Goal: Task Accomplishment & Management: Use online tool/utility

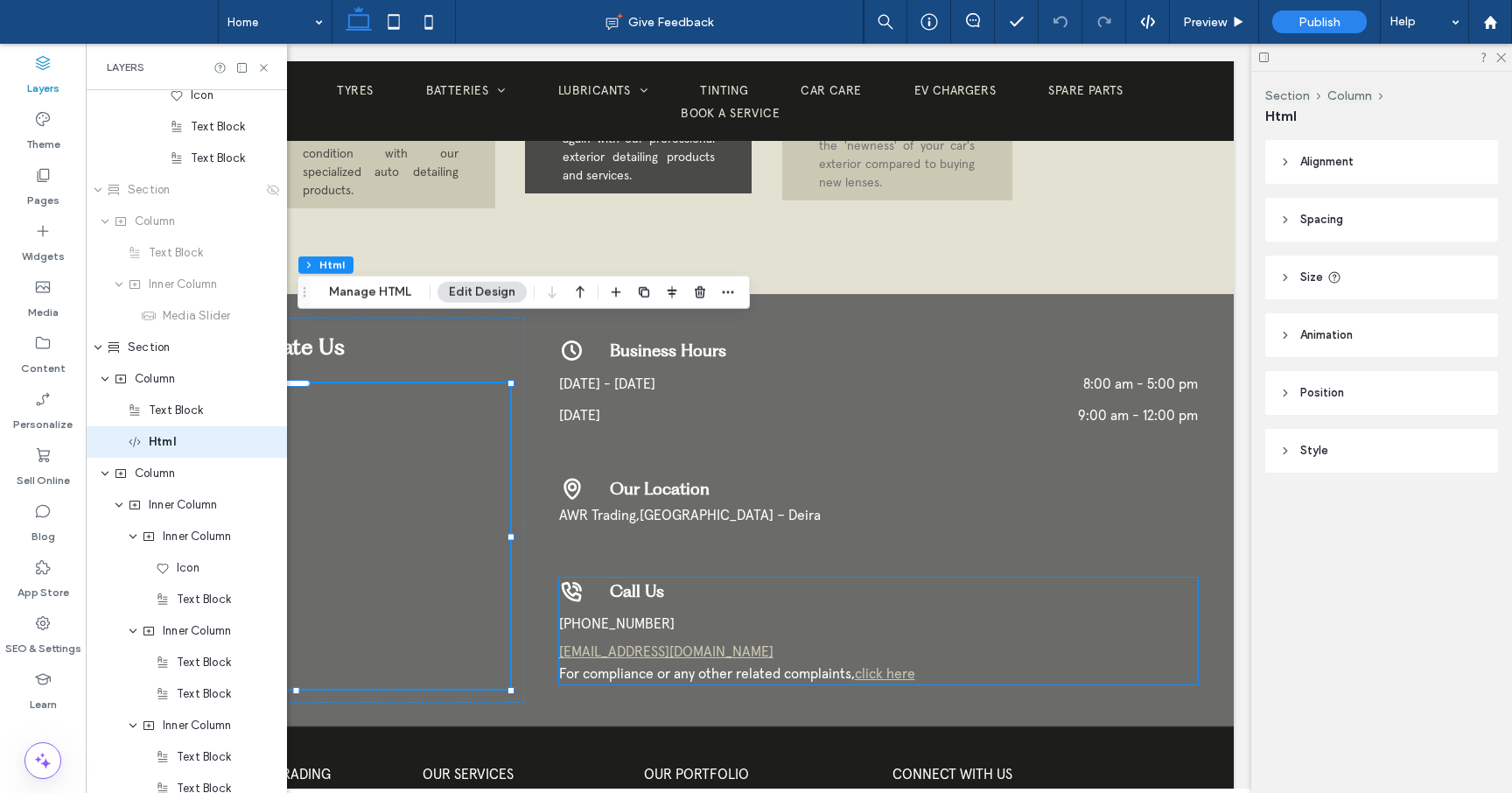
scroll to position [0, 214]
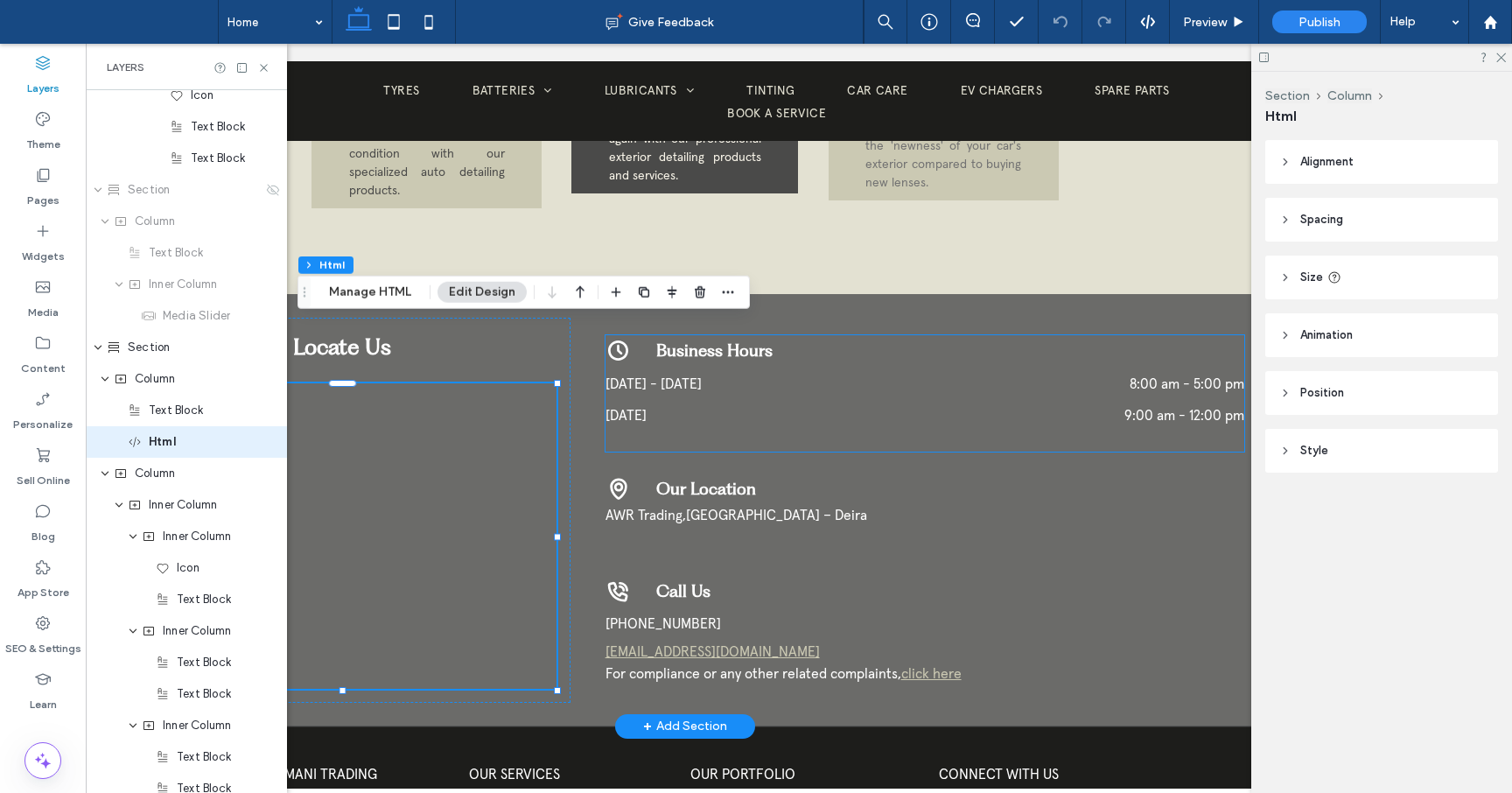
click at [855, 401] on div "Saturday 9:00 am - 12:00 pm" at bounding box center [925, 415] width 639 height 28
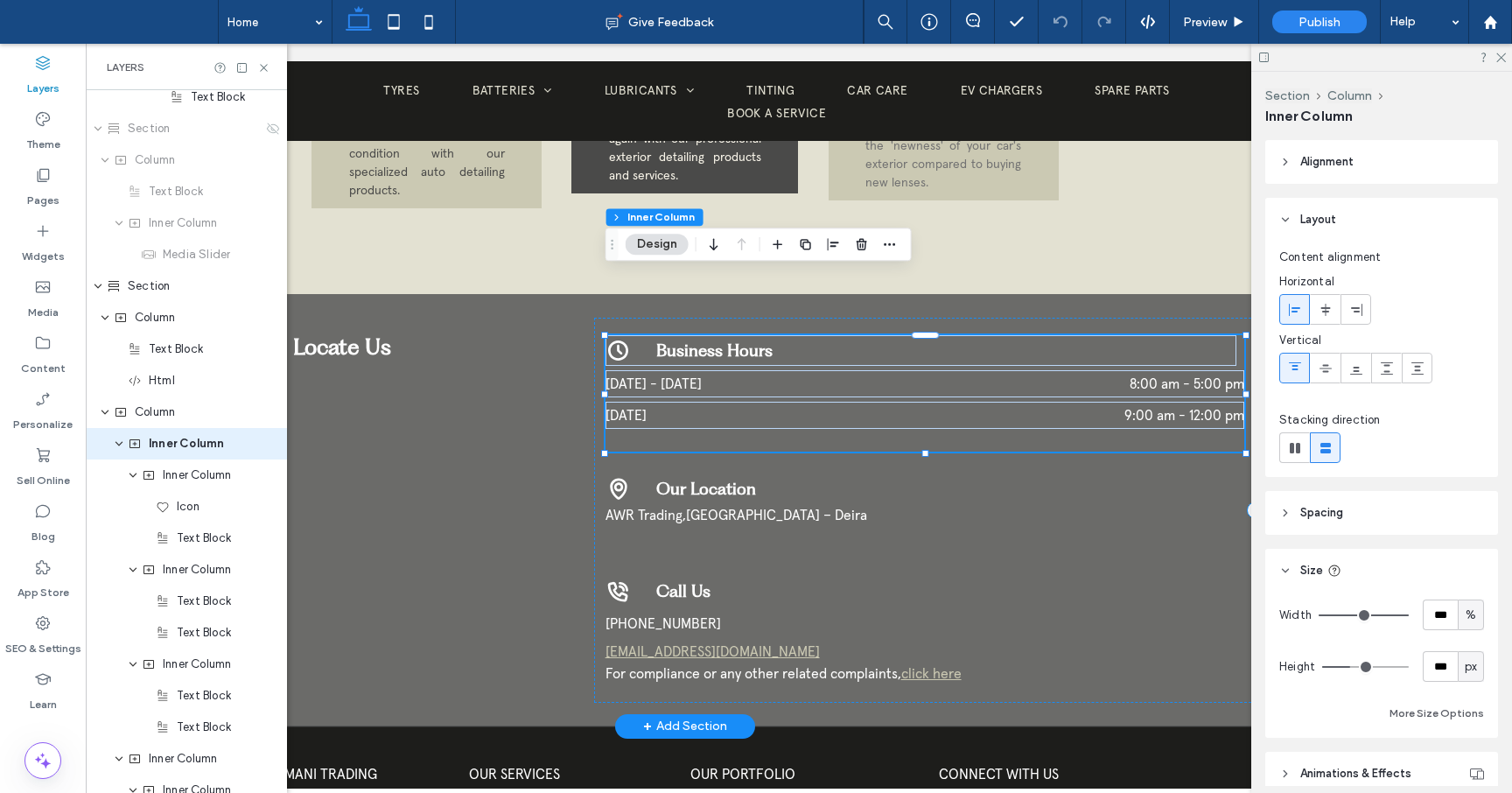
scroll to position [2563, 0]
click at [855, 401] on div "Saturday 9:00 am - 12:00 pm" at bounding box center [925, 415] width 639 height 28
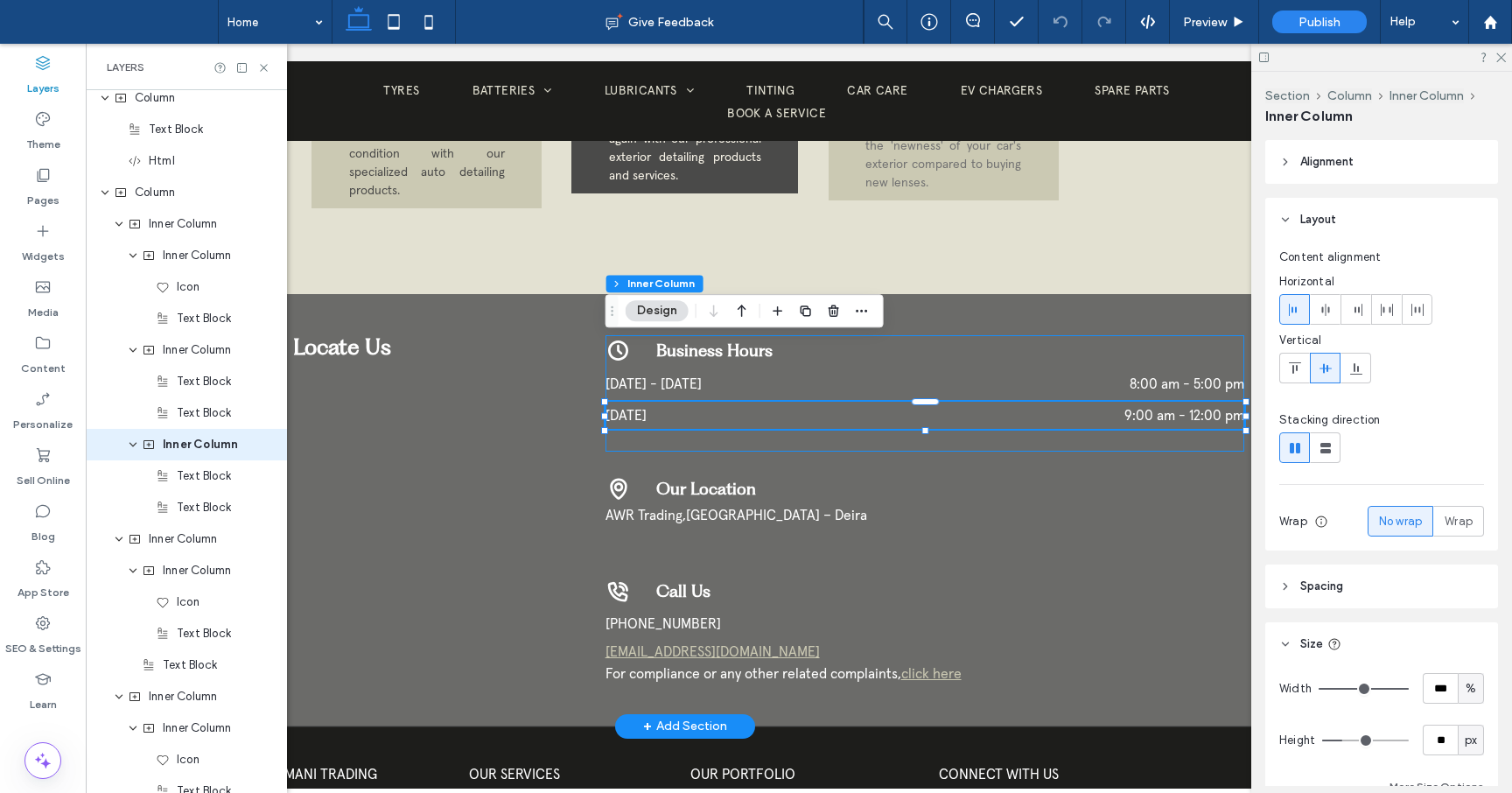
scroll to position [2783, 0]
click at [554, 654] on div "**********" at bounding box center [685, 510] width 1190 height 432
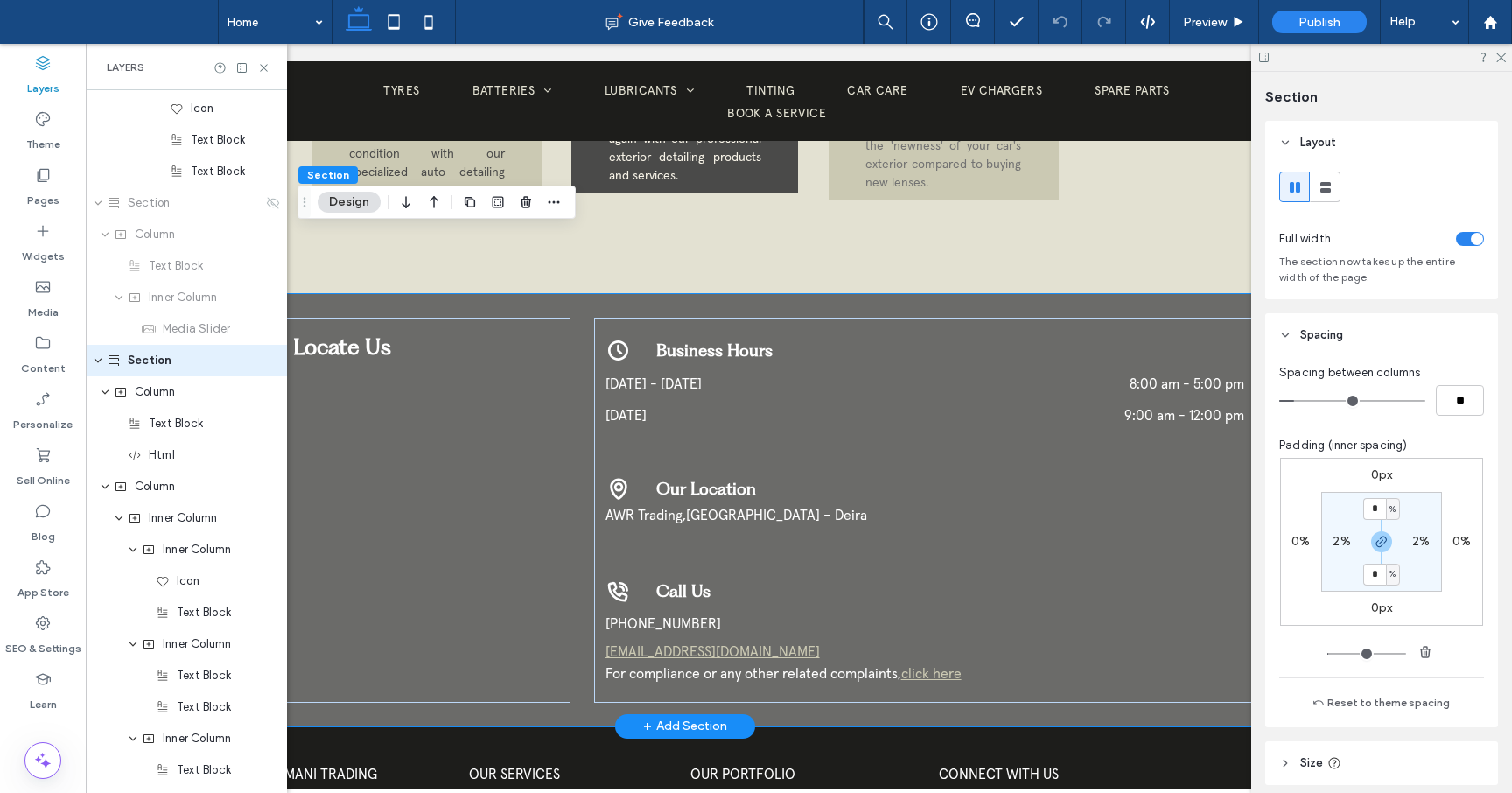
scroll to position [2405, 0]
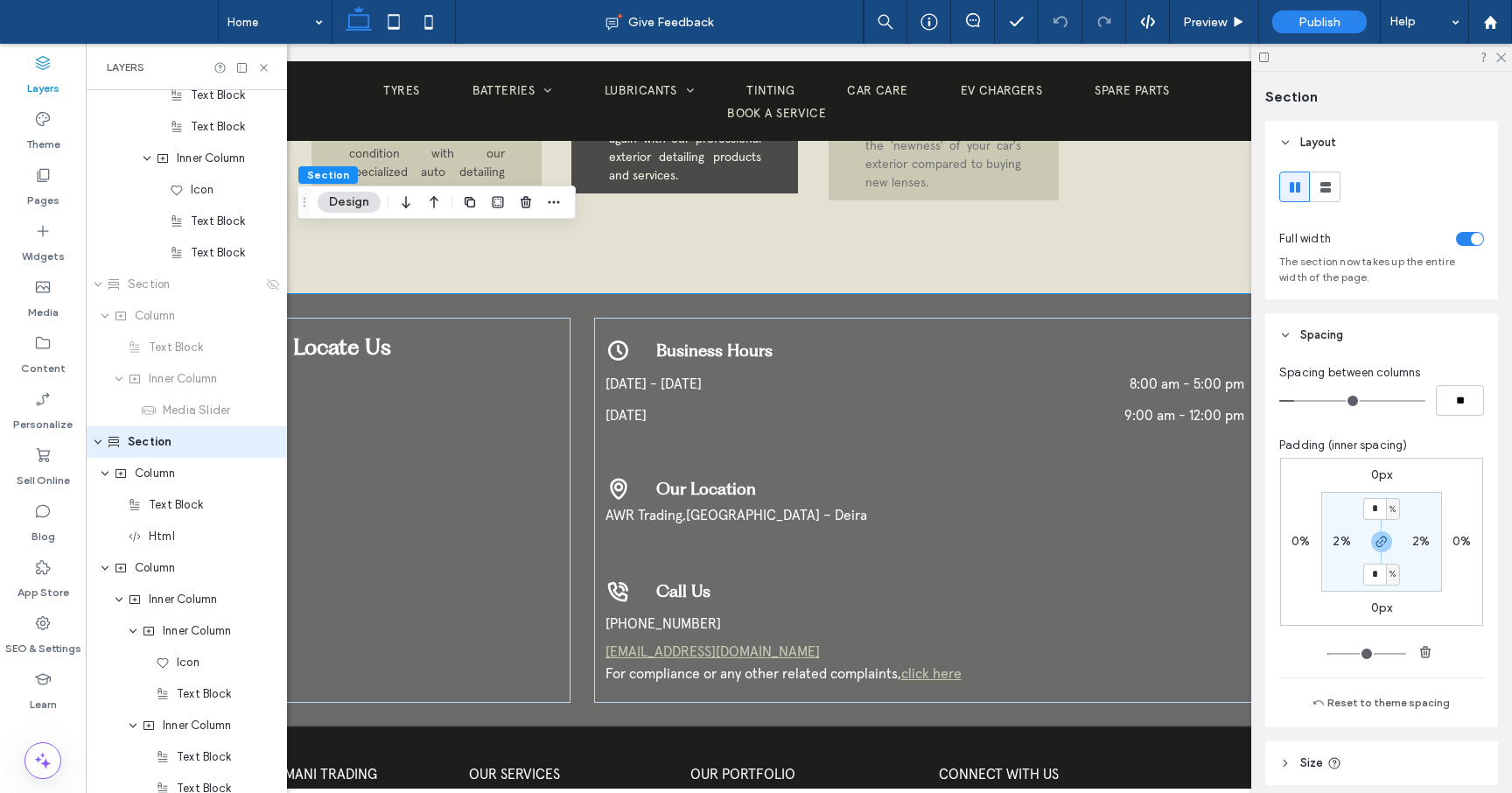
type input "*"
type input "**"
type input "*"
type input "**"
type input "*"
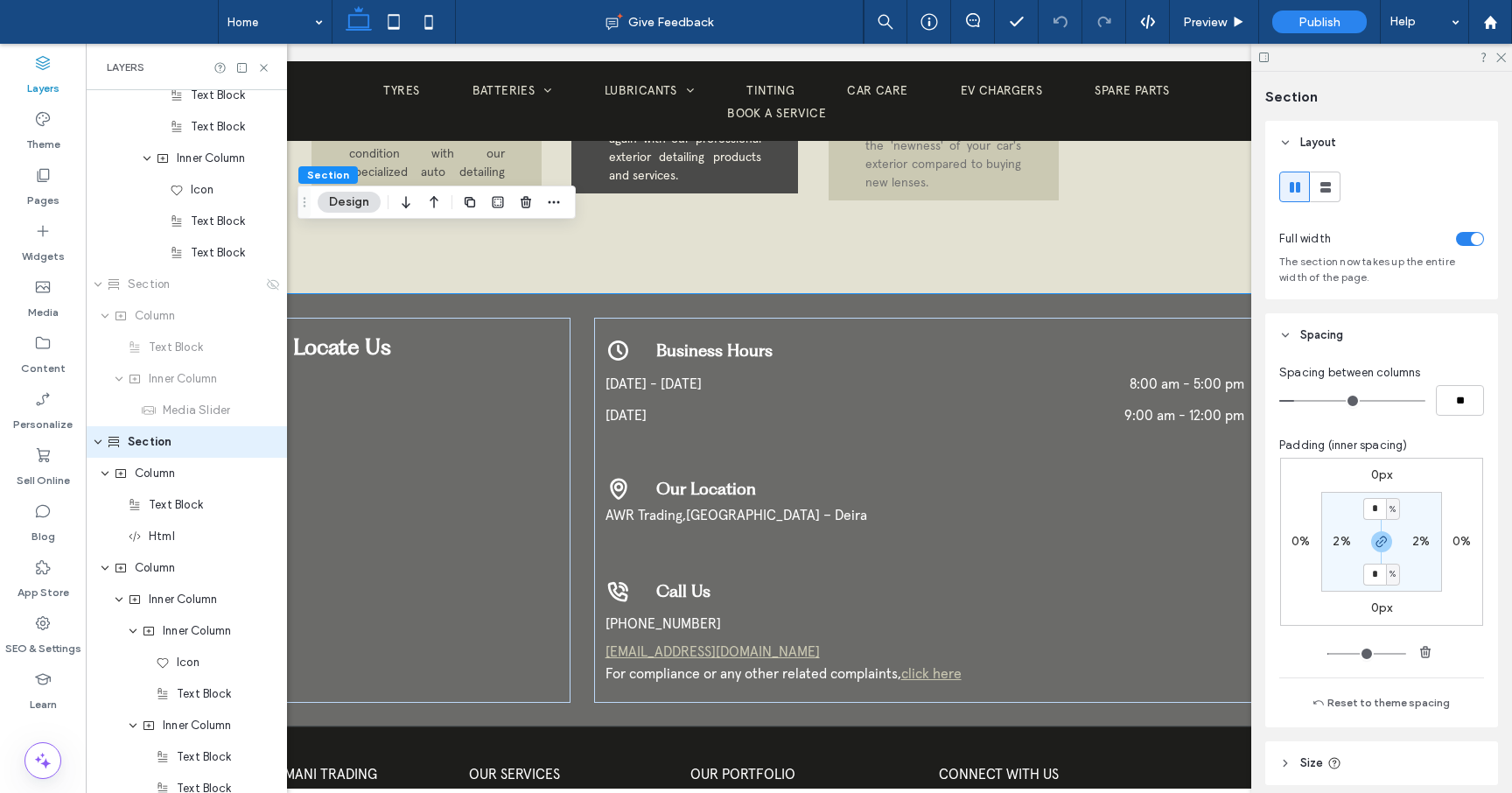
type input "**"
type input "*"
type input "**"
type input "*"
type input "**"
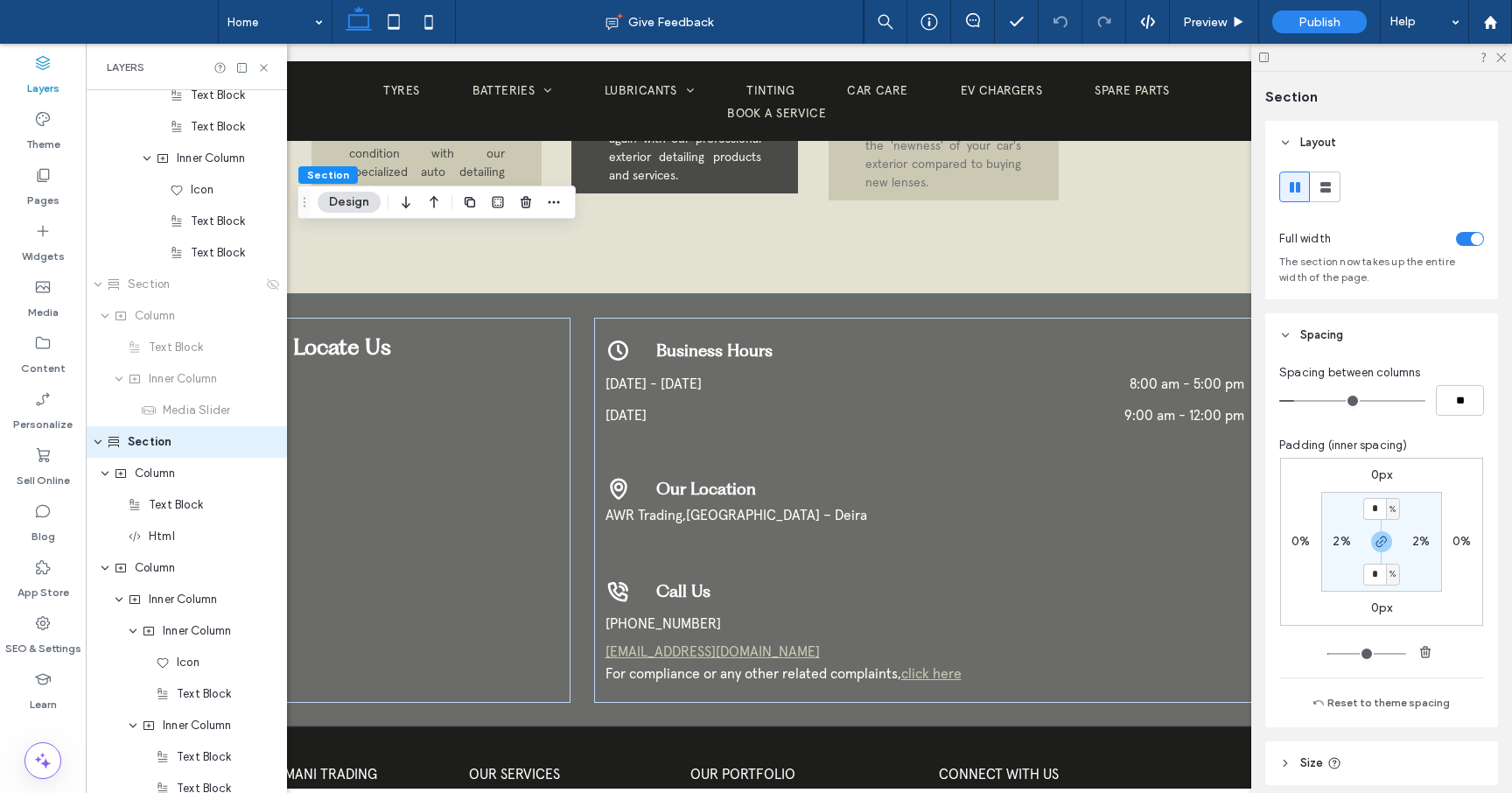
type input "*"
type input "**"
type input "*"
type input "**"
drag, startPoint x: 1298, startPoint y: 399, endPoint x: 1343, endPoint y: 398, distance: 45.0
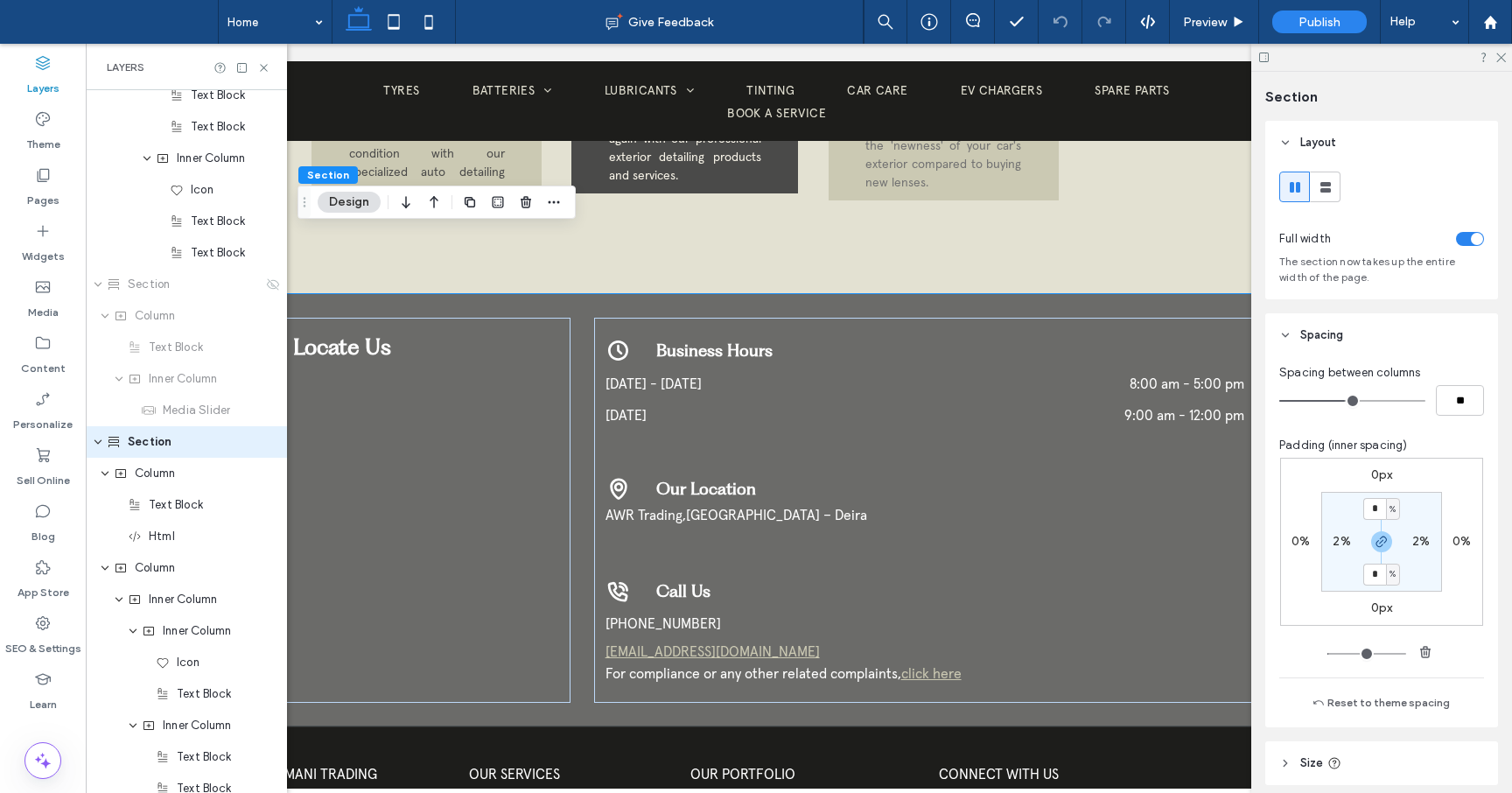
type input "*"
click at [1343, 400] on input "range" at bounding box center [1352, 400] width 146 height 2
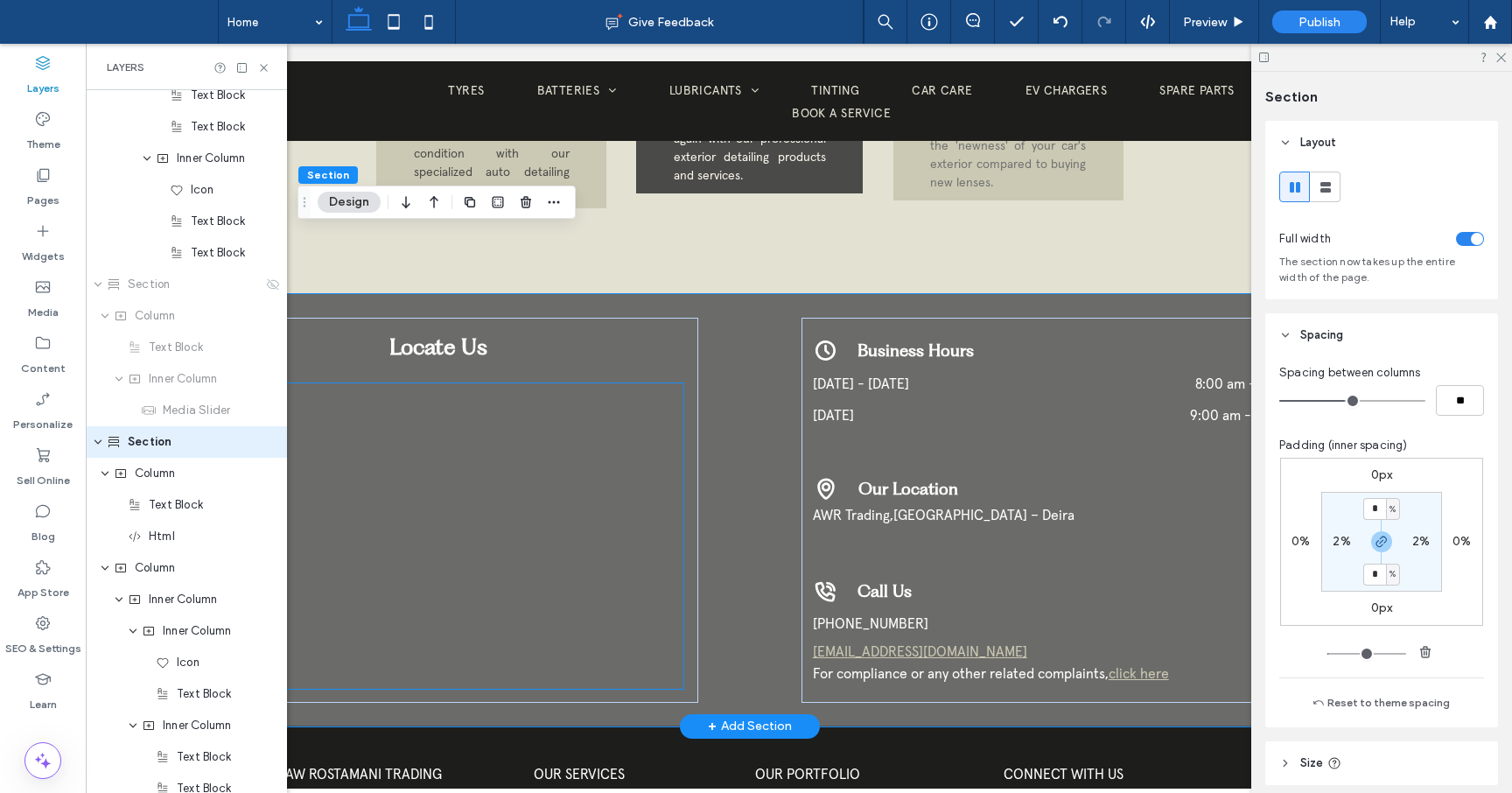
scroll to position [0, 261]
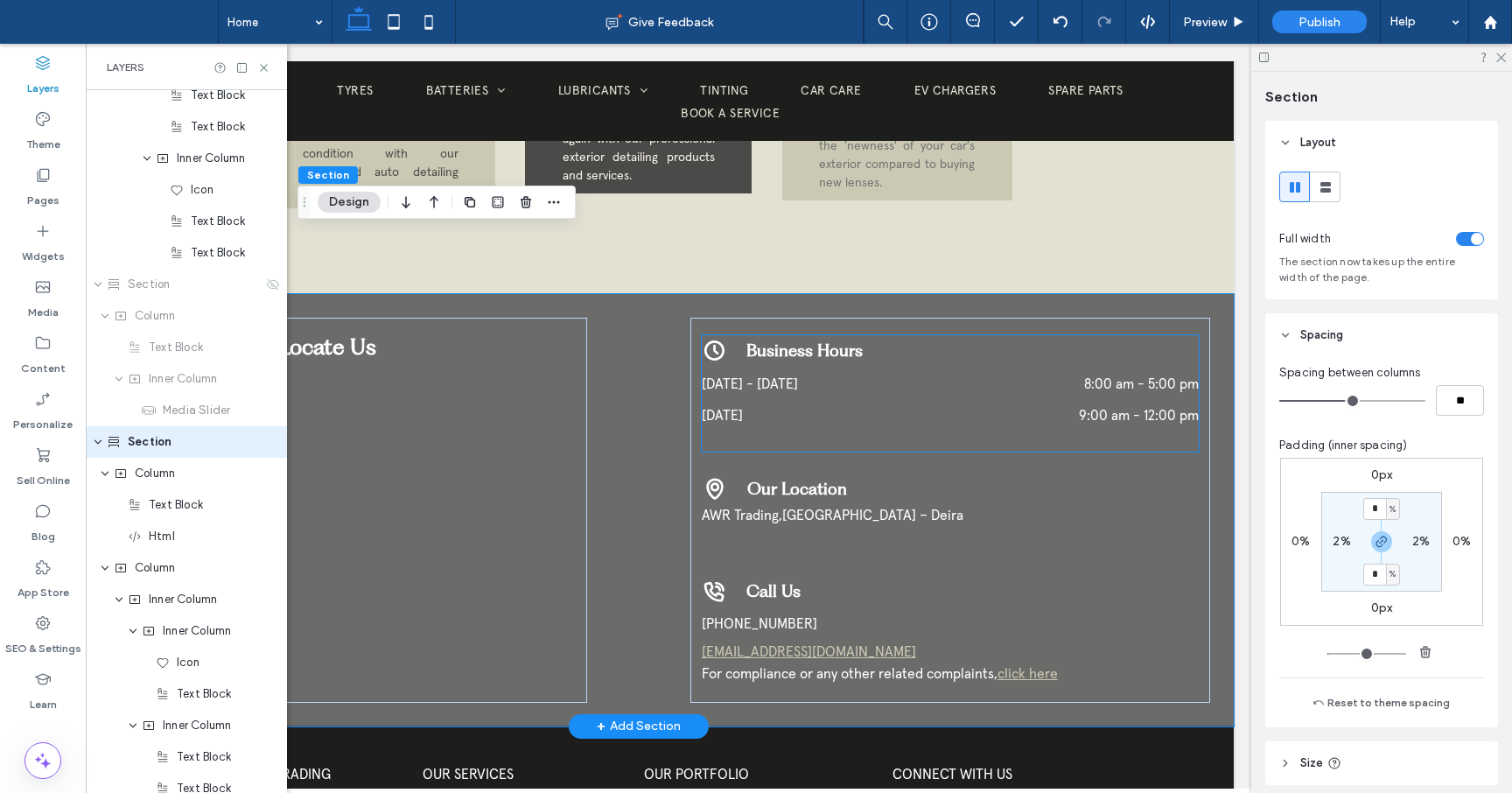
click at [905, 373] on p "Monday - Friday" at bounding box center [811, 384] width 221 height 22
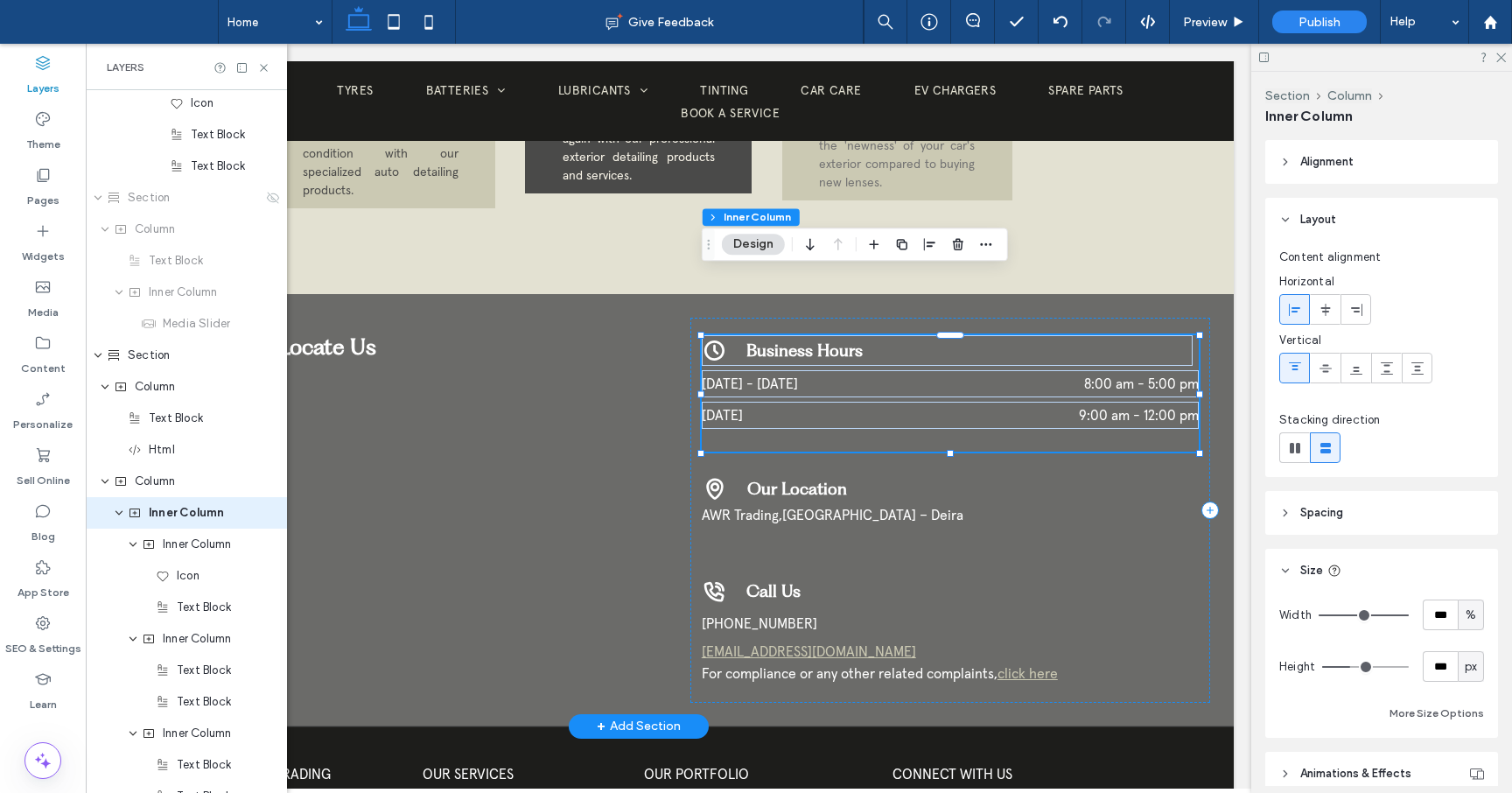
scroll to position [2563, 0]
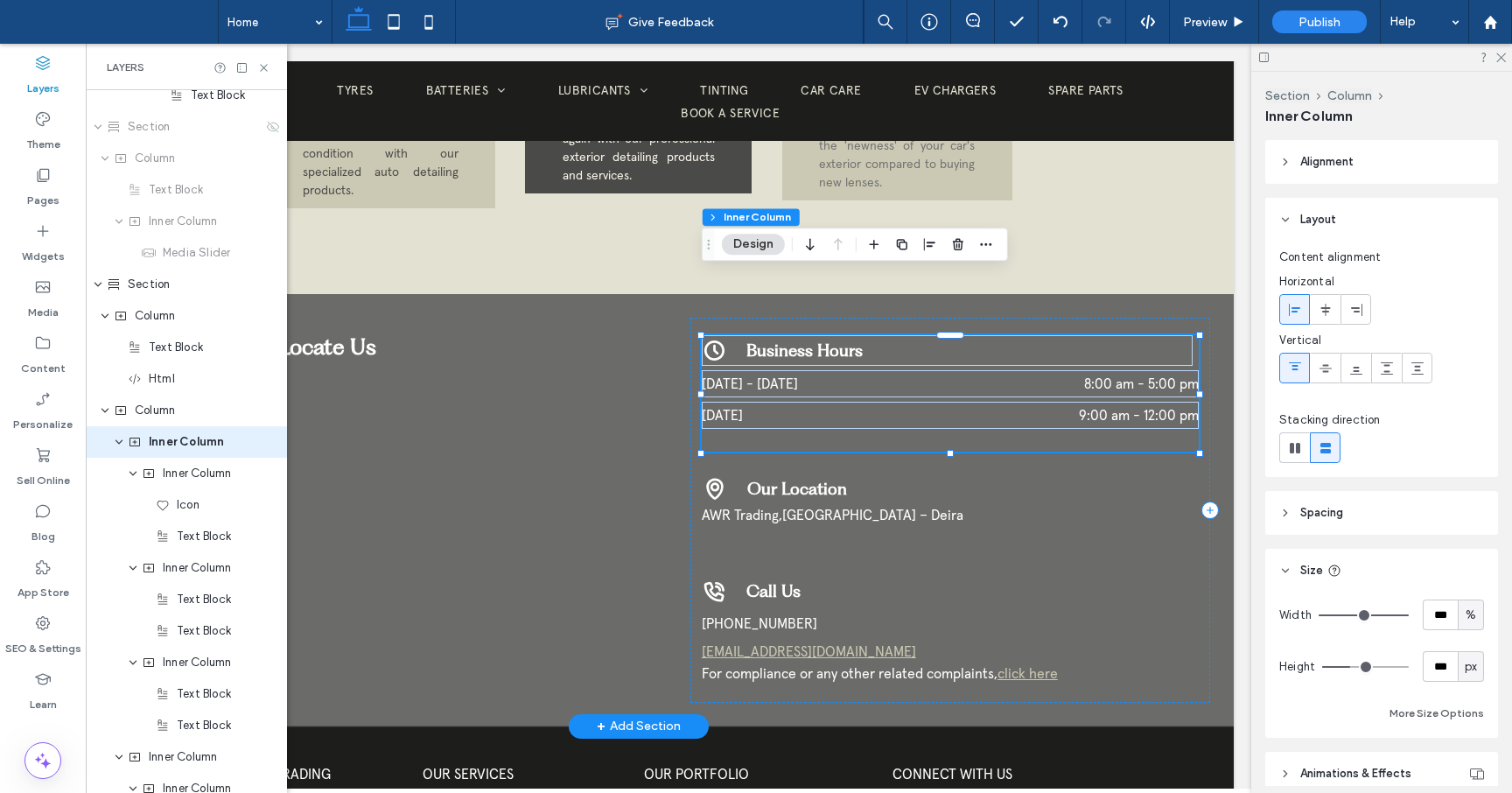
click at [905, 373] on p "Monday - Friday" at bounding box center [811, 384] width 221 height 22
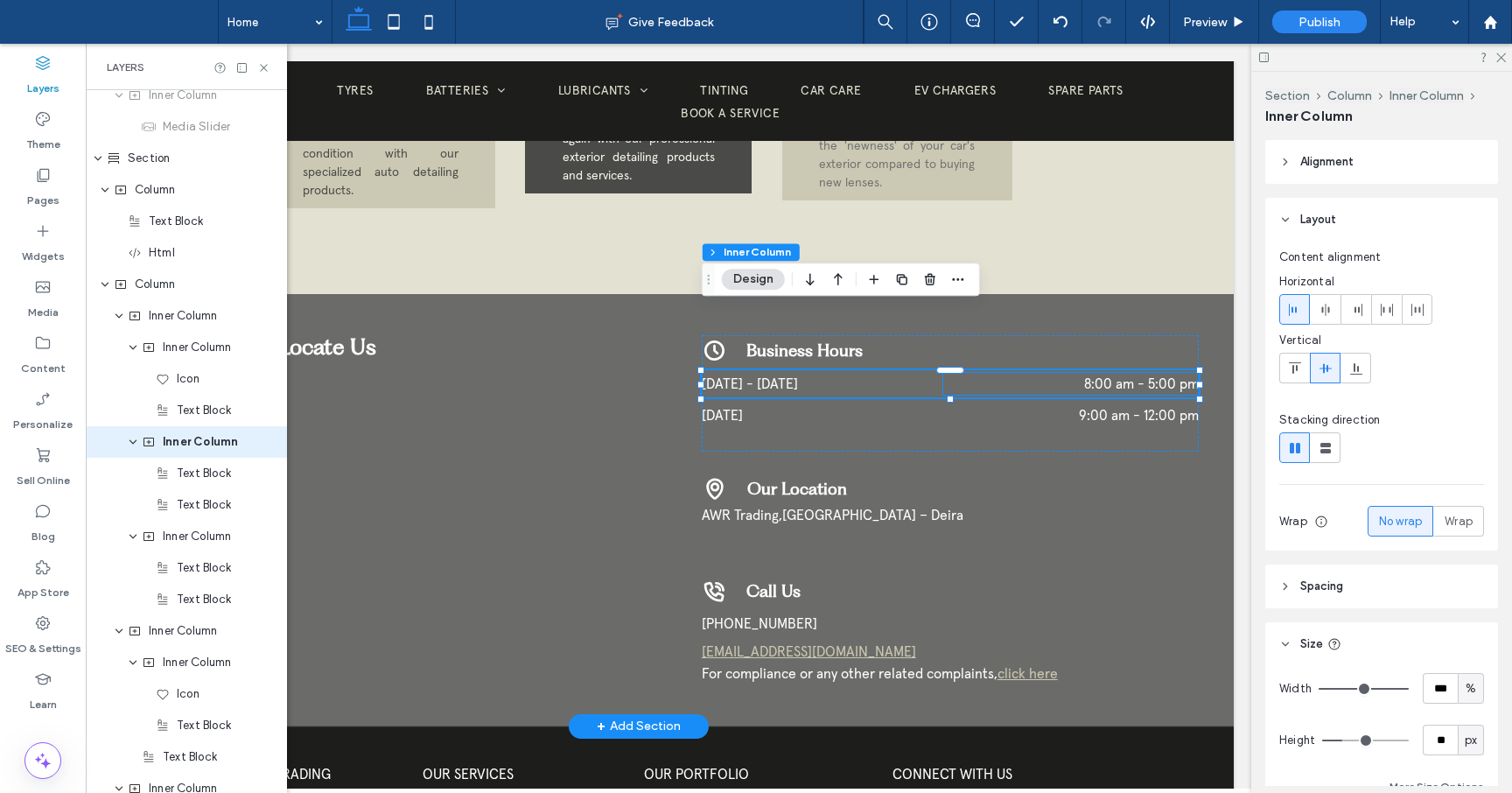
click at [963, 373] on p "8:00 am - 5:00 pm" at bounding box center [1071, 384] width 256 height 22
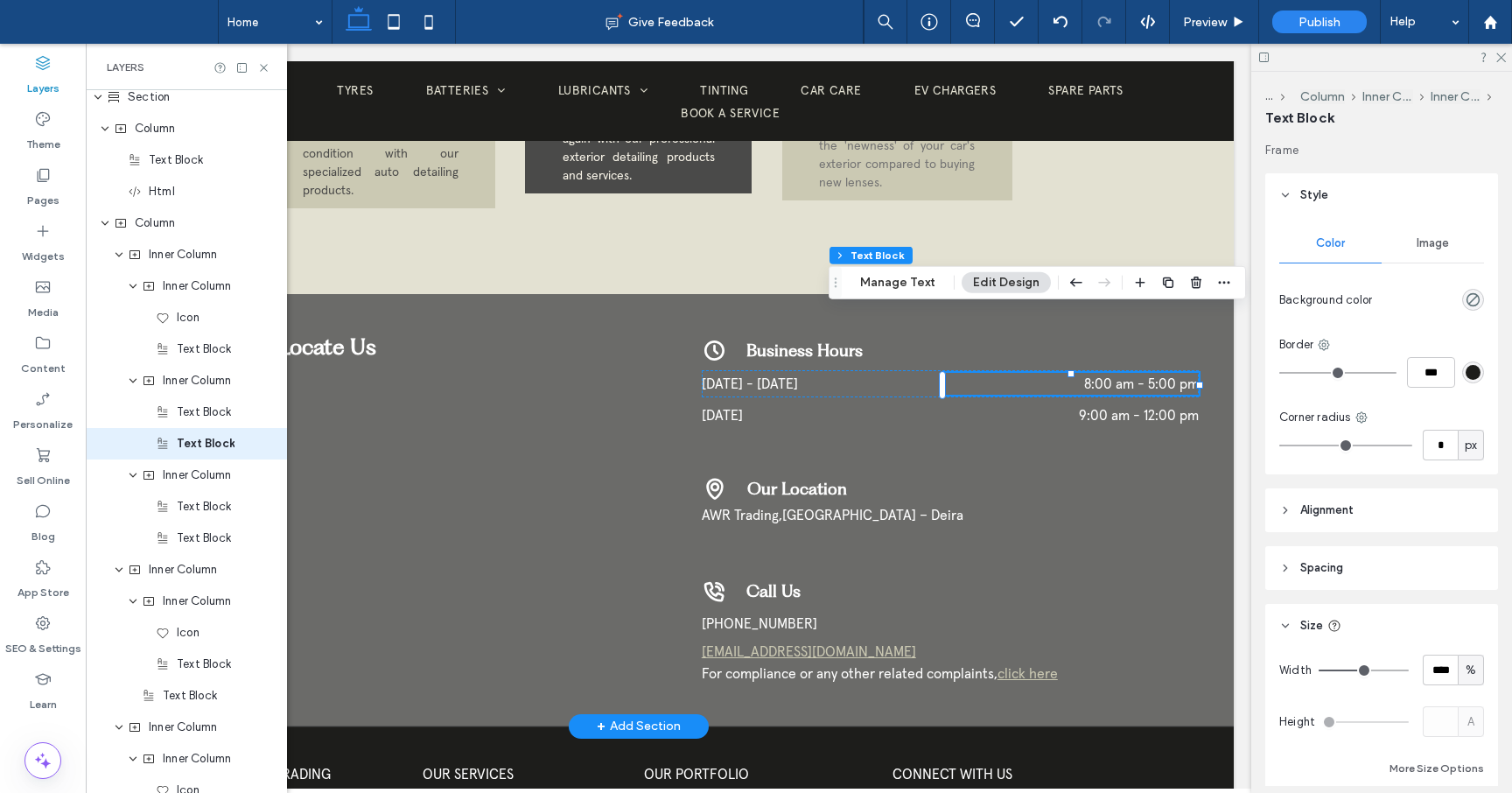
scroll to position [2751, 0]
click at [994, 373] on p "8:00 am - 5:00 pm" at bounding box center [1071, 384] width 256 height 22
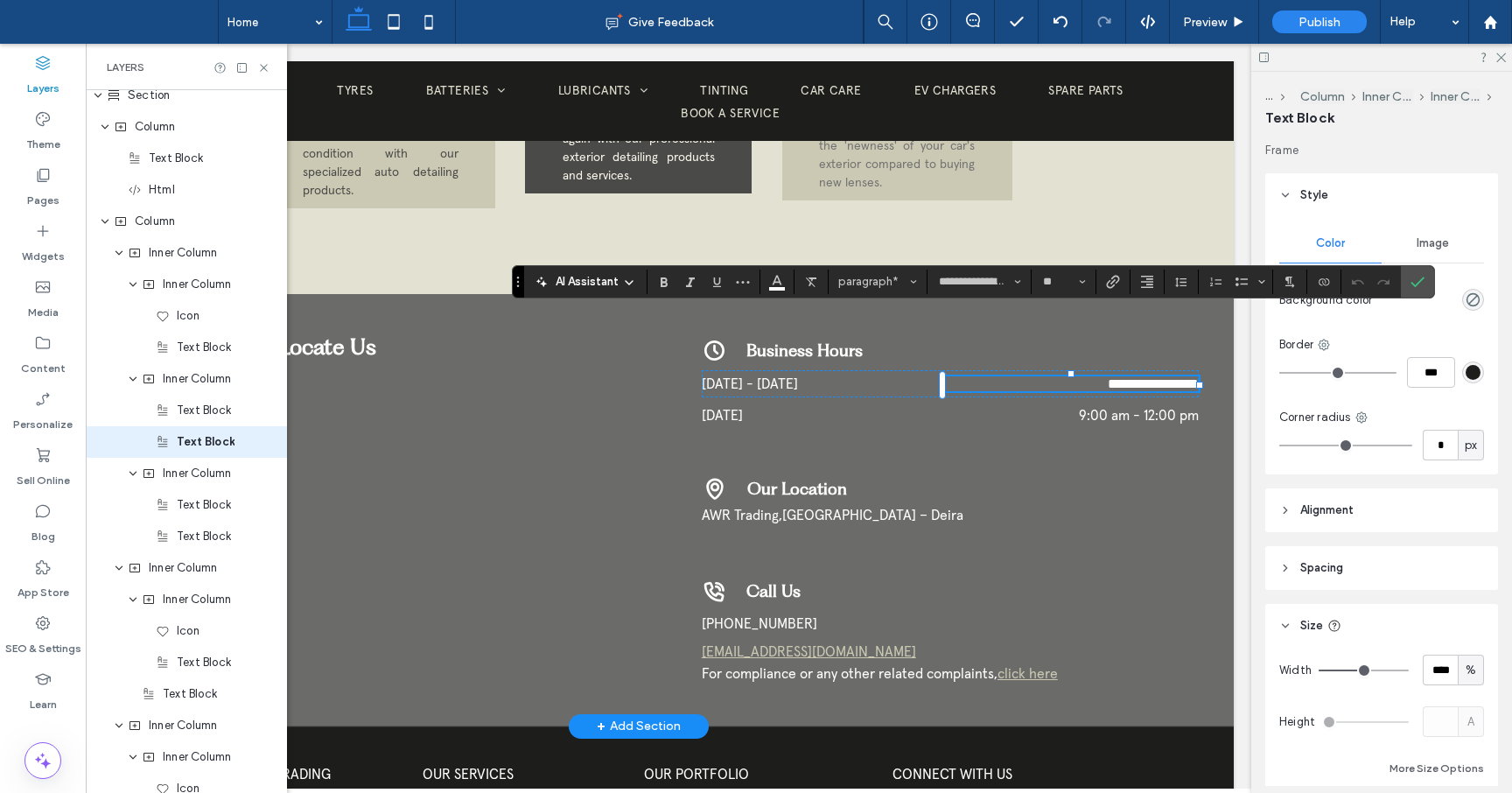
click at [1285, 520] on header "Alignment" at bounding box center [1381, 510] width 233 height 44
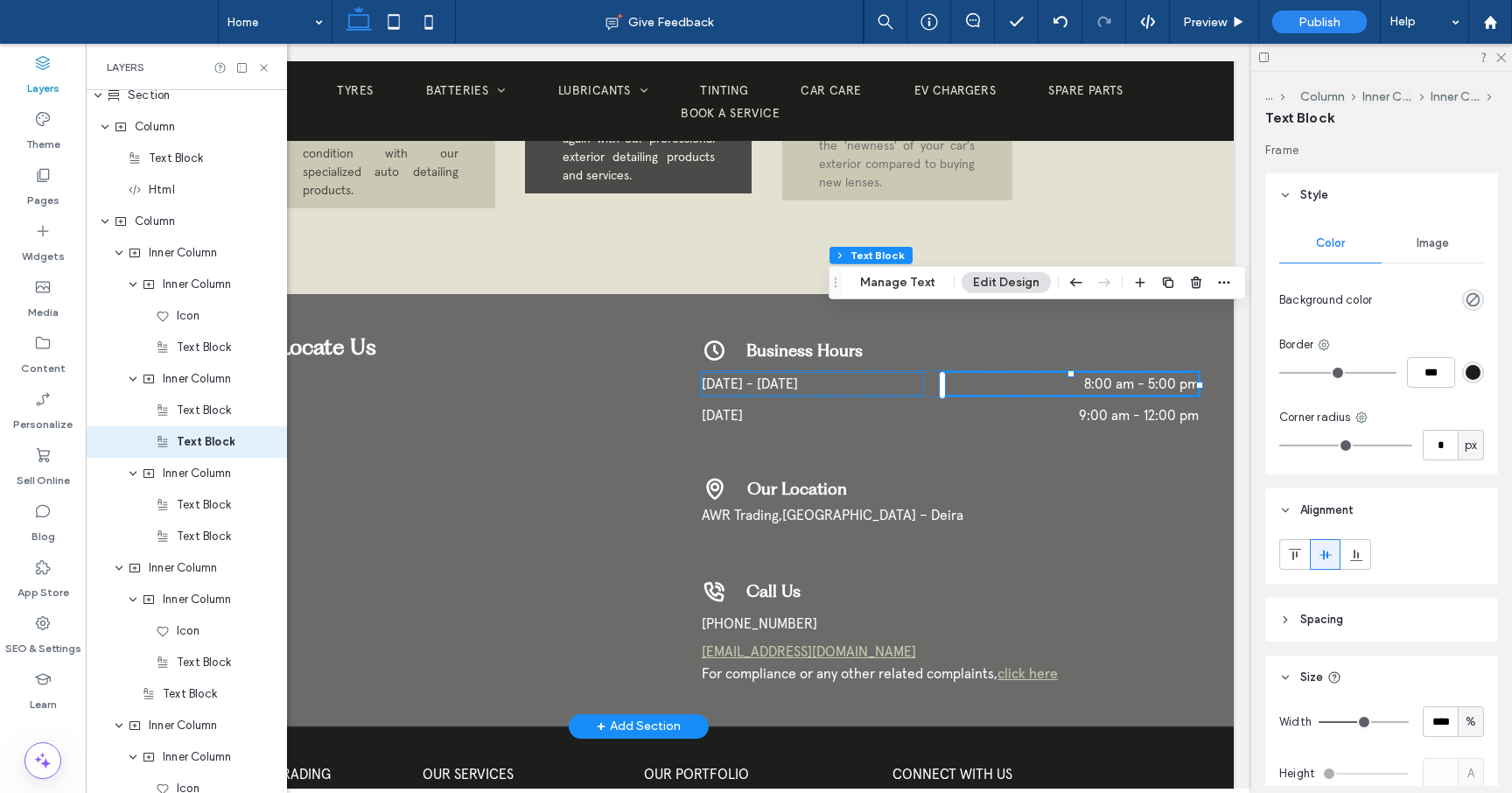
click at [891, 373] on p "Monday - Friday" at bounding box center [811, 384] width 221 height 22
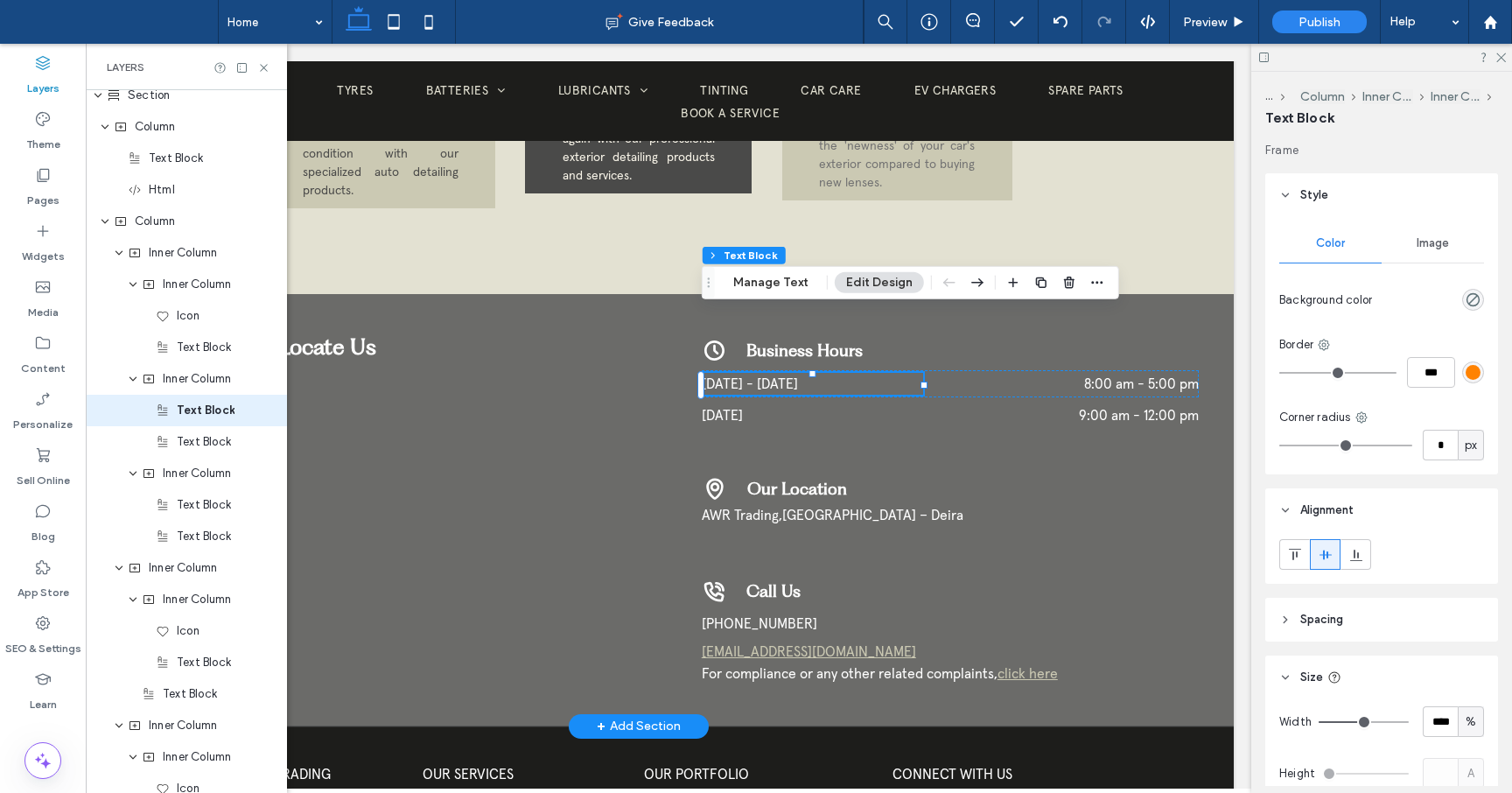
scroll to position [2720, 0]
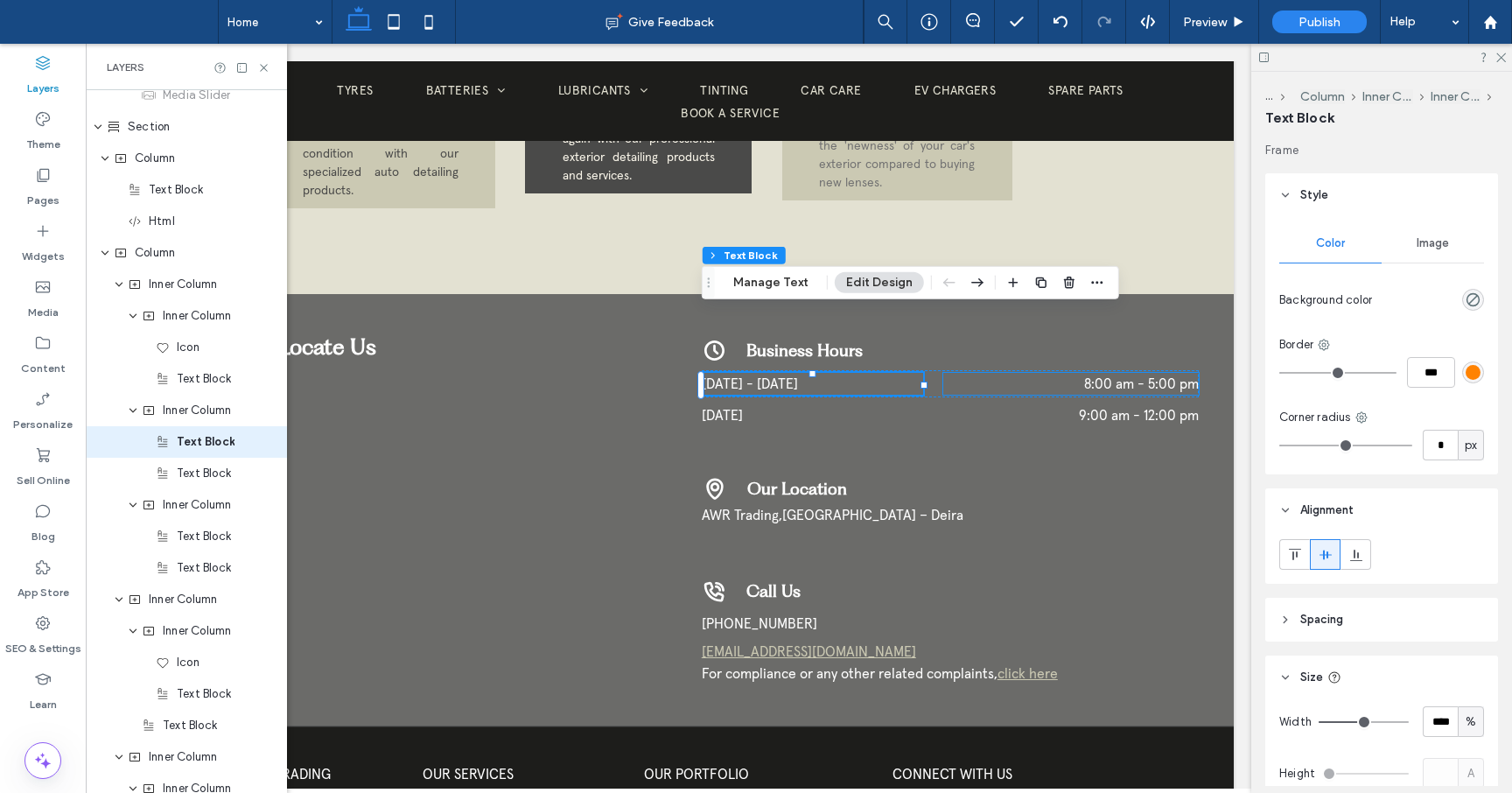
click at [980, 373] on p "8:00 am - 5:00 pm" at bounding box center [1071, 384] width 256 height 22
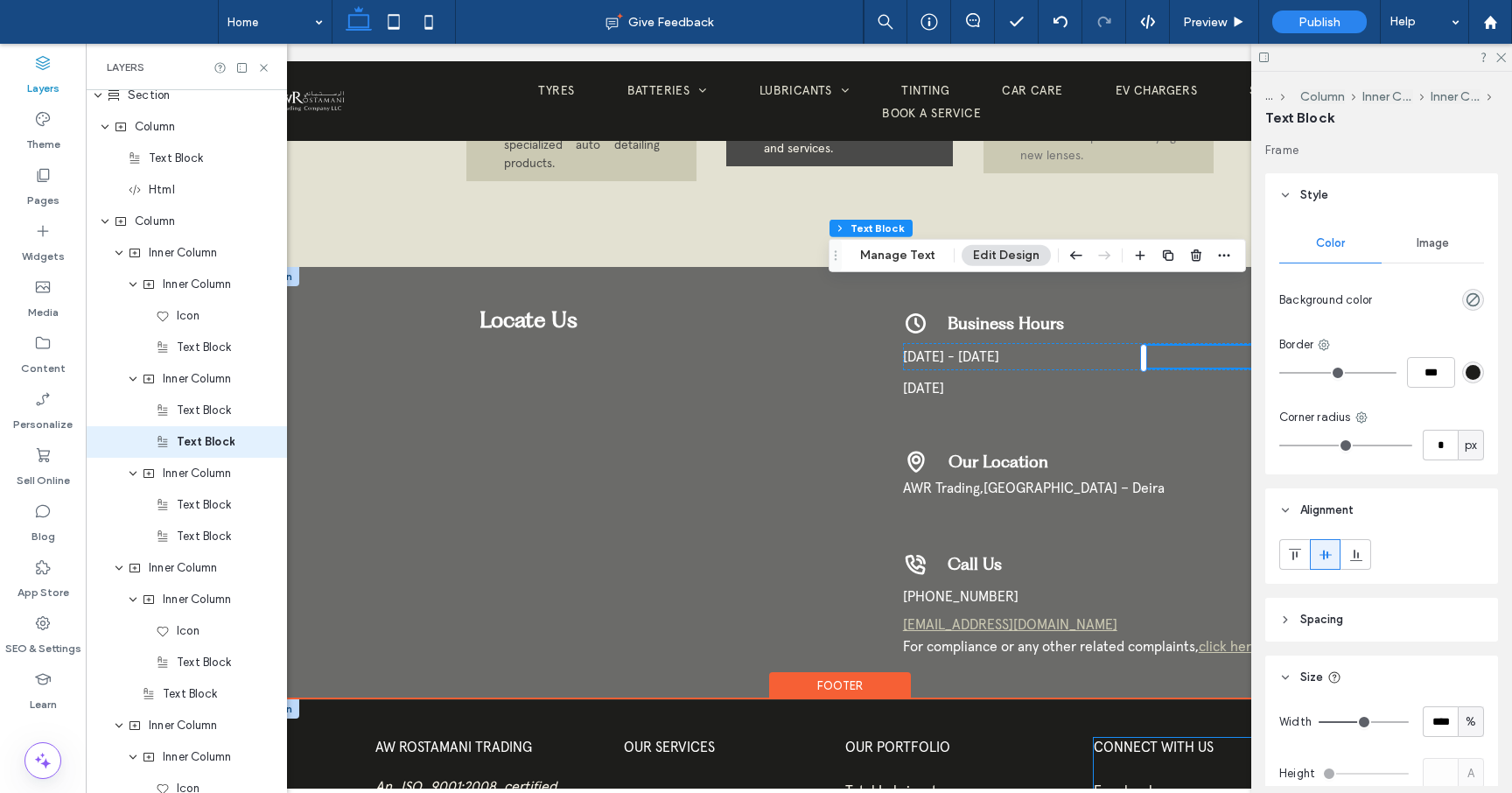
scroll to position [0, 0]
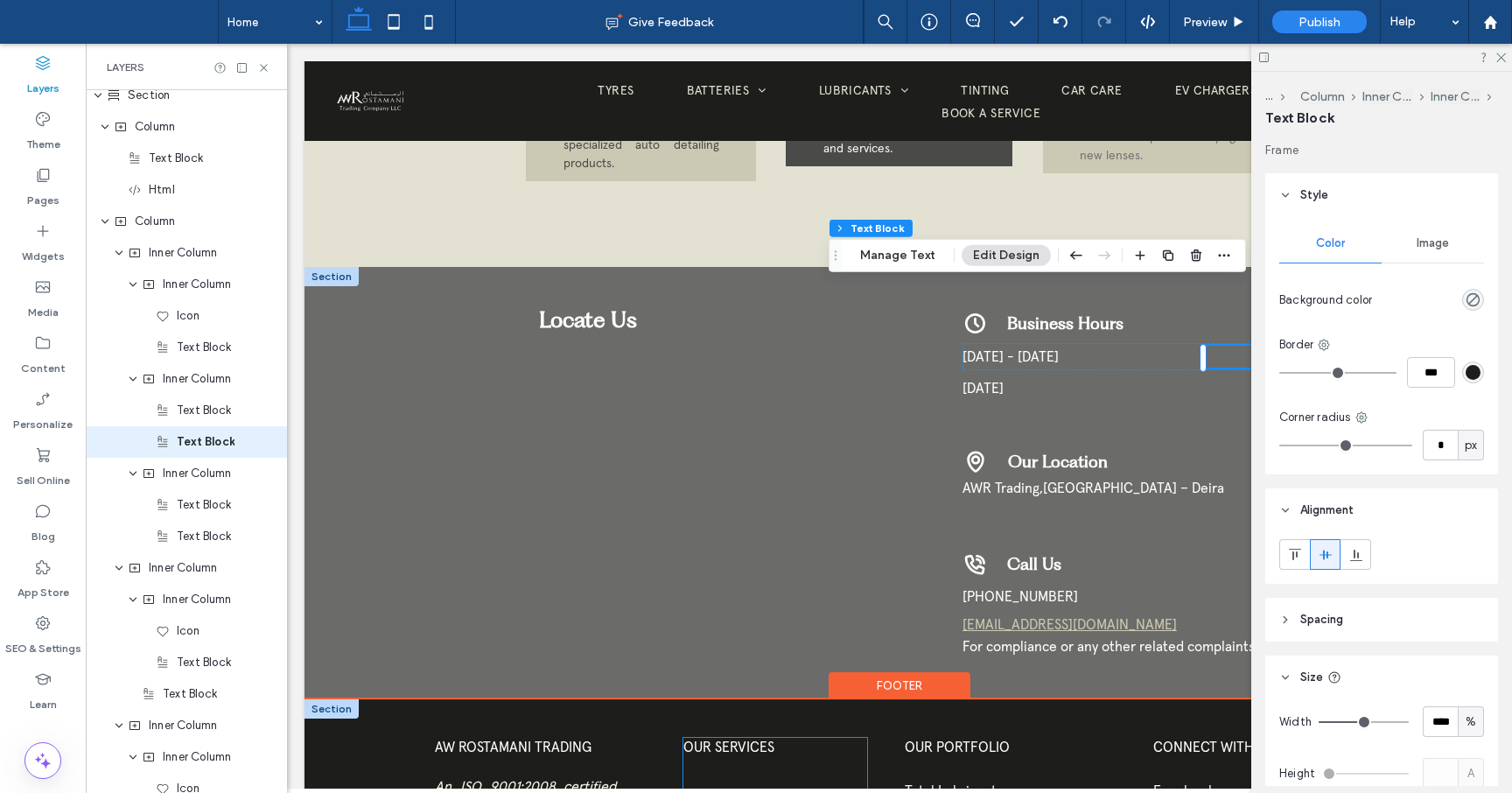
click at [865, 738] on div "OUR SERVICES Tinting Paint Protection Car Sanitization" at bounding box center [775, 808] width 184 height 140
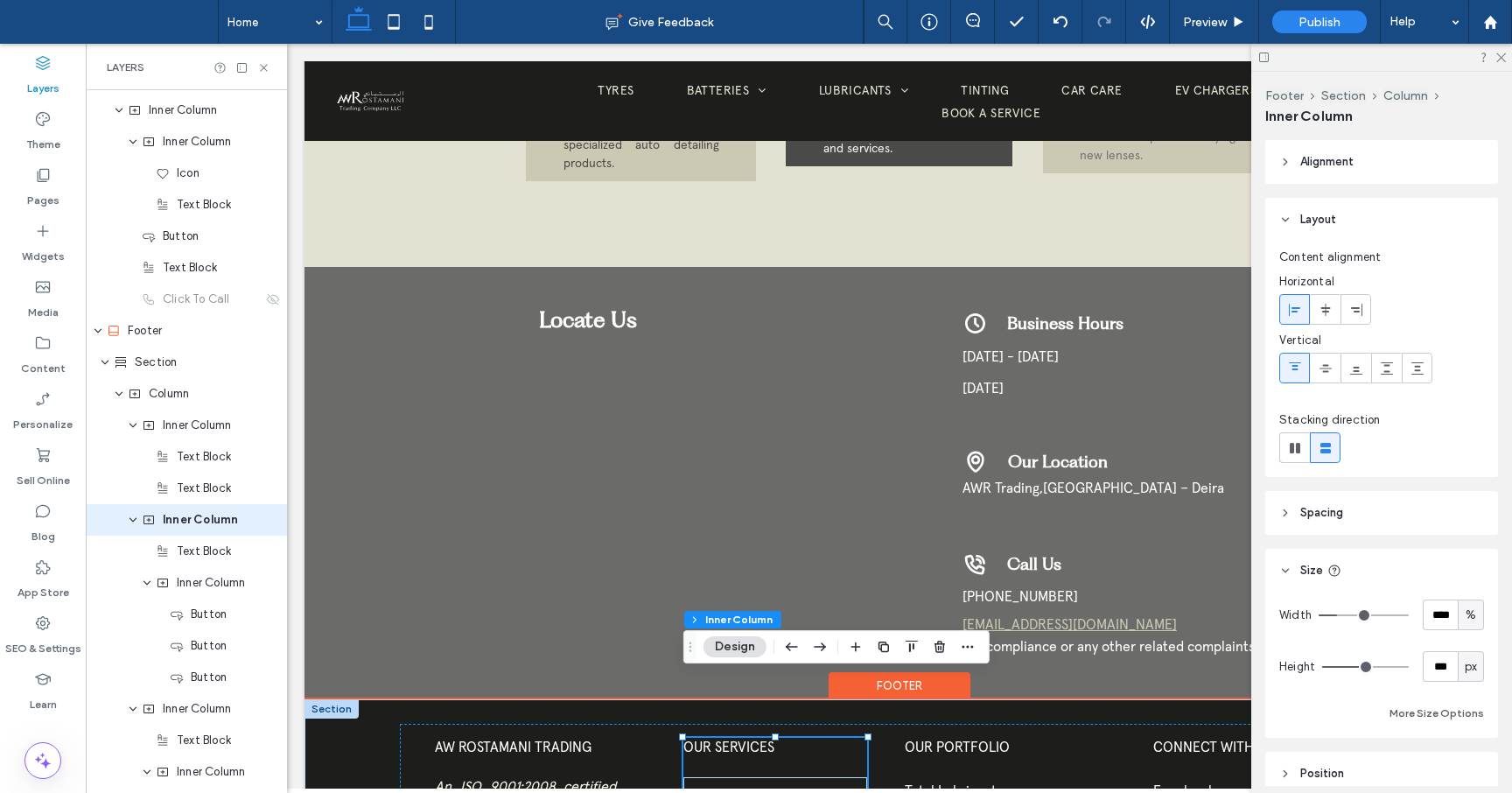
scroll to position [3445, 0]
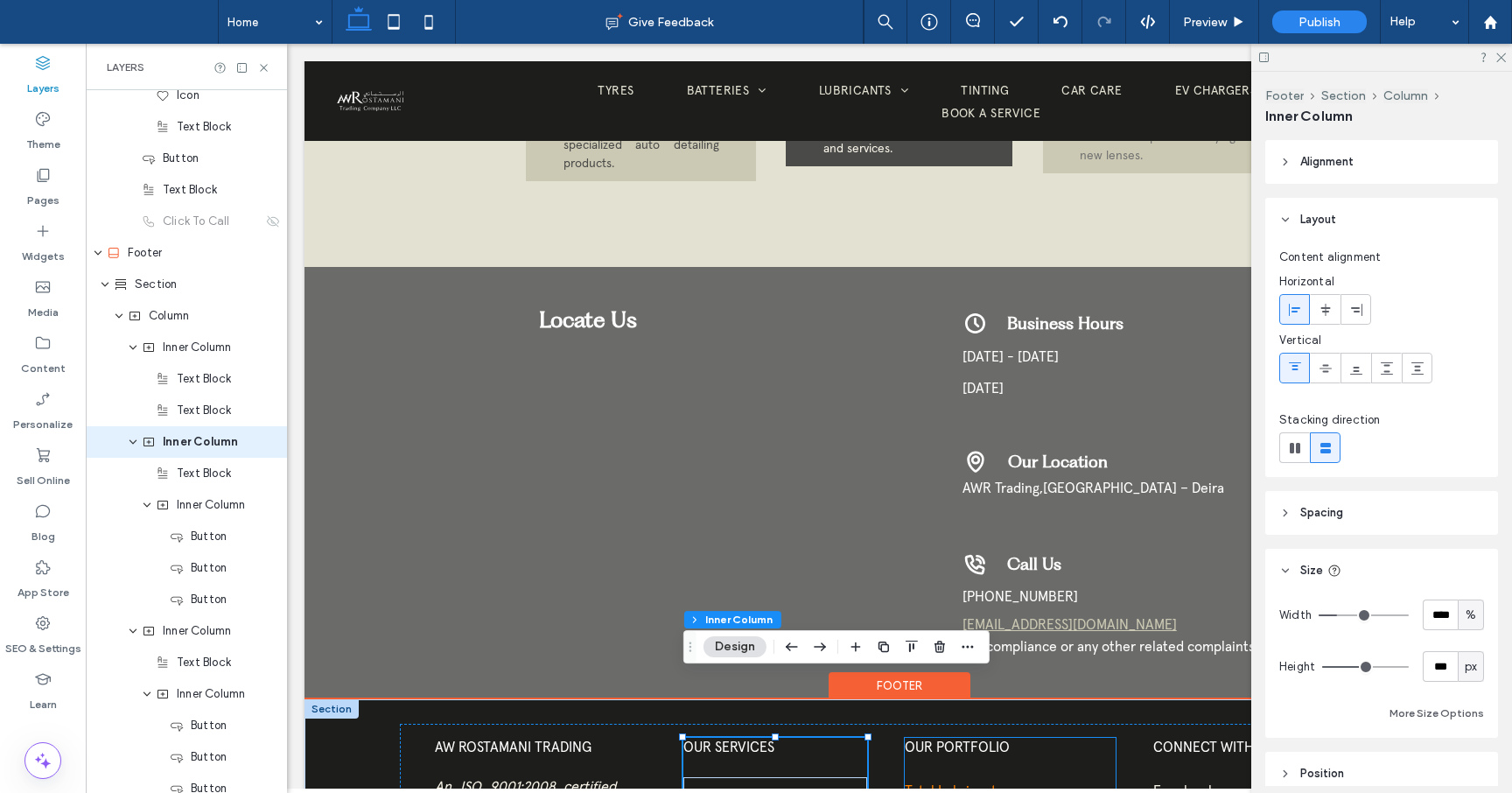
click at [1071, 773] on link "Total Lubricants" at bounding box center [1009, 789] width 210 height 33
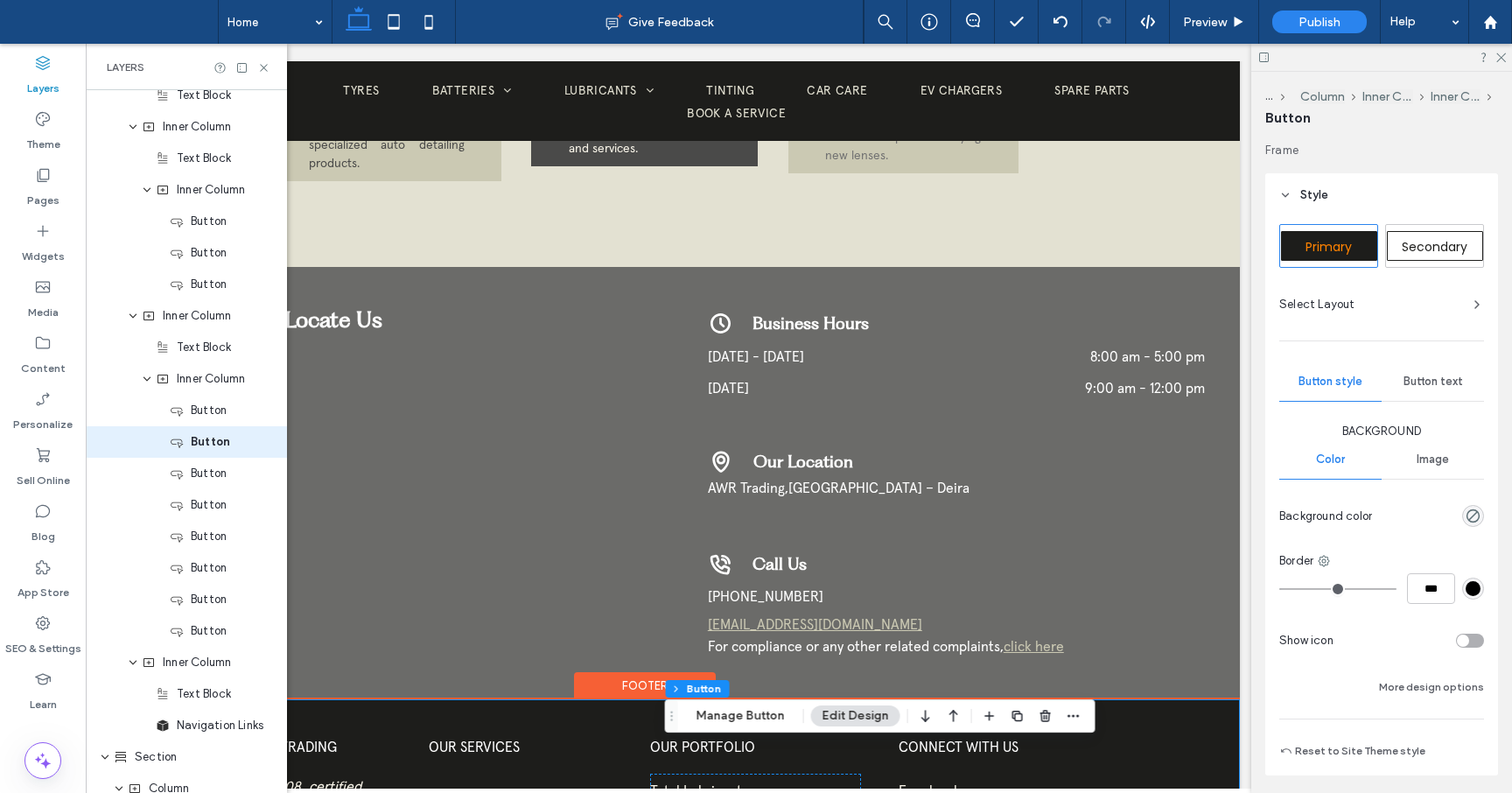
scroll to position [0, 261]
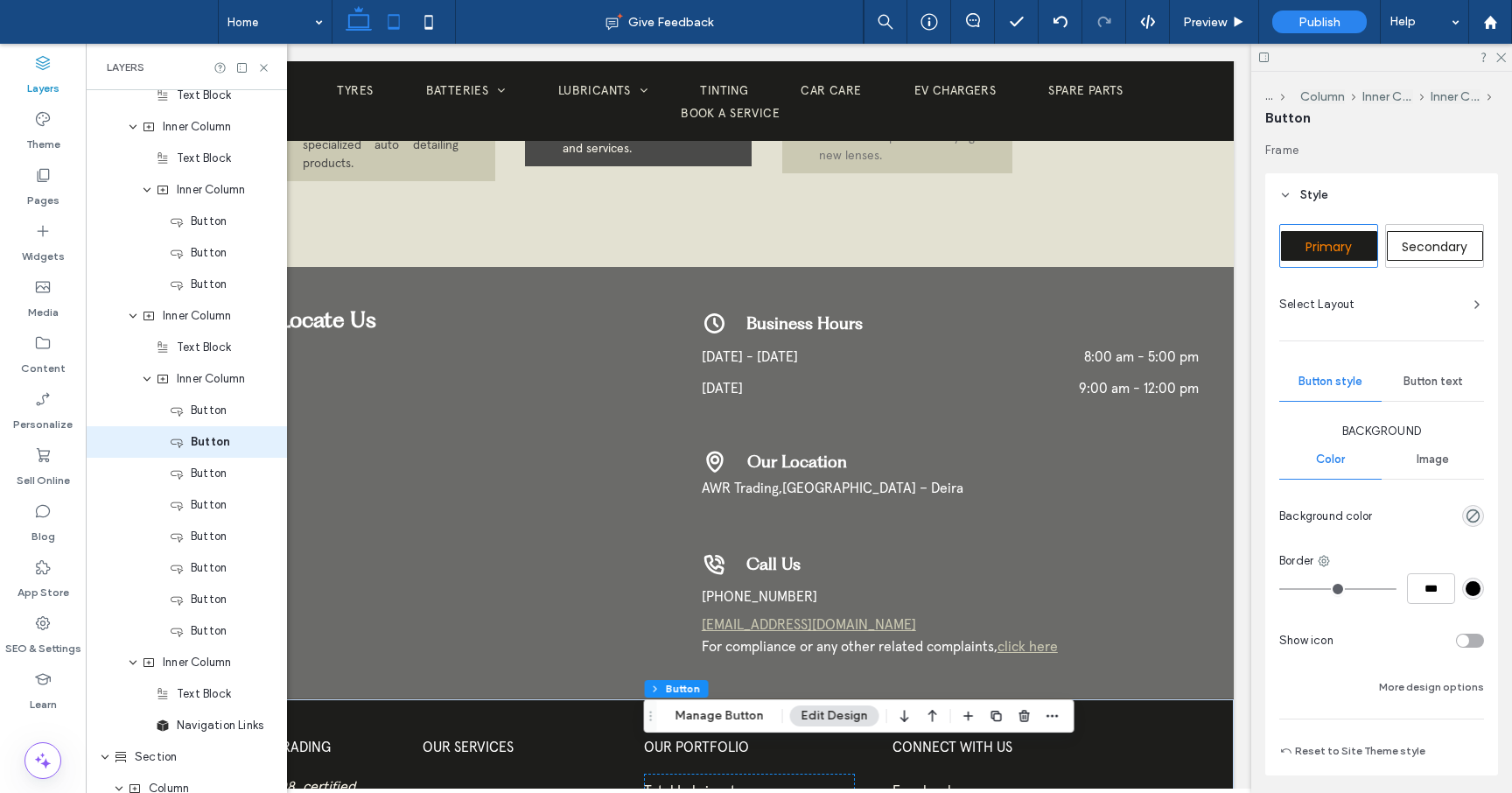
click at [394, 26] on icon at bounding box center [393, 21] width 35 height 35
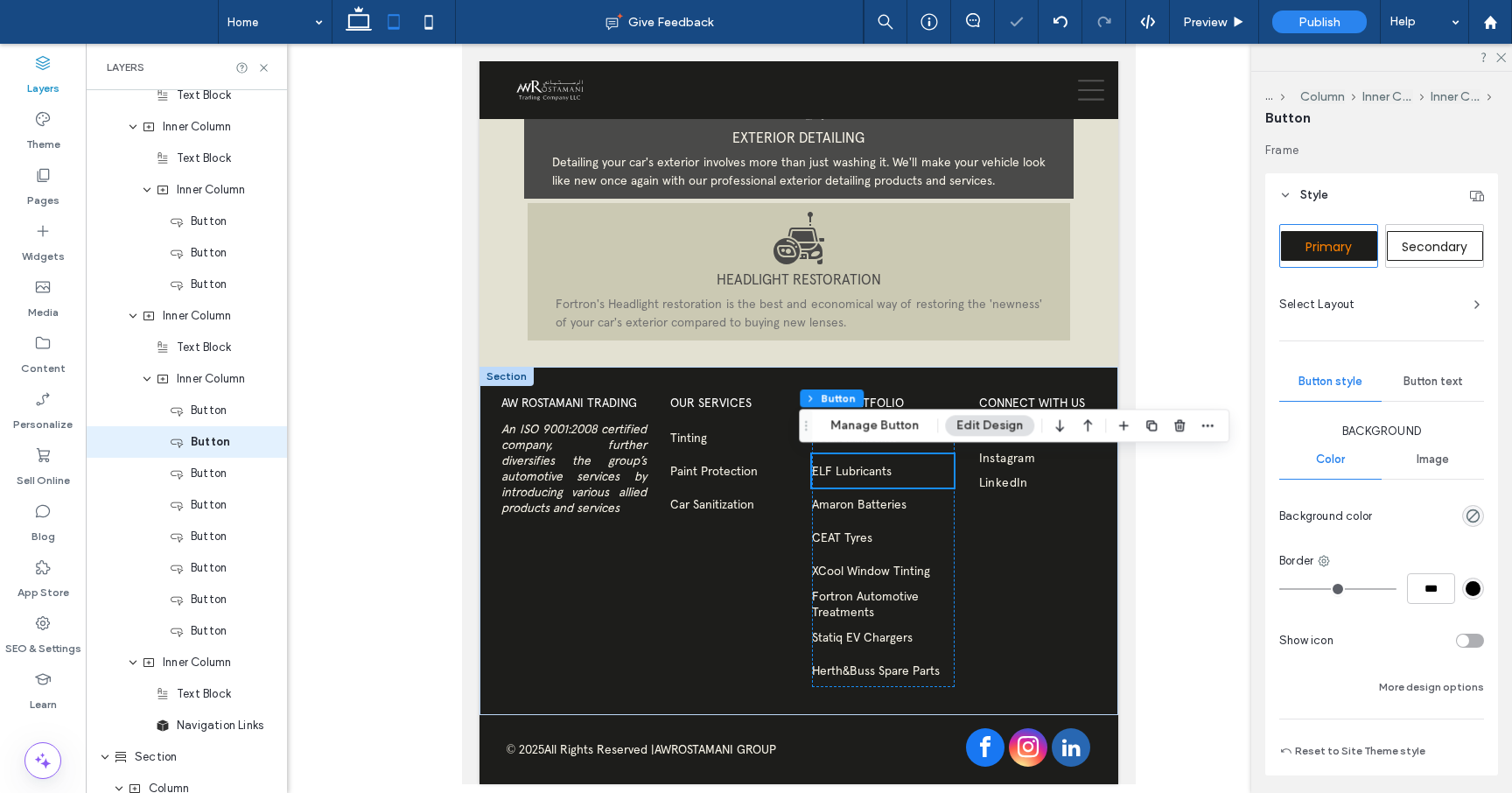
scroll to position [2881, 0]
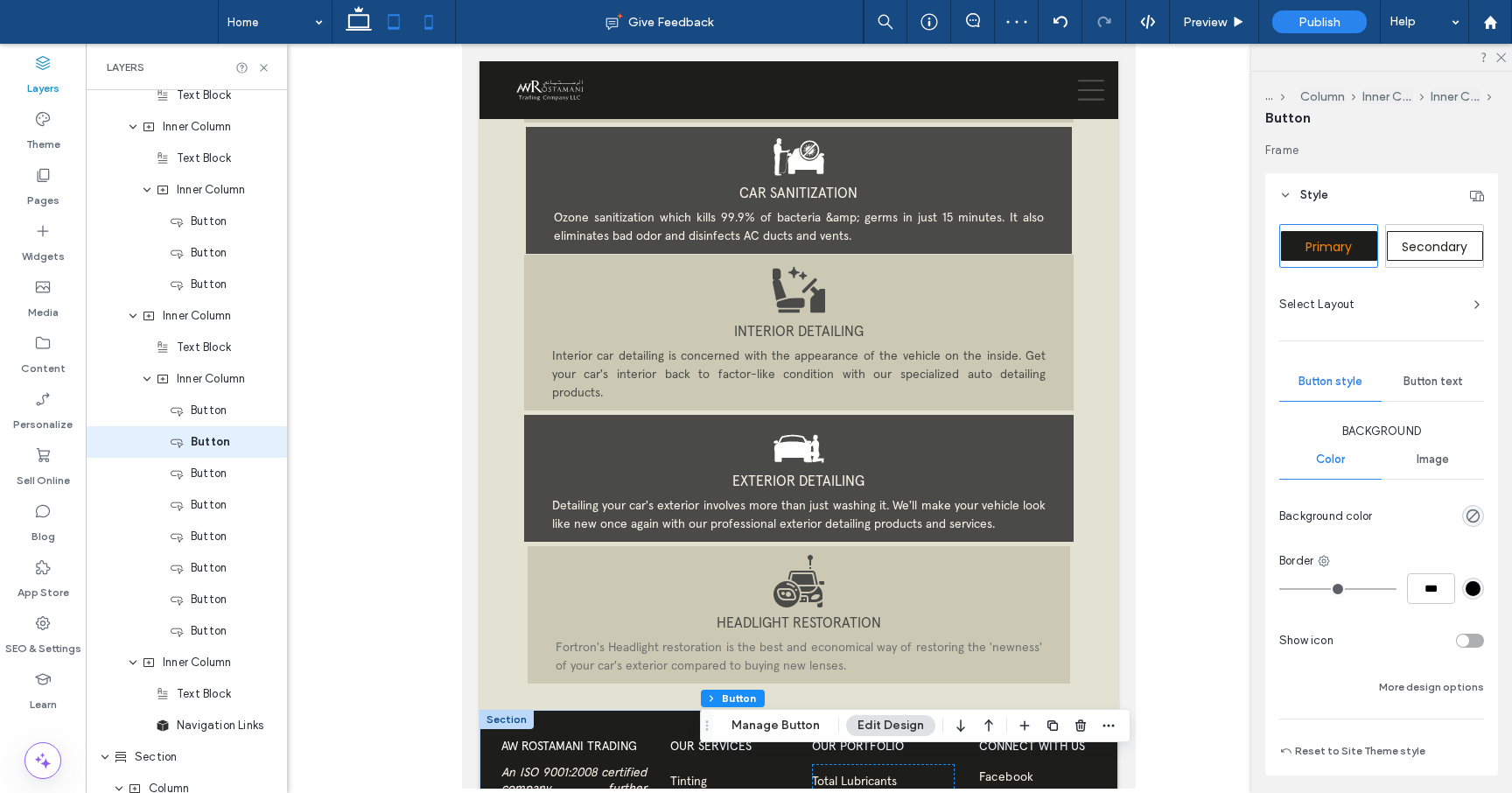
click at [429, 33] on icon at bounding box center [428, 21] width 35 height 35
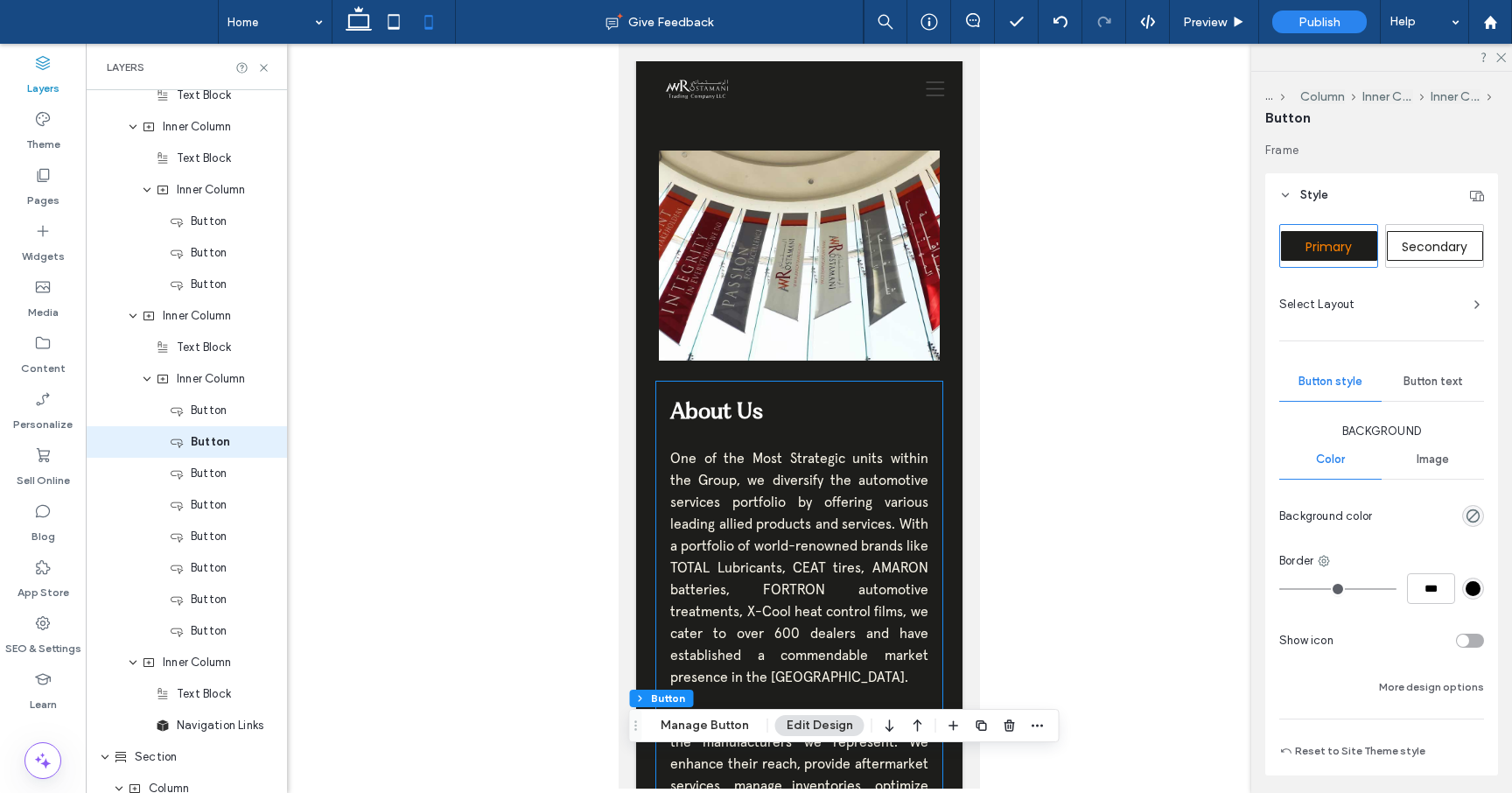
scroll to position [0, 0]
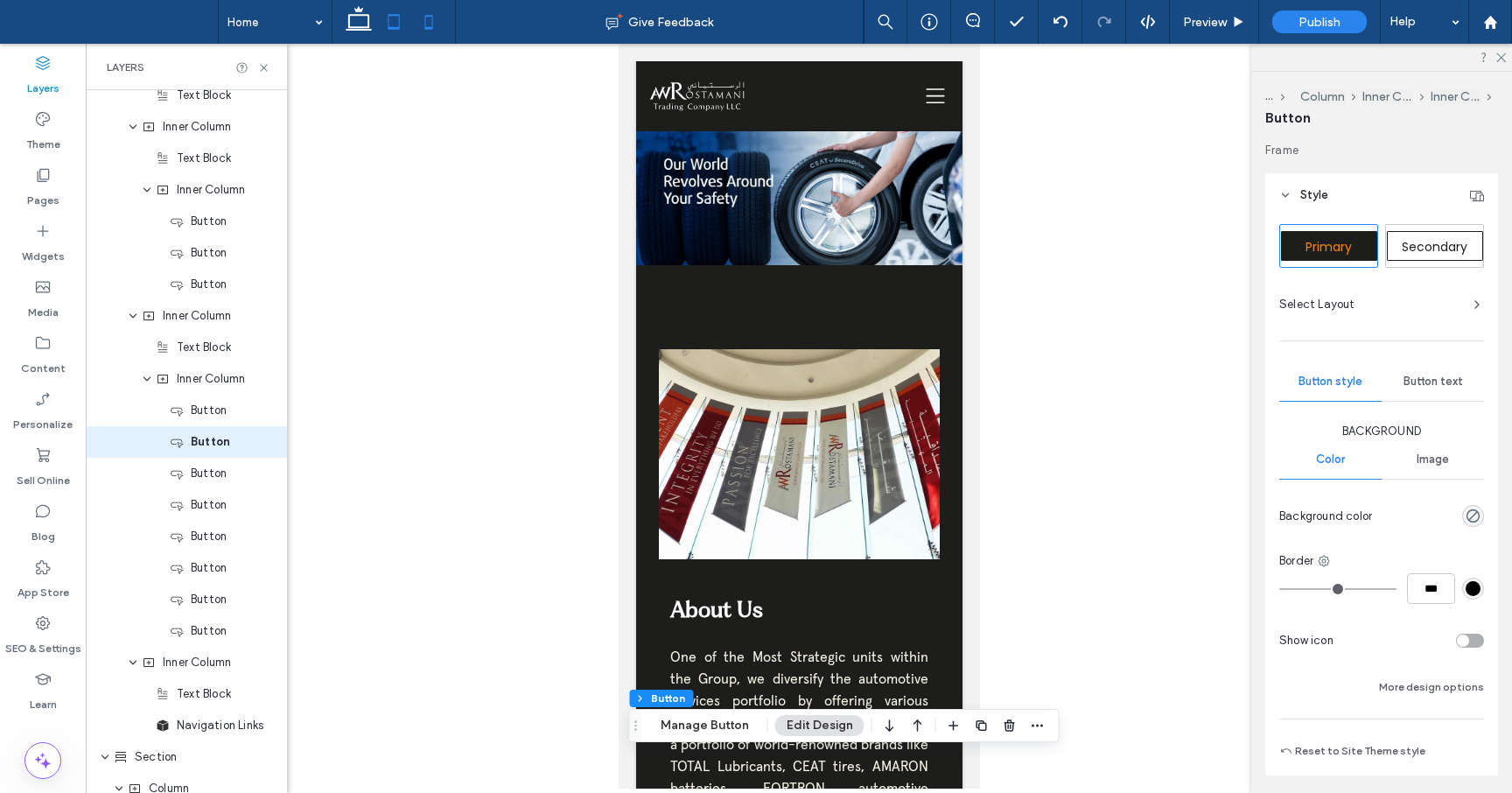
click at [390, 22] on icon at bounding box center [393, 21] width 35 height 35
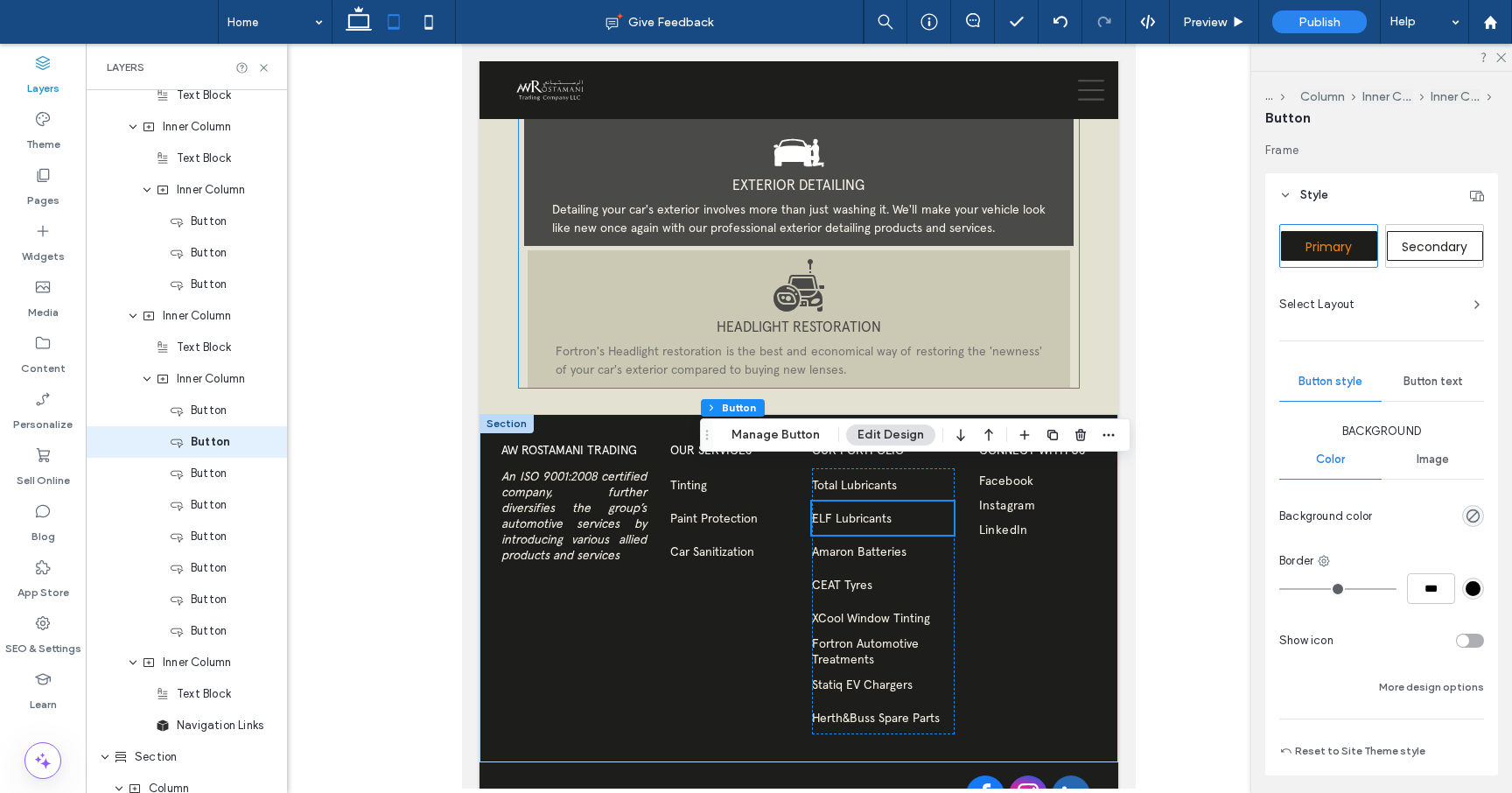
scroll to position [2881, 0]
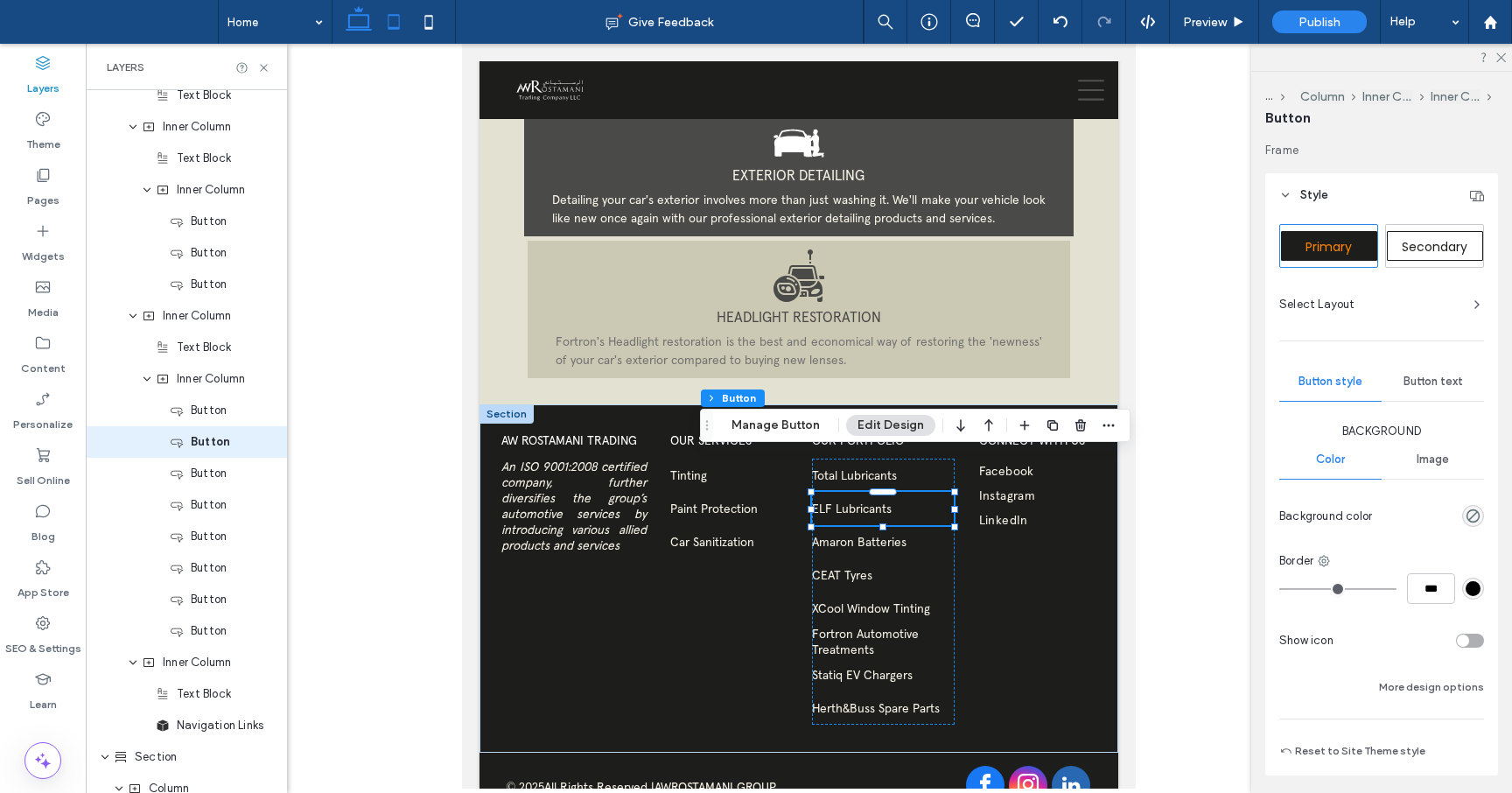
click at [365, 18] on icon at bounding box center [358, 21] width 35 height 35
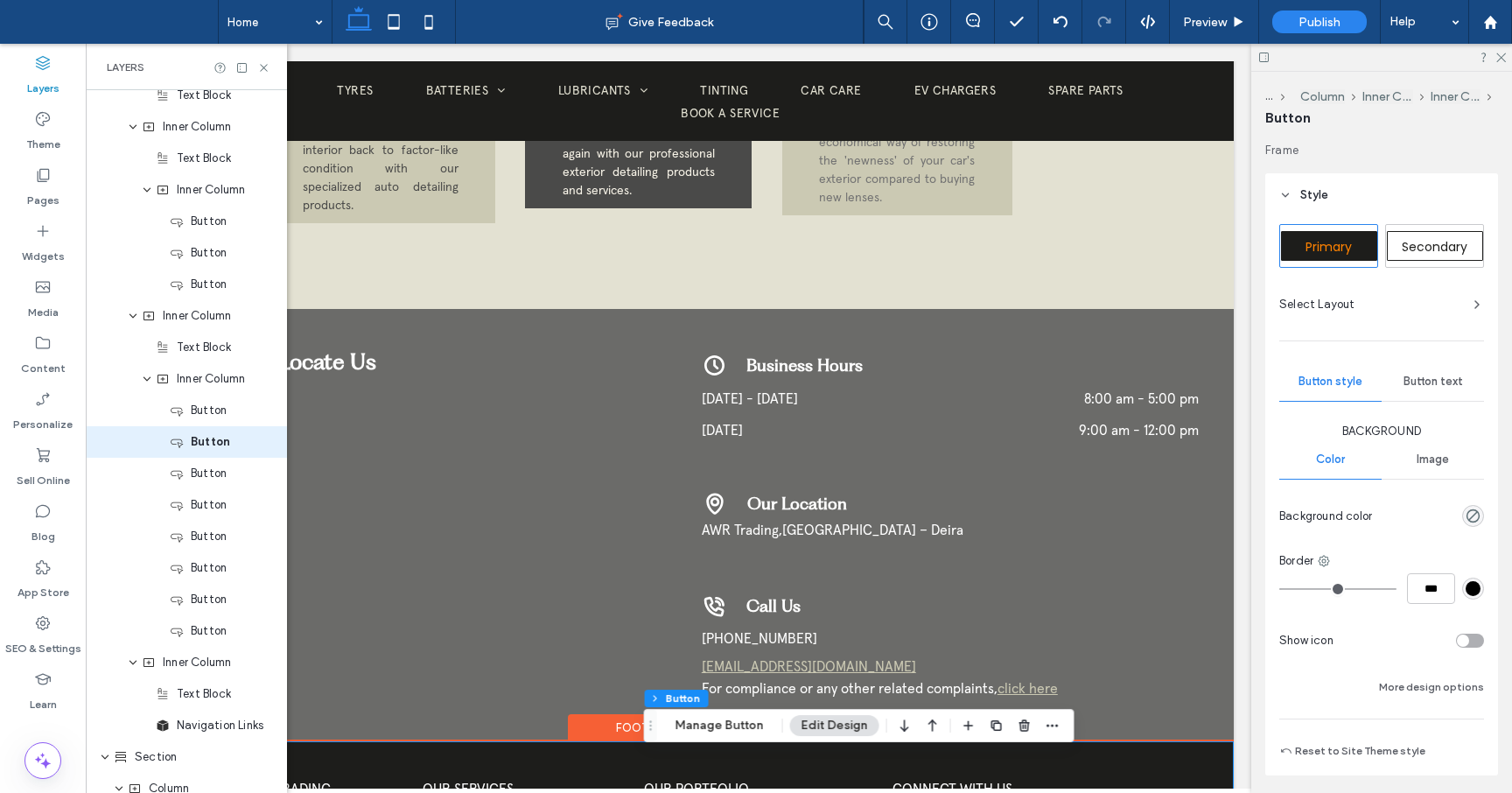
scroll to position [2960, 0]
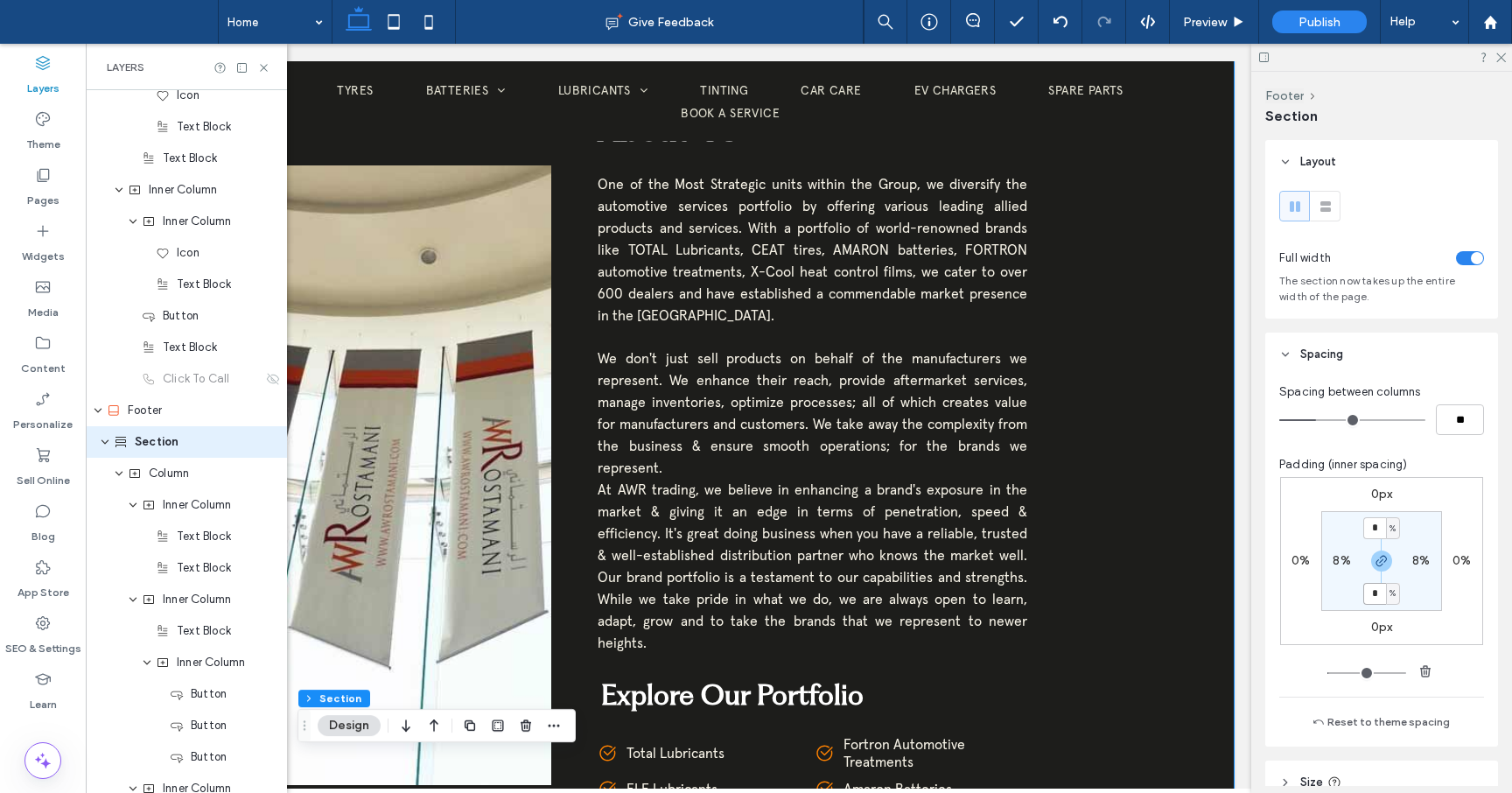
scroll to position [0, 0]
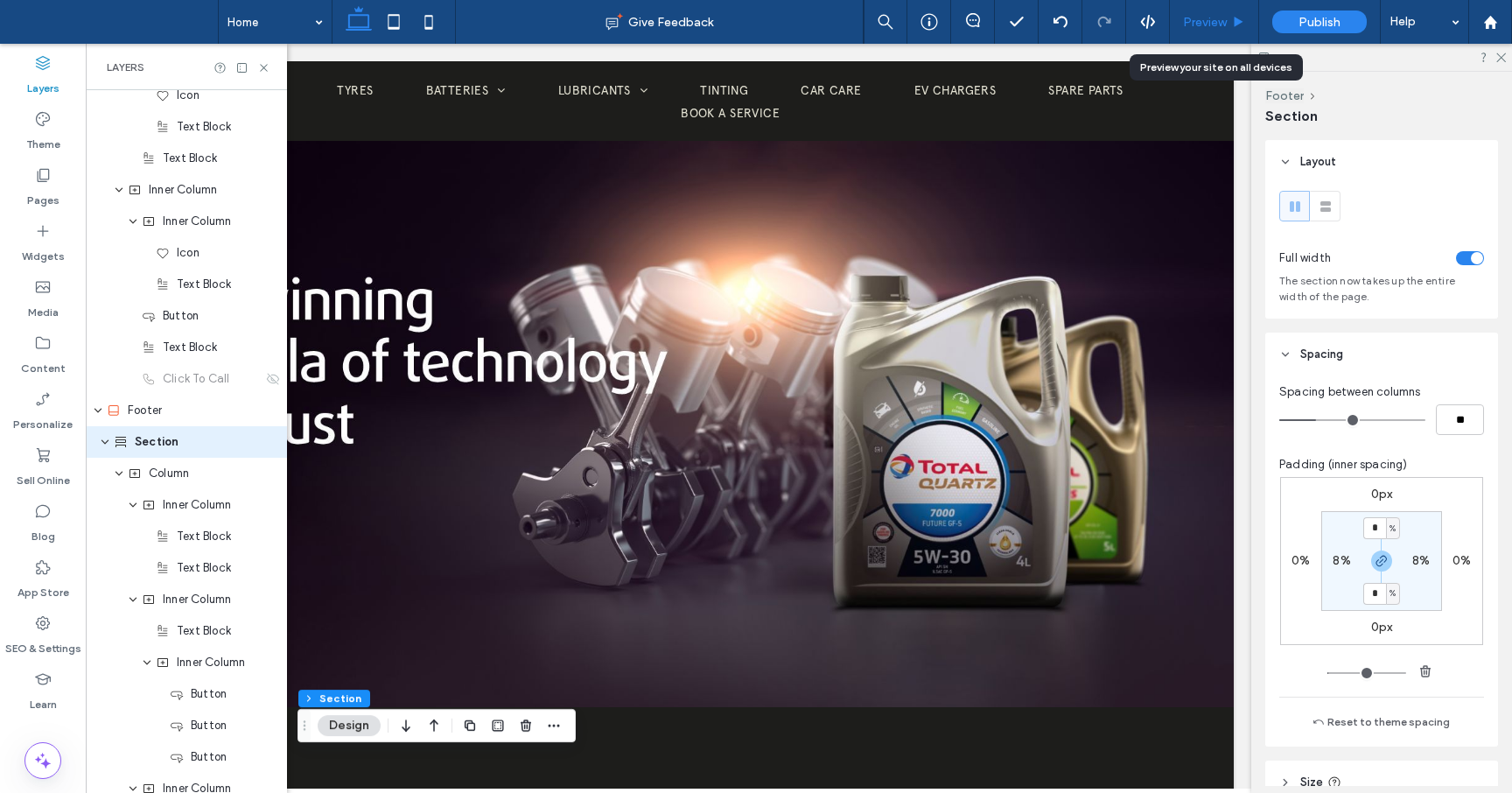
click at [1215, 15] on span "Preview" at bounding box center [1204, 22] width 44 height 15
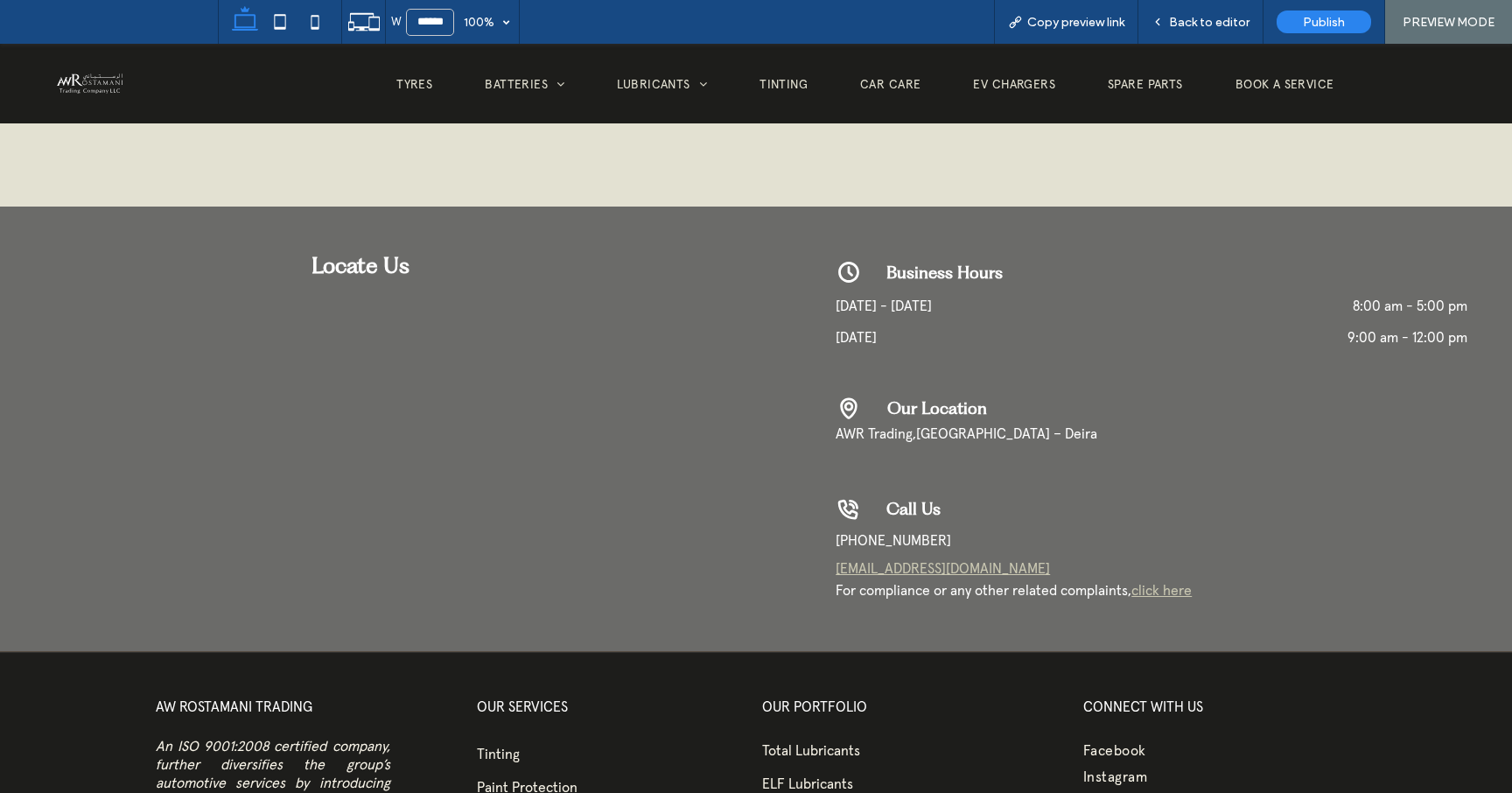
scroll to position [2978, 0]
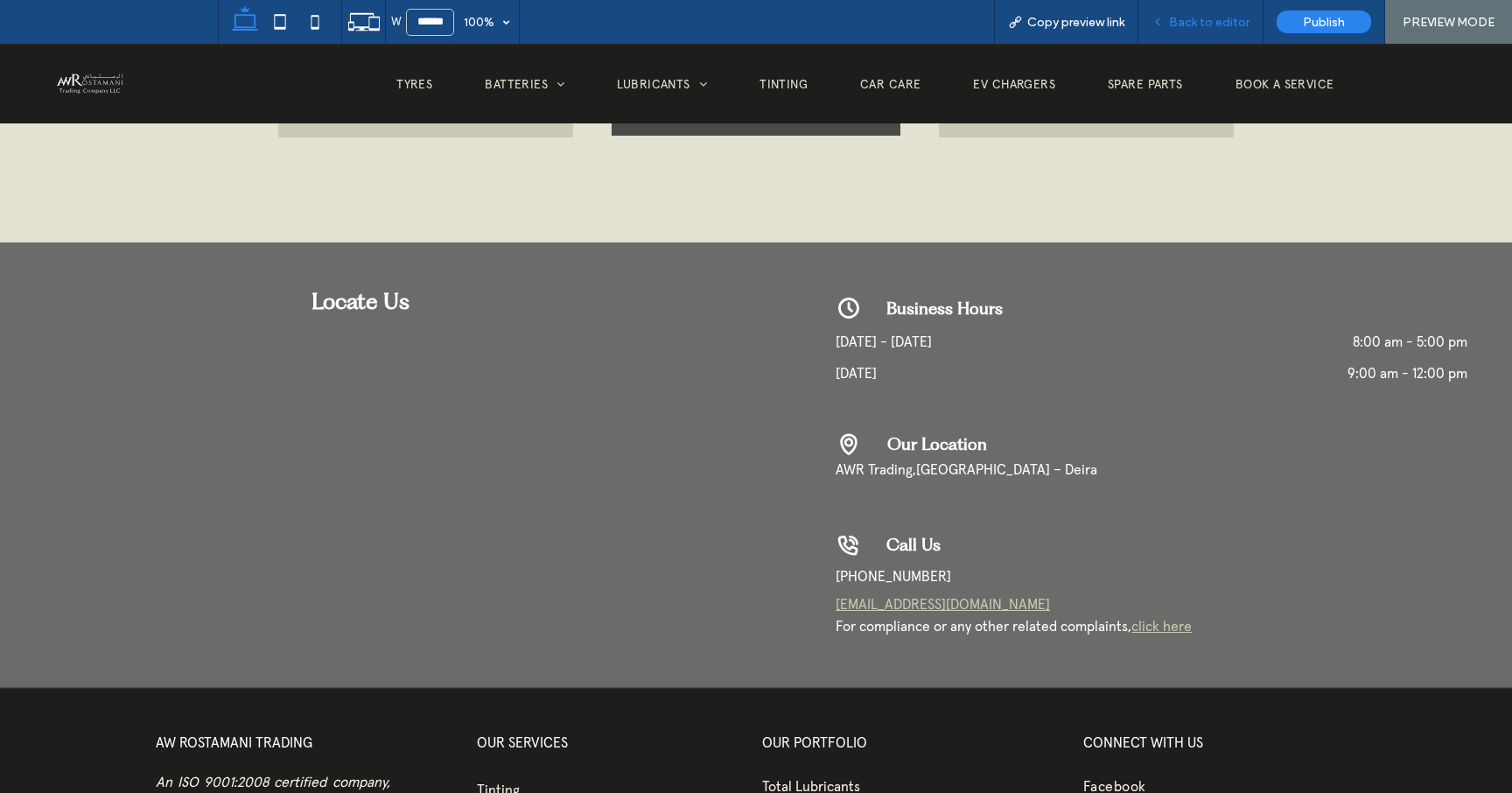
click at [1234, 28] on span "Back to editor" at bounding box center [1209, 22] width 81 height 15
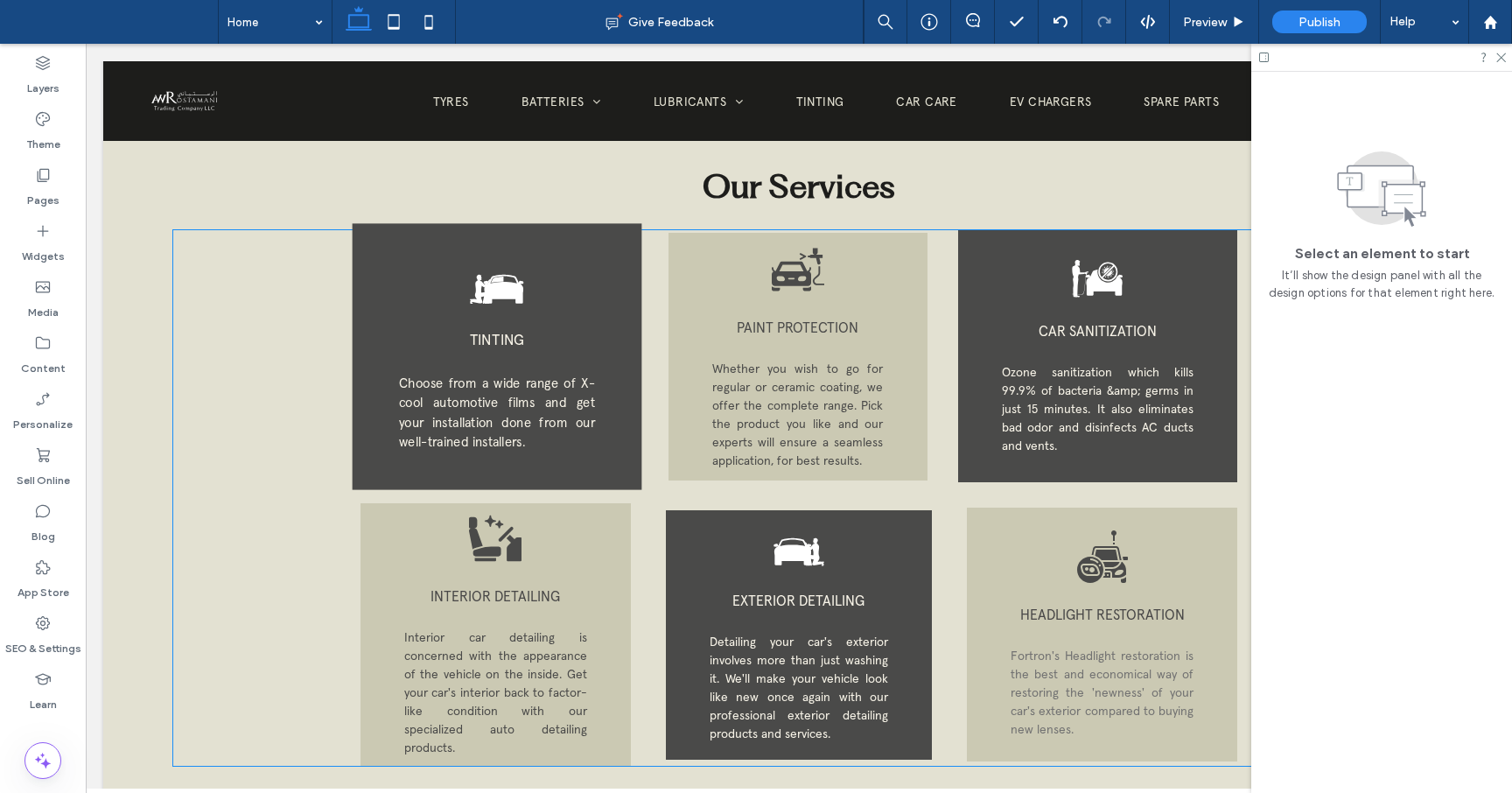
click at [583, 312] on div "TINTING Choose from a wide range of X-cool automotive films and get your instal…" at bounding box center [495, 356] width 289 height 266
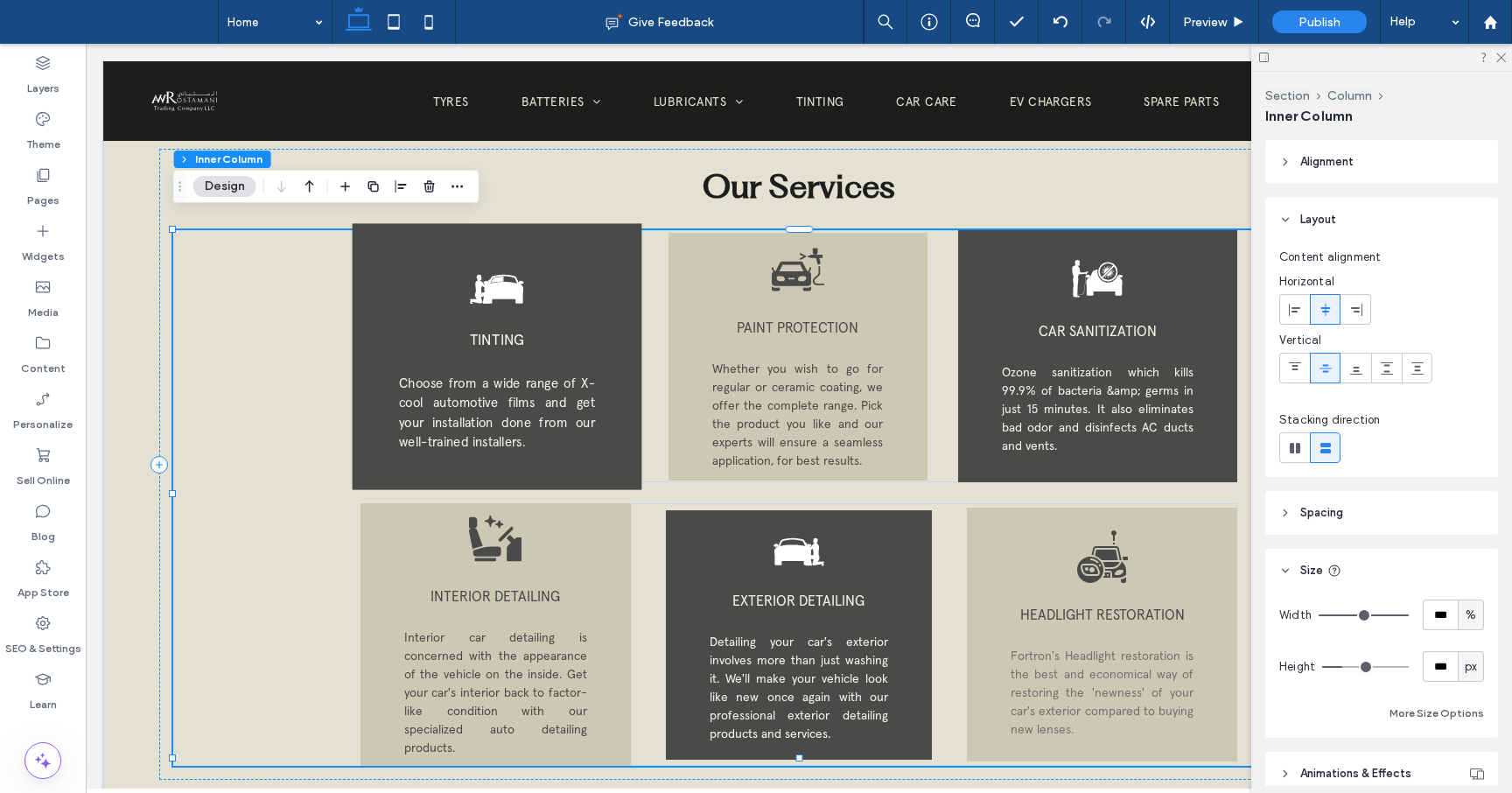
click at [583, 312] on div "TINTING Choose from a wide range of X-cool automotive films and get your instal…" at bounding box center [495, 356] width 289 height 266
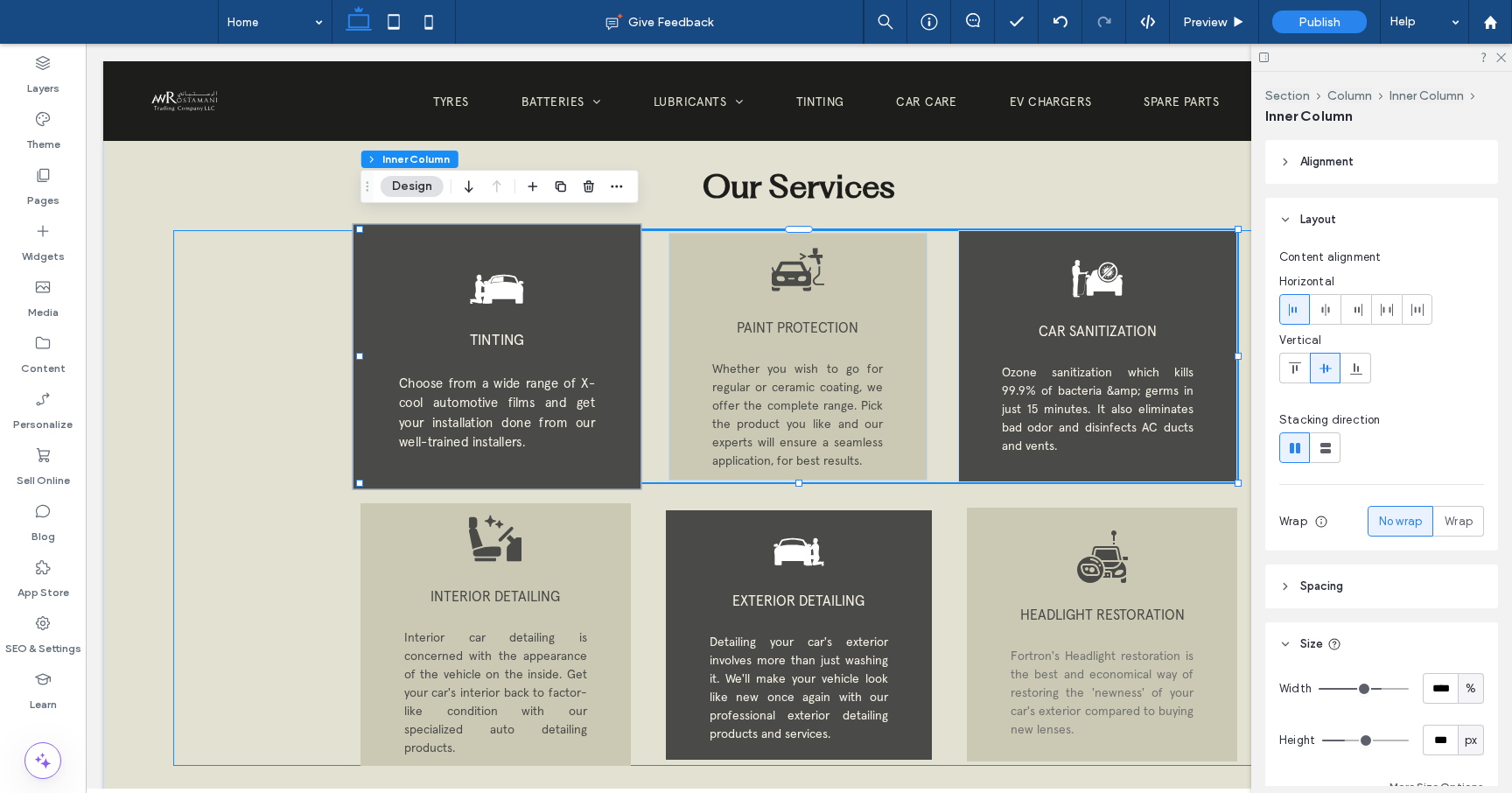
click at [583, 312] on div "TINTING Choose from a wide range of X-cool automotive films and get your instal…" at bounding box center [495, 356] width 289 height 266
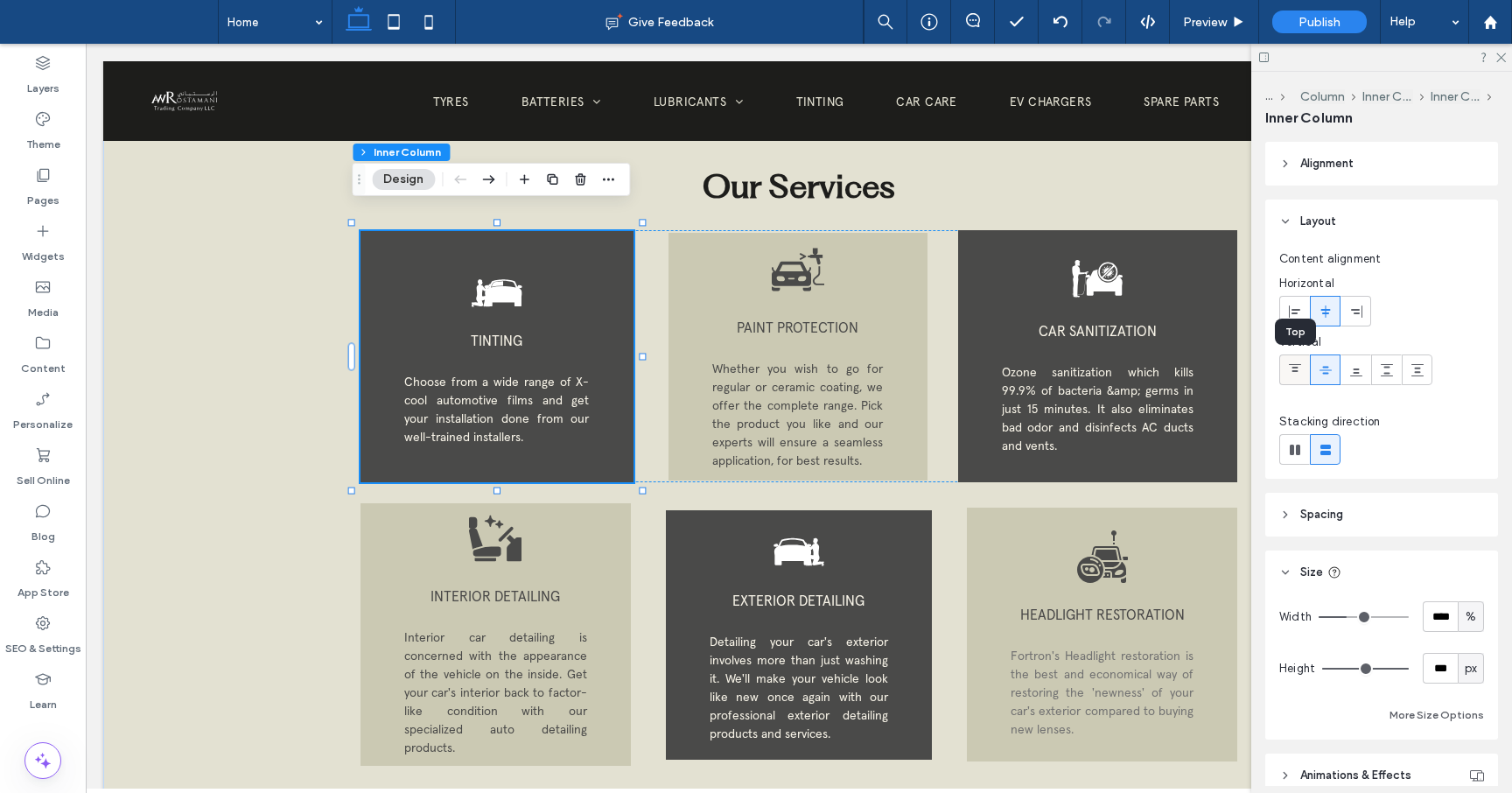
click at [1299, 374] on icon at bounding box center [1295, 370] width 14 height 14
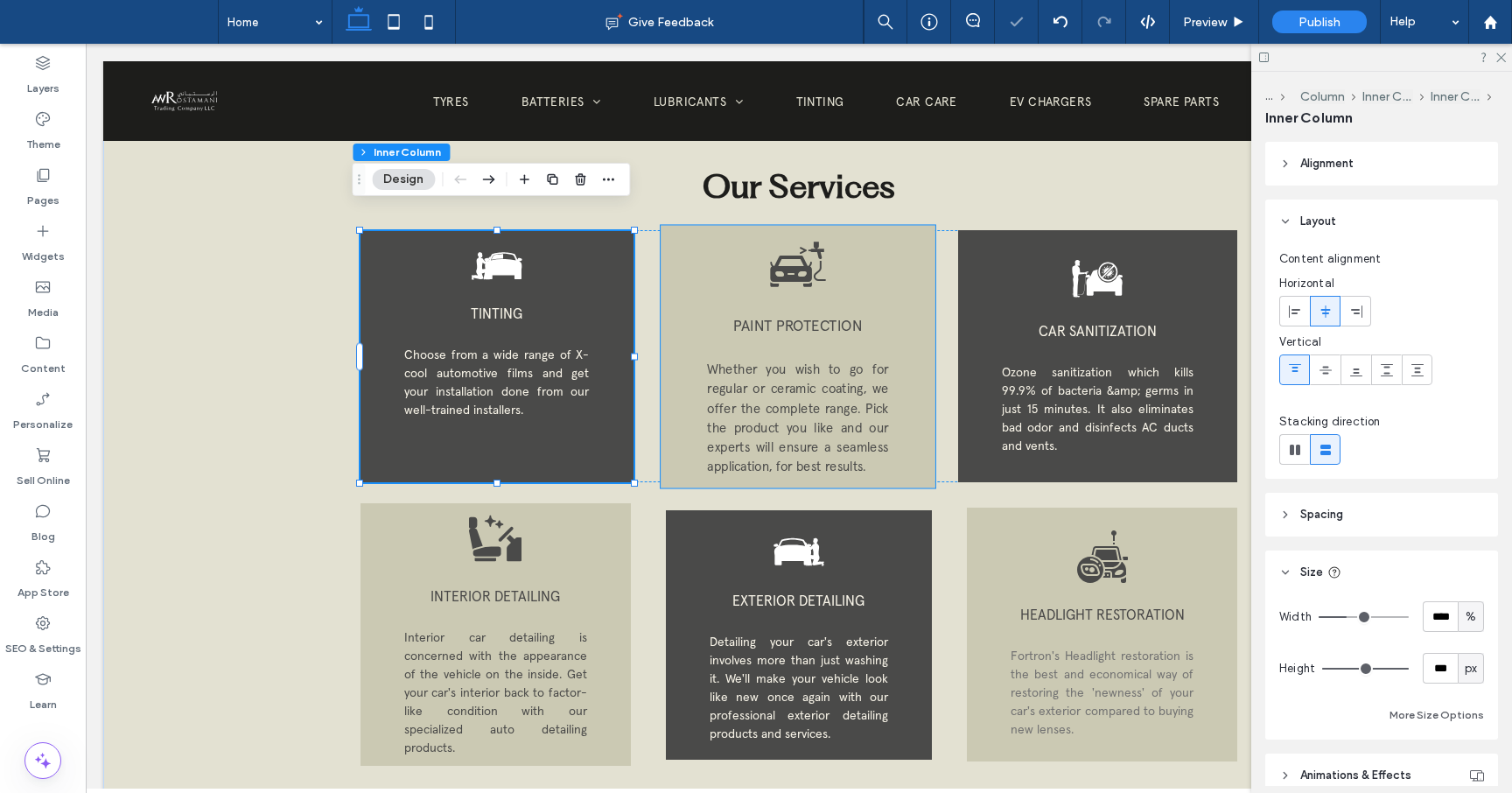
click at [914, 331] on div "PAINT PROTECTION Whether you wish to go for regular or ceramic coating, we offe…" at bounding box center [797, 356] width 274 height 263
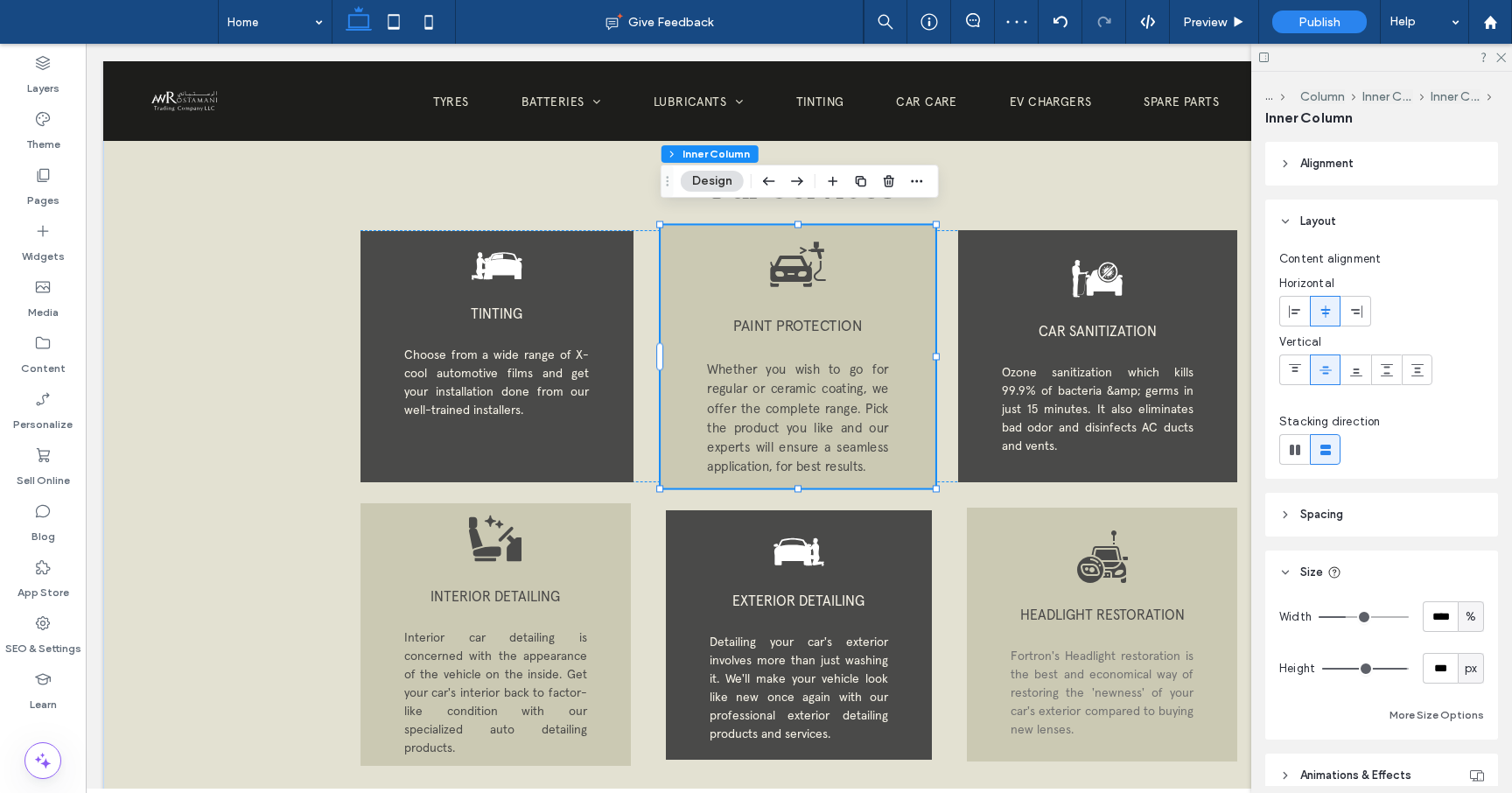
click at [900, 307] on div "PAINT PROTECTION Whether you wish to go for regular or ceramic coating, we offe…" at bounding box center [797, 356] width 274 height 263
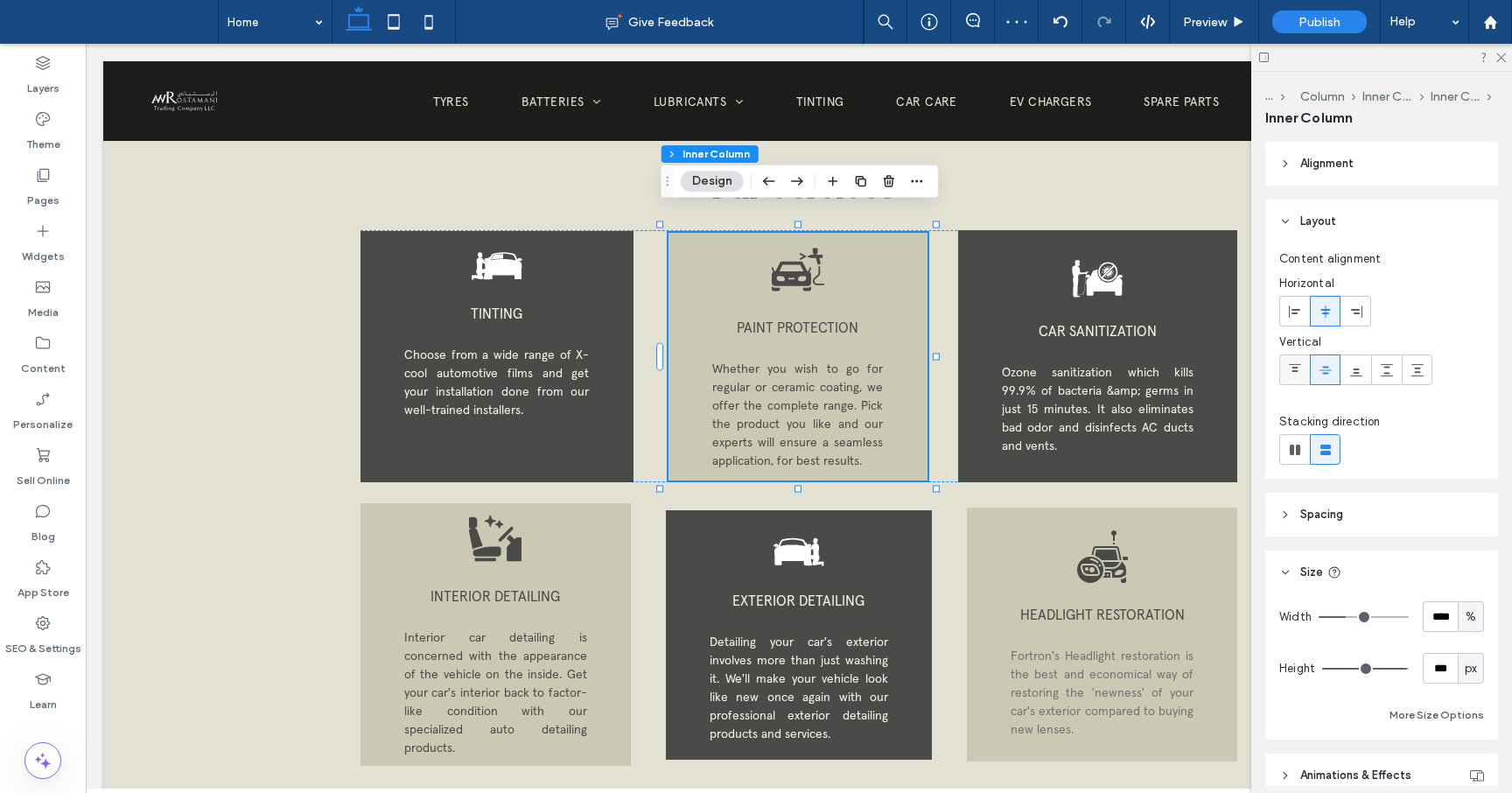
click at [1297, 371] on icon at bounding box center [1295, 370] width 14 height 14
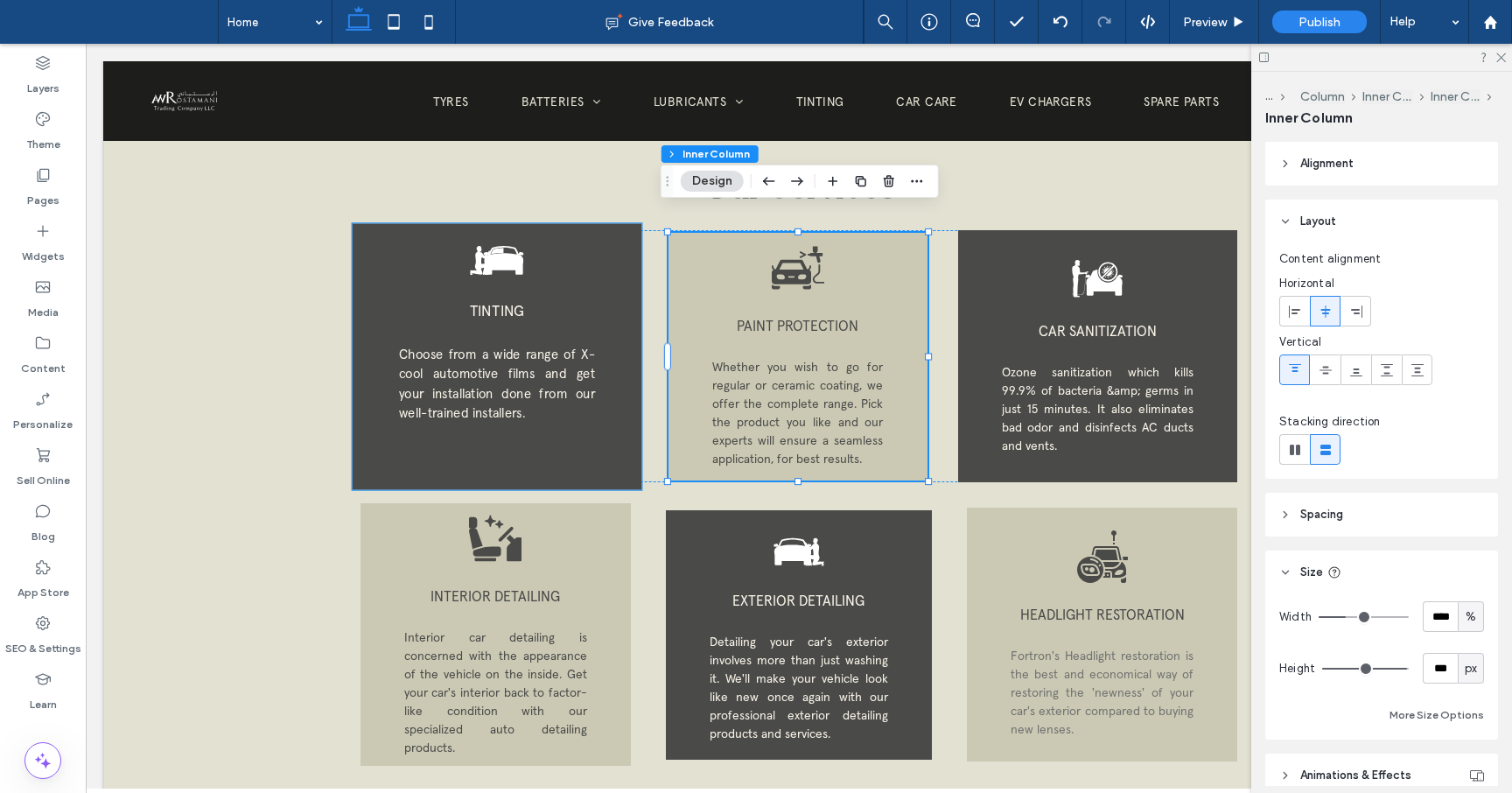
click at [519, 313] on div "TINTING Choose from a wide range of X-cool automotive films and get your instal…" at bounding box center [495, 356] width 289 height 266
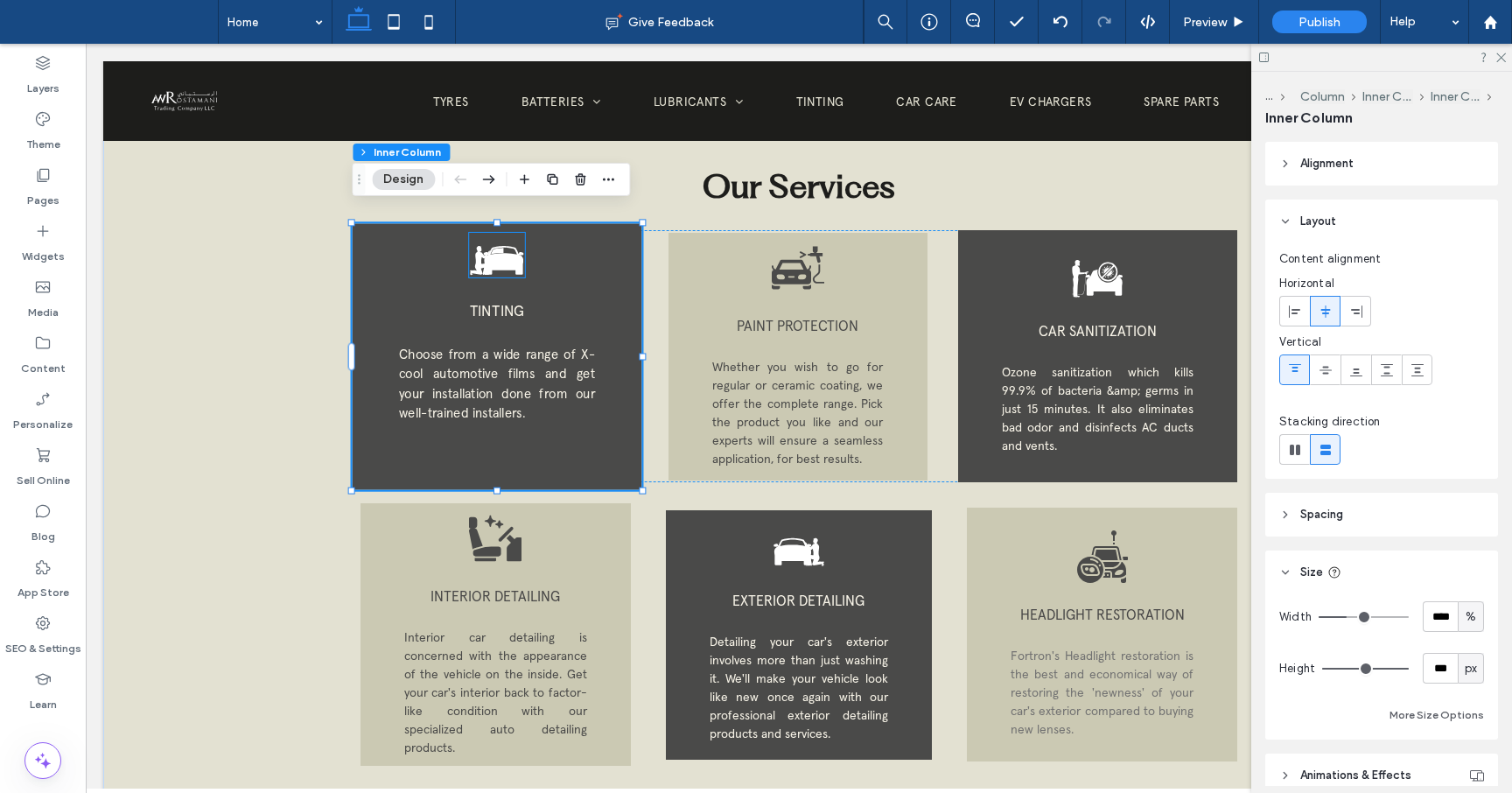
click at [520, 246] on icon at bounding box center [503, 260] width 40 height 29
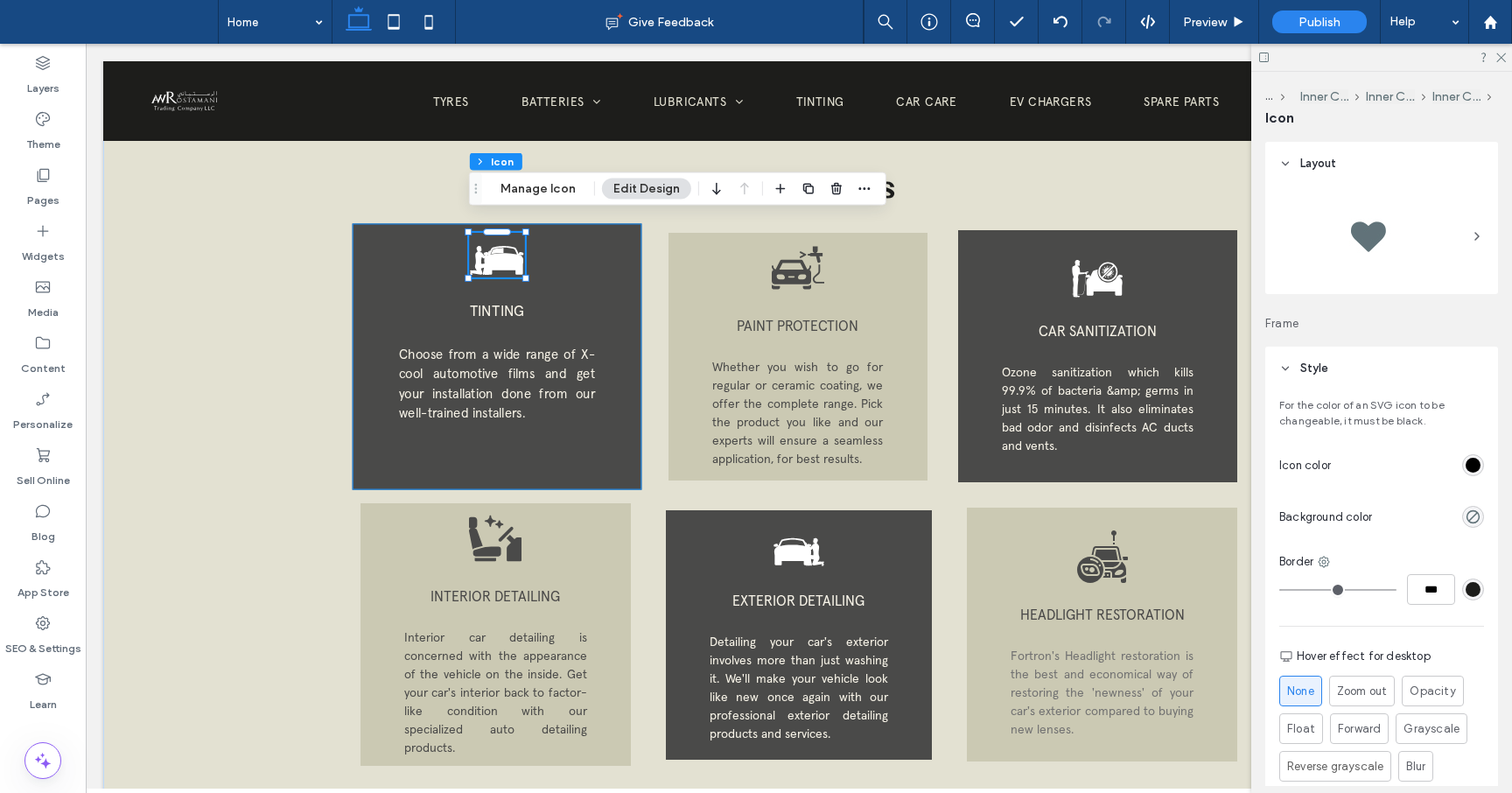
click at [602, 272] on div "TINTING Choose from a wide range of X-cool automotive films and get your instal…" at bounding box center [495, 356] width 289 height 266
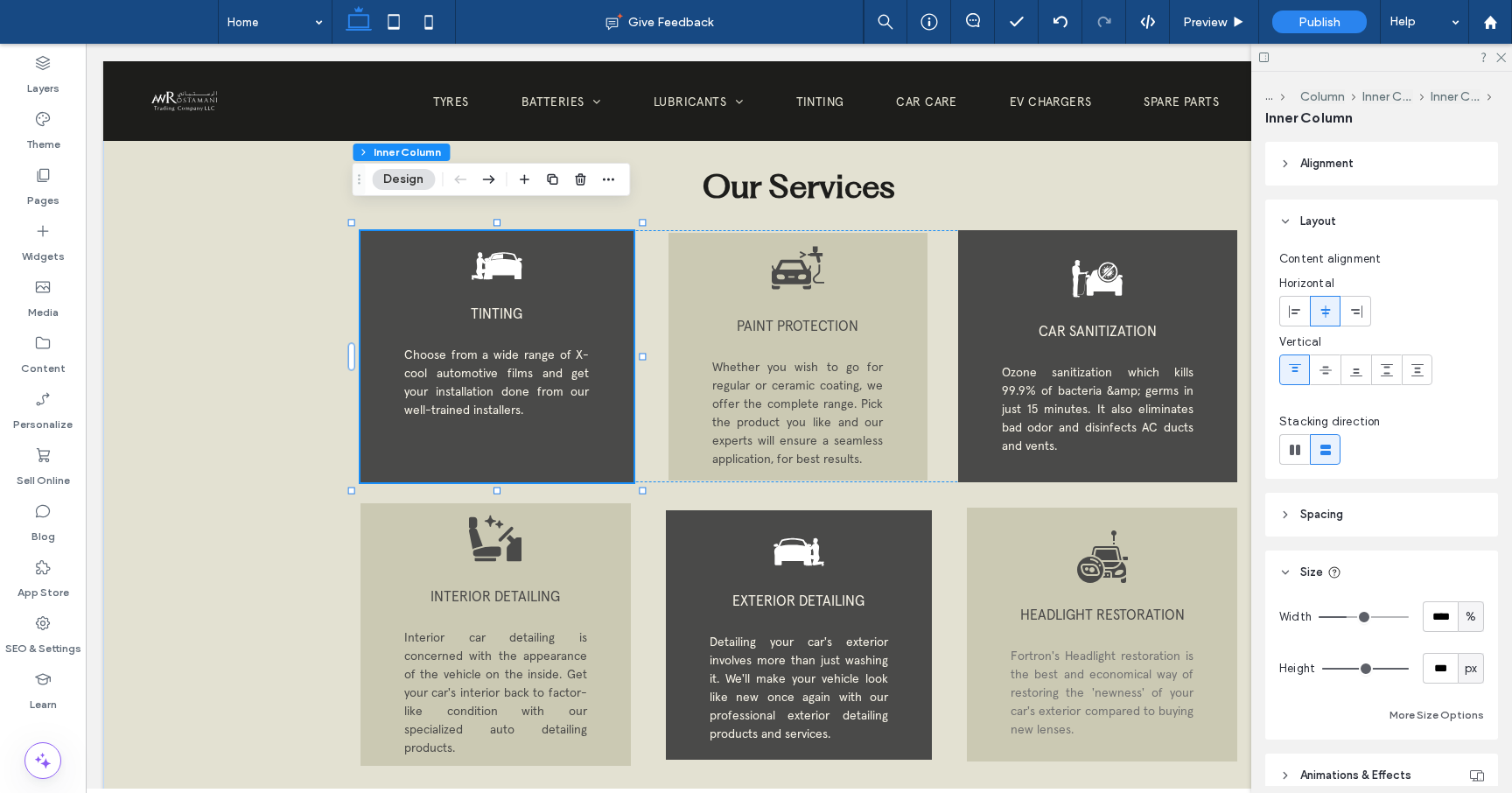
click at [1287, 510] on icon at bounding box center [1286, 515] width 12 height 12
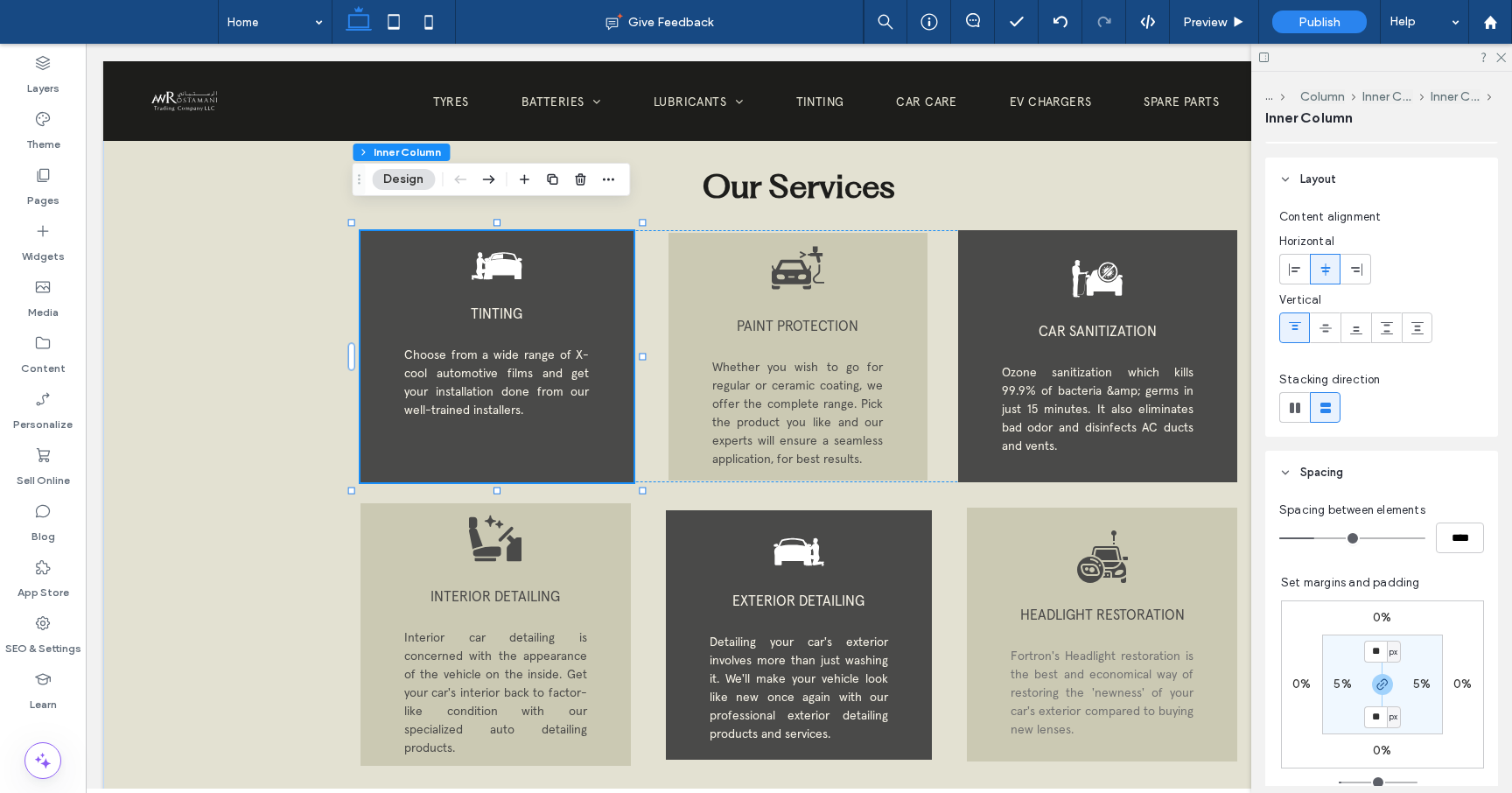
scroll to position [44, 0]
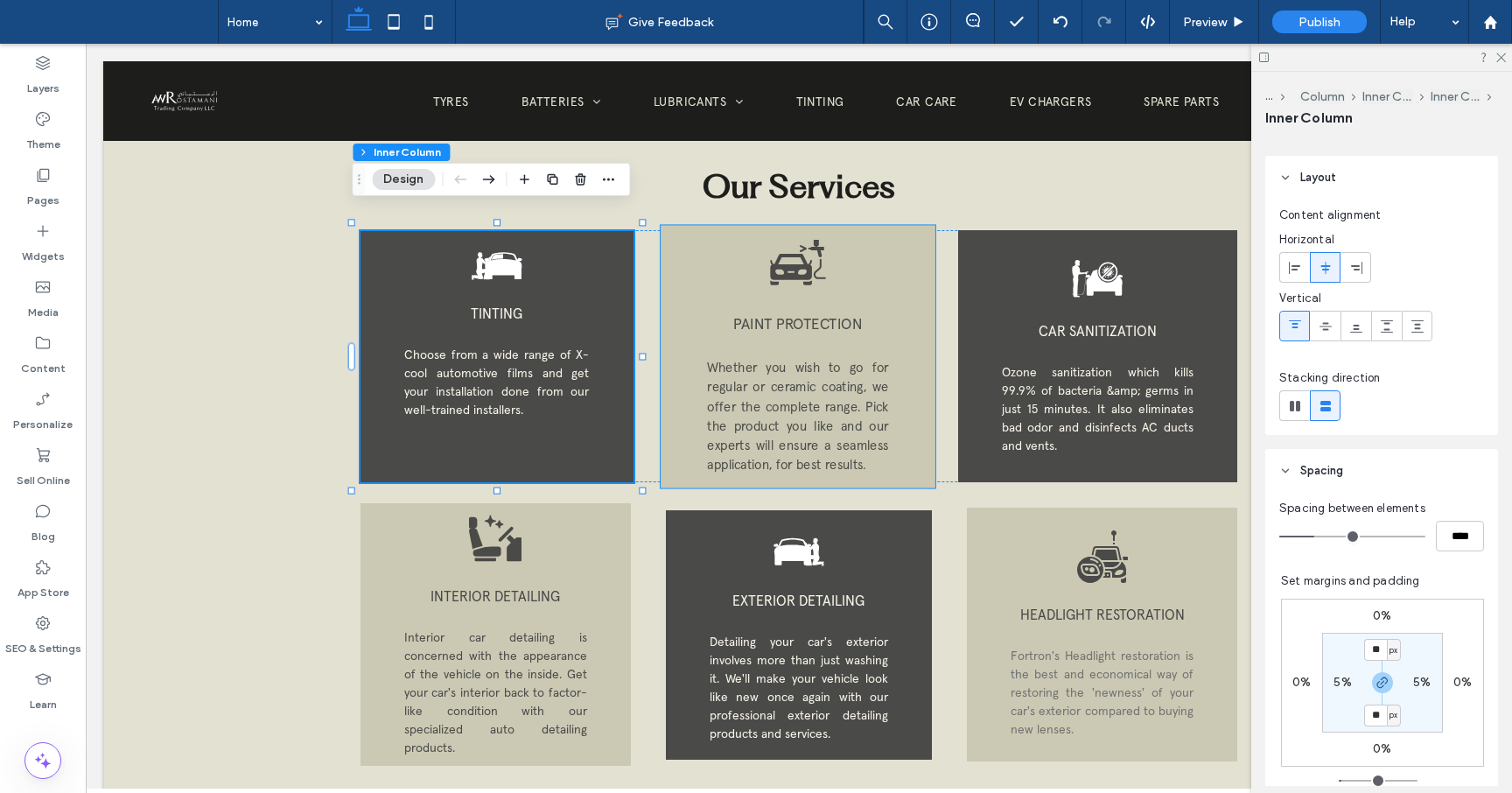
click at [898, 437] on div "PAINT PROTECTION Whether you wish to go for regular or ceramic coating, we offe…" at bounding box center [797, 356] width 274 height 263
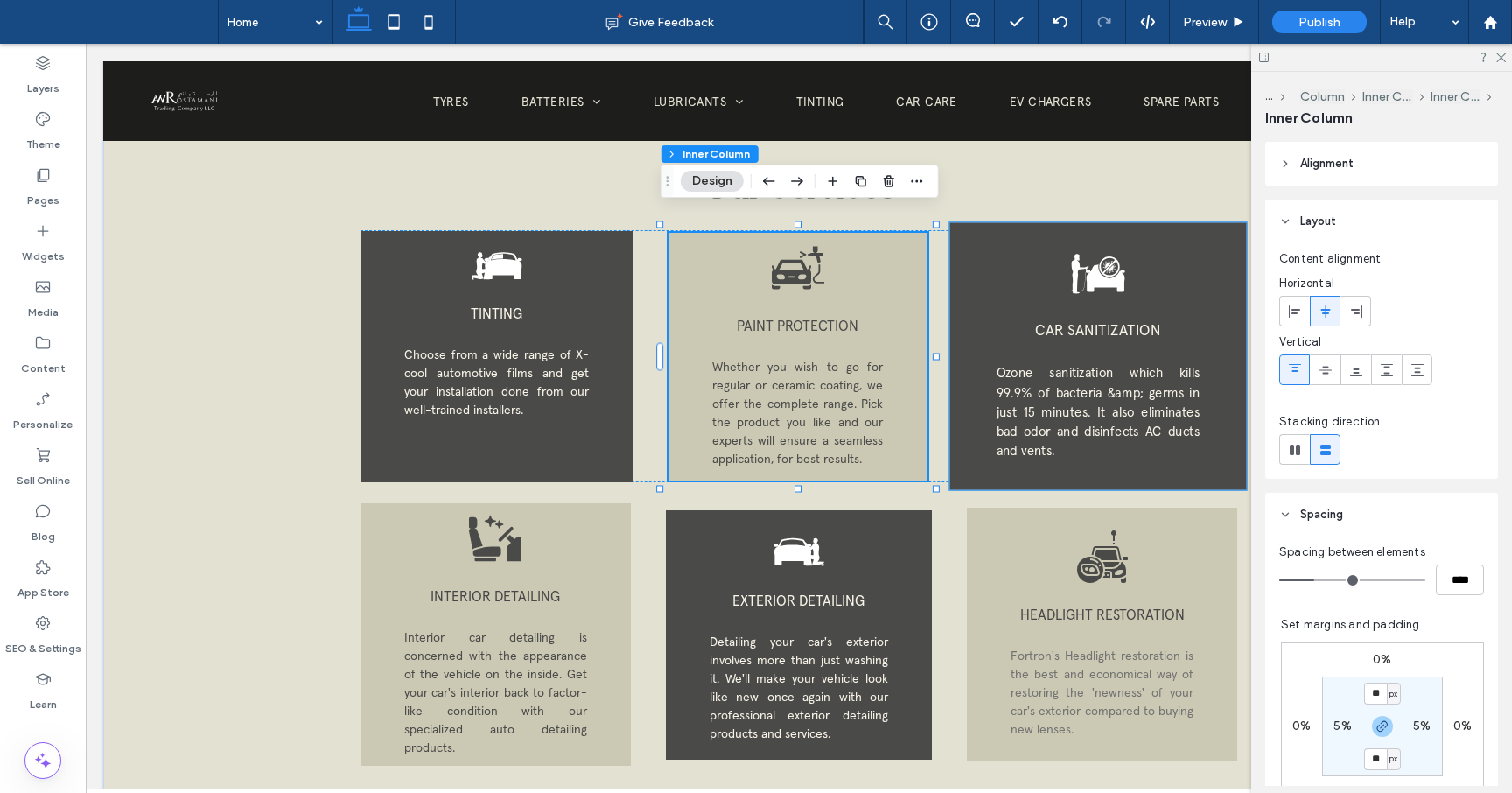
click at [1153, 452] on div "CAR SANITIZATION Ozone sanitization which kills 99.9% of bacteria &amp; germs i…" at bounding box center [1097, 356] width 297 height 267
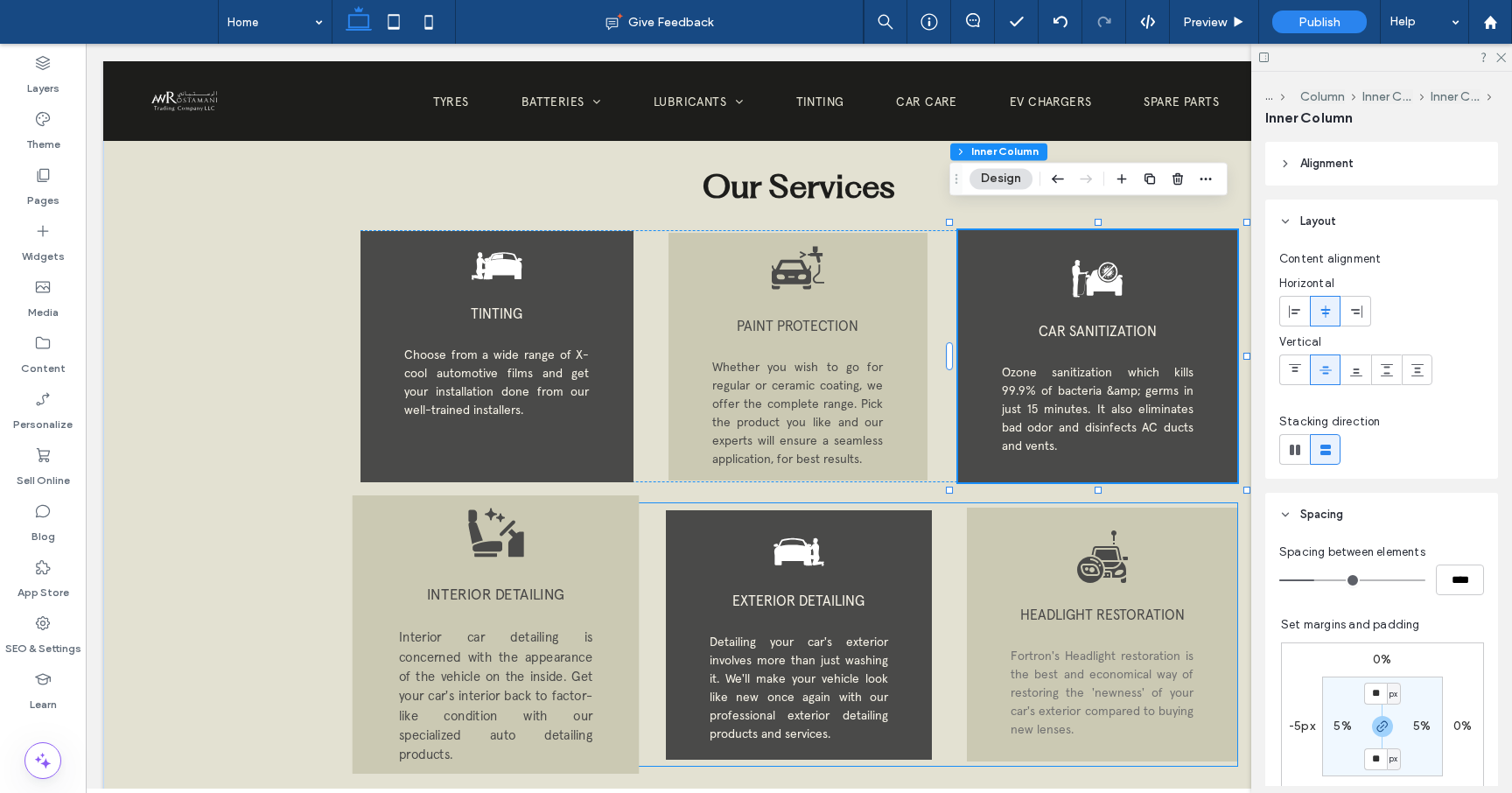
click at [561, 718] on p "Interior car detailing is concerned with the appearance of the vehicle on the i…" at bounding box center [495, 697] width 194 height 137
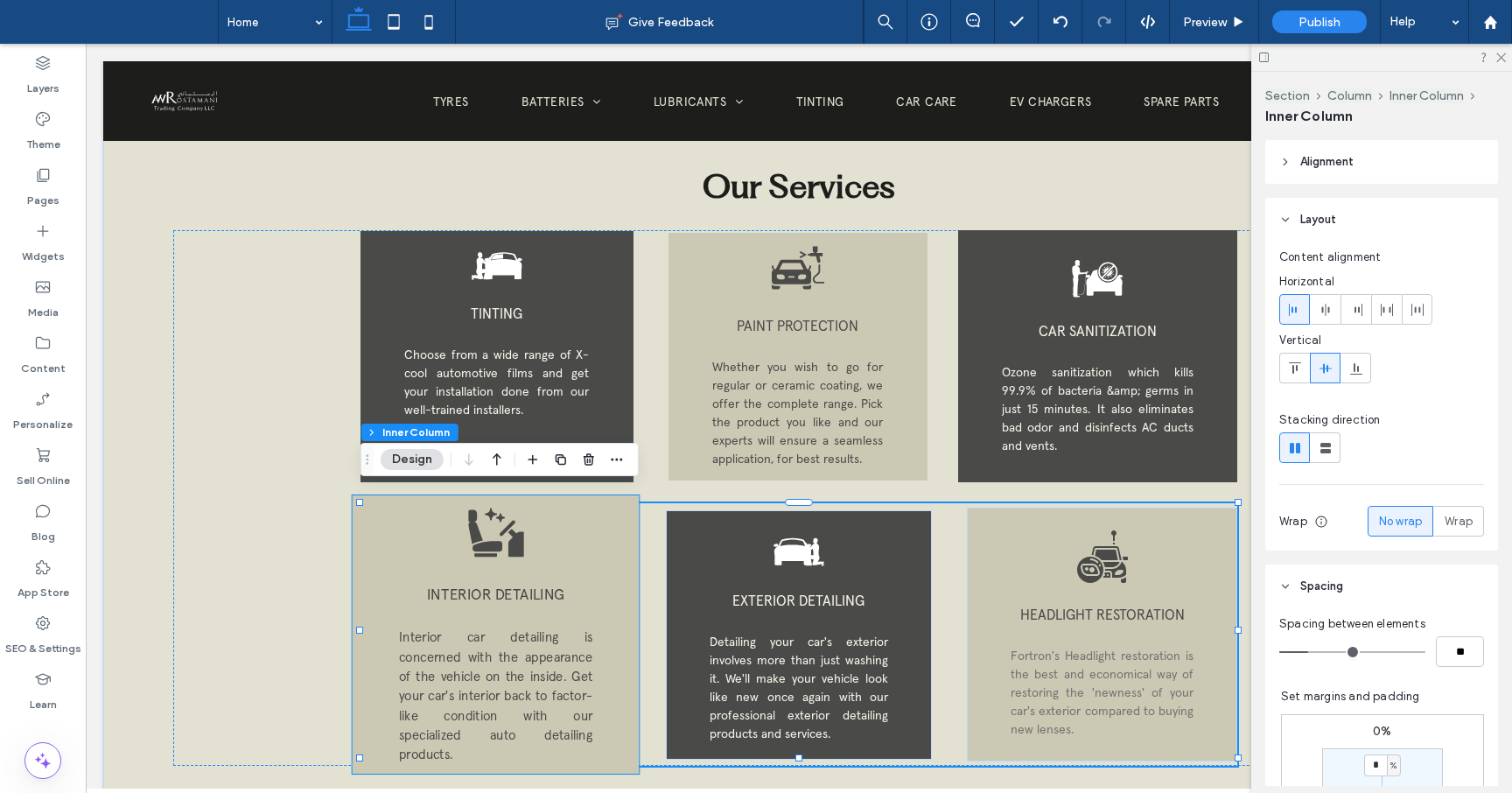
click at [621, 687] on div "INTERIOR DETAILING Interior car detailing is concerned with the appearance of t…" at bounding box center [495, 634] width 287 height 278
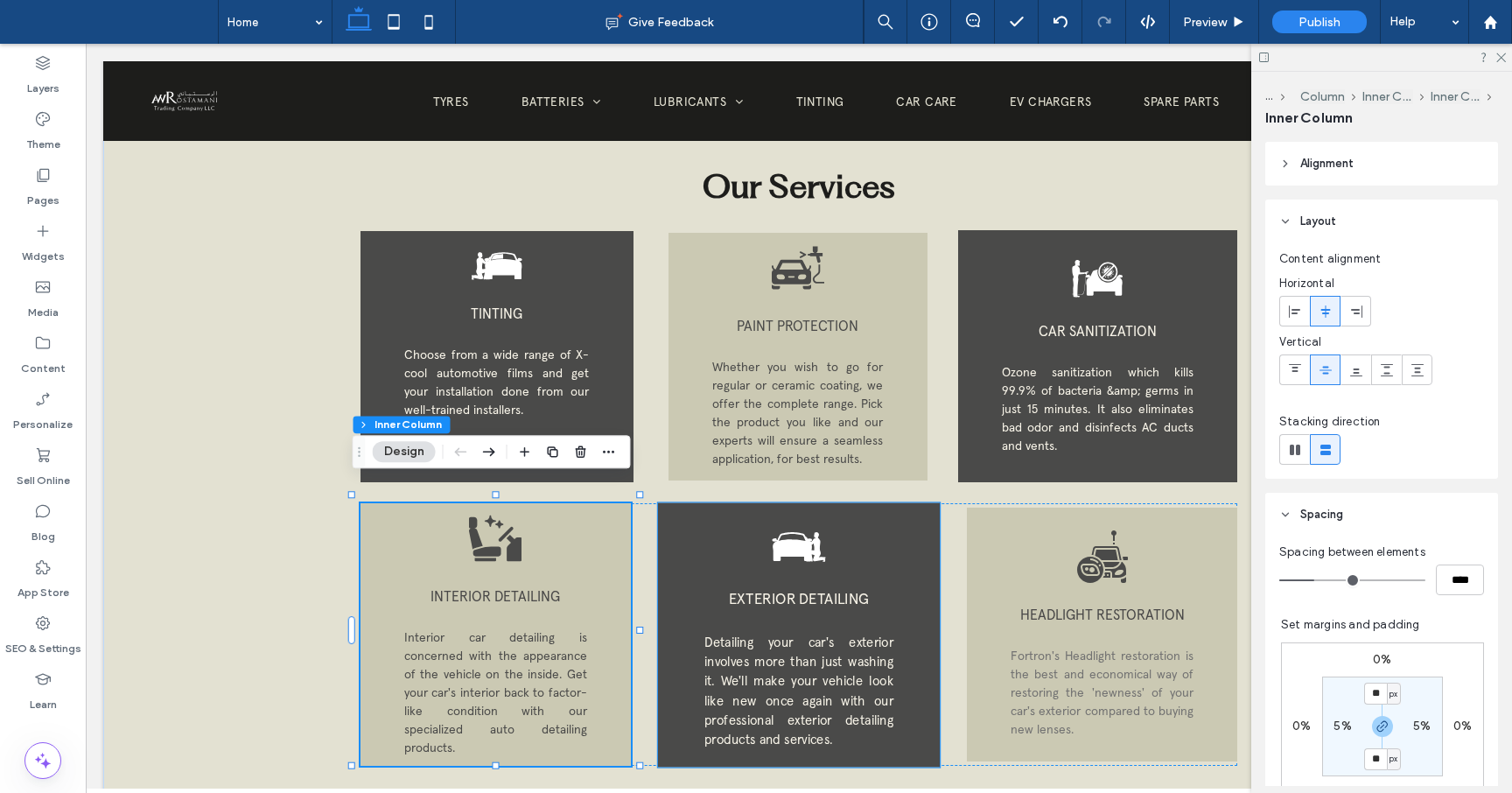
click at [896, 666] on div "EXTERIOR DETAILING Detailing your car's exterior involves more than just washin…" at bounding box center [798, 635] width 281 height 265
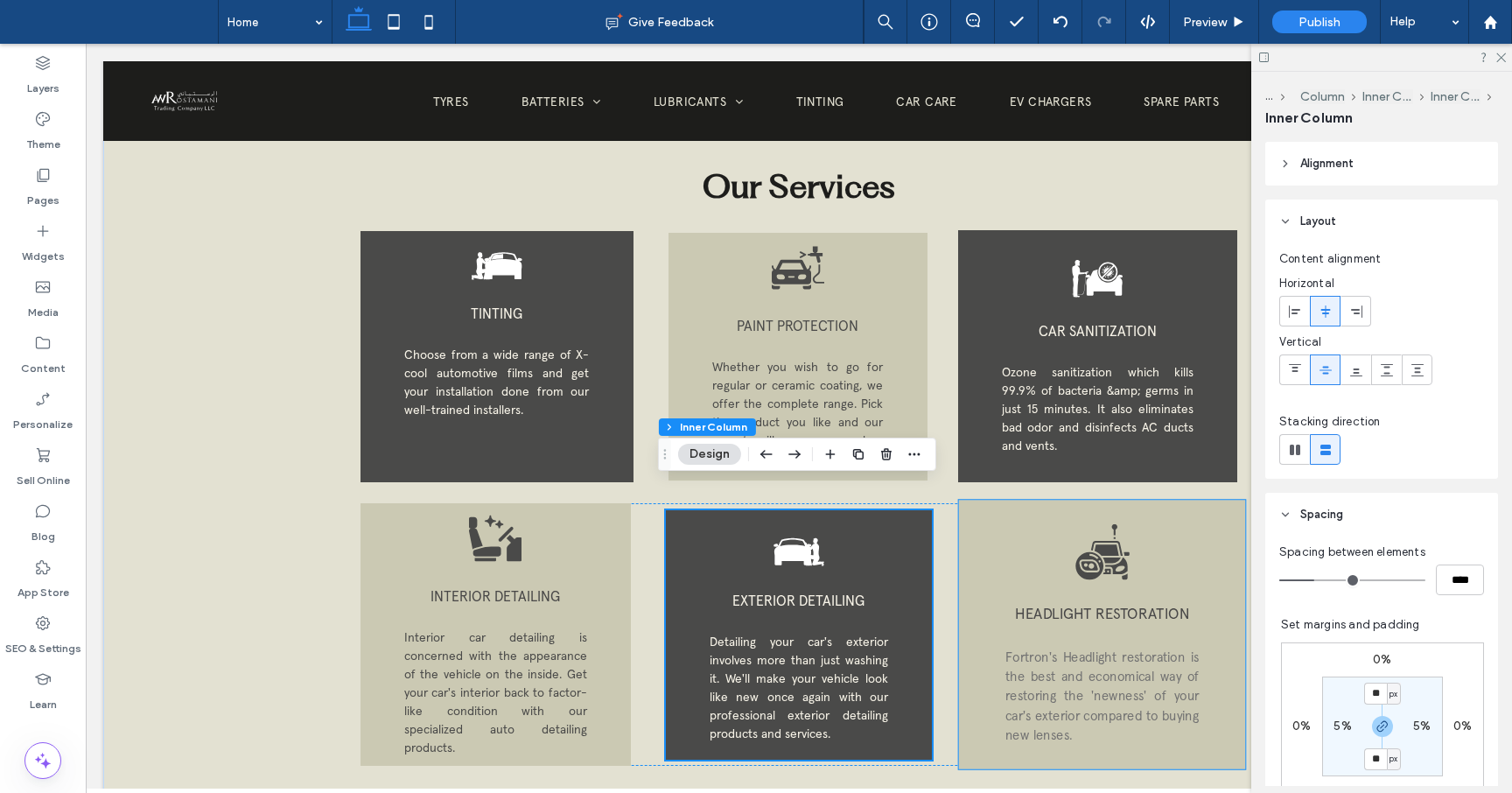
scroll to position [2369, 0]
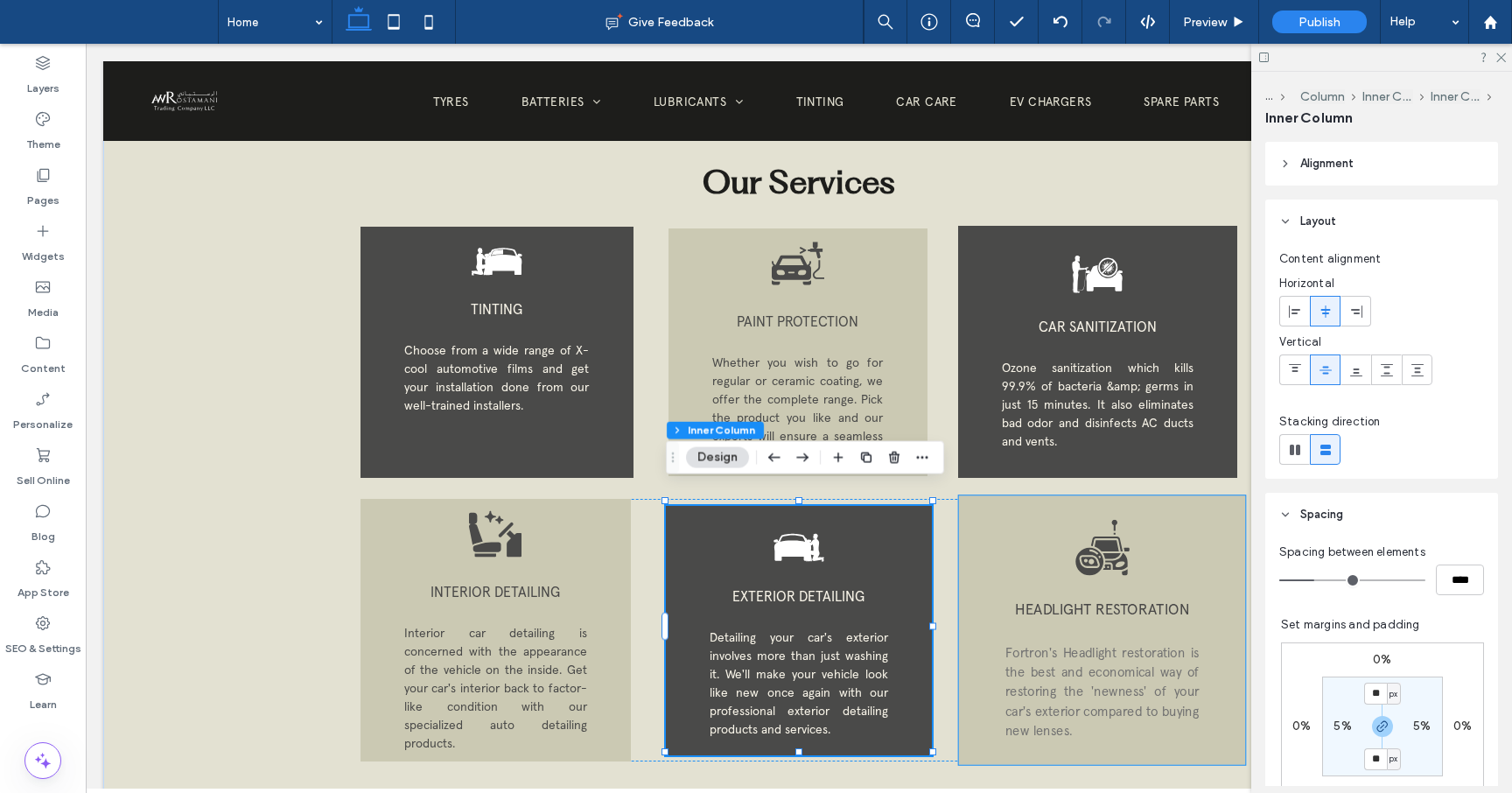
click at [1181, 689] on span "Fortron's Headlight restoration is the best and economical way of restoring the…" at bounding box center [1102, 691] width 194 height 94
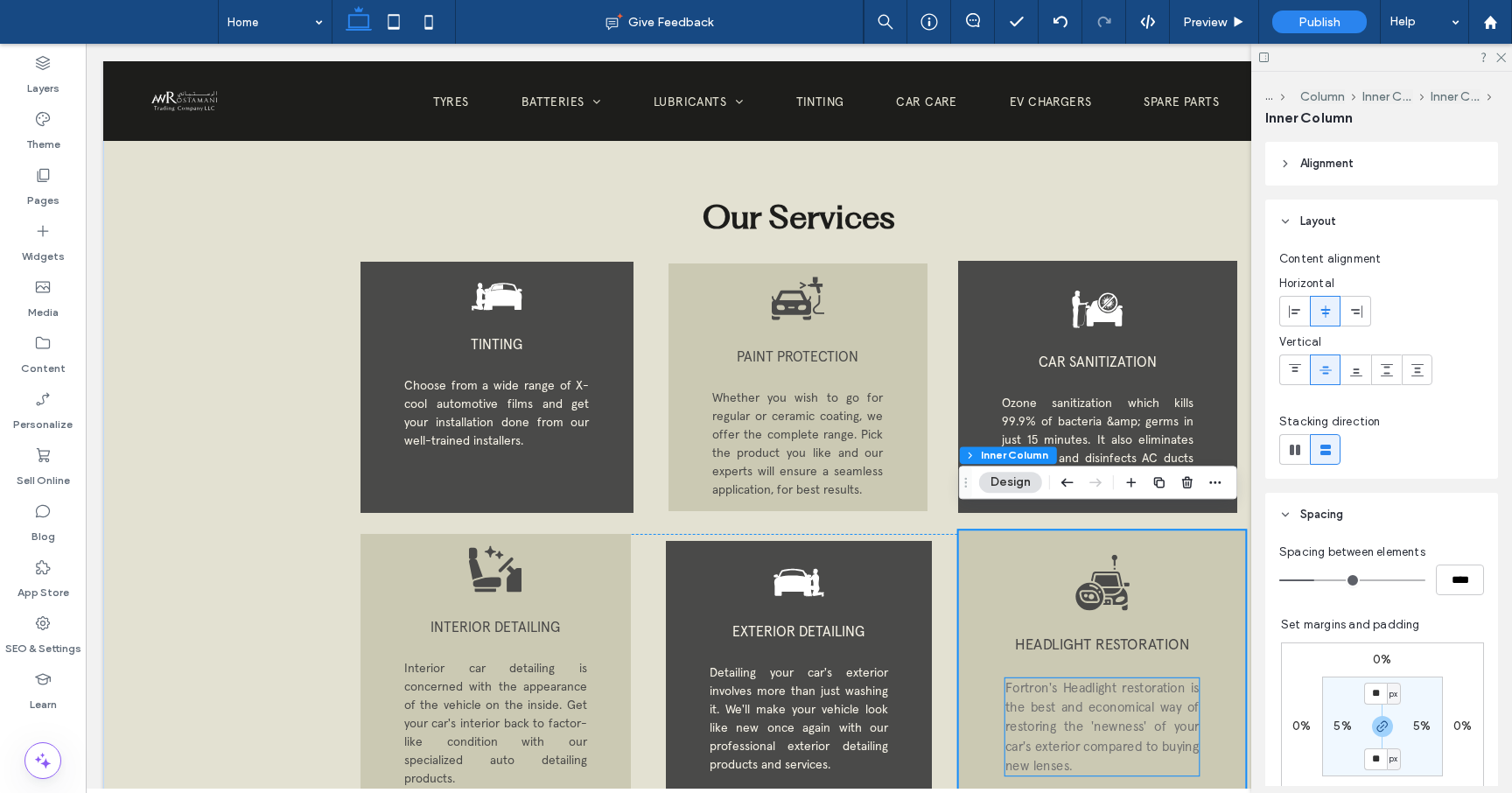
scroll to position [2332, 0]
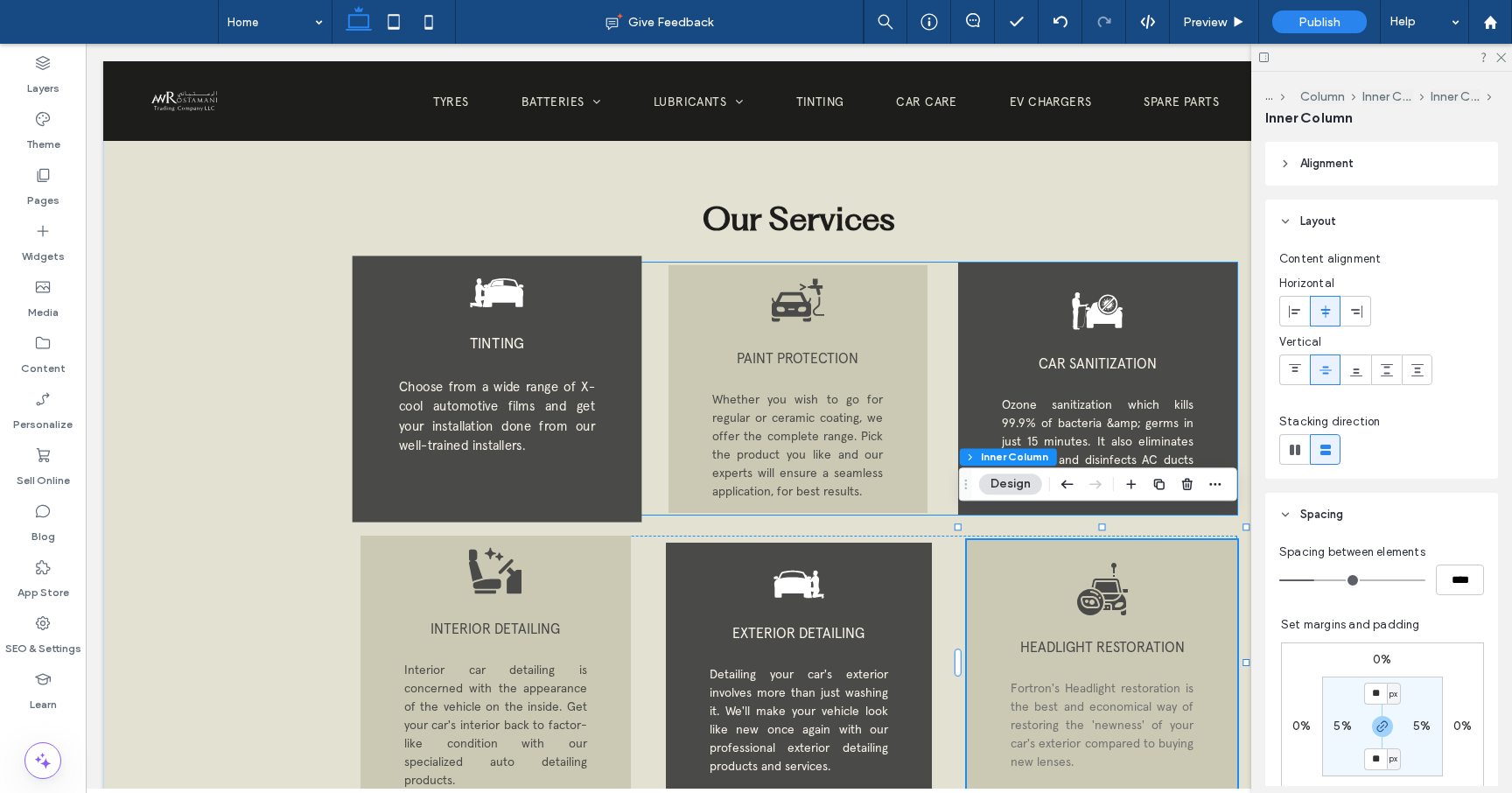
click at [537, 410] on span "Choose from a wide range of X-cool automotive films and get your installation d…" at bounding box center [496, 416] width 196 height 75
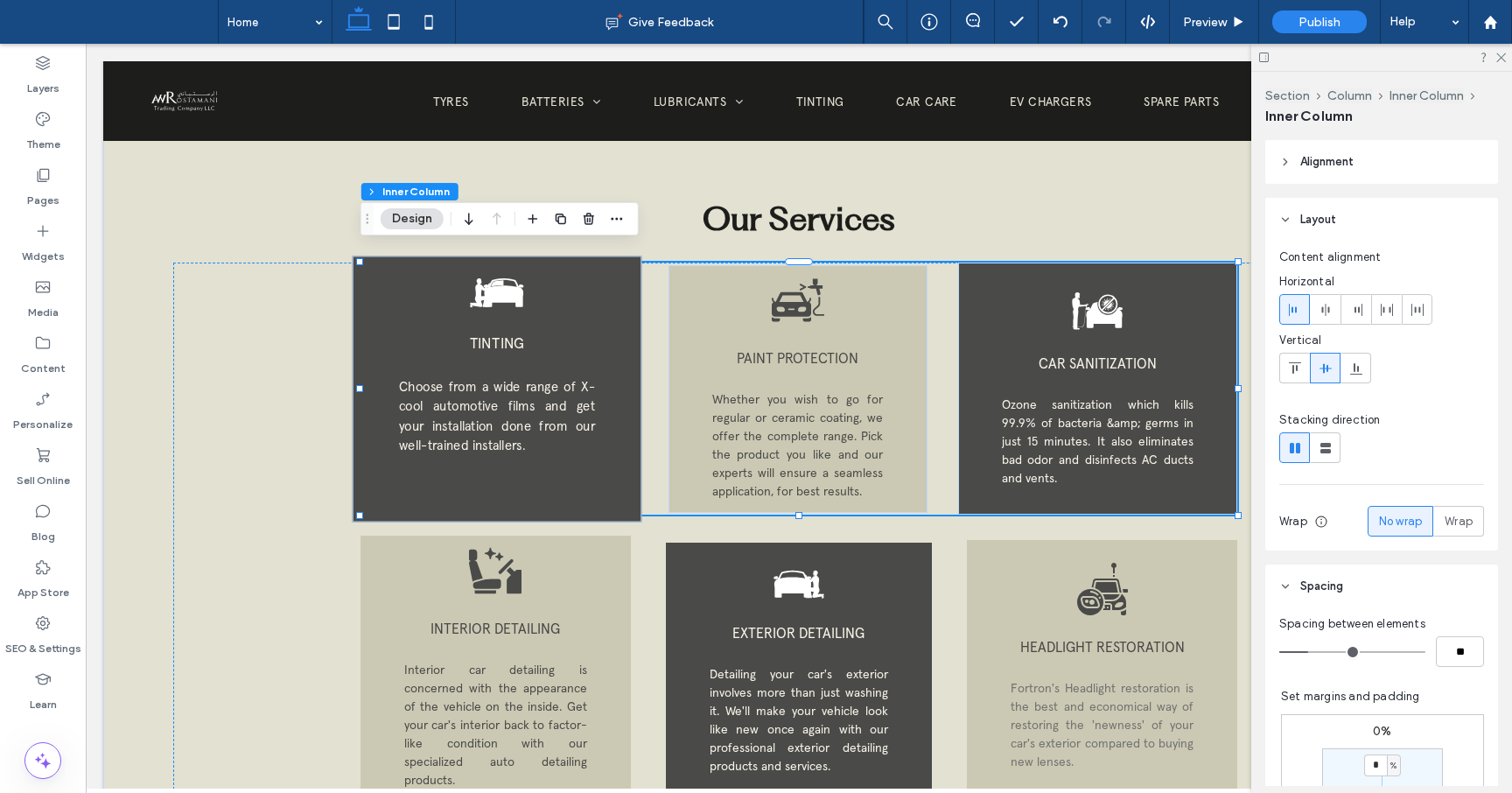
click at [474, 407] on span "Choose from a wide range of X-cool automotive films and get your installation d…" at bounding box center [496, 416] width 196 height 75
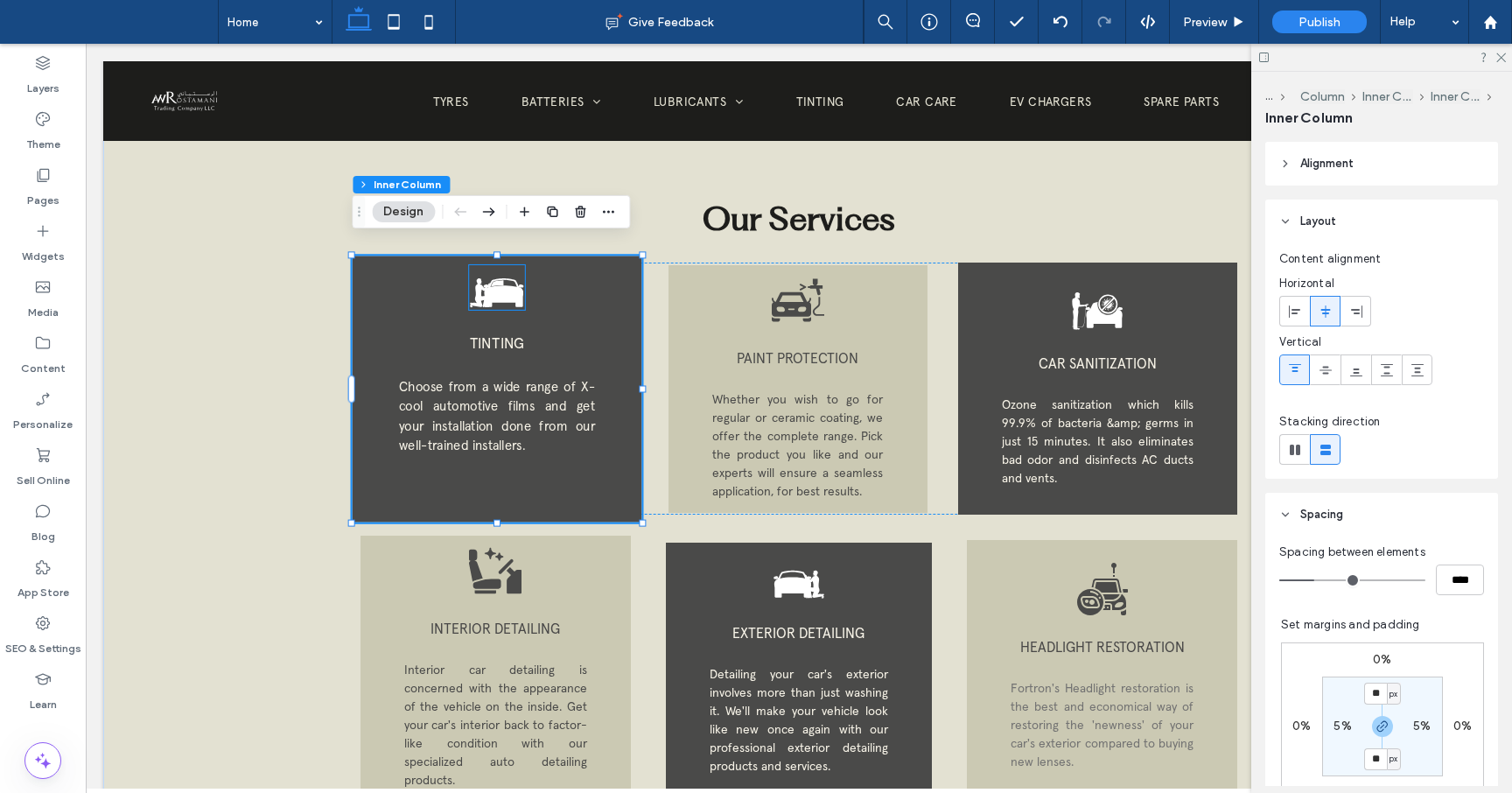
click at [514, 289] on icon at bounding box center [496, 288] width 56 height 44
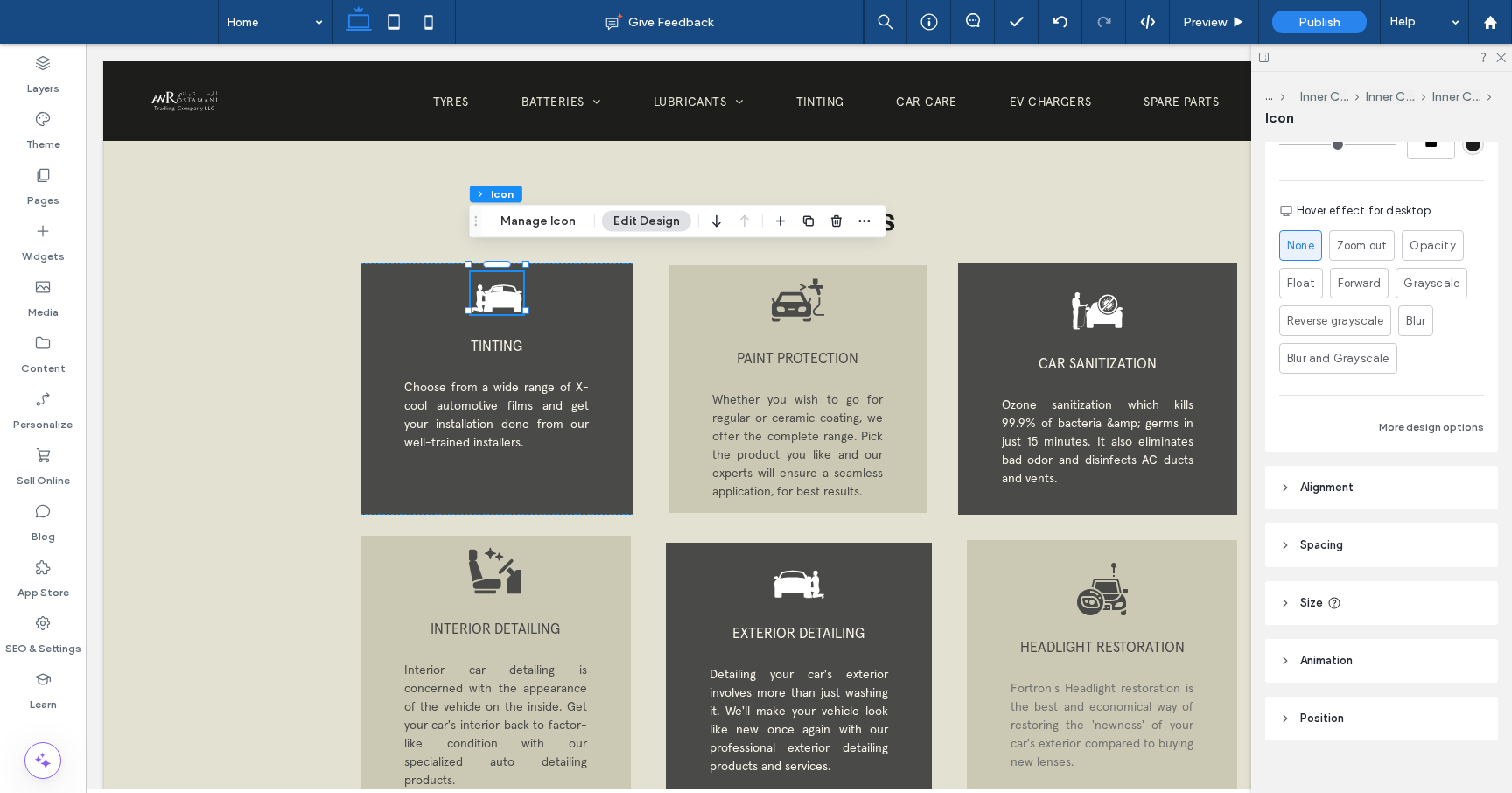
scroll to position [471, 0]
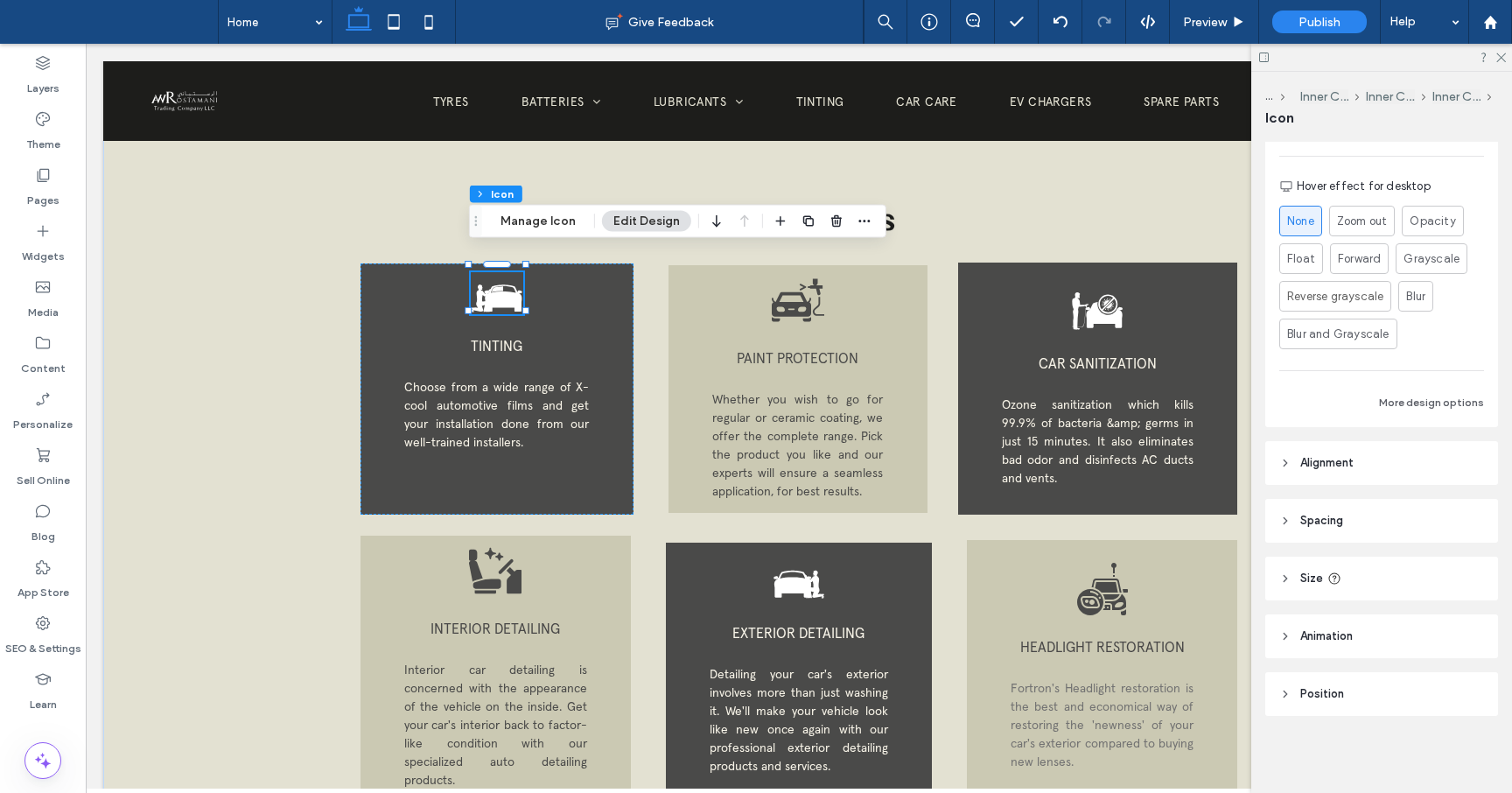
click at [1281, 573] on icon at bounding box center [1286, 579] width 12 height 12
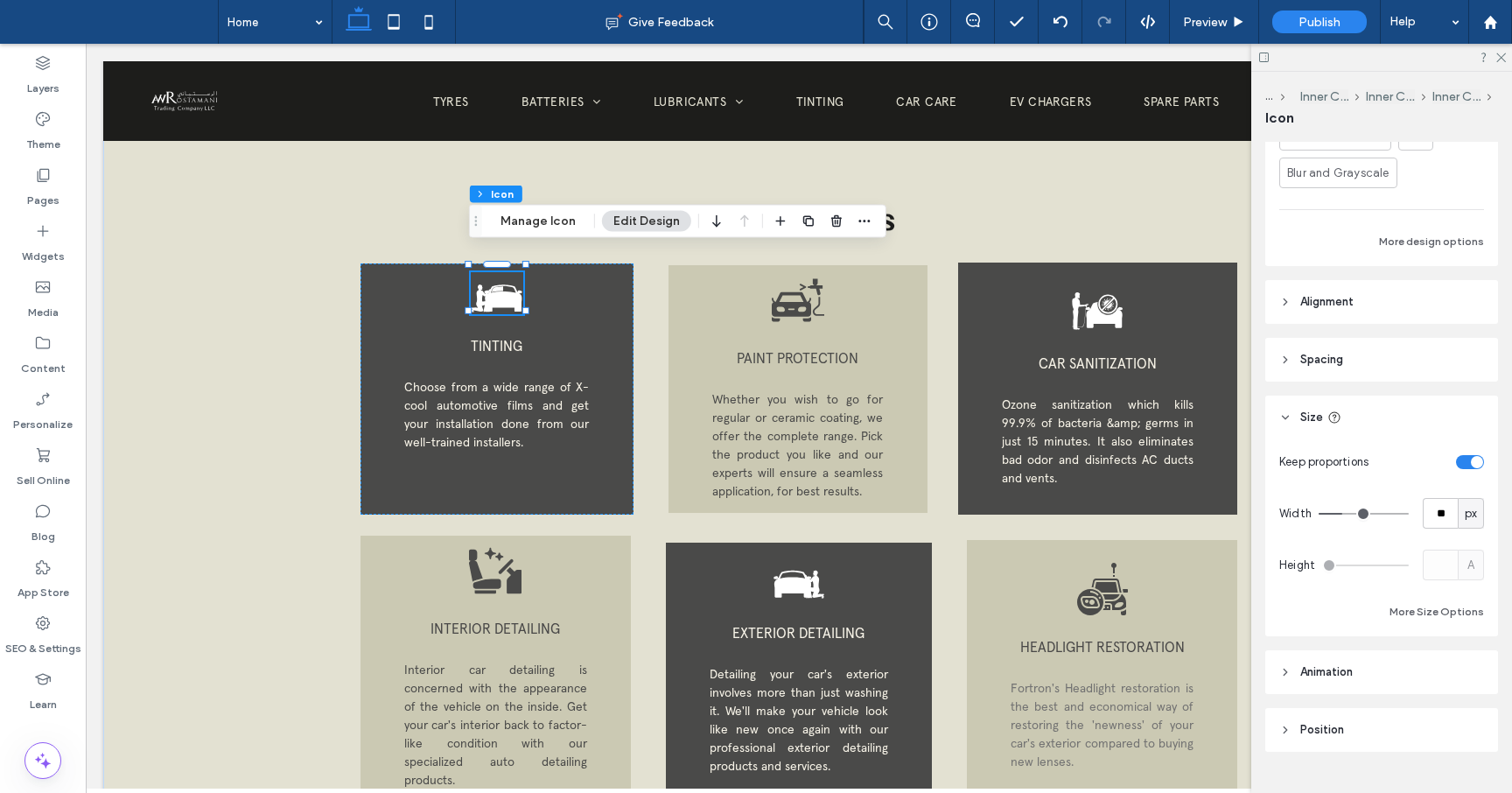
scroll to position [652, 0]
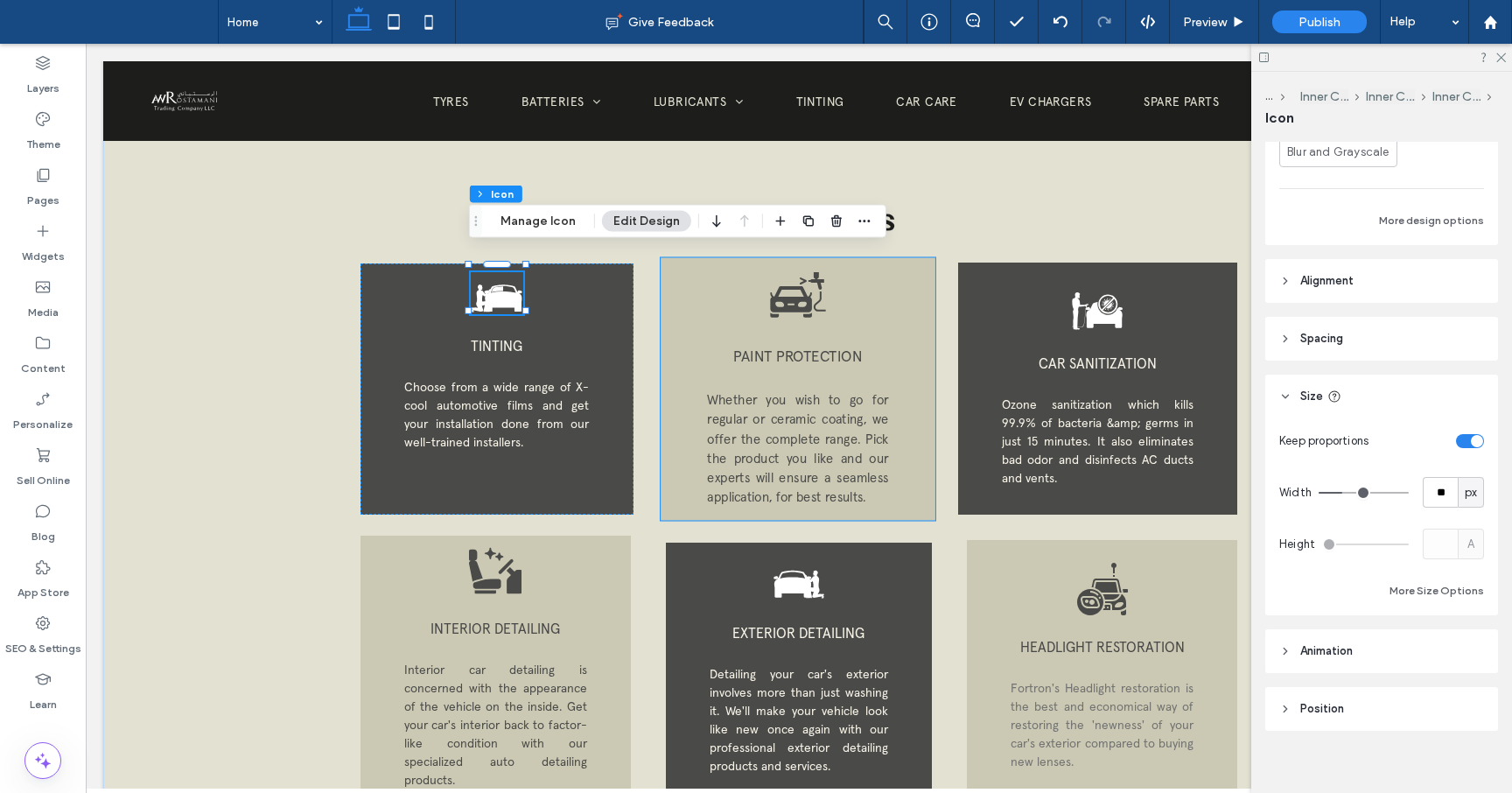
click at [797, 293] on icon at bounding box center [790, 299] width 42 height 27
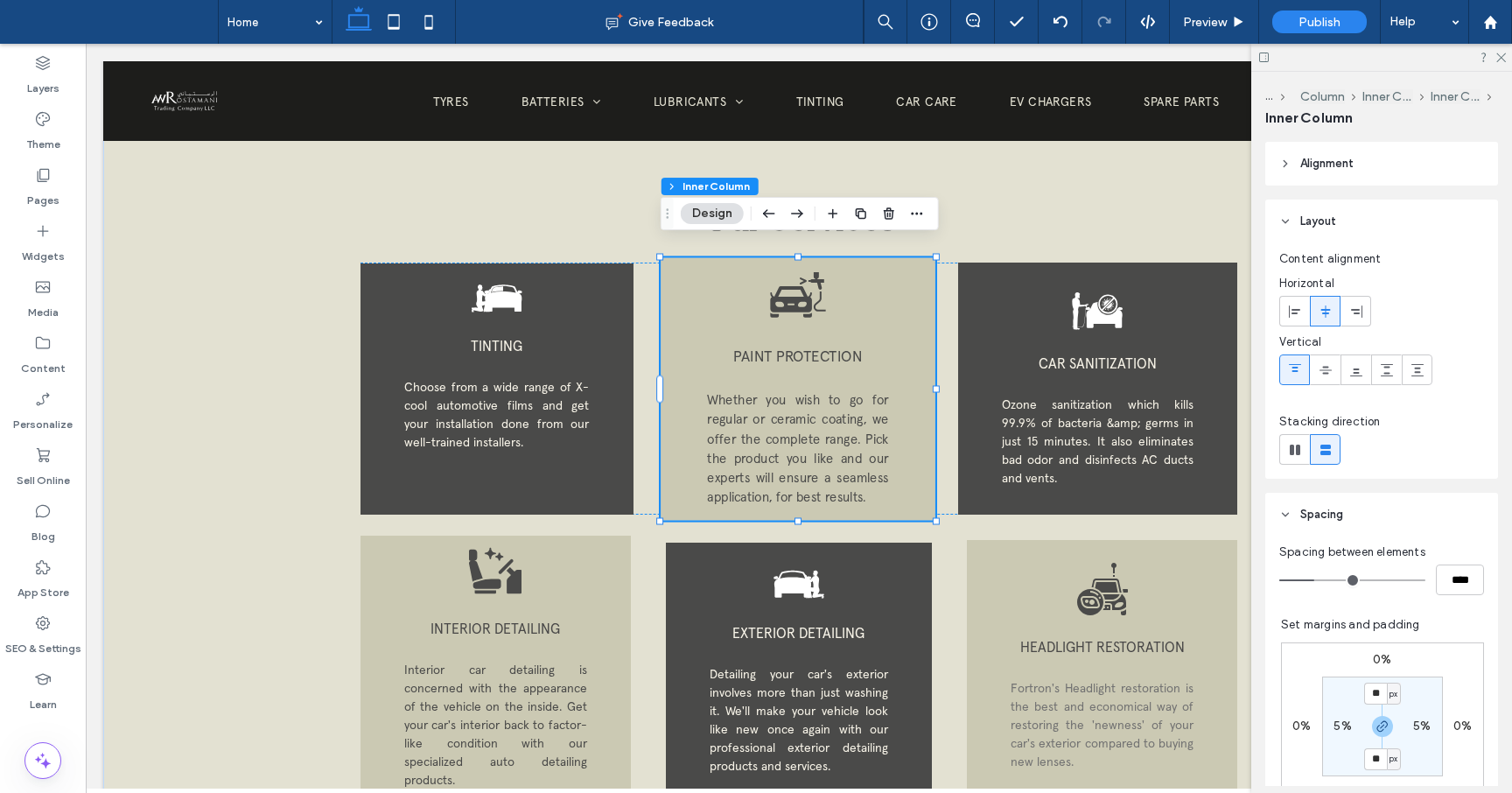
click at [795, 286] on icon at bounding box center [790, 299] width 42 height 27
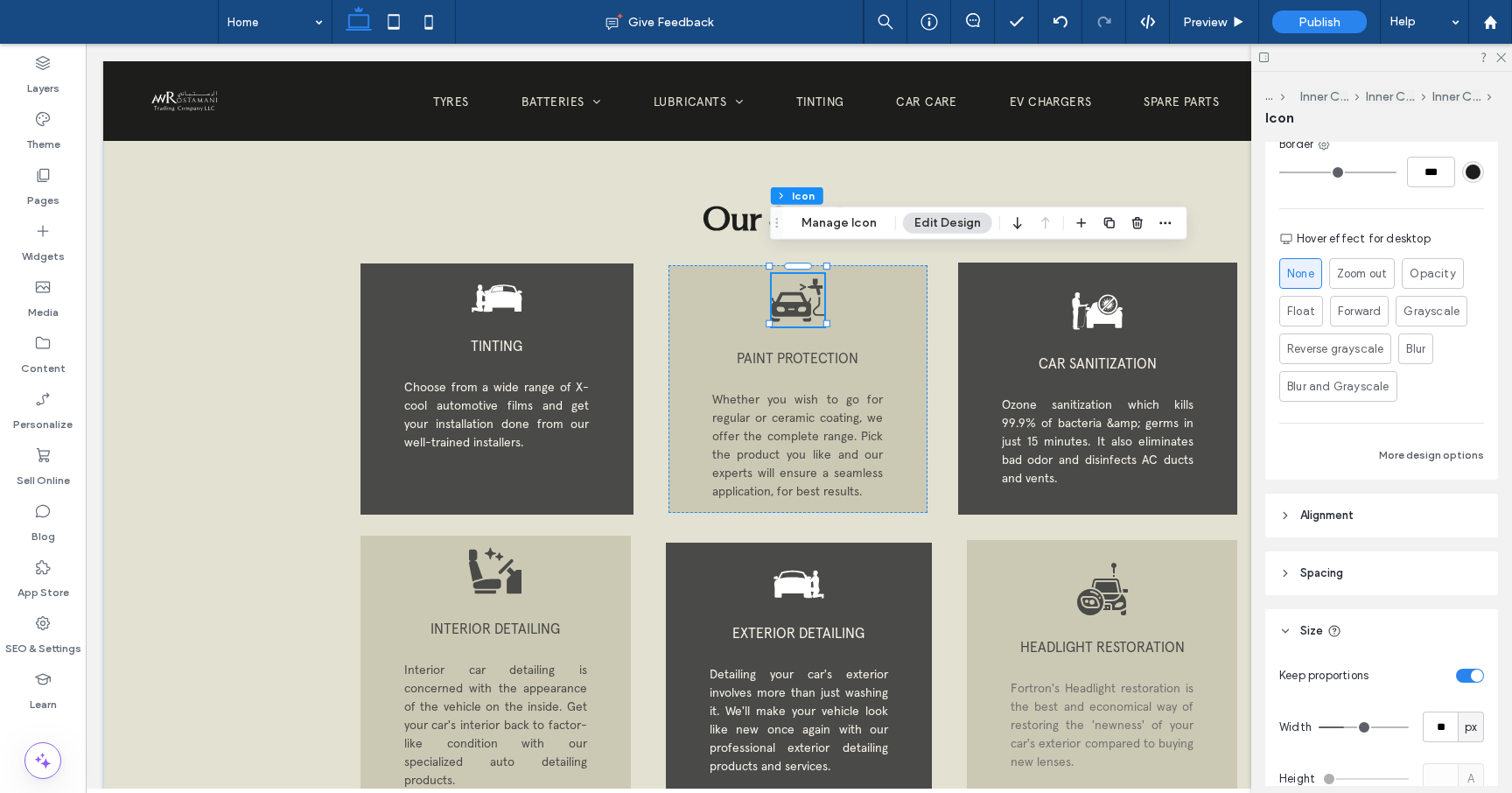
scroll to position [668, 0]
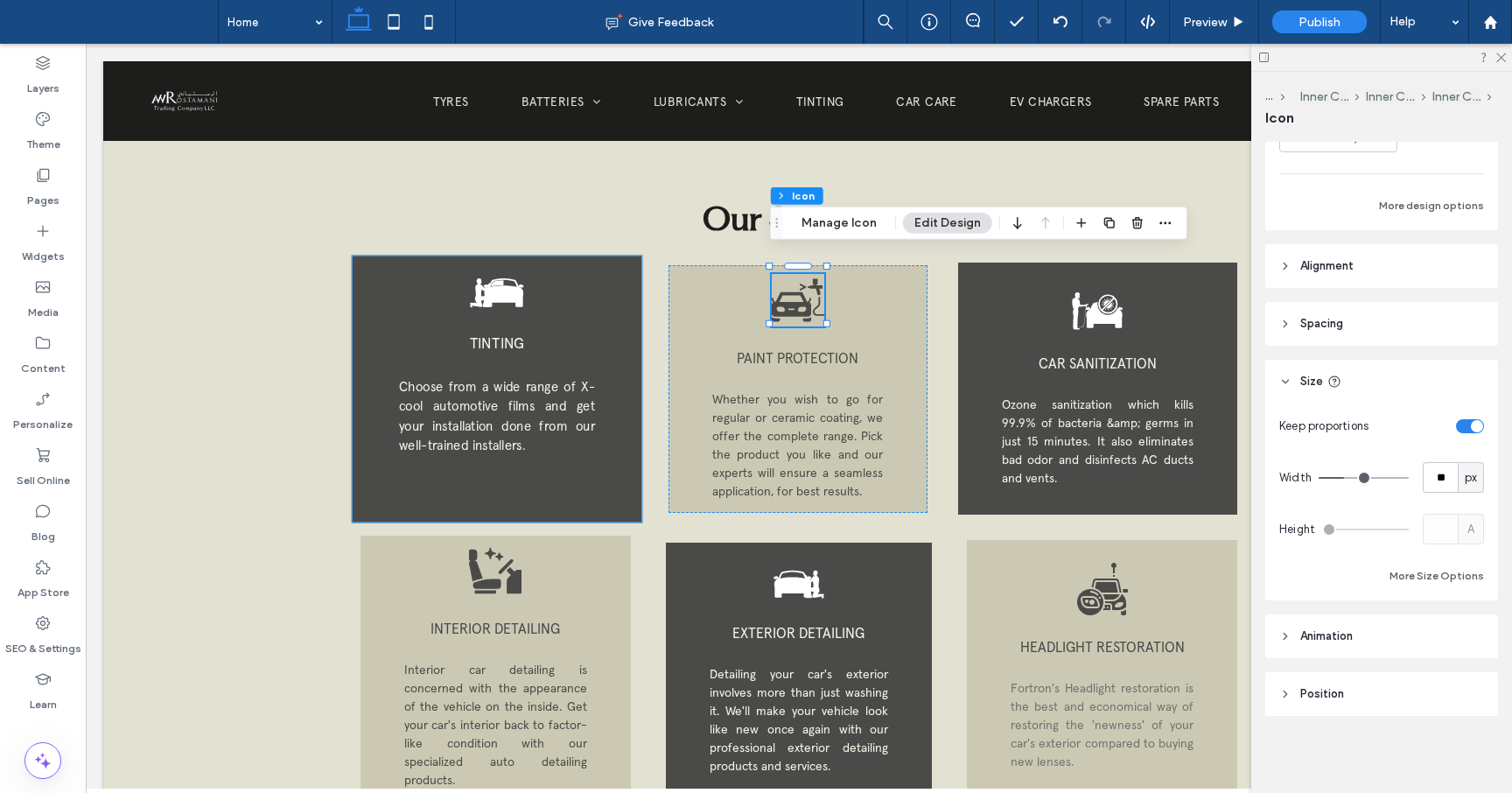
click at [506, 333] on span "TINTING" at bounding box center [496, 342] width 55 height 19
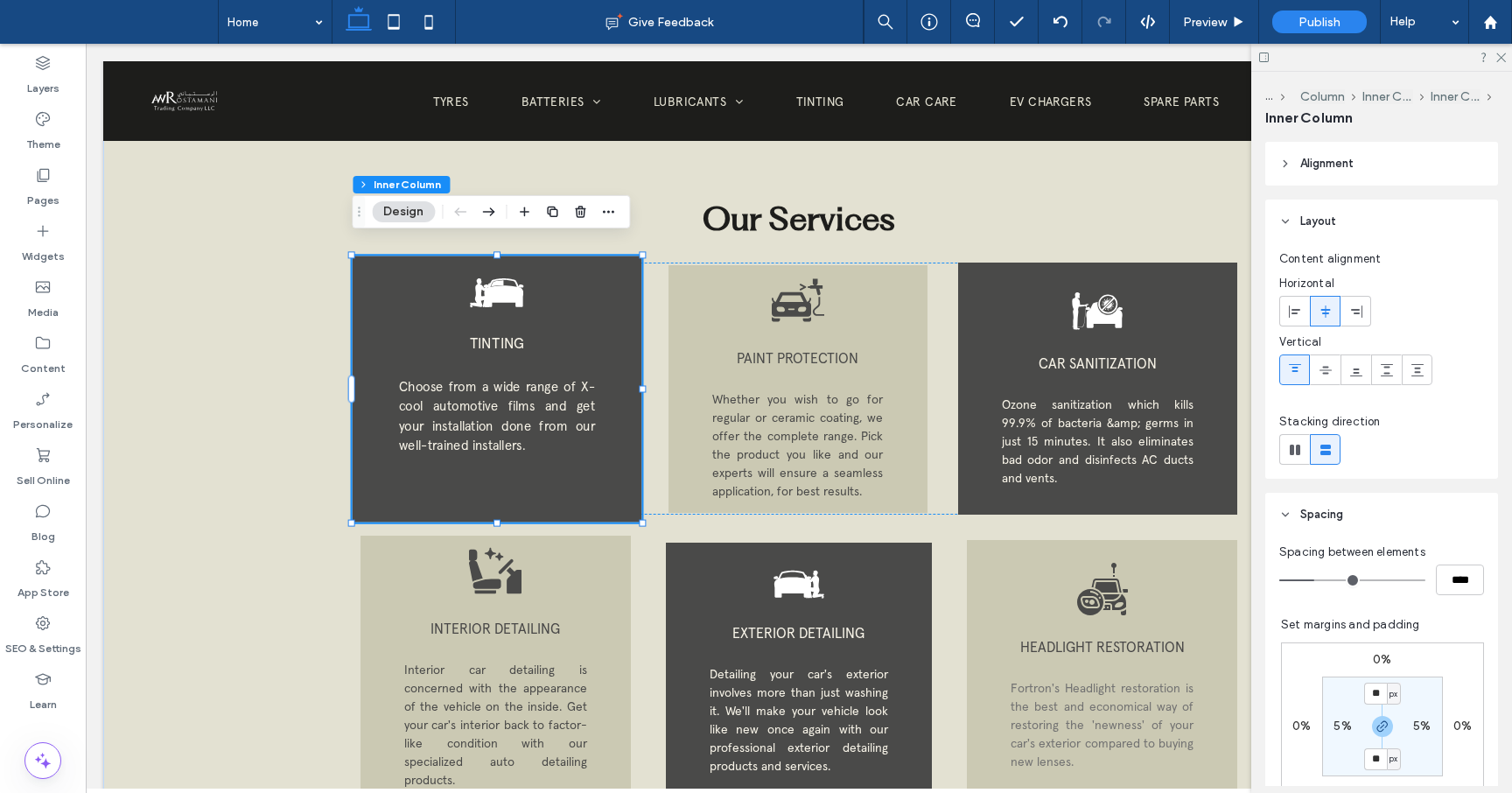
click at [593, 477] on div "TINTING Choose from a wide range of X-cool automotive films and get your instal…" at bounding box center [495, 389] width 289 height 266
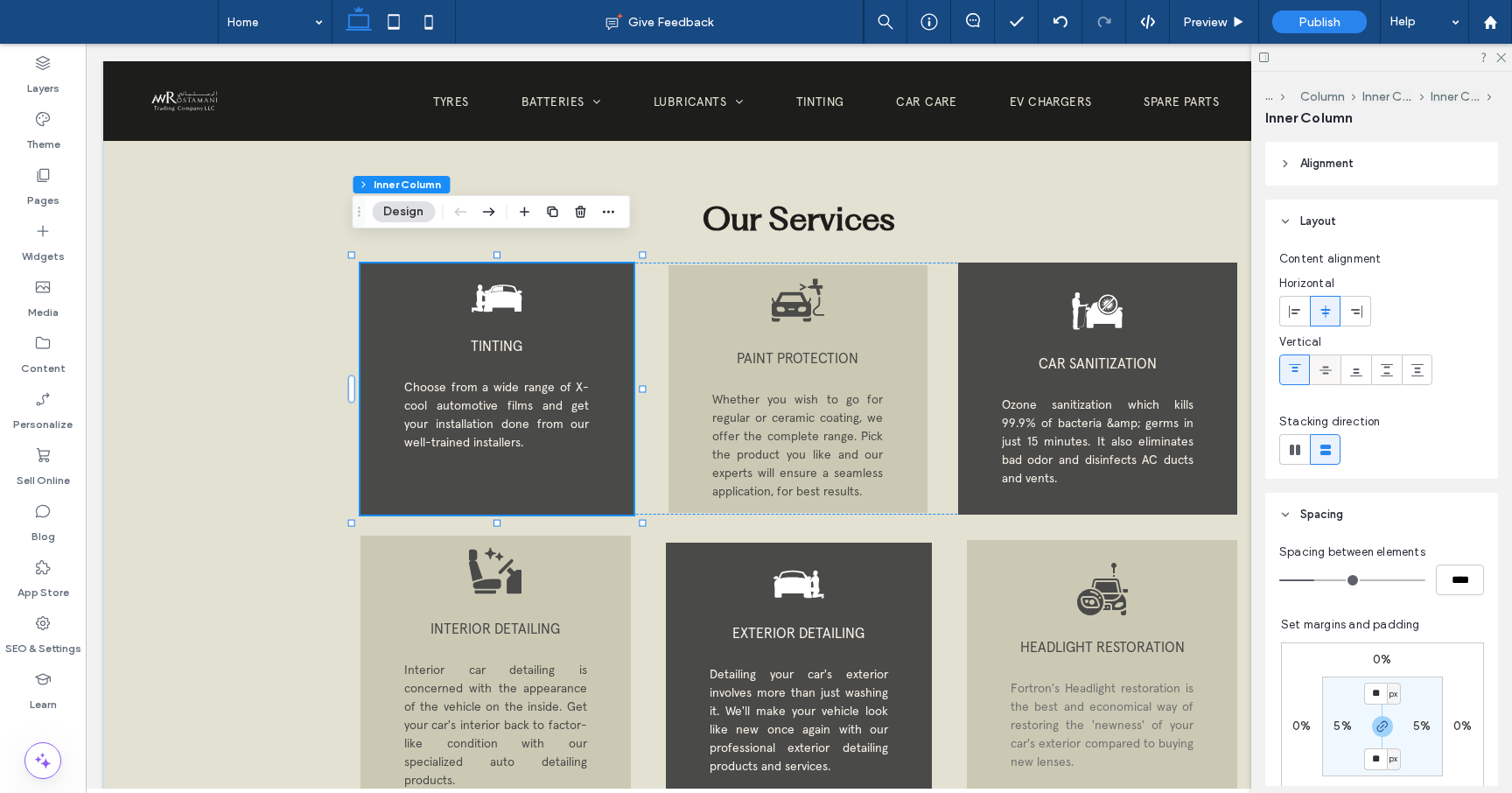
click at [1327, 370] on icon at bounding box center [1326, 370] width 14 height 14
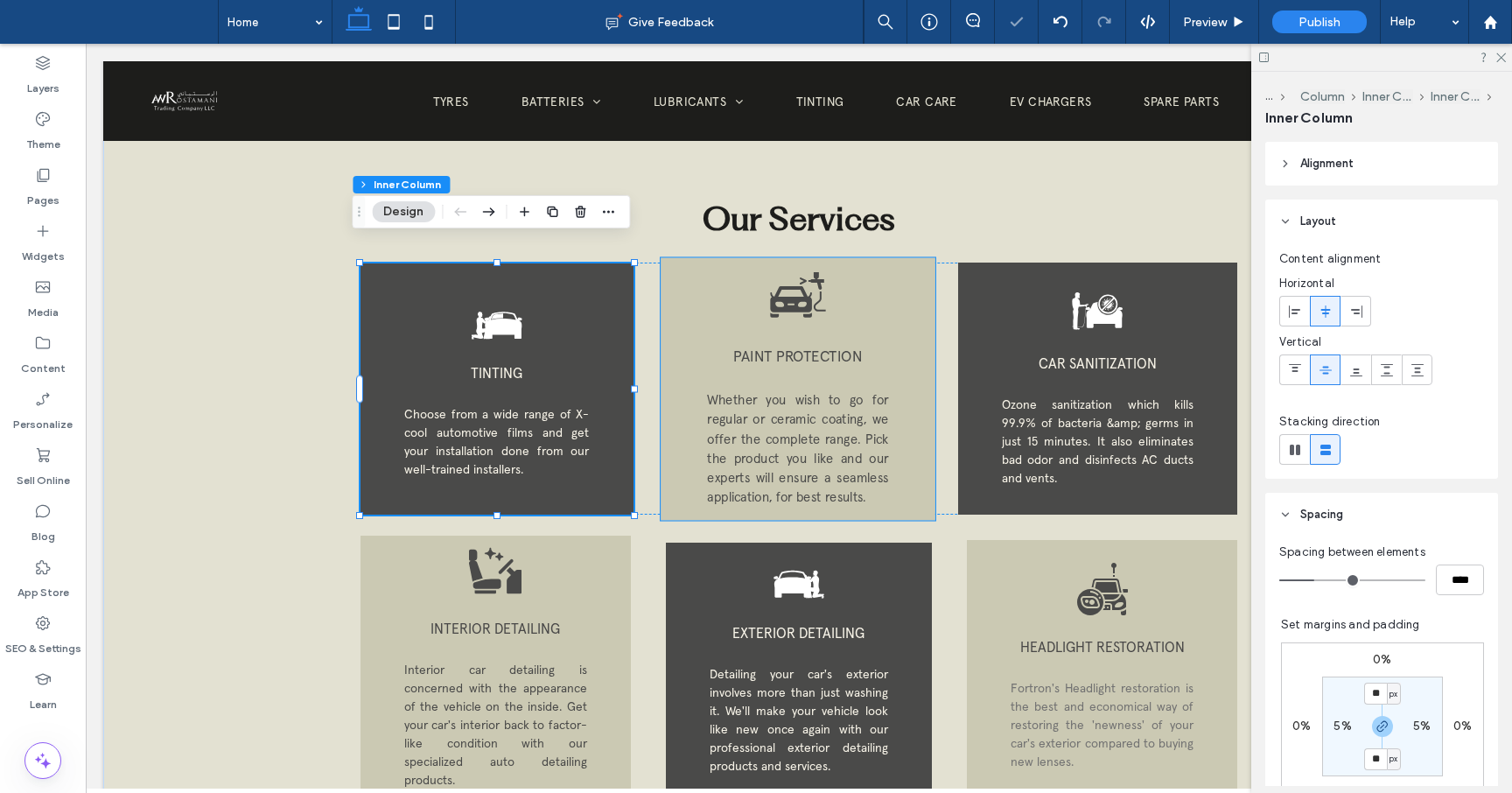
click at [851, 403] on span "Whether you wish to go for regular or ceramic coating, we offer the complete ra…" at bounding box center [797, 448] width 181 height 114
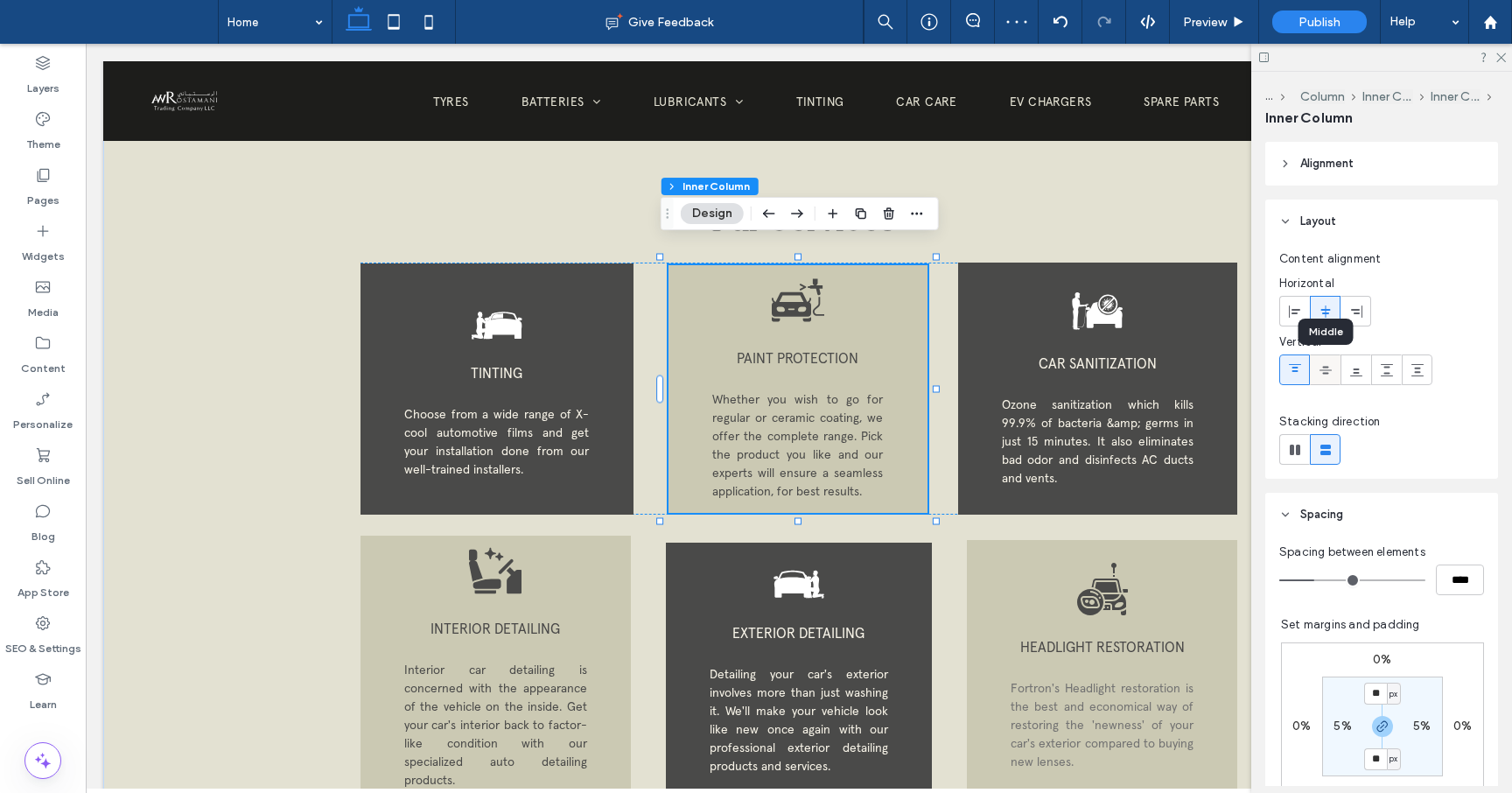
click at [1327, 369] on use at bounding box center [1326, 369] width 12 height 8
click at [1295, 370] on use at bounding box center [1295, 368] width 12 height 8
click at [1358, 371] on icon at bounding box center [1357, 370] width 14 height 14
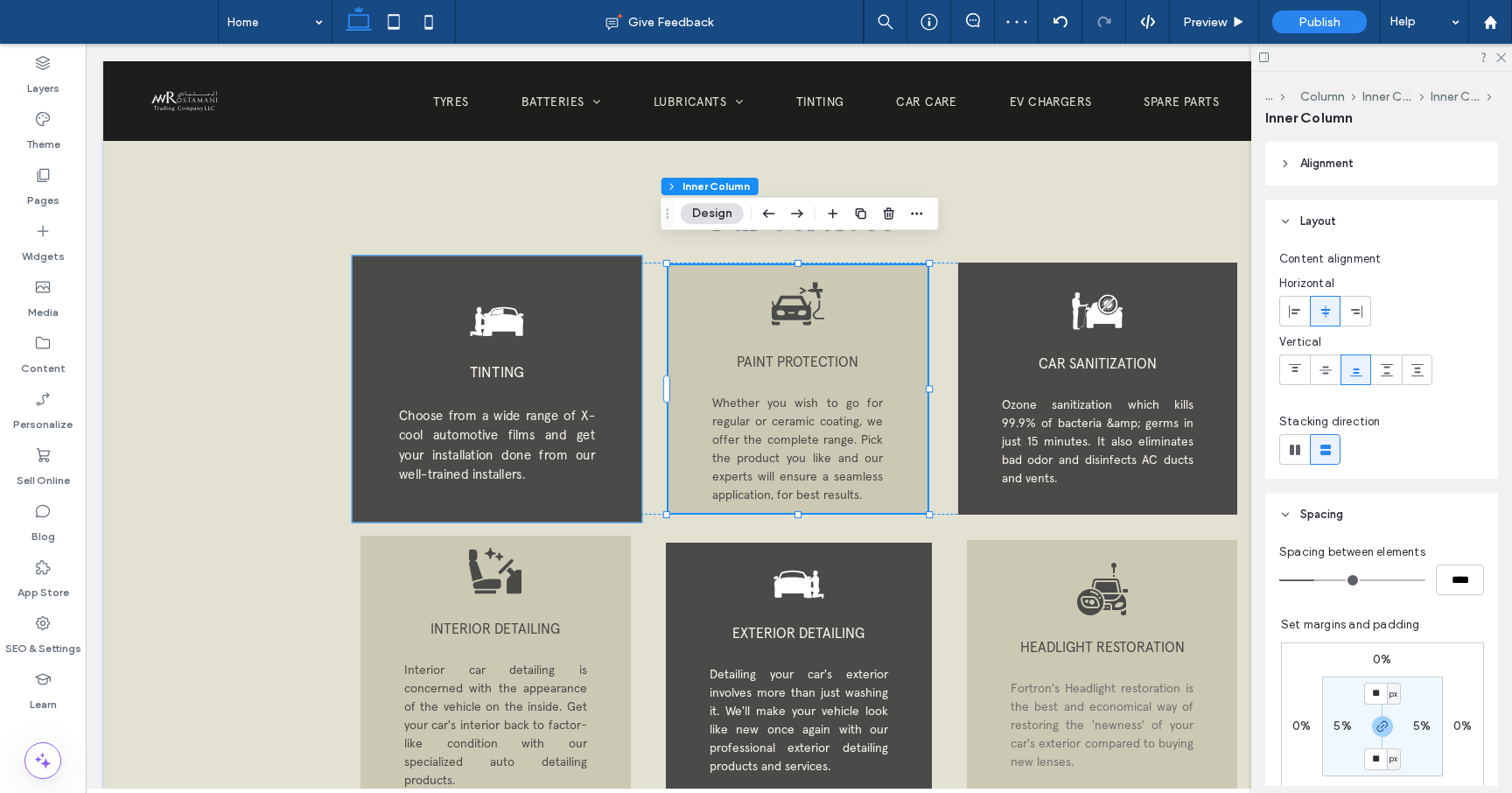
click at [599, 444] on div "TINTING Choose from a wide range of X-cool automotive films and get your instal…" at bounding box center [495, 389] width 289 height 266
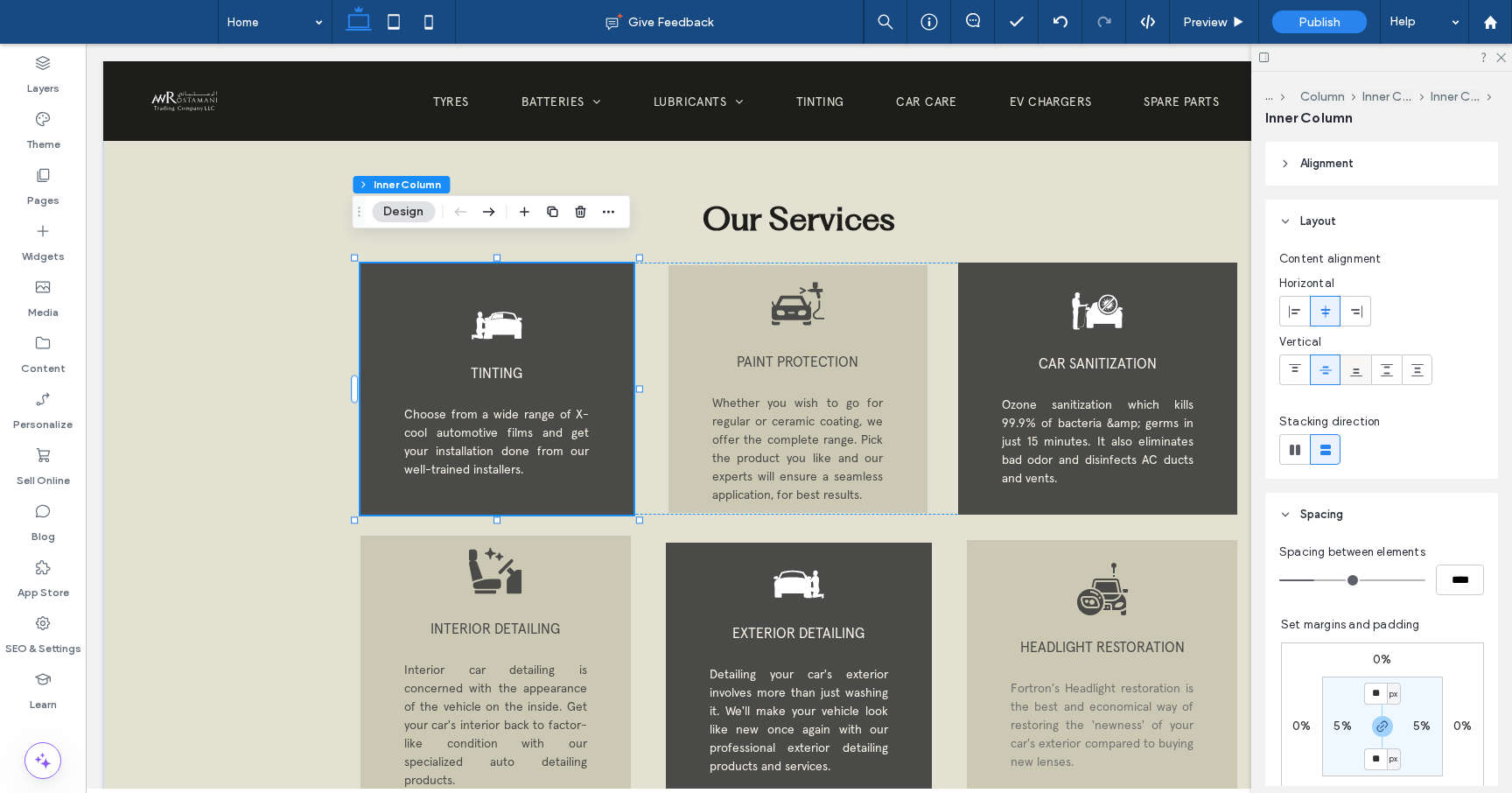
click at [1358, 375] on use at bounding box center [1357, 372] width 12 height 8
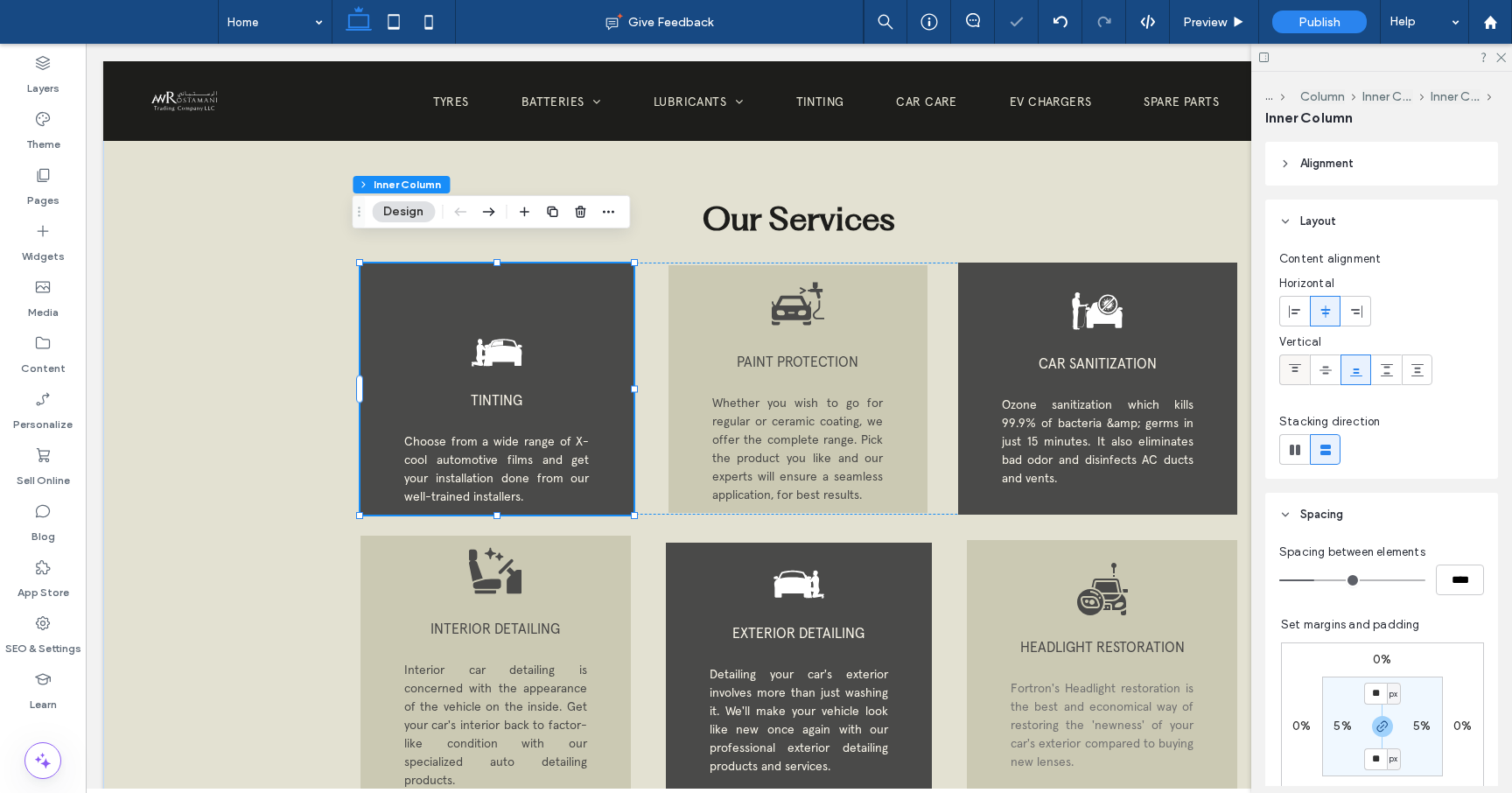
click at [1288, 367] on icon at bounding box center [1295, 370] width 14 height 14
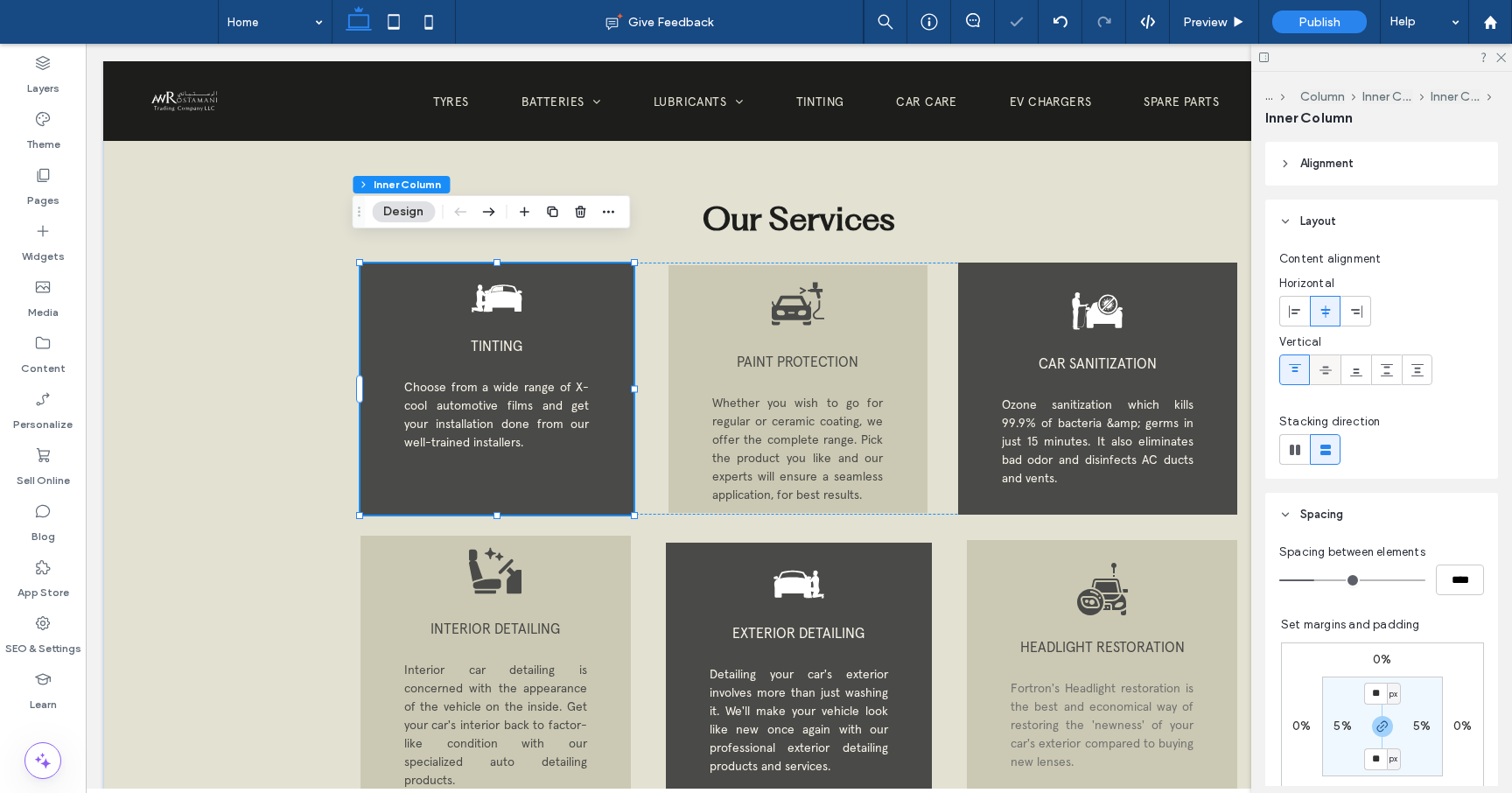
click at [1326, 368] on icon at bounding box center [1326, 370] width 14 height 14
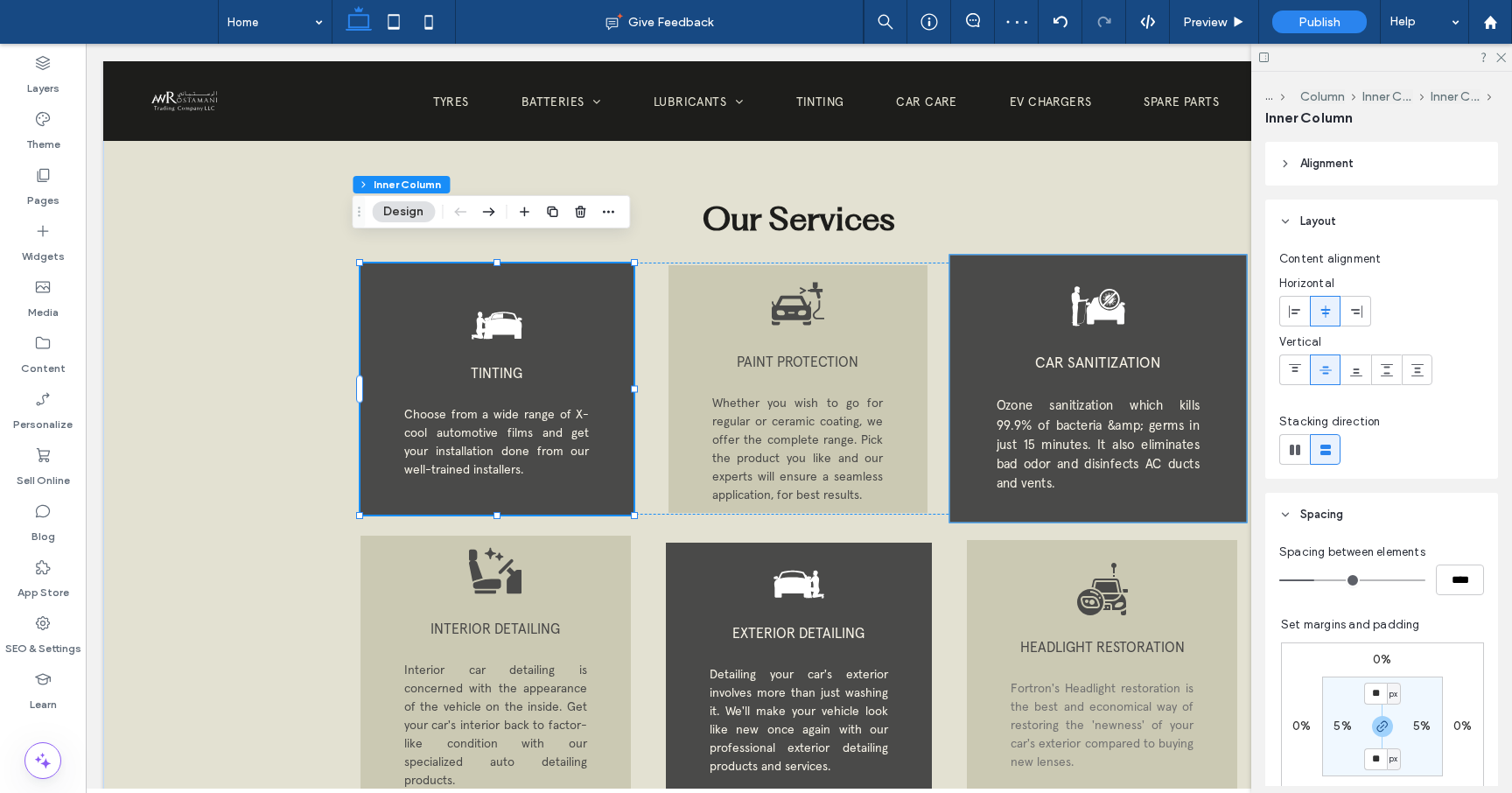
click at [1101, 465] on p "Ozone sanitization which kills 99.9% of bacteria &amp; germs in just 15 minutes…" at bounding box center [1098, 444] width 204 height 97
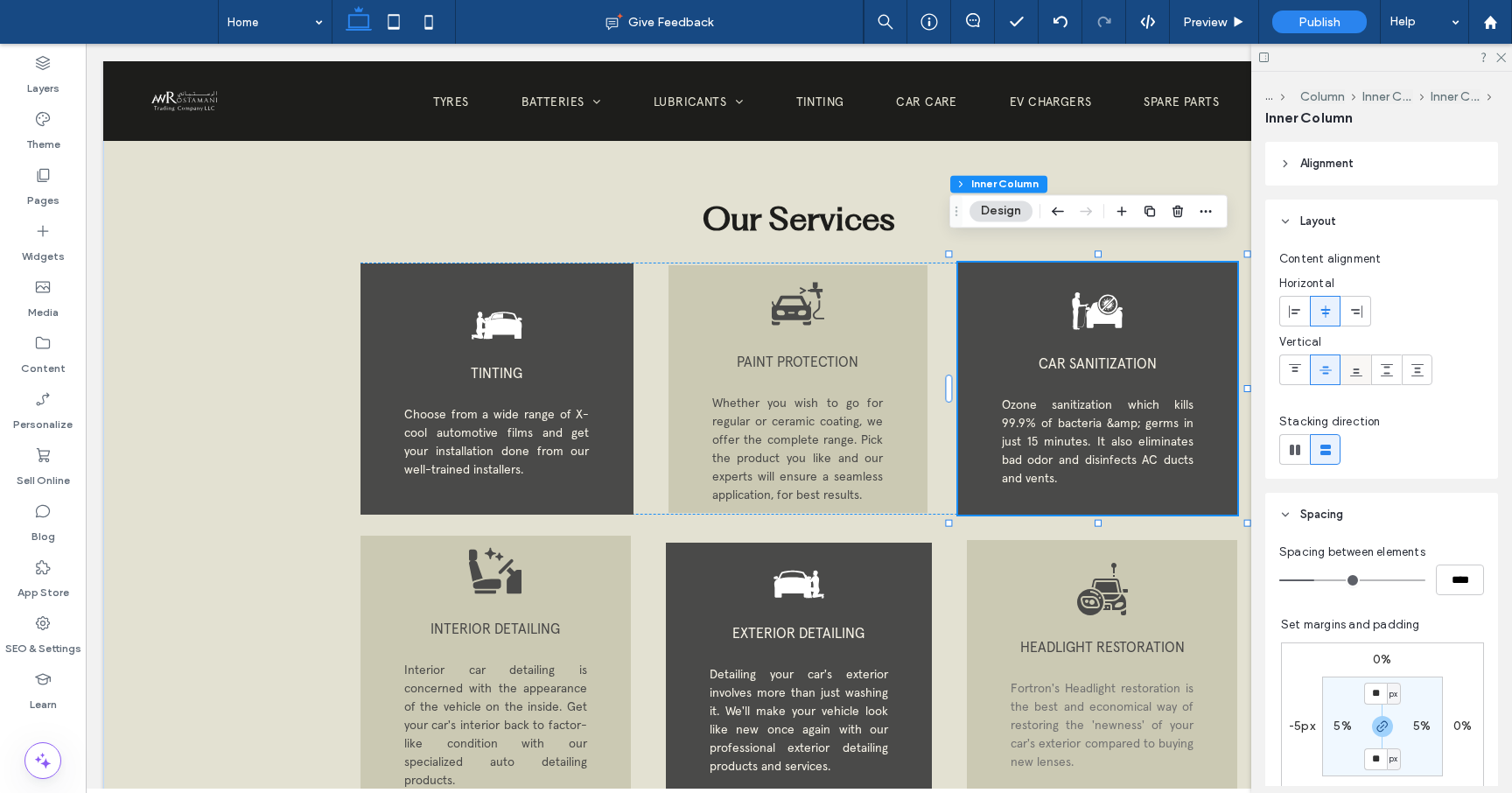
click at [1358, 377] on span at bounding box center [1357, 369] width 14 height 29
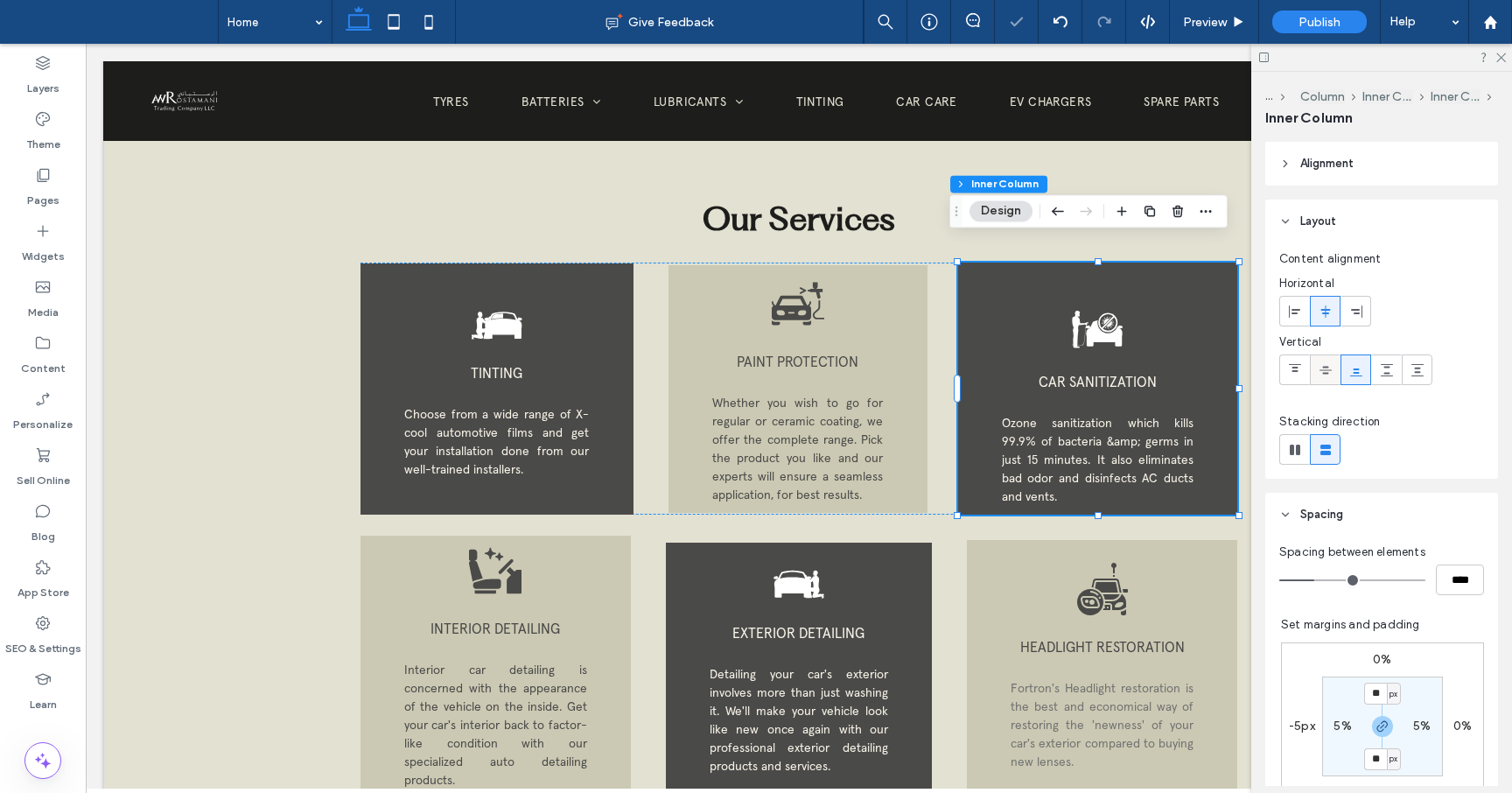
click at [1323, 372] on use at bounding box center [1326, 369] width 12 height 8
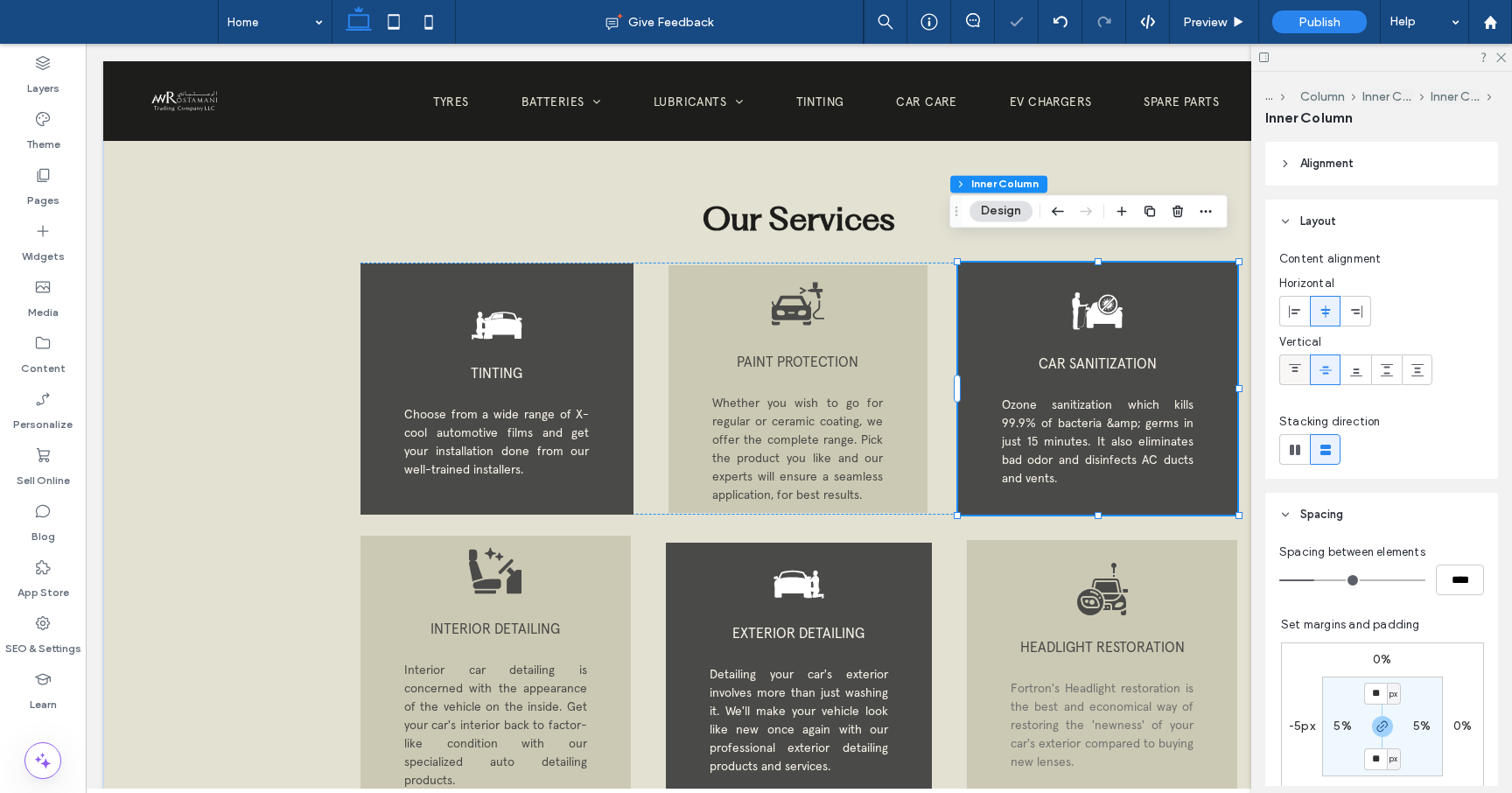
click at [1292, 372] on icon at bounding box center [1295, 370] width 14 height 14
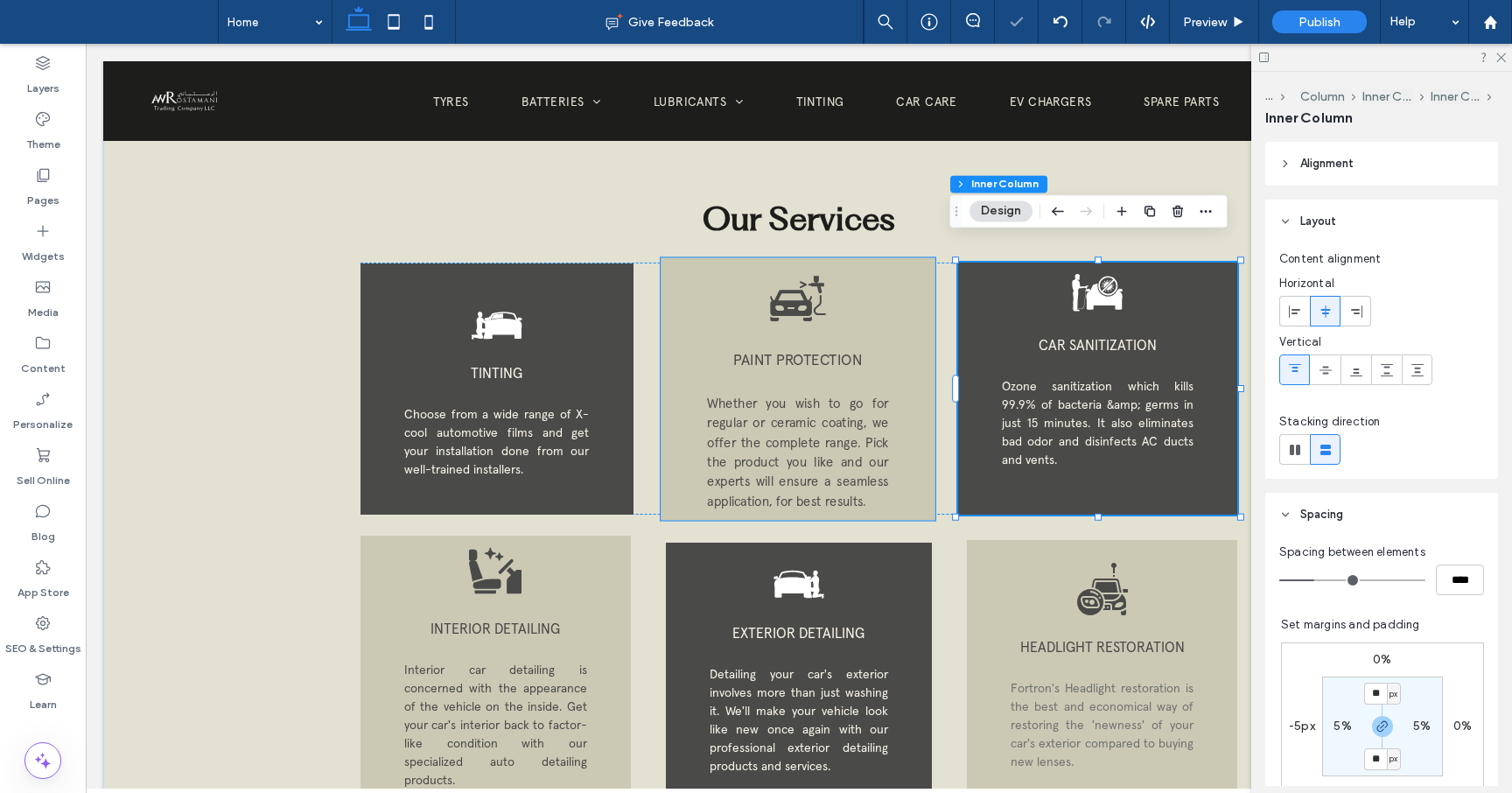
click at [820, 394] on span "Whether you wish to go for regular or ceramic coating, we offer the complete ra…" at bounding box center [797, 451] width 181 height 114
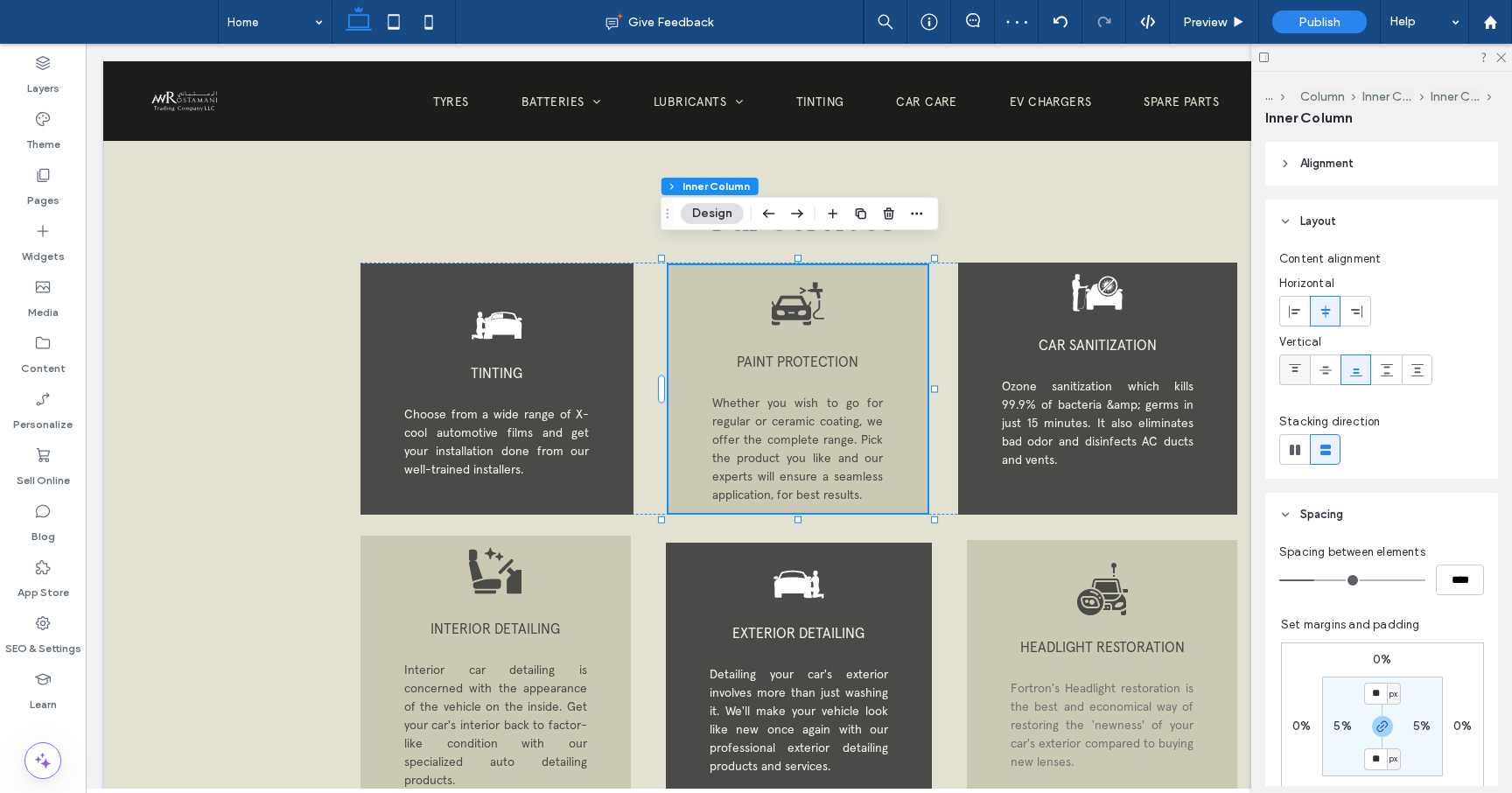
click at [1296, 364] on icon at bounding box center [1295, 370] width 14 height 14
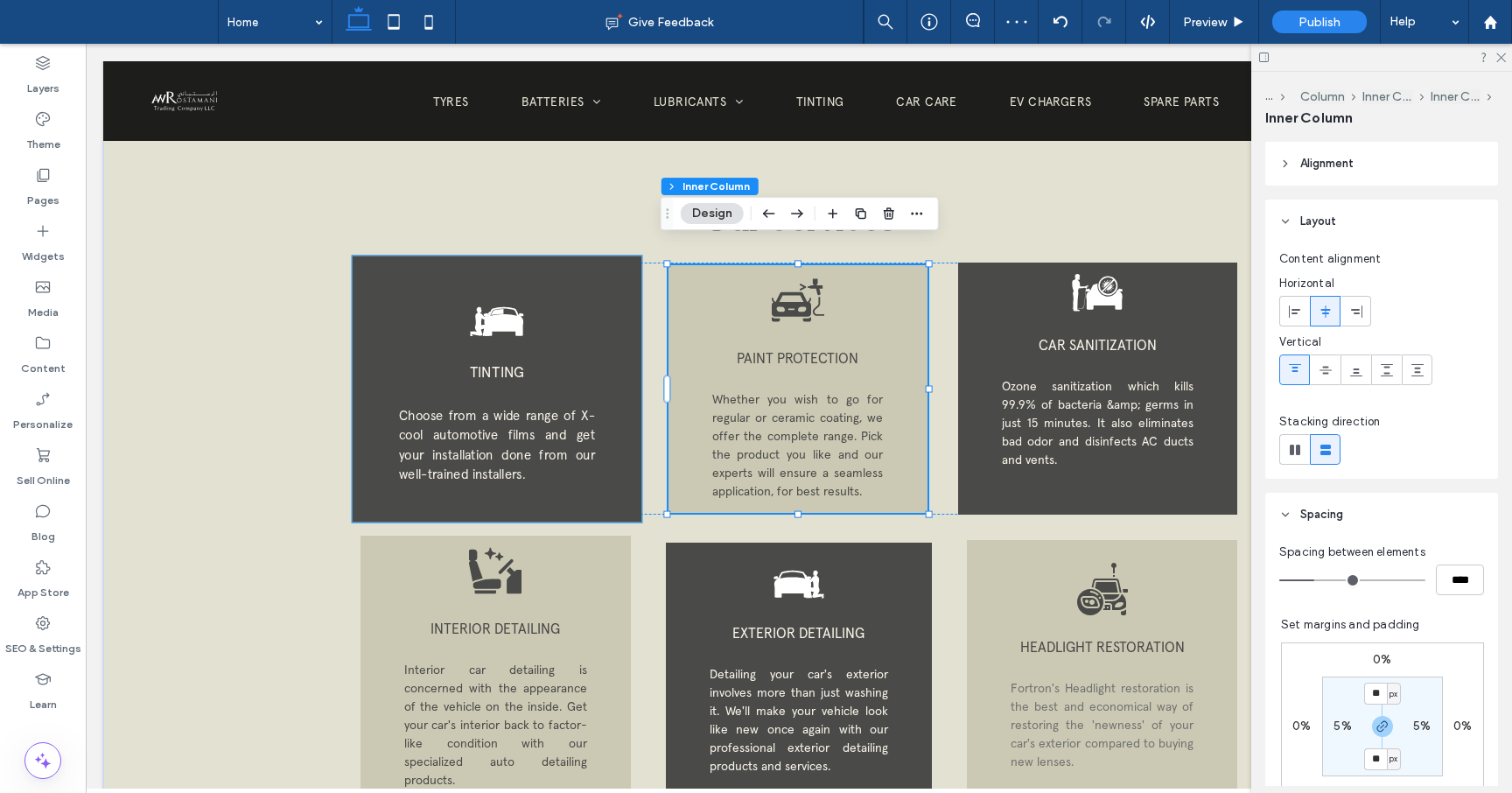
click at [581, 414] on span "Choose from a wide range of X-cool automotive films and get your installation d…" at bounding box center [496, 444] width 196 height 75
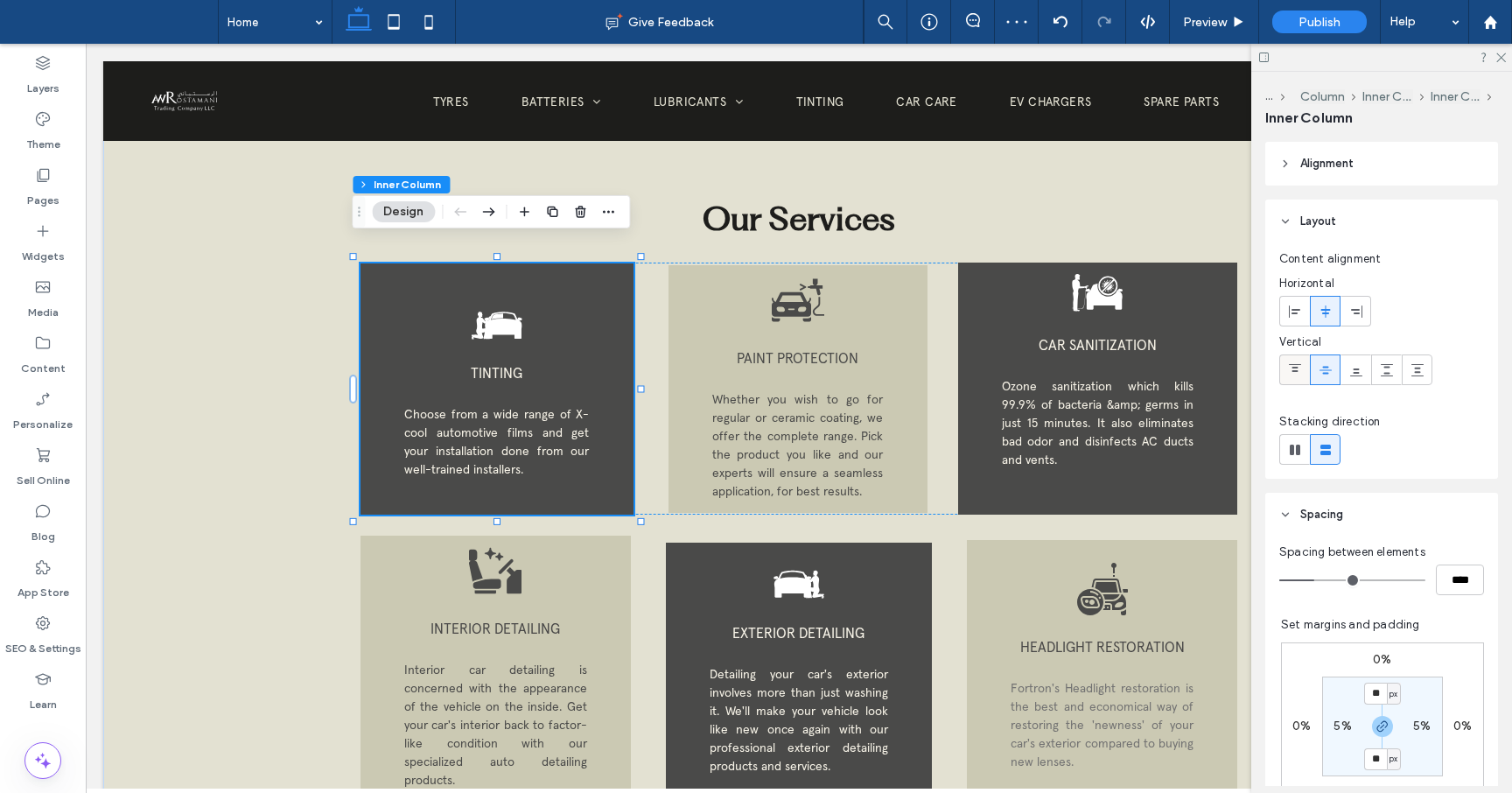
click at [1284, 368] on div at bounding box center [1294, 369] width 29 height 29
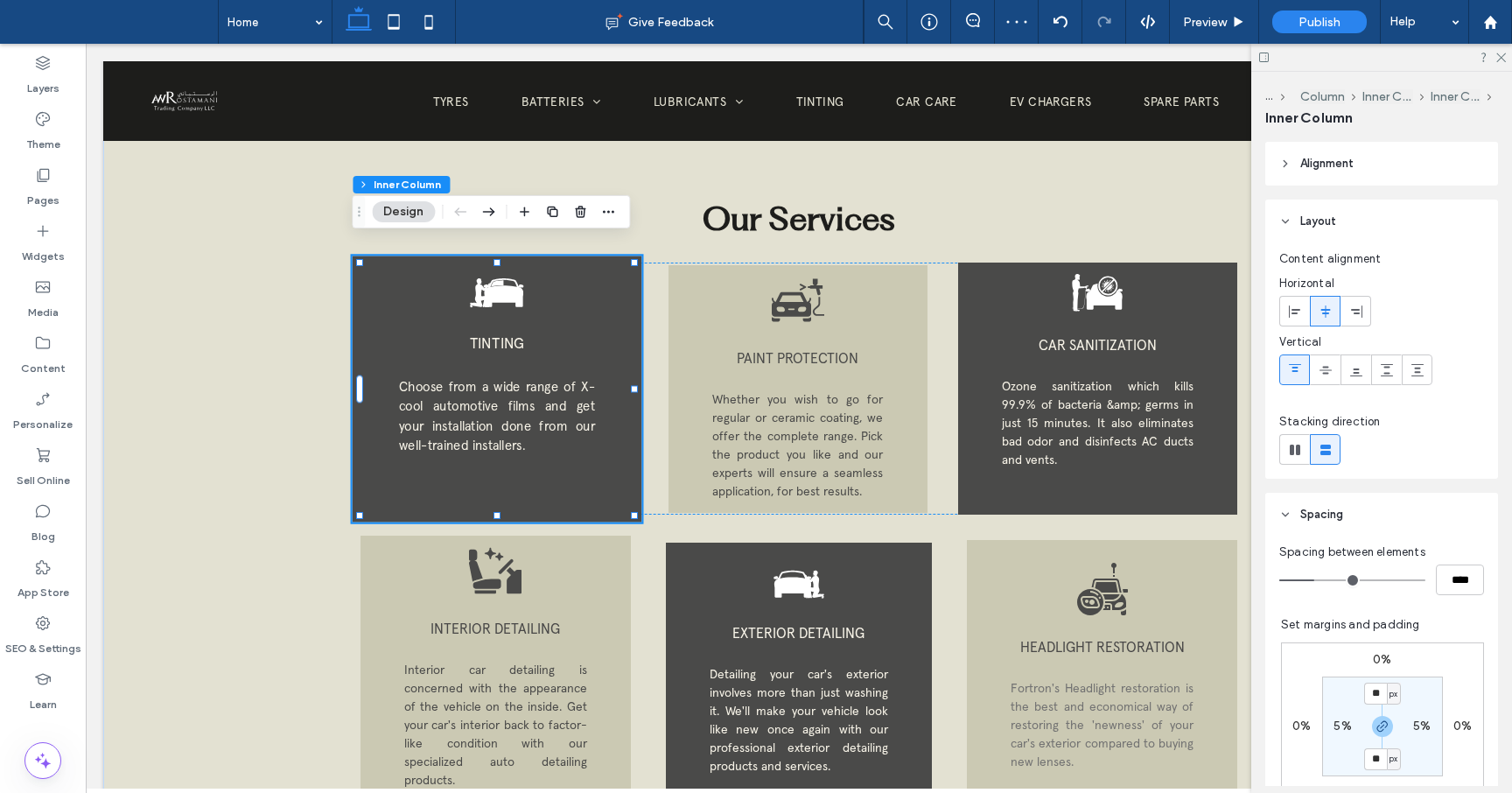
click at [542, 445] on div "TINTING Choose from a wide range of X-cool automotive films and get your instal…" at bounding box center [495, 389] width 289 height 266
click at [515, 281] on icon at bounding box center [503, 292] width 40 height 29
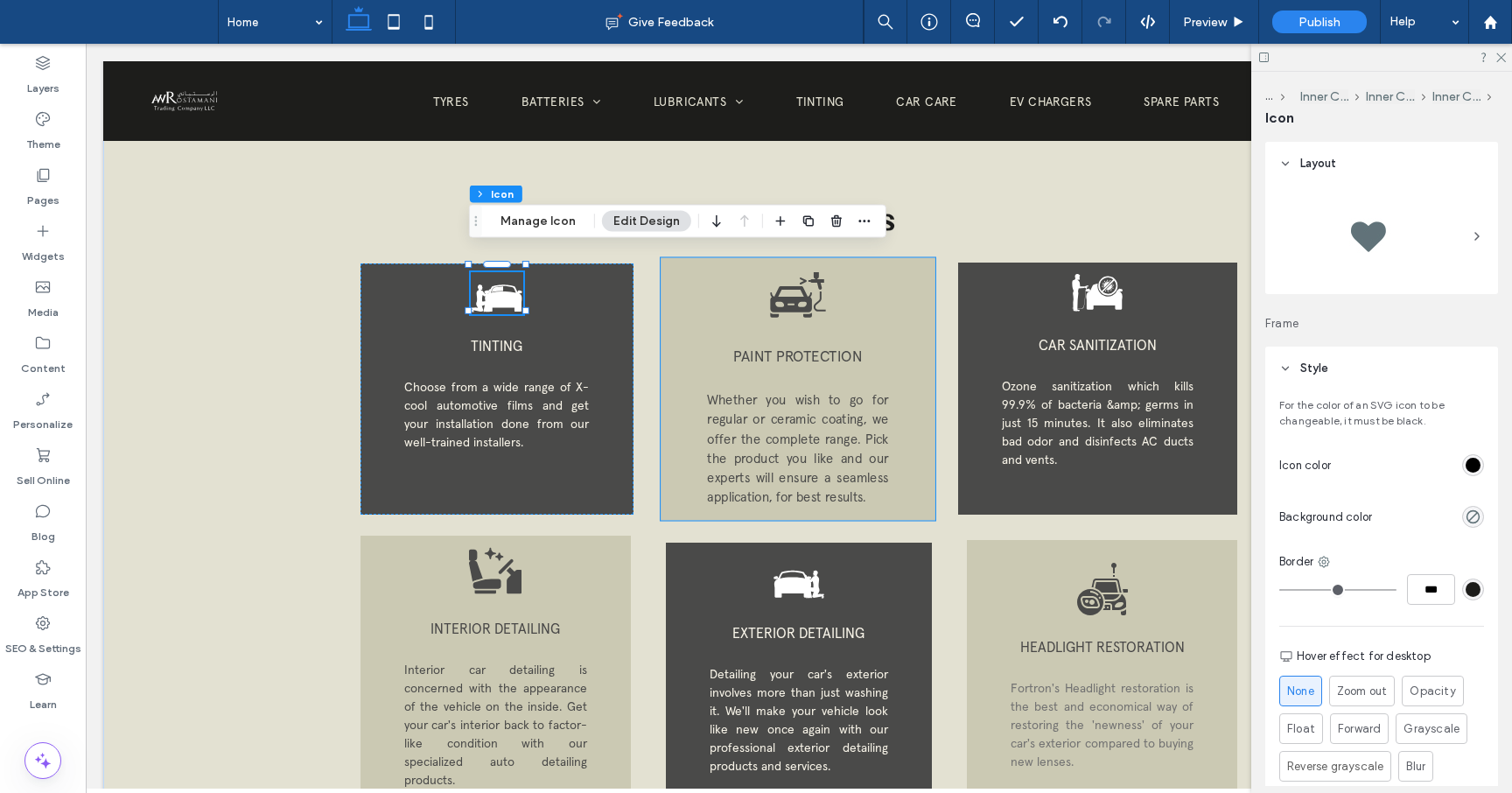
click at [786, 315] on div "PAINT PROTECTION Whether you wish to go for regular or ceramic coating, we offe…" at bounding box center [797, 389] width 274 height 263
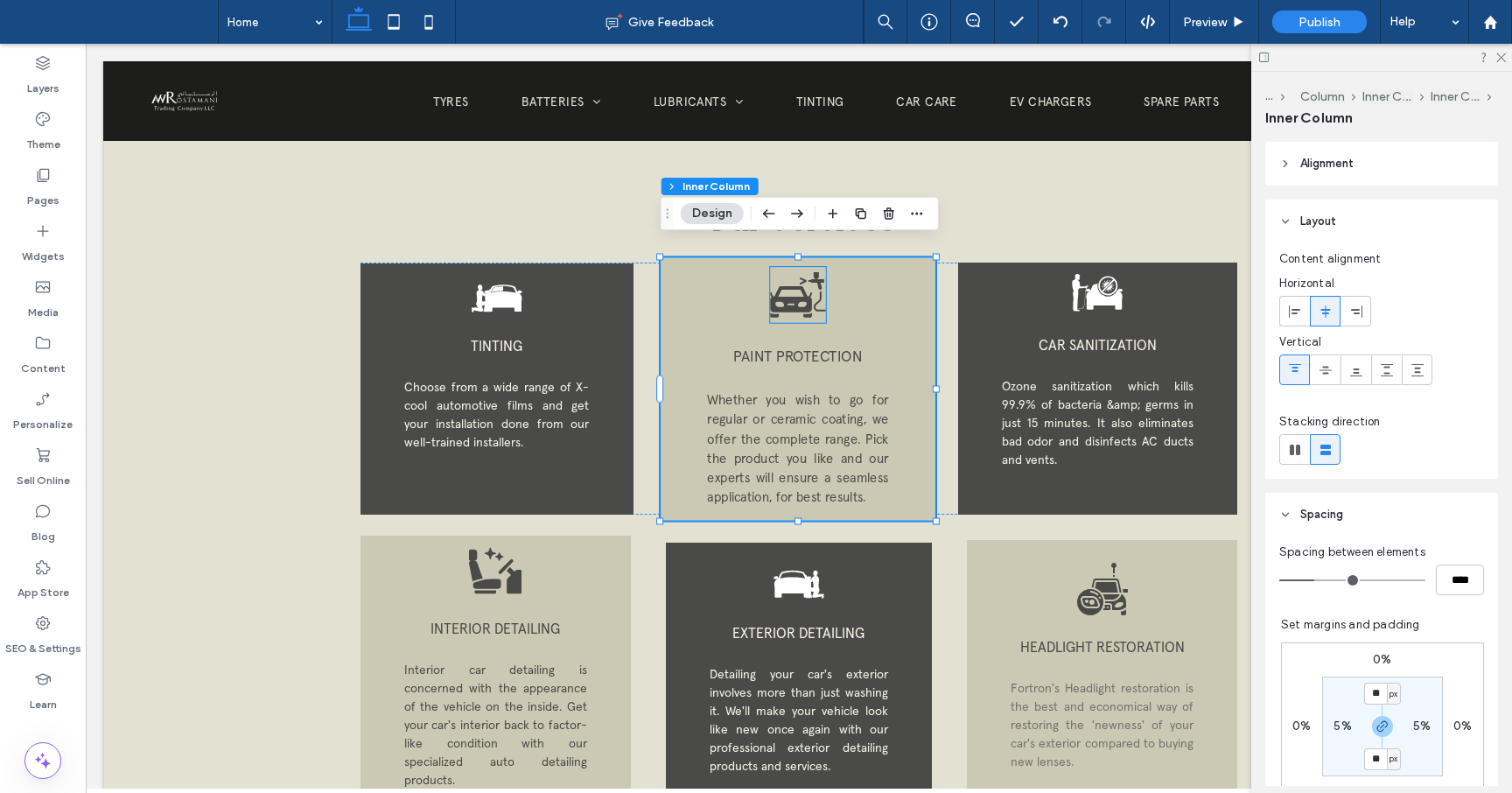
click at [796, 288] on icon at bounding box center [790, 299] width 42 height 27
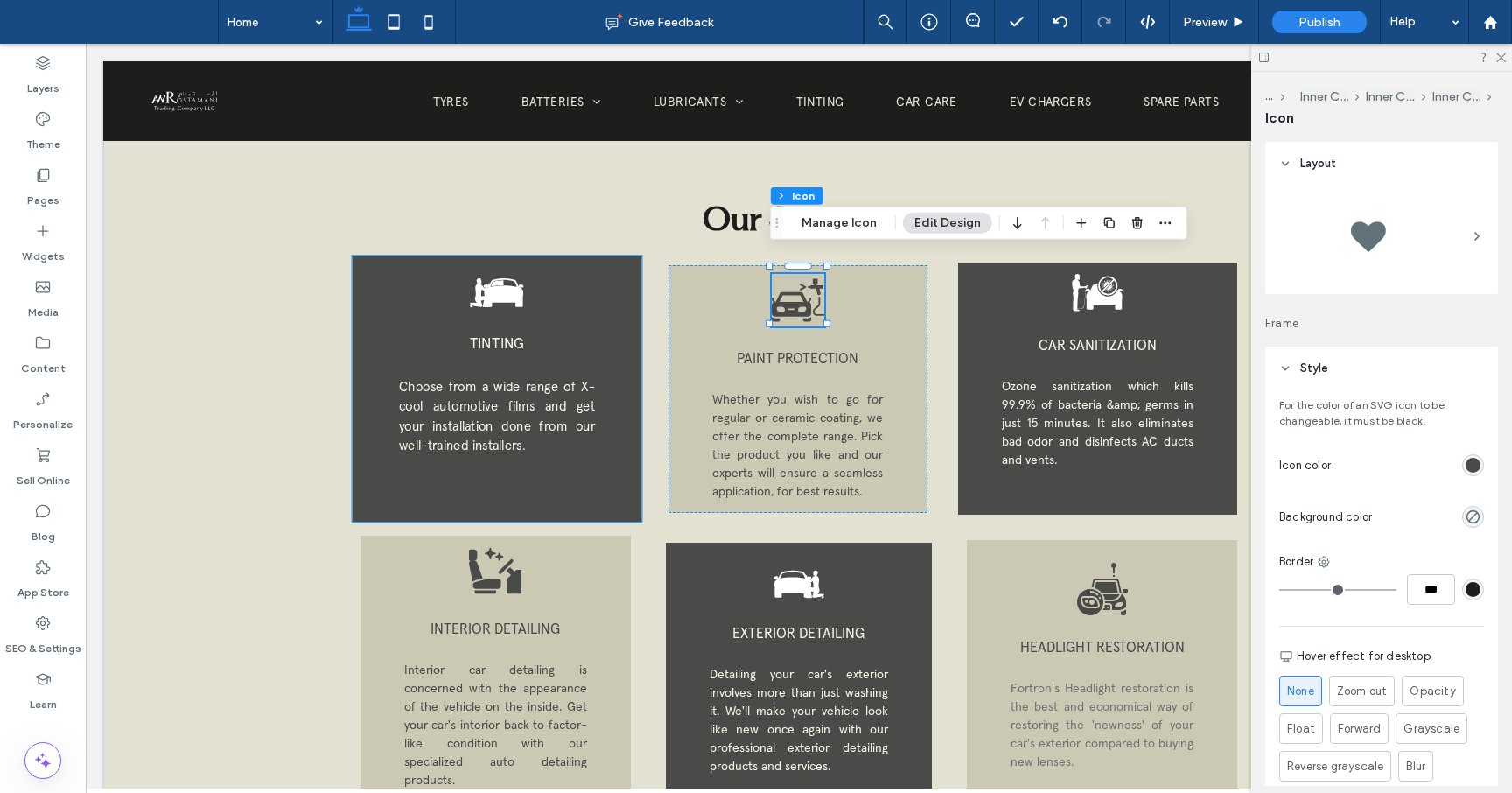
click at [519, 288] on icon at bounding box center [503, 292] width 40 height 29
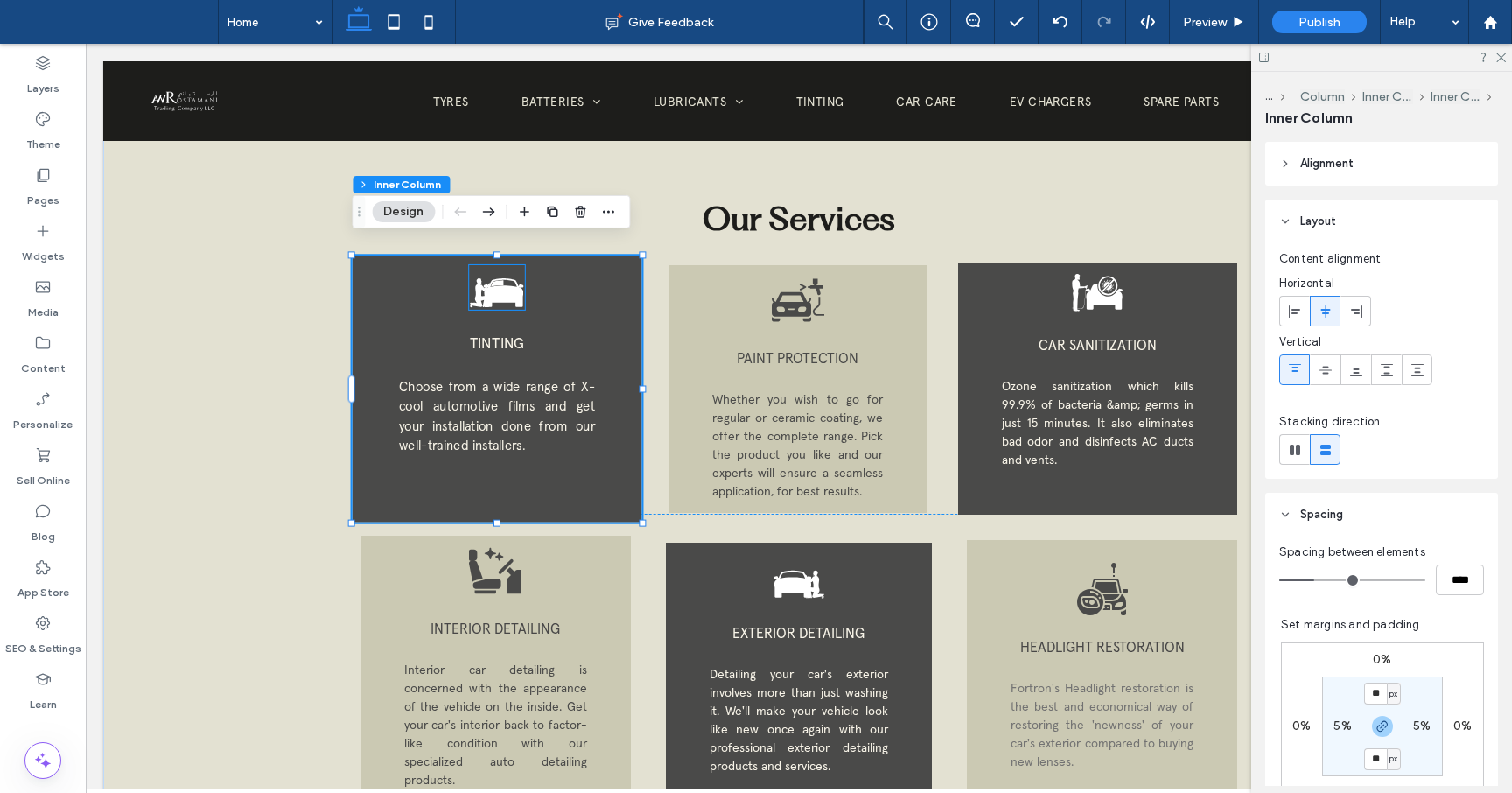
click at [505, 287] on icon at bounding box center [496, 288] width 56 height 44
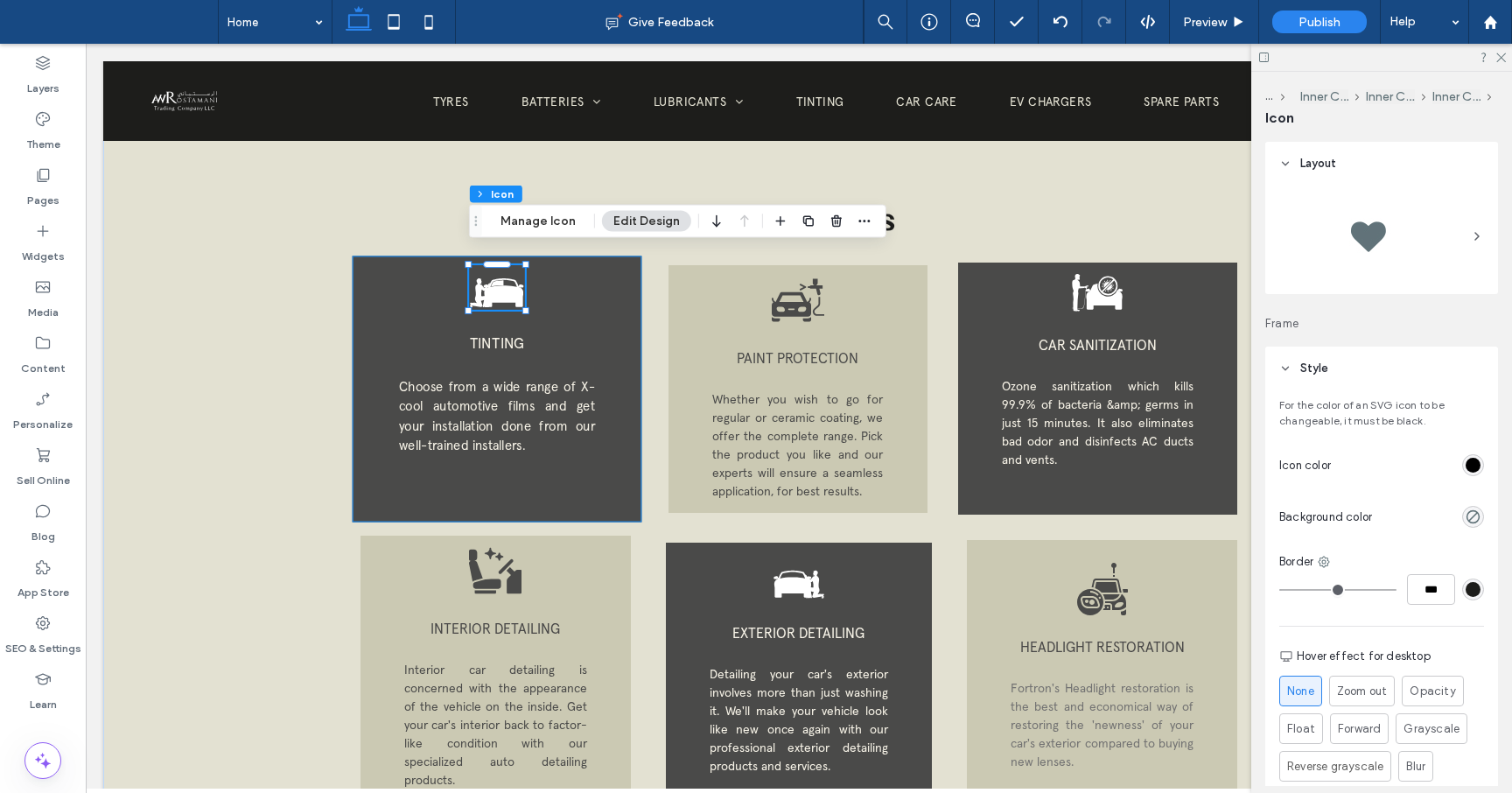
click at [601, 312] on div "TINTING Choose from a wide range of X-cool automotive films and get your instal…" at bounding box center [495, 389] width 289 height 266
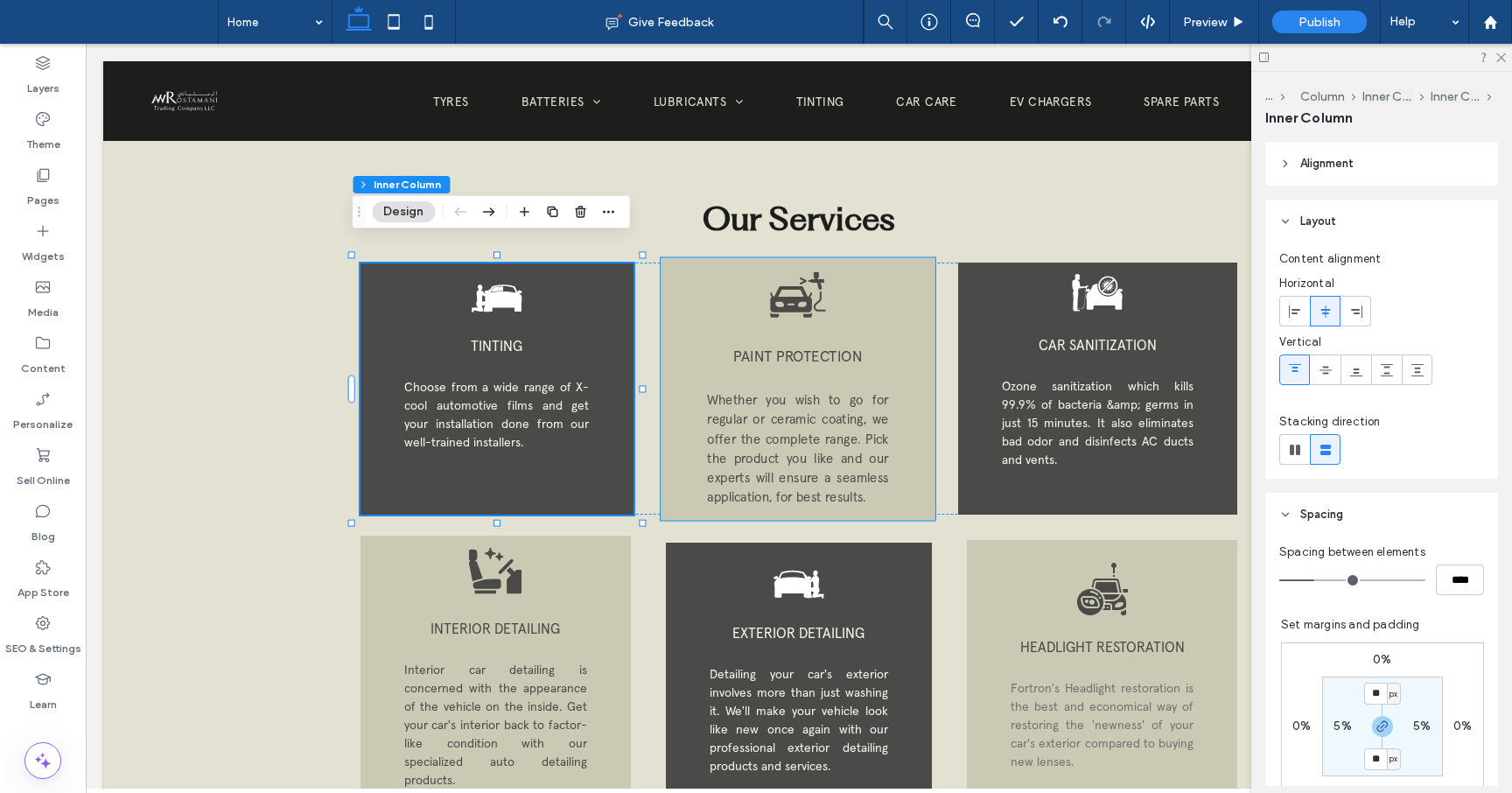
click at [813, 288] on icon at bounding box center [797, 295] width 56 height 56
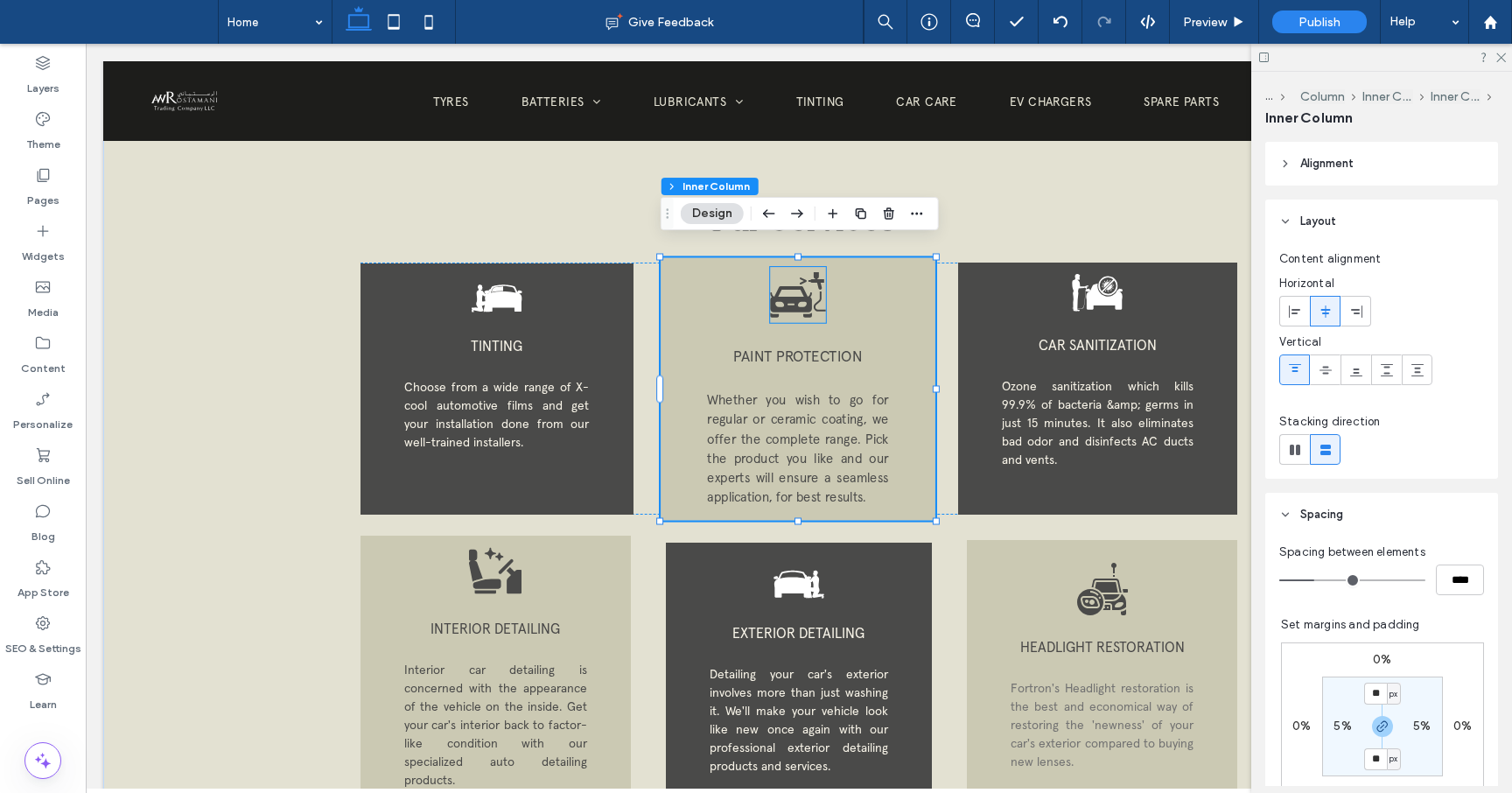
click at [787, 286] on icon at bounding box center [790, 299] width 42 height 27
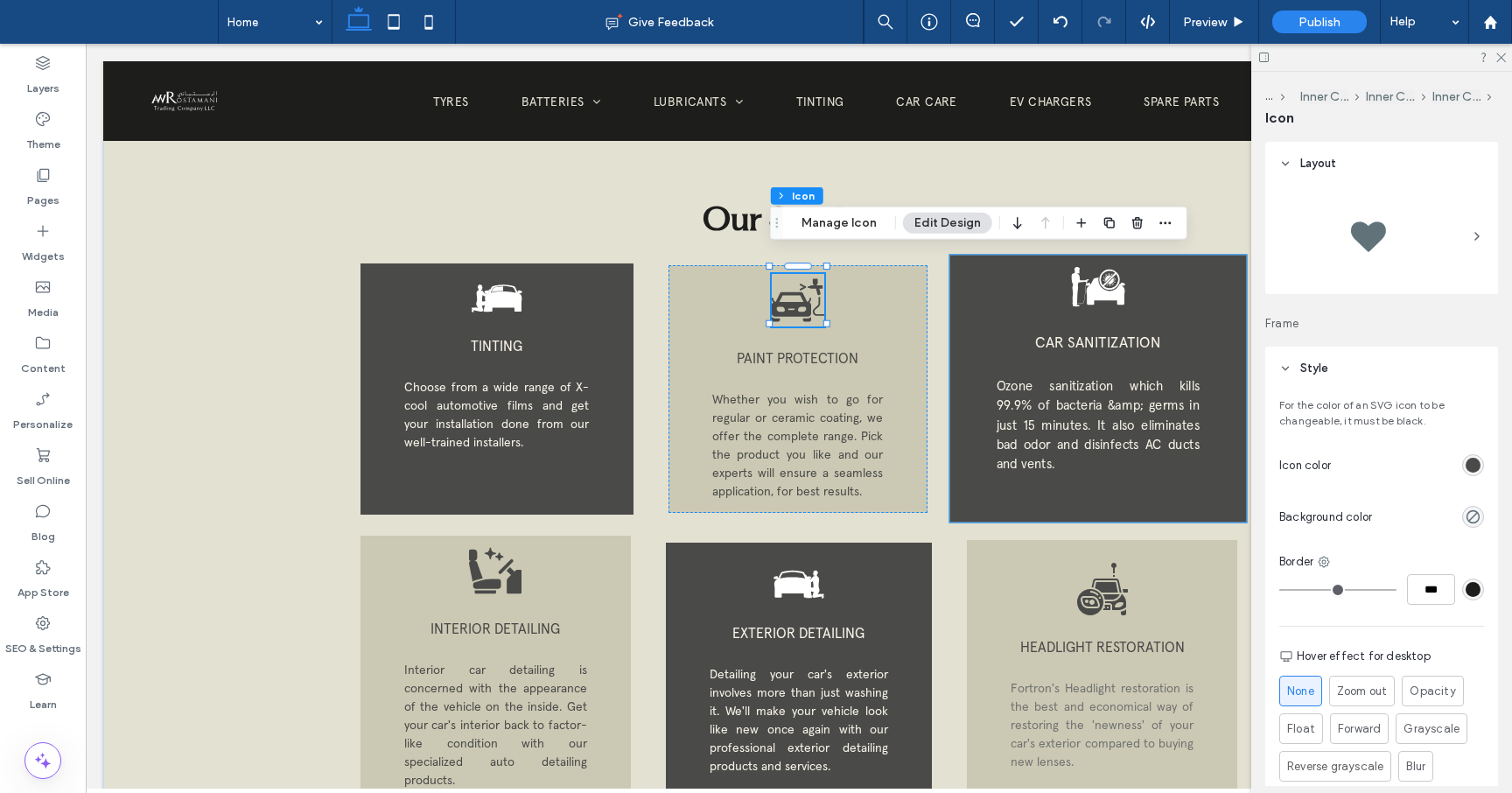
click at [1091, 296] on div "CAR SANITIZATION Ozone sanitization which kills 99.9% of bacteria &amp; germs i…" at bounding box center [1097, 389] width 297 height 267
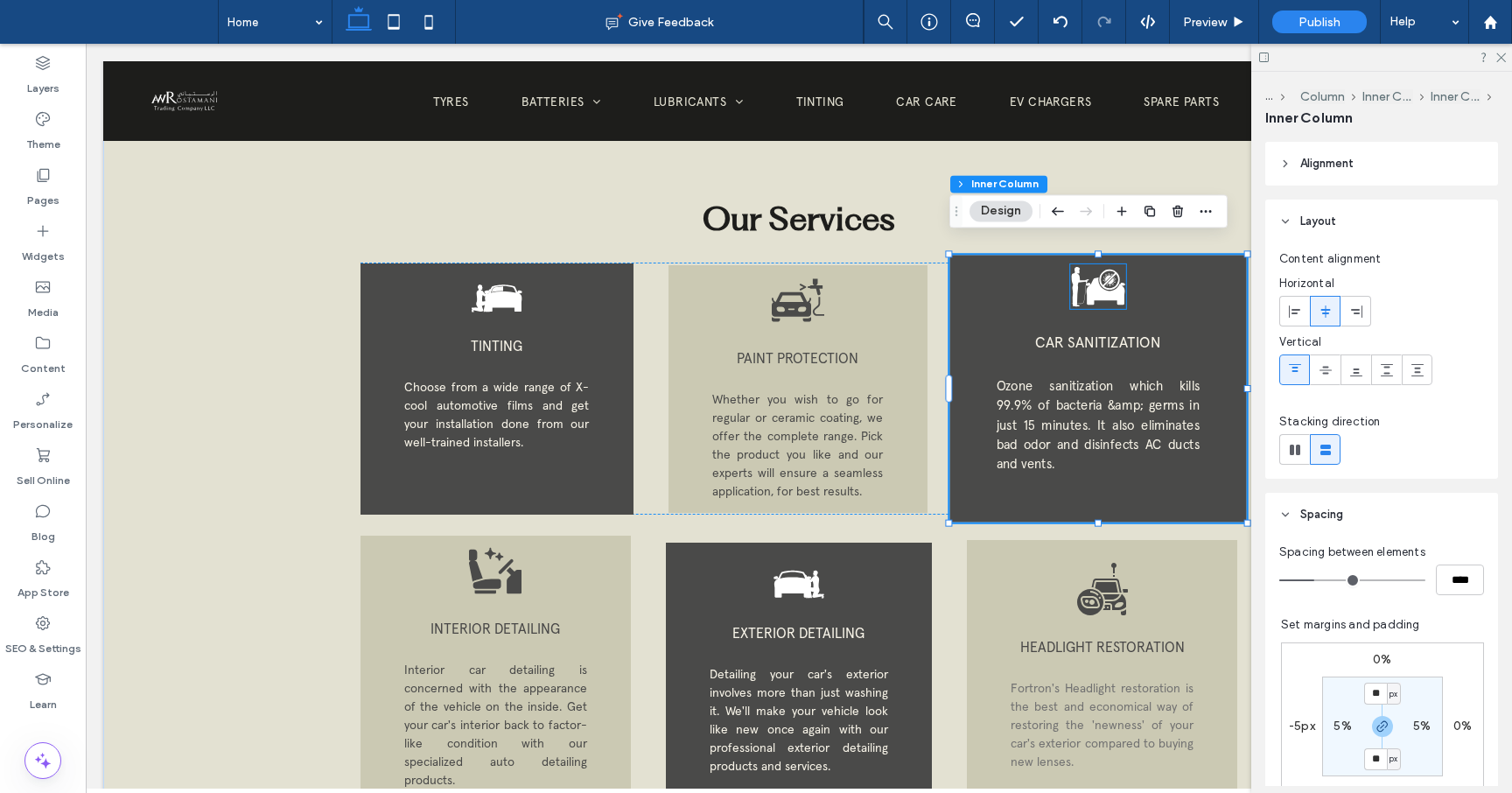
click at [1103, 280] on icon at bounding box center [1104, 290] width 39 height 28
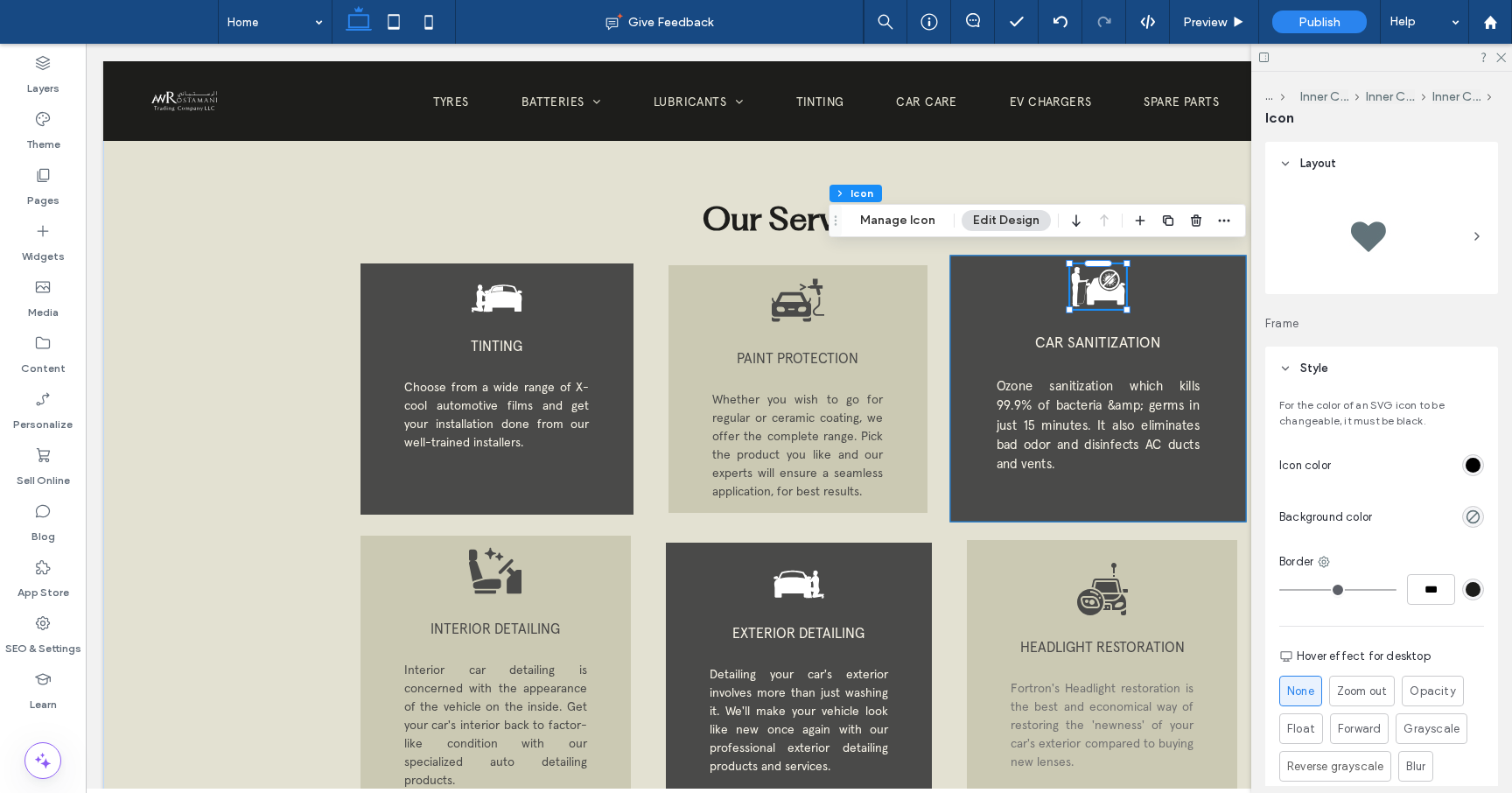
click at [1030, 478] on div "CAR SANITIZATION Ozone sanitization which kills 99.9% of bacteria &amp; germs i…" at bounding box center [1097, 389] width 297 height 267
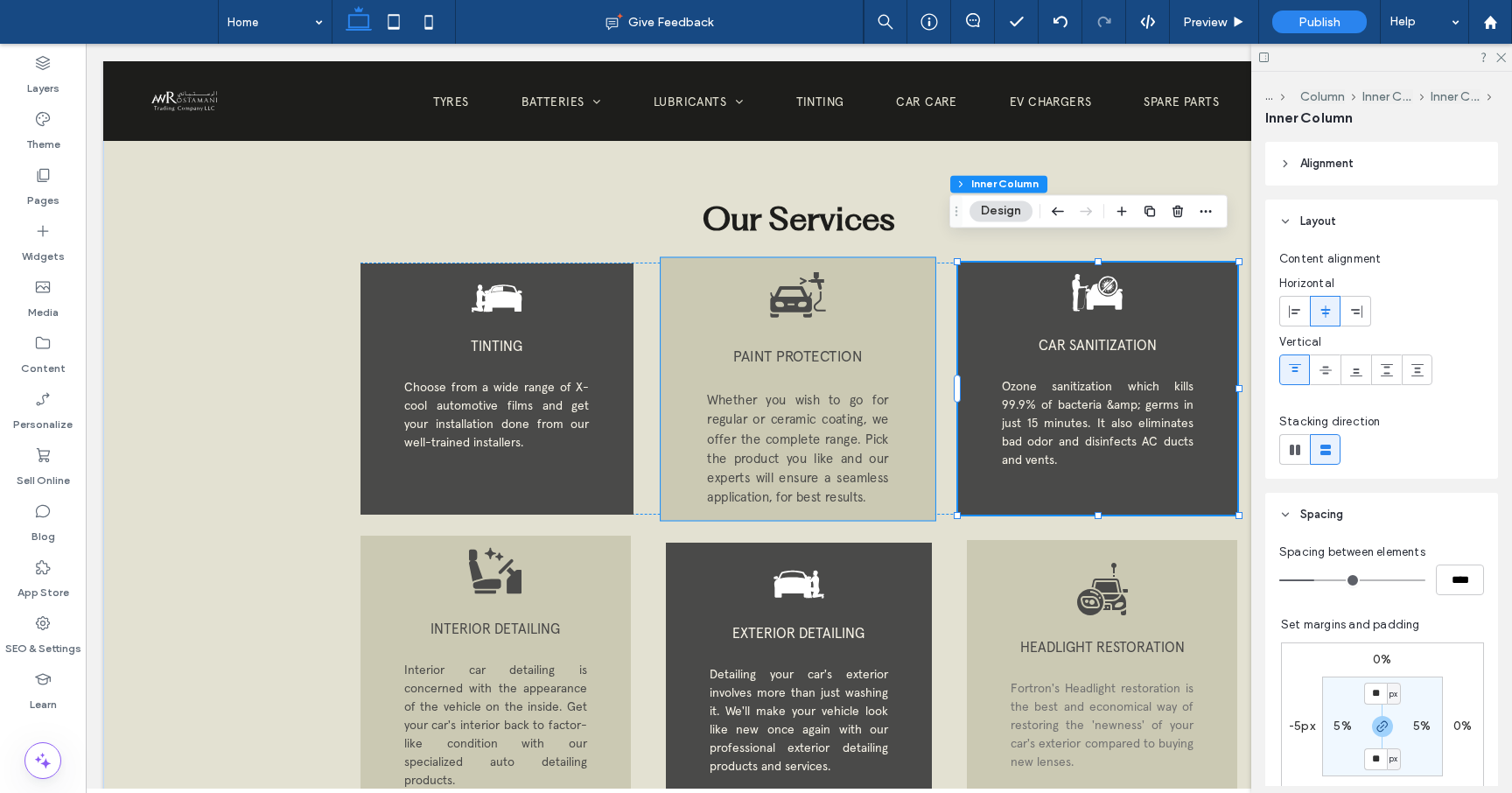
click at [875, 472] on p "Whether you wish to go for regular or ceramic coating, we offer the complete ra…" at bounding box center [797, 449] width 181 height 117
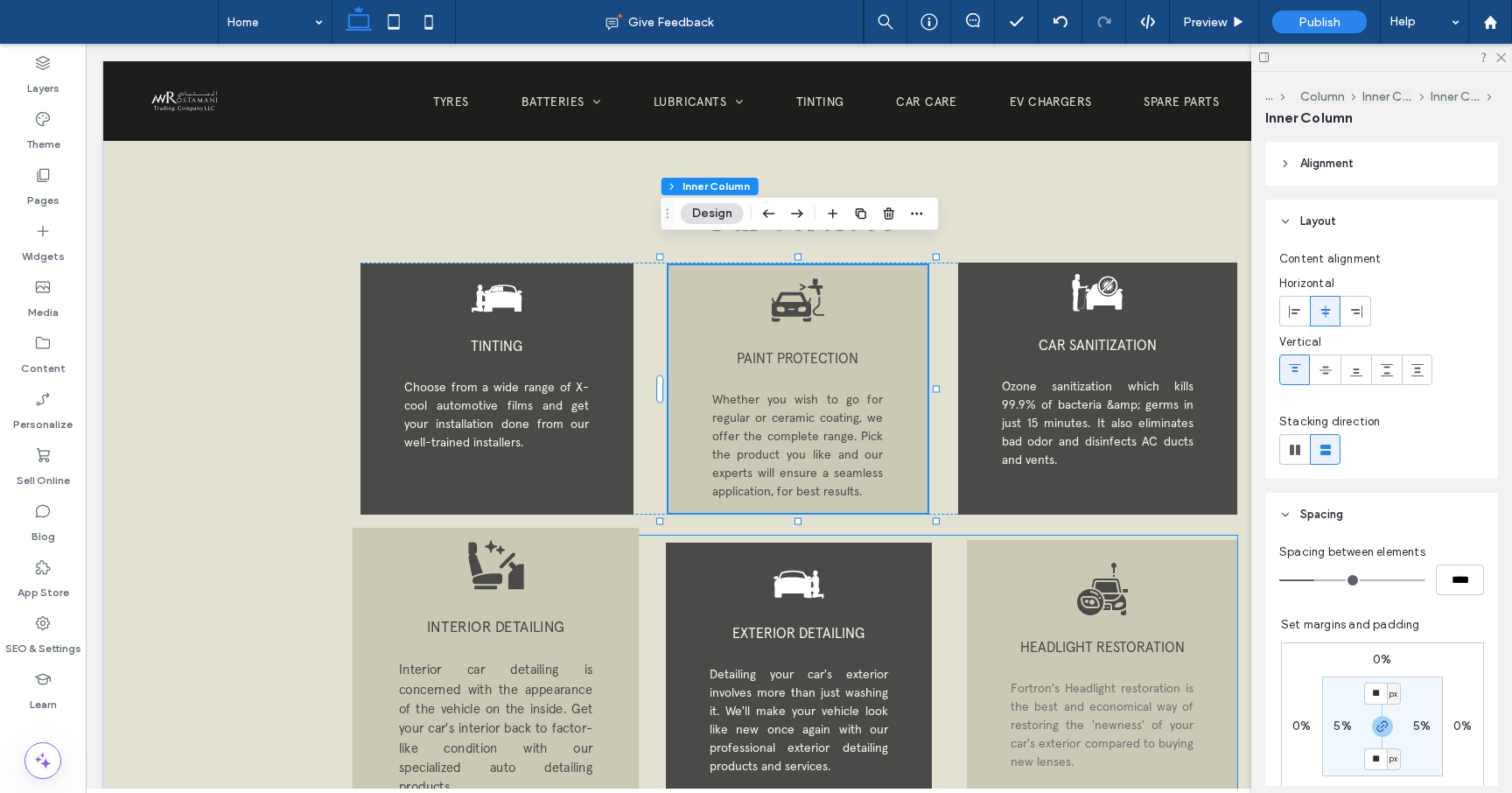
click at [578, 633] on div "INTERIOR DETAILING Interior car detailing is concerned with the appearance of t…" at bounding box center [495, 666] width 287 height 278
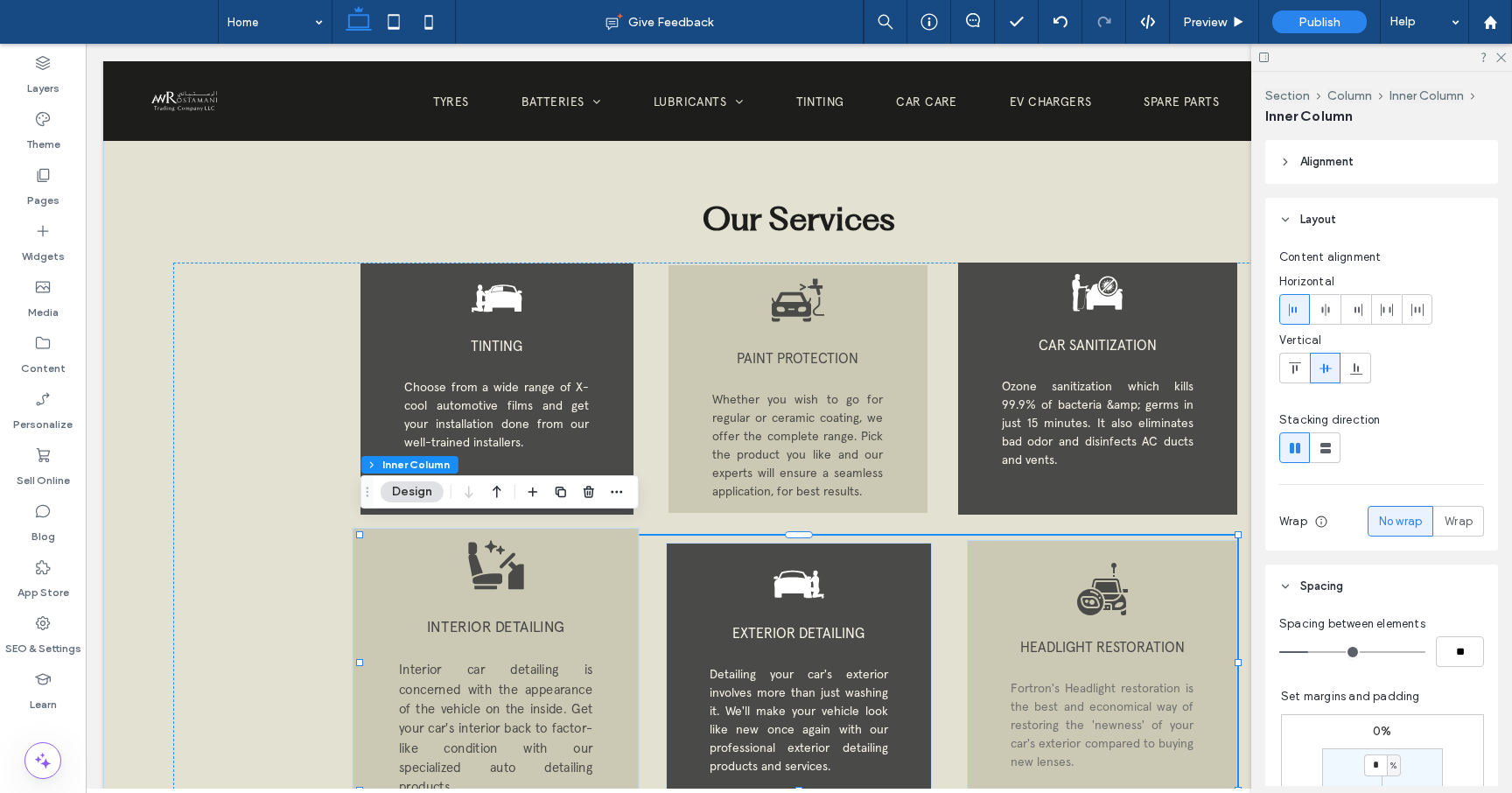
click at [578, 633] on div "INTERIOR DETAILING Interior car detailing is concerned with the appearance of t…" at bounding box center [495, 666] width 287 height 278
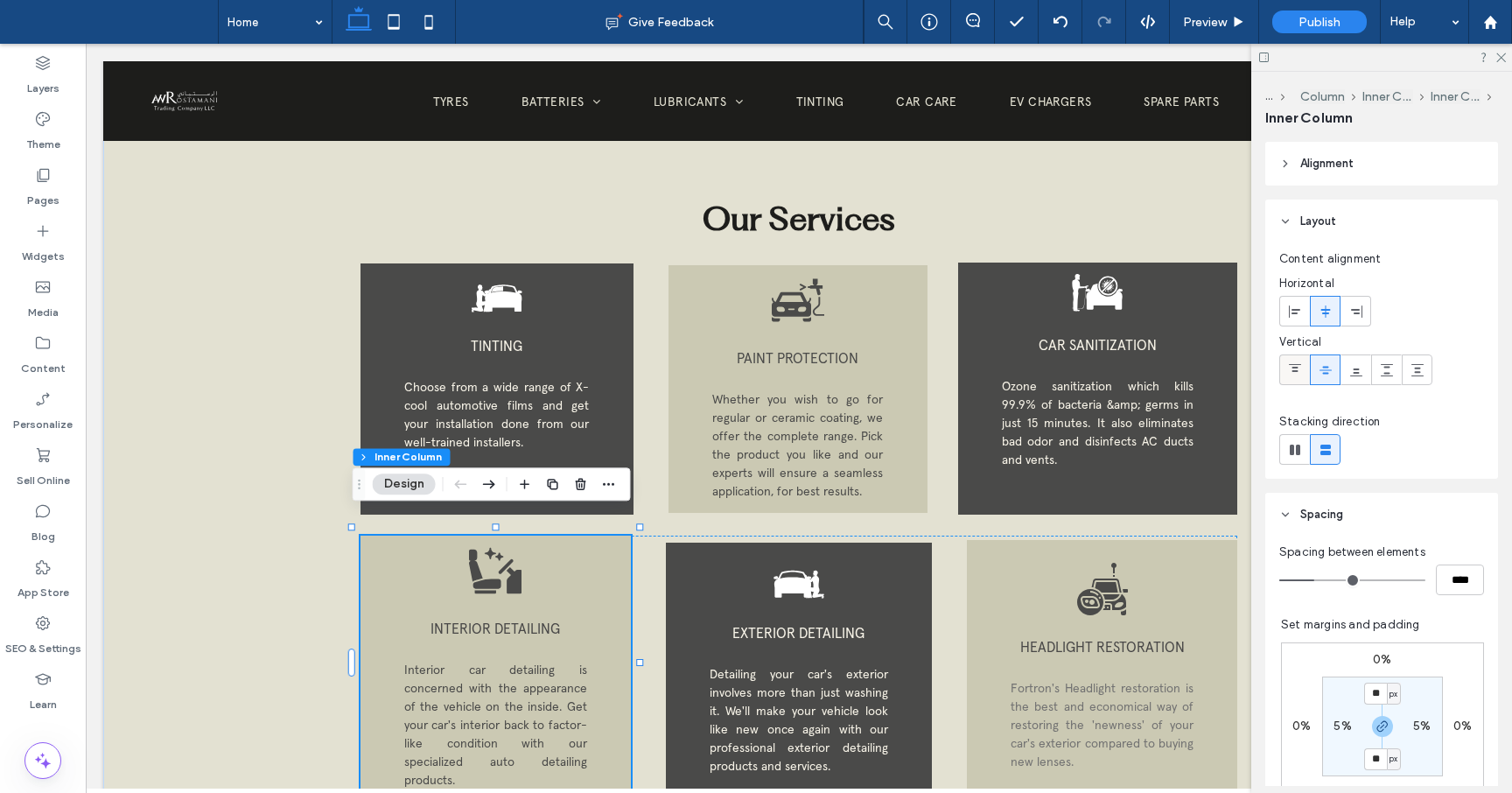
click at [1289, 364] on use at bounding box center [1295, 368] width 12 height 8
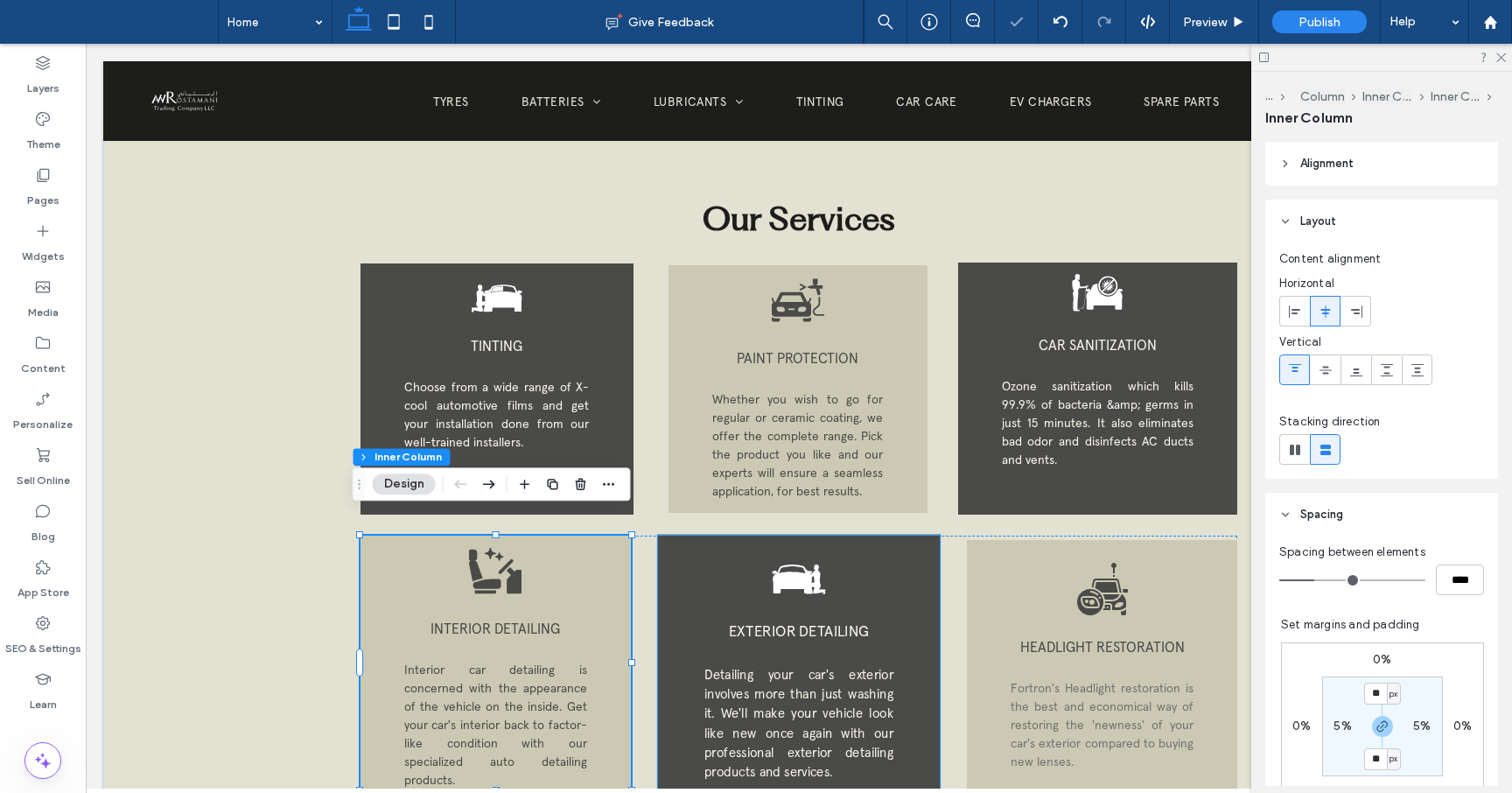
click at [846, 665] on p "Detailing your car's exterior involves more than just washing it. We'll make yo…" at bounding box center [798, 724] width 189 height 117
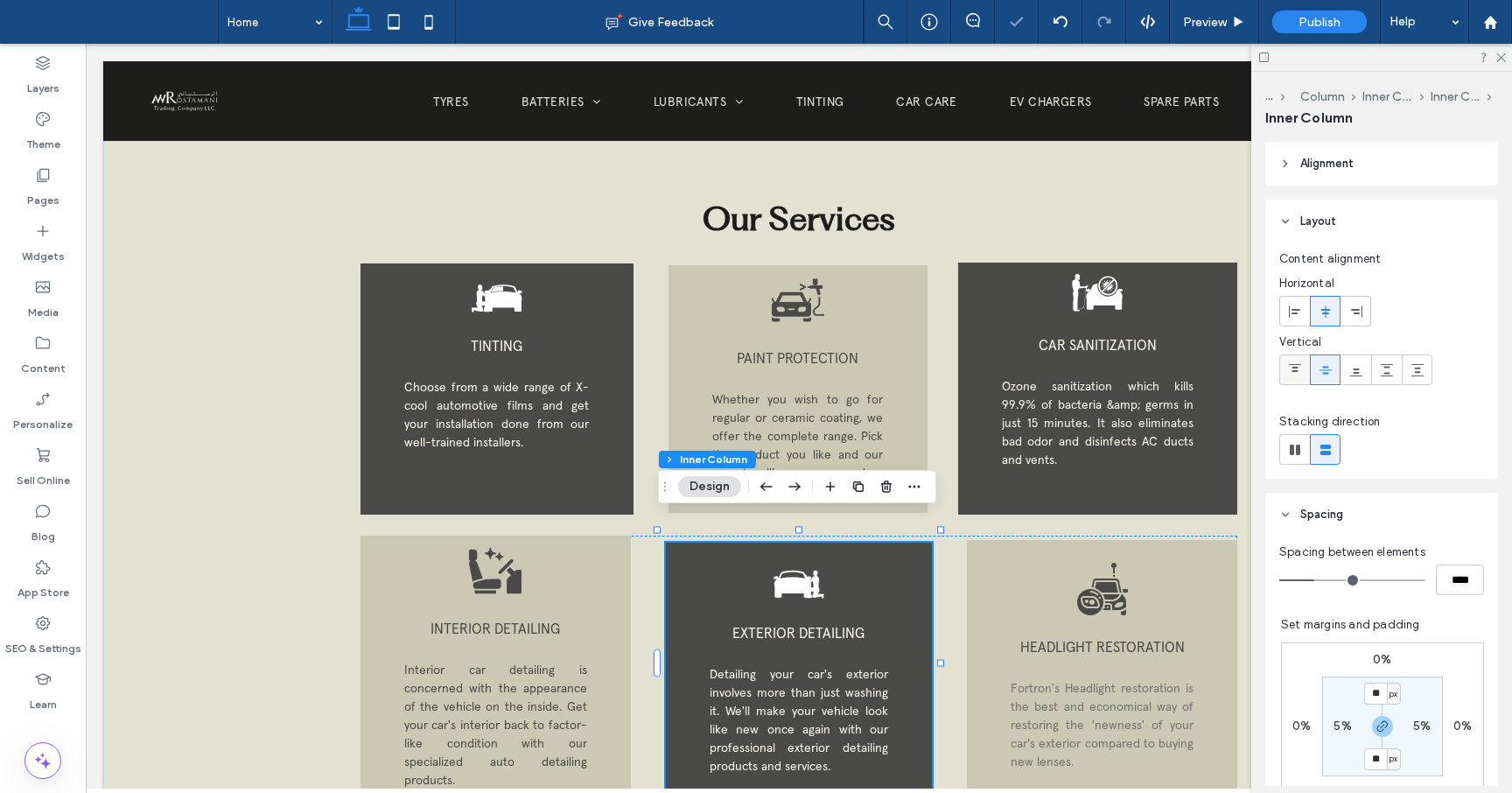
click at [1295, 360] on span at bounding box center [1295, 369] width 14 height 29
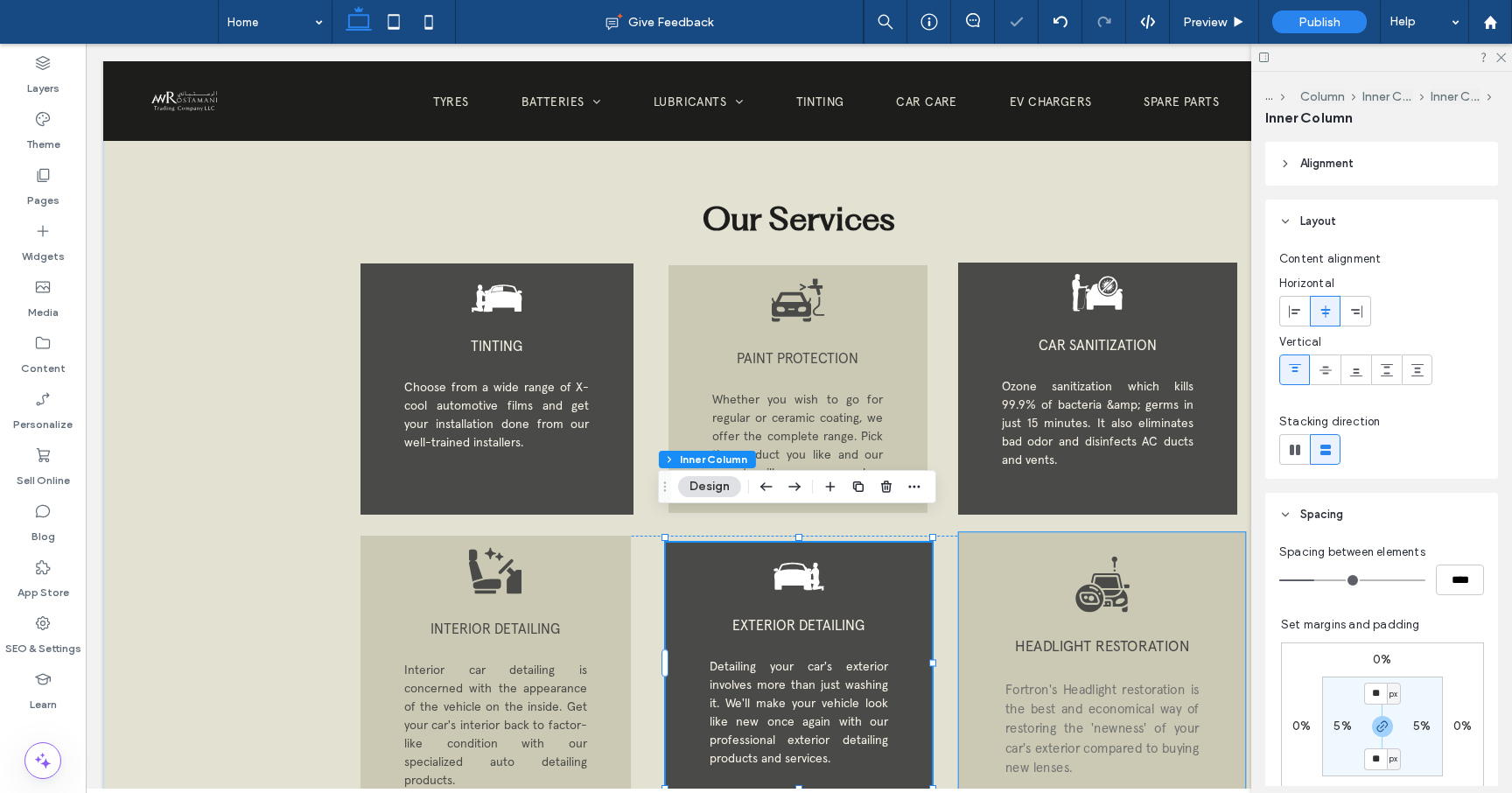
click at [1079, 687] on span "Fortron's Headlight restoration is the best and economical way of restoring the…" at bounding box center [1102, 728] width 194 height 94
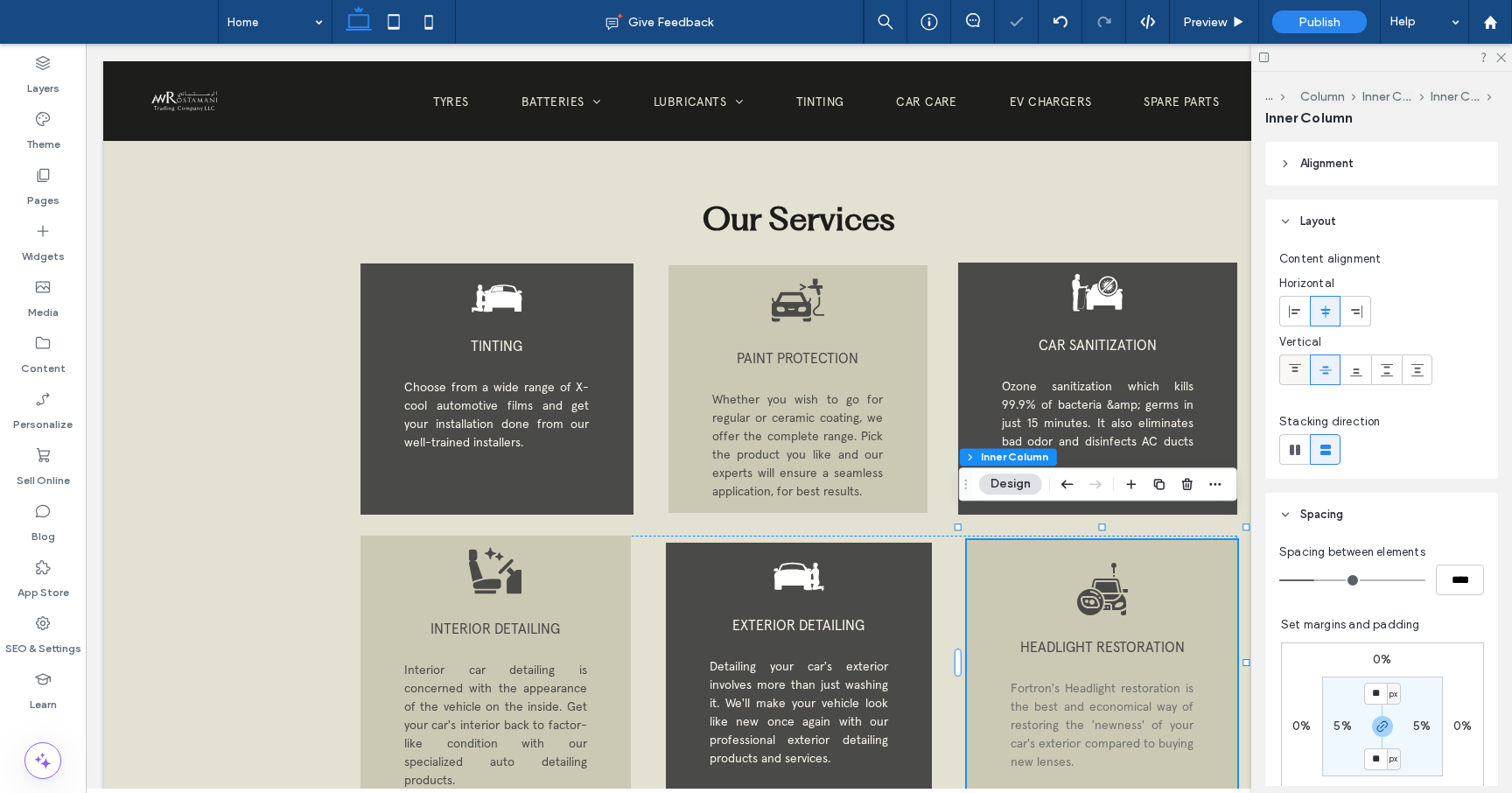
click at [1302, 378] on div at bounding box center [1294, 369] width 29 height 29
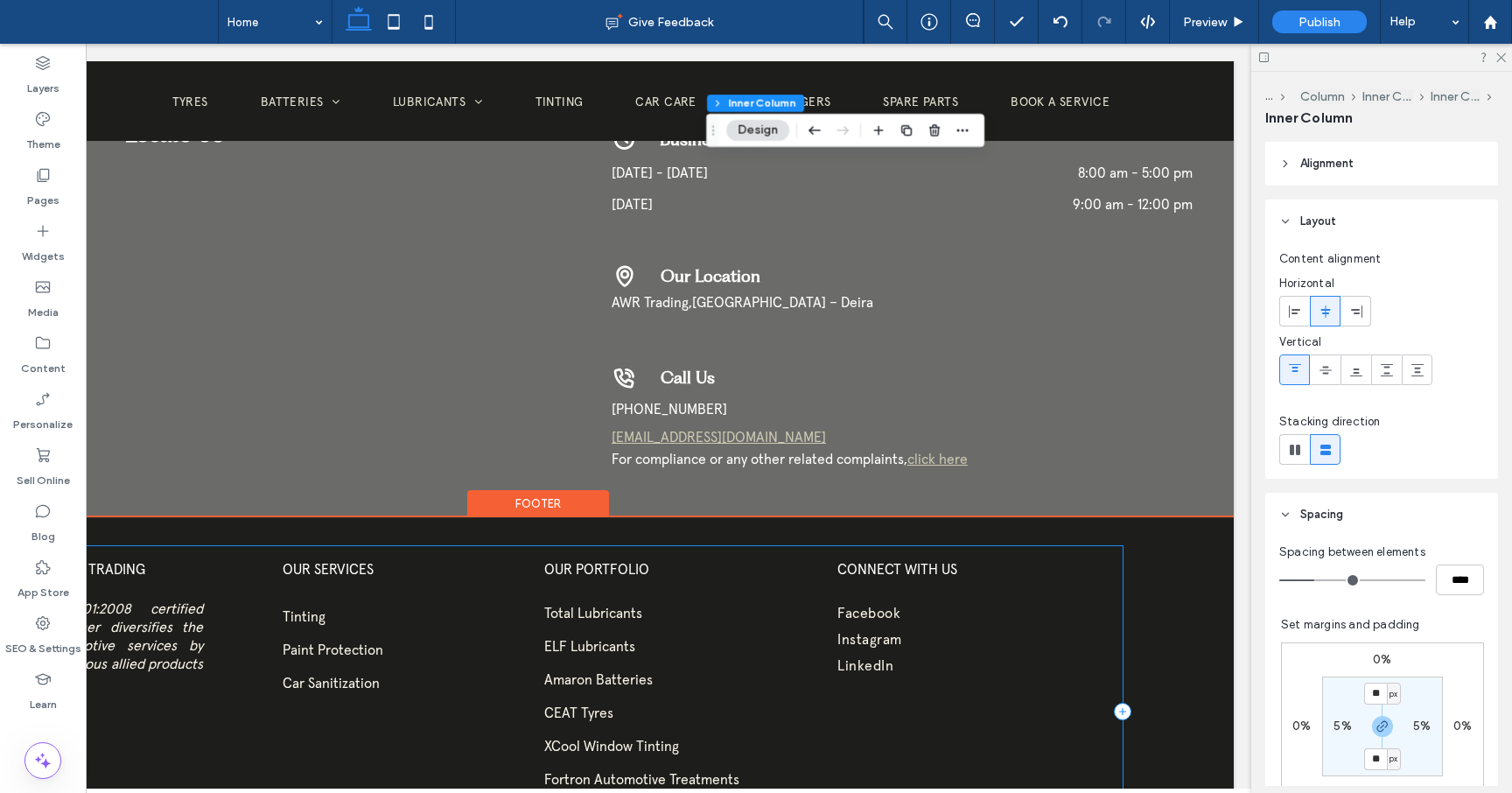
scroll to position [3151, 0]
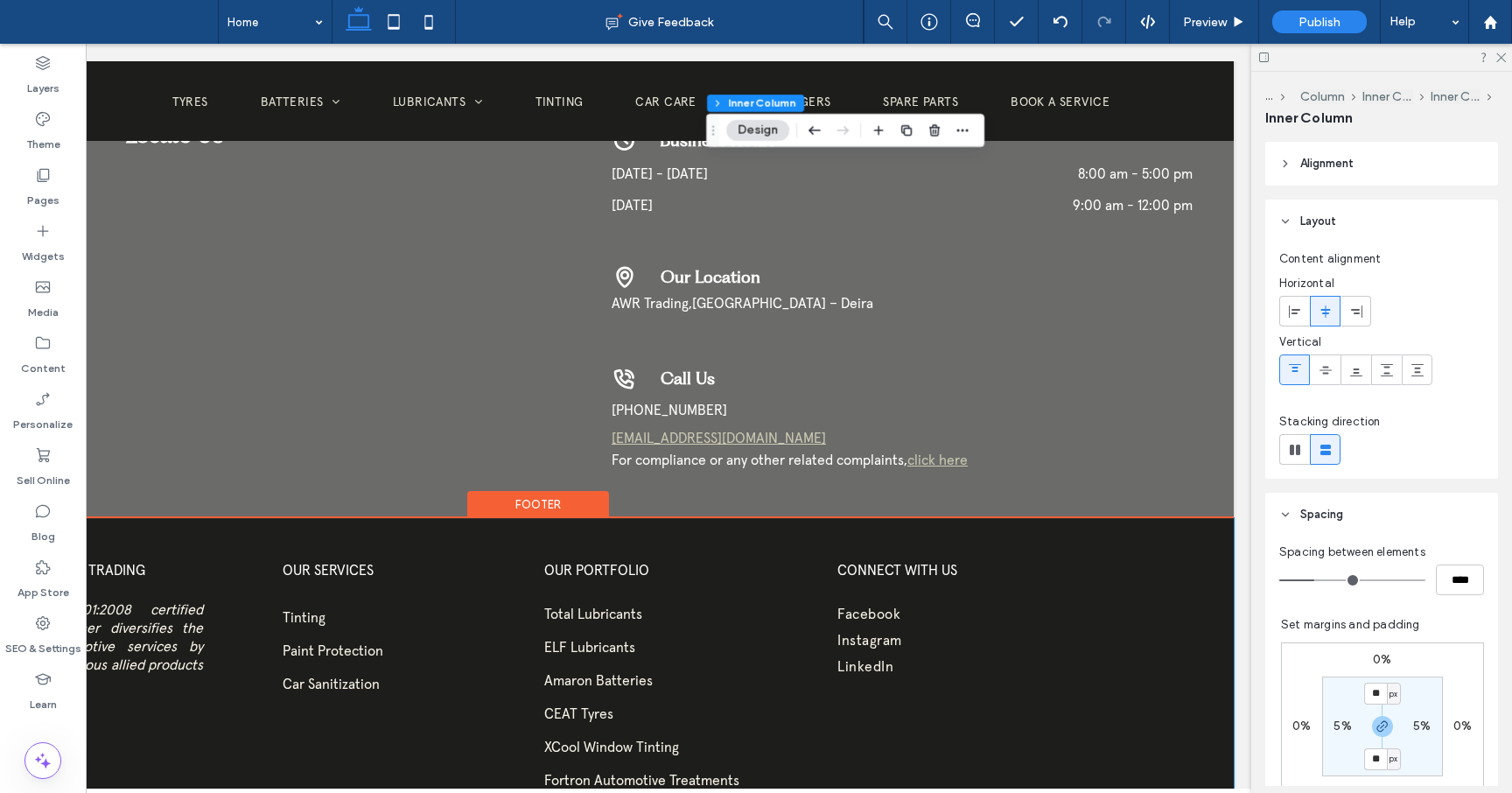
click at [1199, 567] on div "AW ROSTAMANI TRADING An ISO 9001:2008 certified company, further diversifies th…" at bounding box center [538, 725] width 1391 height 413
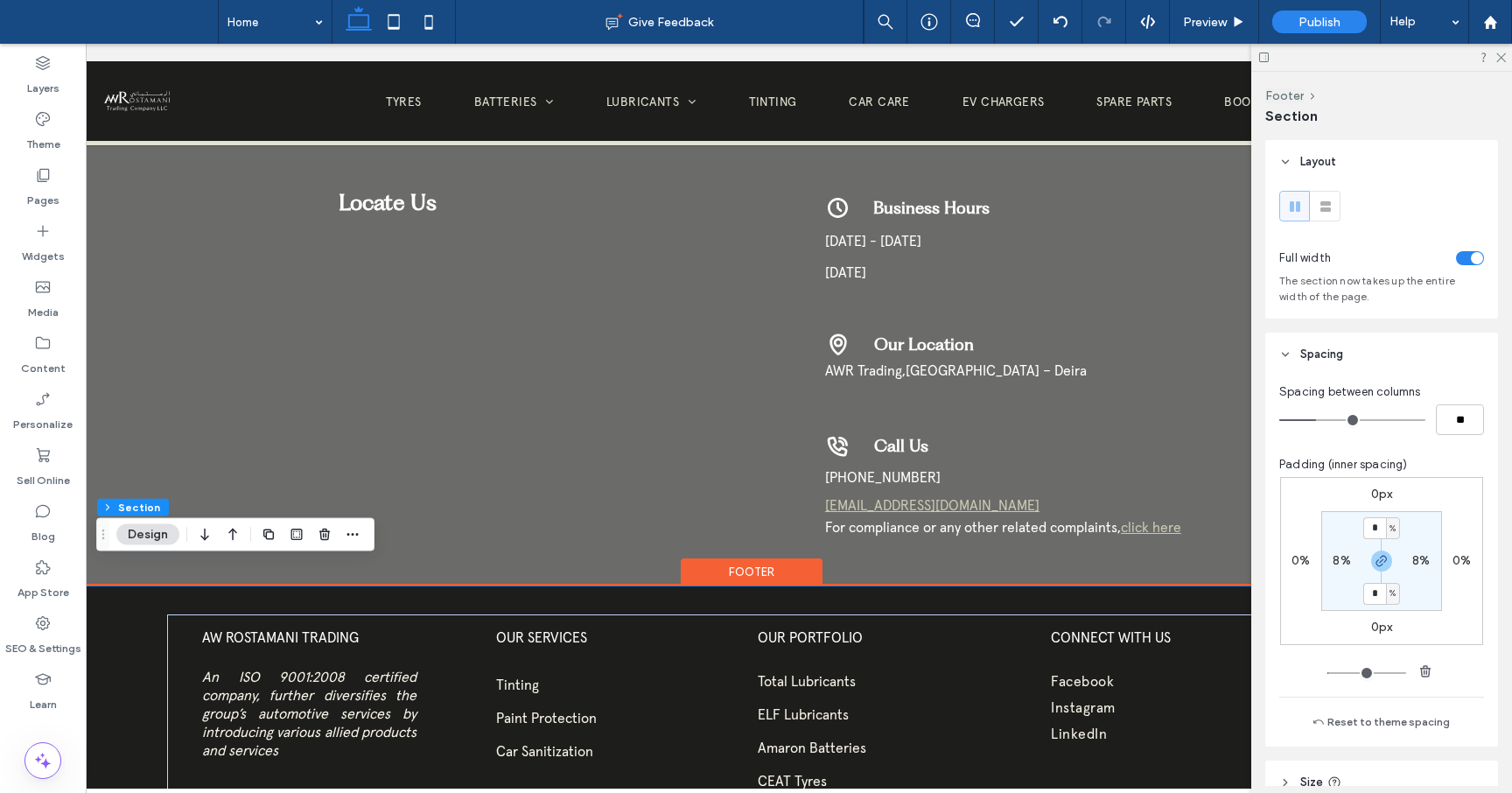
scroll to position [0, 0]
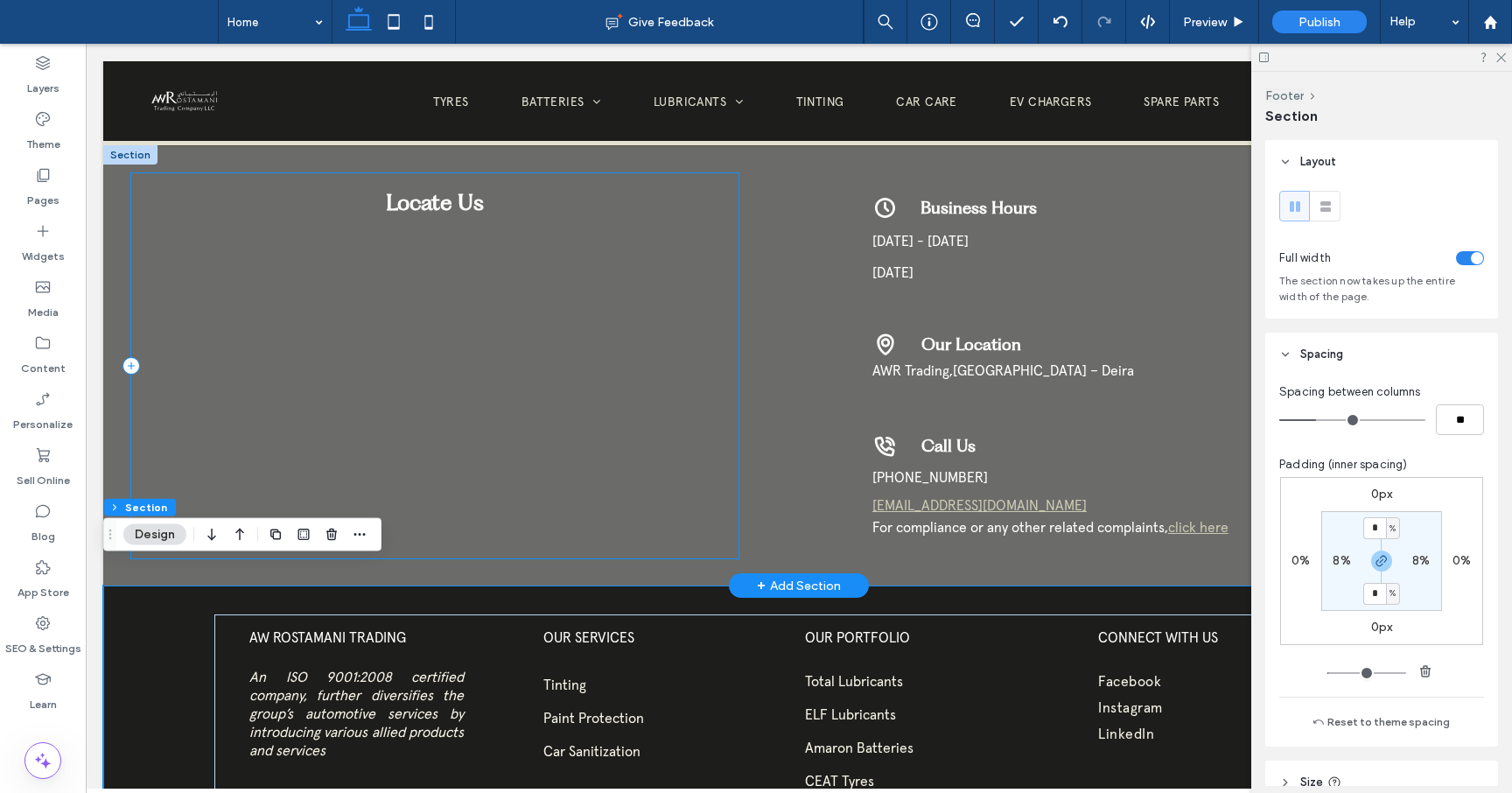
click at [531, 202] on div "Locate Us" at bounding box center [435, 366] width 608 height 385
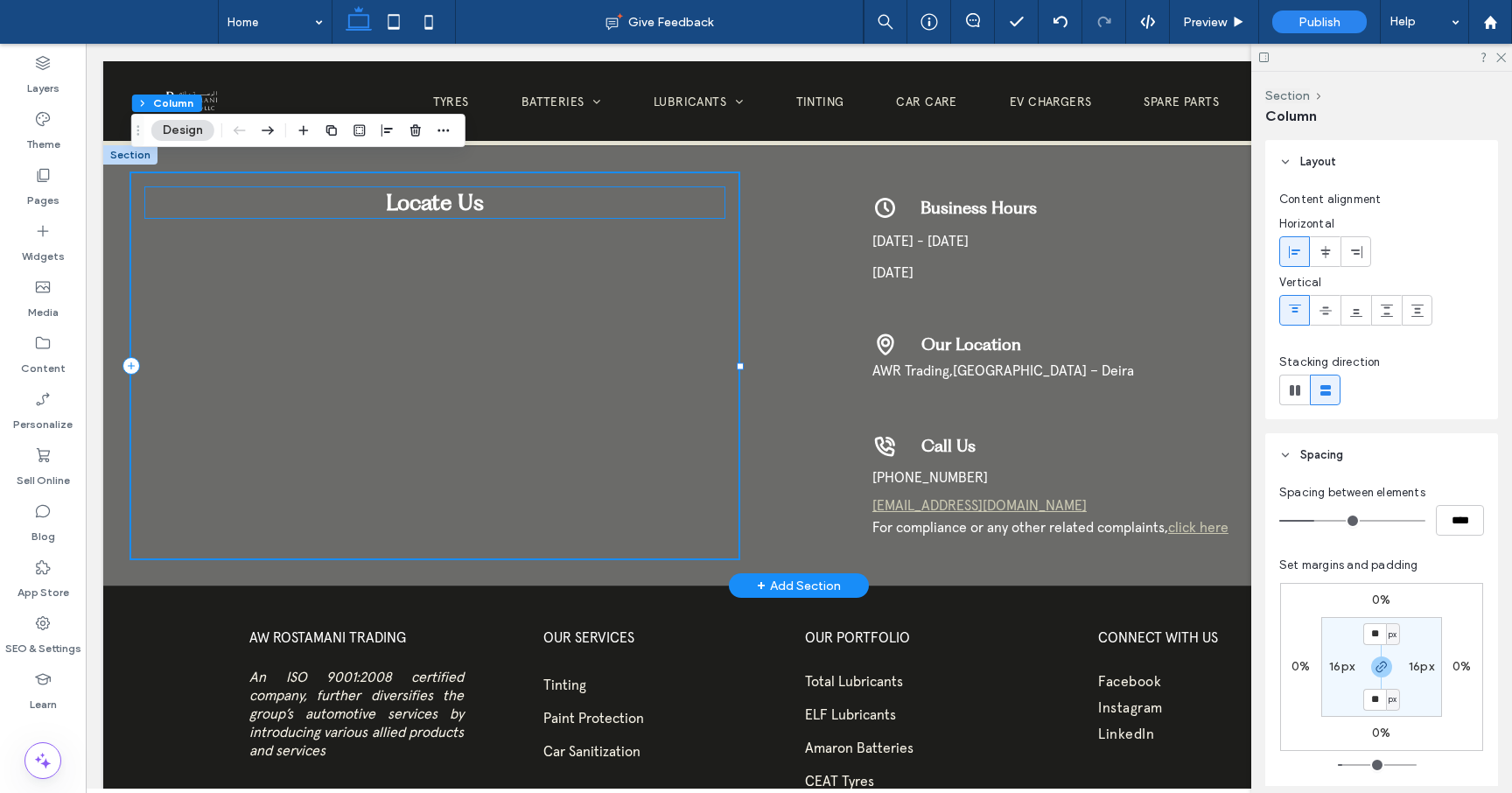
click at [479, 189] on span "Locate Us" at bounding box center [435, 202] width 98 height 27
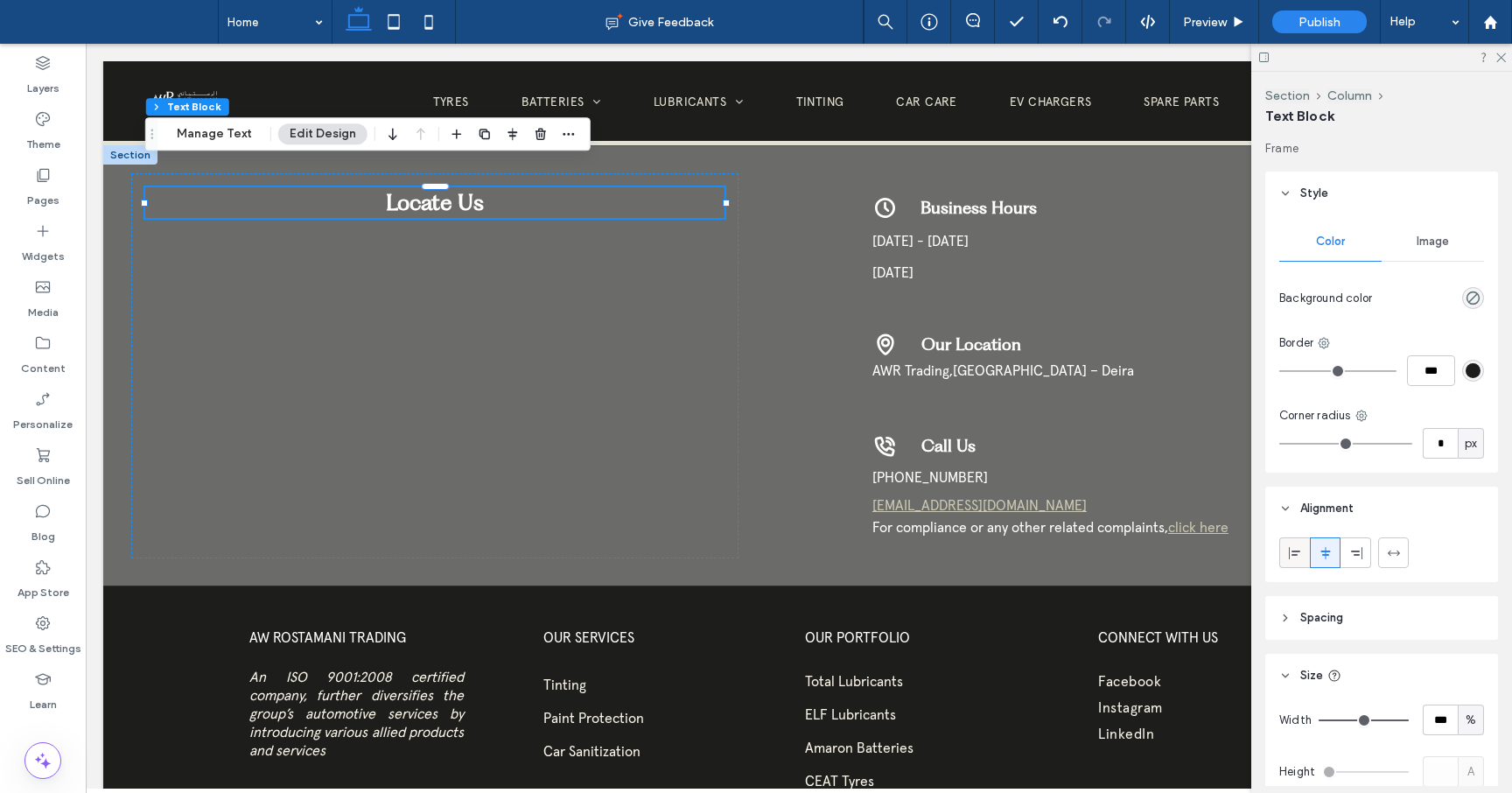
click at [1293, 556] on icon at bounding box center [1295, 553] width 14 height 14
click at [709, 368] on div at bounding box center [435, 392] width 577 height 305
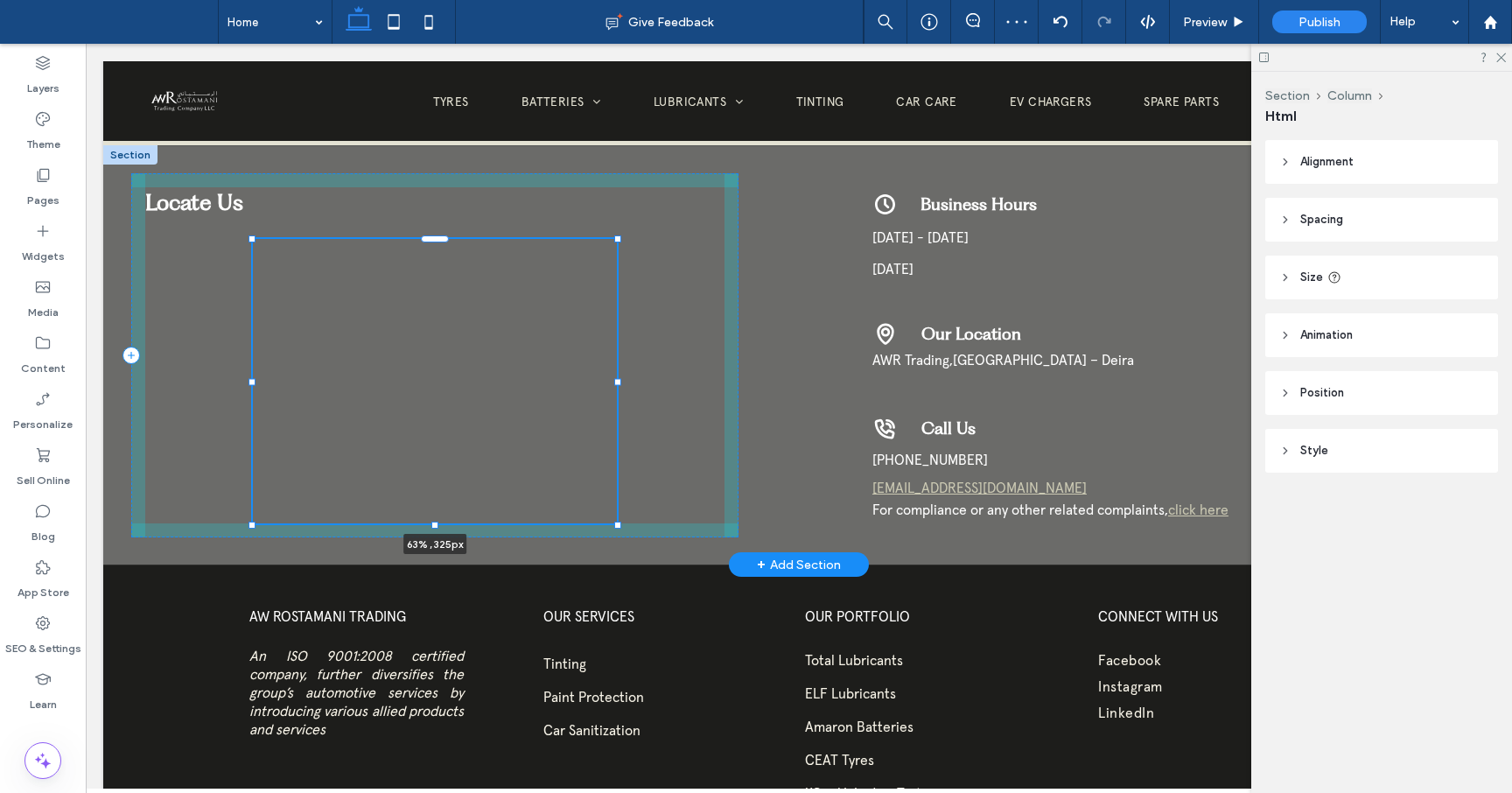
drag, startPoint x: 725, startPoint y: 522, endPoint x: 619, endPoint y: 502, distance: 107.9
click at [619, 520] on div at bounding box center [618, 524] width 7 height 7
type input "**"
type input "****"
type input "***"
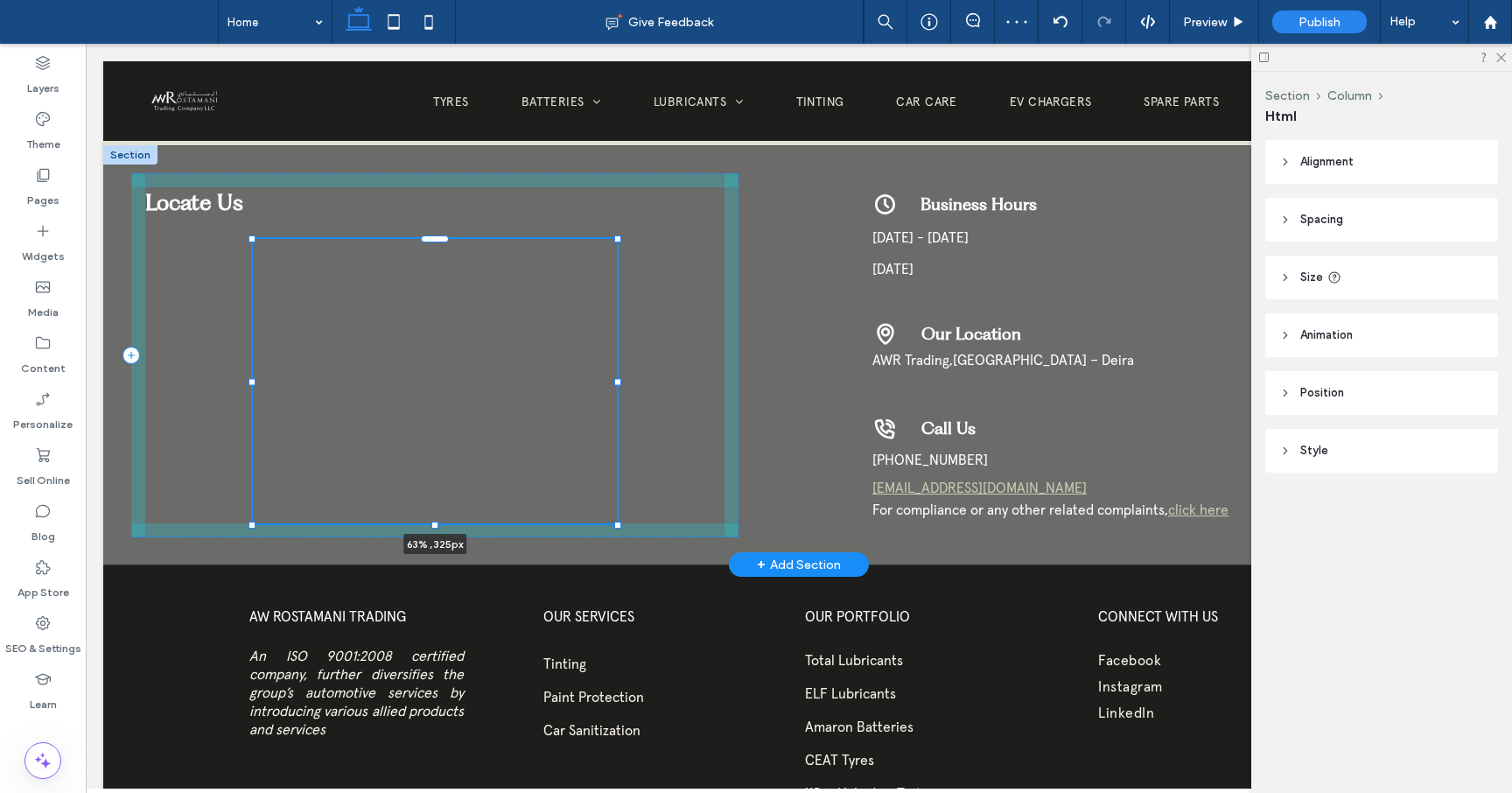
type input "***"
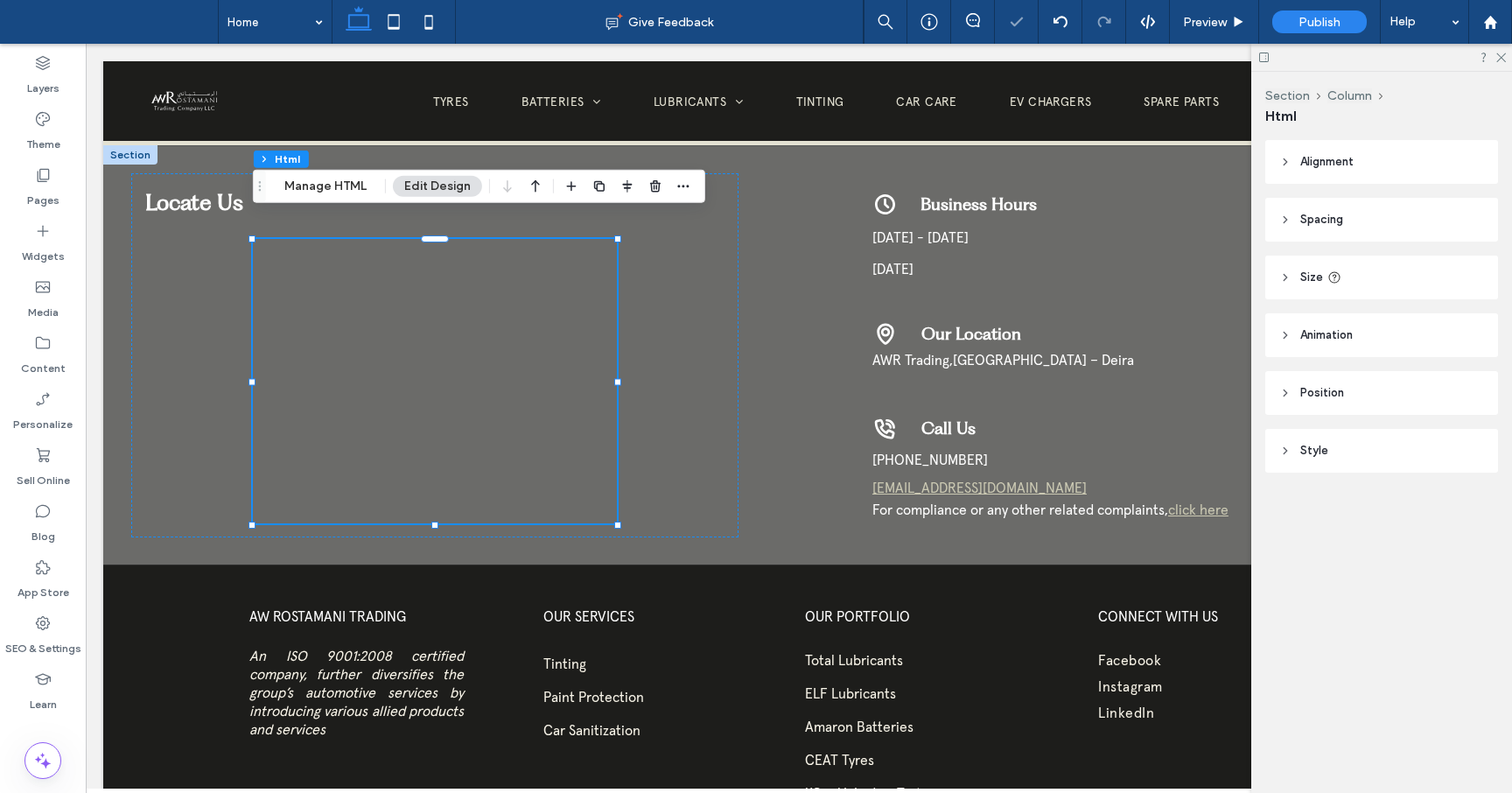
click at [1291, 160] on icon at bounding box center [1286, 162] width 12 height 12
click at [1295, 211] on icon at bounding box center [1295, 207] width 14 height 14
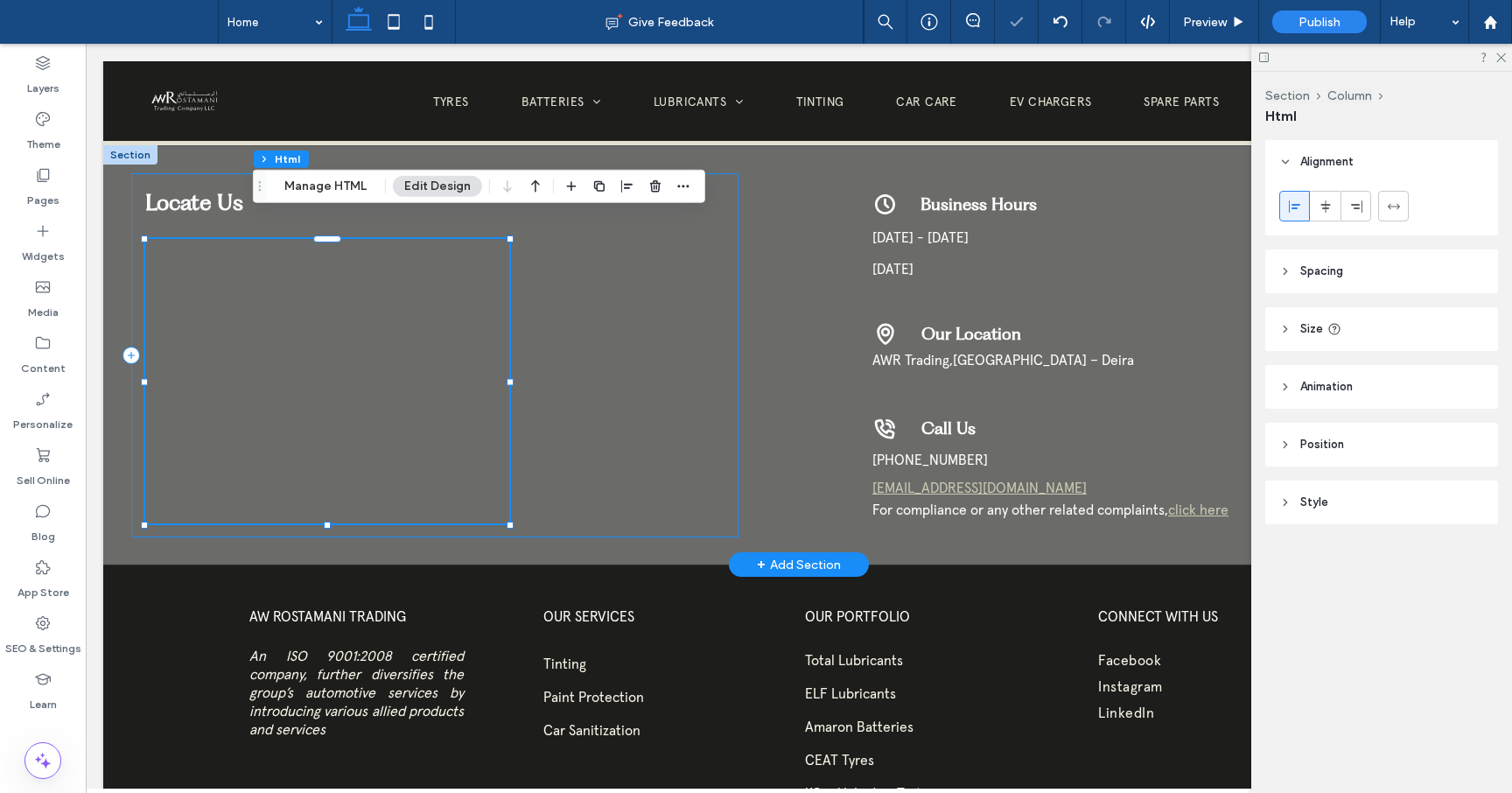
click at [682, 474] on div "Locate Us 63% , 325px" at bounding box center [435, 355] width 608 height 364
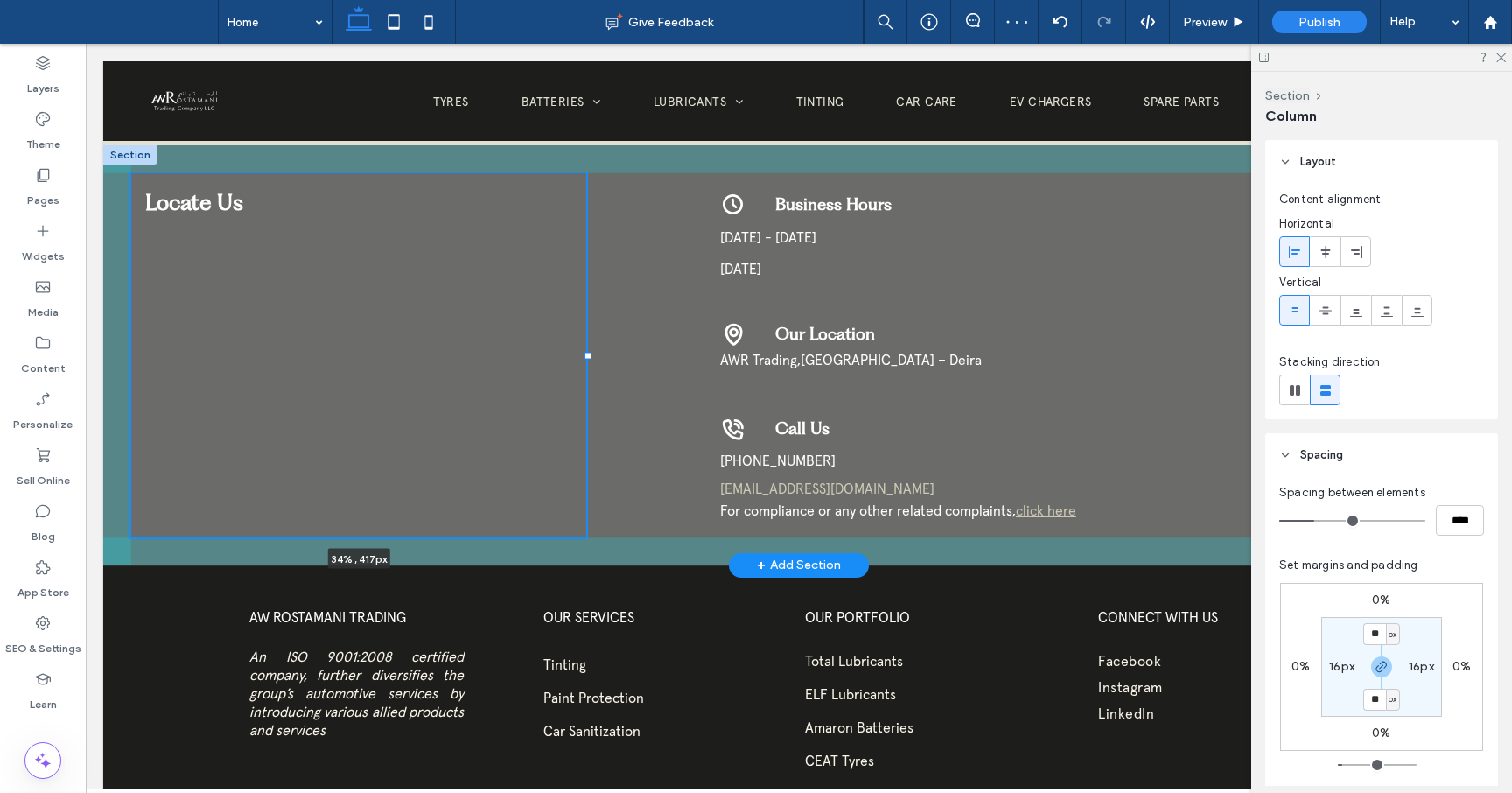
drag, startPoint x: 742, startPoint y: 332, endPoint x: 591, endPoint y: 329, distance: 151.0
click at [590, 352] on div at bounding box center [588, 355] width 7 height 7
type input "**"
type input "*****"
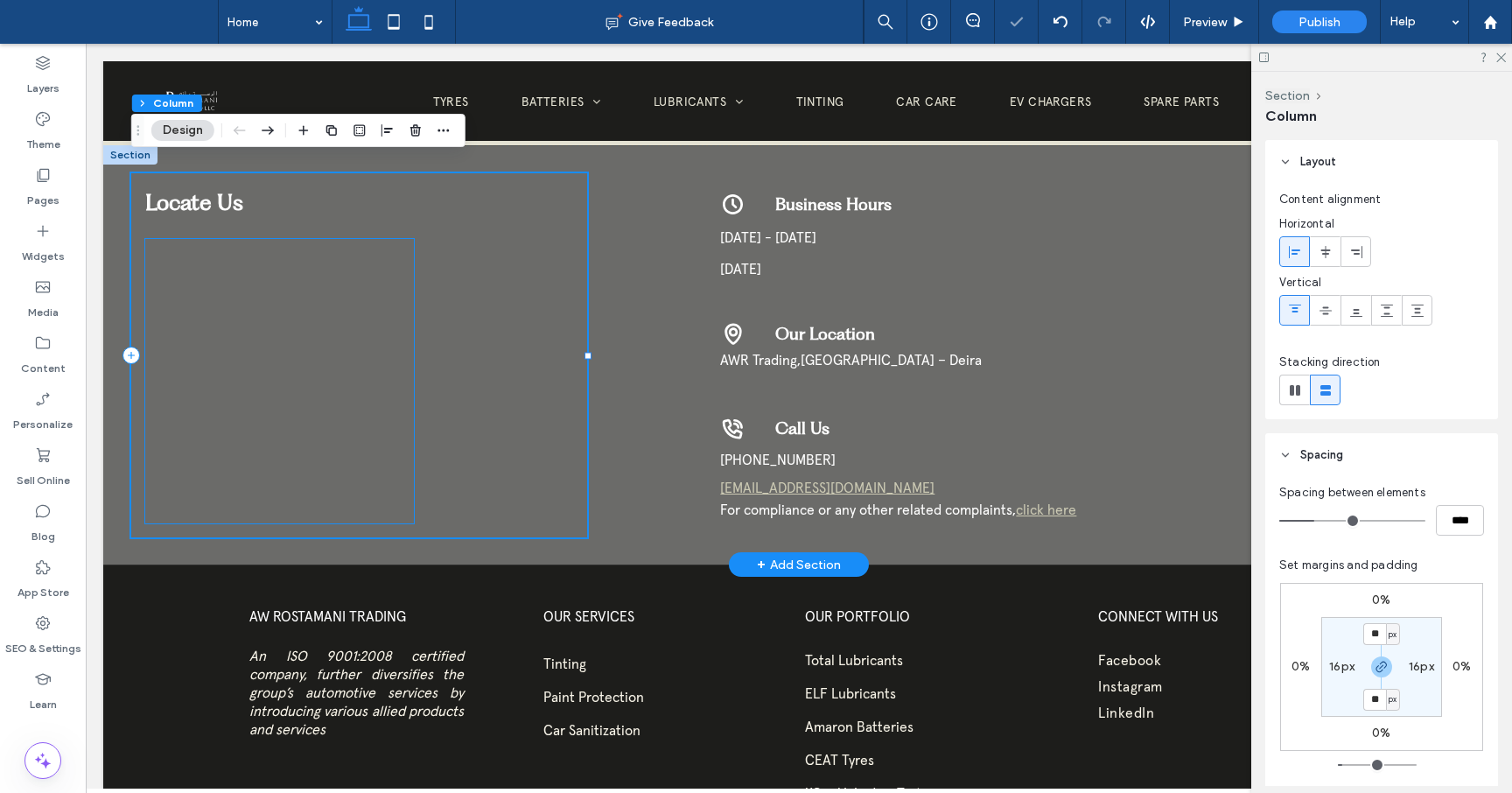
click at [377, 353] on div at bounding box center [280, 381] width 269 height 284
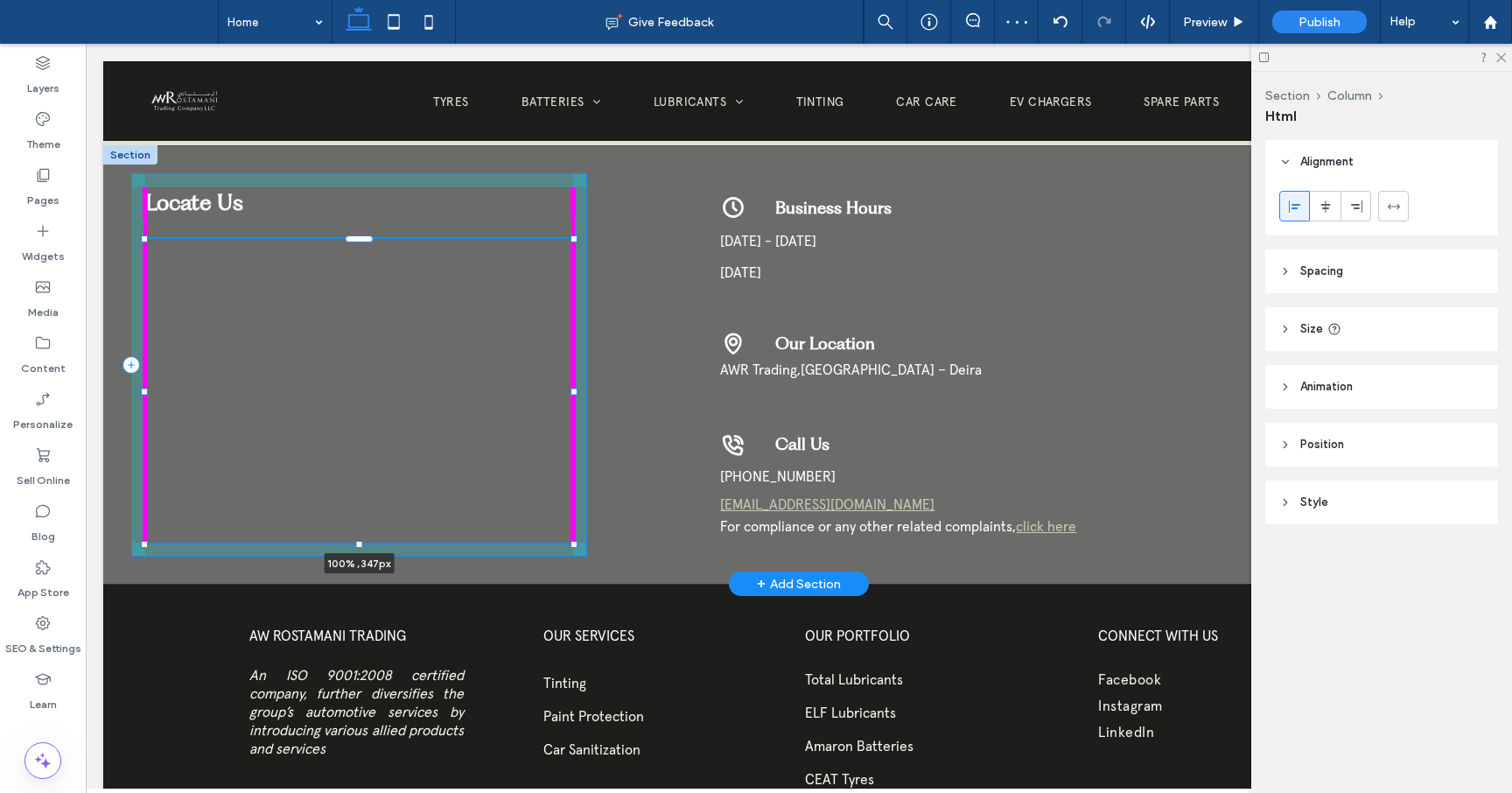
drag, startPoint x: 416, startPoint y: 502, endPoint x: 575, endPoint y: 520, distance: 160.0
click at [575, 540] on div at bounding box center [574, 543] width 7 height 7
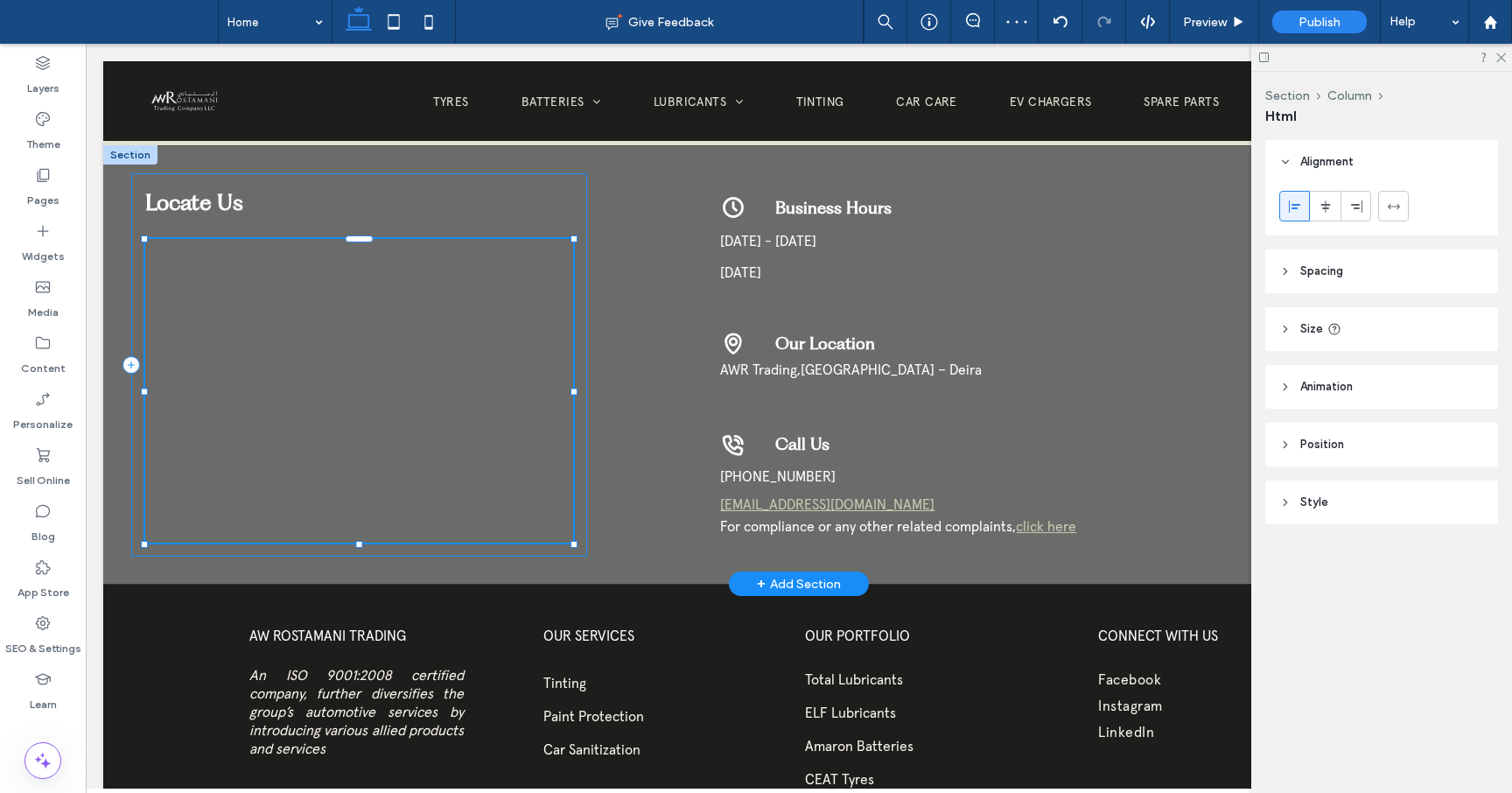
type input "***"
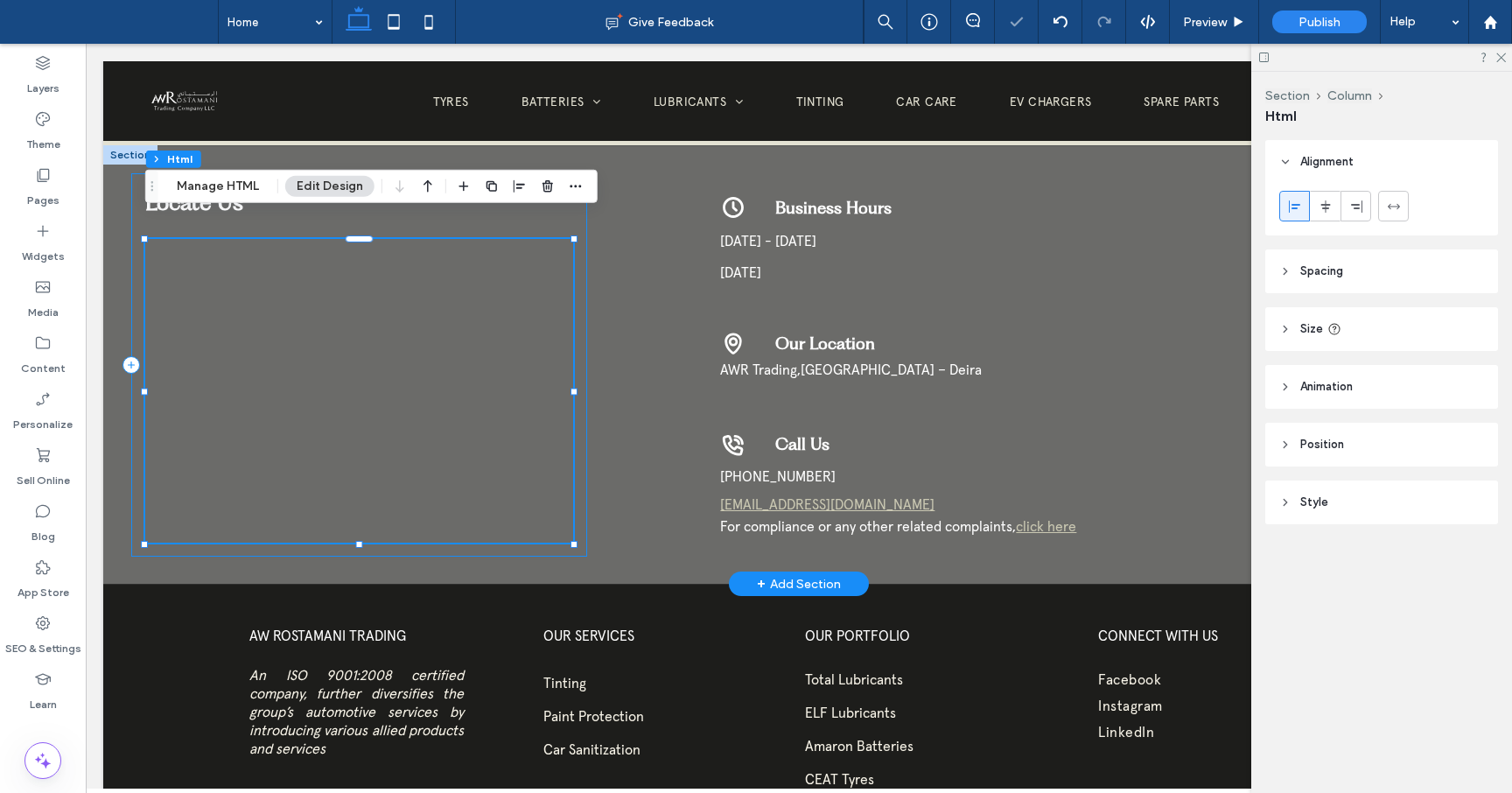
click at [585, 391] on div "Locate Us 100% , 347px" at bounding box center [359, 365] width 455 height 384
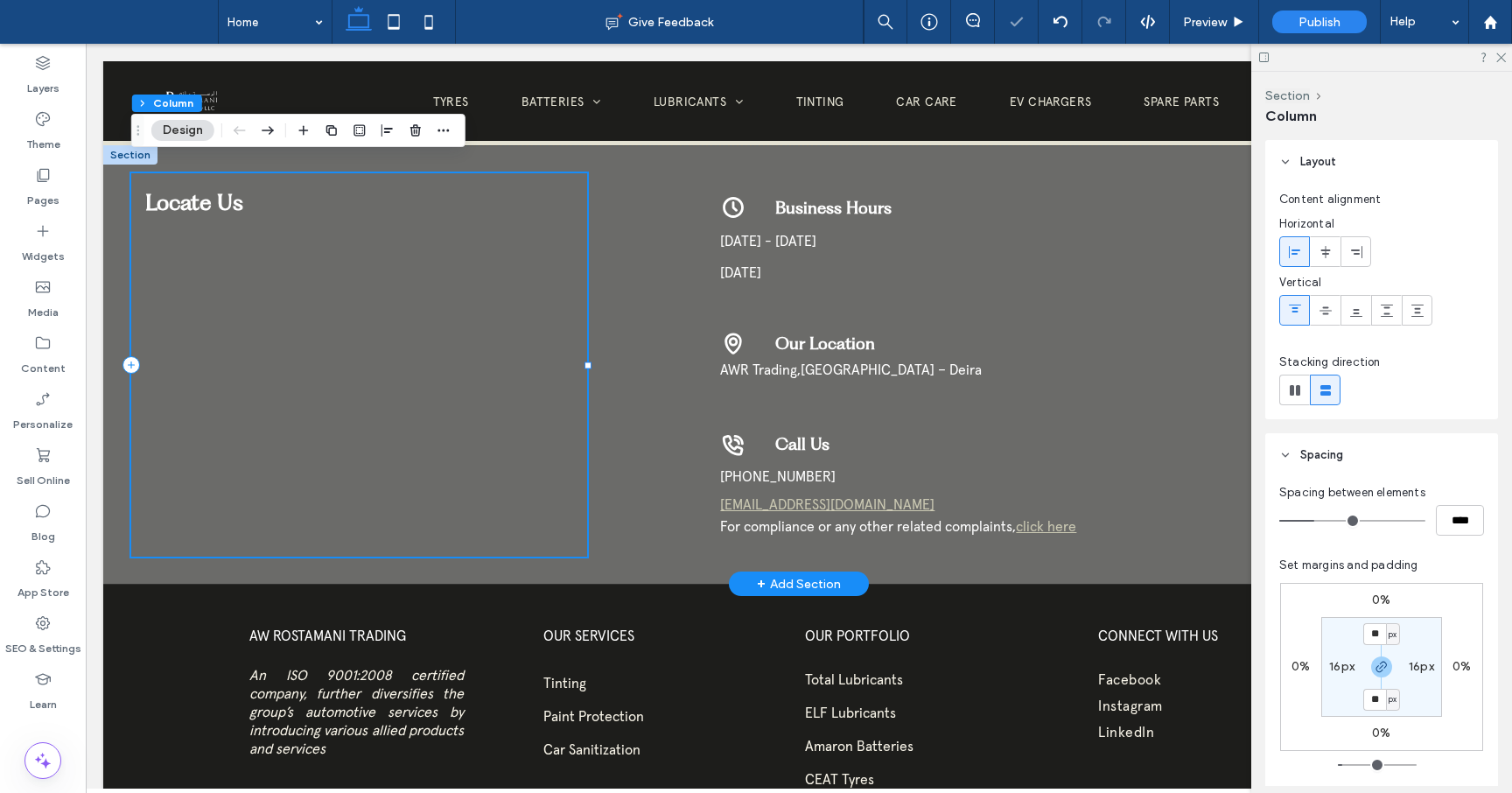
click at [587, 345] on div at bounding box center [586, 365] width 1 height 385
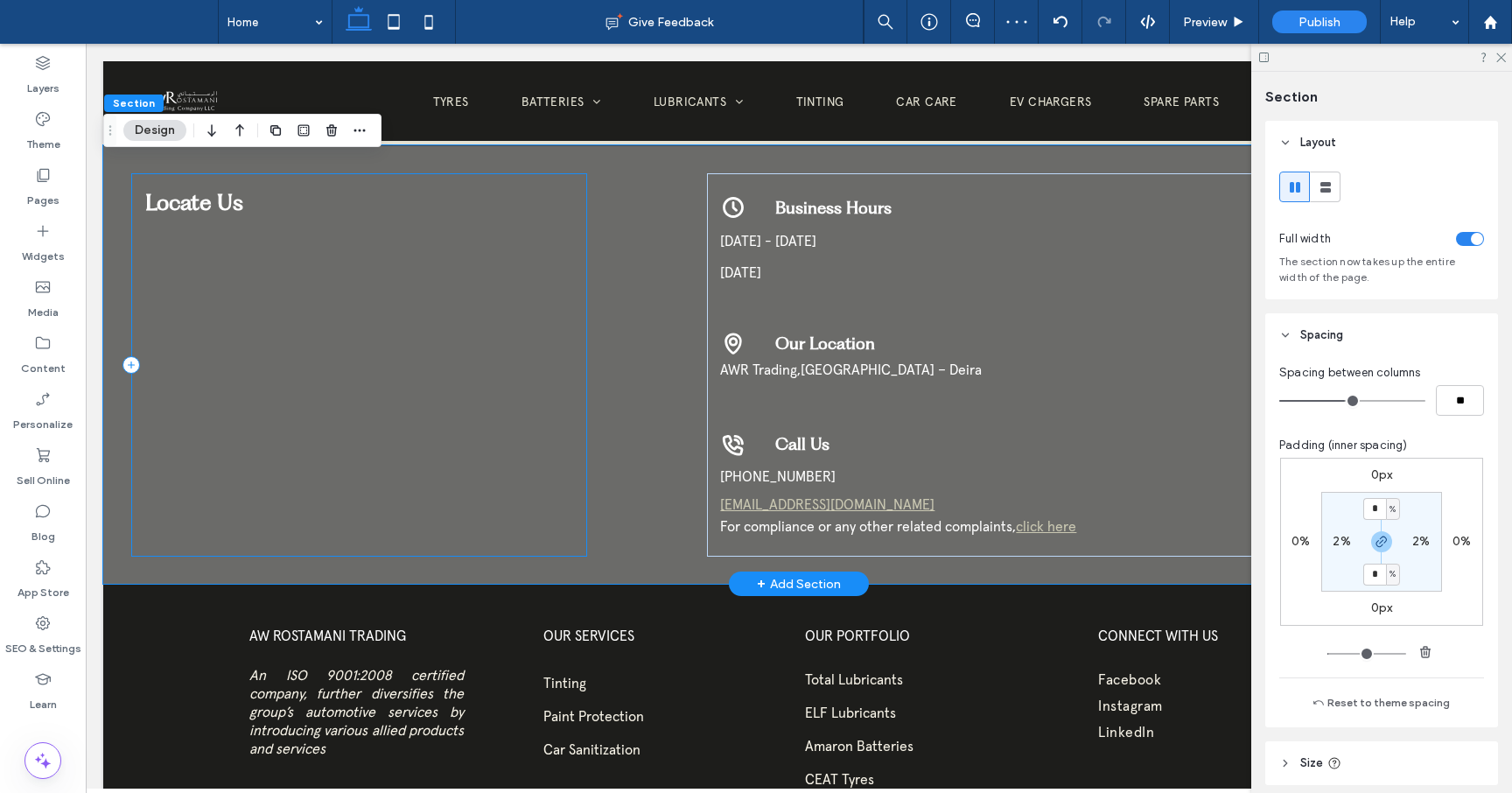
click at [586, 341] on div "Locate Us" at bounding box center [359, 365] width 455 height 384
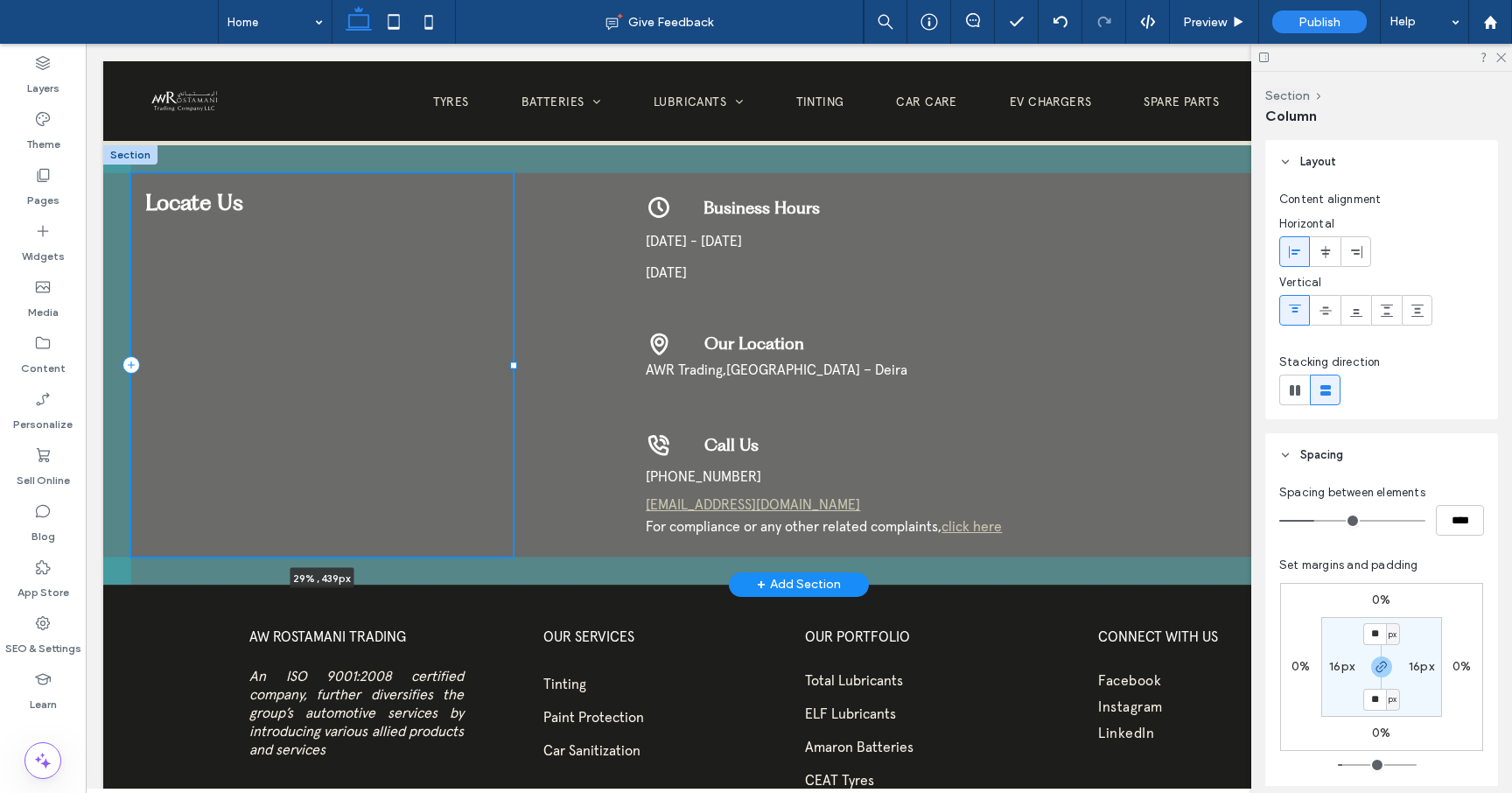
drag, startPoint x: 587, startPoint y: 339, endPoint x: 513, endPoint y: 357, distance: 76.2
click at [132, 174] on div at bounding box center [131, 173] width 1 height 1
type input "**"
type input "*****"
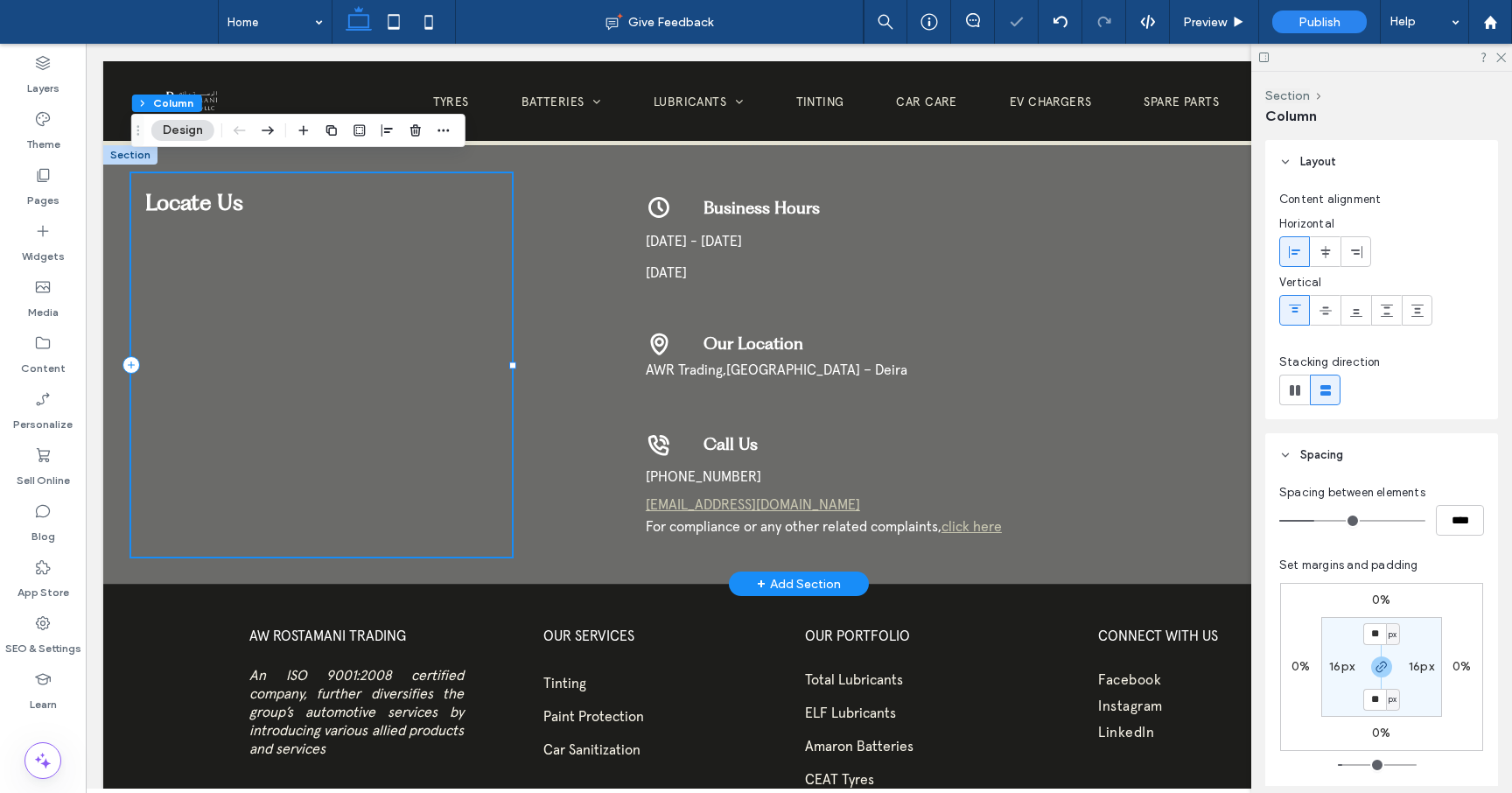
click at [250, 191] on h3 "Locate Us" at bounding box center [321, 202] width 352 height 30
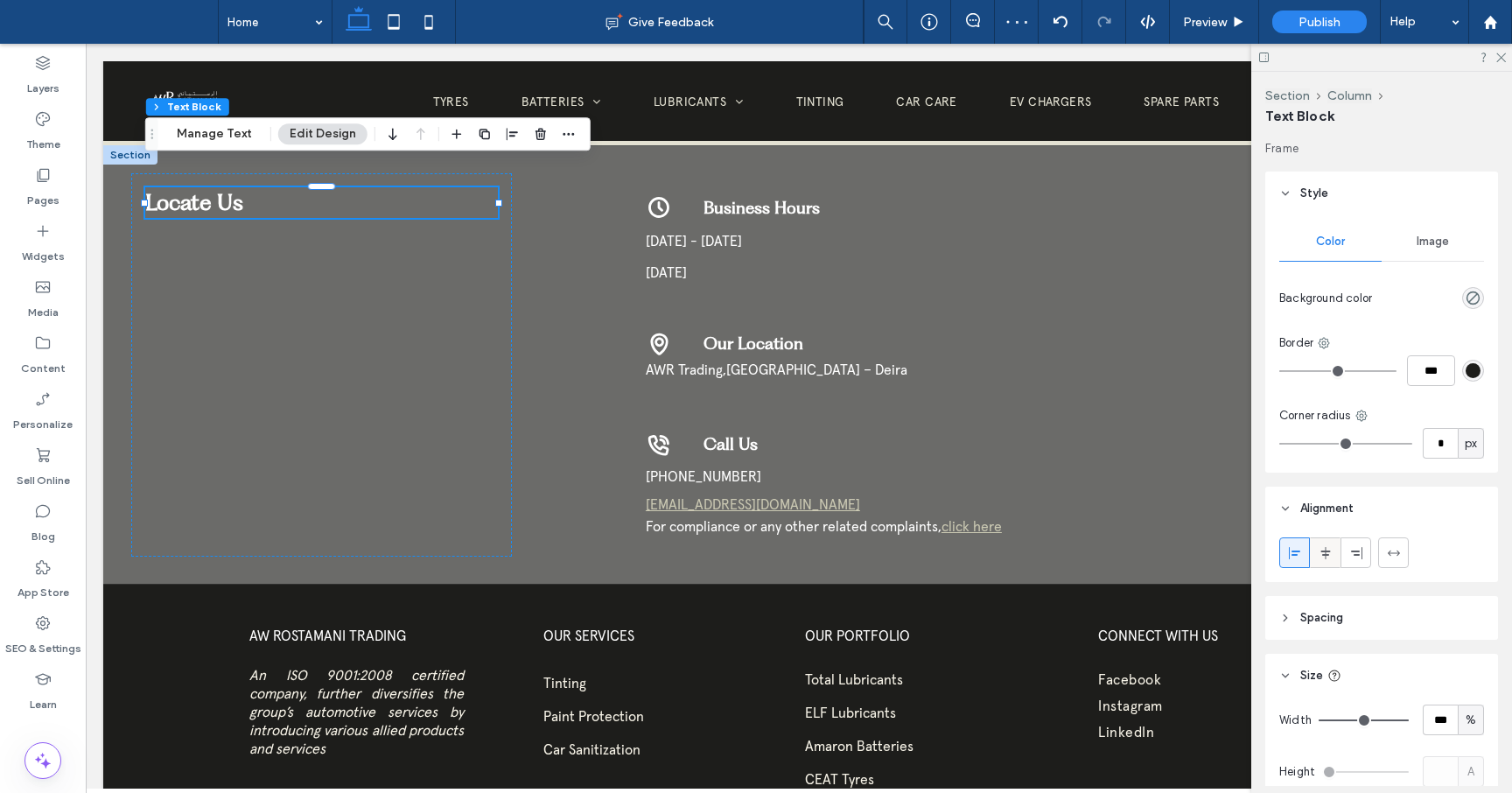
click at [1326, 563] on span at bounding box center [1326, 552] width 14 height 29
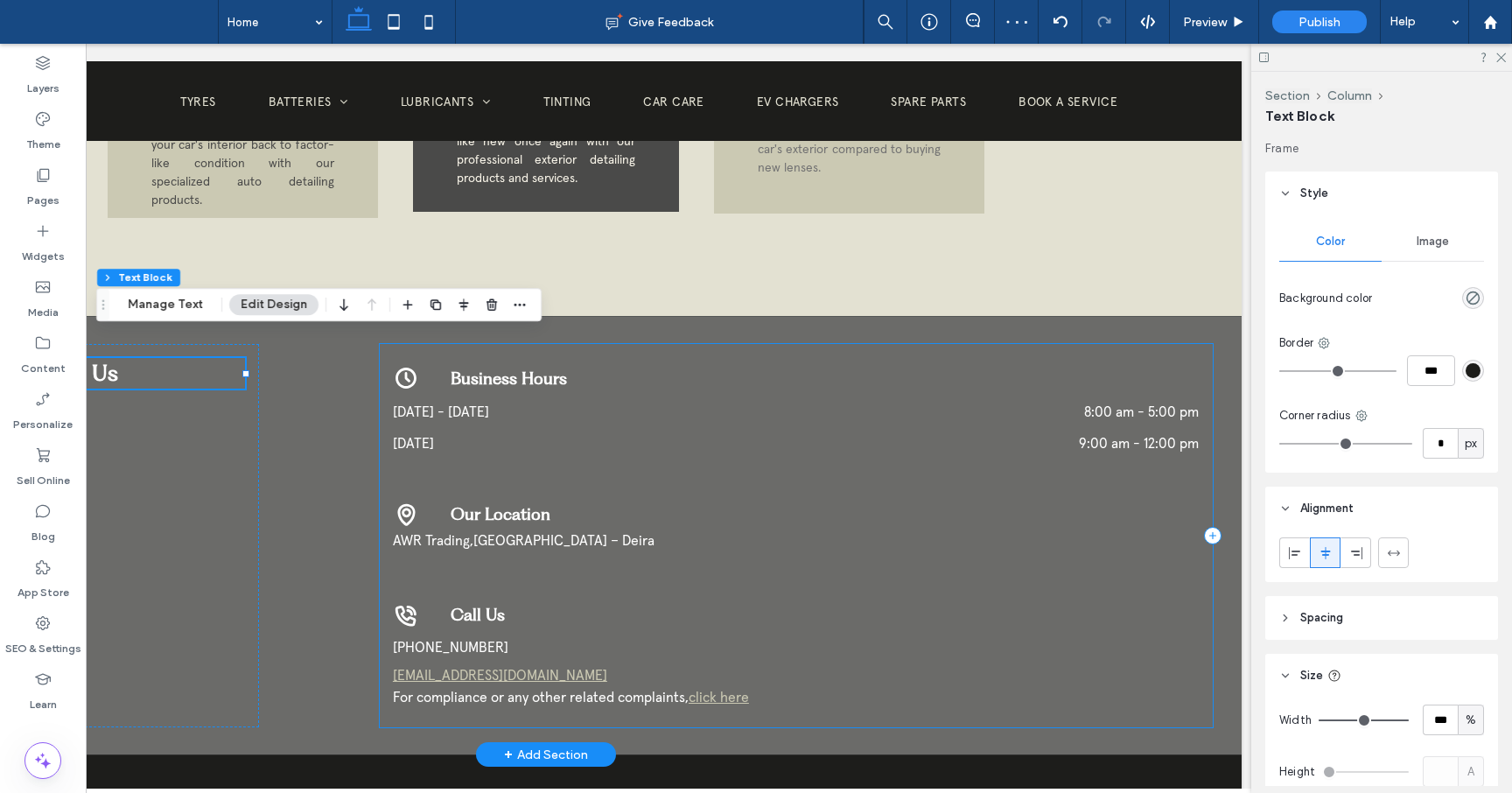
scroll to position [0, 261]
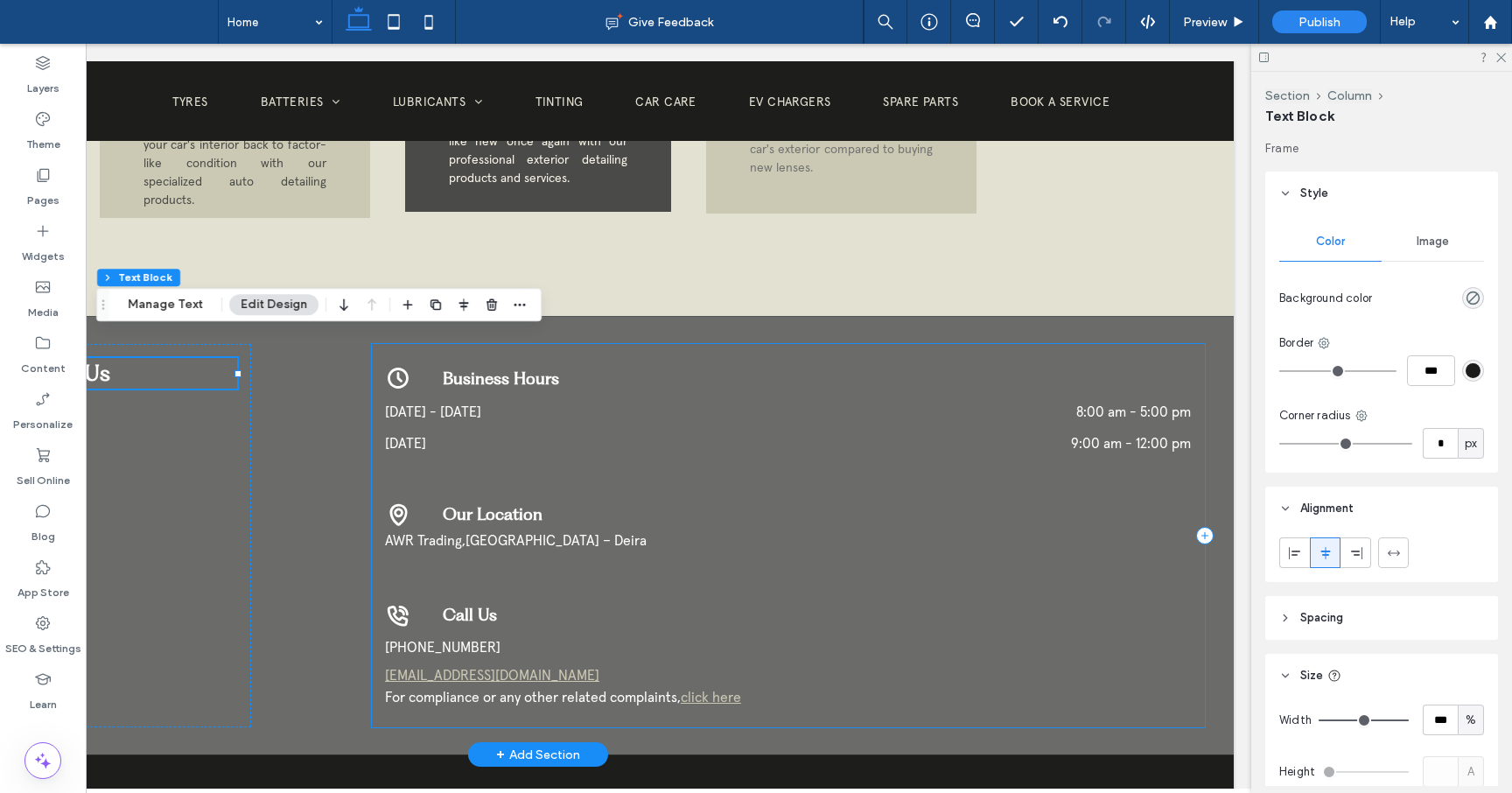
click at [392, 702] on div "**********" at bounding box center [788, 535] width 833 height 384
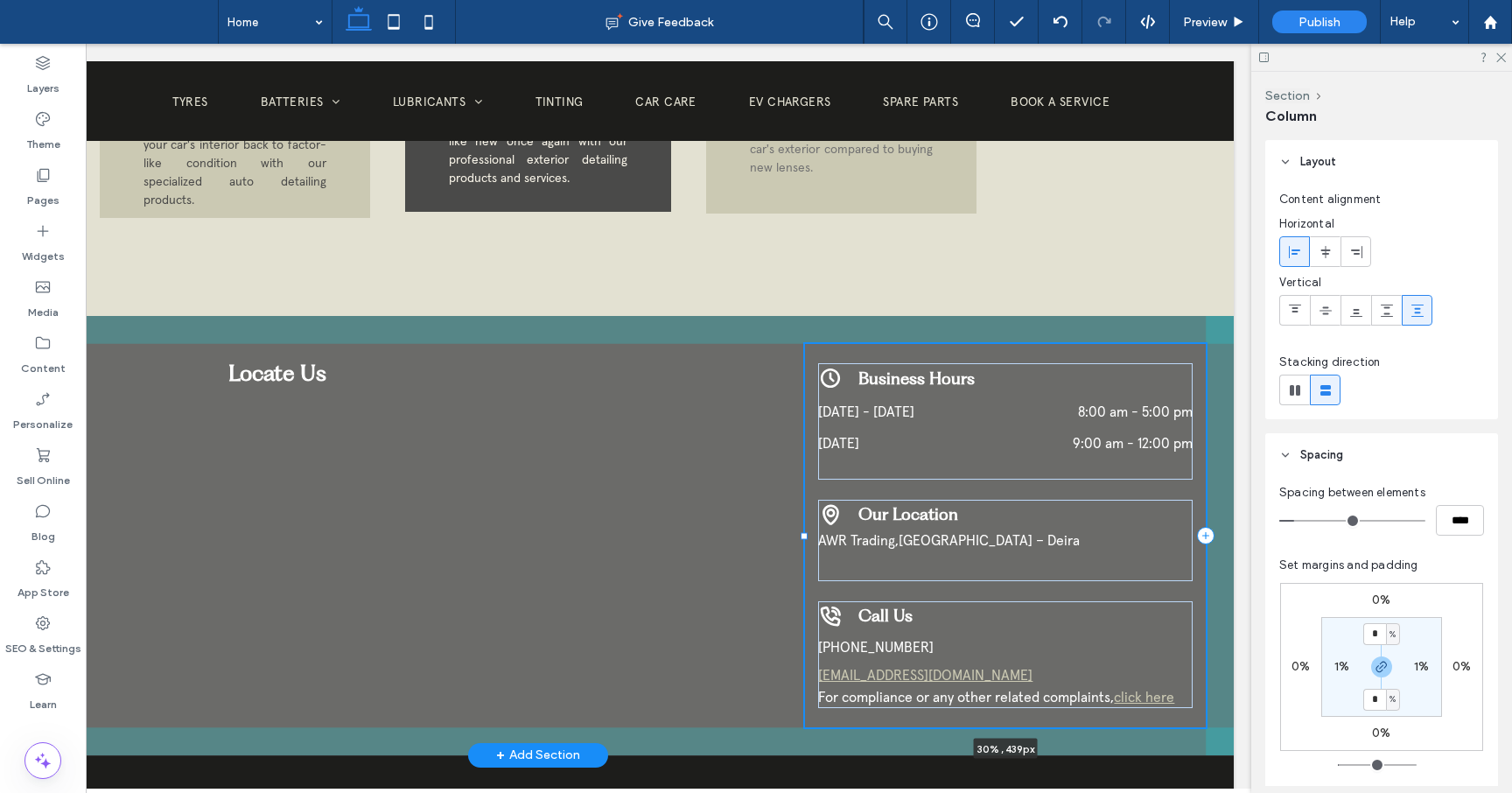
drag, startPoint x: 368, startPoint y: 513, endPoint x: 800, endPoint y: 509, distance: 432.0
click at [801, 532] on div at bounding box center [804, 535] width 7 height 7
type input "**"
type input "***"
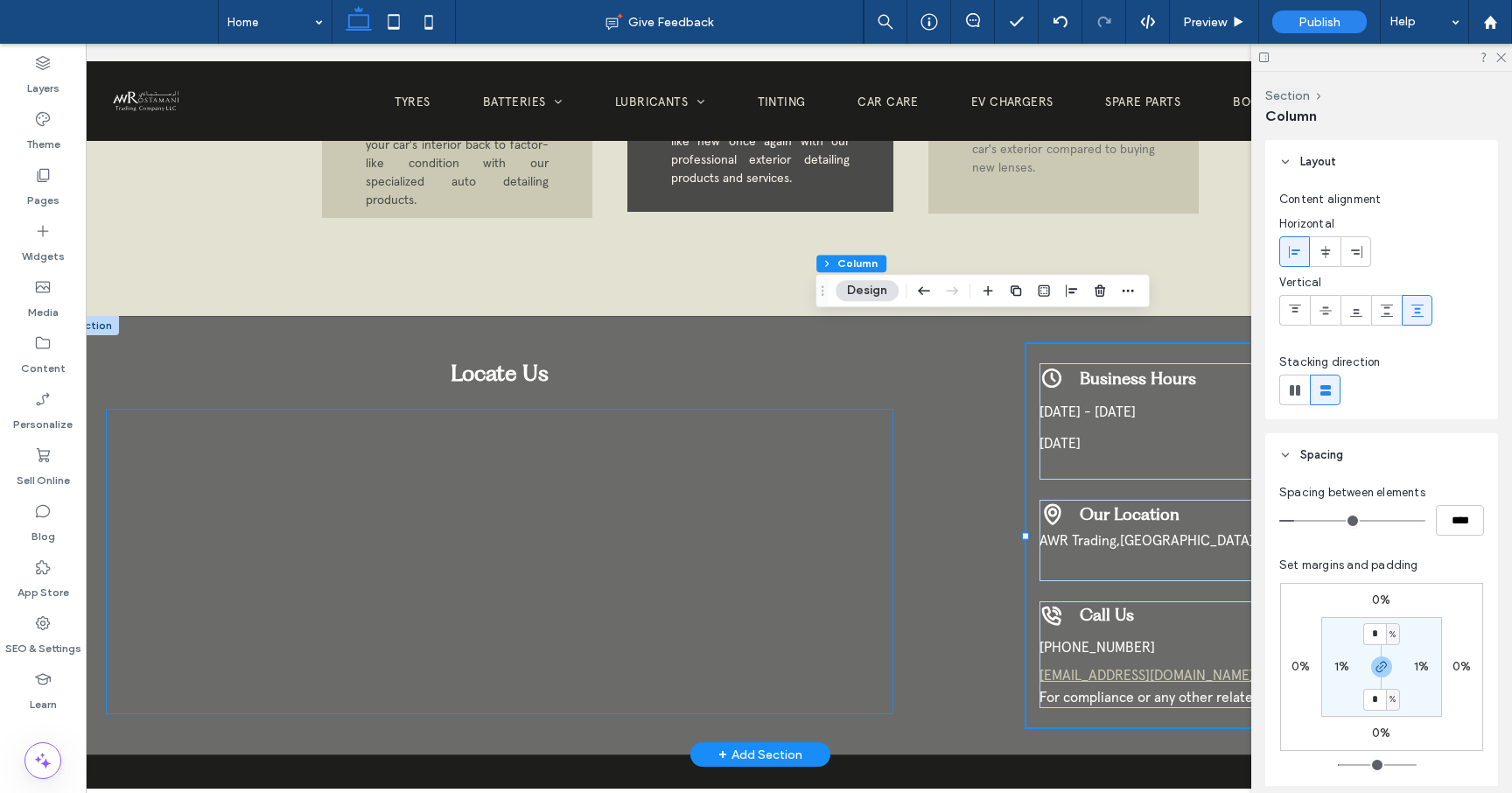
scroll to position [0, 0]
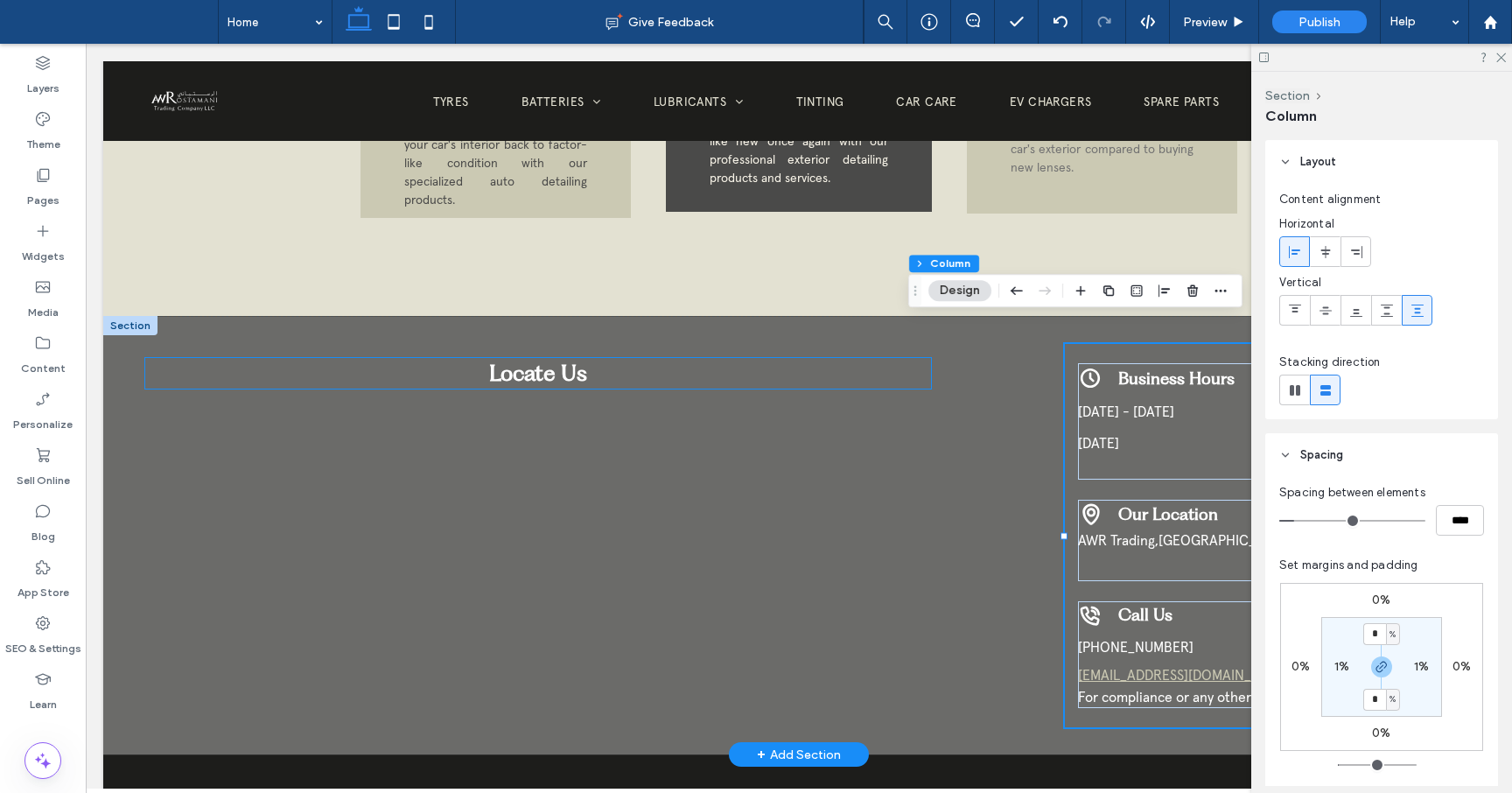
click at [564, 360] on span "Locate Us" at bounding box center [538, 373] width 98 height 27
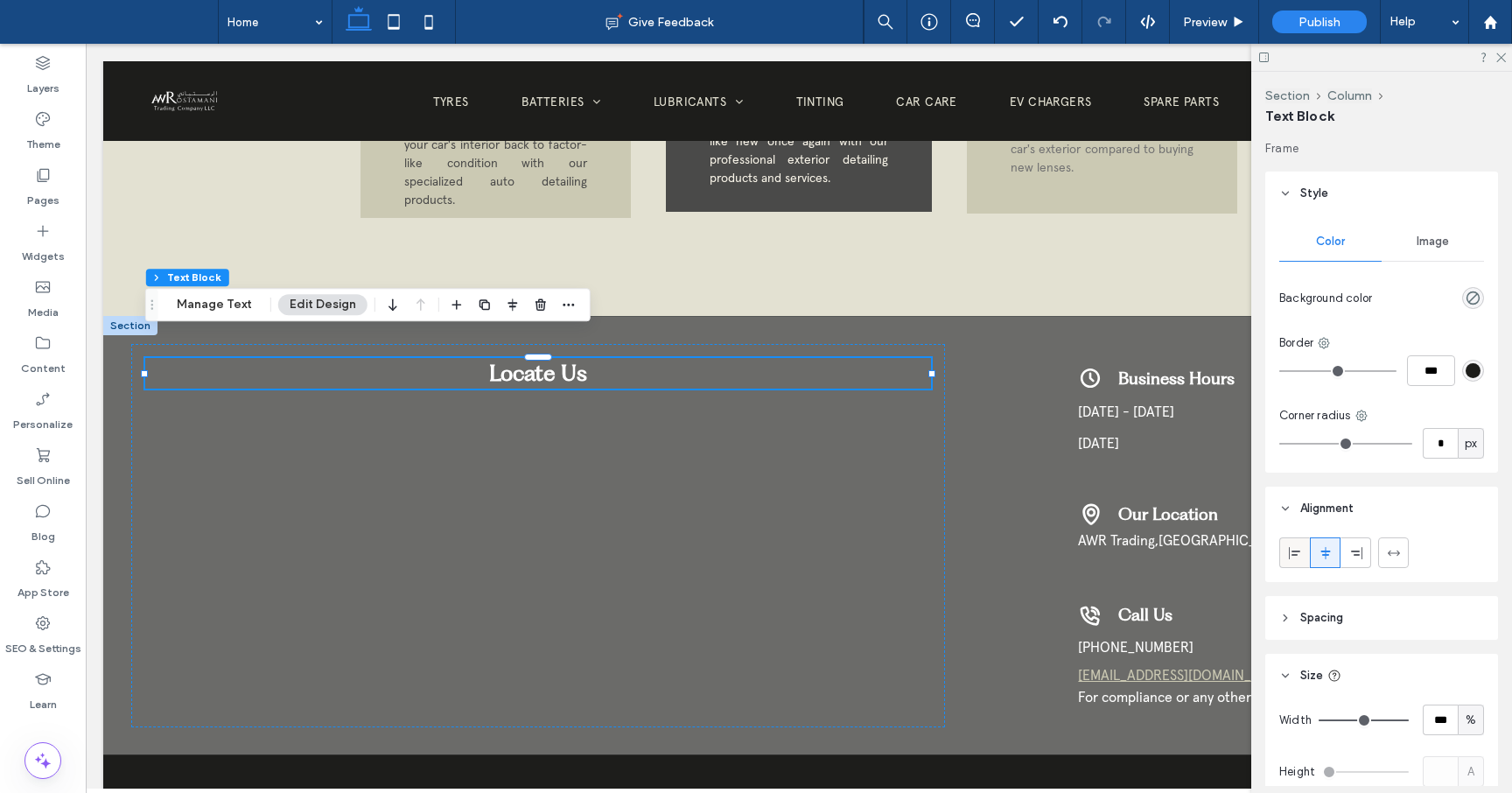
click at [1294, 555] on icon at bounding box center [1295, 553] width 14 height 14
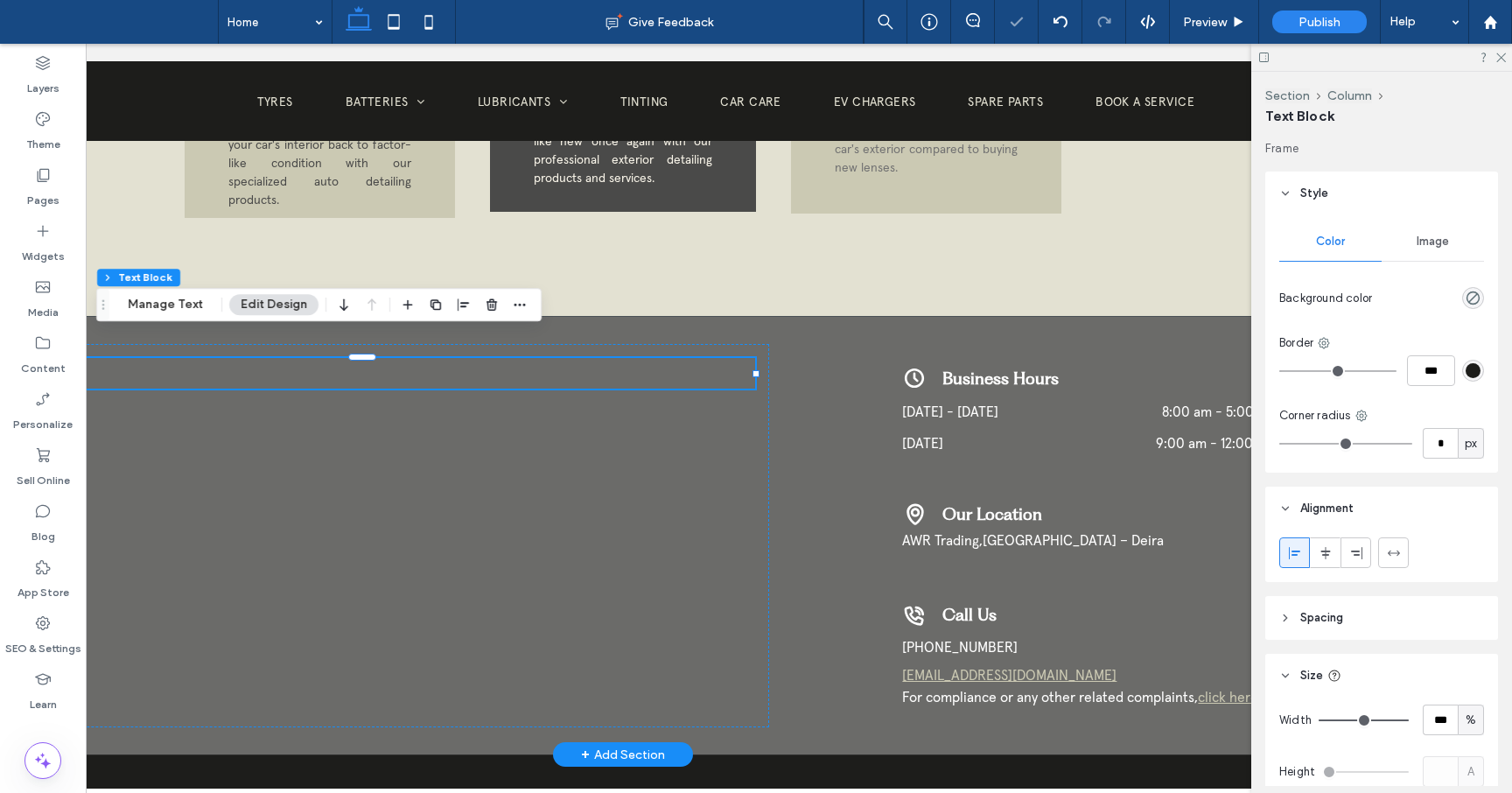
scroll to position [0, 261]
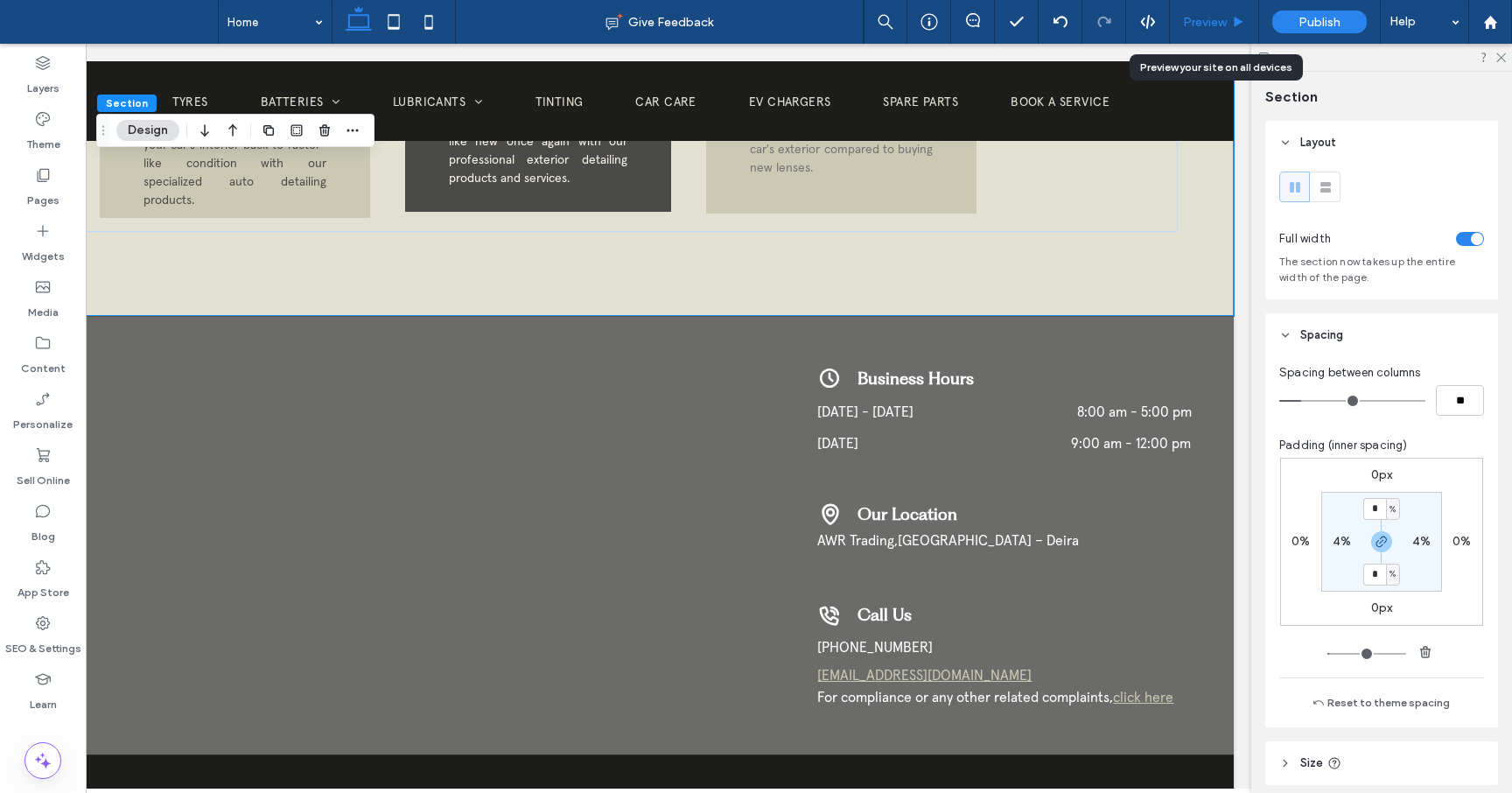
click at [1214, 20] on span "Preview" at bounding box center [1204, 22] width 44 height 15
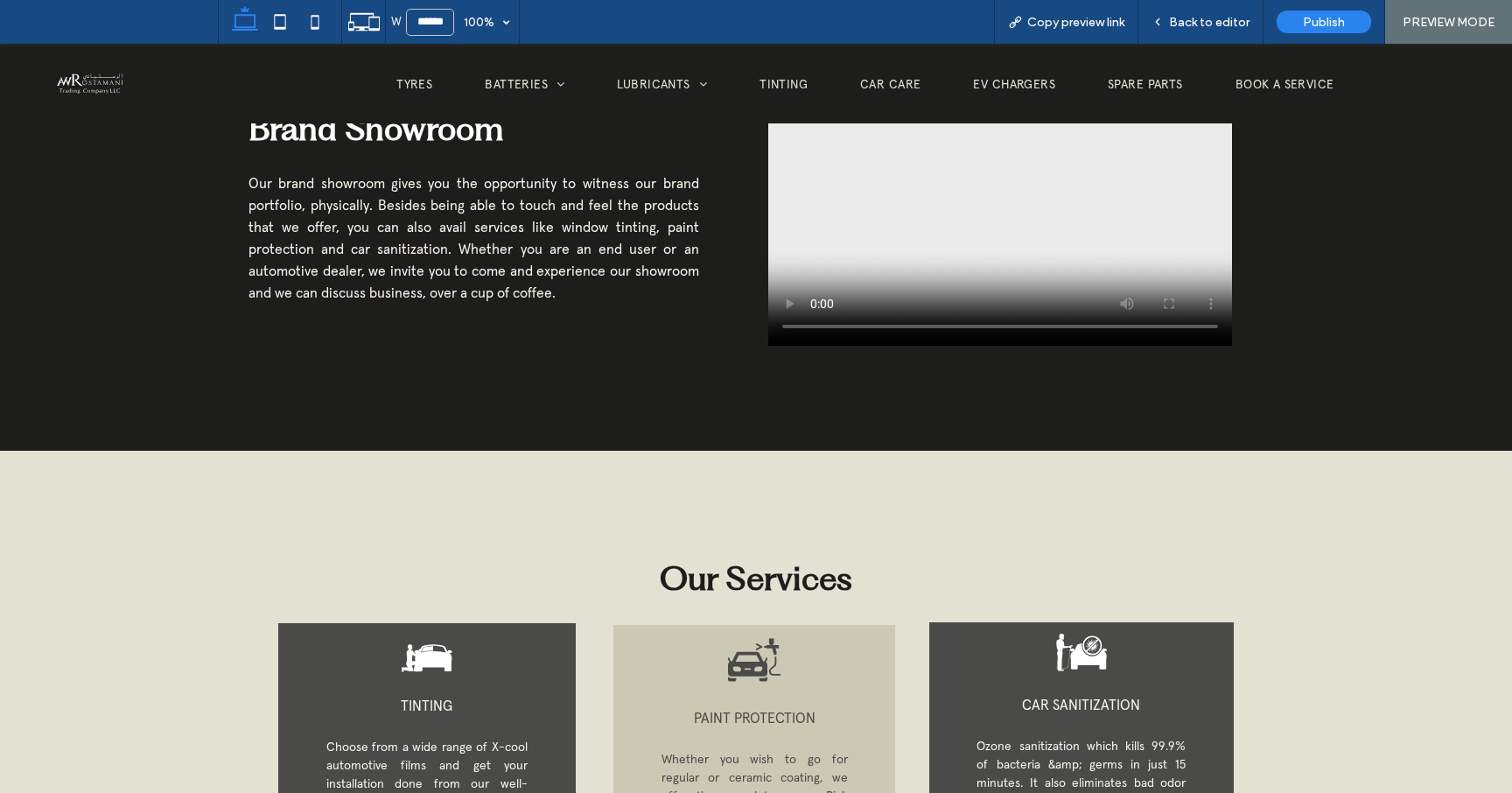
scroll to position [2214, 0]
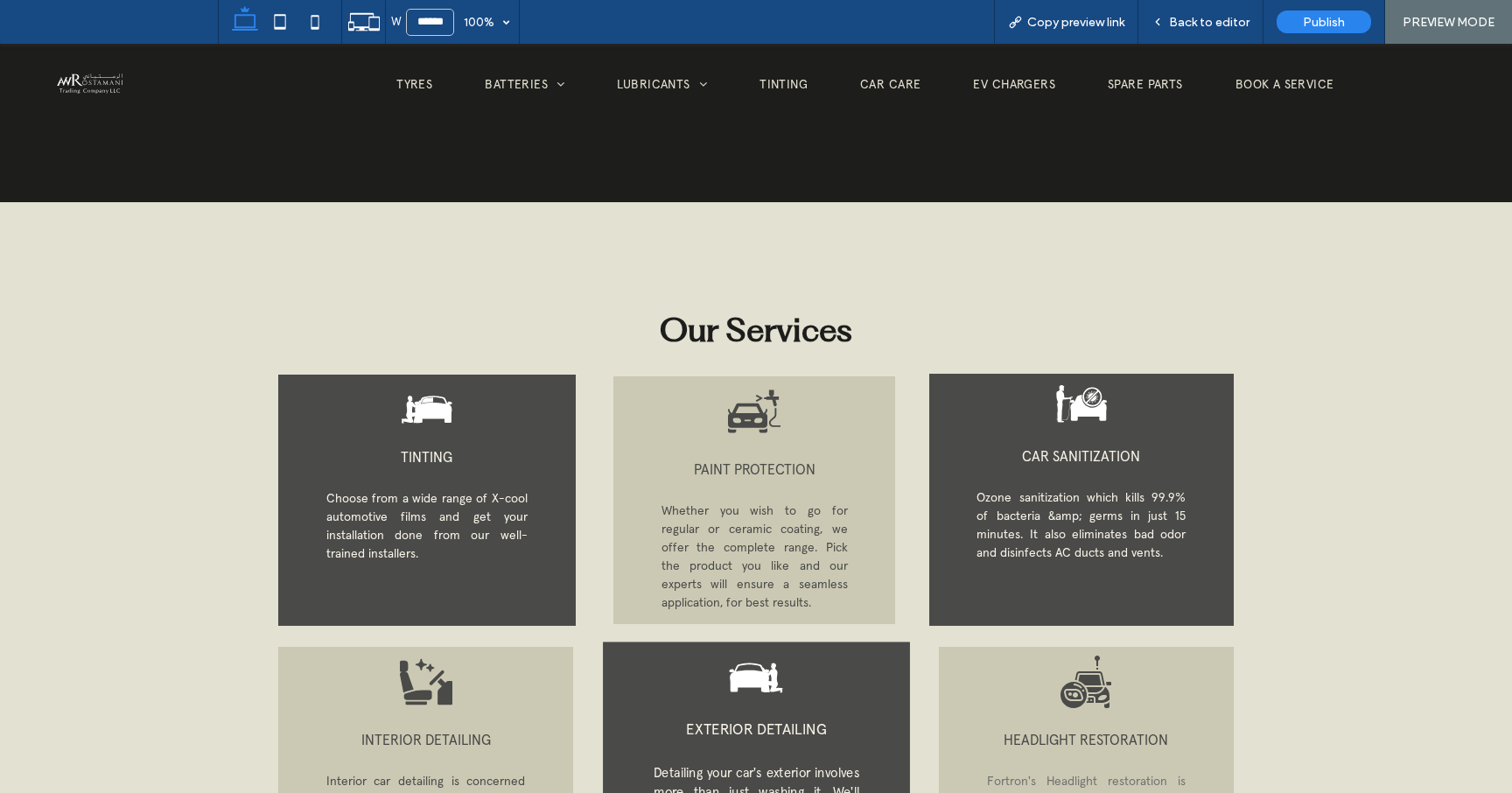
click at [764, 724] on span "EXTERIOR DETAILING" at bounding box center [756, 728] width 140 height 19
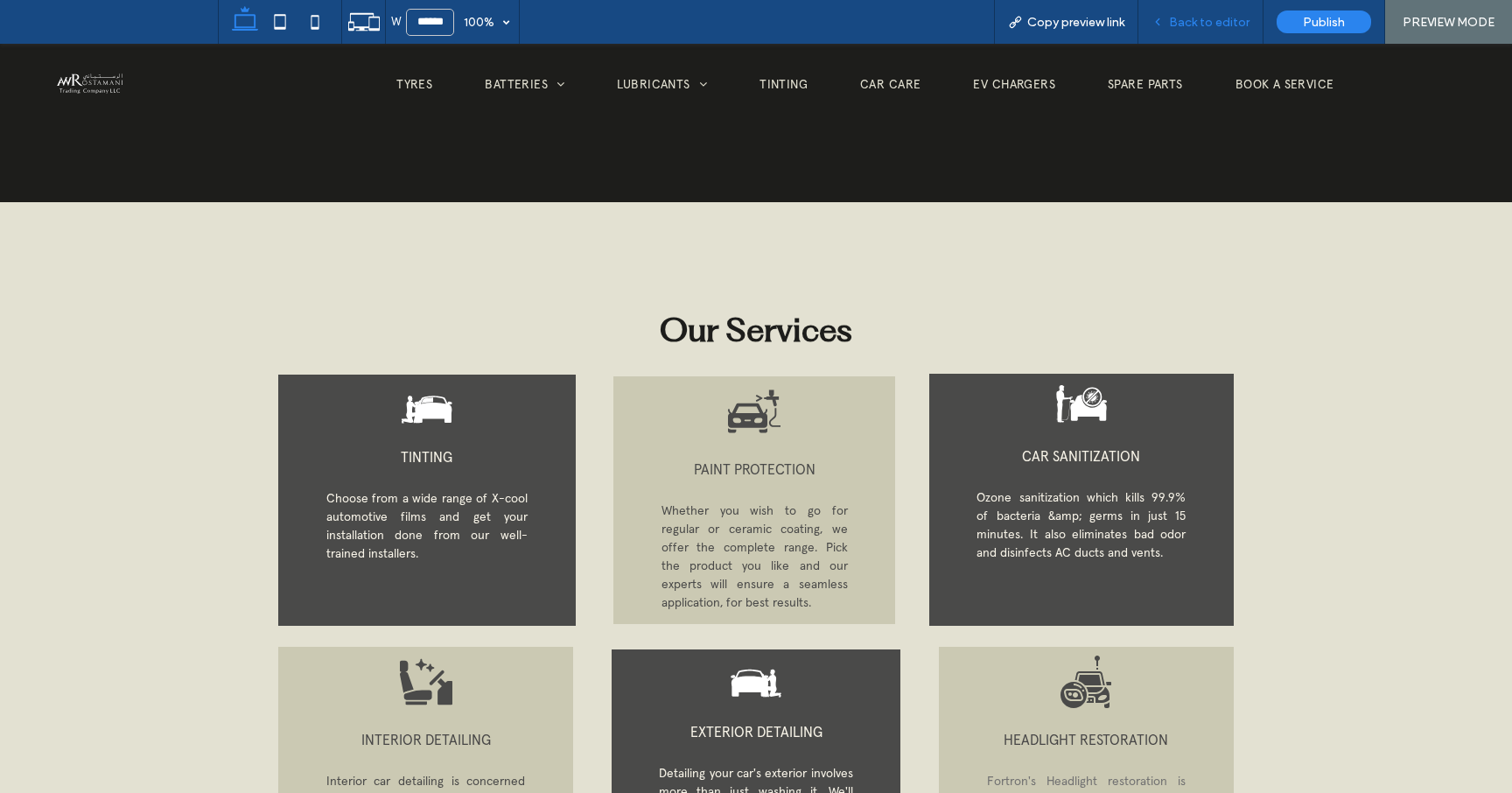
click at [1196, 20] on span "Back to editor" at bounding box center [1209, 22] width 81 height 15
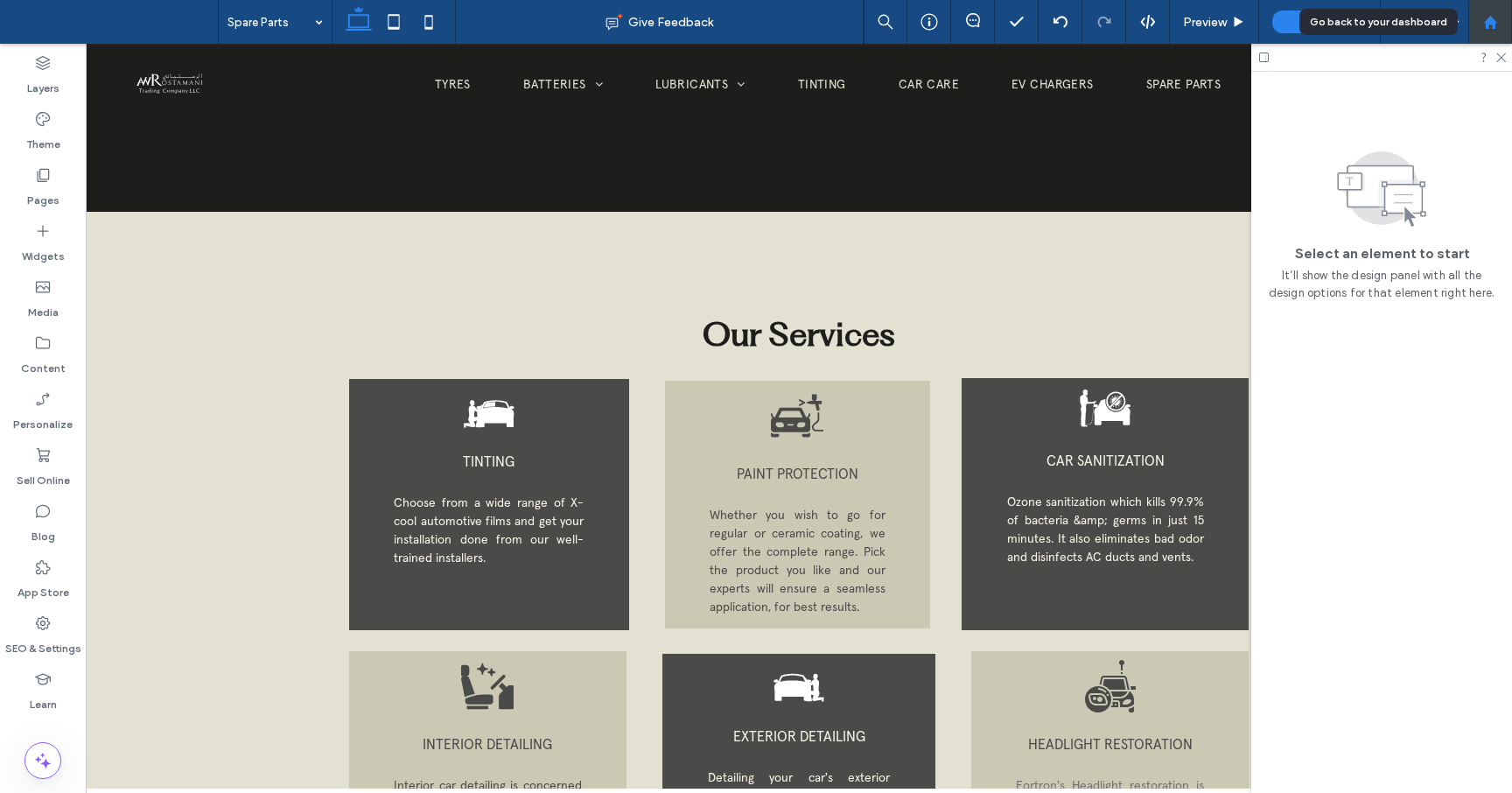
click at [1497, 22] on div at bounding box center [1490, 22] width 42 height 15
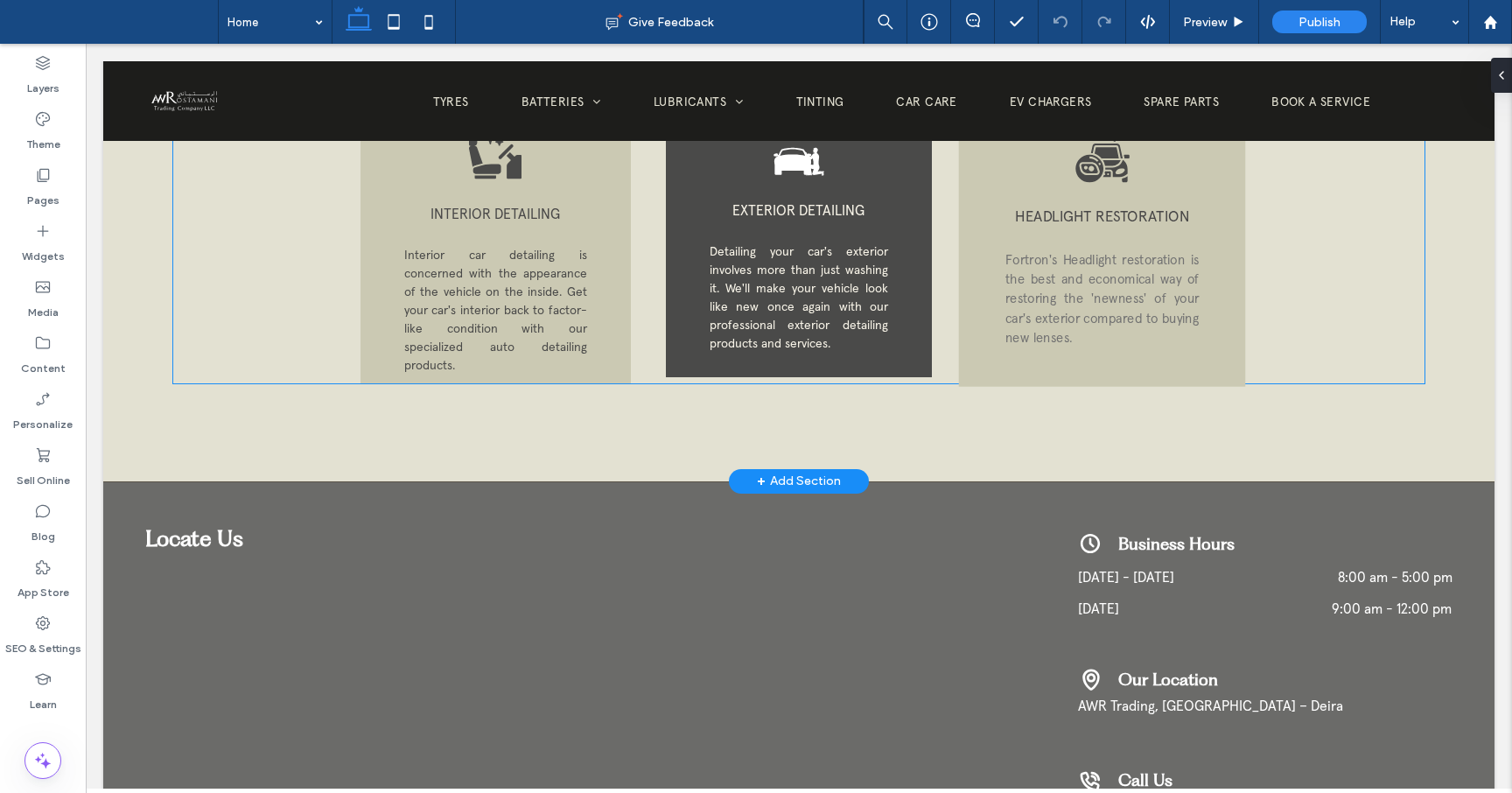
click at [1056, 324] on span "Fortron's Headlight restoration is the best and economical way of restoring the…" at bounding box center [1102, 298] width 194 height 94
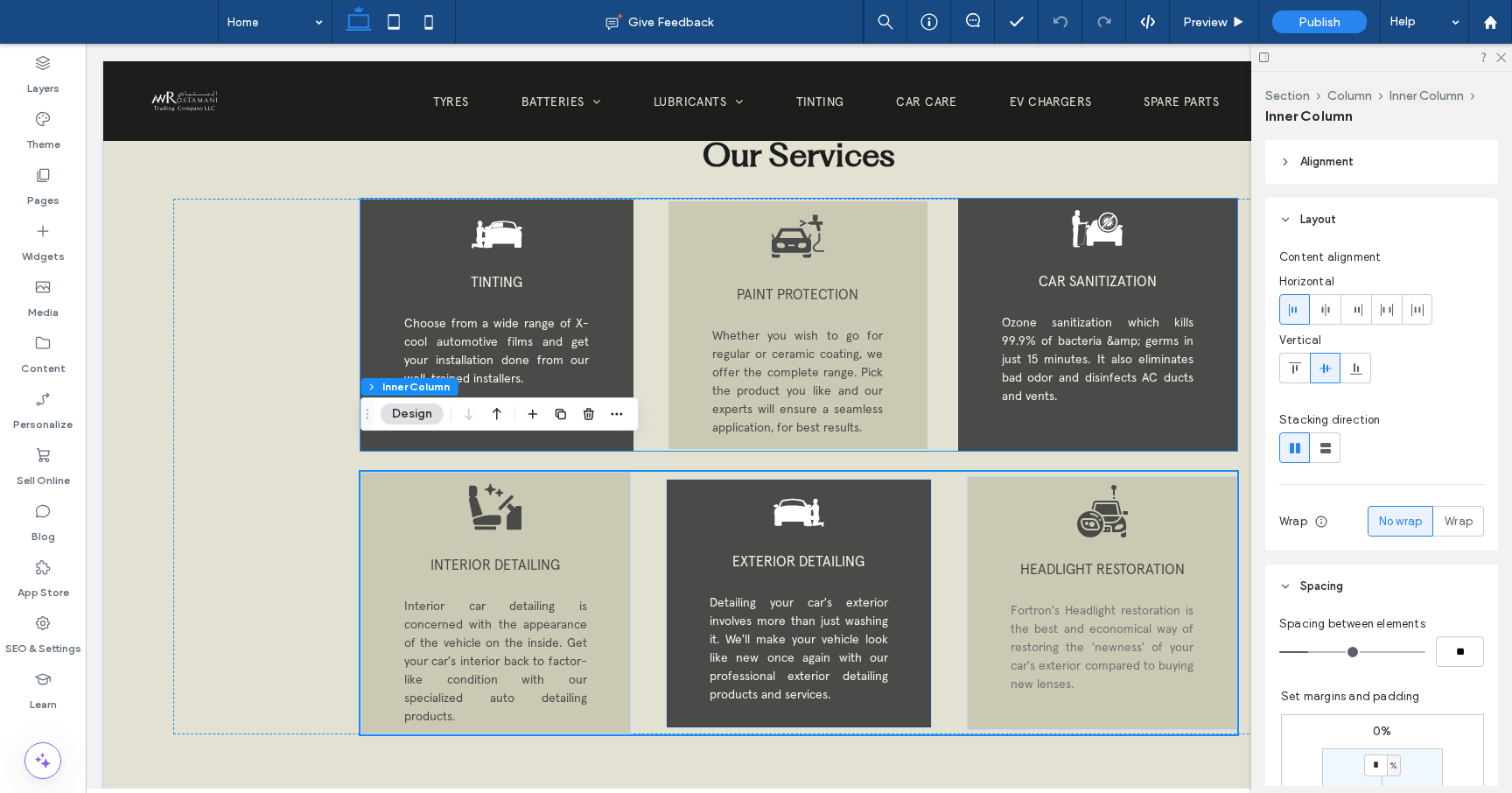
scroll to position [2460, 0]
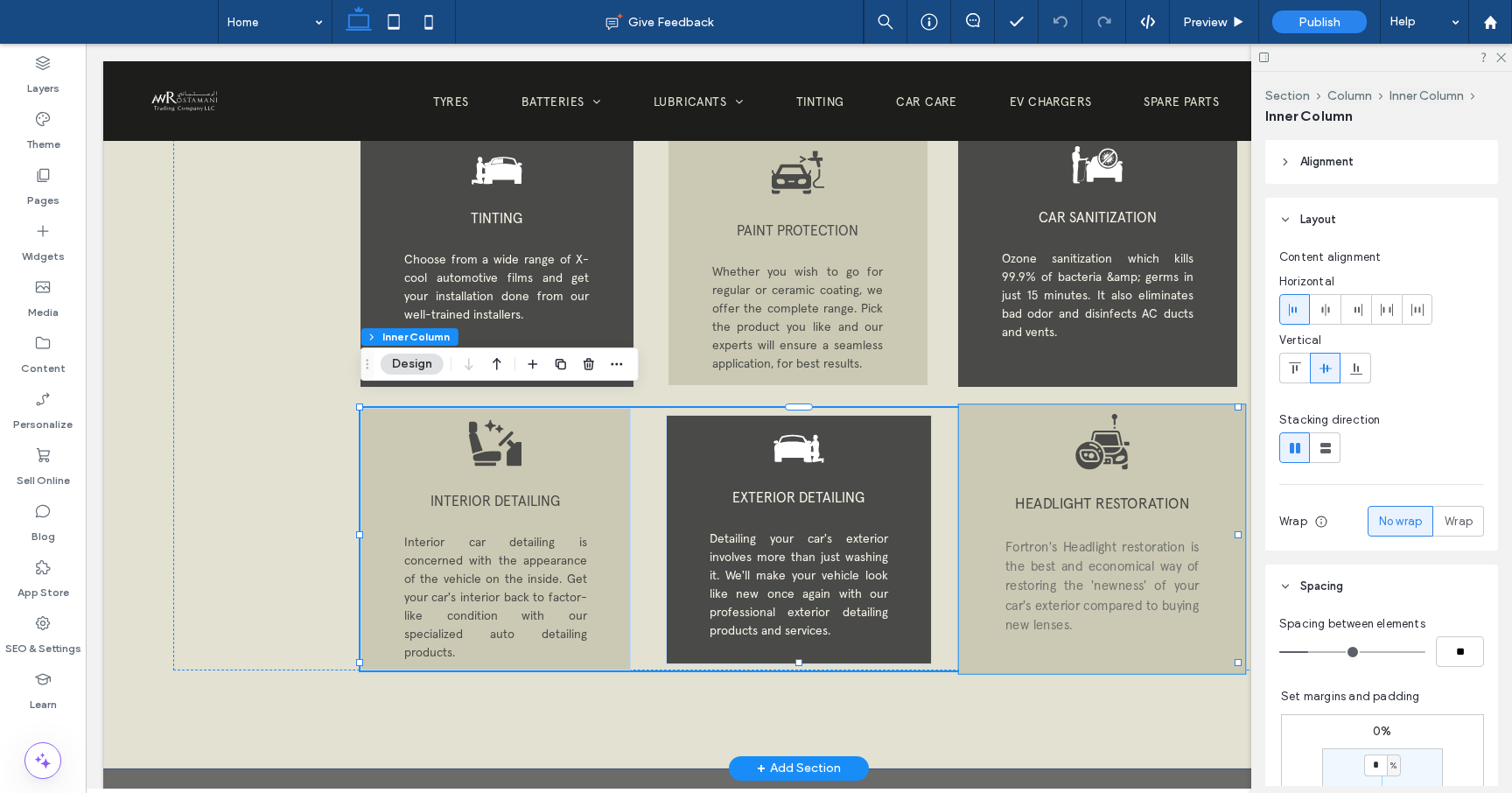
click at [1158, 437] on div "HEADLIGHT RESTORATION Fortron's Headlight restoration is the best and economica…" at bounding box center [1102, 539] width 287 height 269
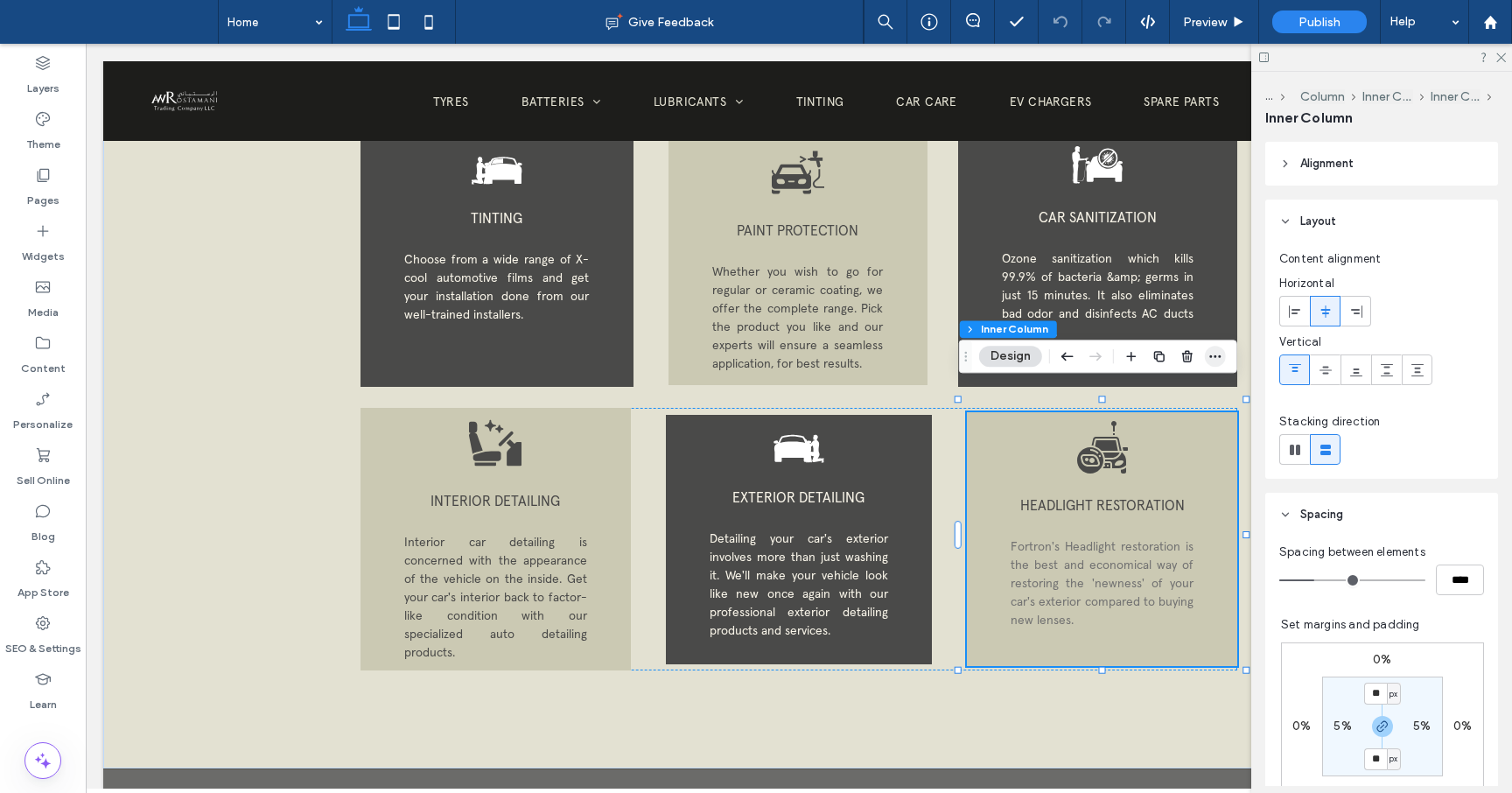
click at [1217, 351] on icon "button" at bounding box center [1215, 356] width 14 height 14
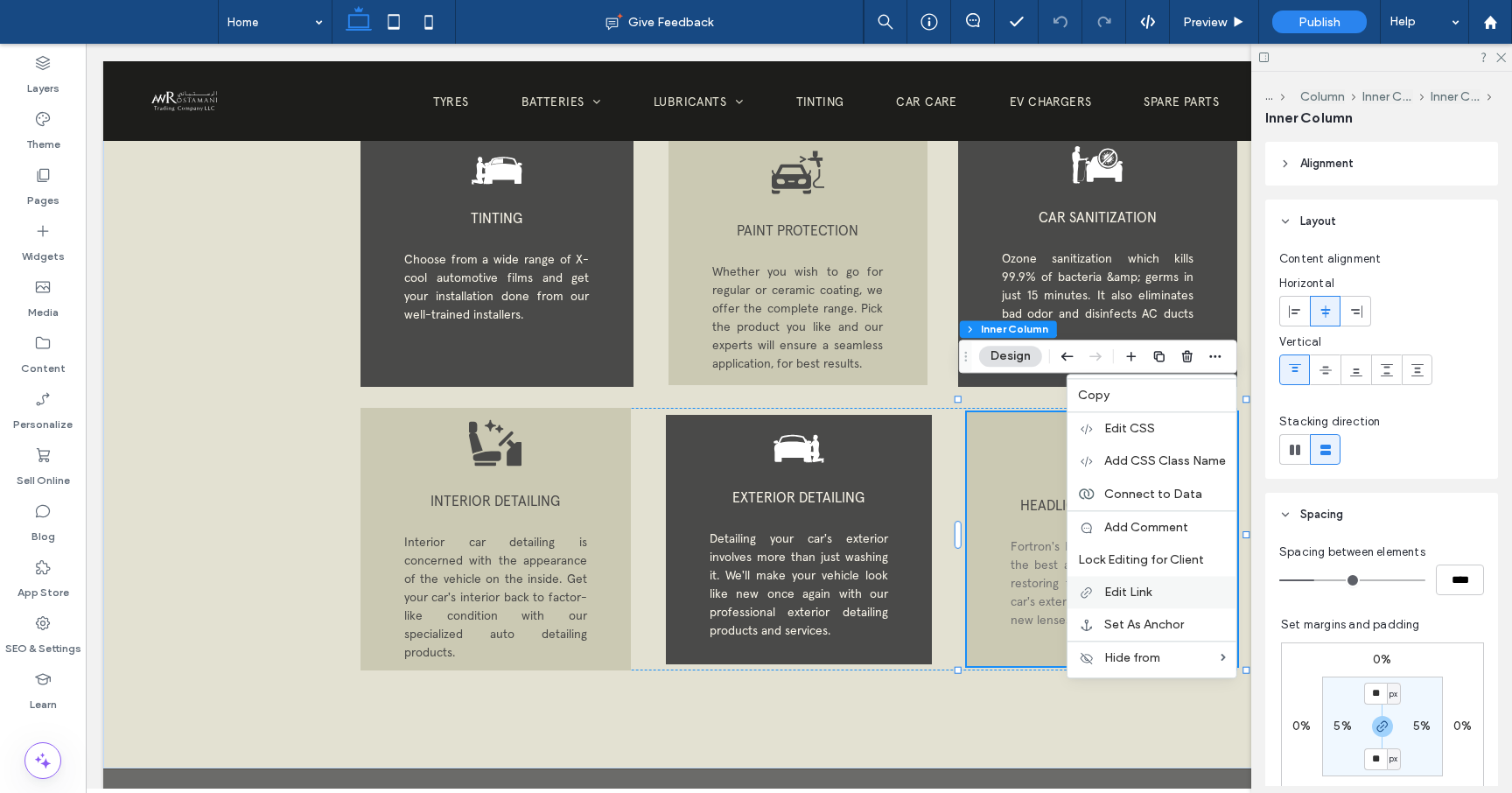
click at [1129, 589] on span "Edit Link" at bounding box center [1128, 591] width 47 height 15
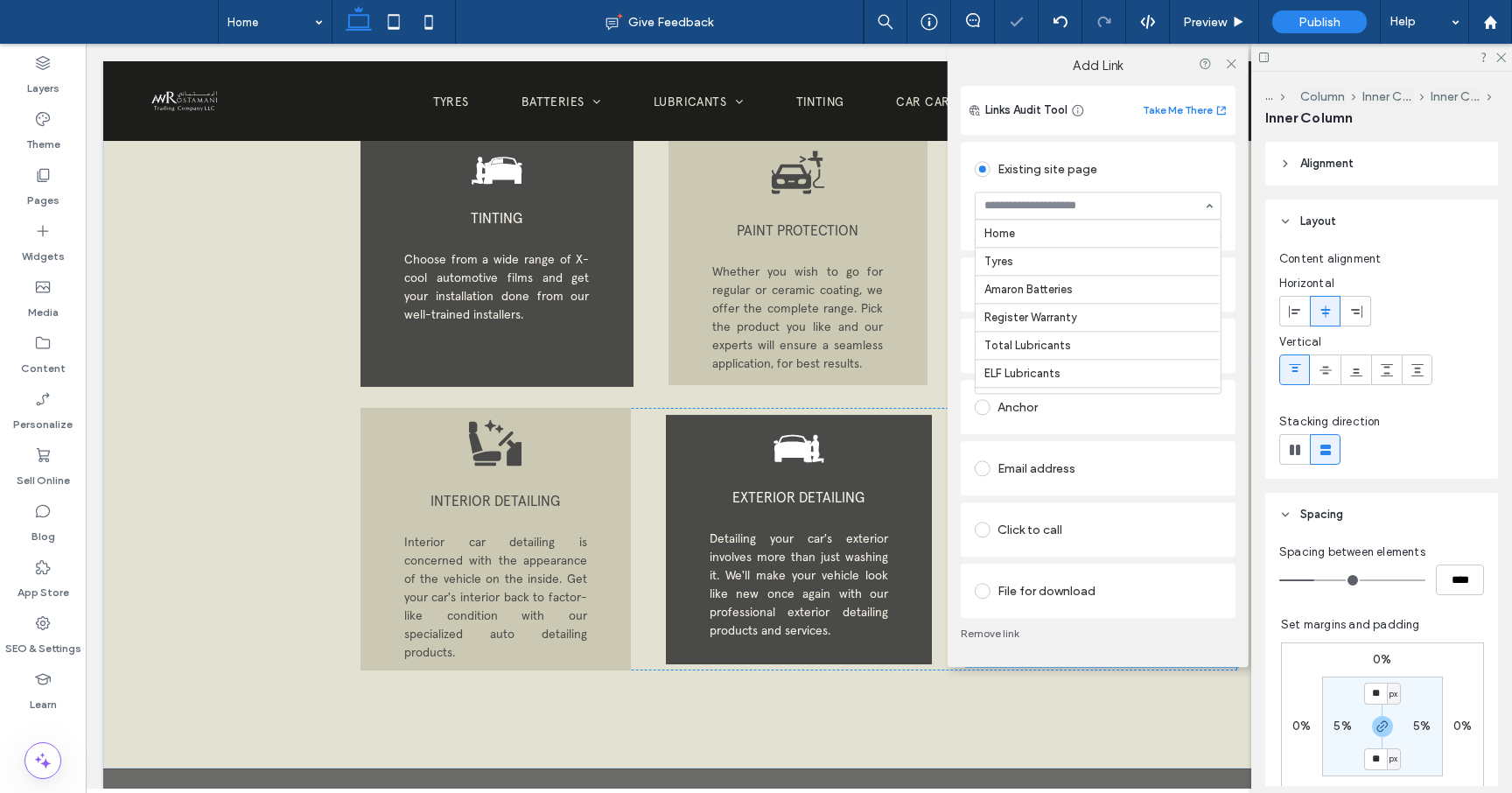
scroll to position [317, 0]
click at [1229, 182] on div "Existing site page Home Tyres Amaron Batteries Register Warranty Total Lubrican…" at bounding box center [1097, 196] width 274 height 108
click at [1236, 58] on icon at bounding box center [1231, 63] width 13 height 13
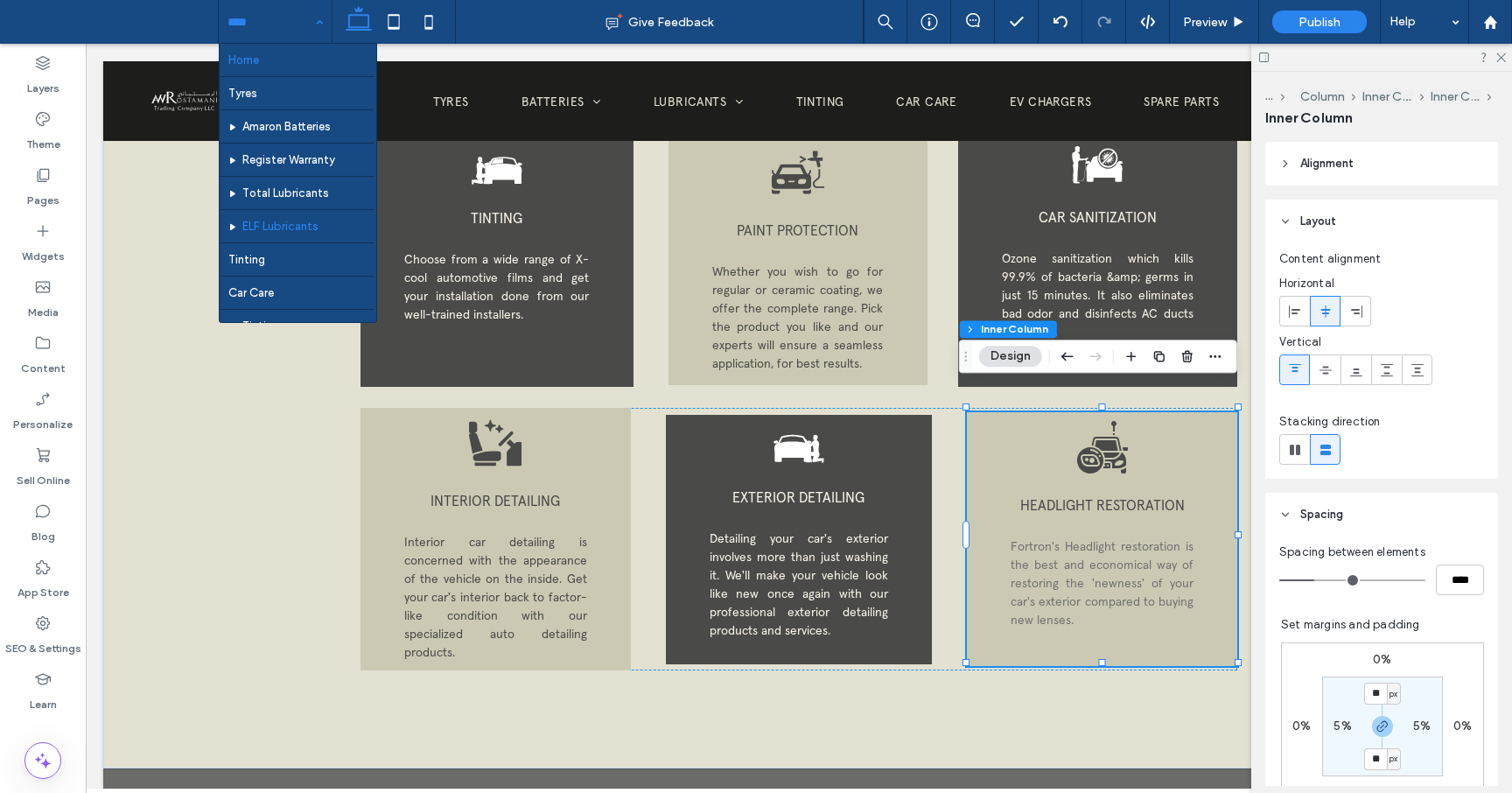
scroll to position [299, 0]
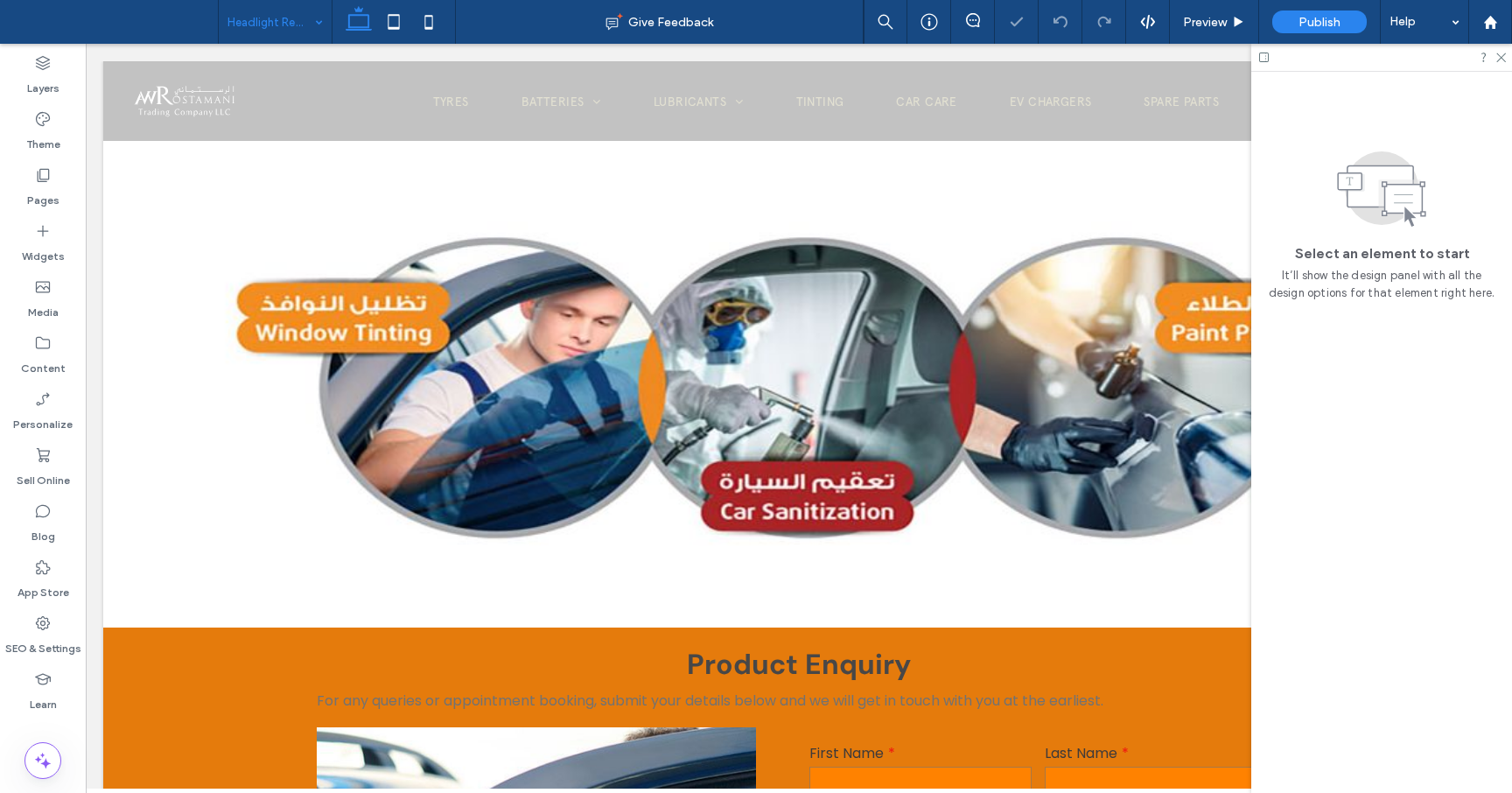
click at [316, 20] on div "Headlight Restoration" at bounding box center [274, 21] width 113 height 44
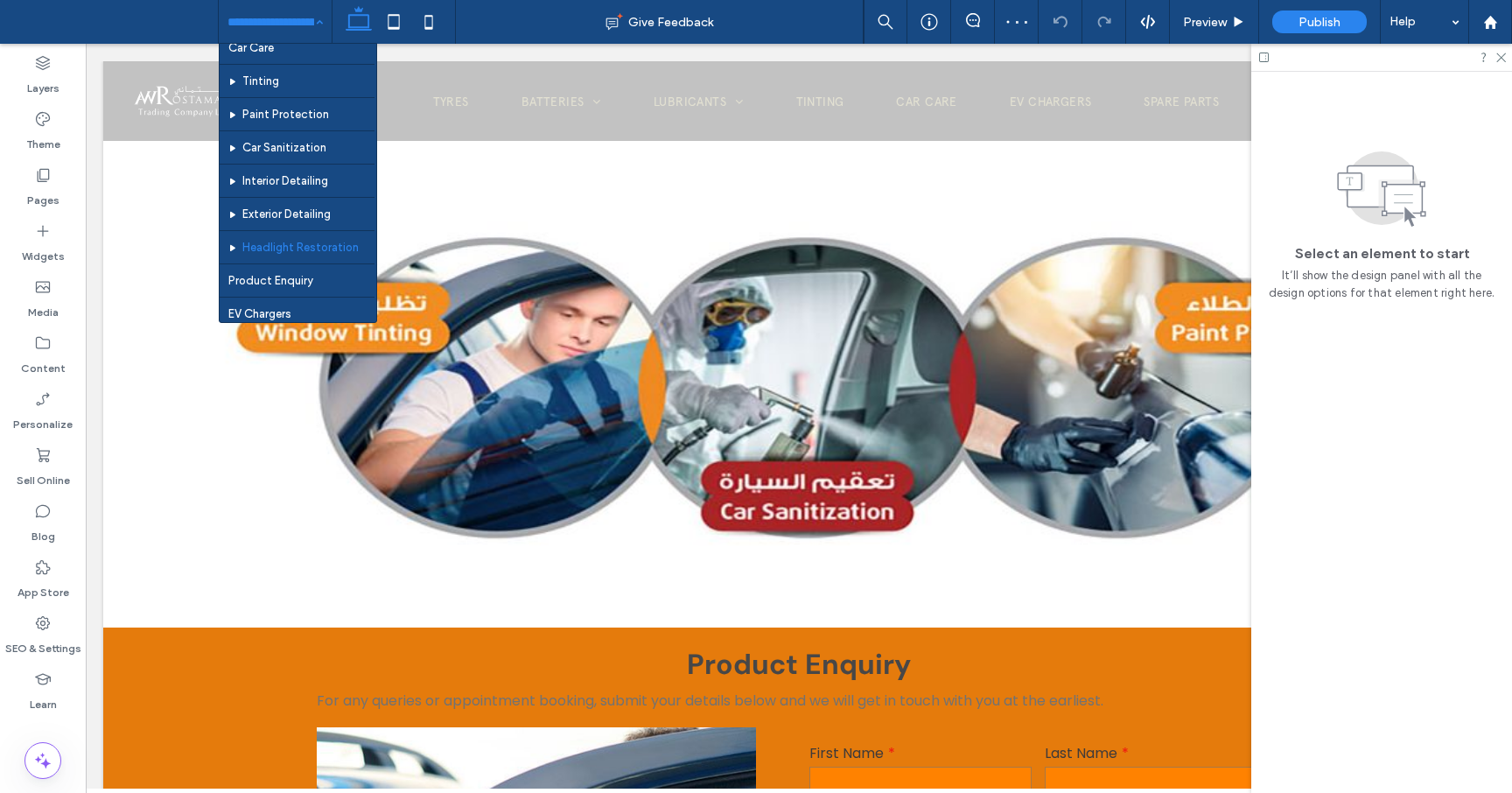
scroll to position [224, 0]
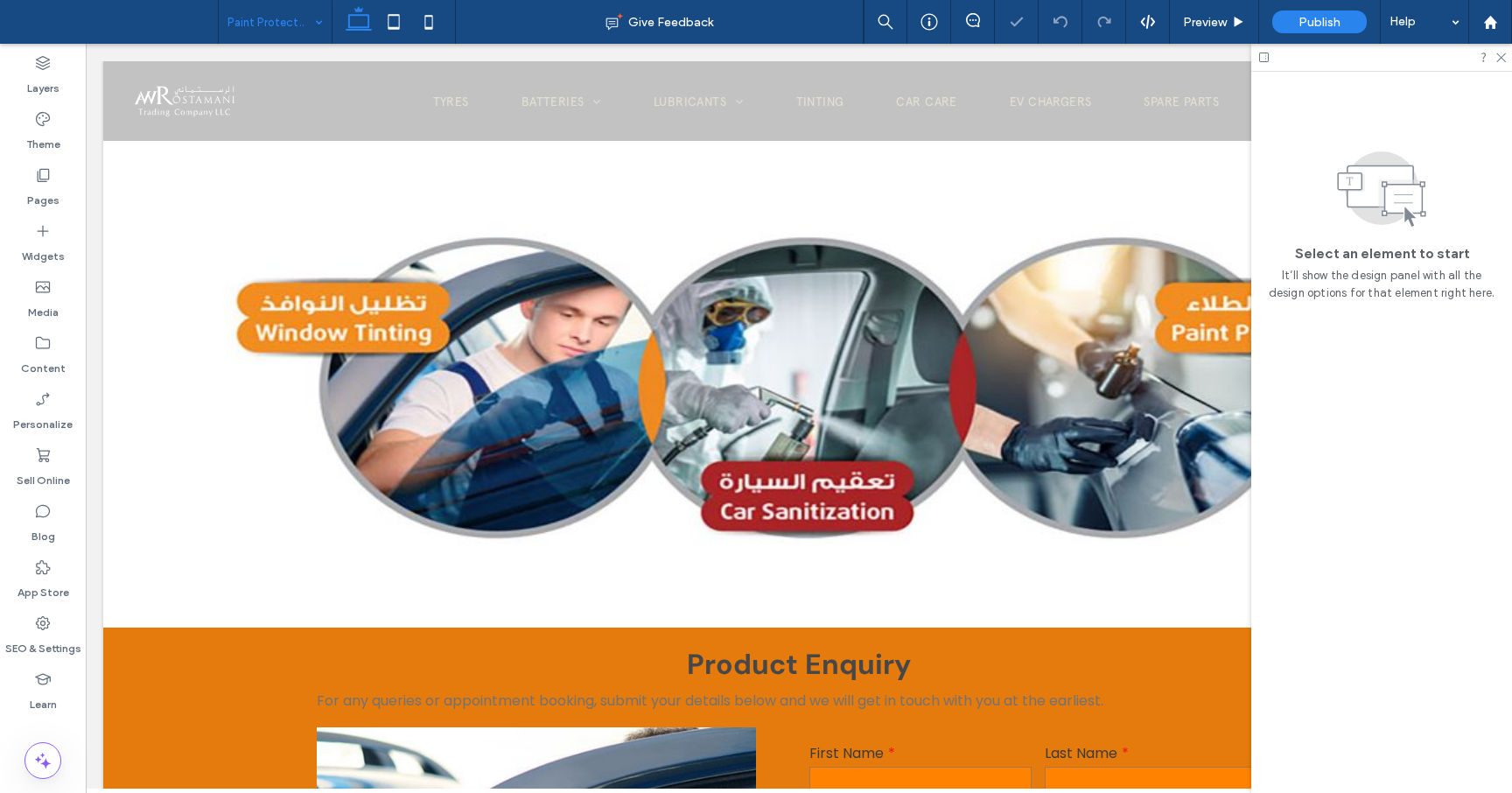
click at [314, 26] on div "Paint Protection" at bounding box center [274, 21] width 113 height 44
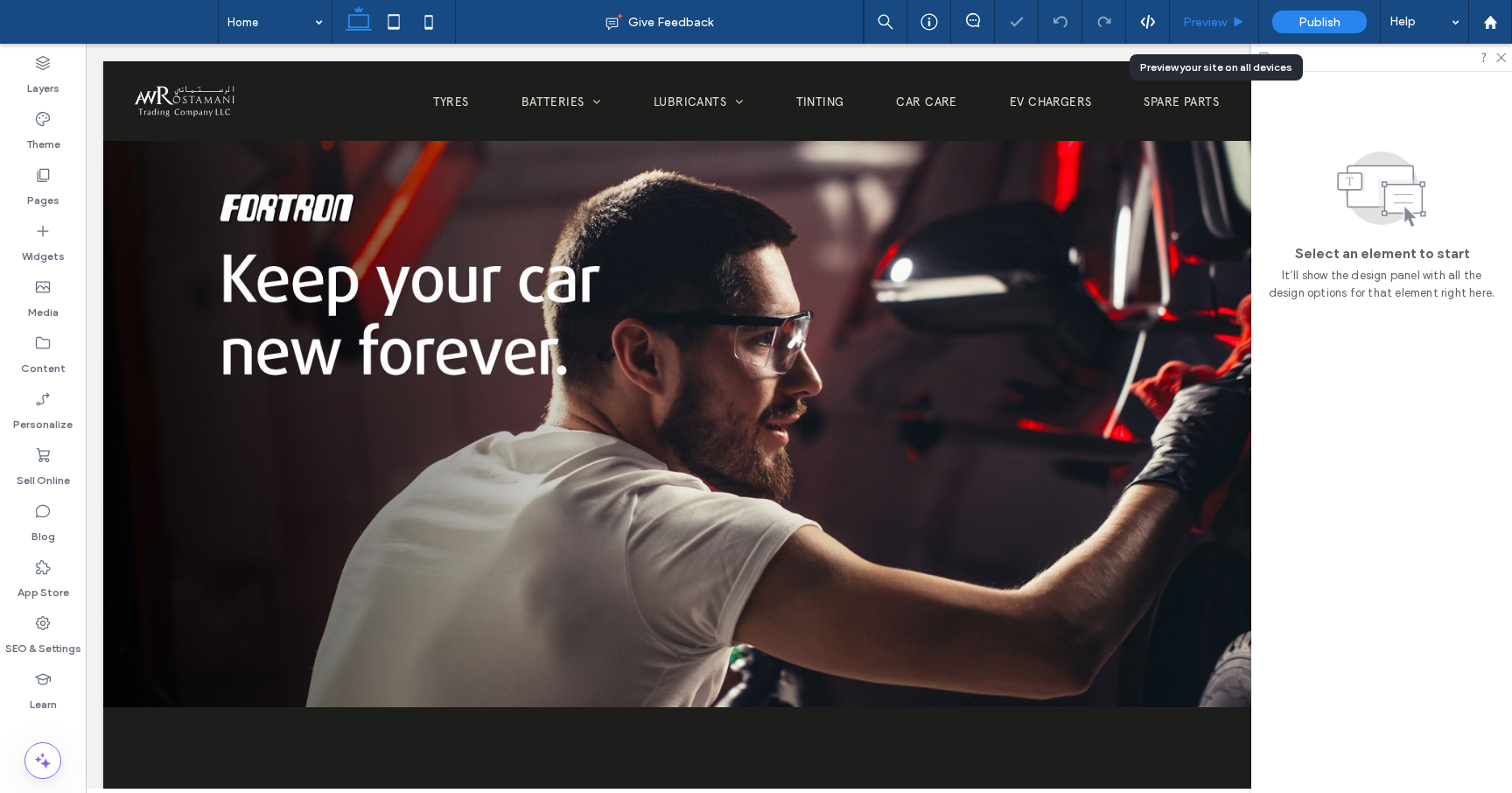
click at [1226, 26] on span "Preview" at bounding box center [1204, 22] width 44 height 15
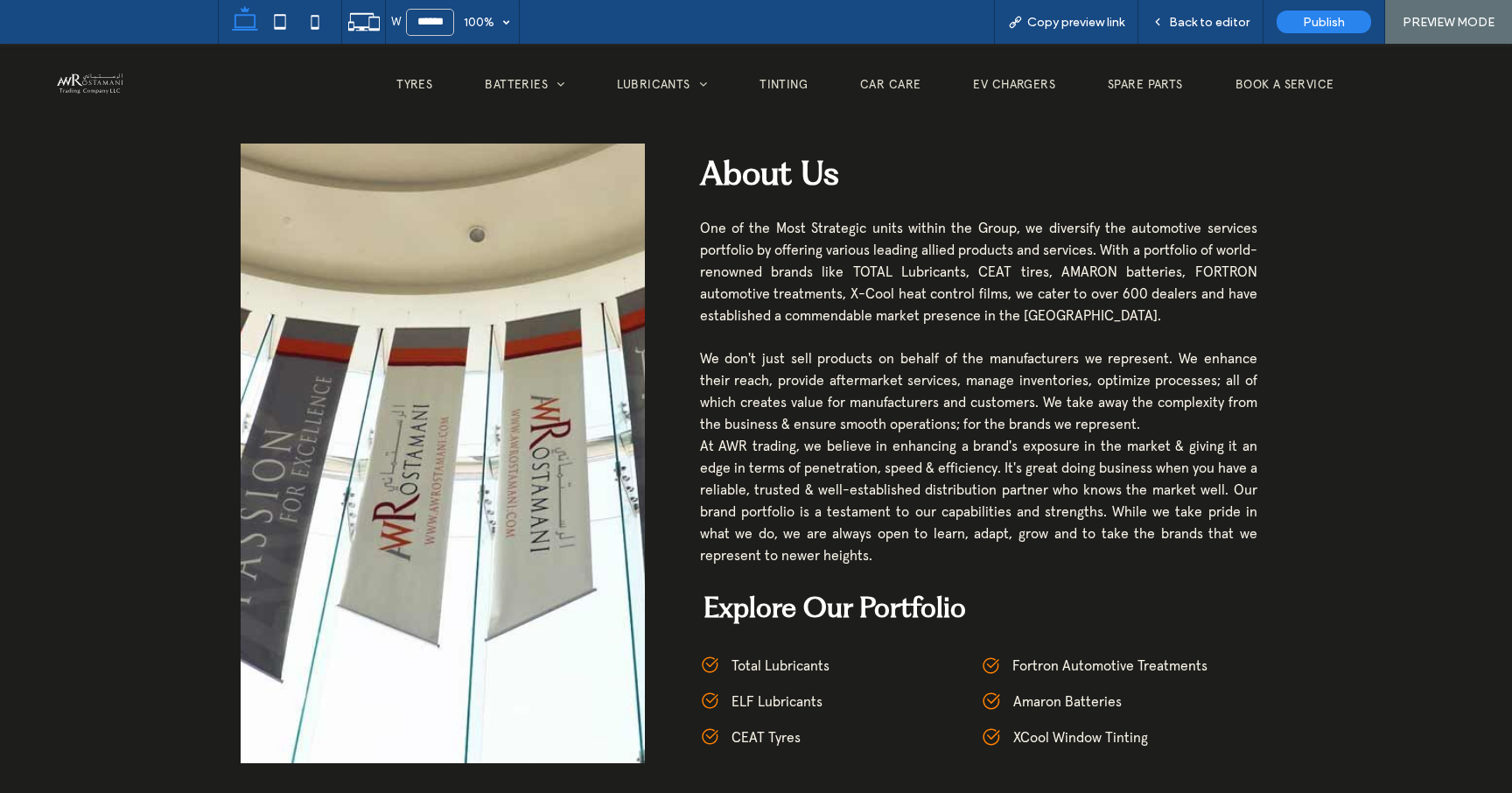
scroll to position [630, 0]
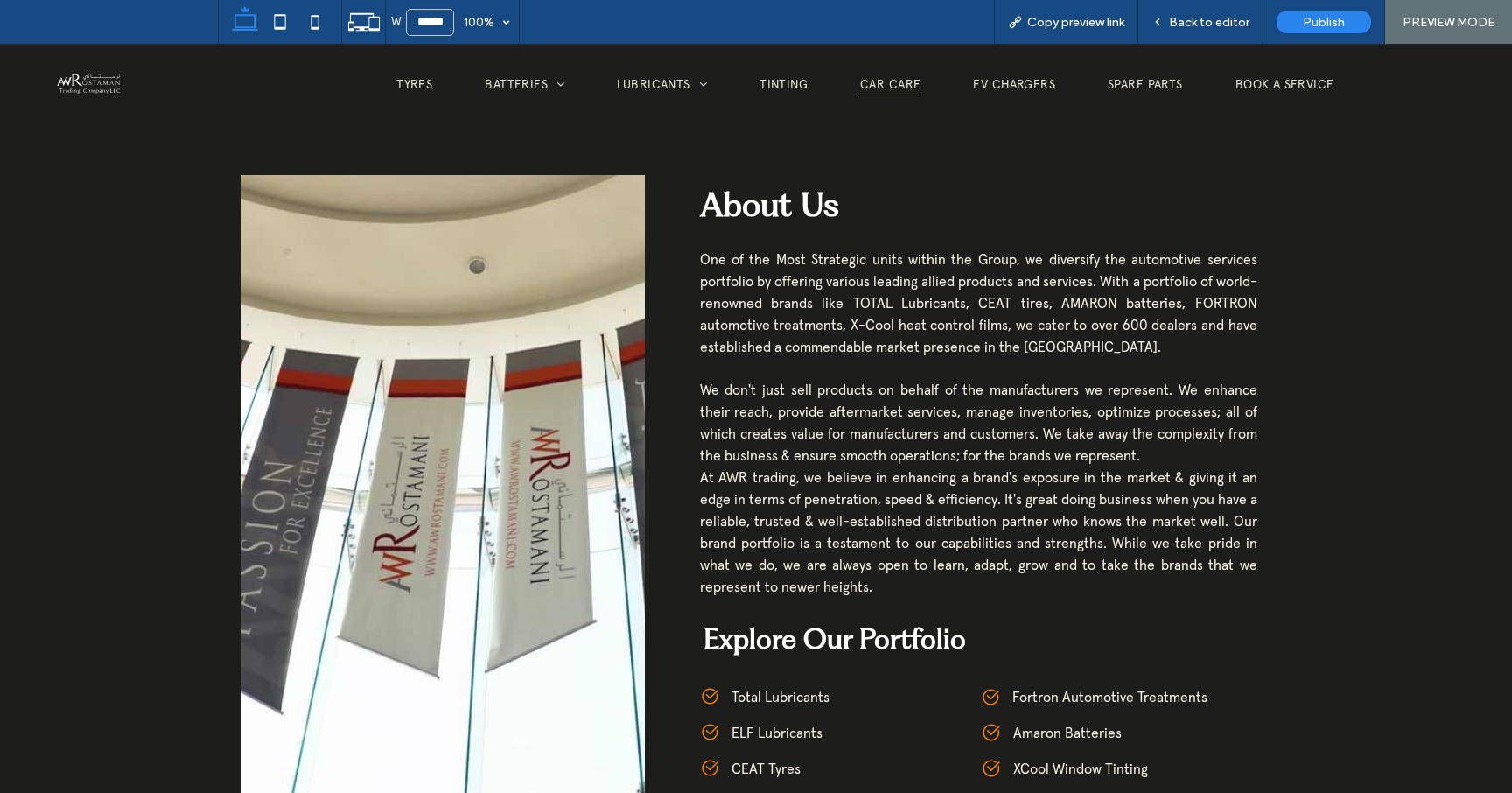
click at [900, 83] on span "Car Care" at bounding box center [891, 83] width 60 height 24
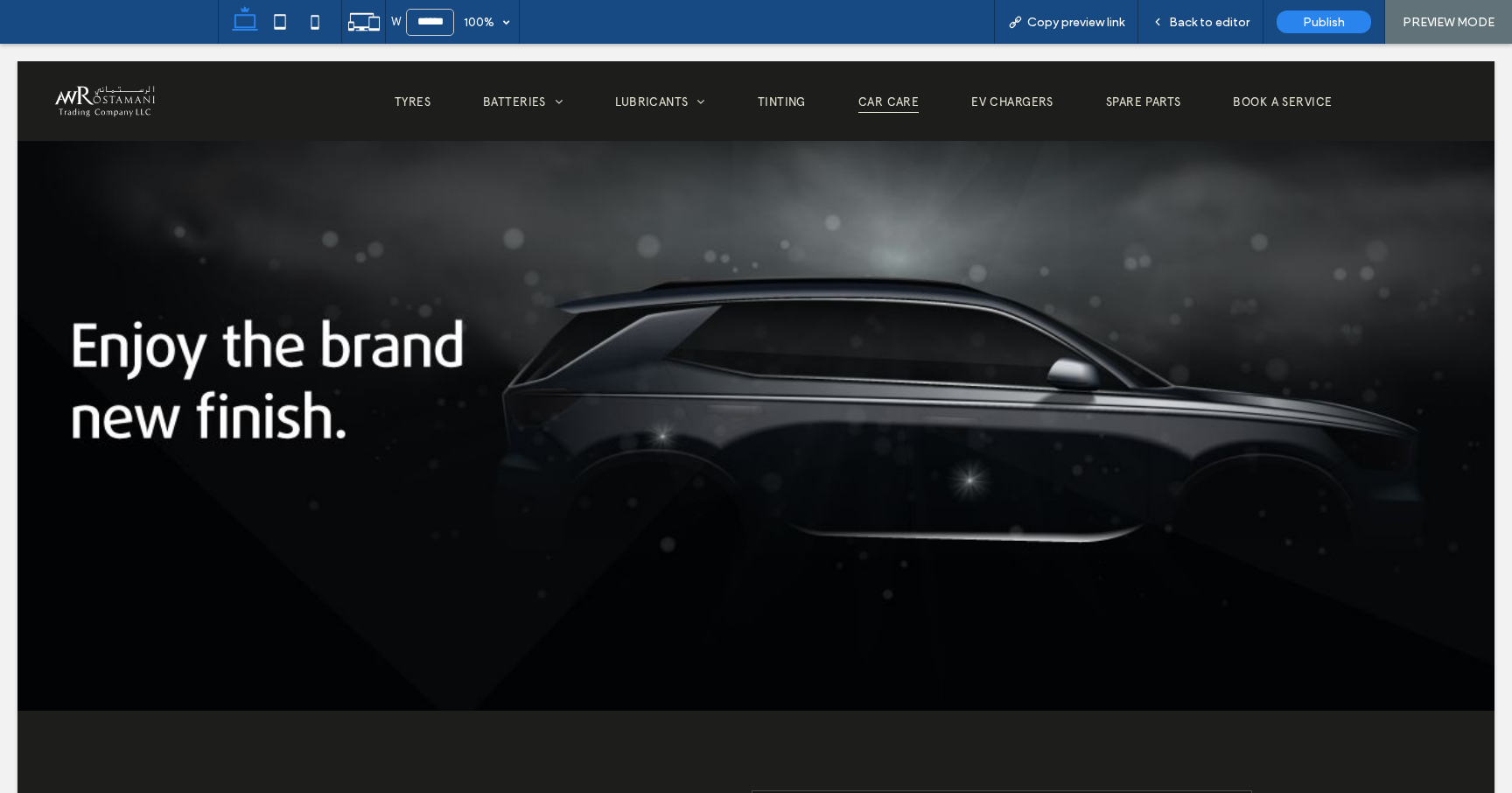
scroll to position [0, 0]
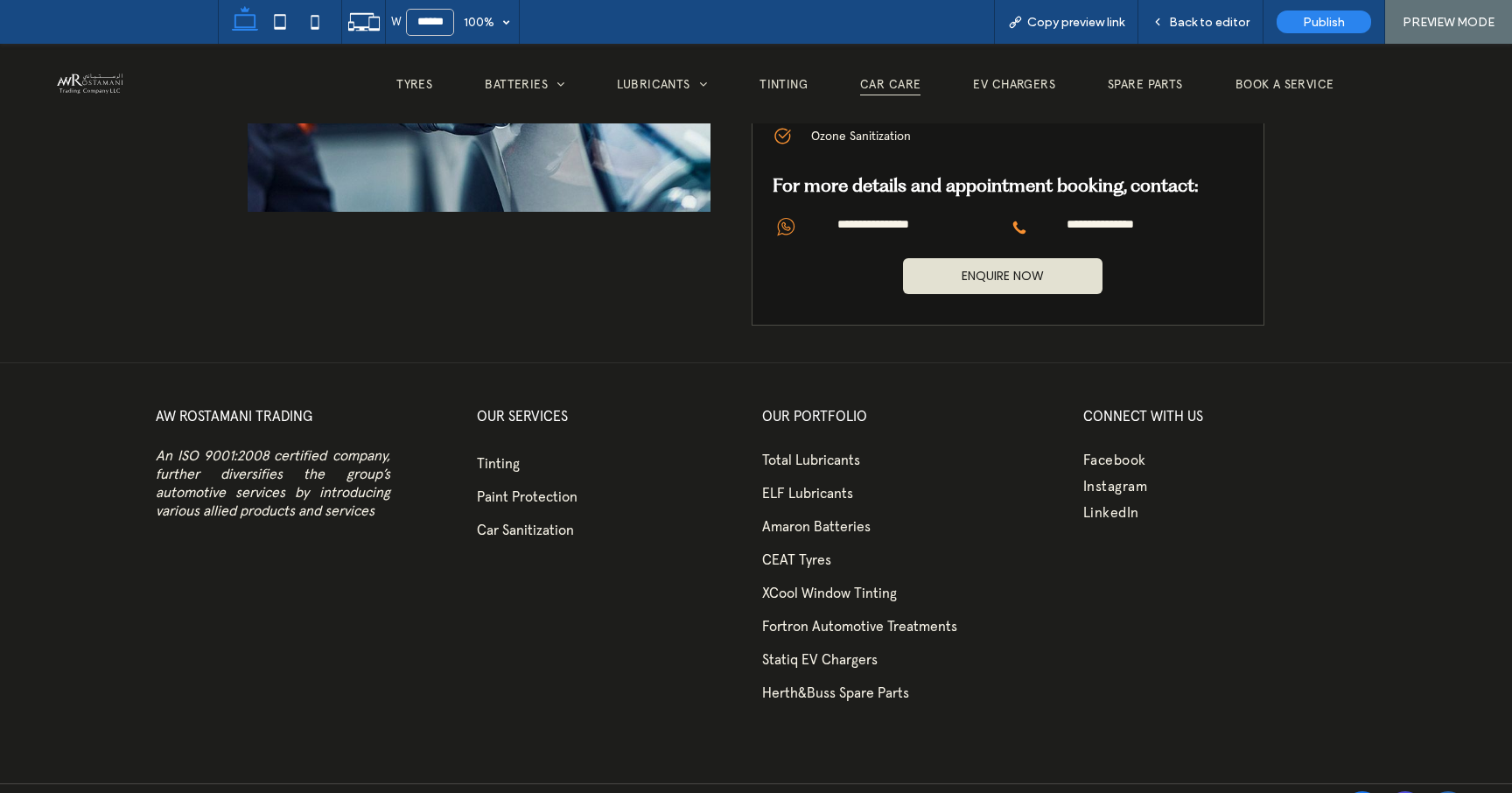
scroll to position [1080, 0]
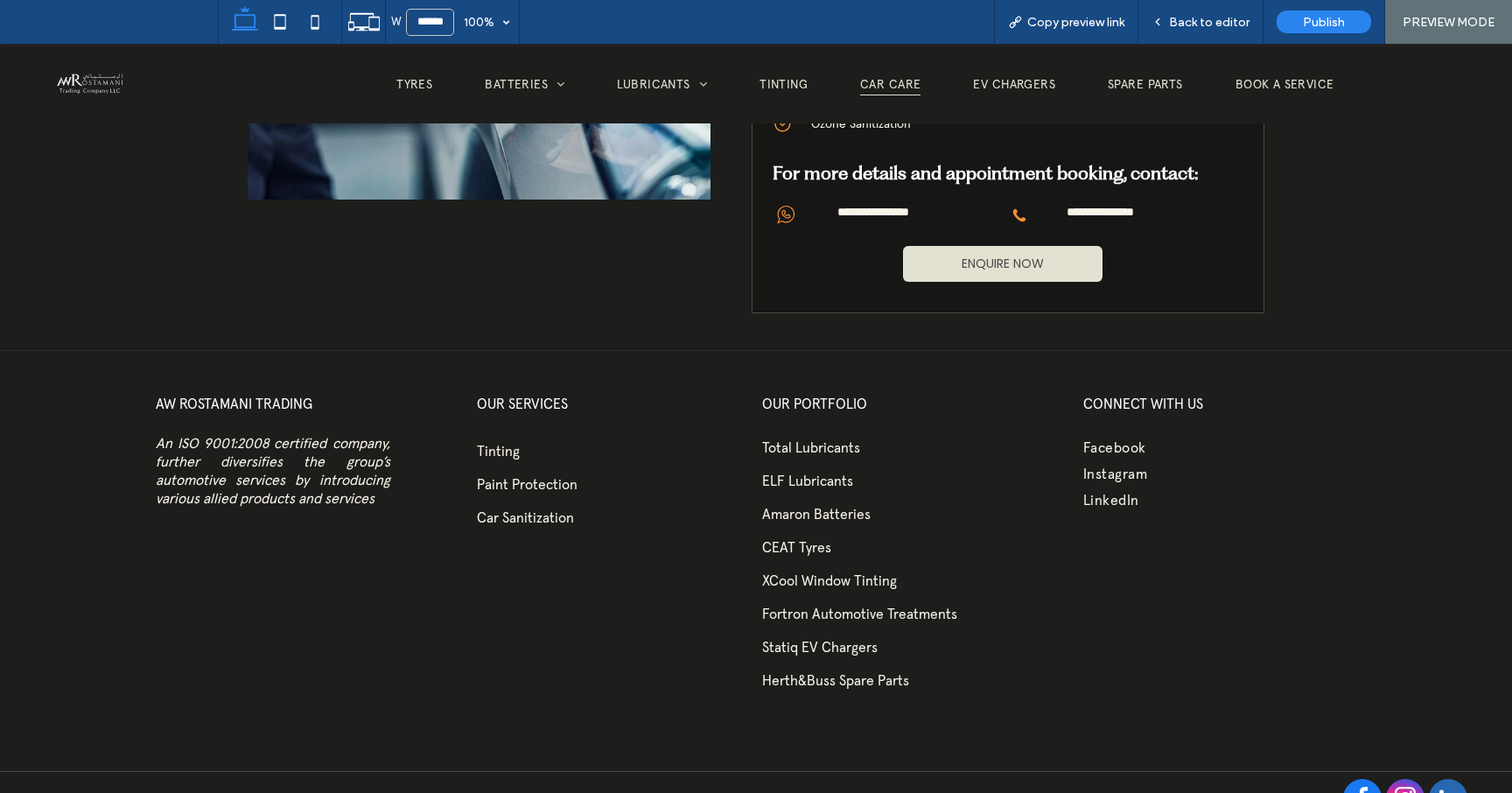
click at [1078, 246] on link "ENQUIRE NOW" at bounding box center [1002, 264] width 200 height 36
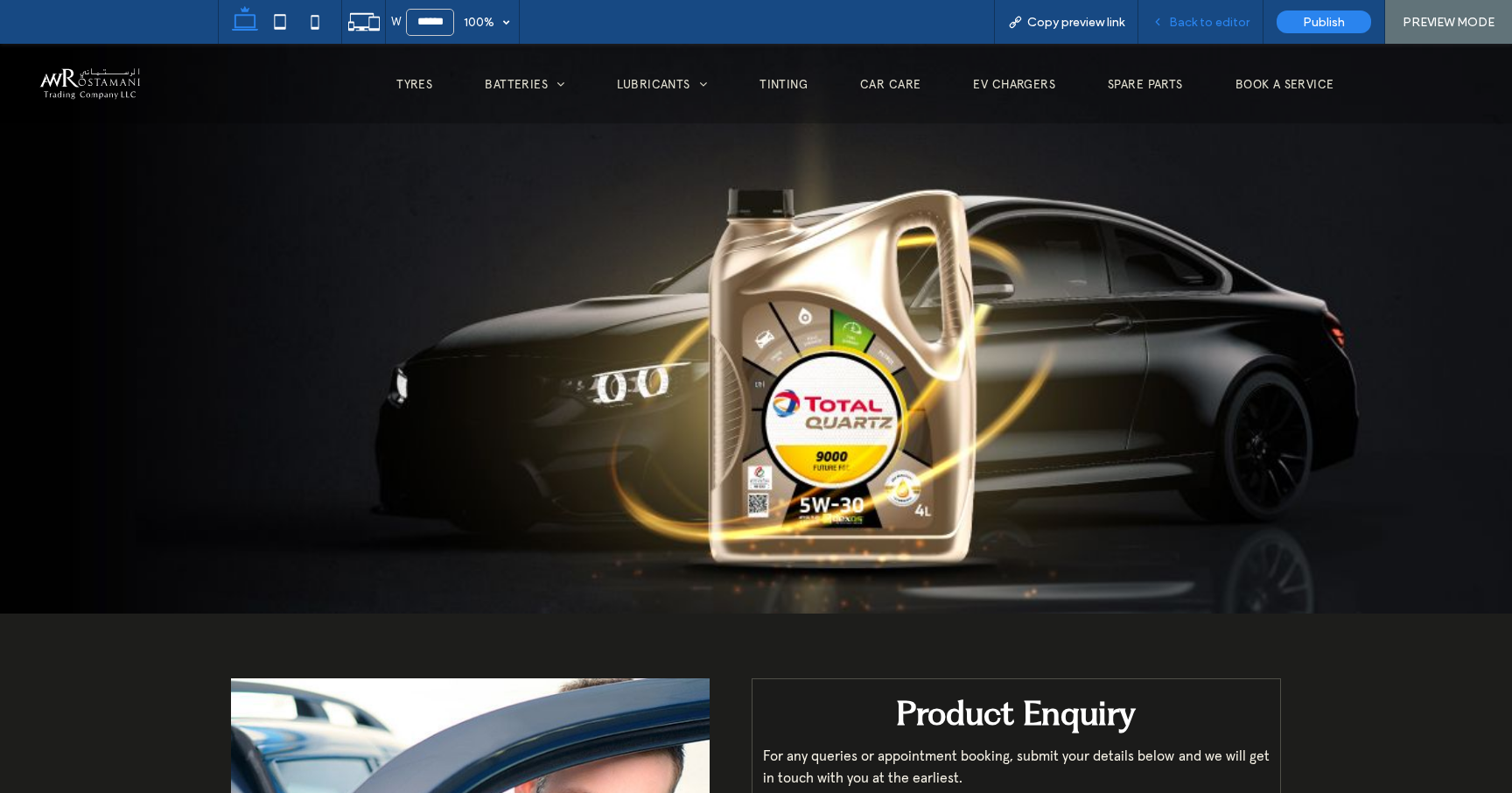
click at [1184, 22] on span "Back to editor" at bounding box center [1209, 22] width 81 height 15
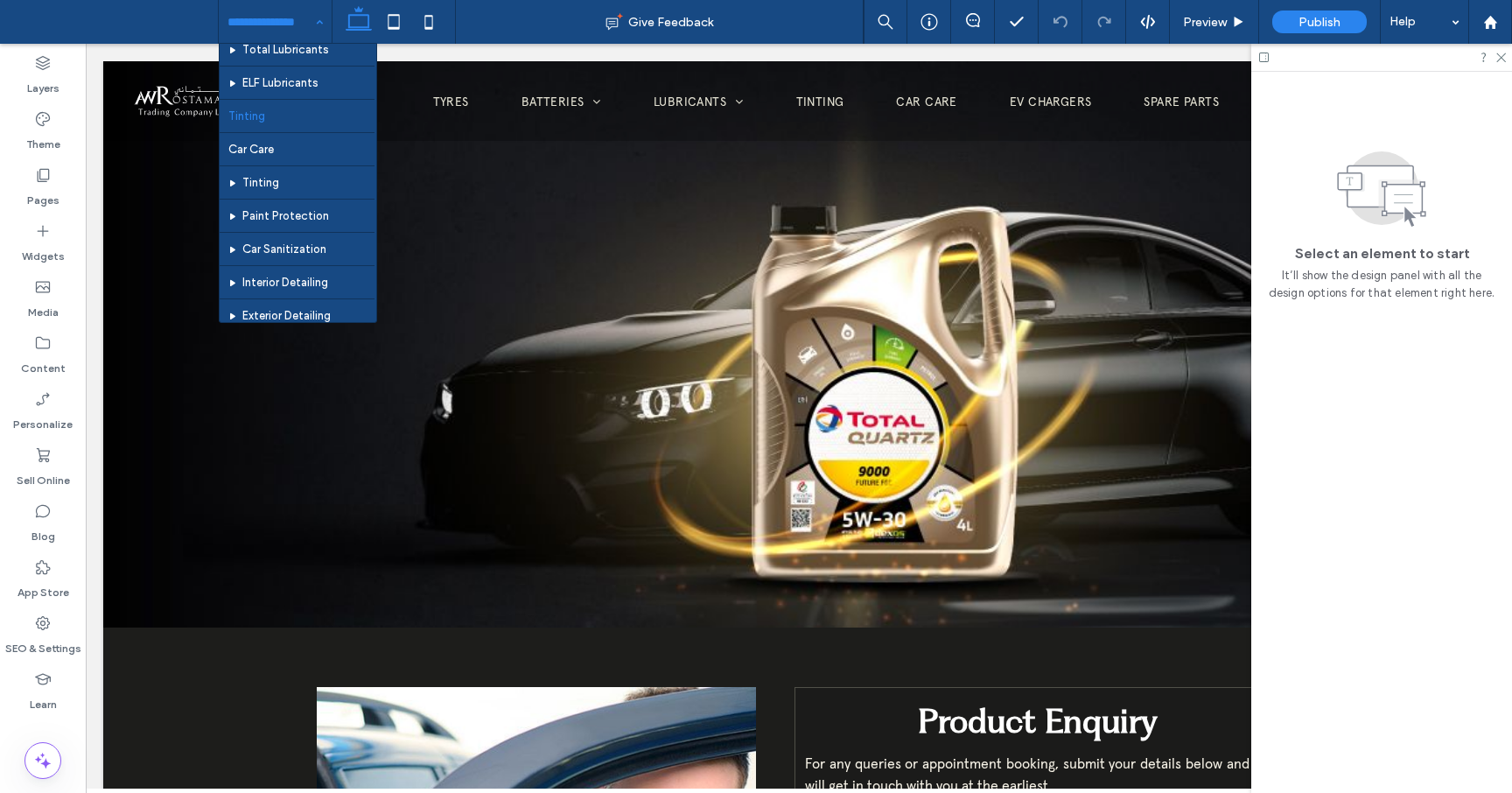
scroll to position [167, 0]
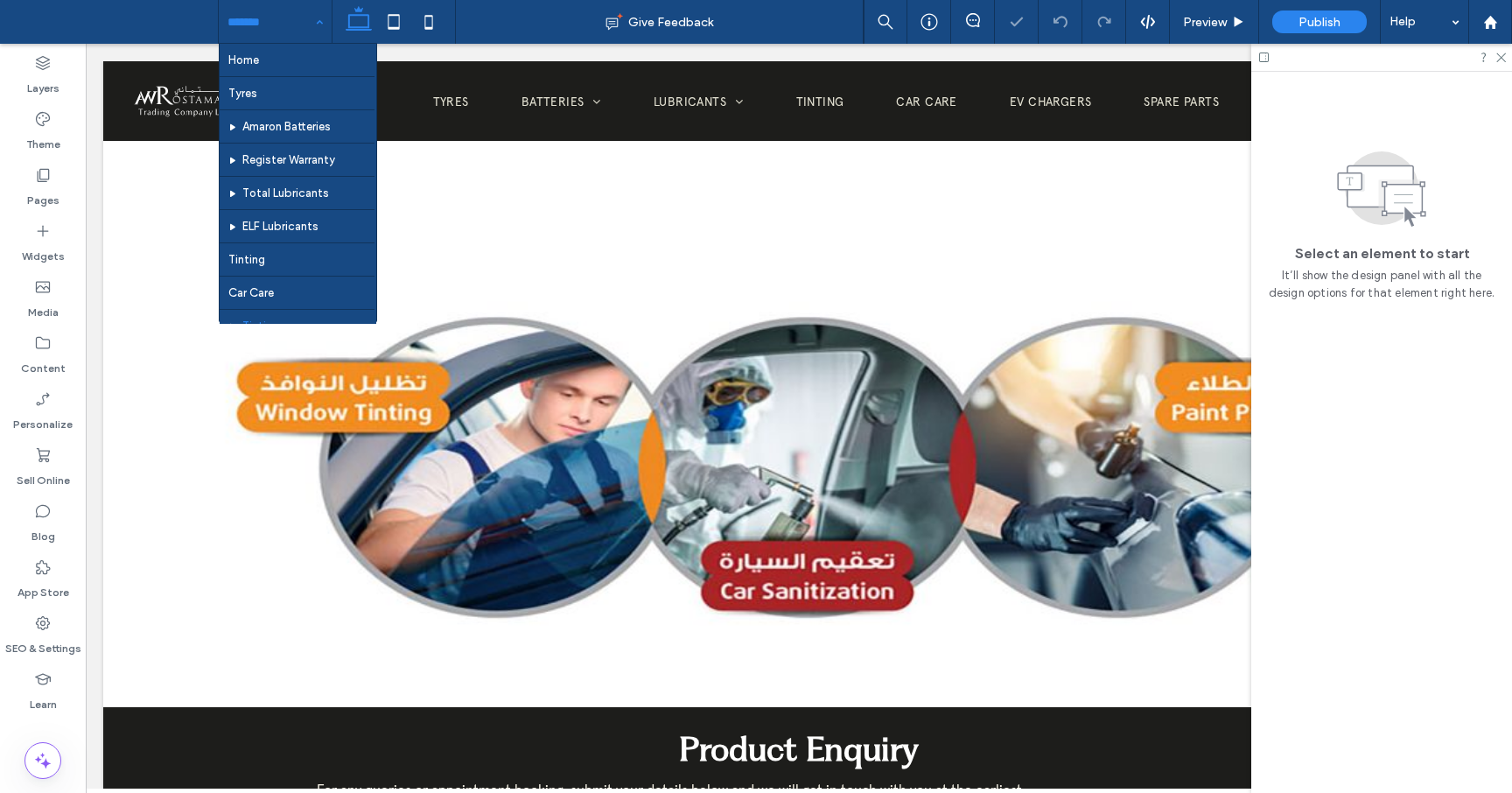
click at [307, 25] on div "Home Tyres Amaron Batteries Register Warranty Total Lubricants ELF Lubricants T…" at bounding box center [274, 21] width 113 height 44
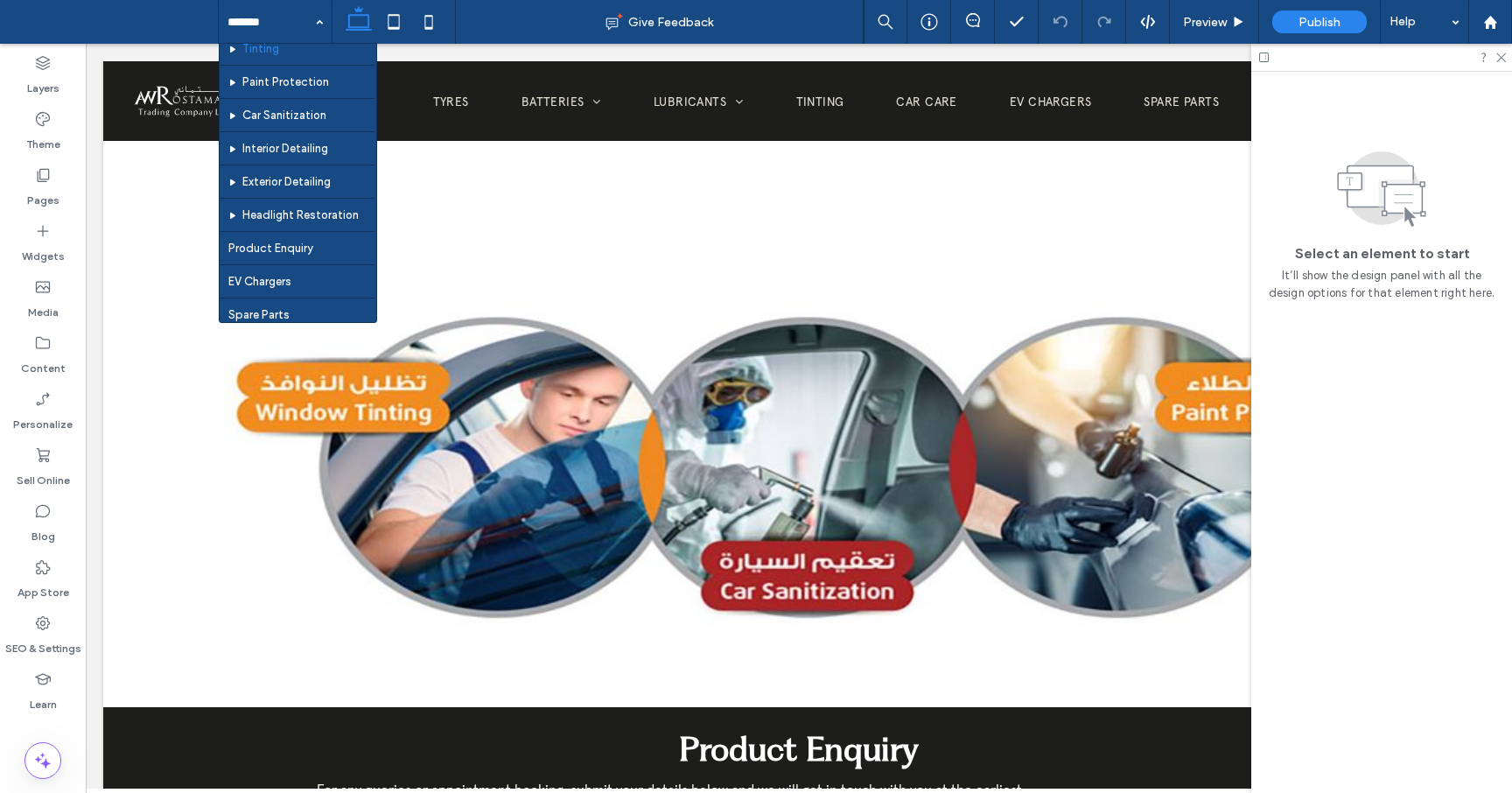
scroll to position [280, 0]
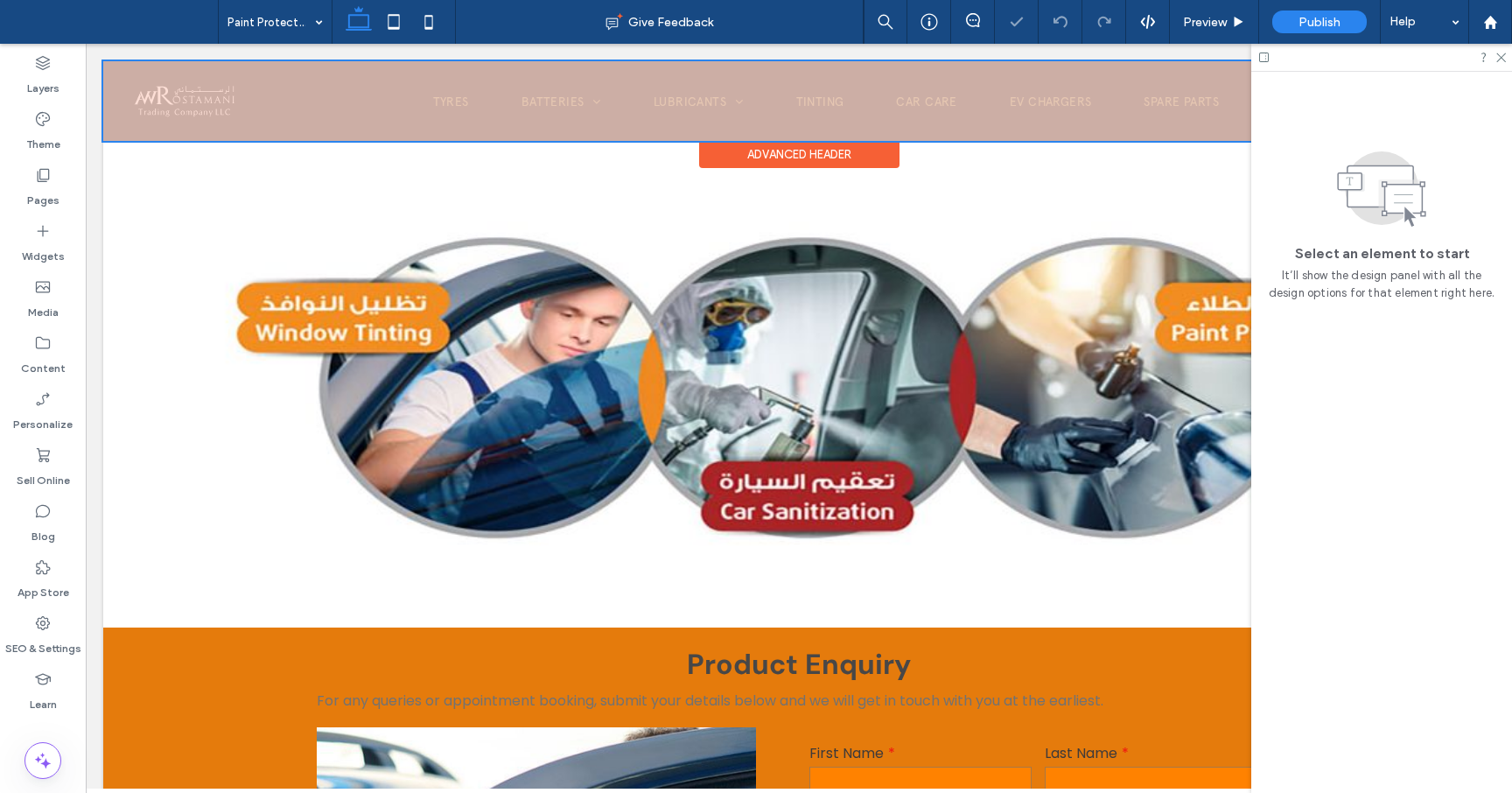
click at [344, 132] on div at bounding box center [798, 101] width 1391 height 80
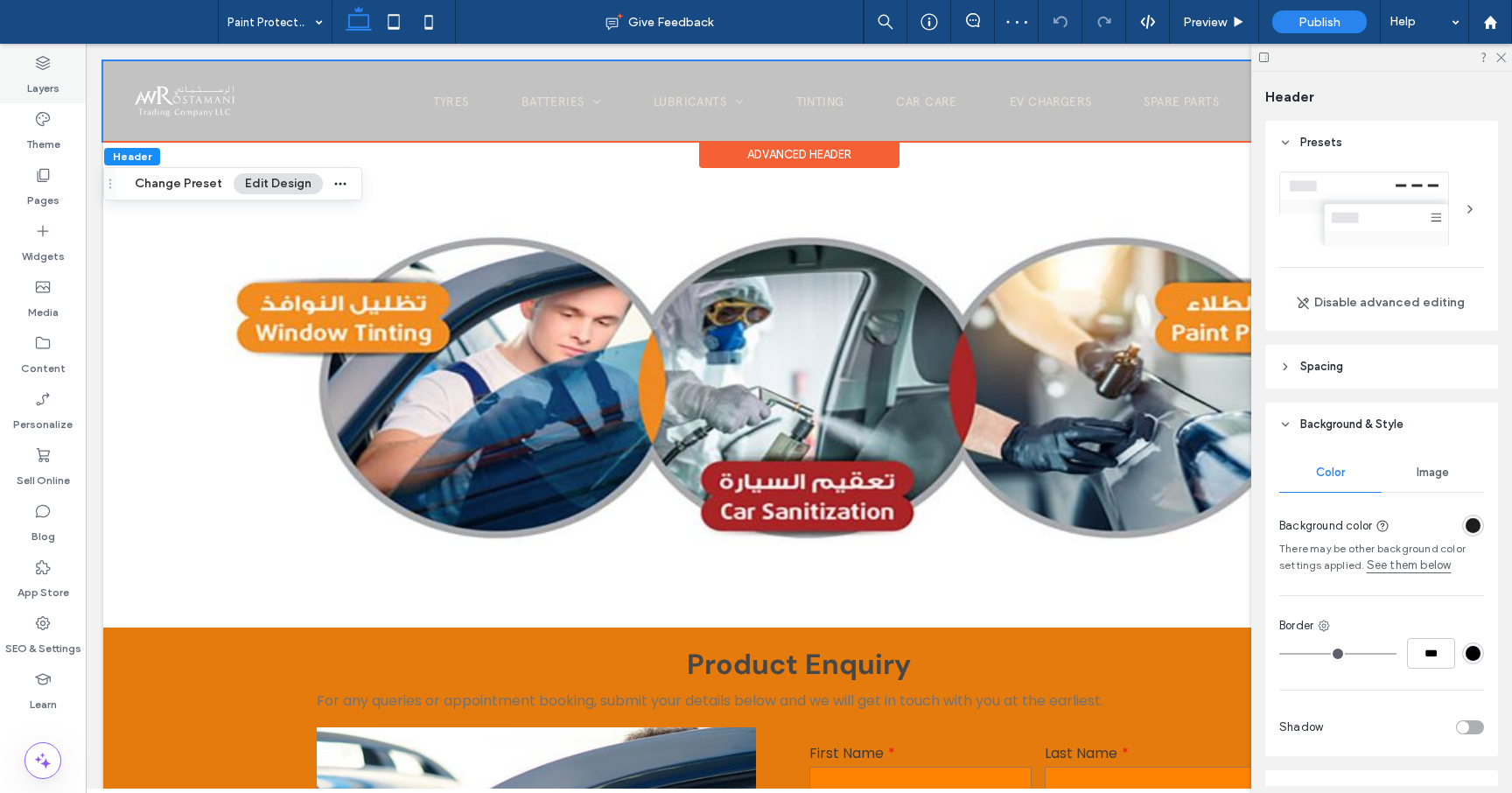
click at [46, 59] on use at bounding box center [43, 63] width 14 height 14
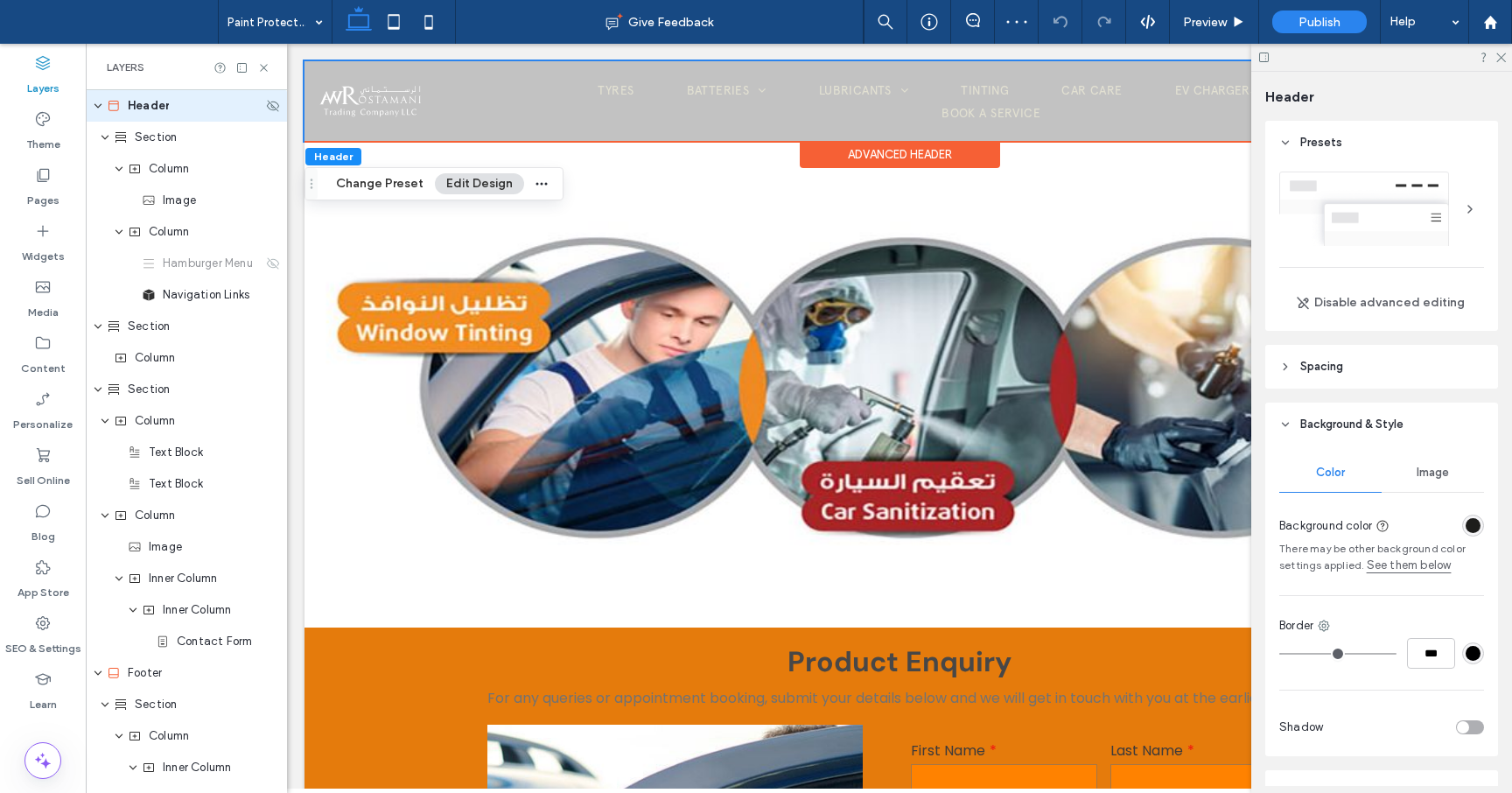
click at [183, 97] on div "Header" at bounding box center [184, 106] width 155 height 18
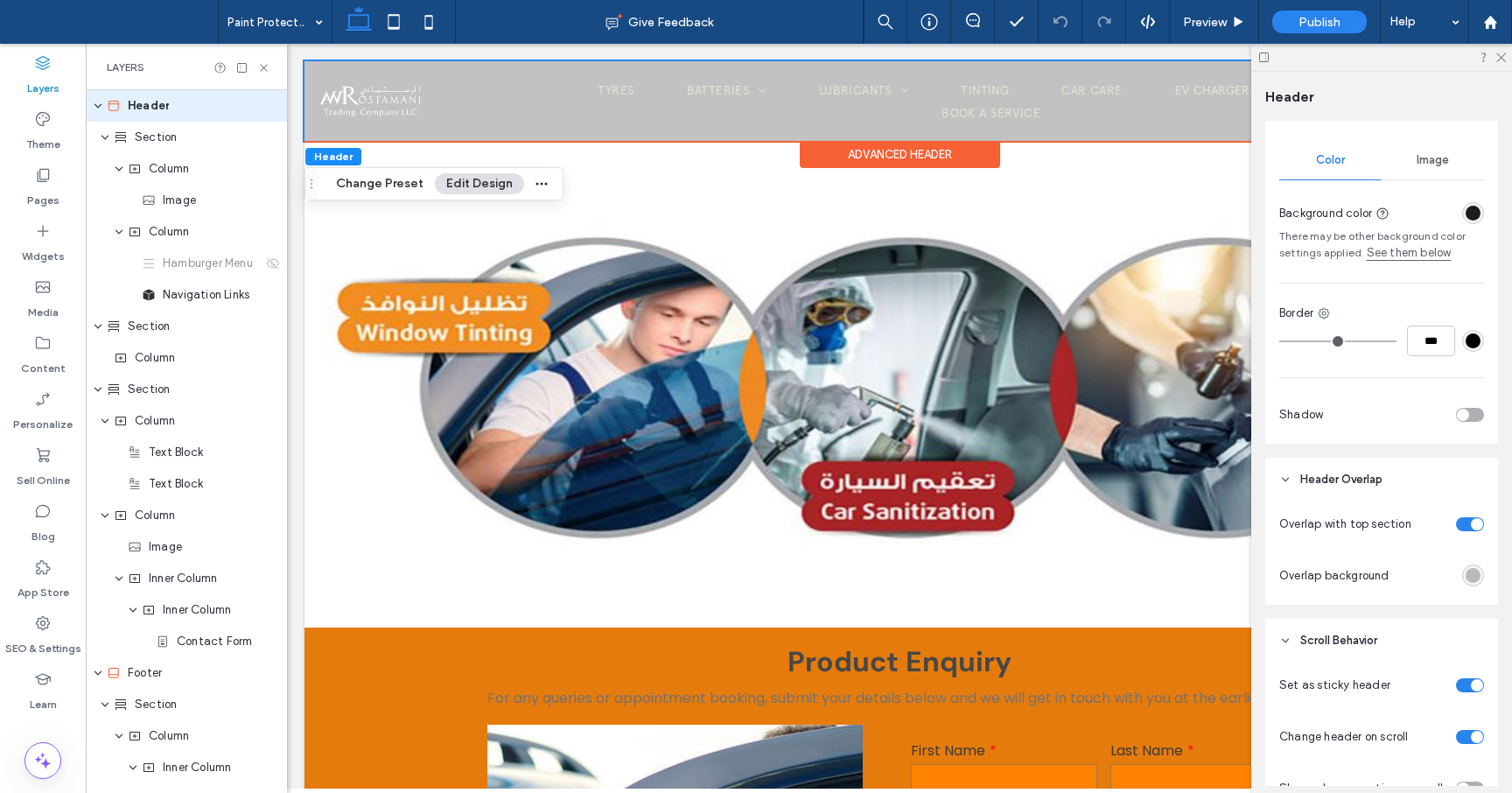
scroll to position [339, 0]
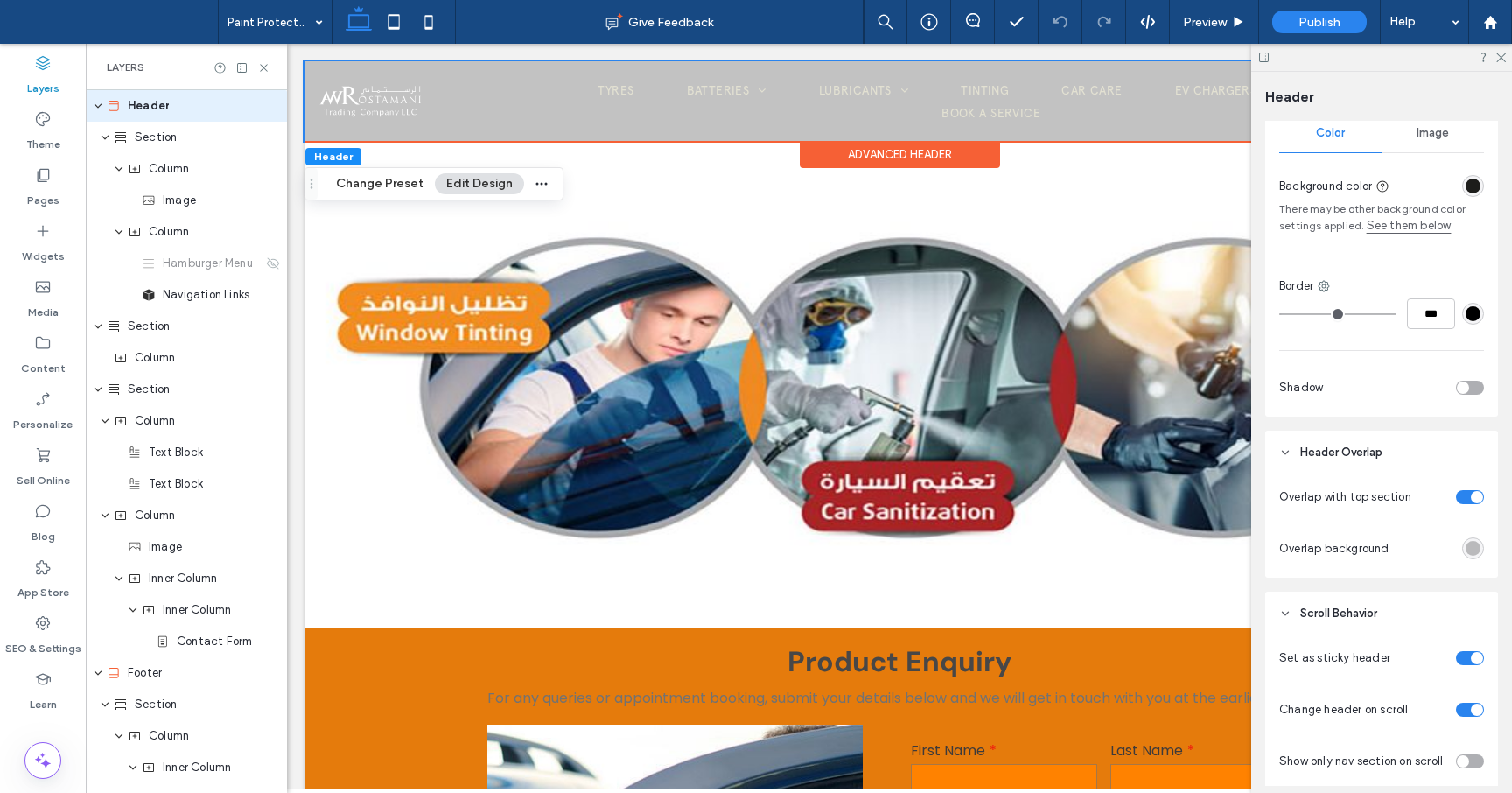
click at [1468, 494] on div "toggle" at bounding box center [1470, 497] width 28 height 14
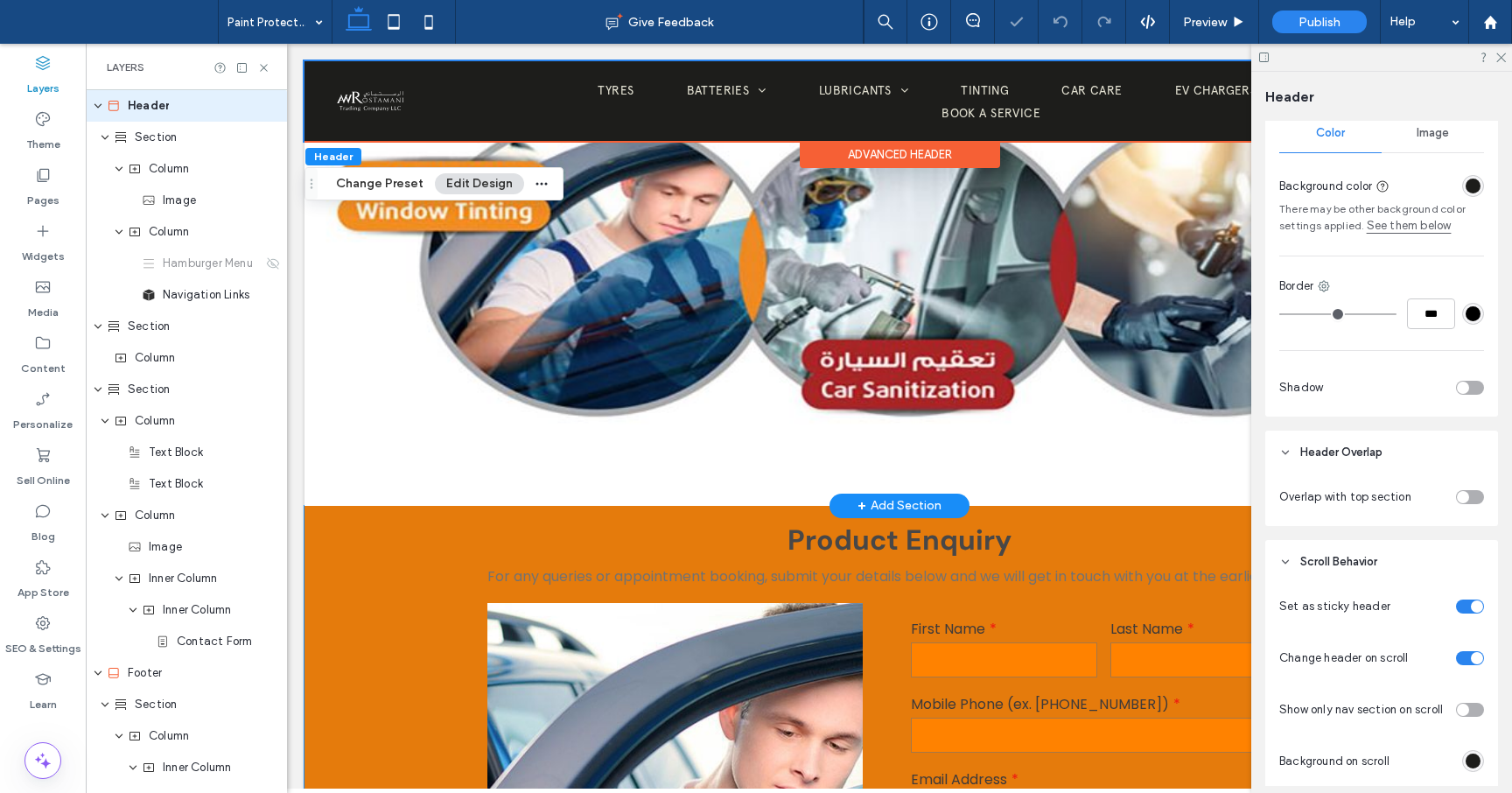
scroll to position [221, 0]
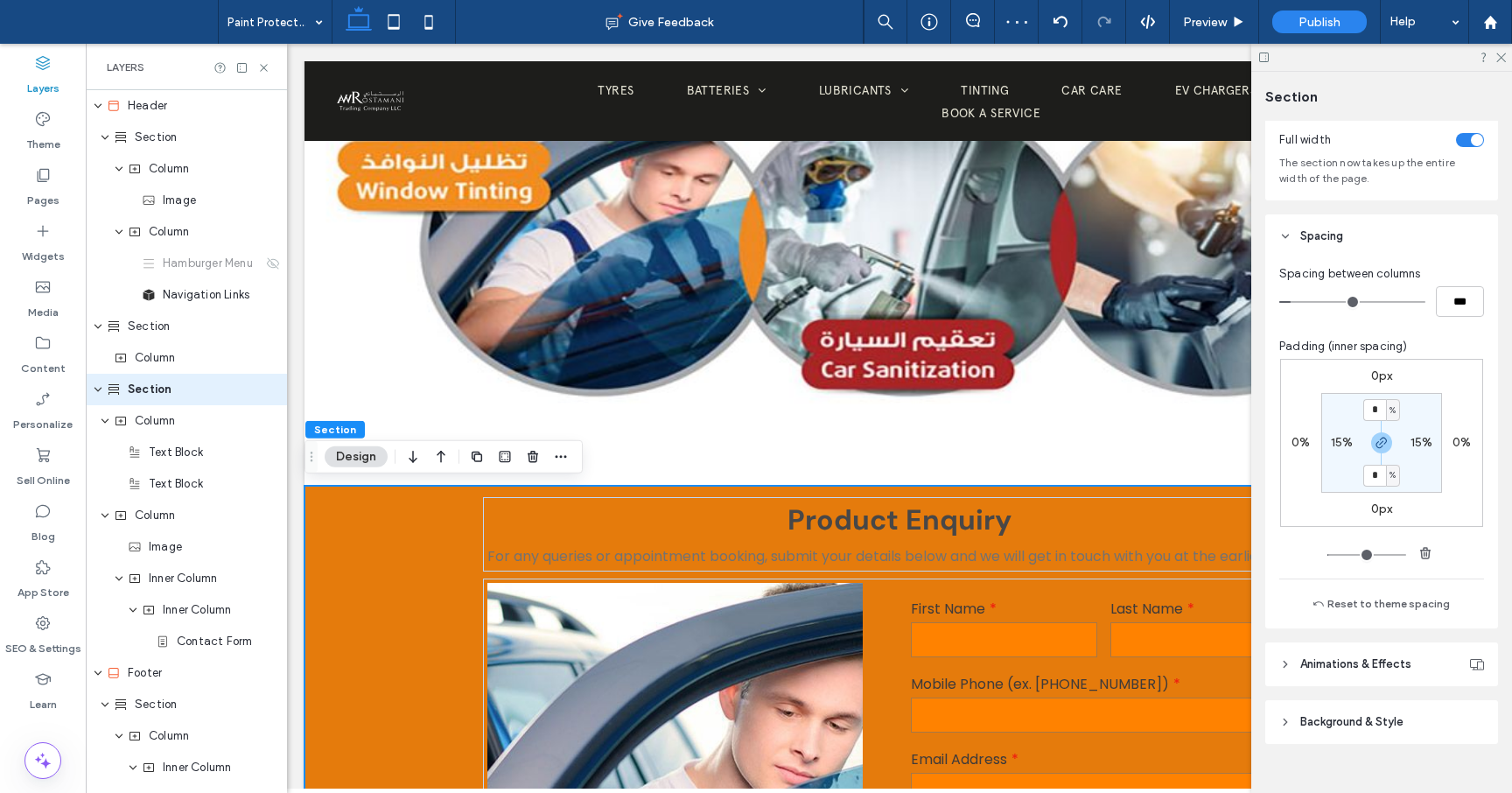
scroll to position [128, 0]
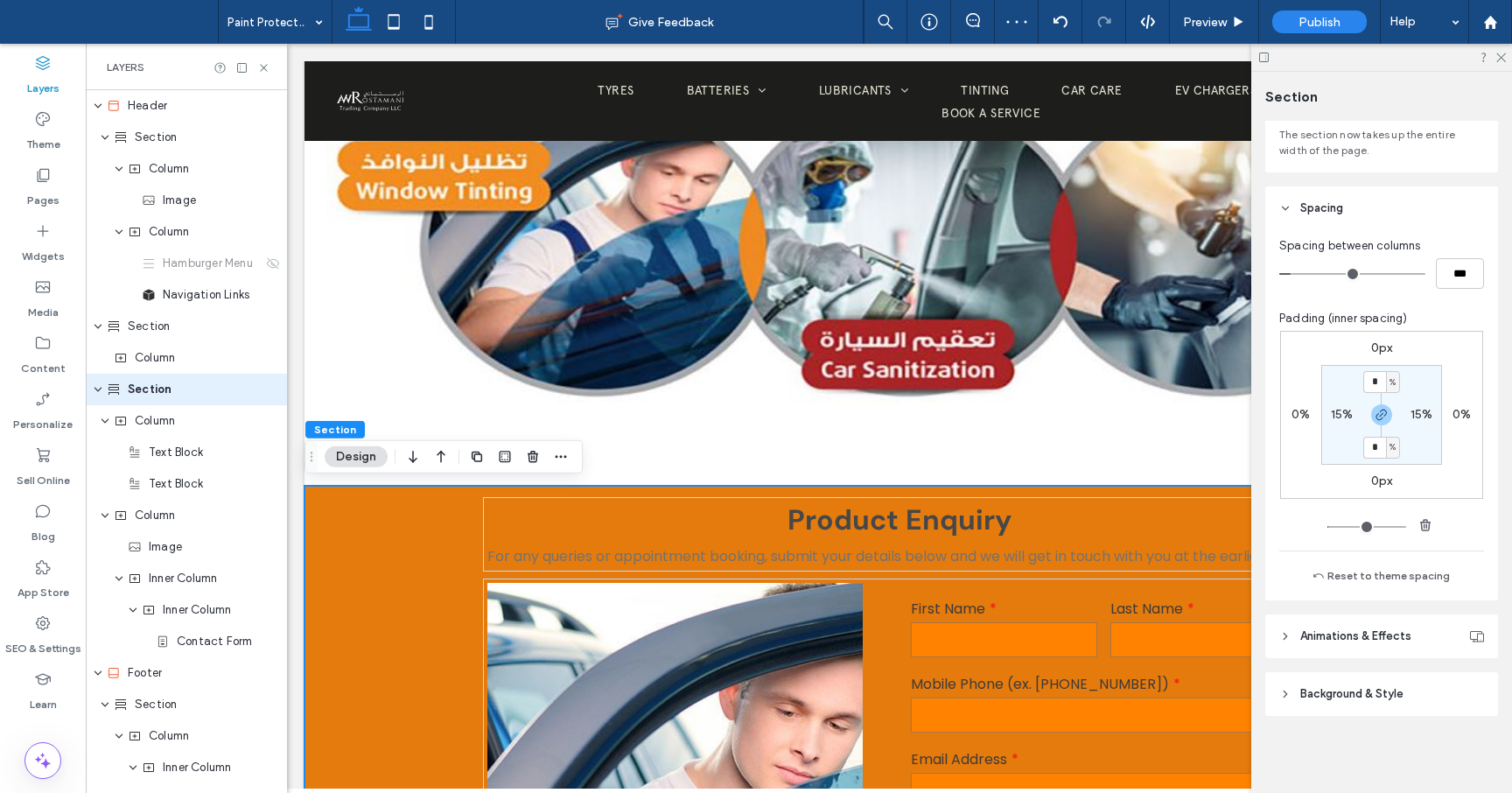
click at [1287, 706] on header "Background & Style" at bounding box center [1381, 694] width 233 height 44
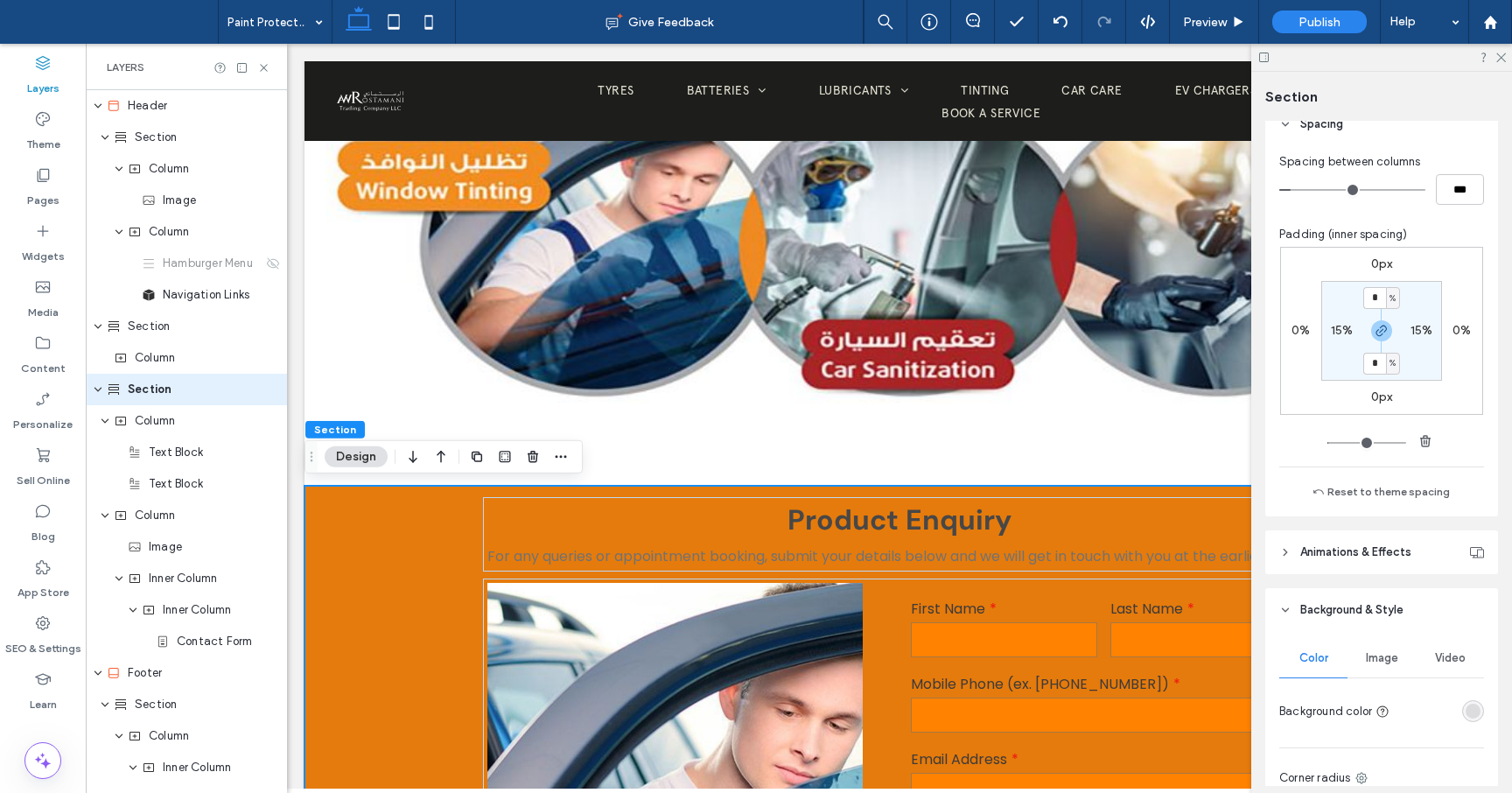
scroll to position [239, 0]
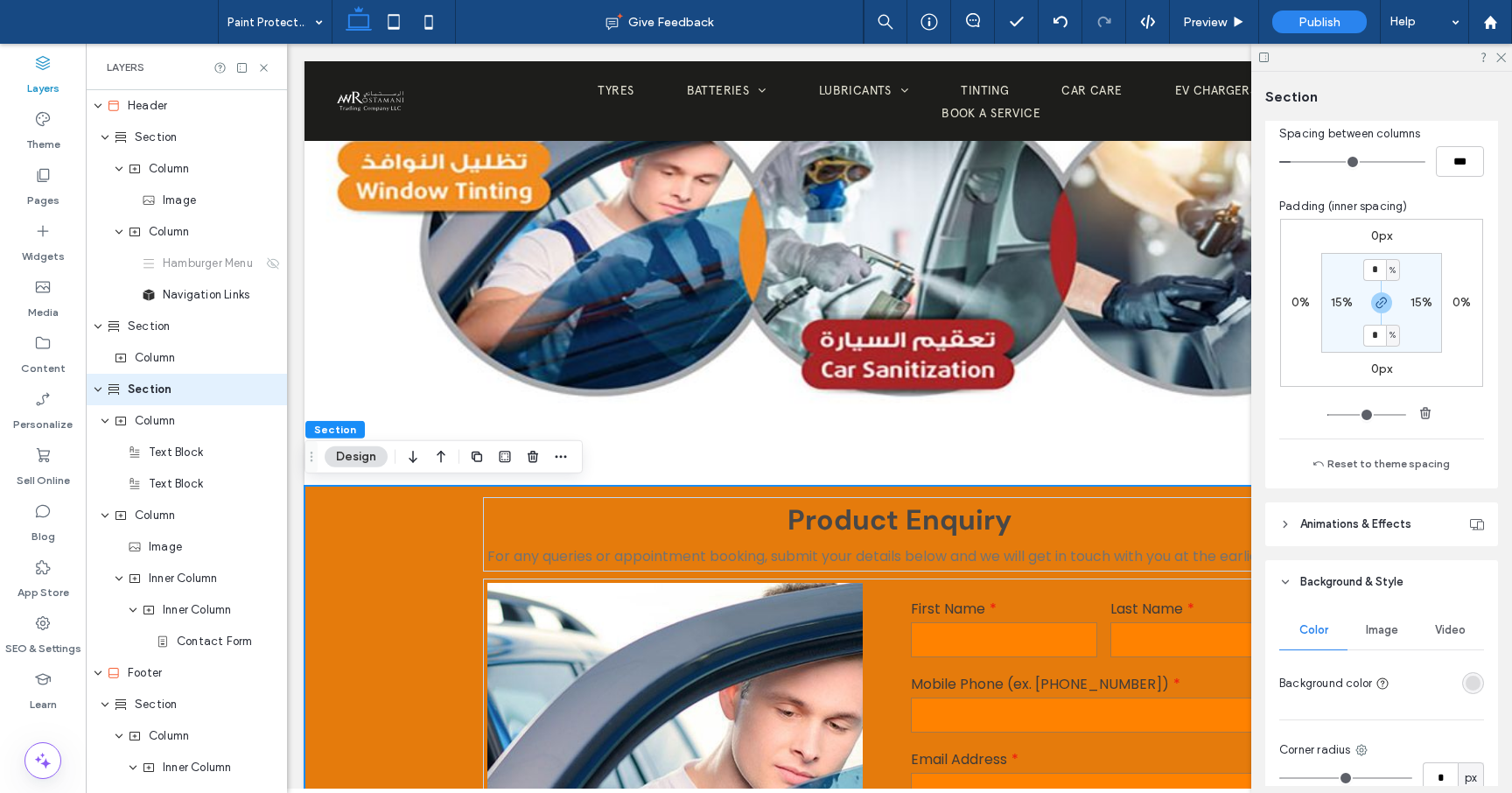
click at [1469, 684] on div "rgba(82, 82, 82, 0.15)" at bounding box center [1473, 683] width 15 height 15
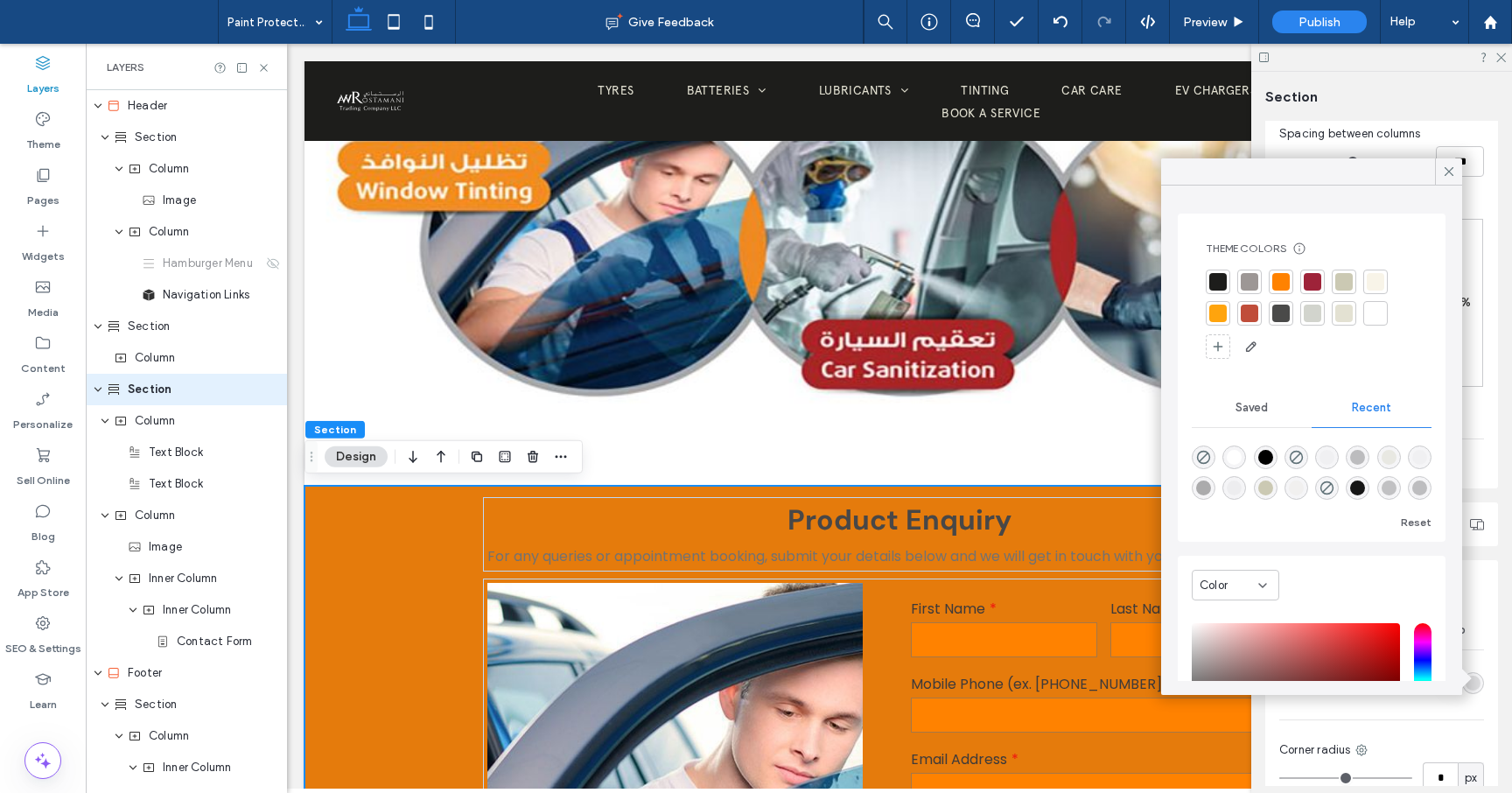
click at [1218, 282] on div at bounding box center [1218, 282] width 18 height 18
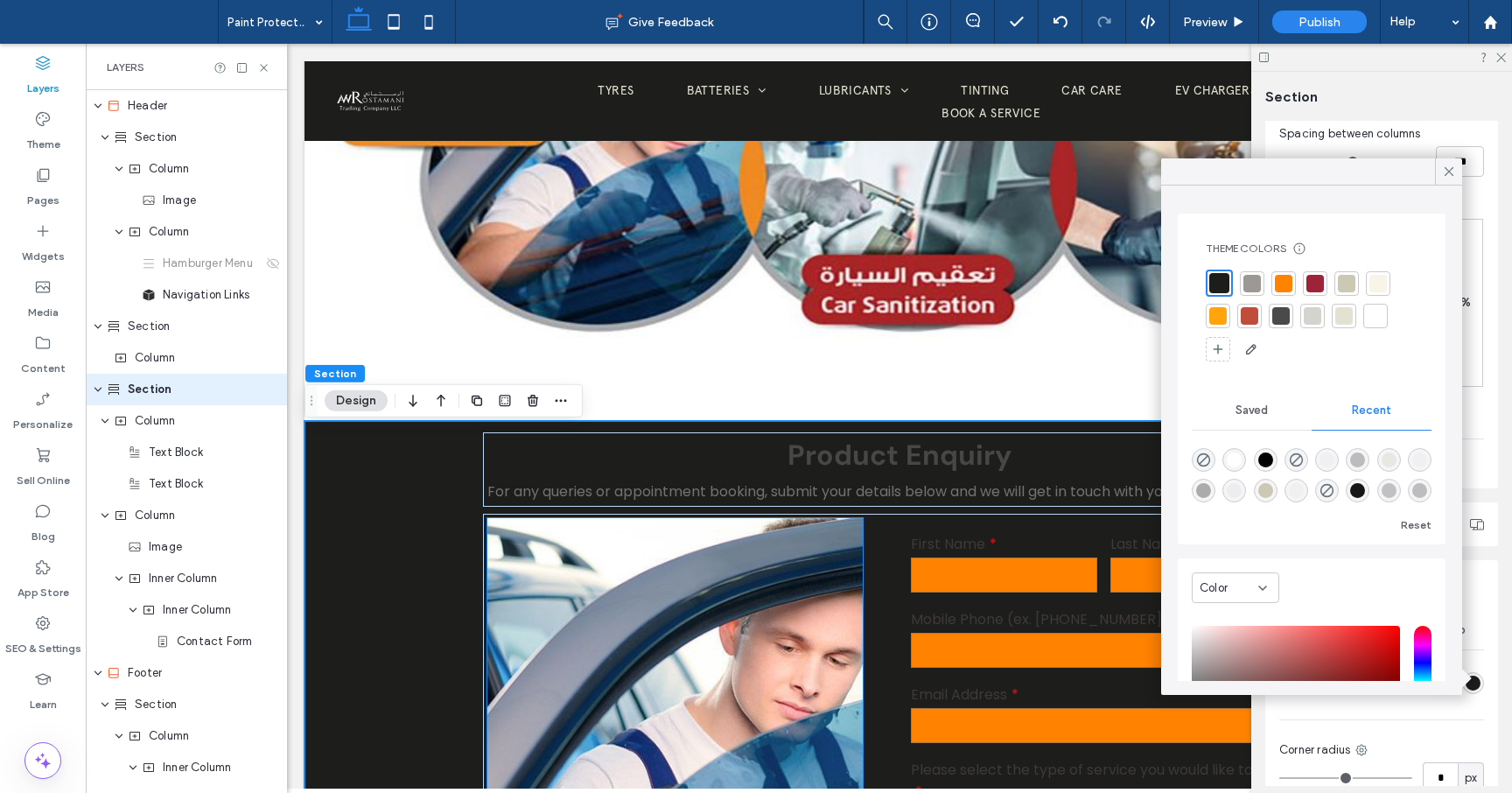
scroll to position [291, 0]
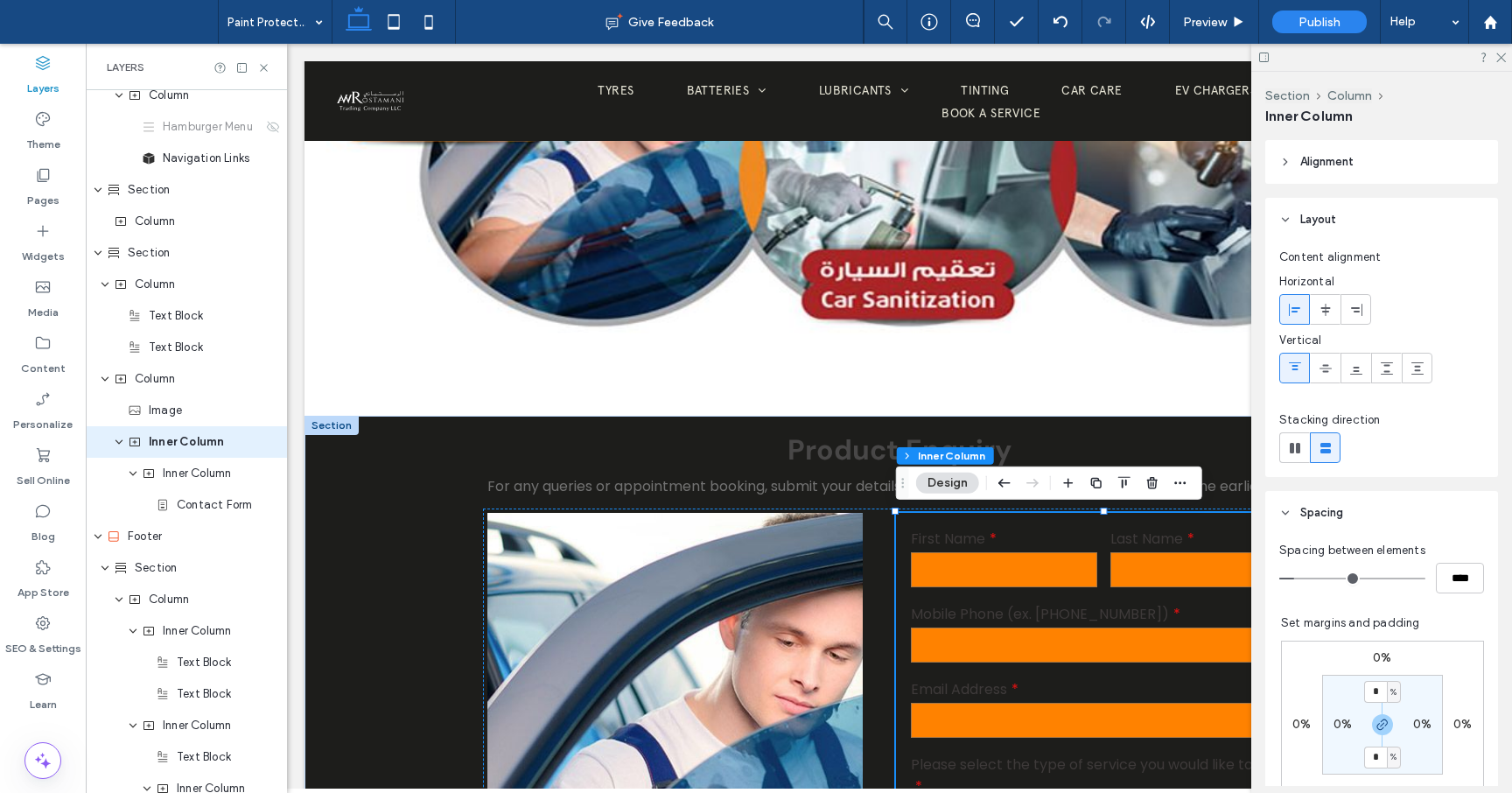
click at [924, 606] on label "Mobile Phone (ex. [PHONE_NUMBER])" at bounding box center [1104, 614] width 386 height 22
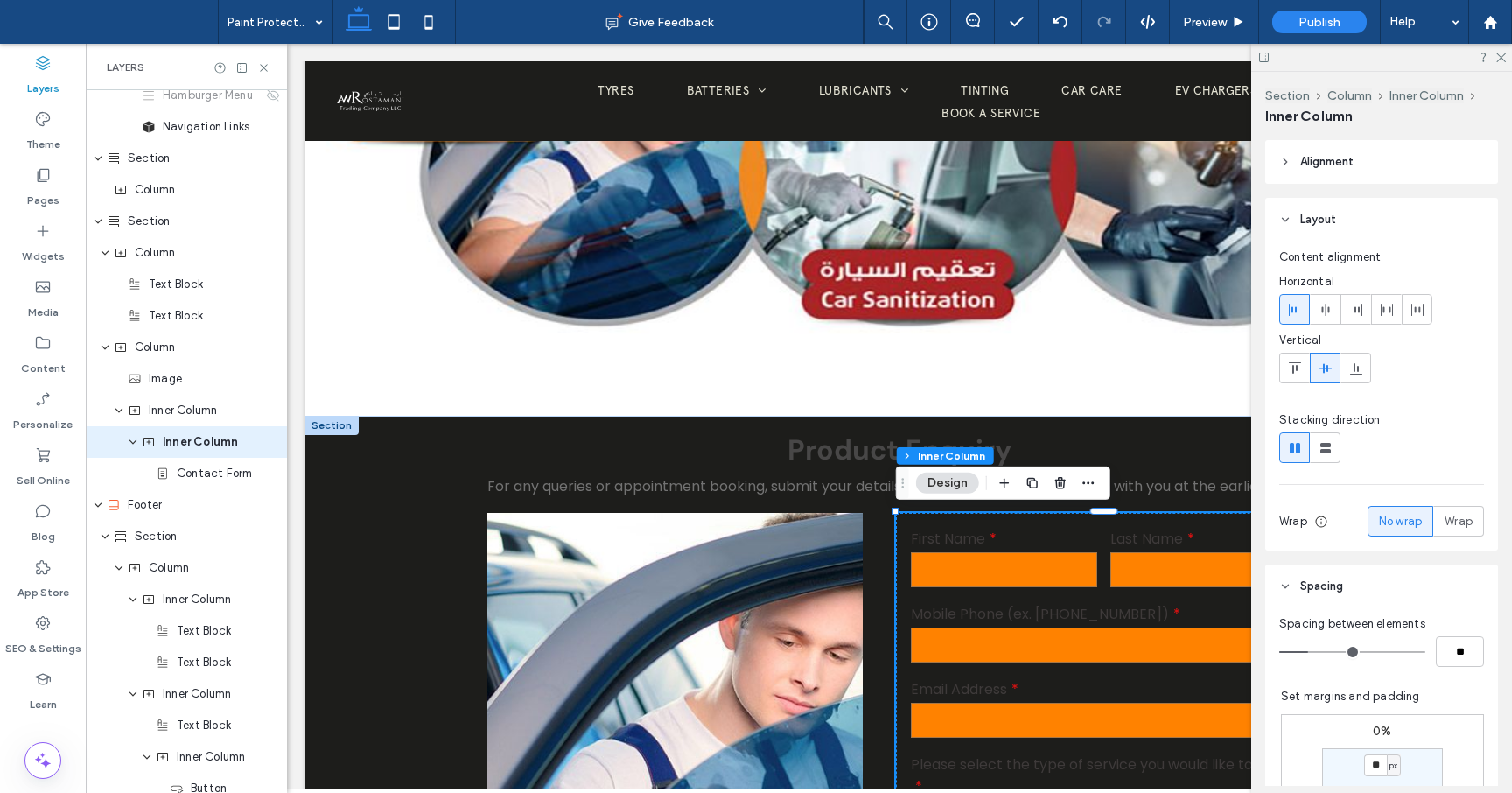
click at [960, 603] on label "Mobile Phone (ex. [PHONE_NUMBER])" at bounding box center [1104, 614] width 386 height 22
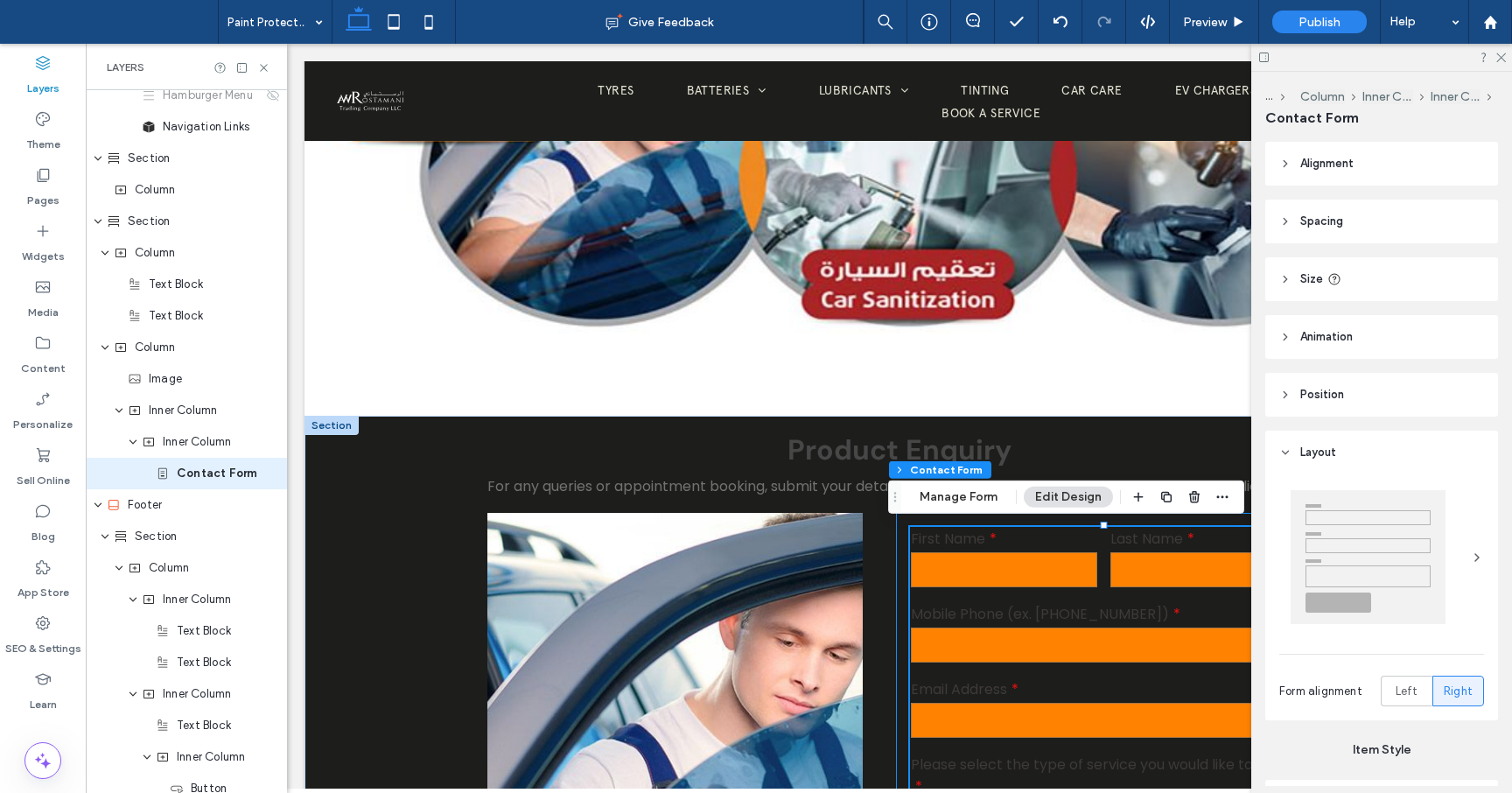
type input "*"
type input "***"
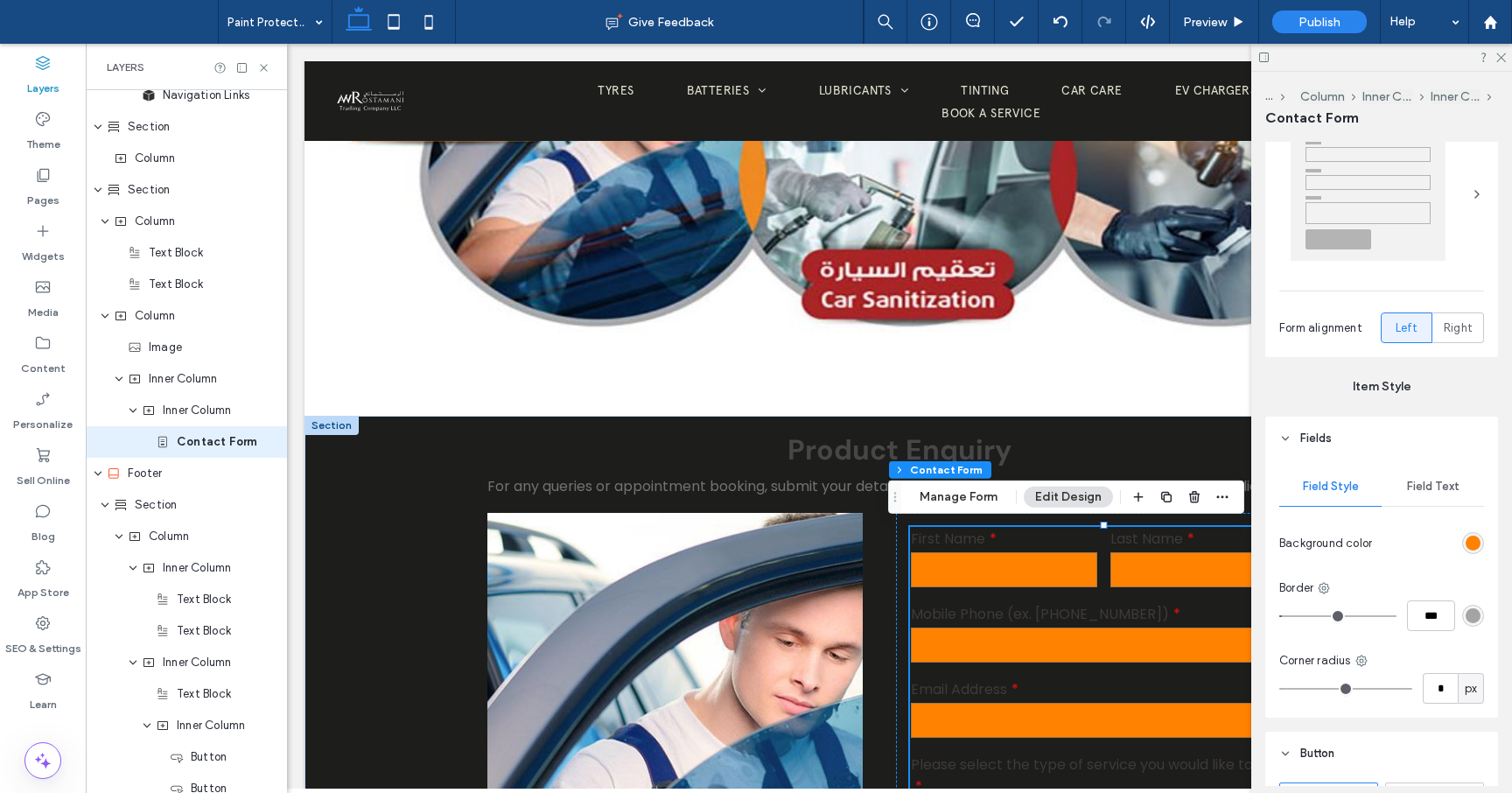
scroll to position [429, 0]
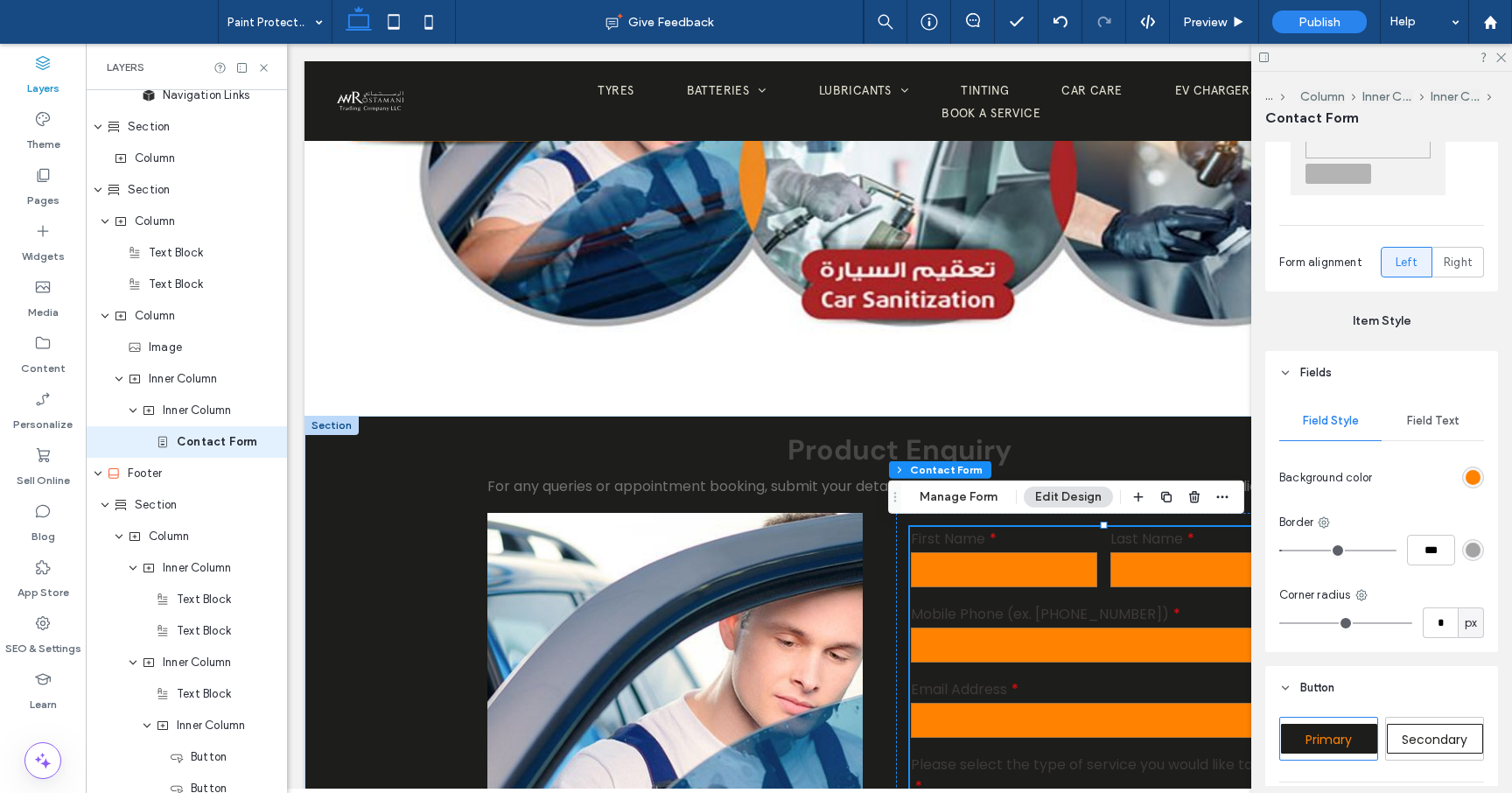
click at [1475, 478] on div "rgb(255, 130, 0)" at bounding box center [1473, 477] width 15 height 15
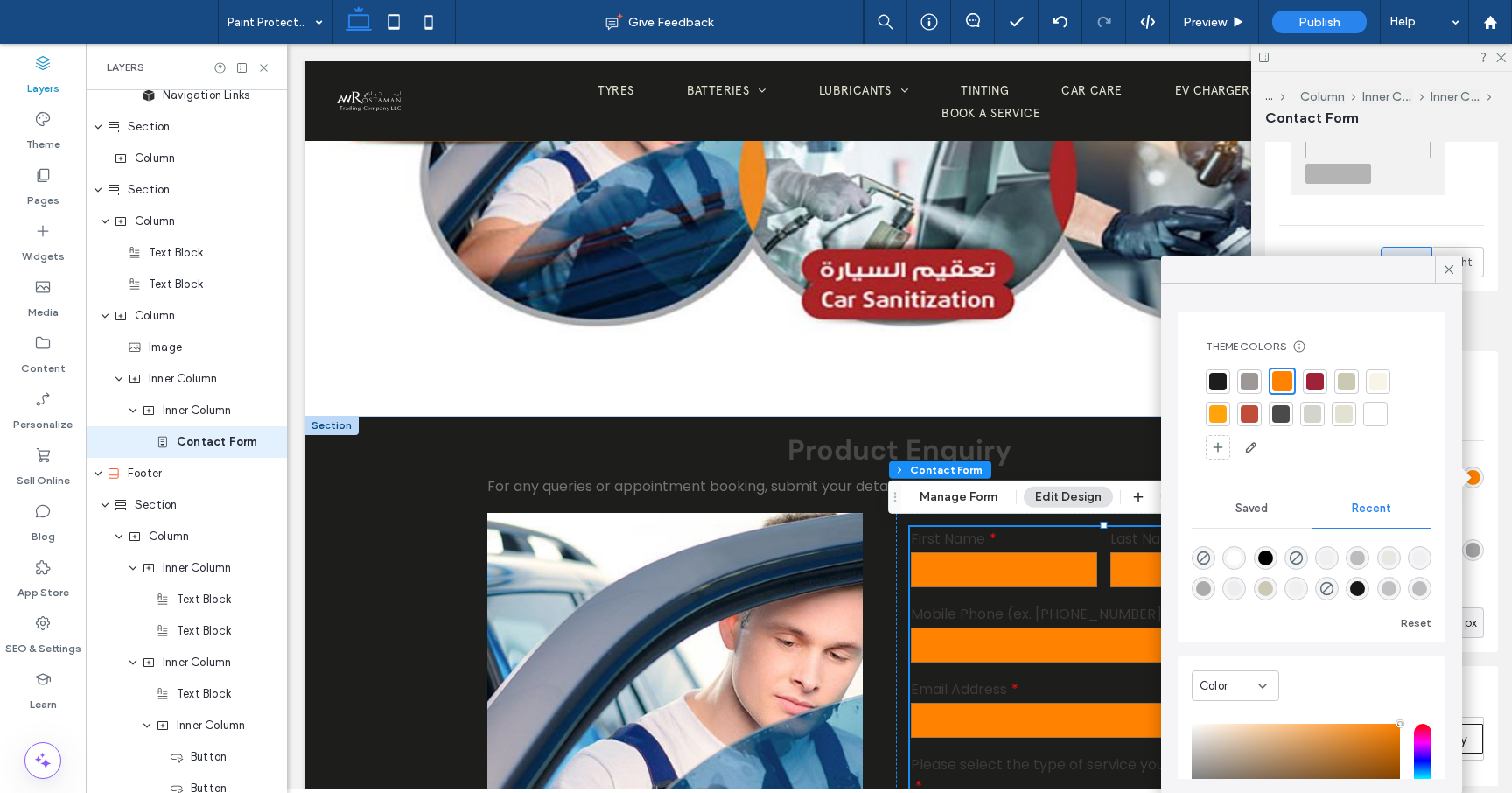
click at [1346, 419] on div at bounding box center [1344, 414] width 18 height 18
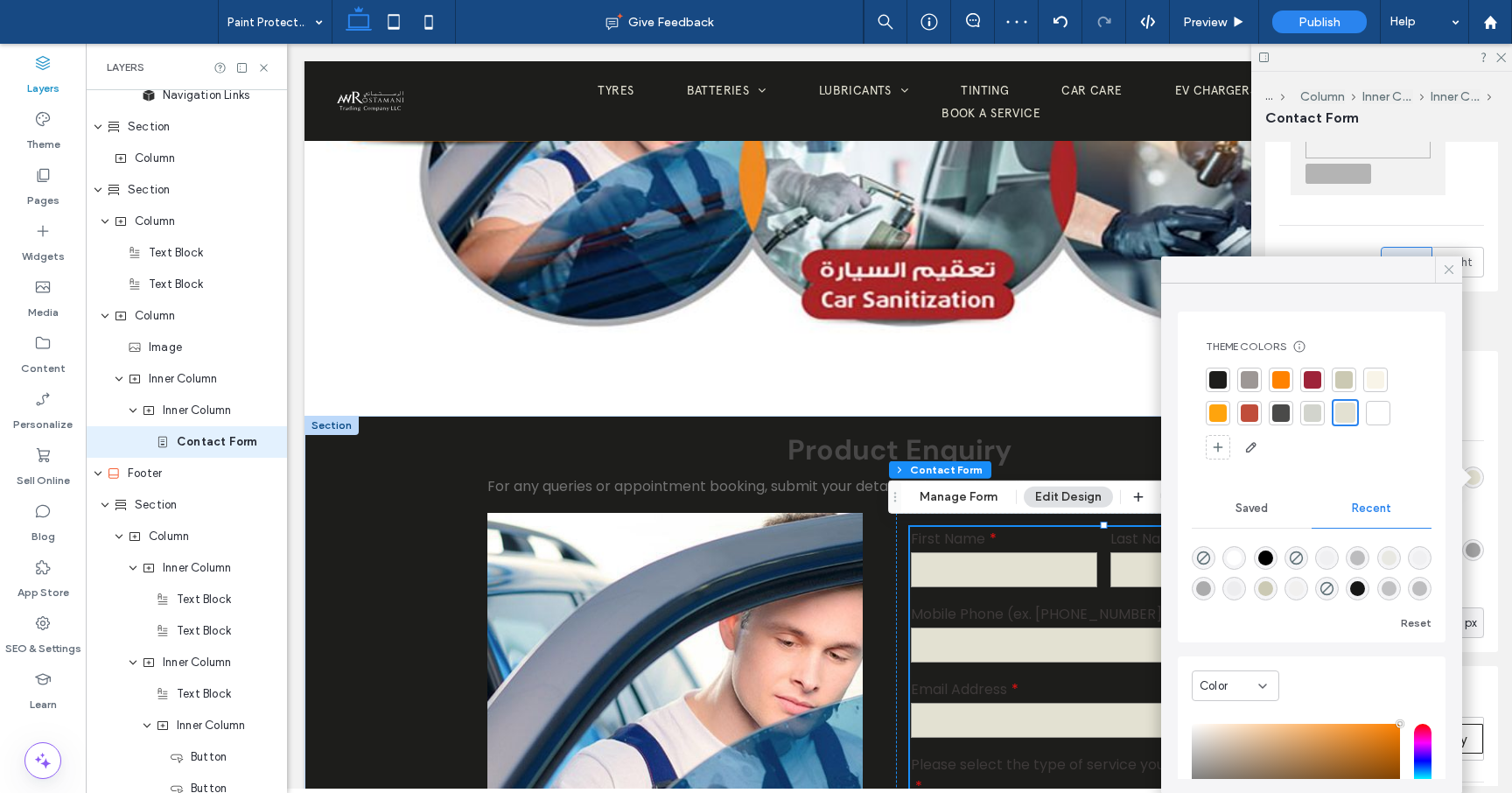
click at [1449, 271] on icon at bounding box center [1449, 270] width 16 height 16
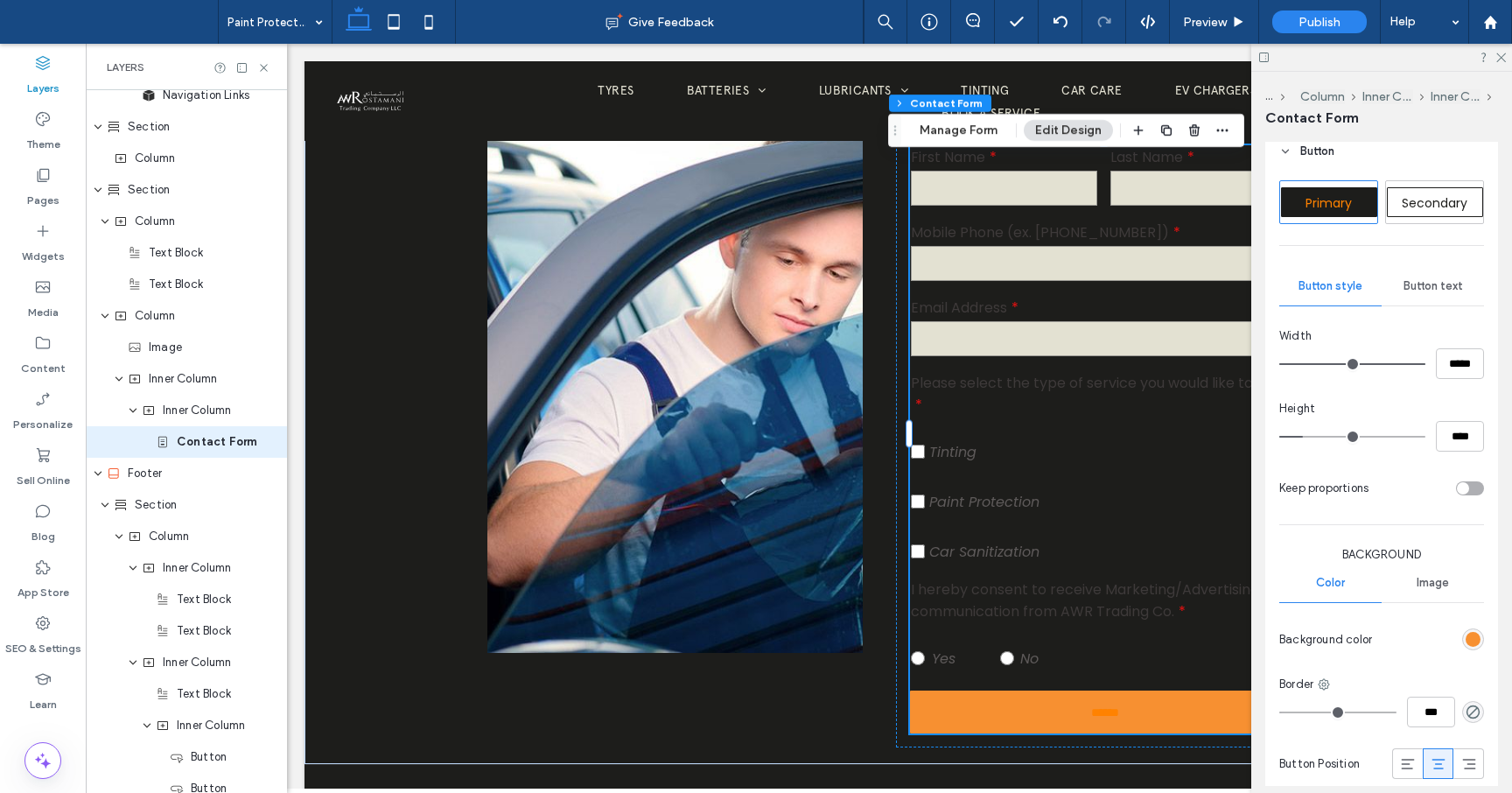
scroll to position [1052, 0]
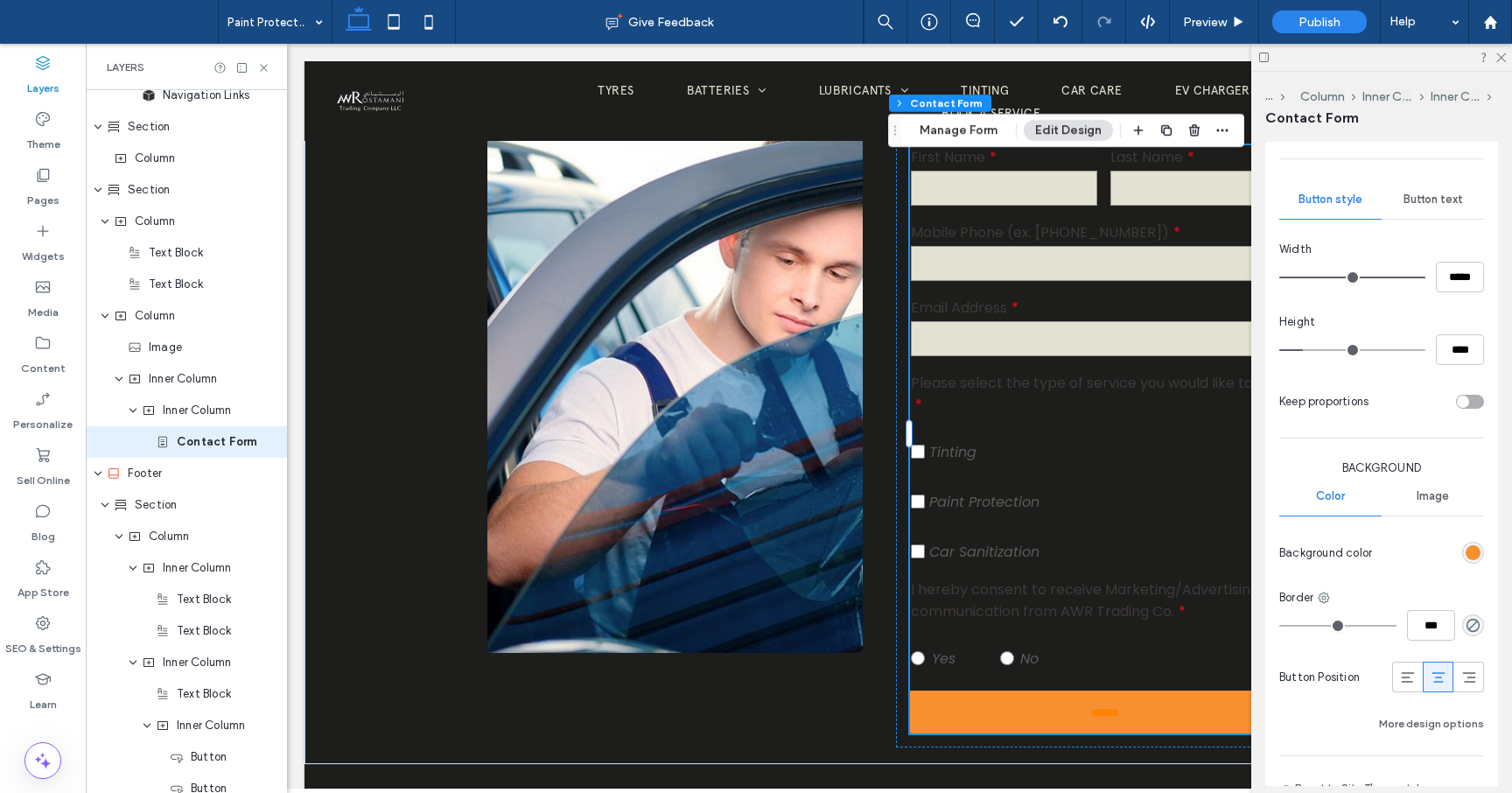
click at [1472, 551] on div "rgb(247, 144, 49)" at bounding box center [1473, 552] width 15 height 15
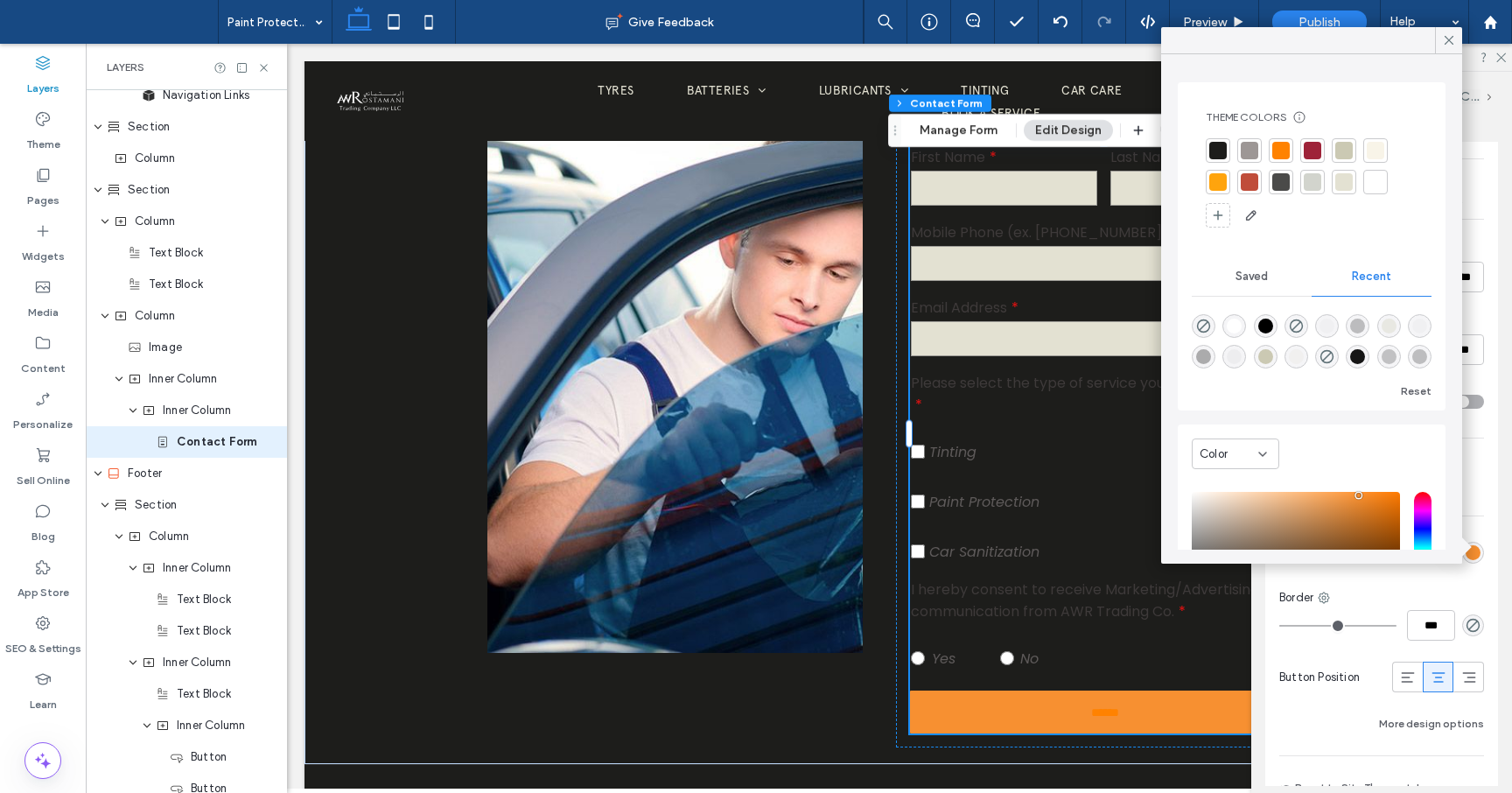
click at [1344, 180] on div at bounding box center [1344, 182] width 18 height 18
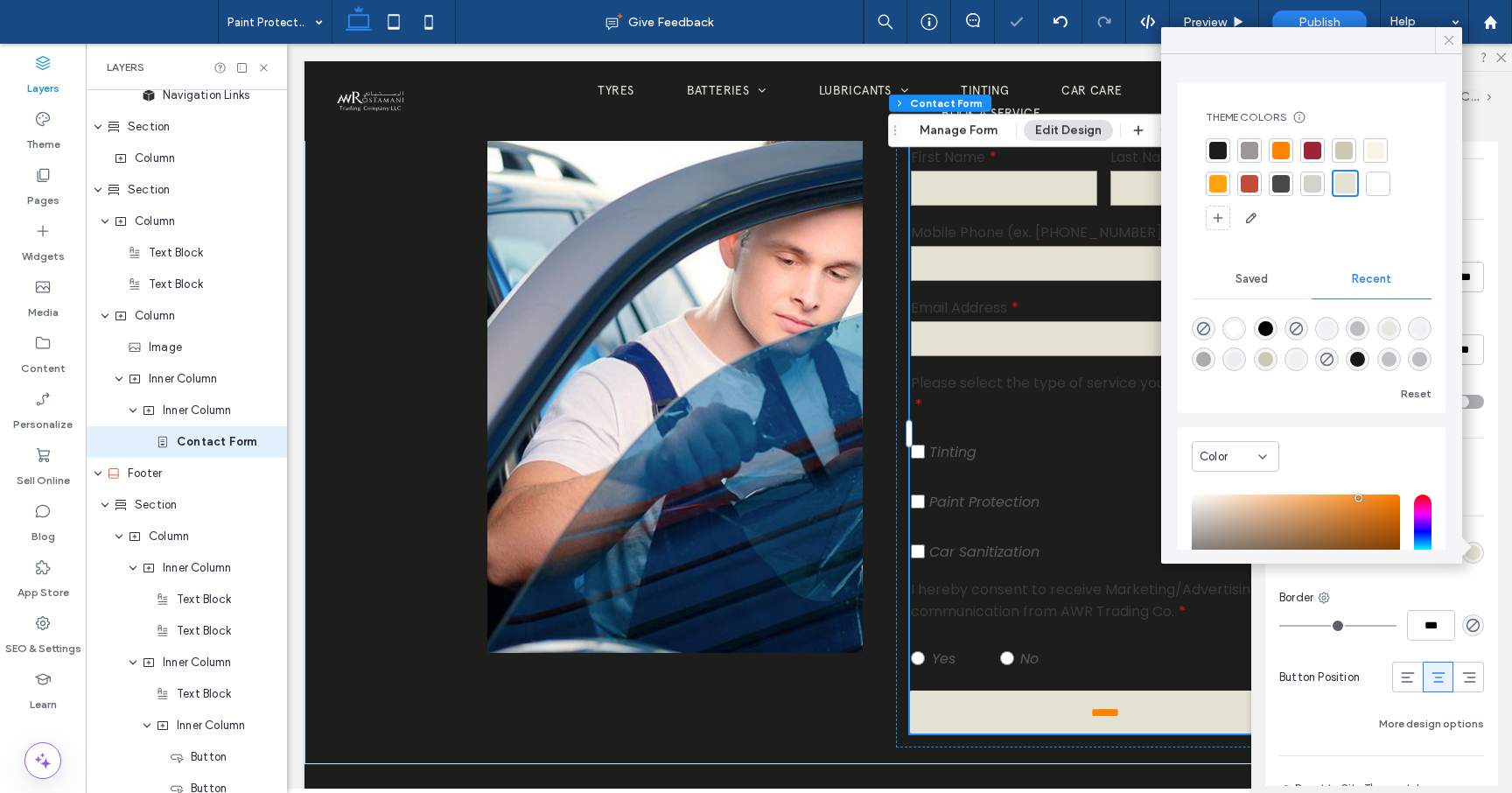
click at [1450, 36] on icon at bounding box center [1449, 40] width 16 height 16
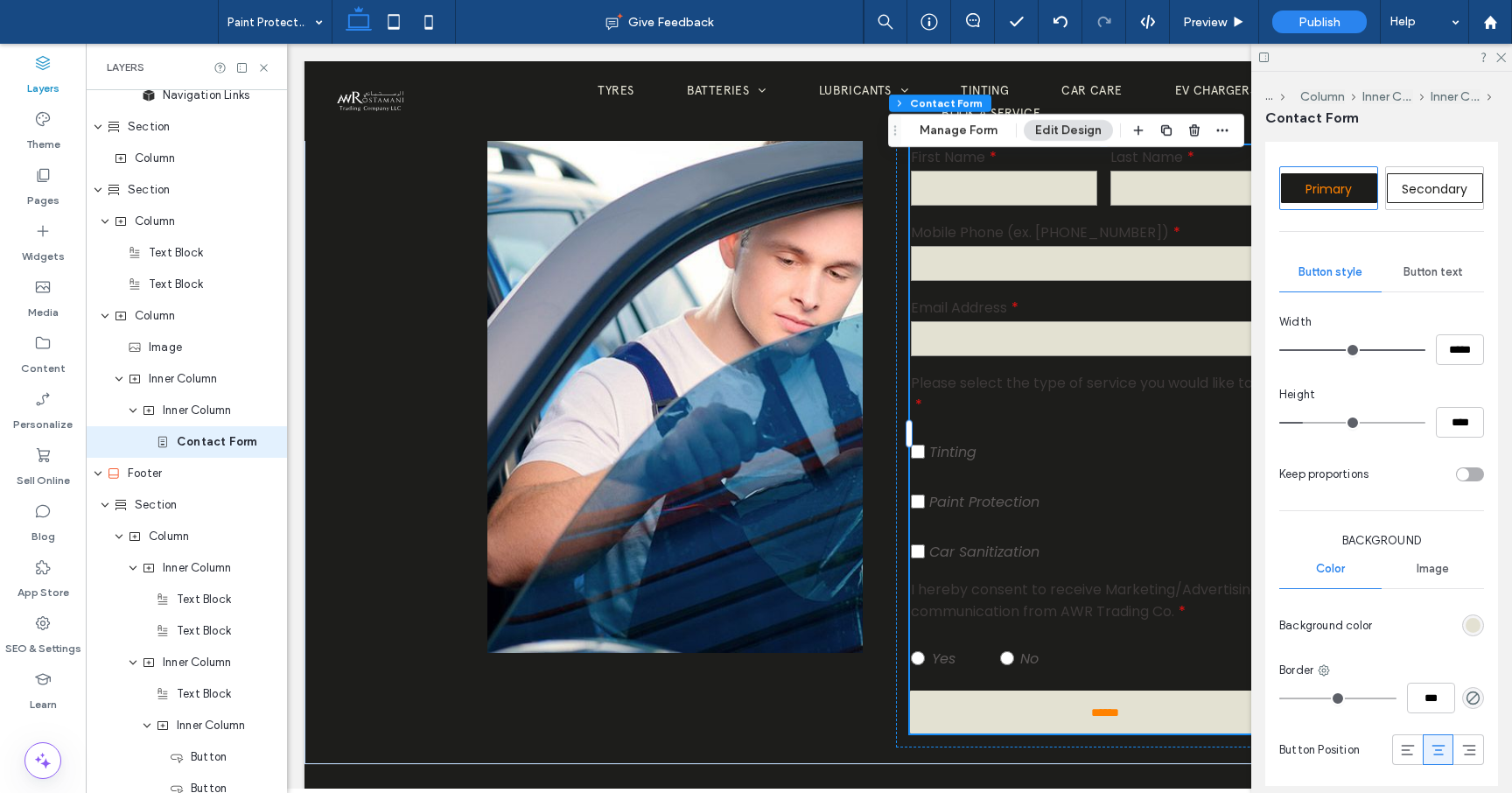
scroll to position [966, 0]
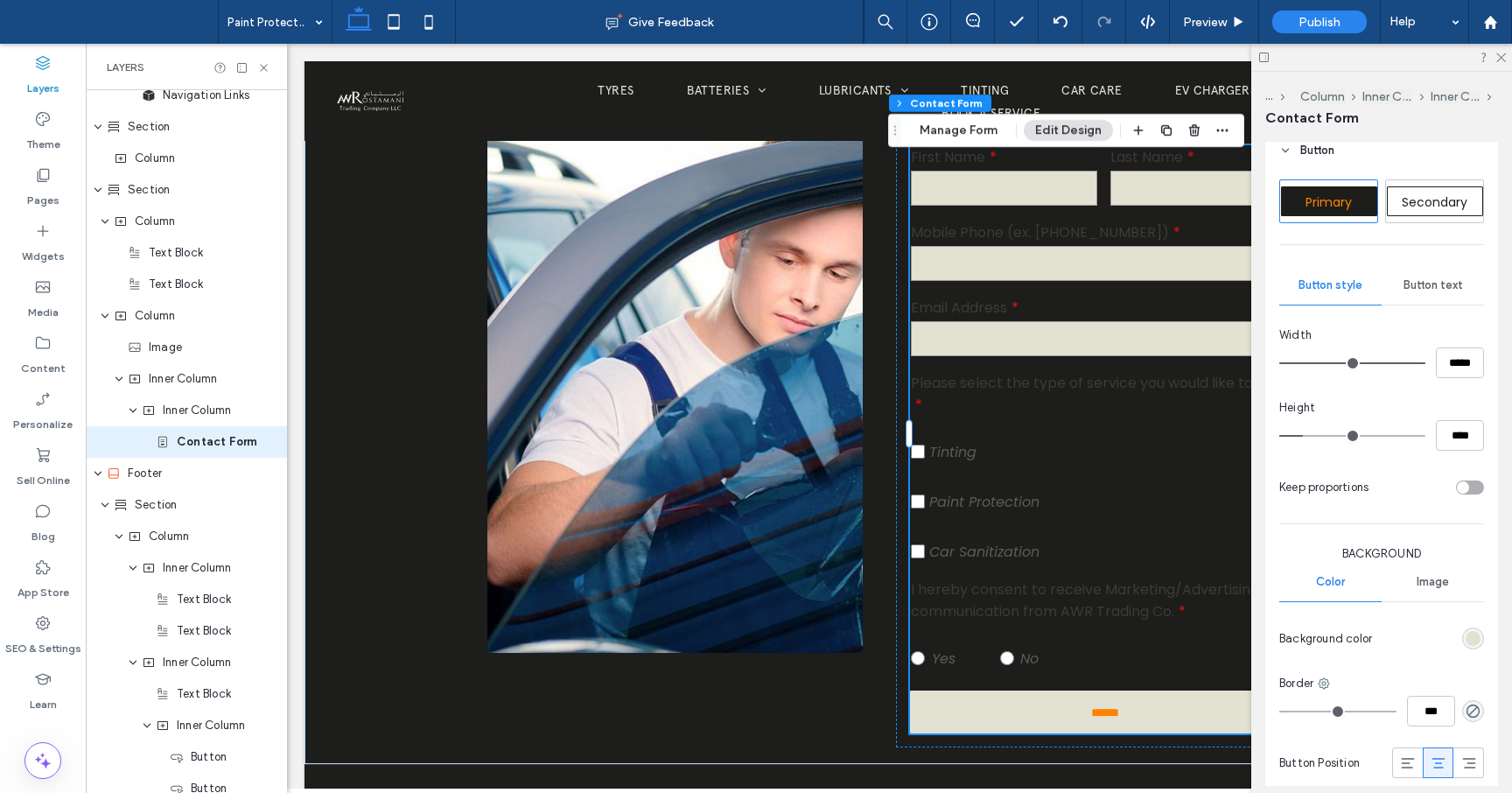
click at [1446, 293] on div "Button text" at bounding box center [1432, 285] width 102 height 38
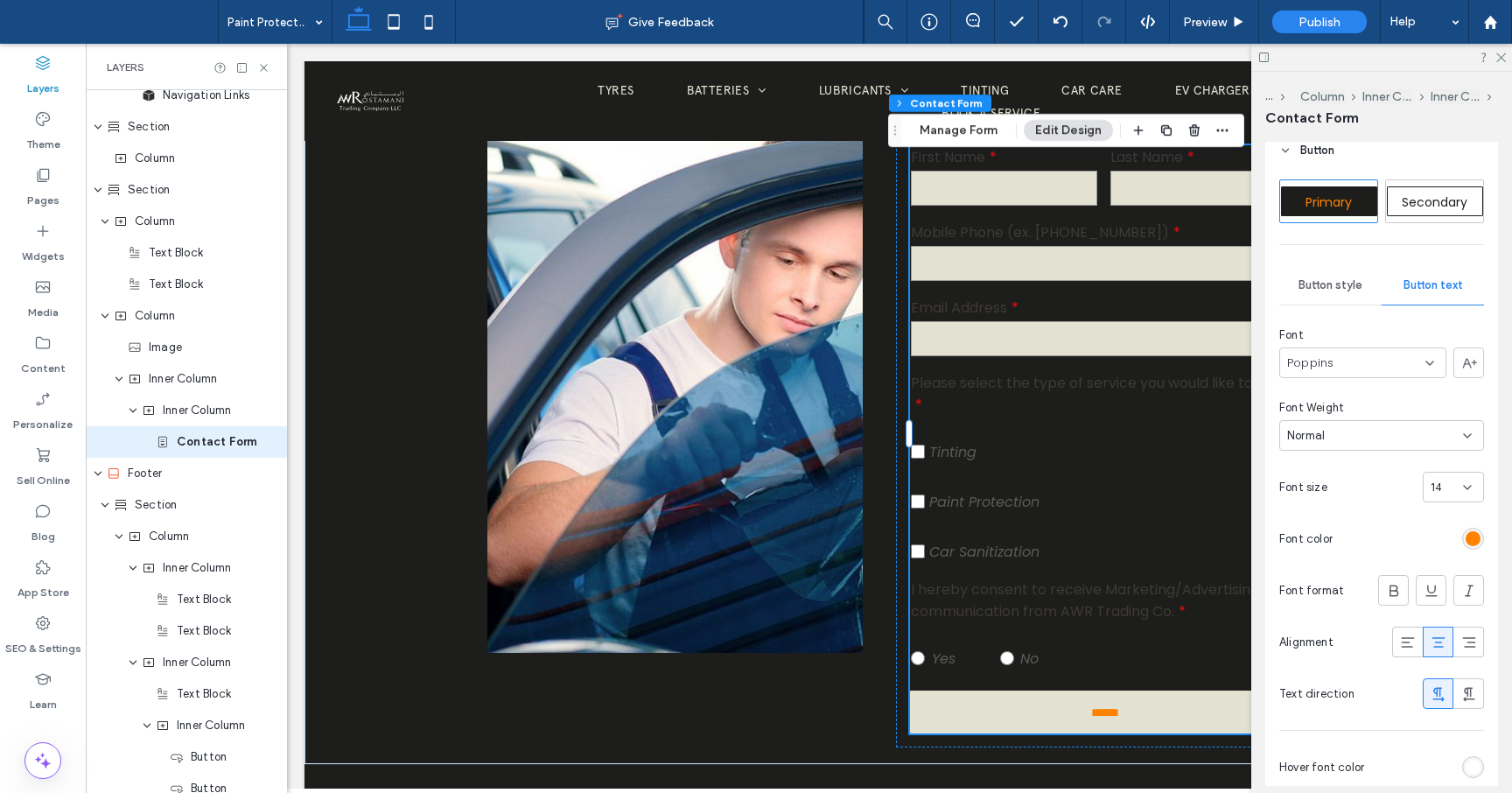
click at [1476, 546] on div "rgb(255, 130, 0)" at bounding box center [1473, 538] width 22 height 22
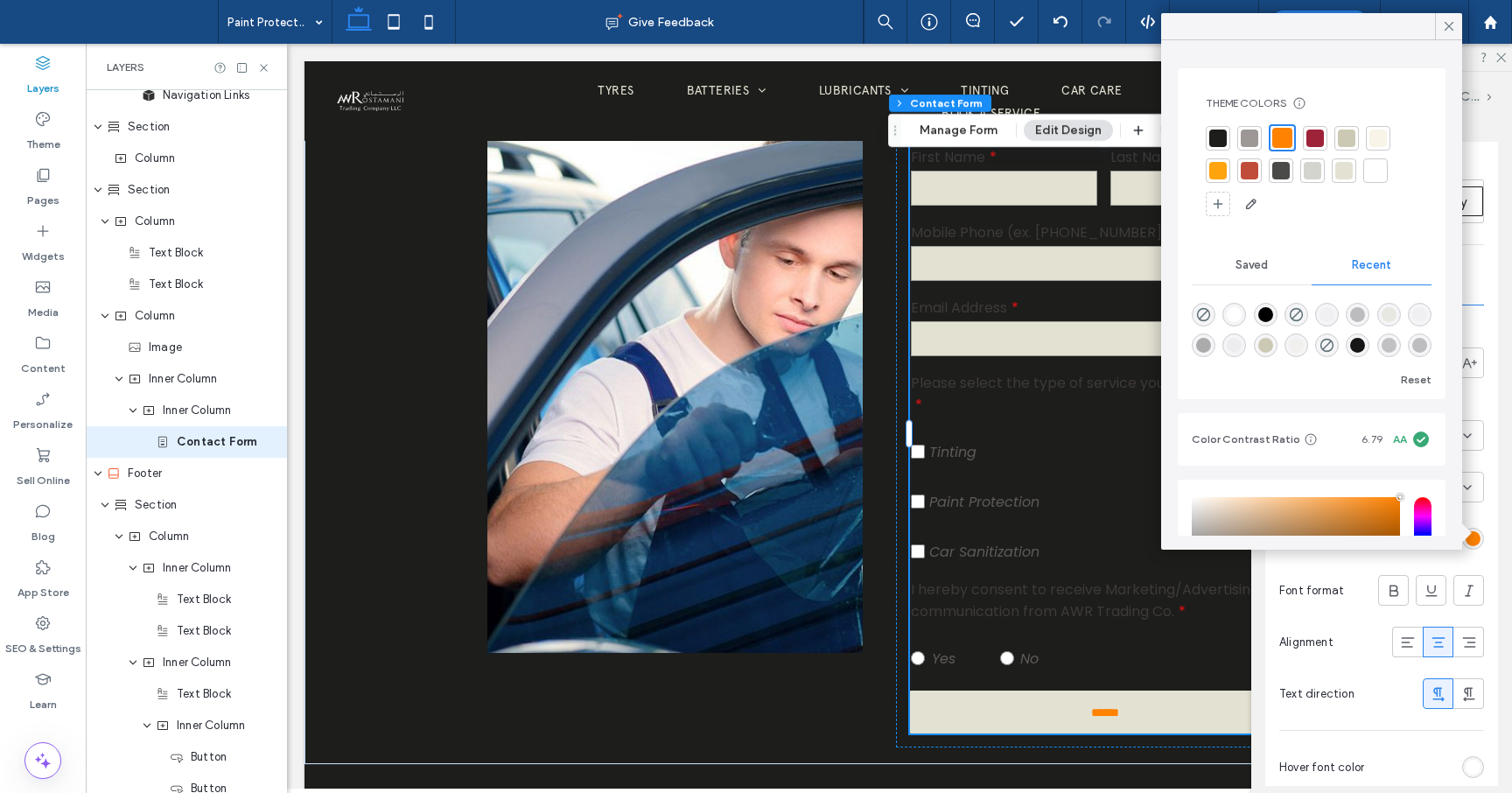
click at [1219, 130] on div at bounding box center [1218, 139] width 18 height 18
click at [1452, 27] on icon at bounding box center [1449, 27] width 16 height 16
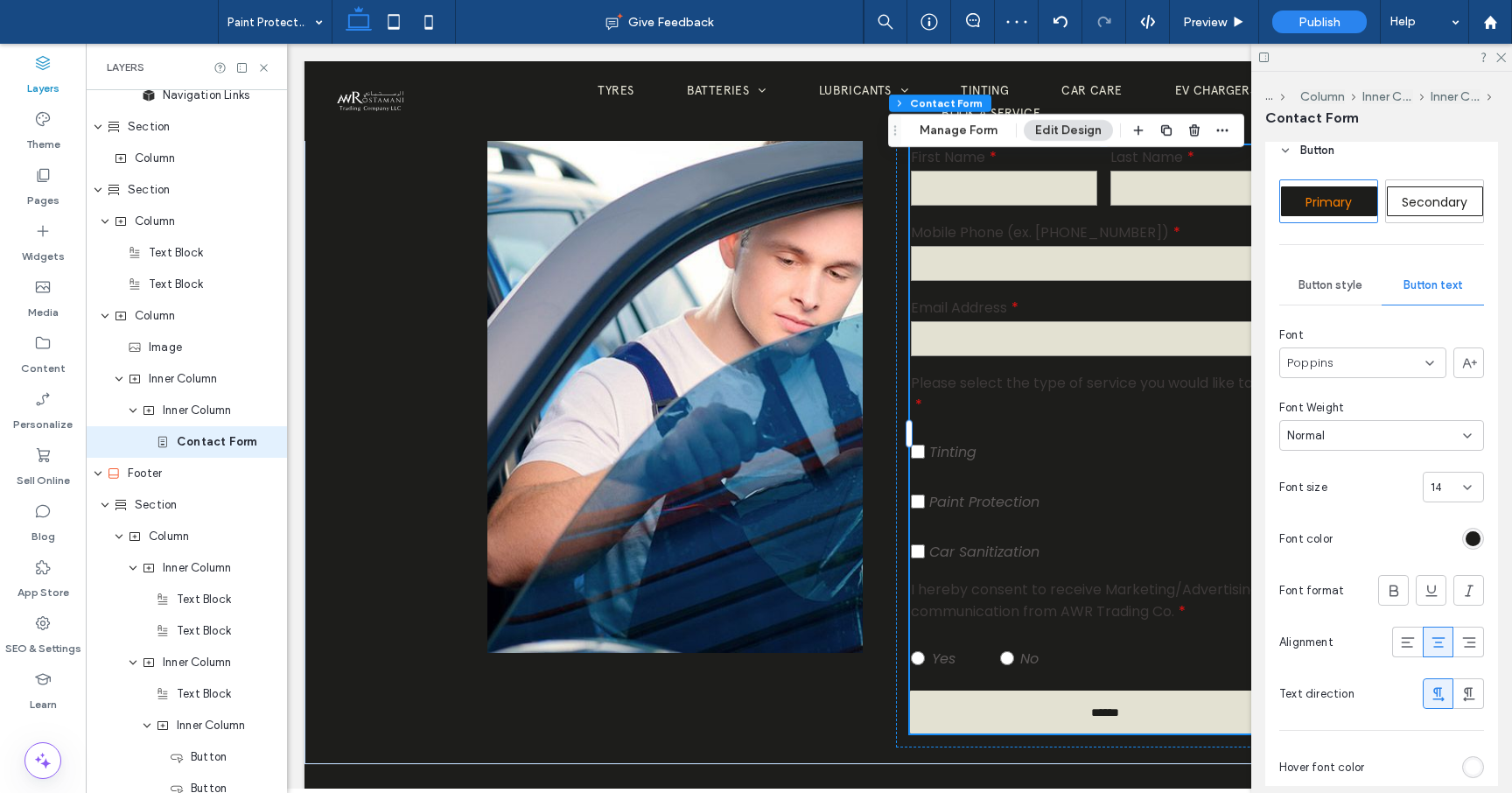
click at [1433, 368] on icon at bounding box center [1429, 363] width 14 height 14
click at [1368, 471] on span "apercu-arabic-regular-trial" at bounding box center [1359, 474] width 144 height 18
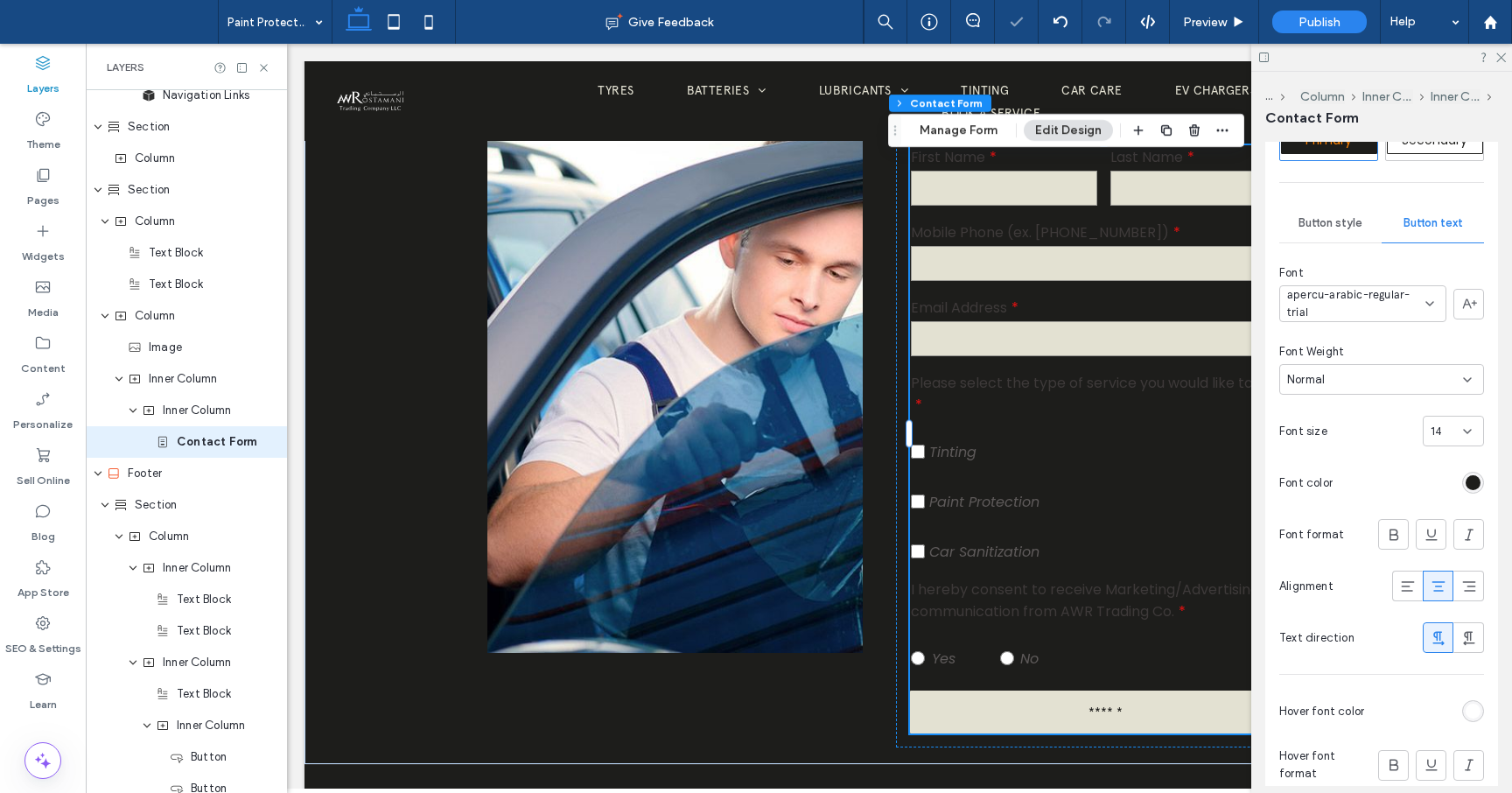
scroll to position [1064, 0]
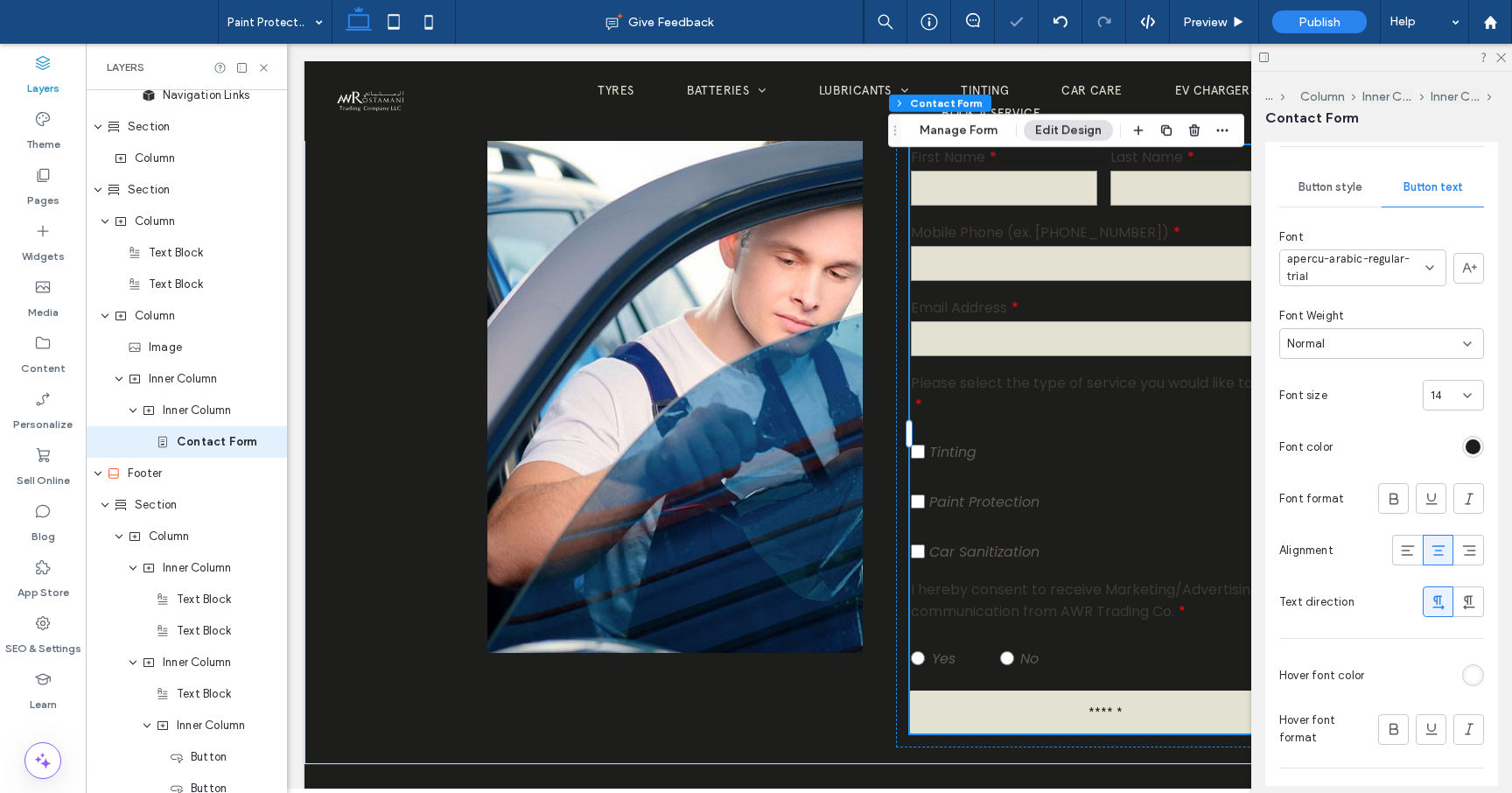
click at [1474, 681] on div "rgb(255, 255, 255)" at bounding box center [1473, 675] width 15 height 15
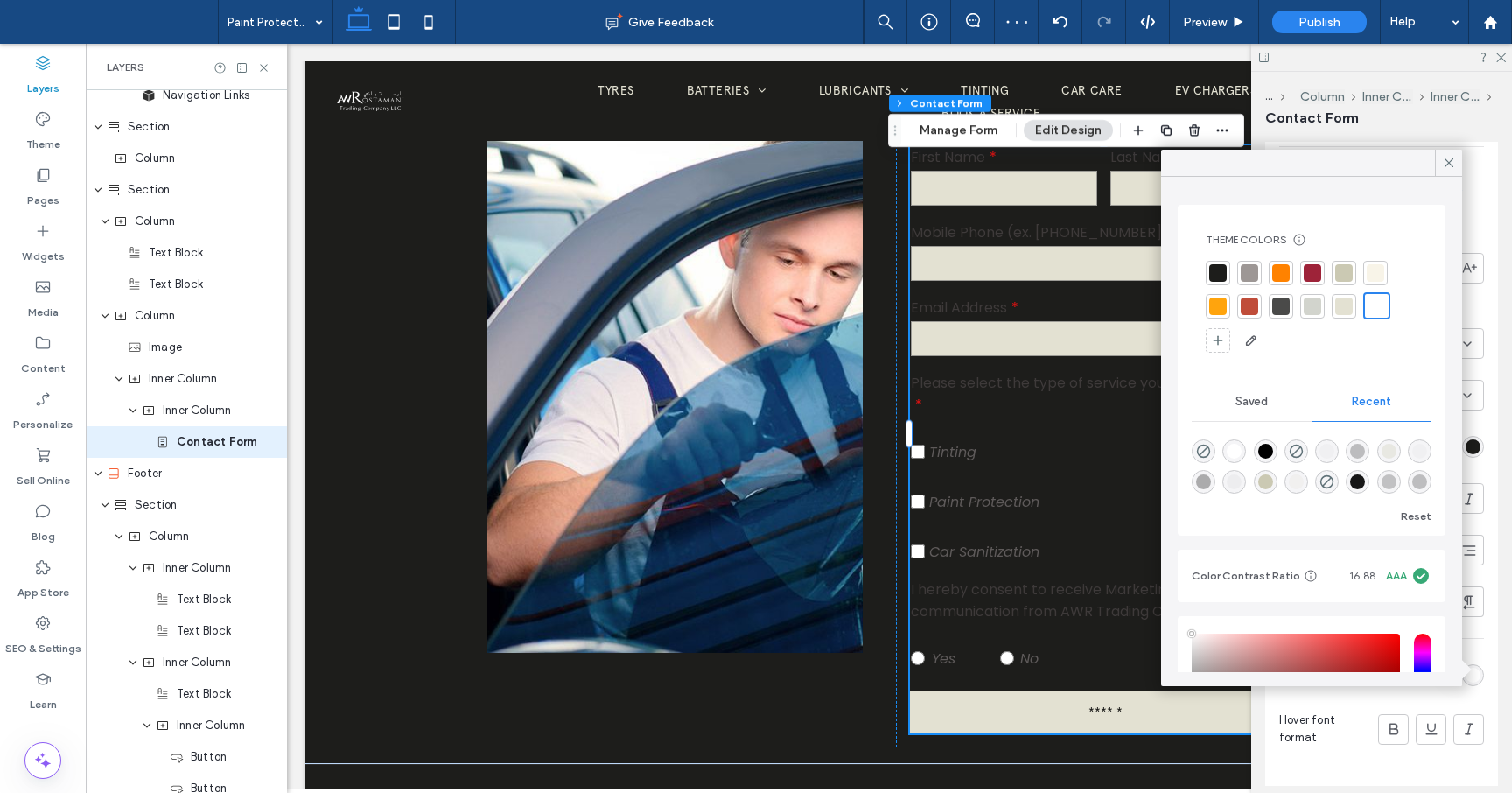
click at [1283, 309] on div at bounding box center [1281, 306] width 18 height 18
click at [1446, 162] on icon at bounding box center [1449, 163] width 16 height 16
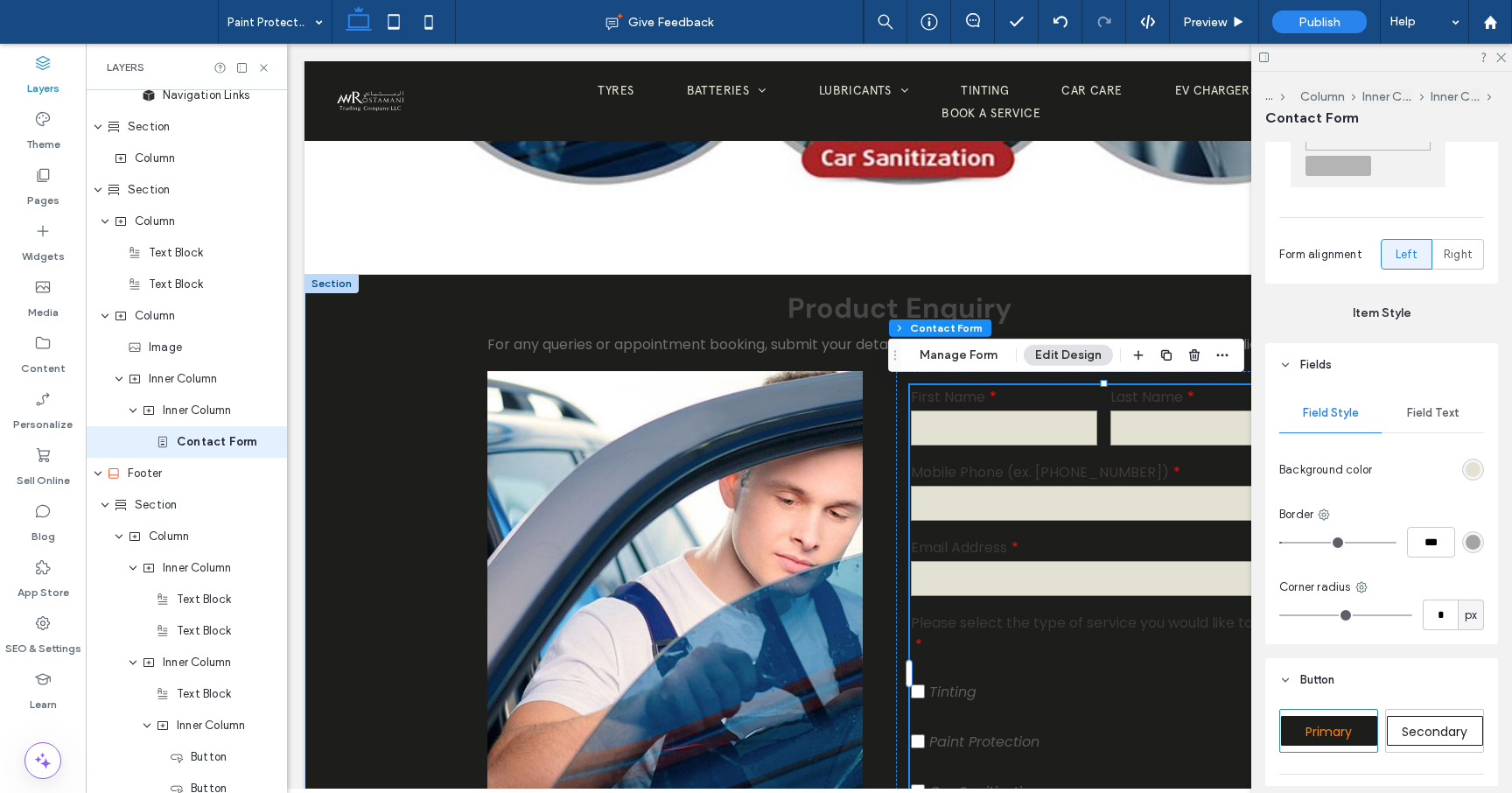
scroll to position [436, 0]
click at [1440, 416] on span "Field Text" at bounding box center [1433, 414] width 52 height 14
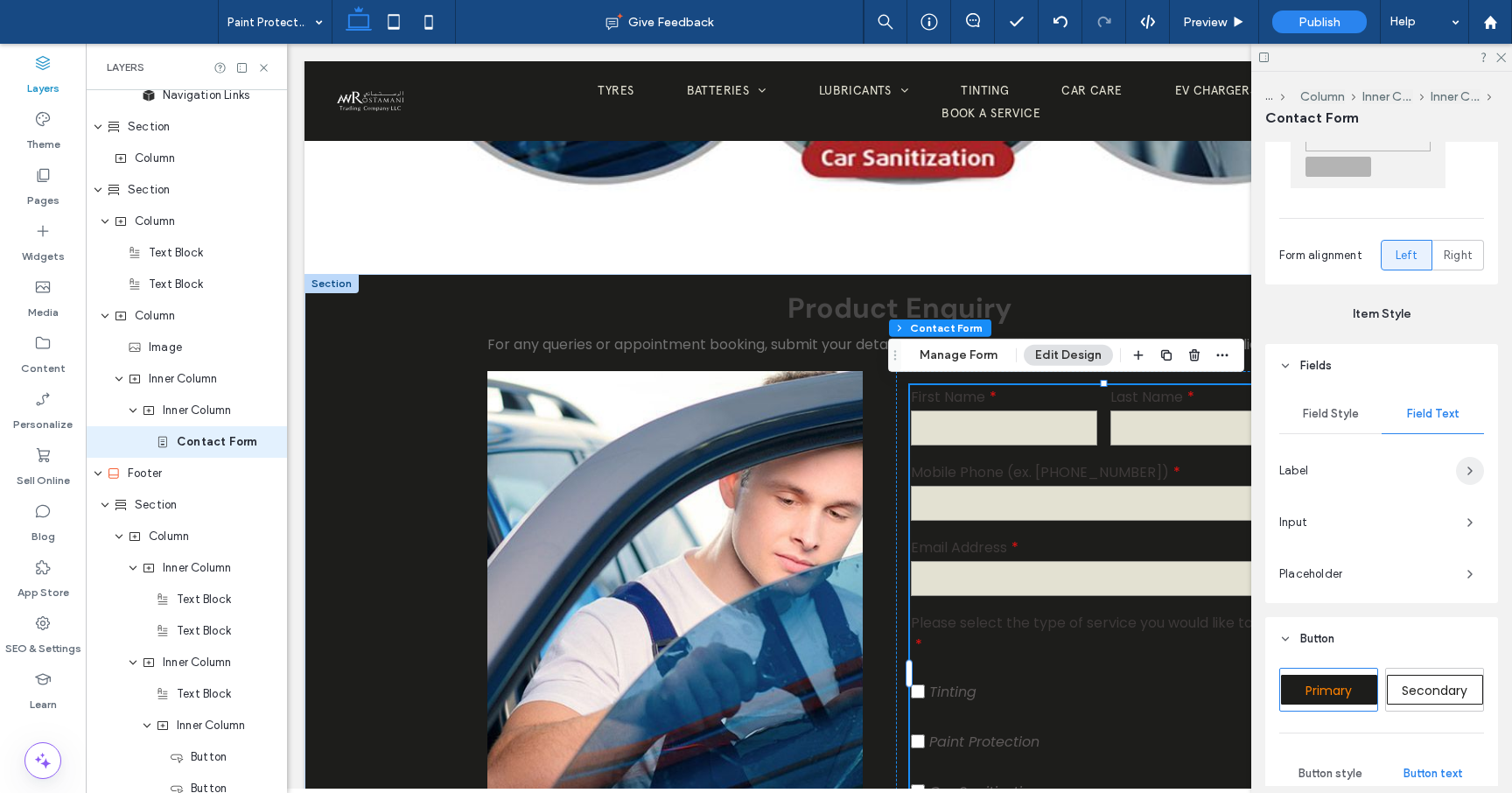
click at [1469, 466] on icon "button" at bounding box center [1470, 471] width 14 height 14
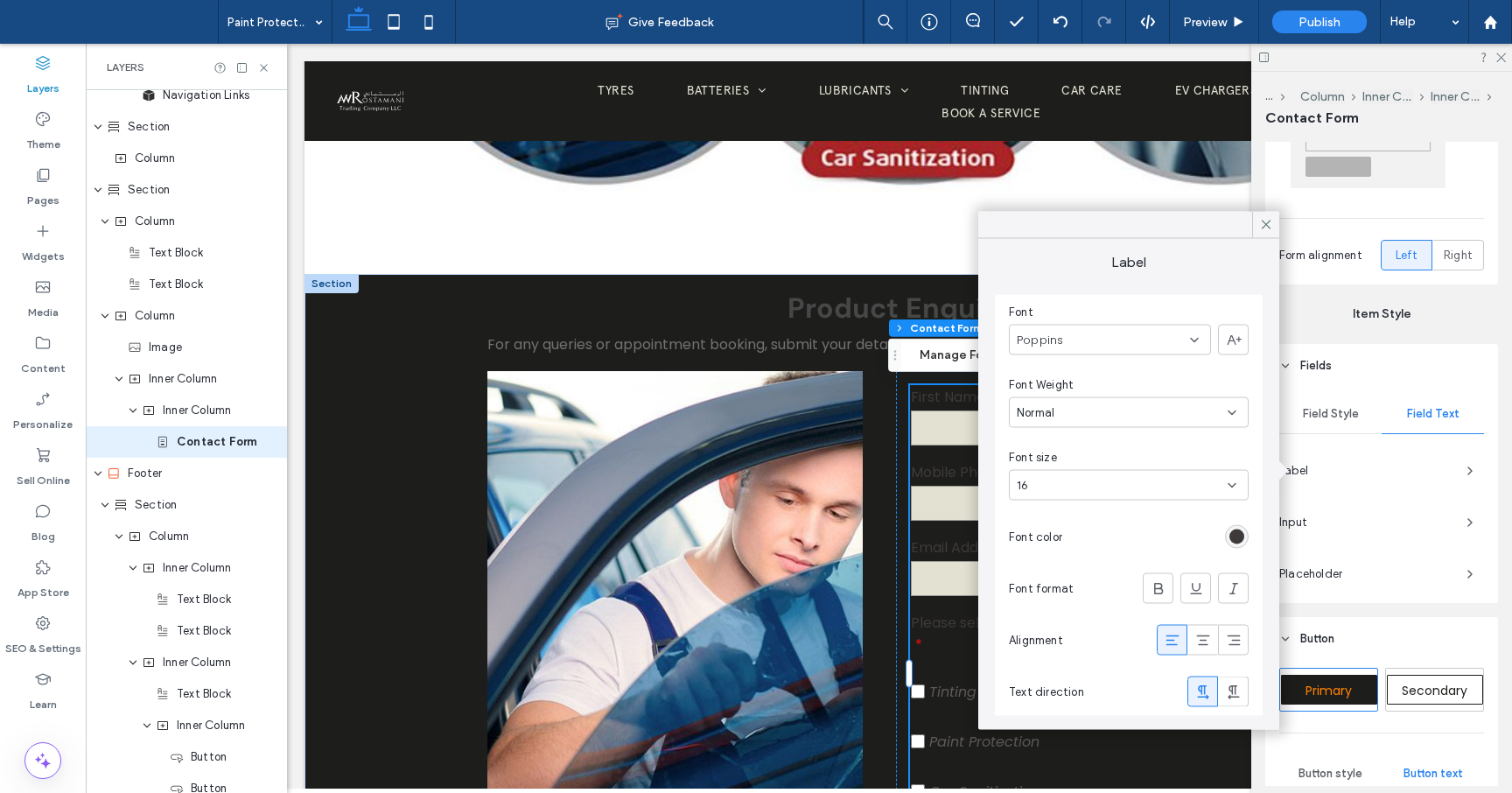
click at [1197, 341] on icon at bounding box center [1194, 339] width 14 height 14
click at [1098, 495] on span "apercu-arabic-regular-trial" at bounding box center [1088, 490] width 144 height 18
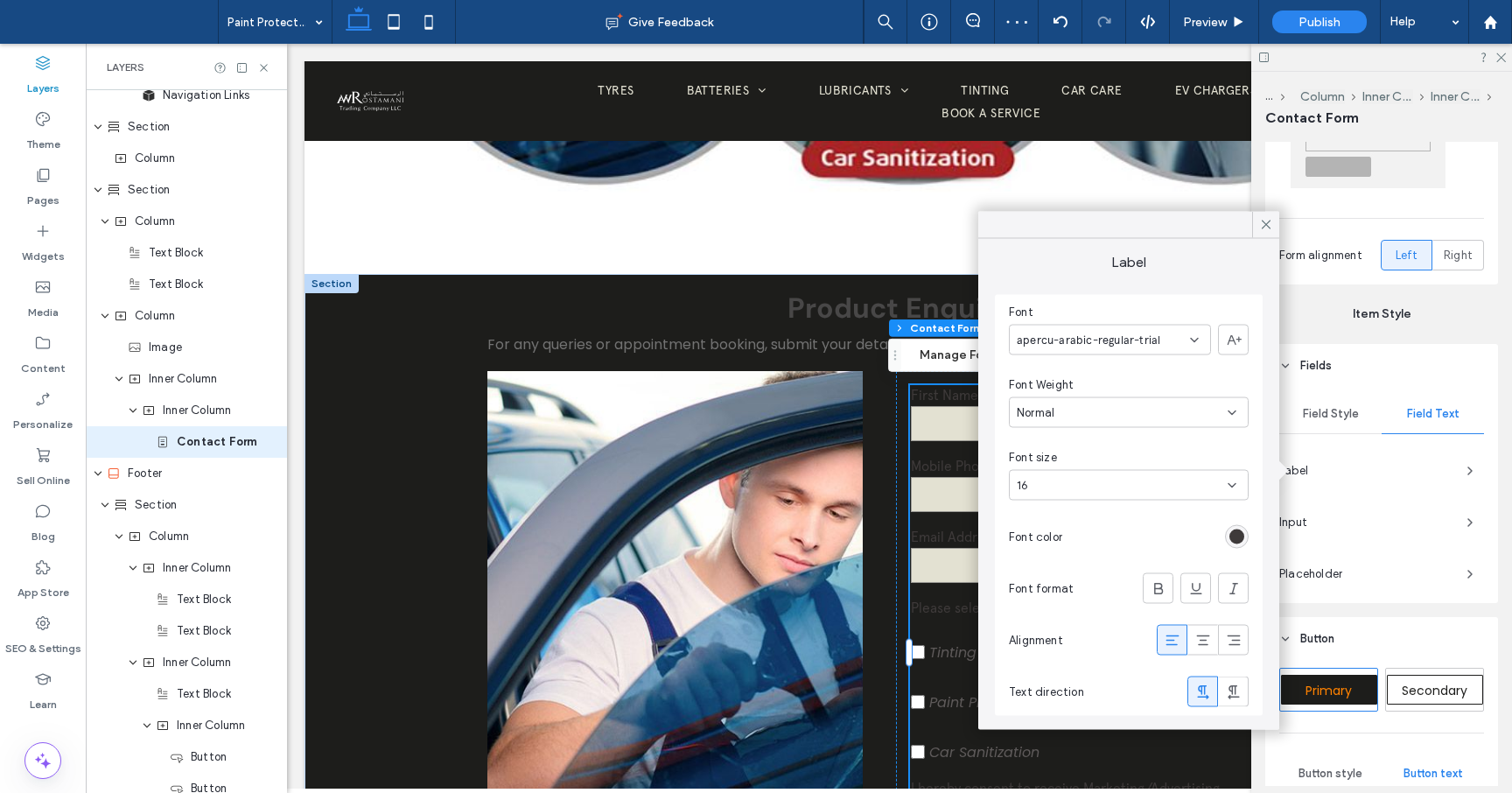
click at [1240, 534] on div "rgb(62, 58, 58)" at bounding box center [1237, 536] width 15 height 15
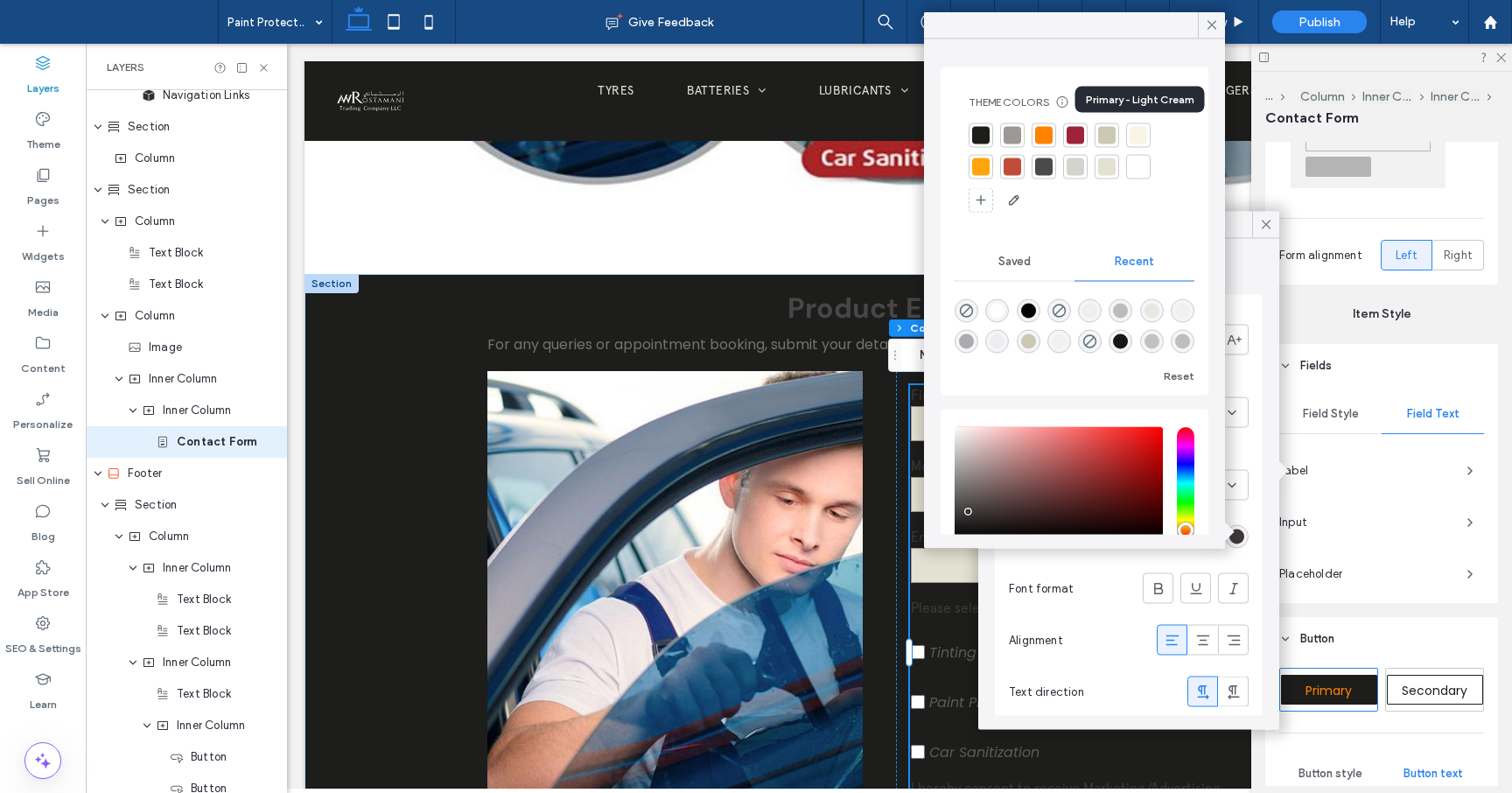
click at [1139, 139] on div at bounding box center [1138, 136] width 18 height 18
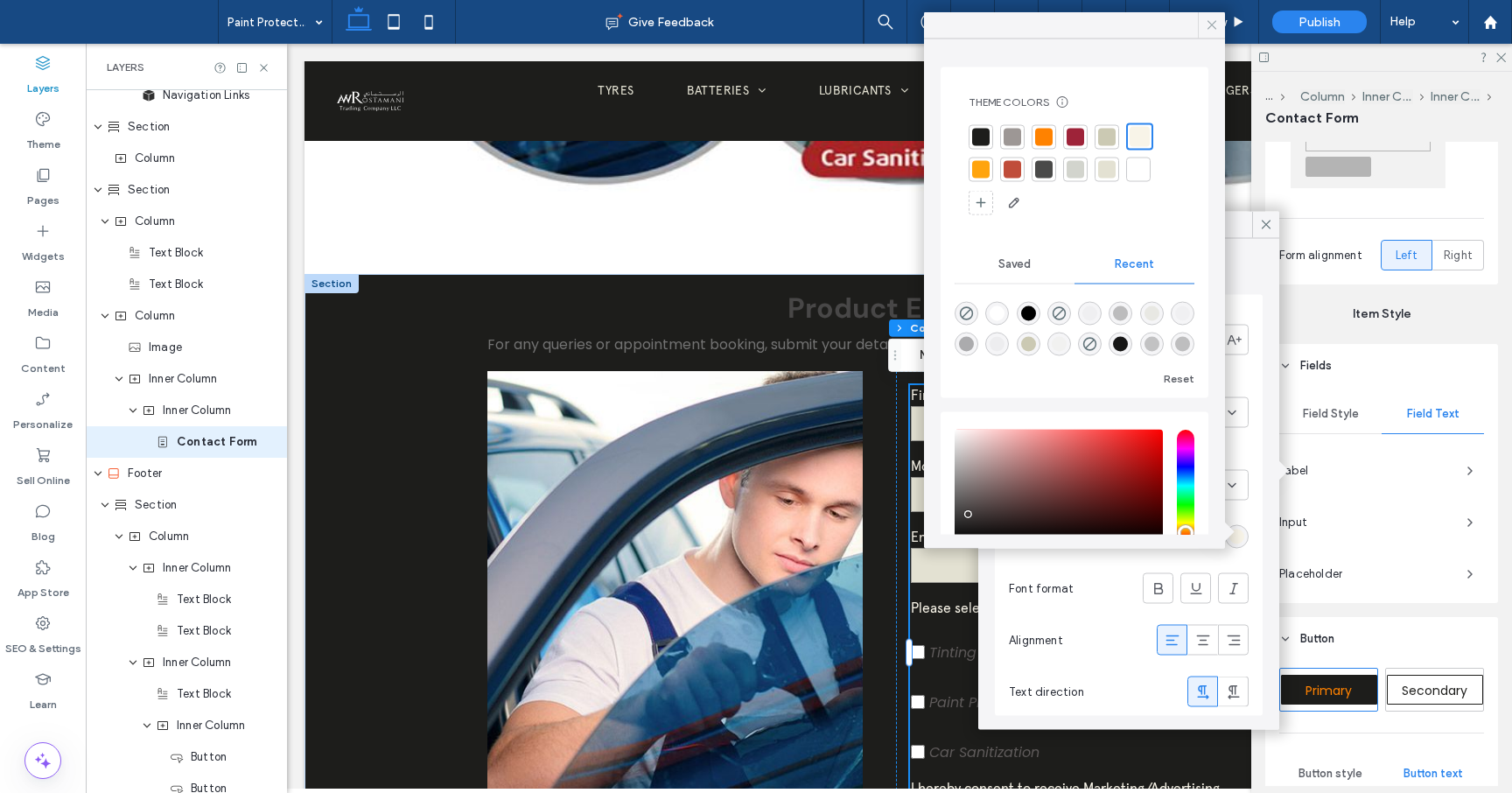
click at [1211, 18] on icon at bounding box center [1212, 26] width 16 height 16
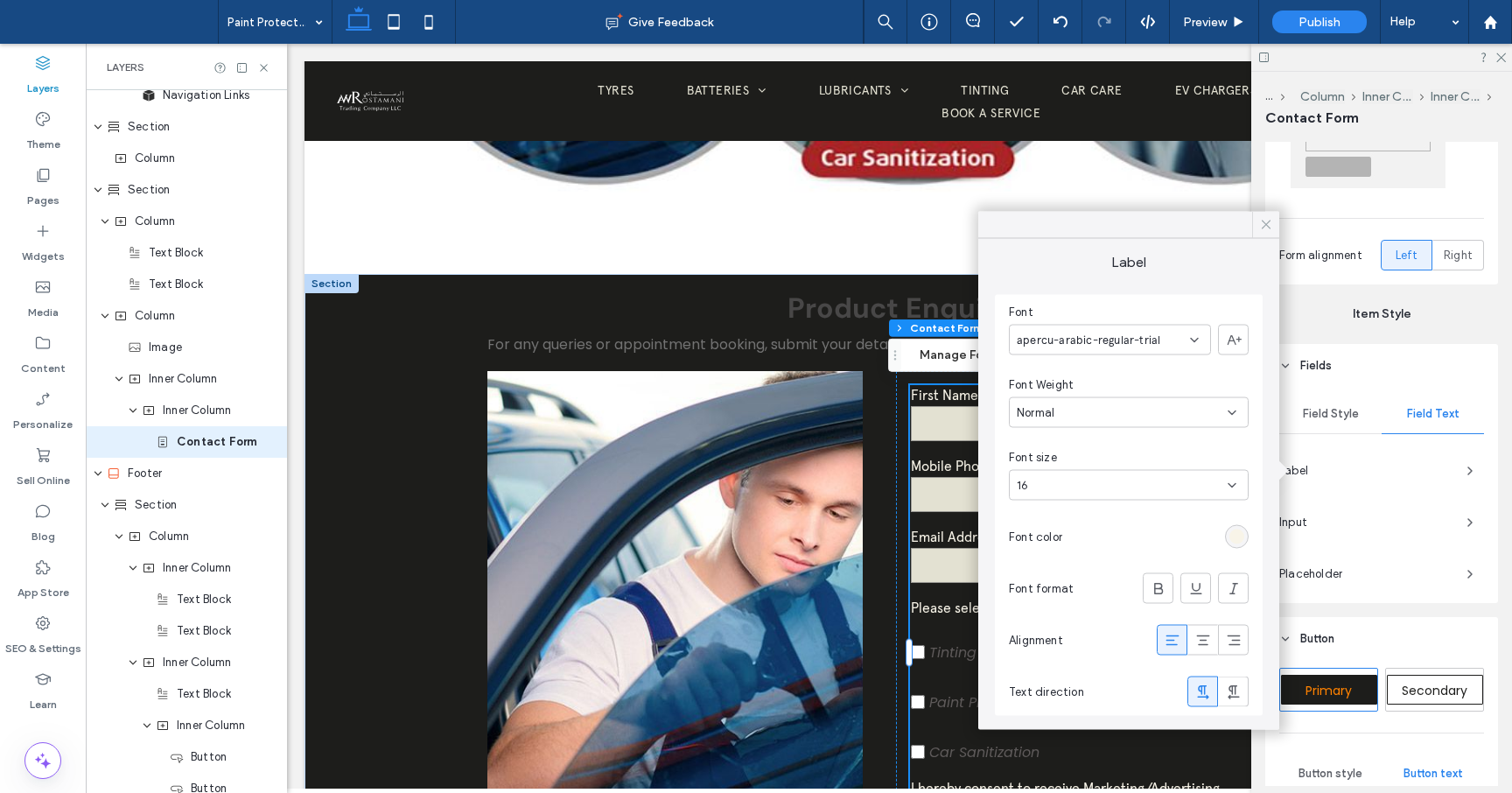
click at [1268, 220] on icon at bounding box center [1266, 225] width 16 height 16
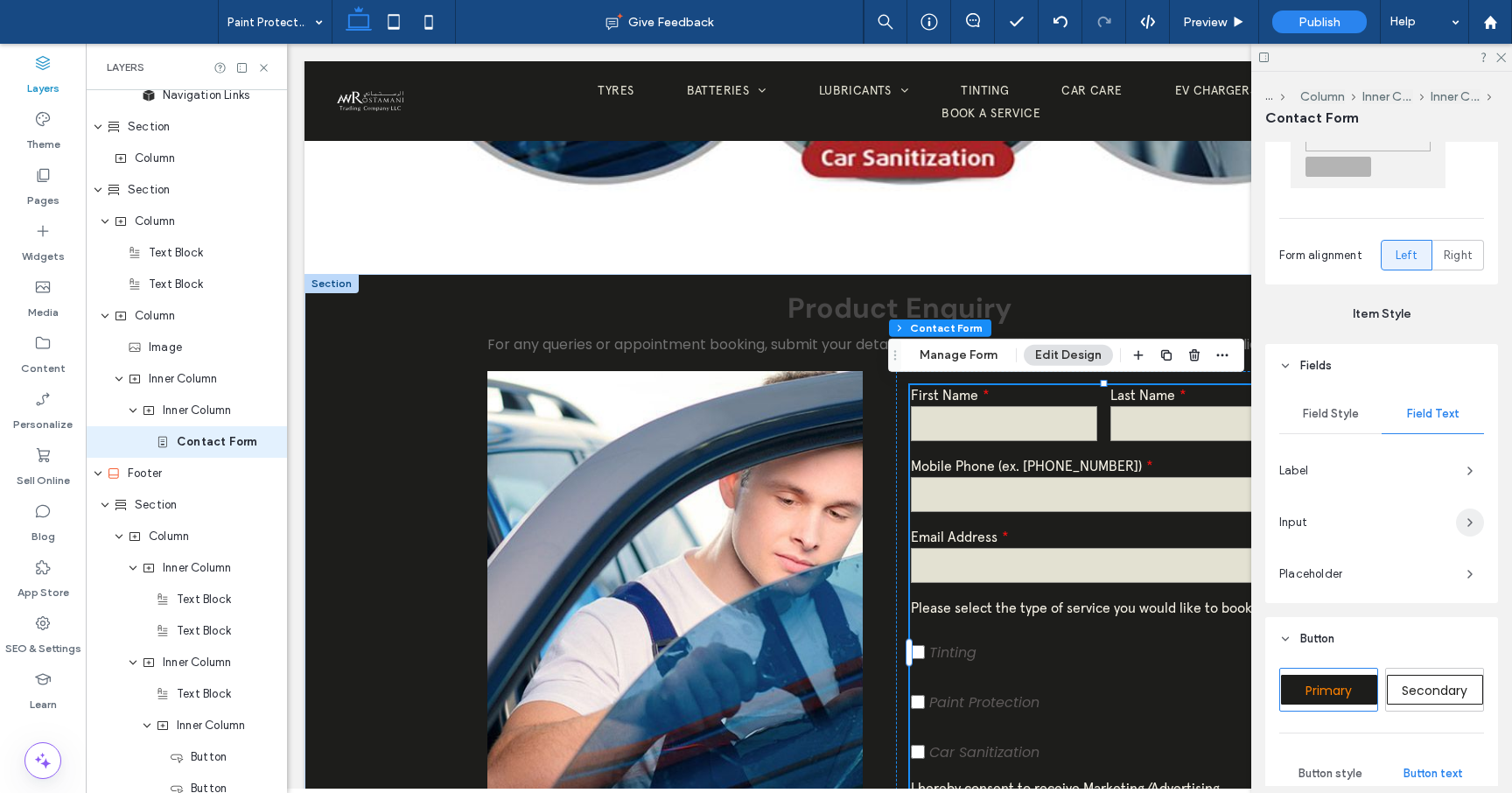
click at [1472, 519] on icon "button" at bounding box center [1470, 522] width 14 height 14
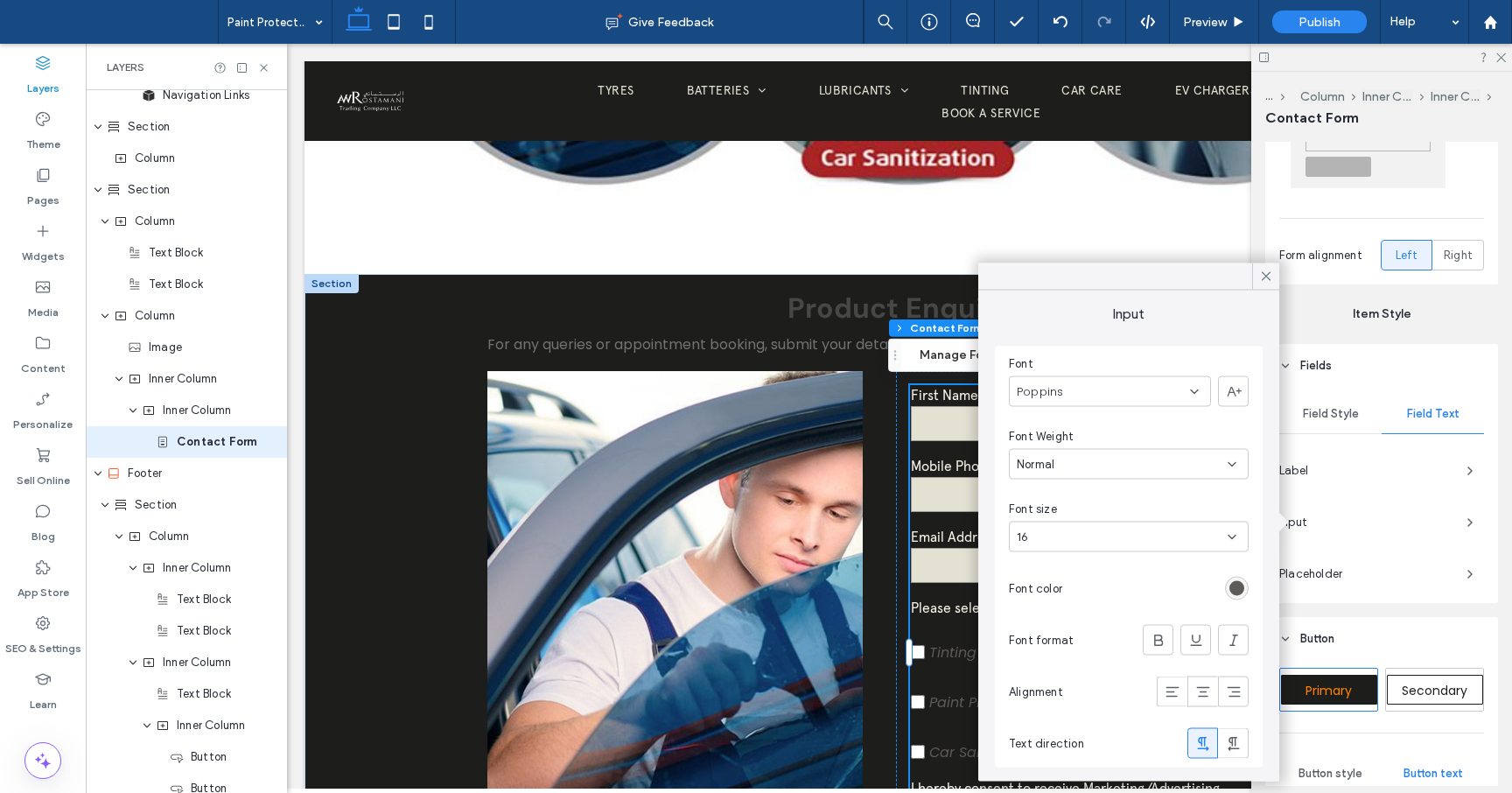
click at [1199, 396] on icon at bounding box center [1194, 392] width 14 height 14
click at [1128, 533] on span "apercu-arabic-regular-trial" at bounding box center [1088, 530] width 144 height 18
click at [1236, 588] on div "rgb(94, 90, 90)" at bounding box center [1237, 588] width 15 height 15
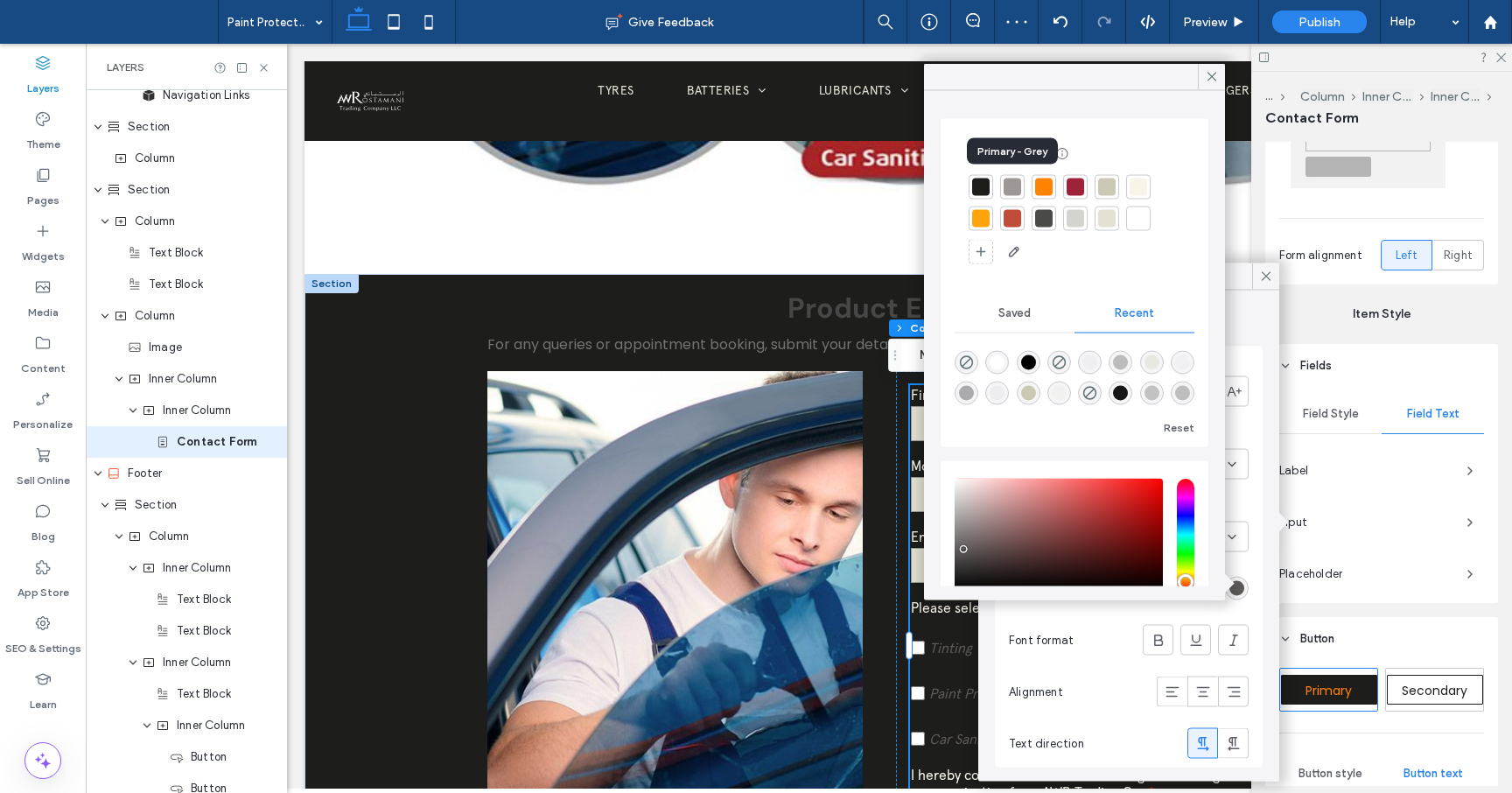
click at [1015, 186] on div at bounding box center [1012, 187] width 18 height 18
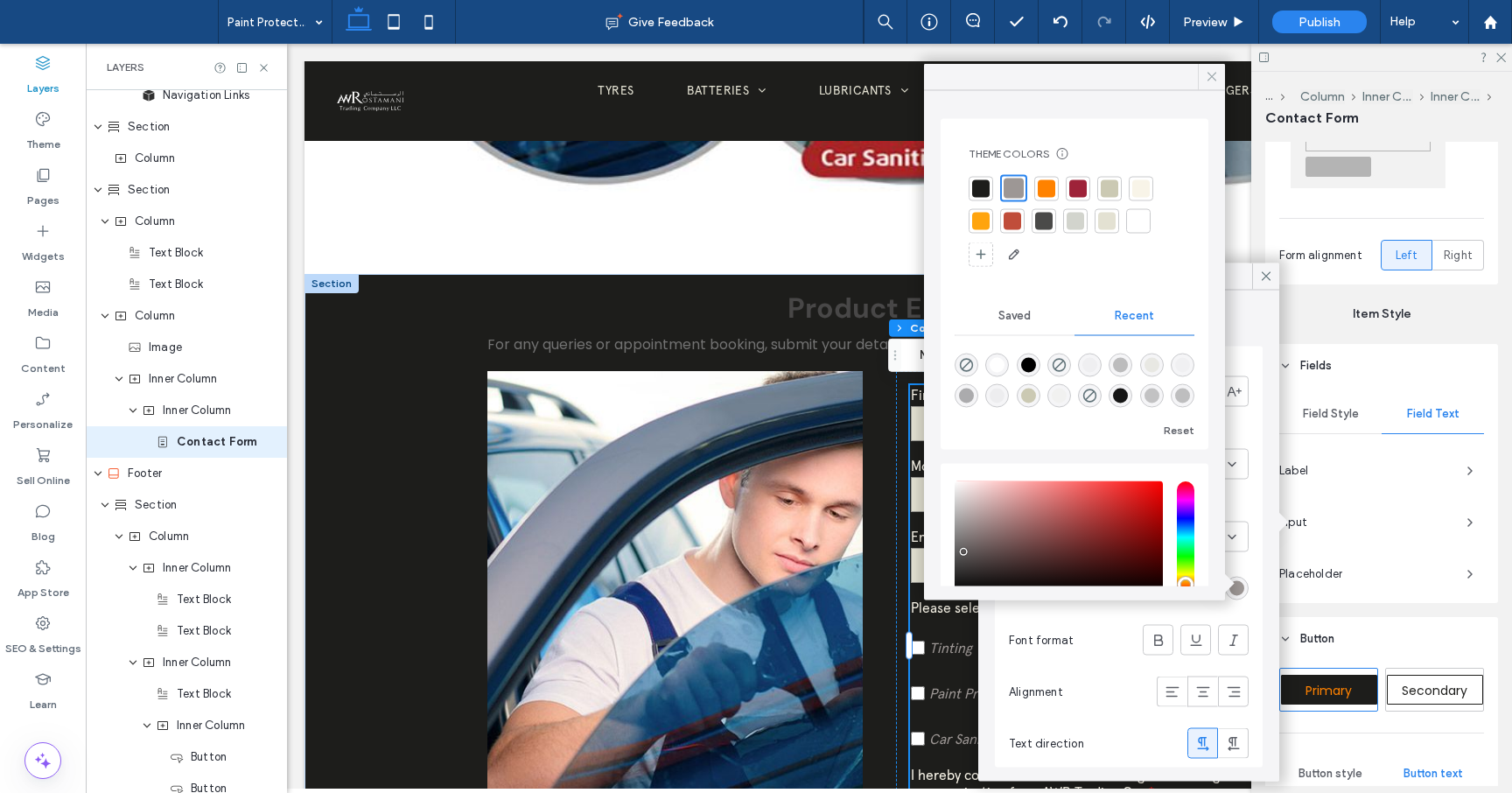
click at [1209, 75] on icon at bounding box center [1212, 77] width 16 height 16
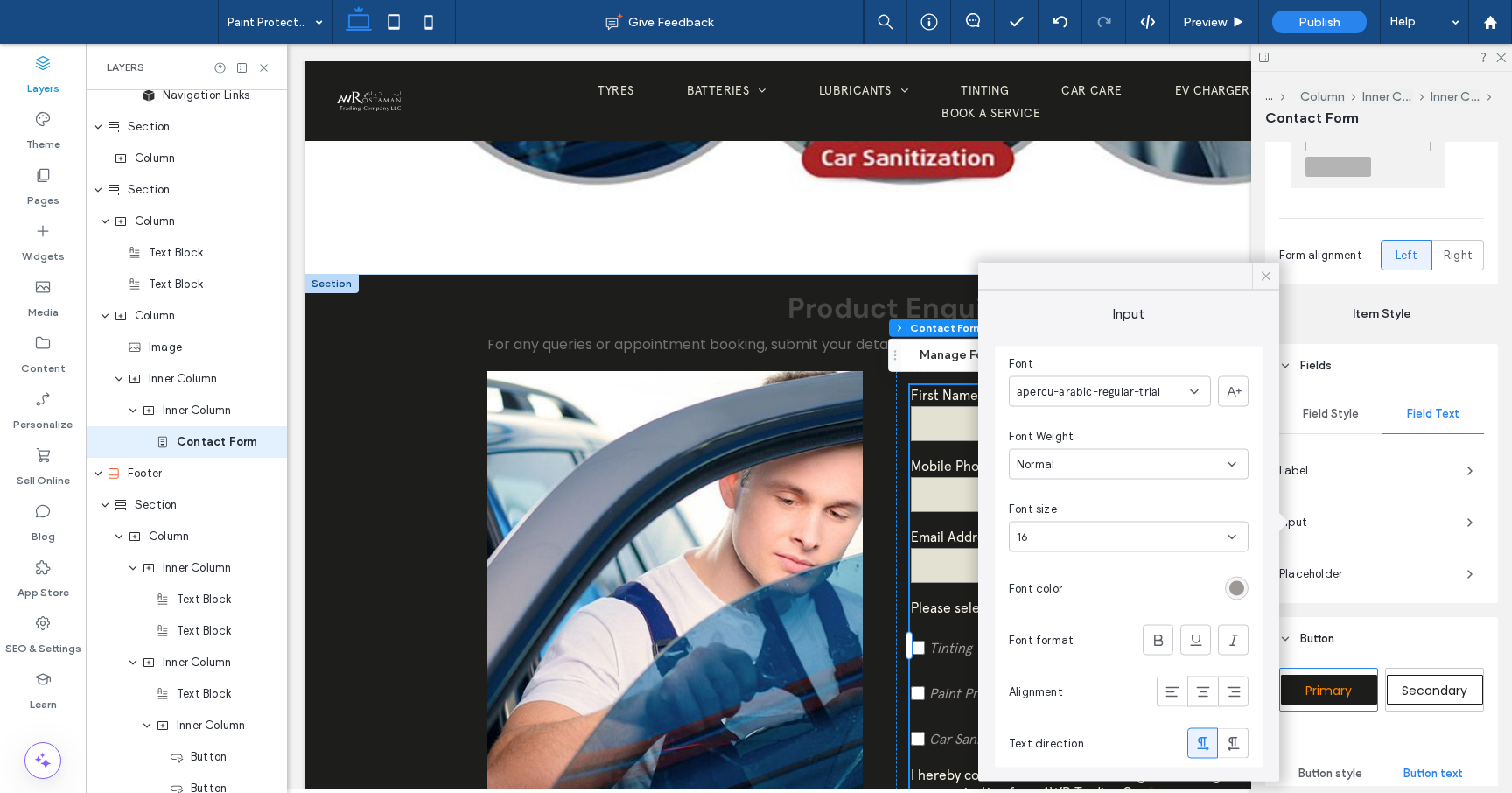
click at [1267, 273] on icon at bounding box center [1266, 277] width 16 height 16
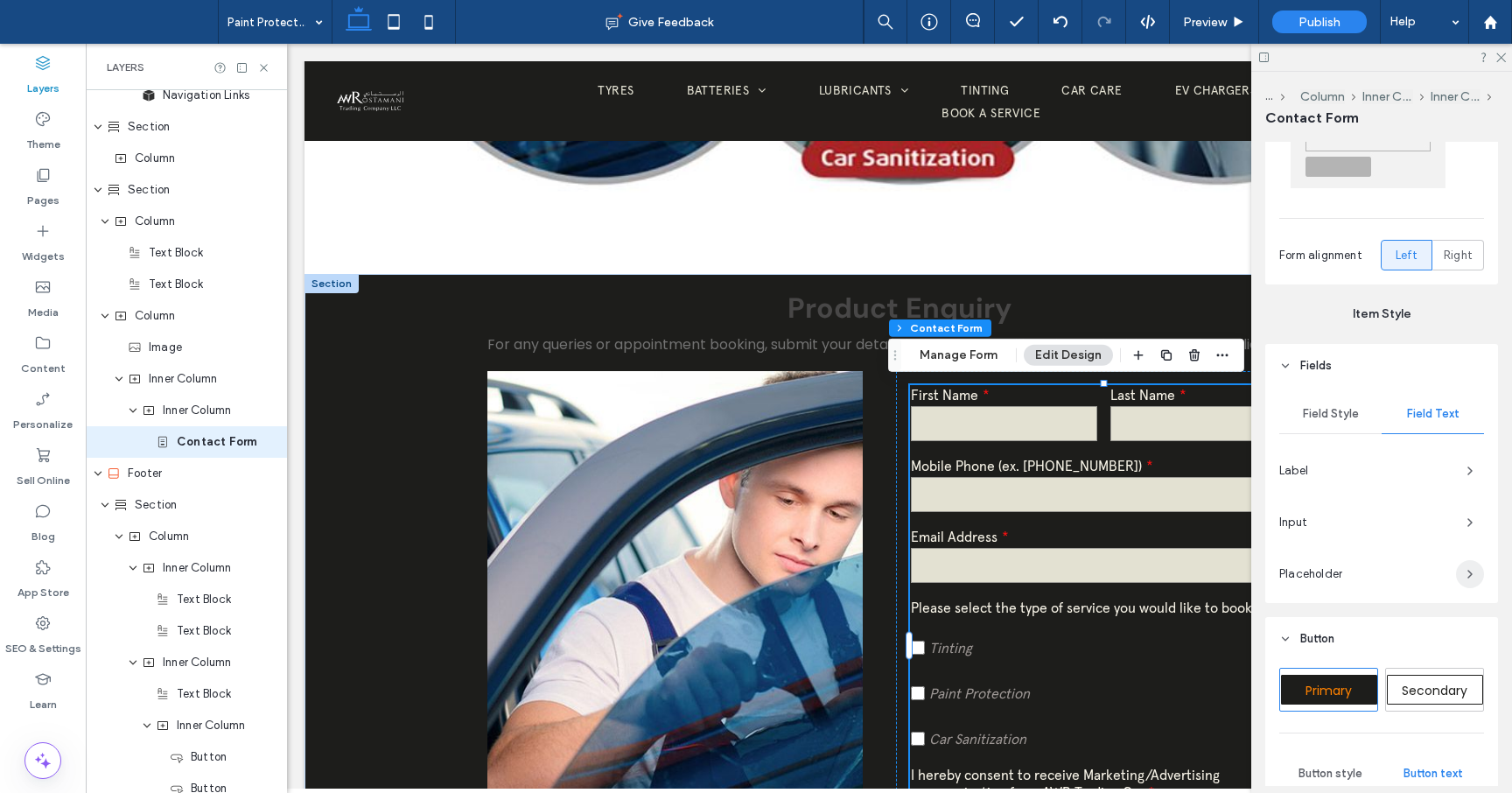
click at [1468, 574] on icon "button" at bounding box center [1470, 575] width 14 height 14
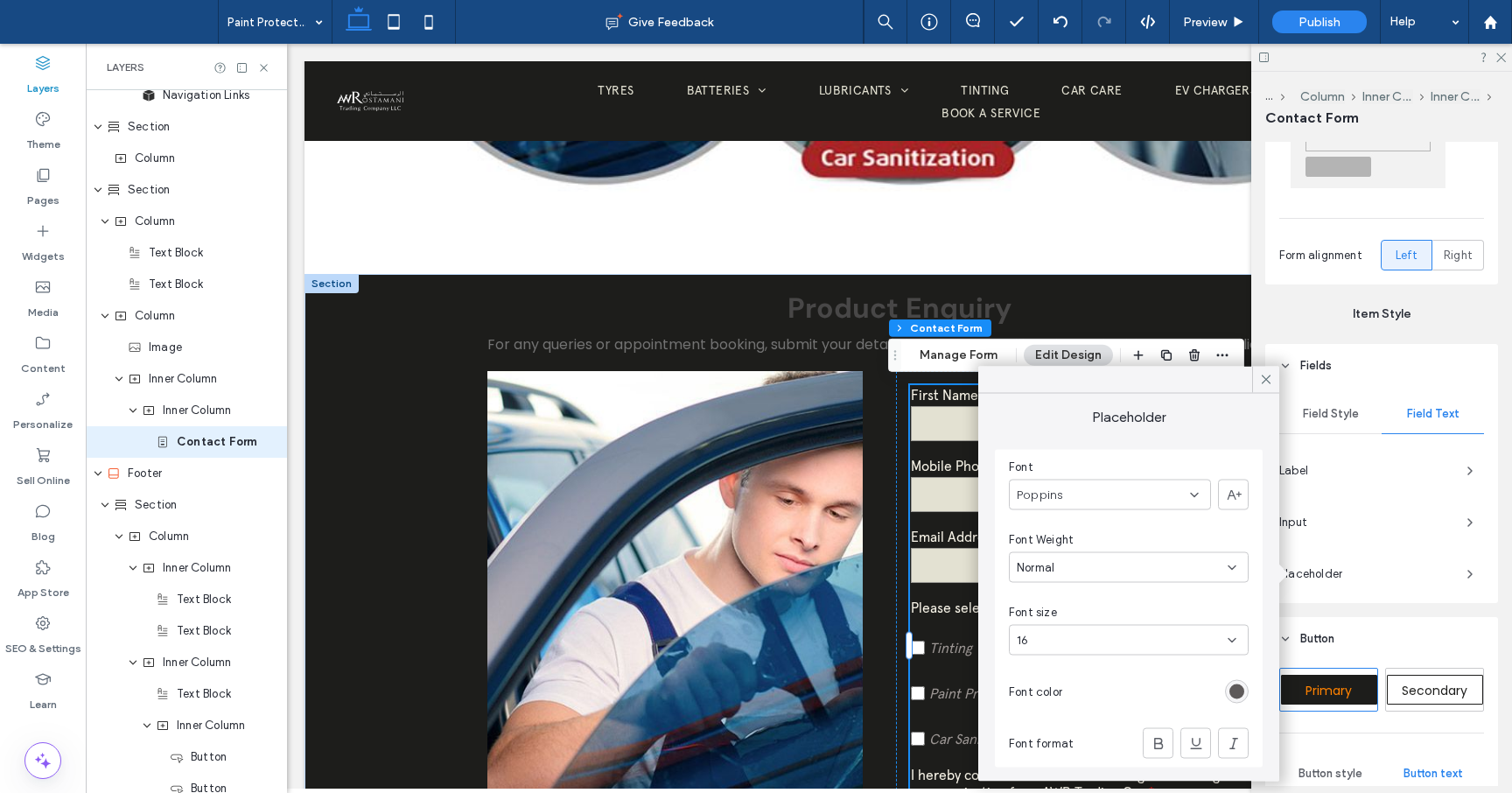
click at [1196, 496] on icon at bounding box center [1194, 495] width 14 height 14
click at [1125, 646] on span "apercu-arabic-regular-trial" at bounding box center [1088, 642] width 144 height 18
click at [1232, 693] on div "rgb(157, 151, 149)" at bounding box center [1237, 692] width 15 height 15
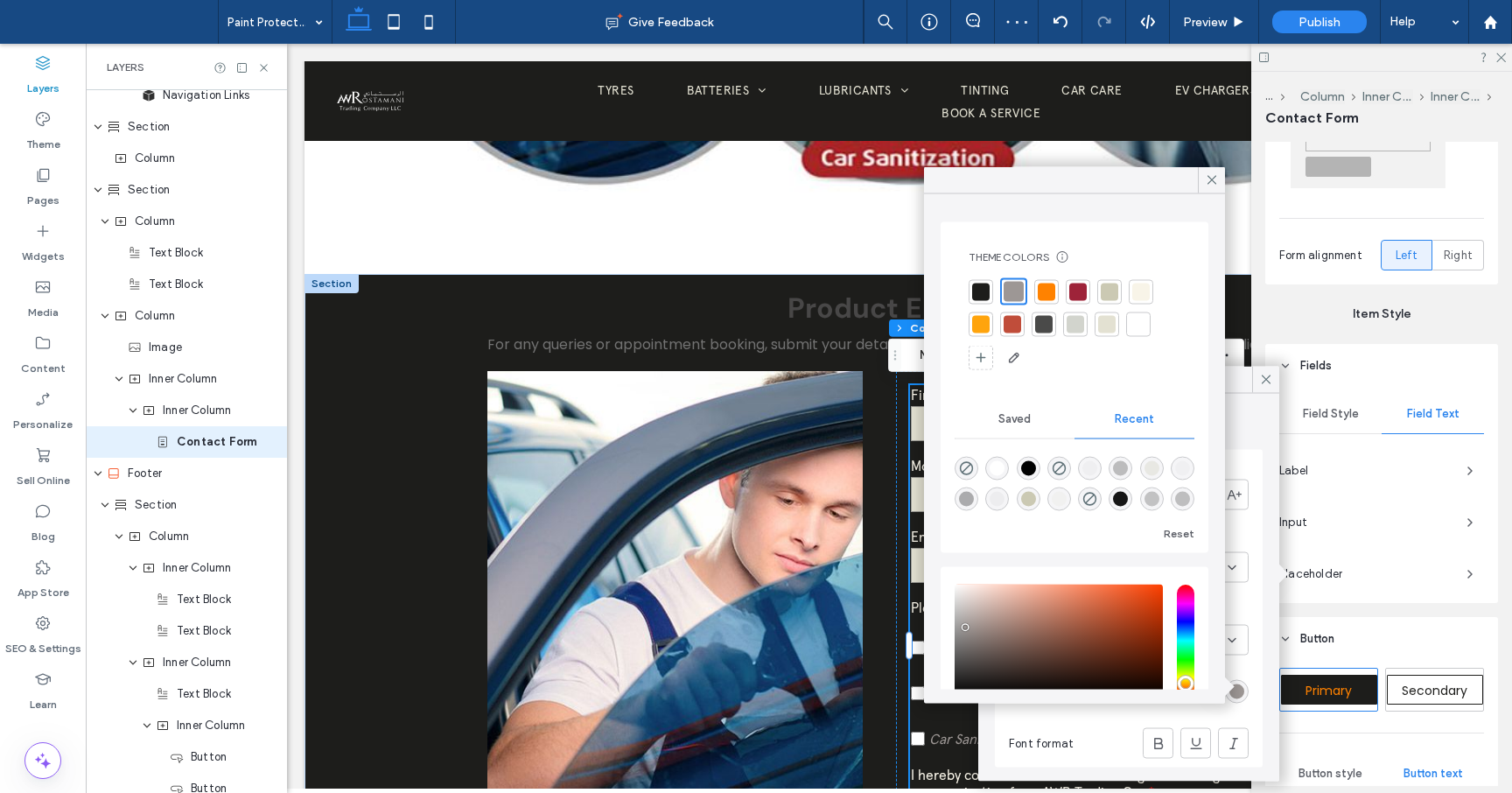
click at [1017, 291] on div at bounding box center [1013, 291] width 20 height 20
click at [1210, 182] on icon at bounding box center [1212, 180] width 16 height 16
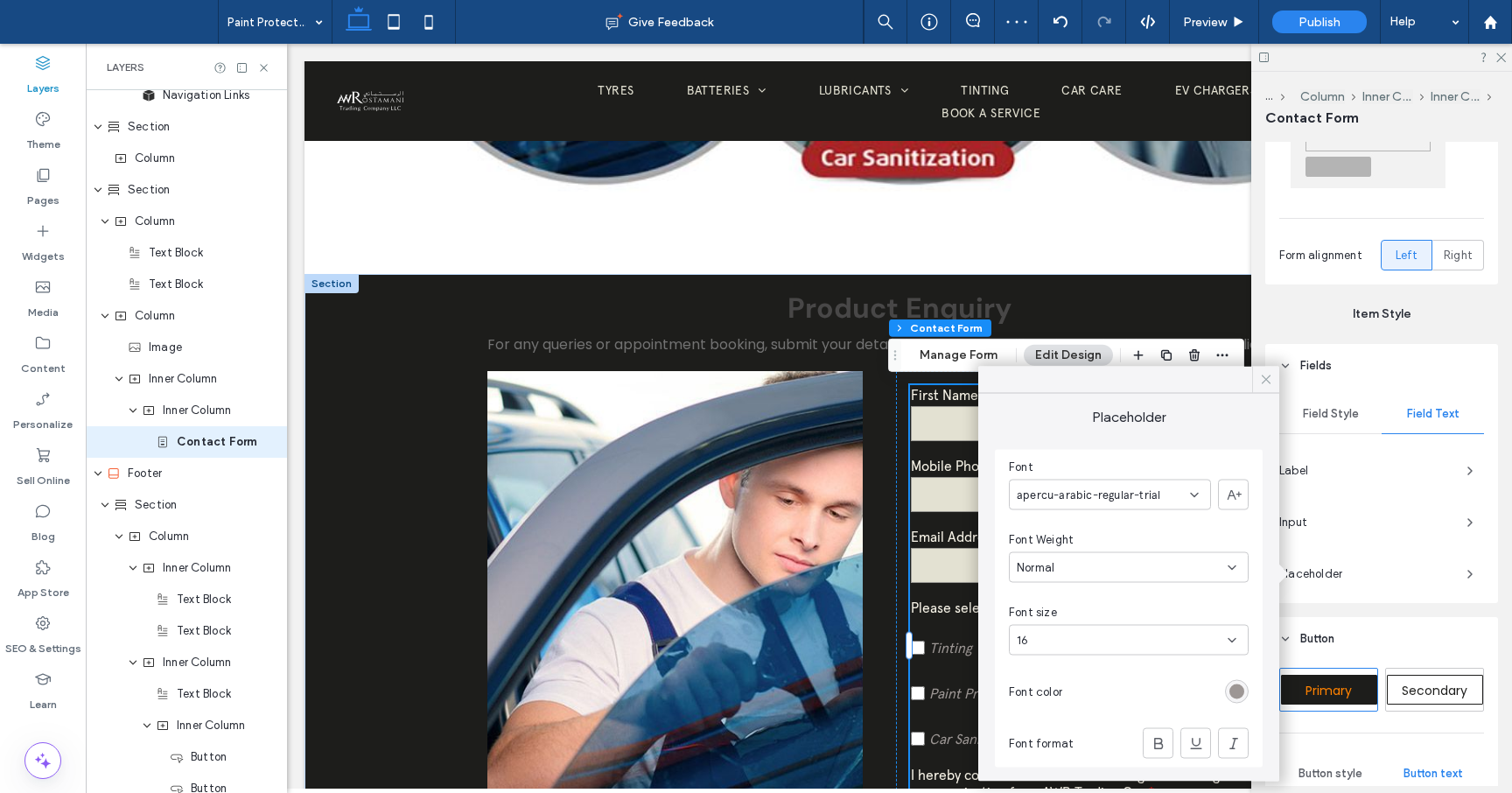
click at [1278, 374] on div at bounding box center [1265, 380] width 28 height 27
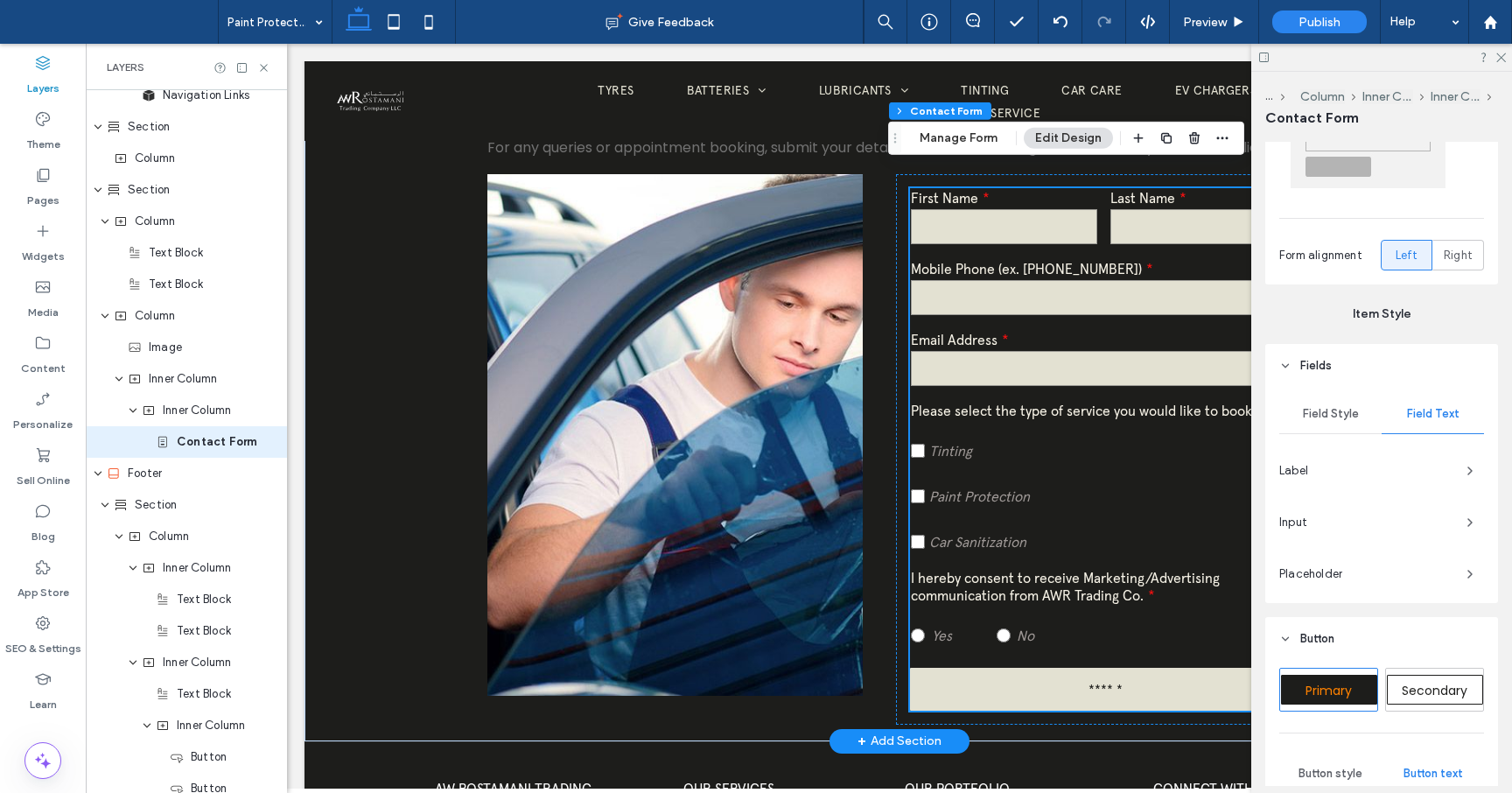
scroll to position [617, 0]
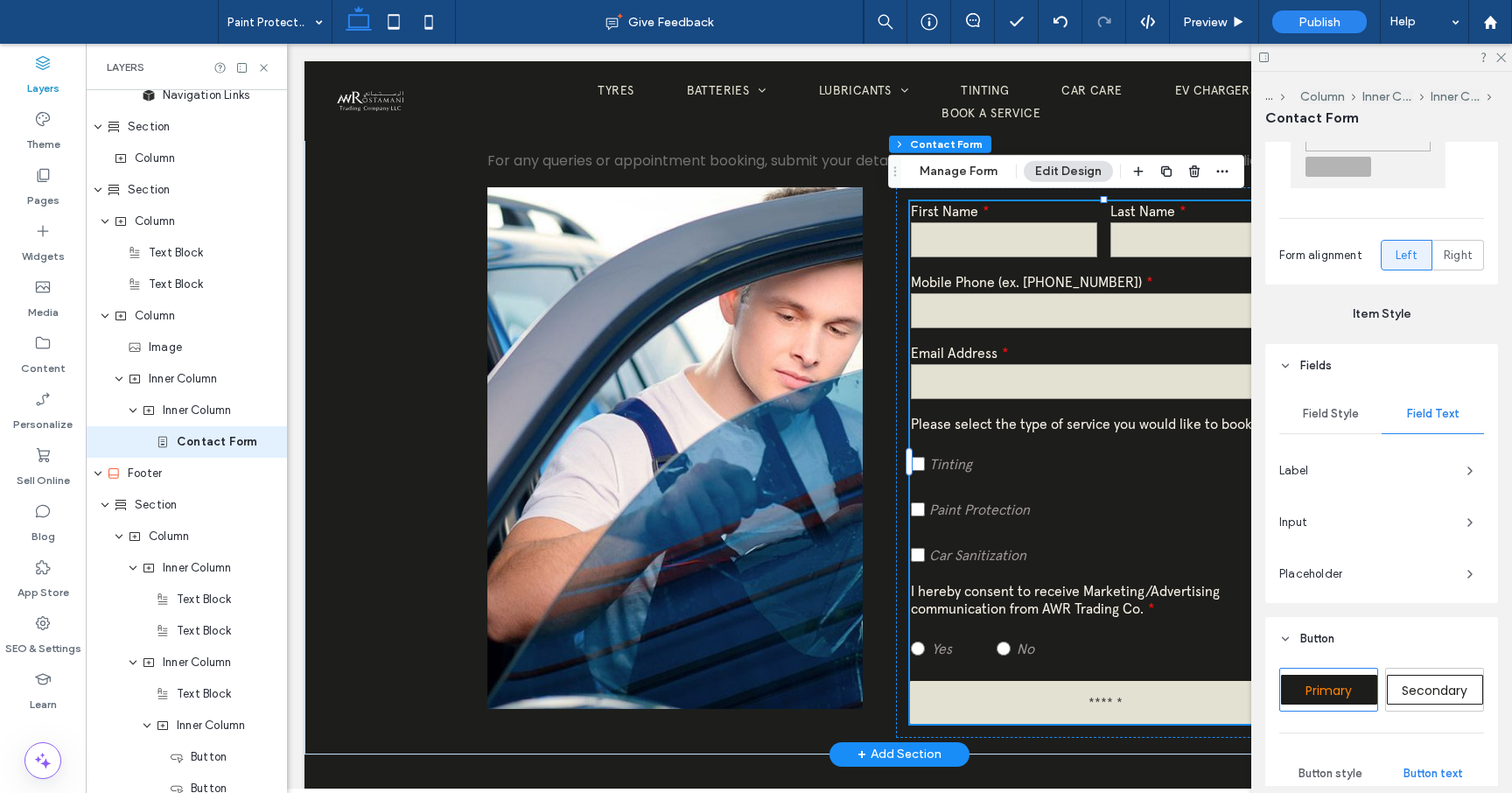
click at [1105, 690] on input "******" at bounding box center [1105, 699] width 380 height 27
click at [1063, 700] on input "******" at bounding box center [1105, 699] width 380 height 27
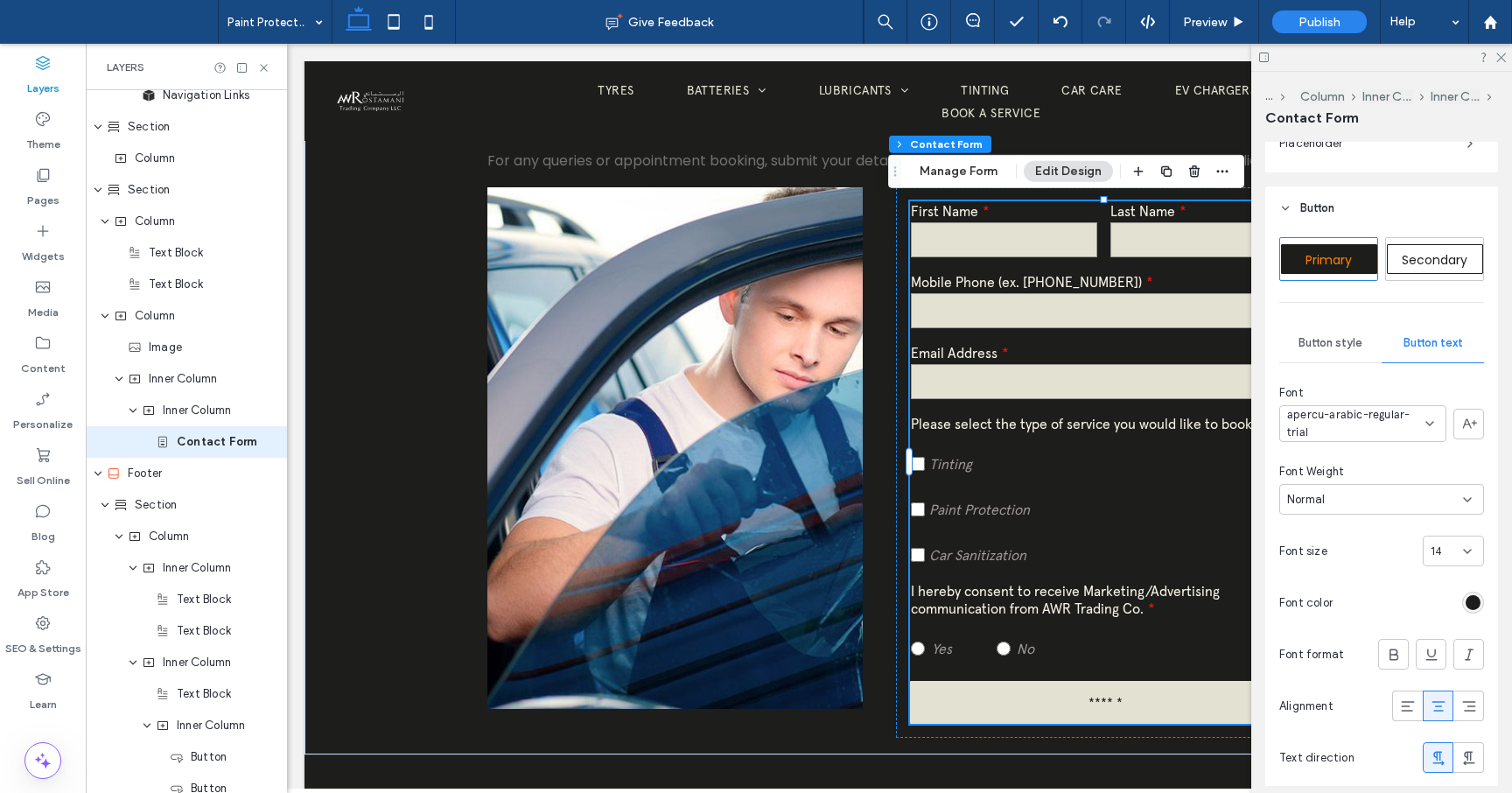
scroll to position [869, 0]
click at [1467, 546] on icon at bounding box center [1468, 549] width 14 height 14
click at [1446, 724] on div "16" at bounding box center [1453, 725] width 59 height 30
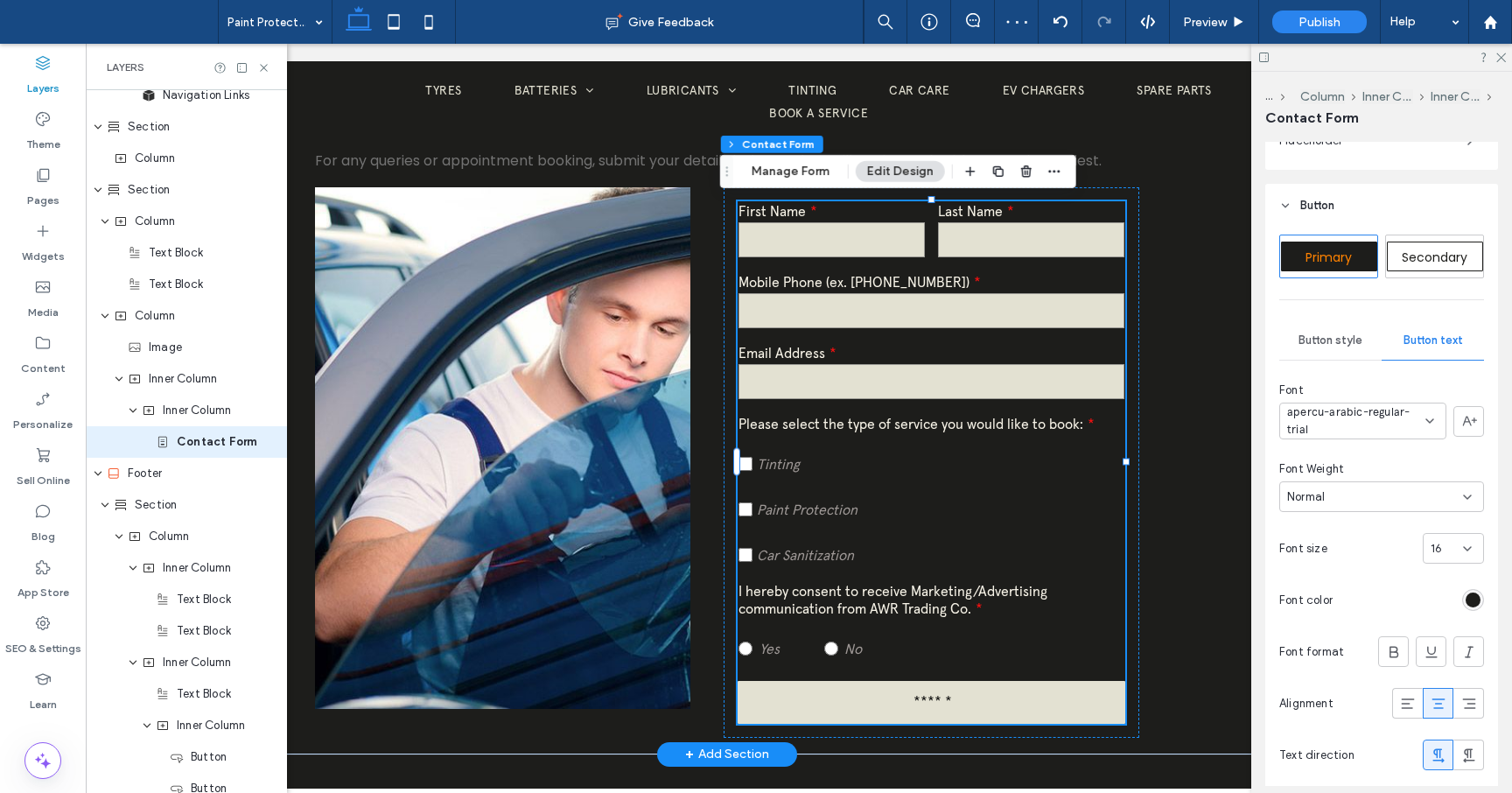
scroll to position [0, 190]
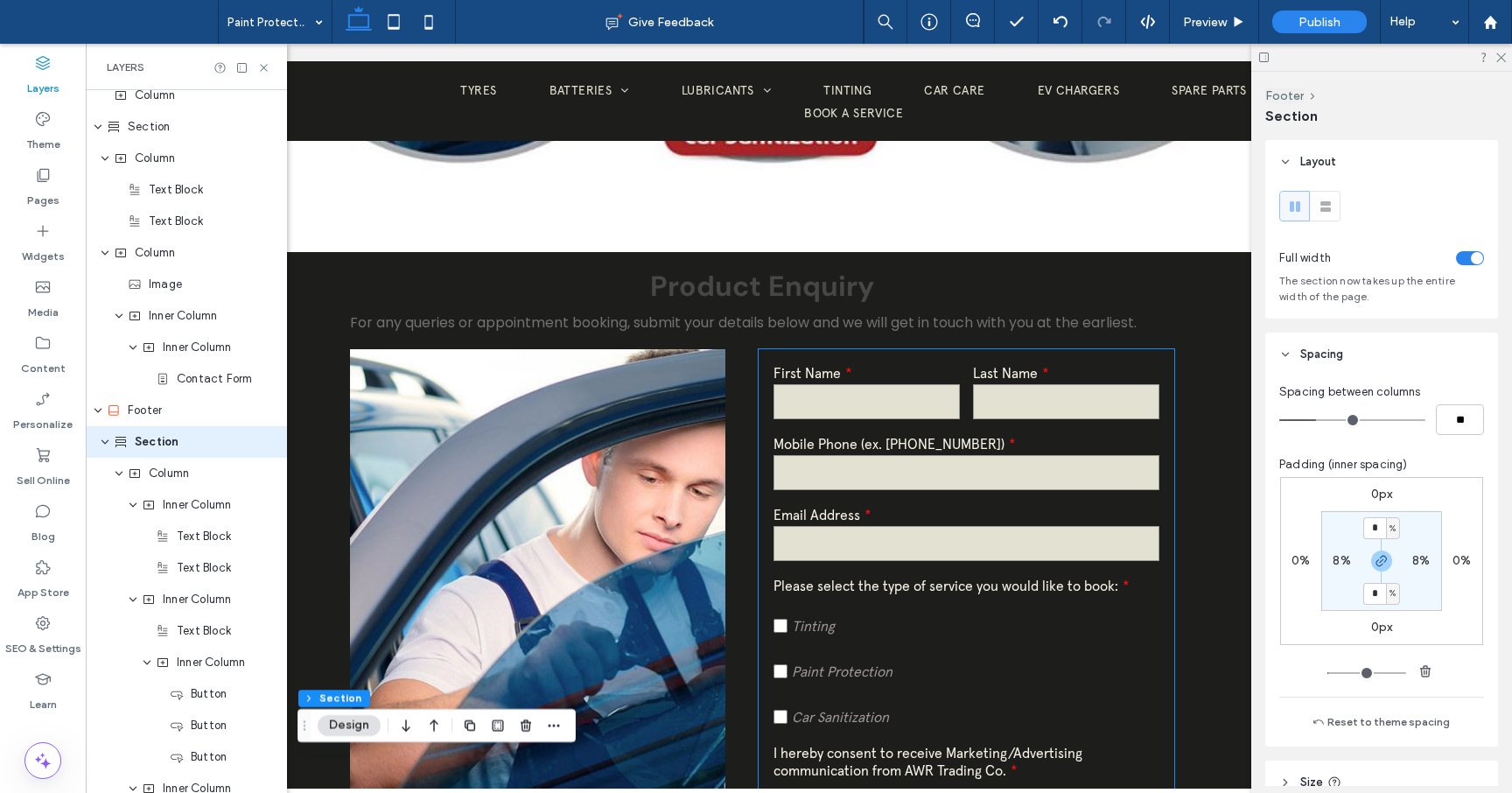
scroll to position [451, 0]
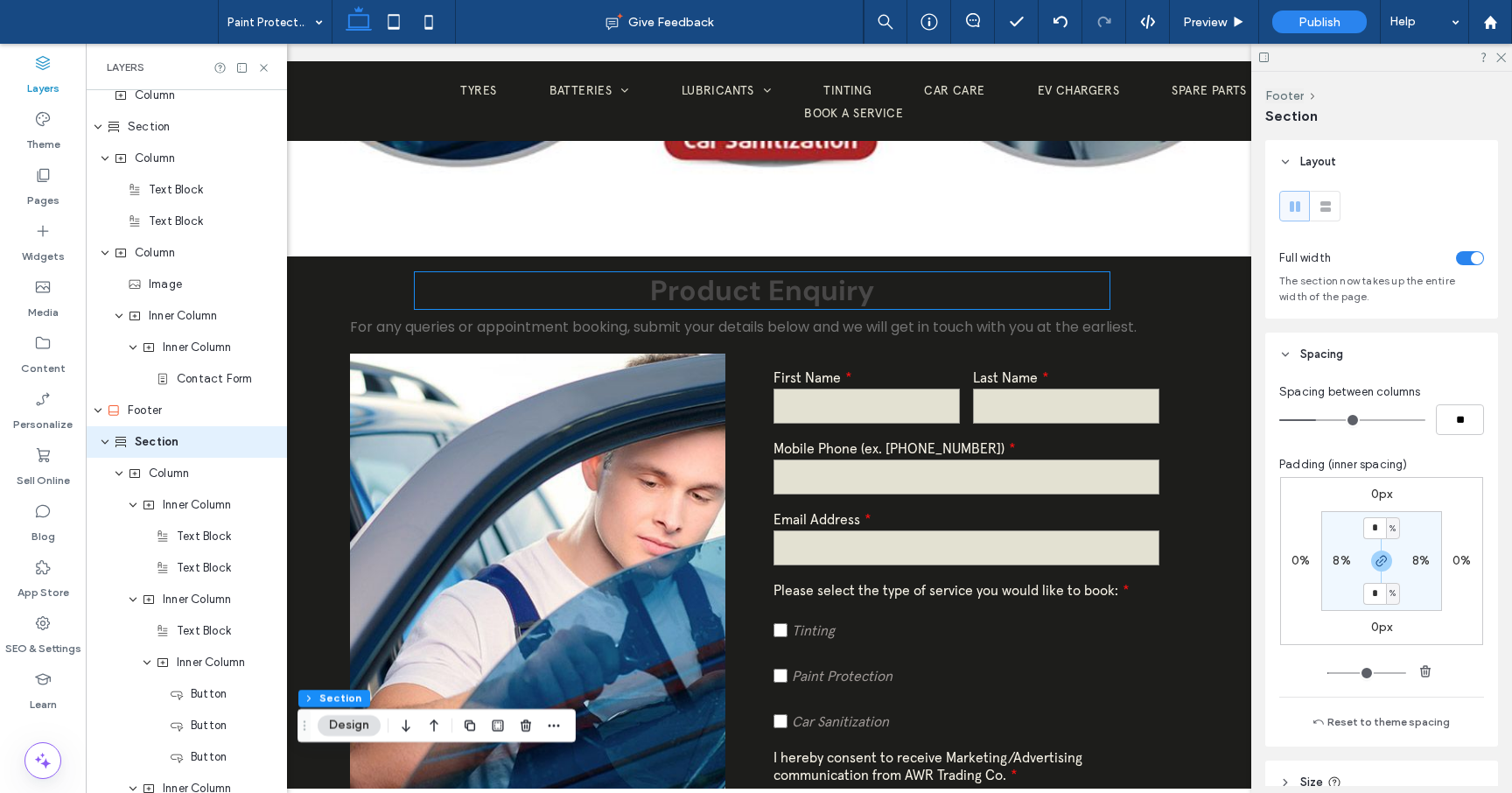
click at [796, 303] on span "Product Enquiry" at bounding box center [762, 289] width 224 height 36
click at [796, 303] on div "Product Enquiry" at bounding box center [762, 289] width 695 height 36
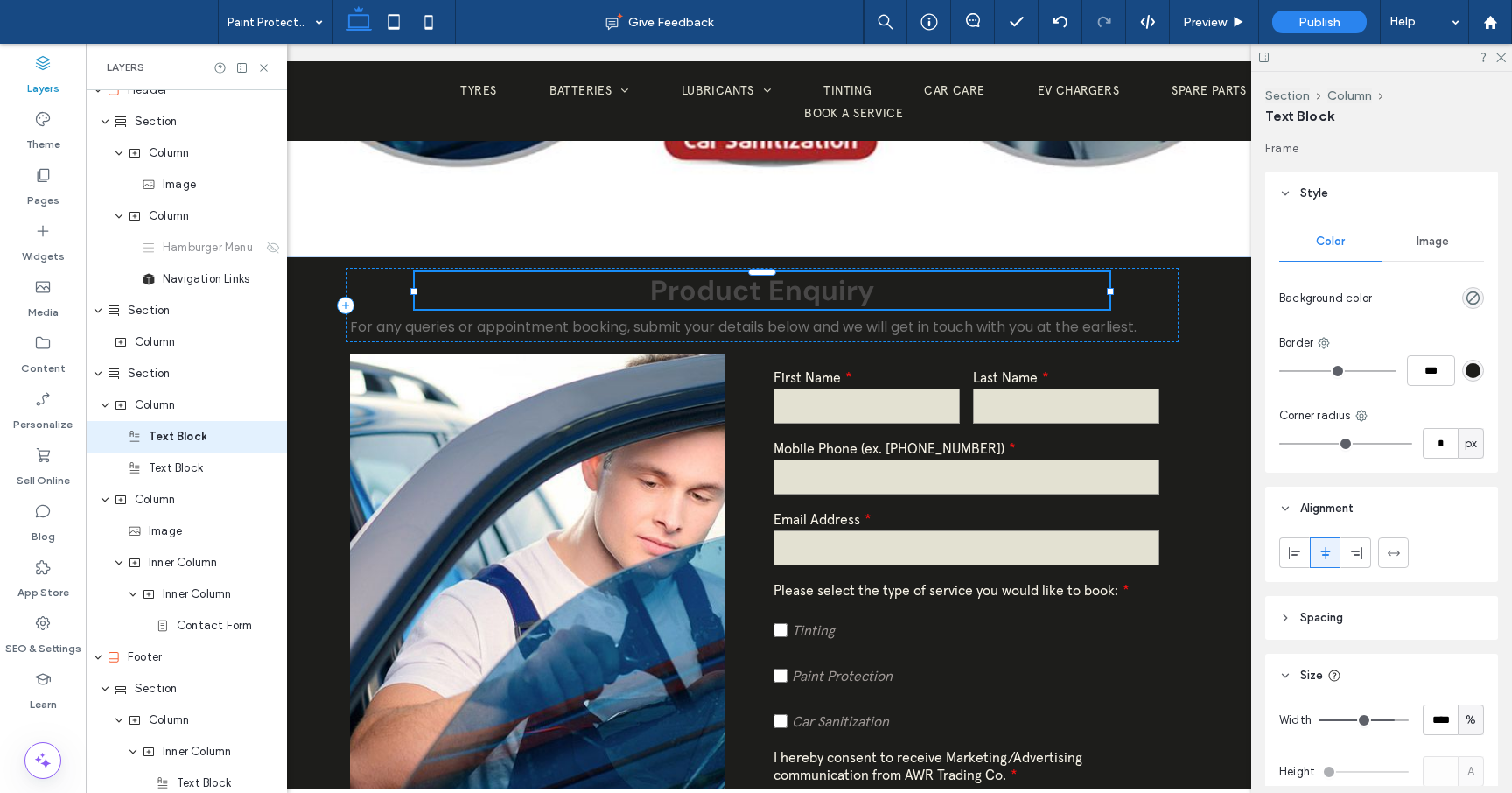
type input "*******"
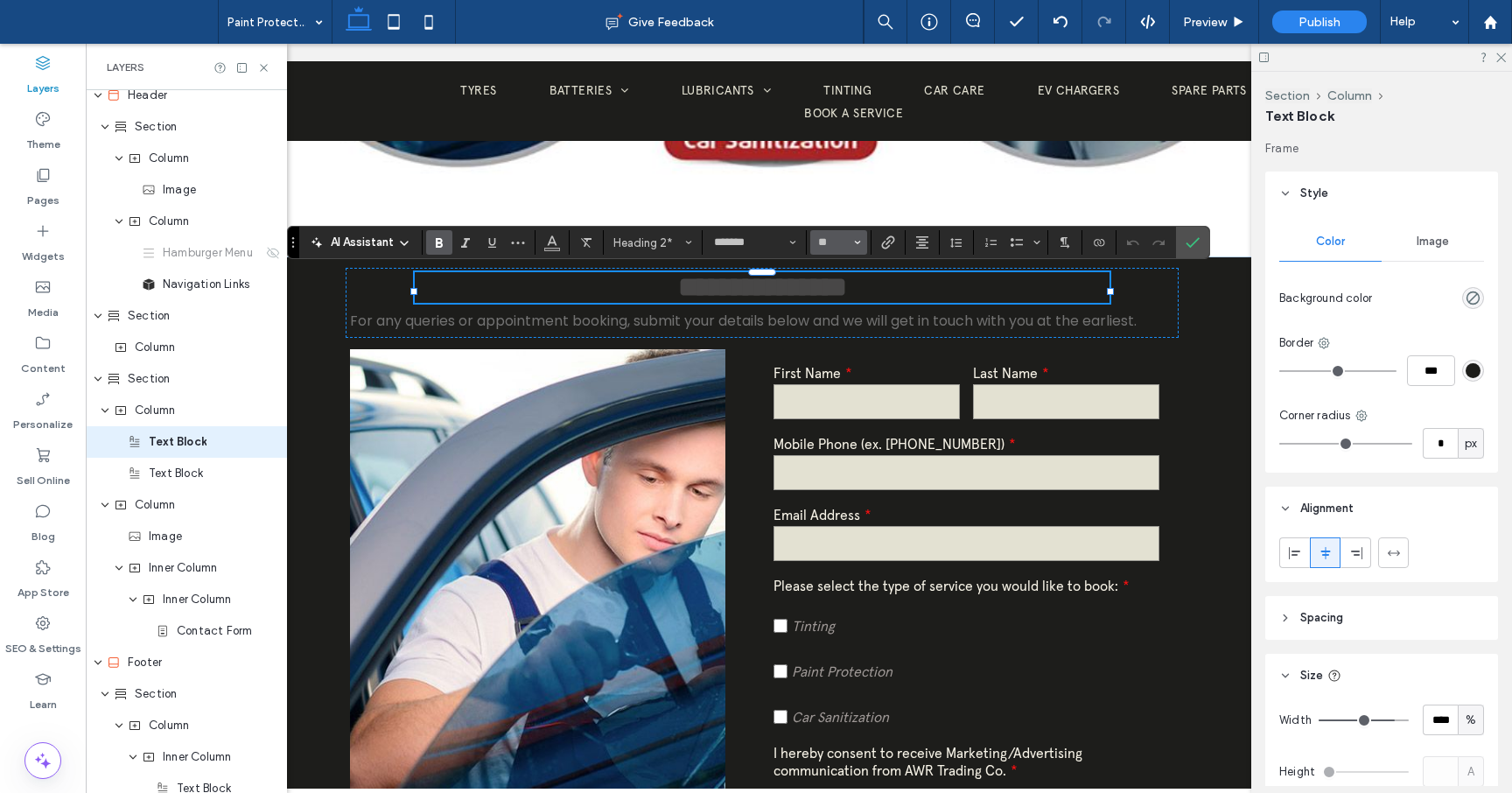
click at [852, 242] on button "**" at bounding box center [839, 242] width 57 height 25
click at [833, 347] on label "36" at bounding box center [838, 351] width 56 height 25
type input "**"
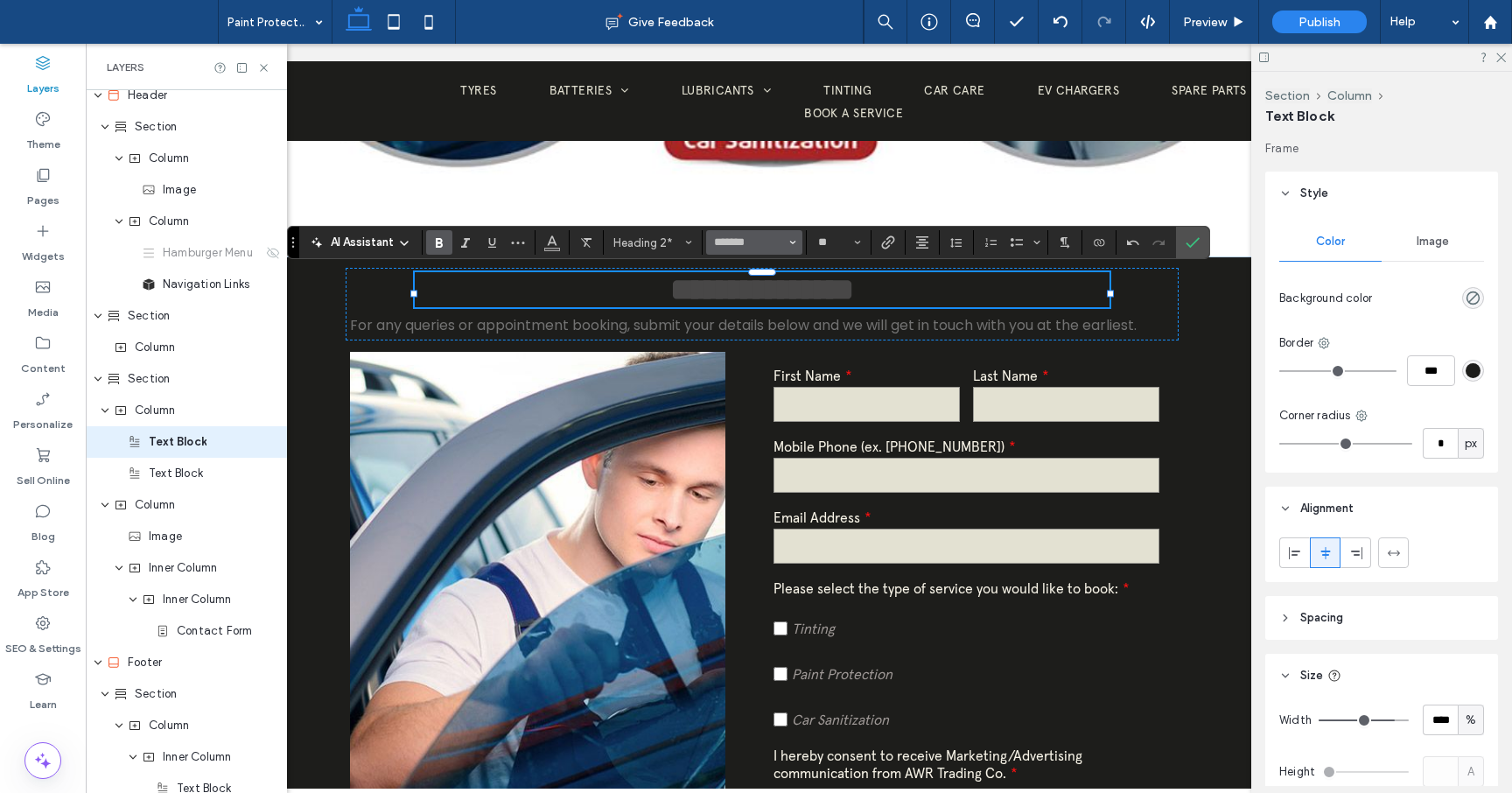
click at [793, 248] on span "Font & Font weight" at bounding box center [793, 242] width 7 height 23
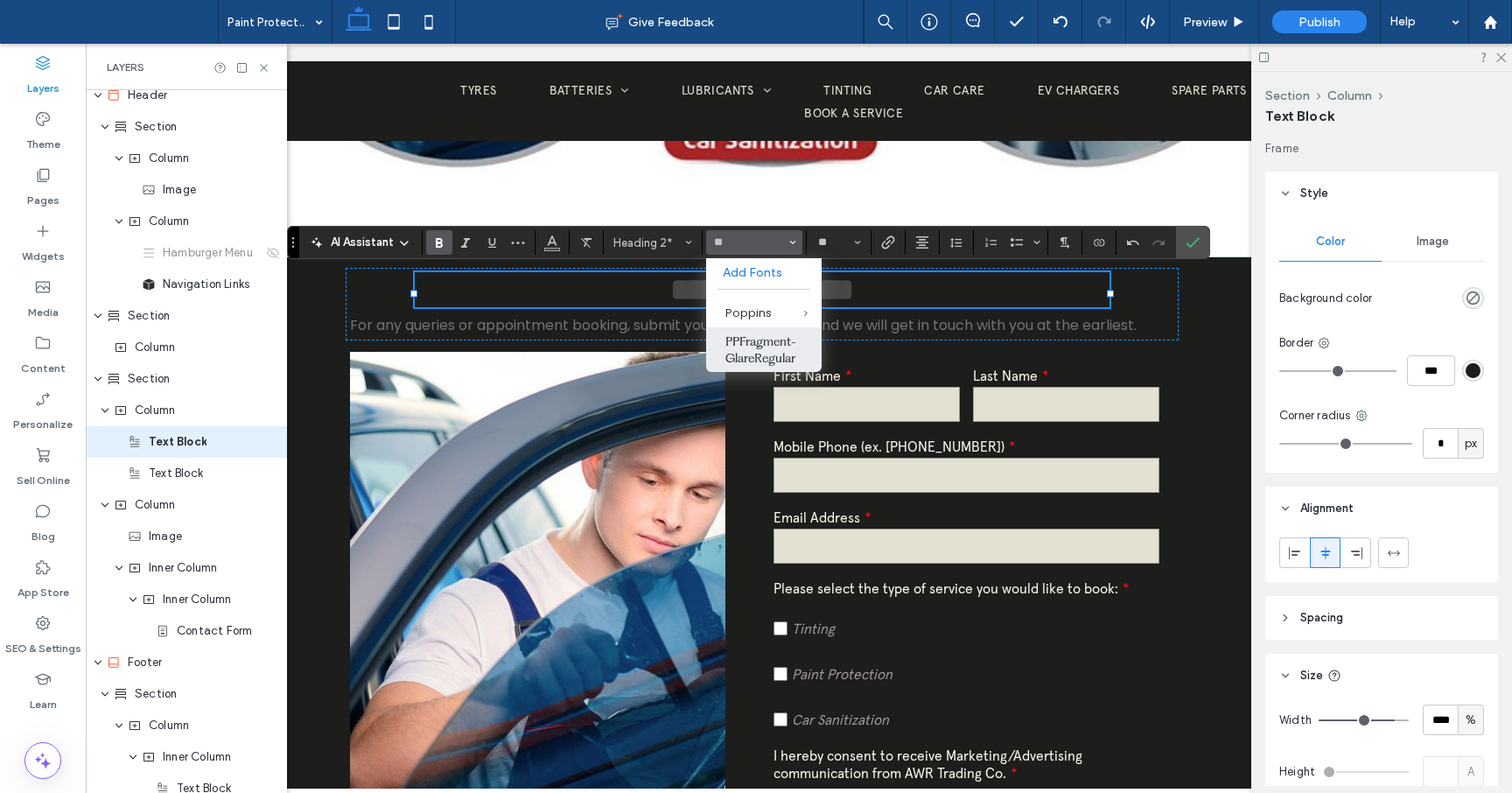
click at [764, 344] on label "PPFragment-GlareRegular" at bounding box center [764, 350] width 115 height 44
type input "**********"
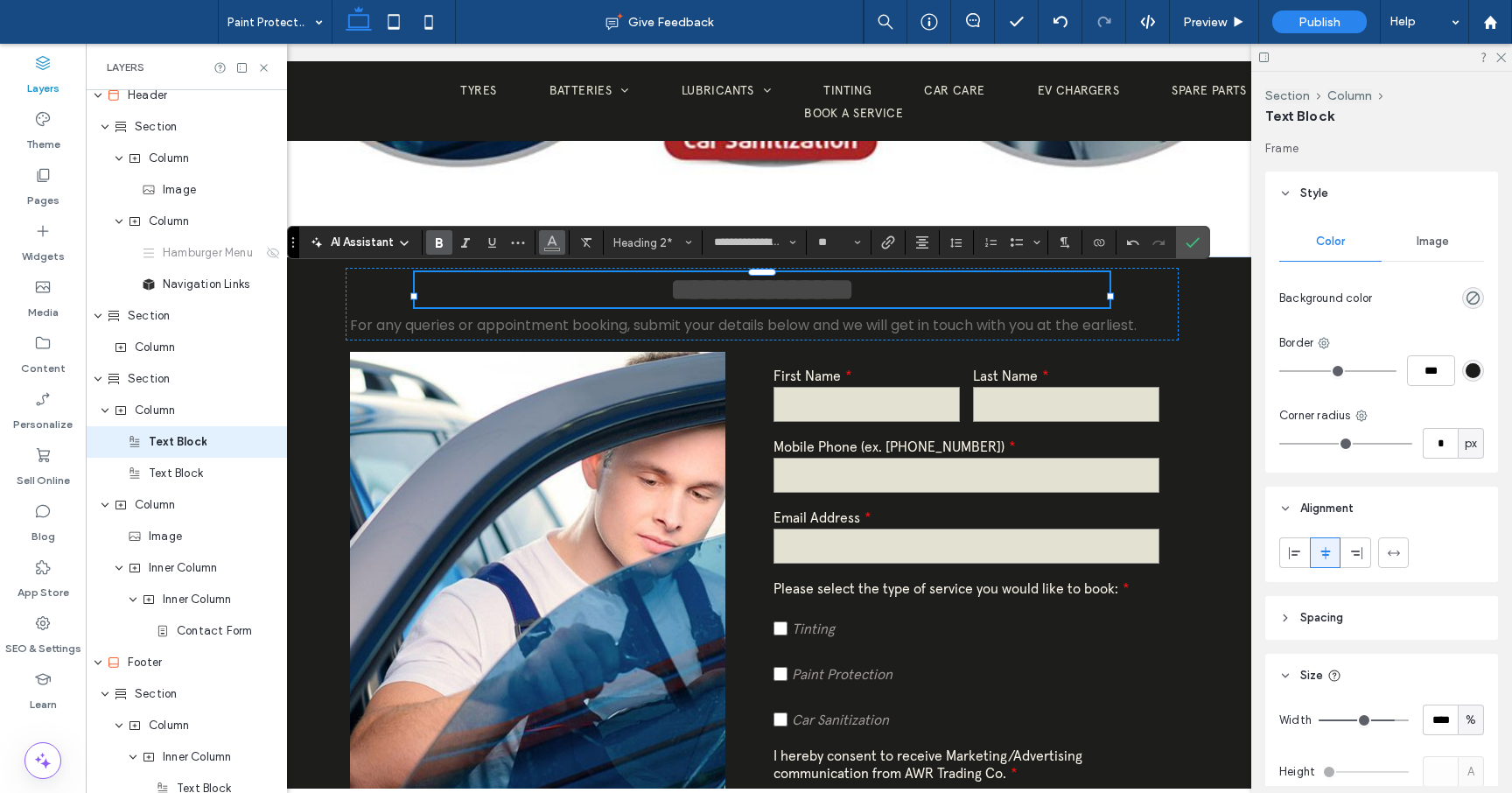
click at [552, 250] on span "Color" at bounding box center [552, 241] width 14 height 23
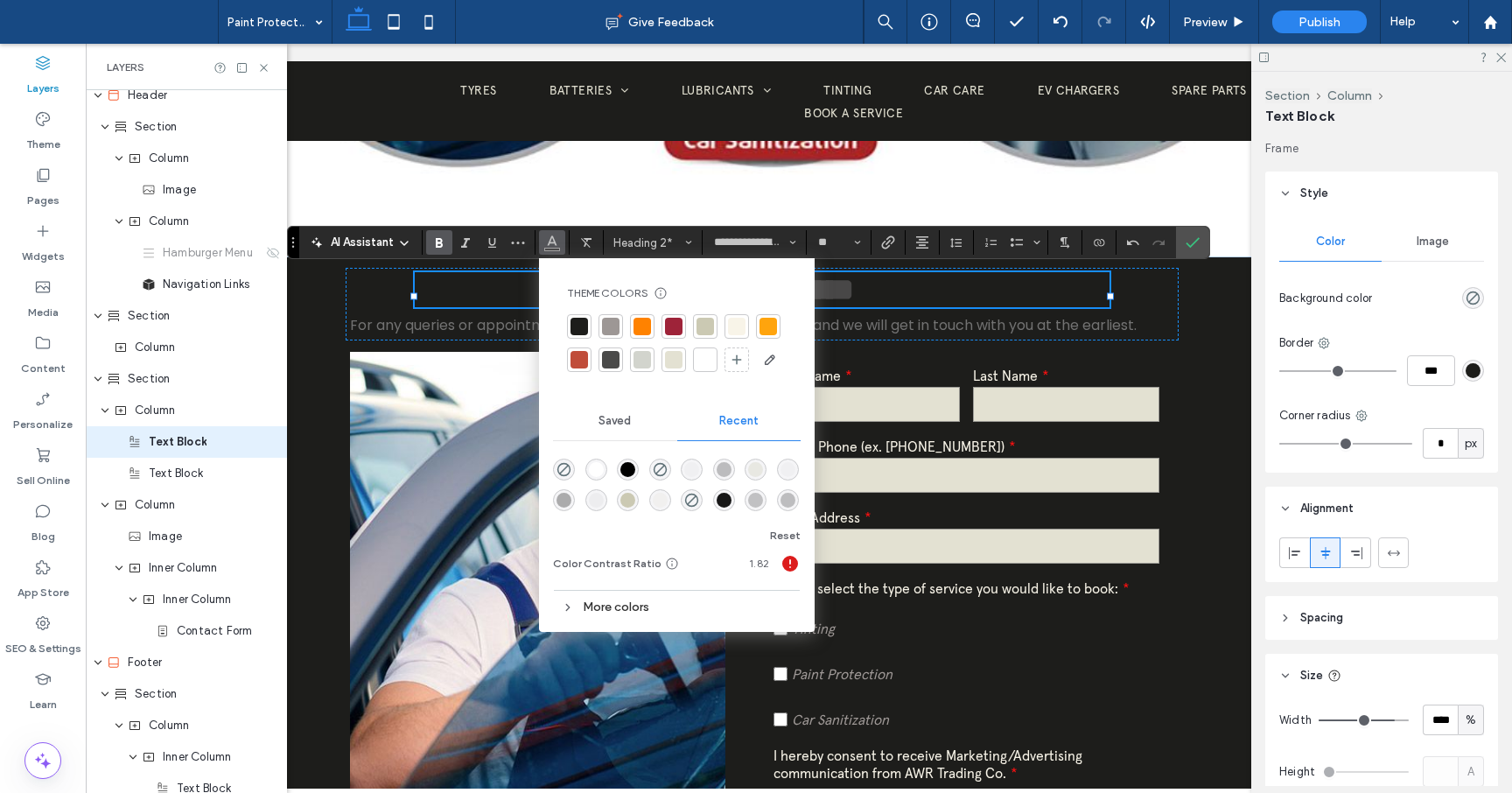
click at [701, 359] on div at bounding box center [705, 360] width 18 height 18
click at [914, 335] on span "For any queries or appointment booking, submit your details below and we will g…" at bounding box center [743, 325] width 787 height 20
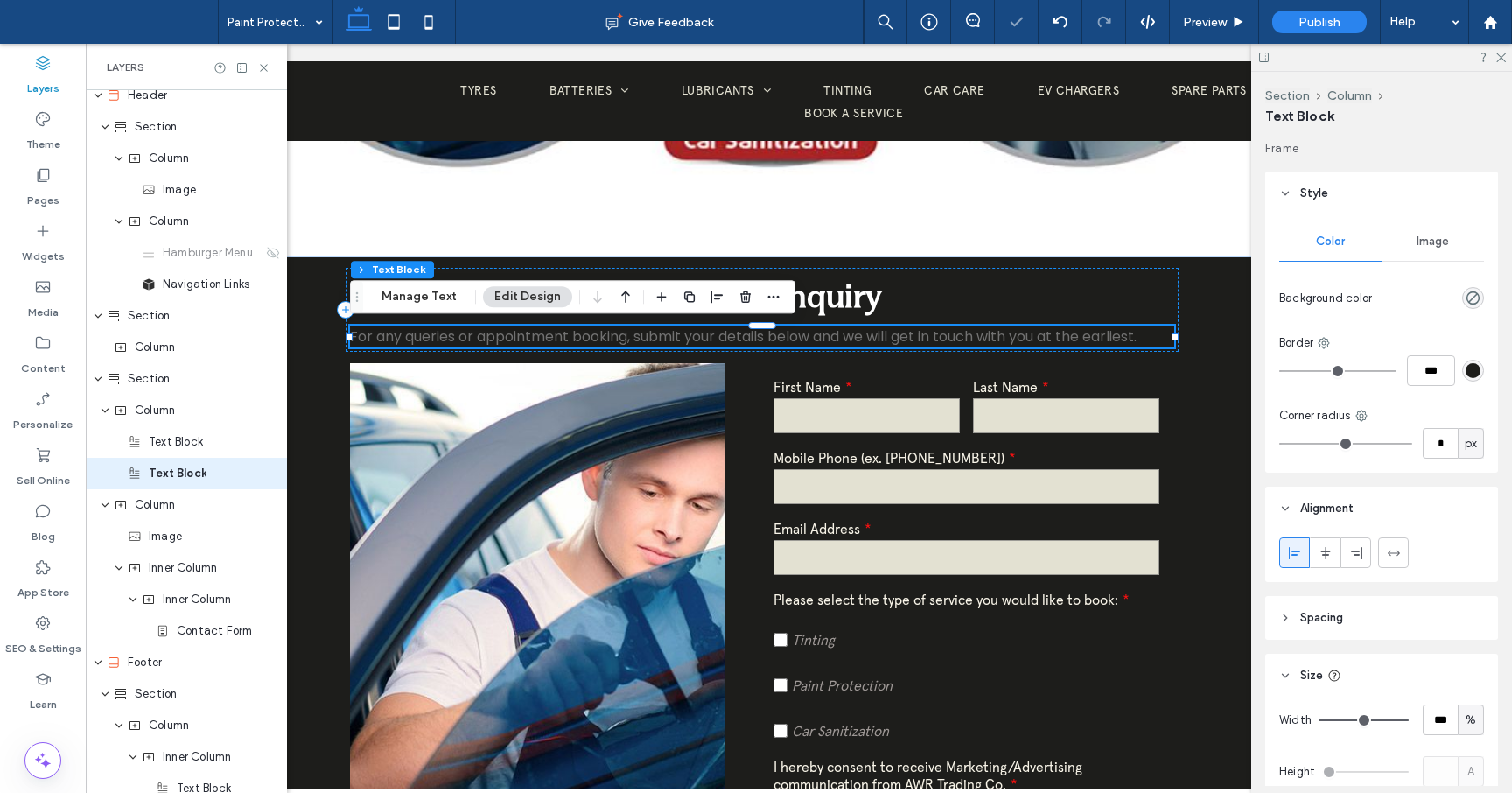
click at [914, 337] on div "For any queries or appointment booking, submit your details below and we will g…" at bounding box center [762, 337] width 824 height 22
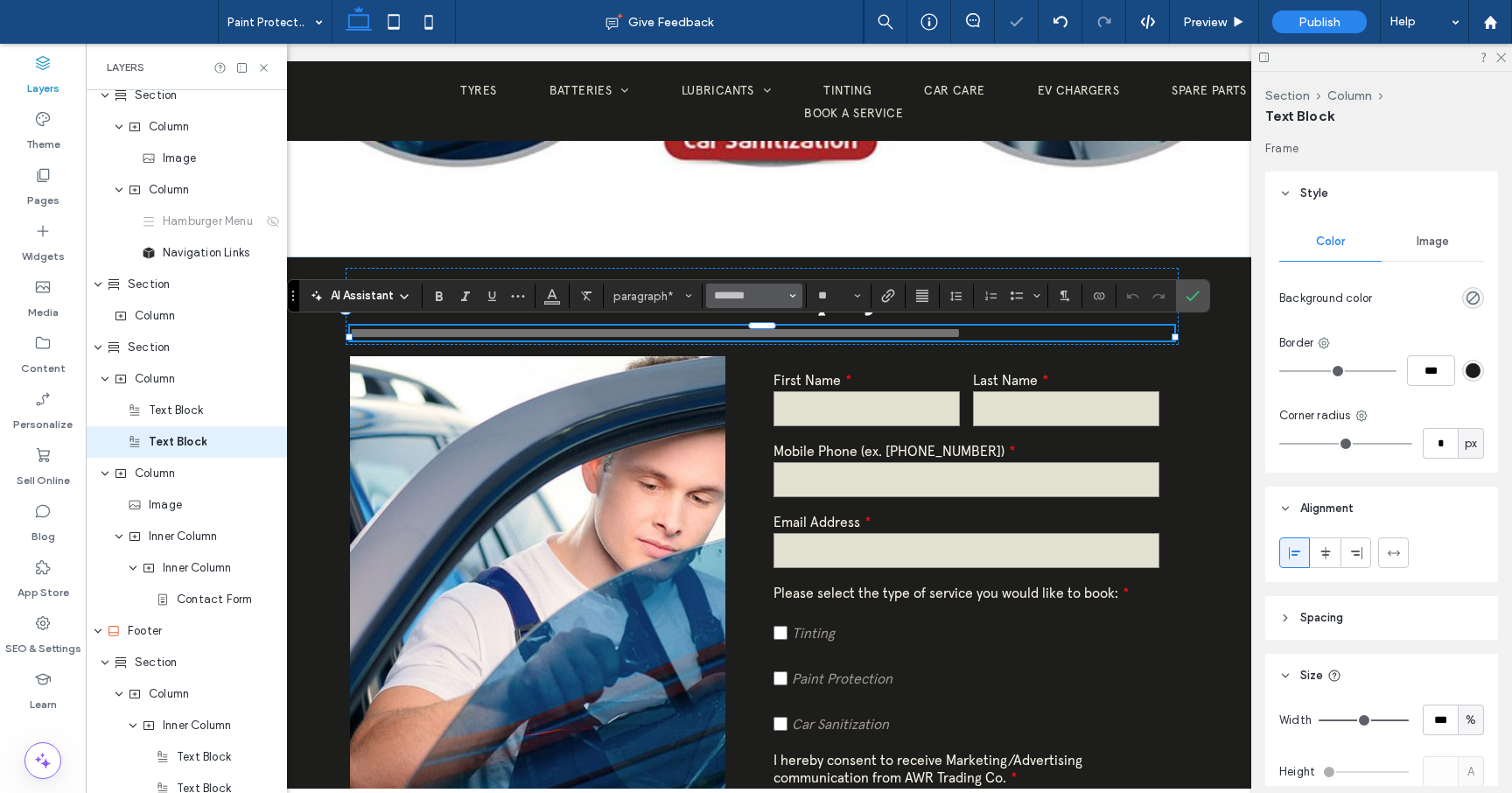
click at [791, 296] on icon "Font & Font weight" at bounding box center [793, 296] width 7 height 7
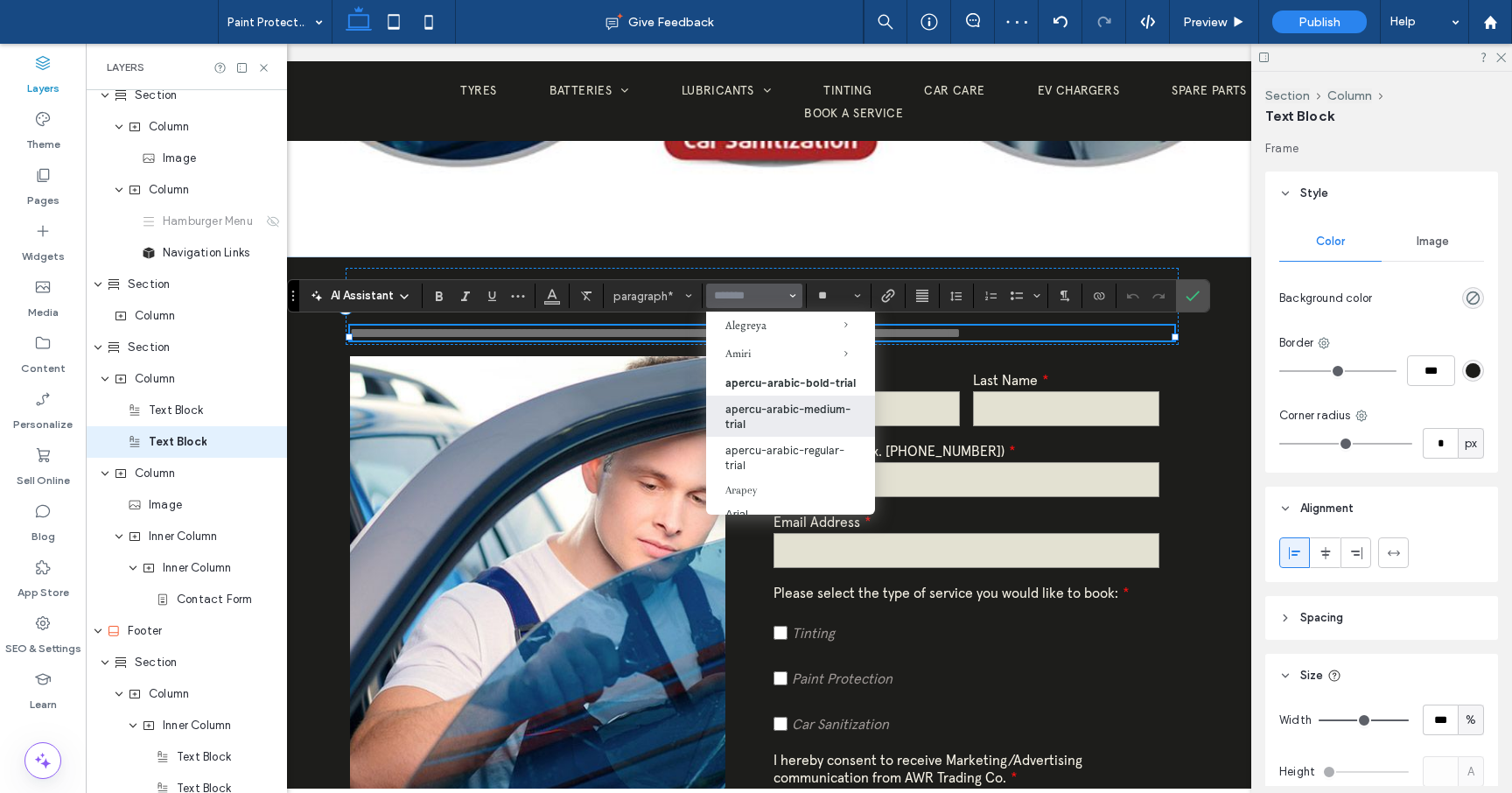
scroll to position [170, 0]
click at [800, 463] on label "apercu-arabic-regular-trial" at bounding box center [790, 451] width 169 height 41
type input "**********"
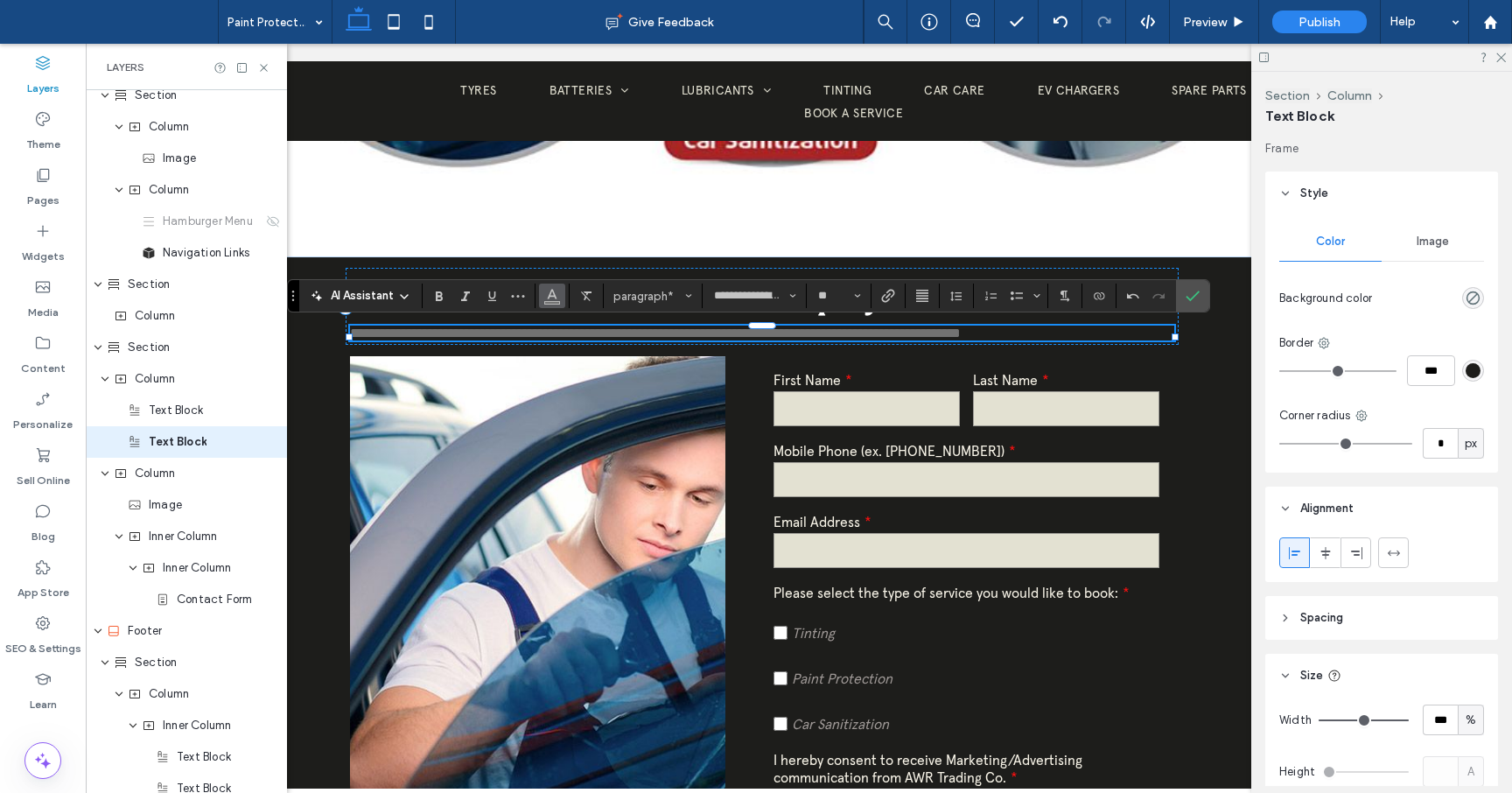
click at [556, 306] on button "Color" at bounding box center [552, 296] width 27 height 25
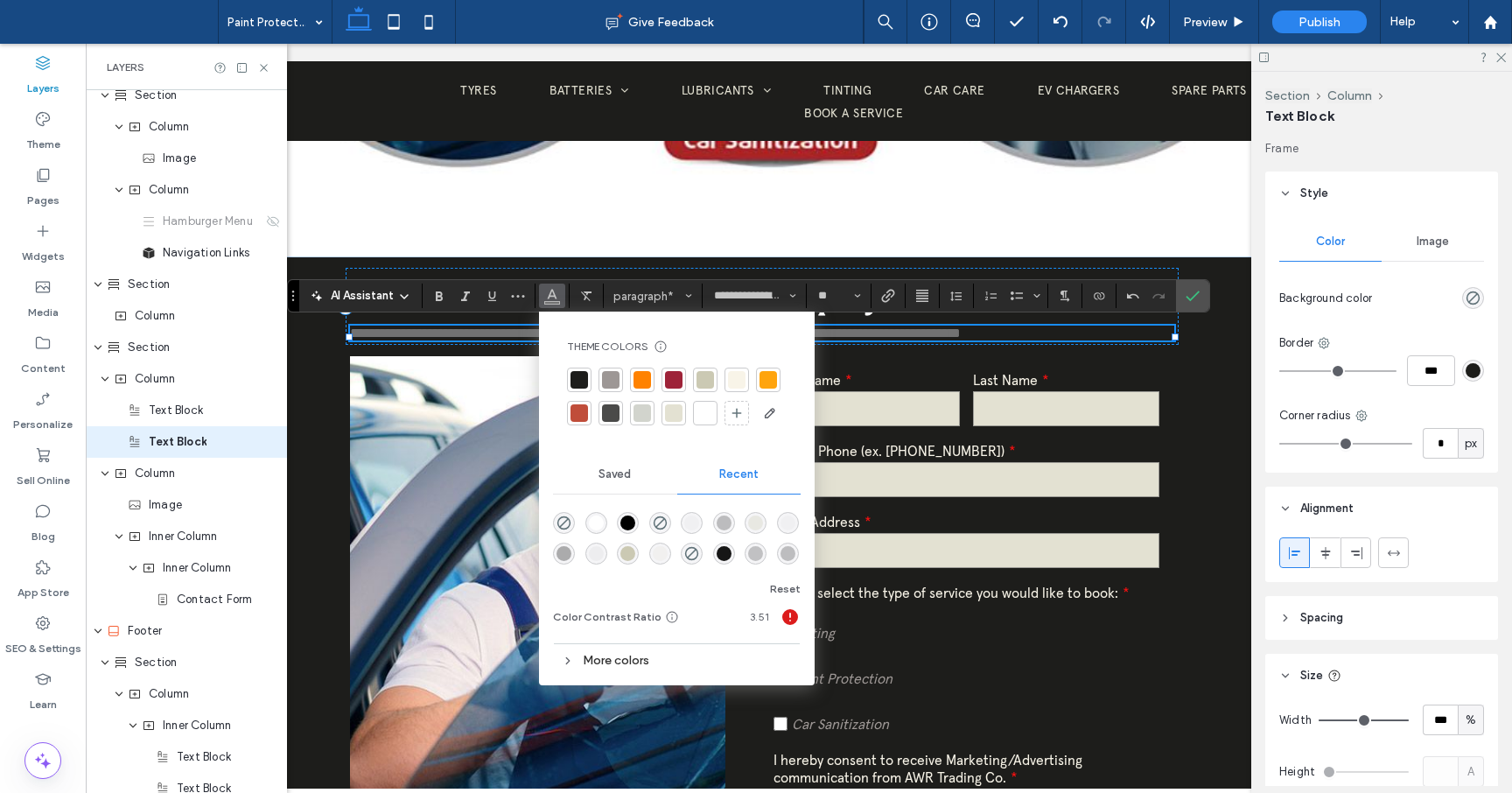
click at [739, 385] on div at bounding box center [737, 380] width 18 height 18
click at [1227, 375] on div "**********" at bounding box center [762, 590] width 1190 height 667
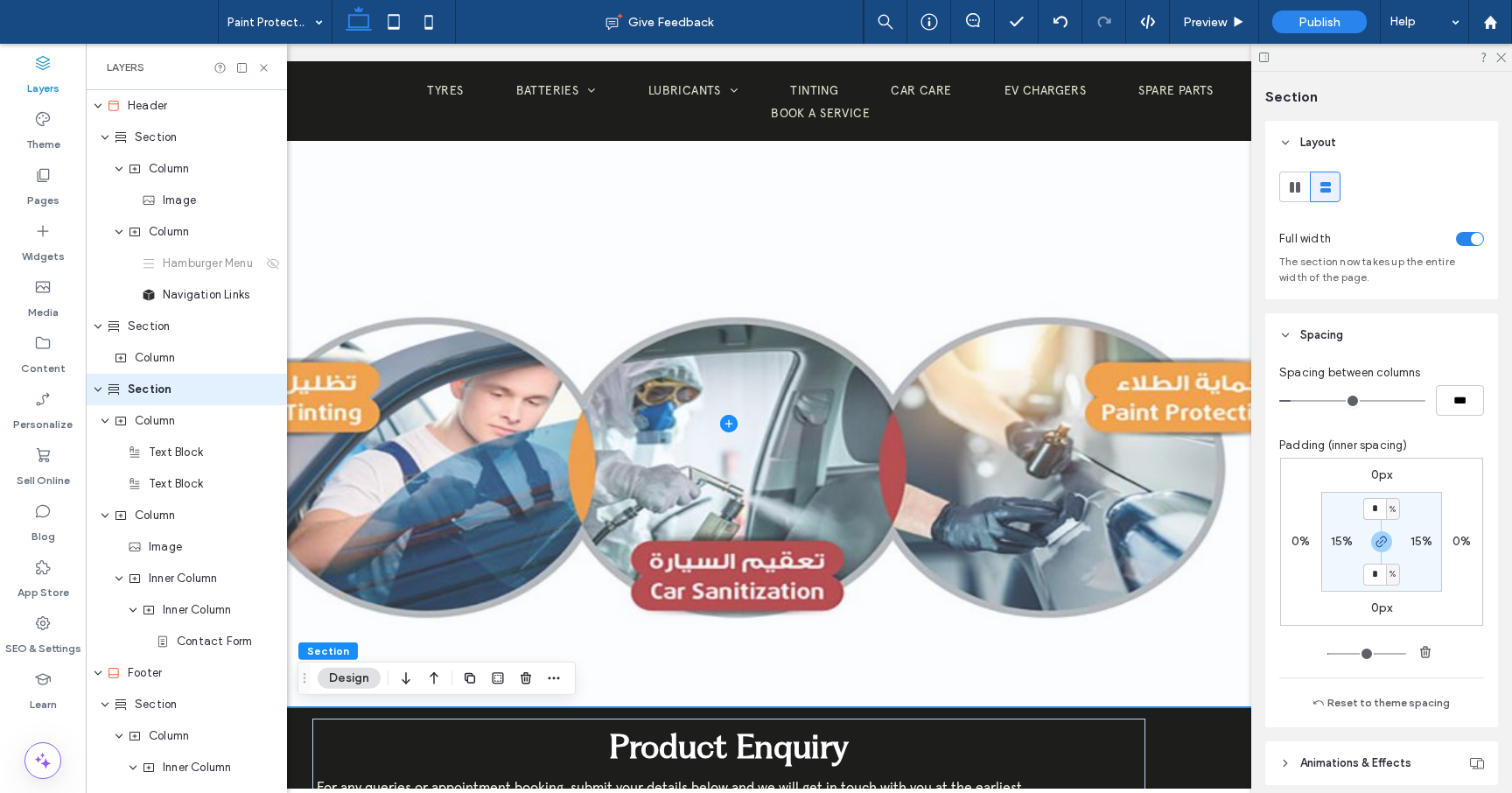
scroll to position [0, 0]
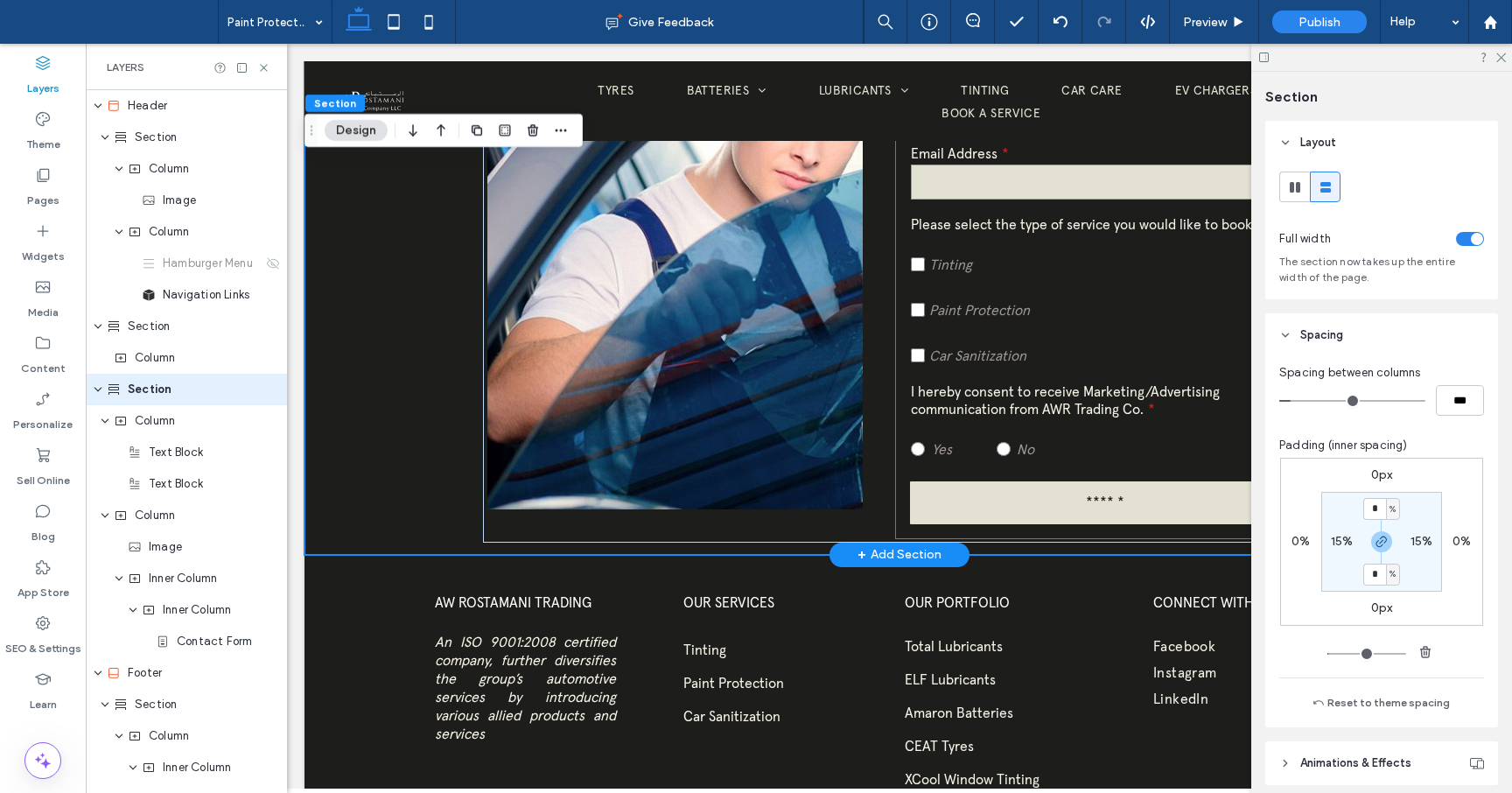
click at [1000, 460] on label "No" at bounding box center [1039, 440] width 83 height 45
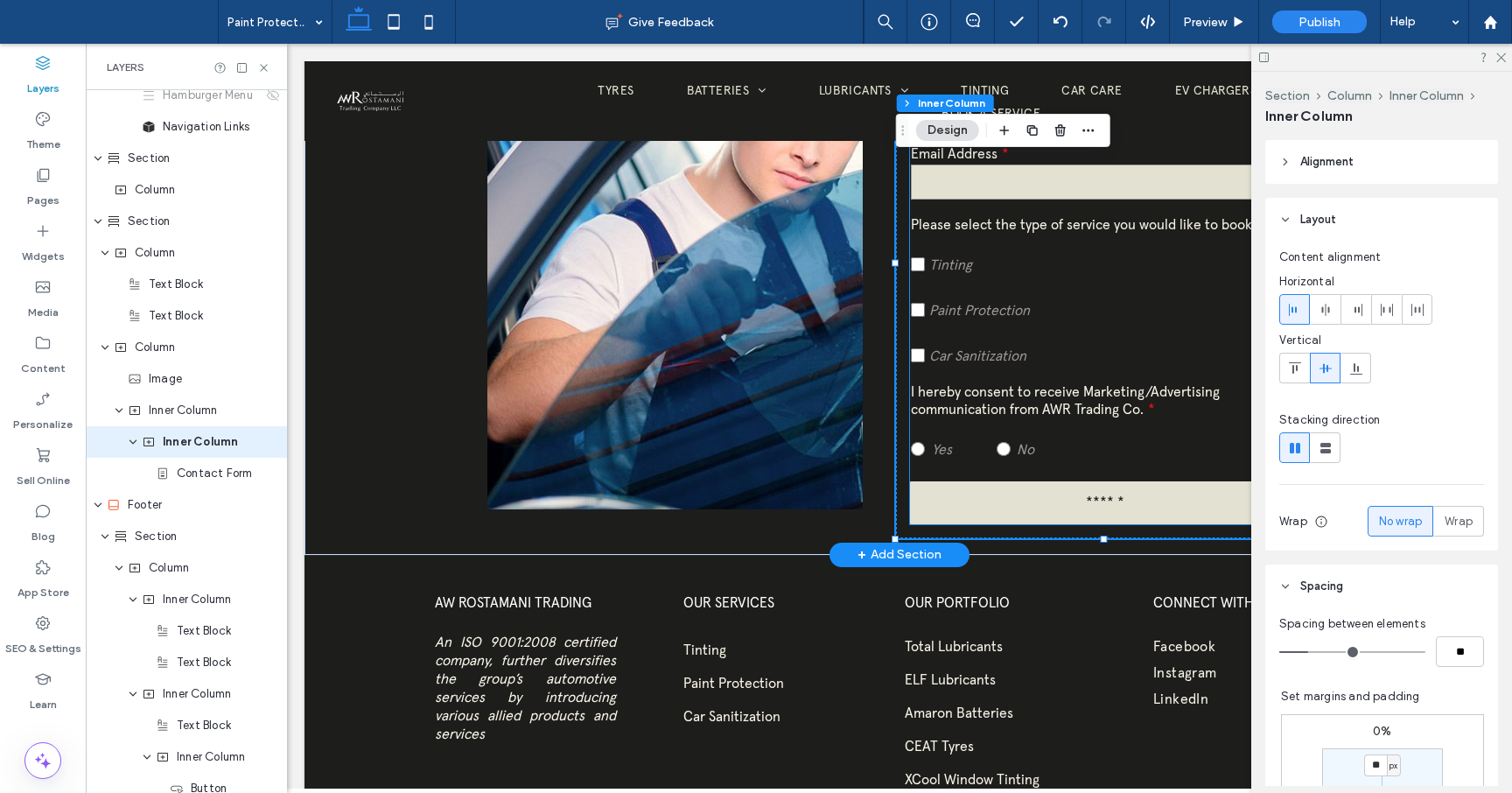
click at [1106, 462] on div "Yes No" at bounding box center [1104, 440] width 386 height 45
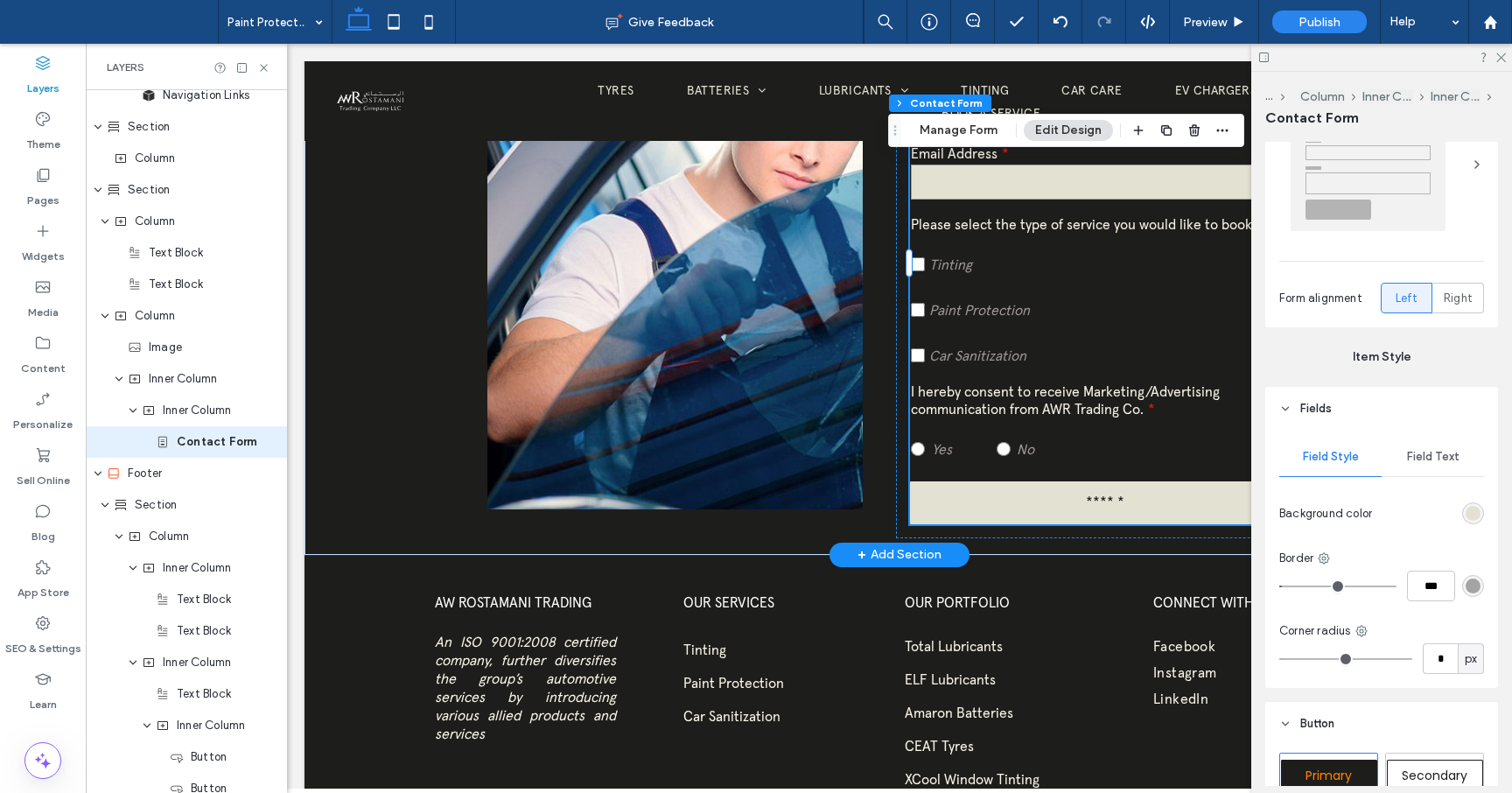
click at [1475, 516] on div "rgb(227, 225, 210)" at bounding box center [1473, 513] width 15 height 15
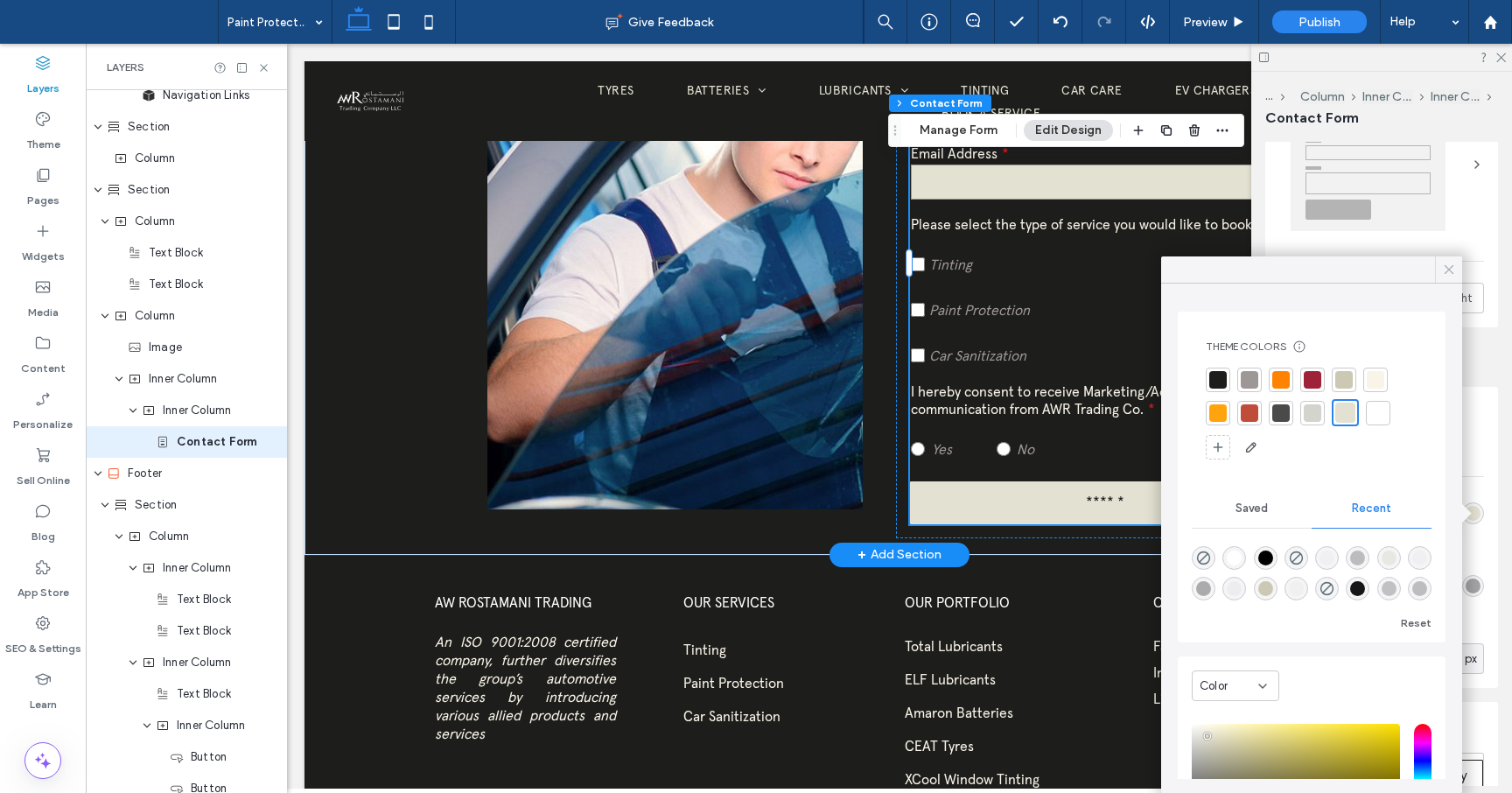
click at [1448, 274] on icon at bounding box center [1449, 270] width 16 height 16
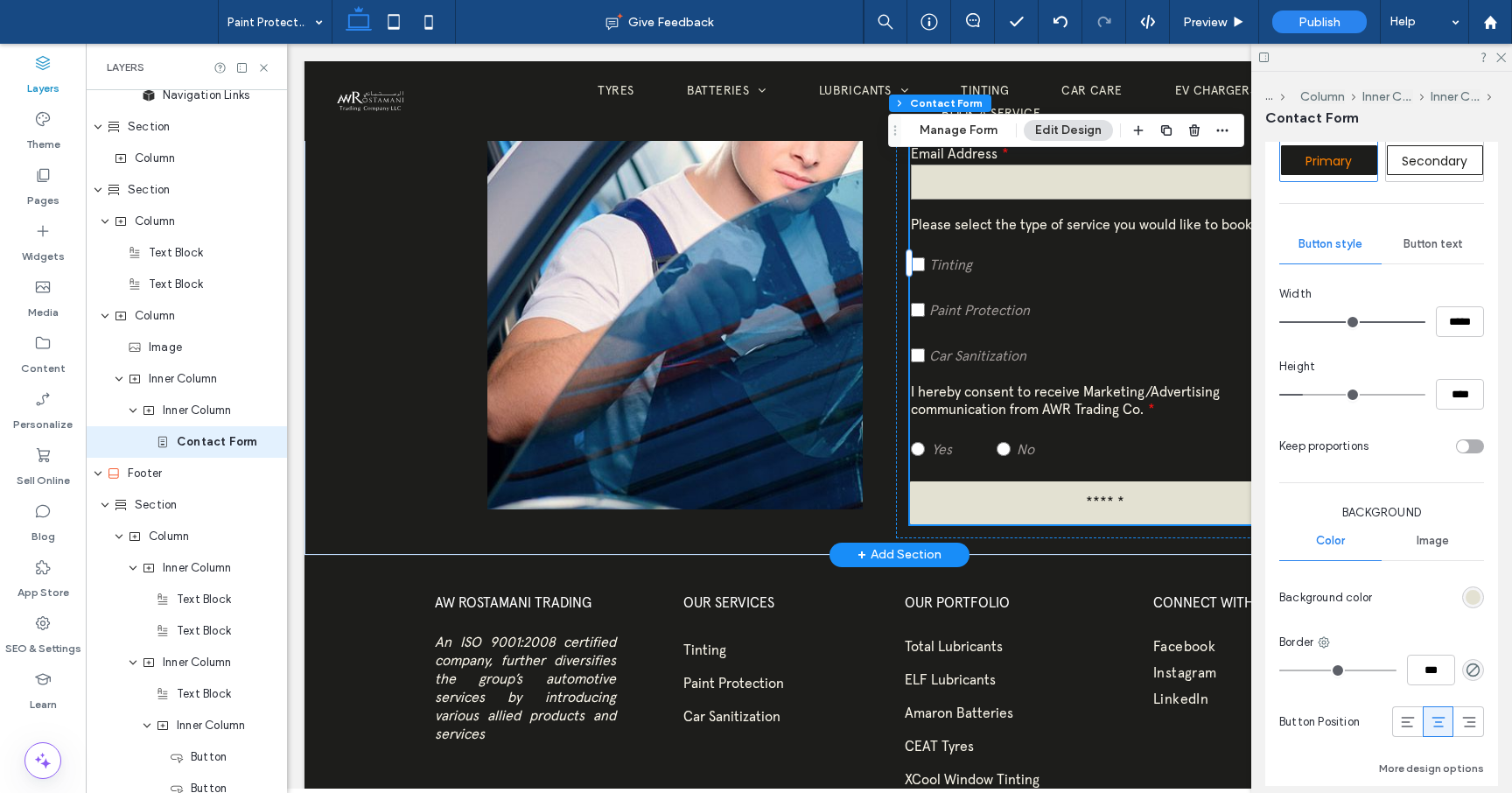
click at [1476, 597] on div "rgb(227, 225, 210)" at bounding box center [1473, 597] width 15 height 15
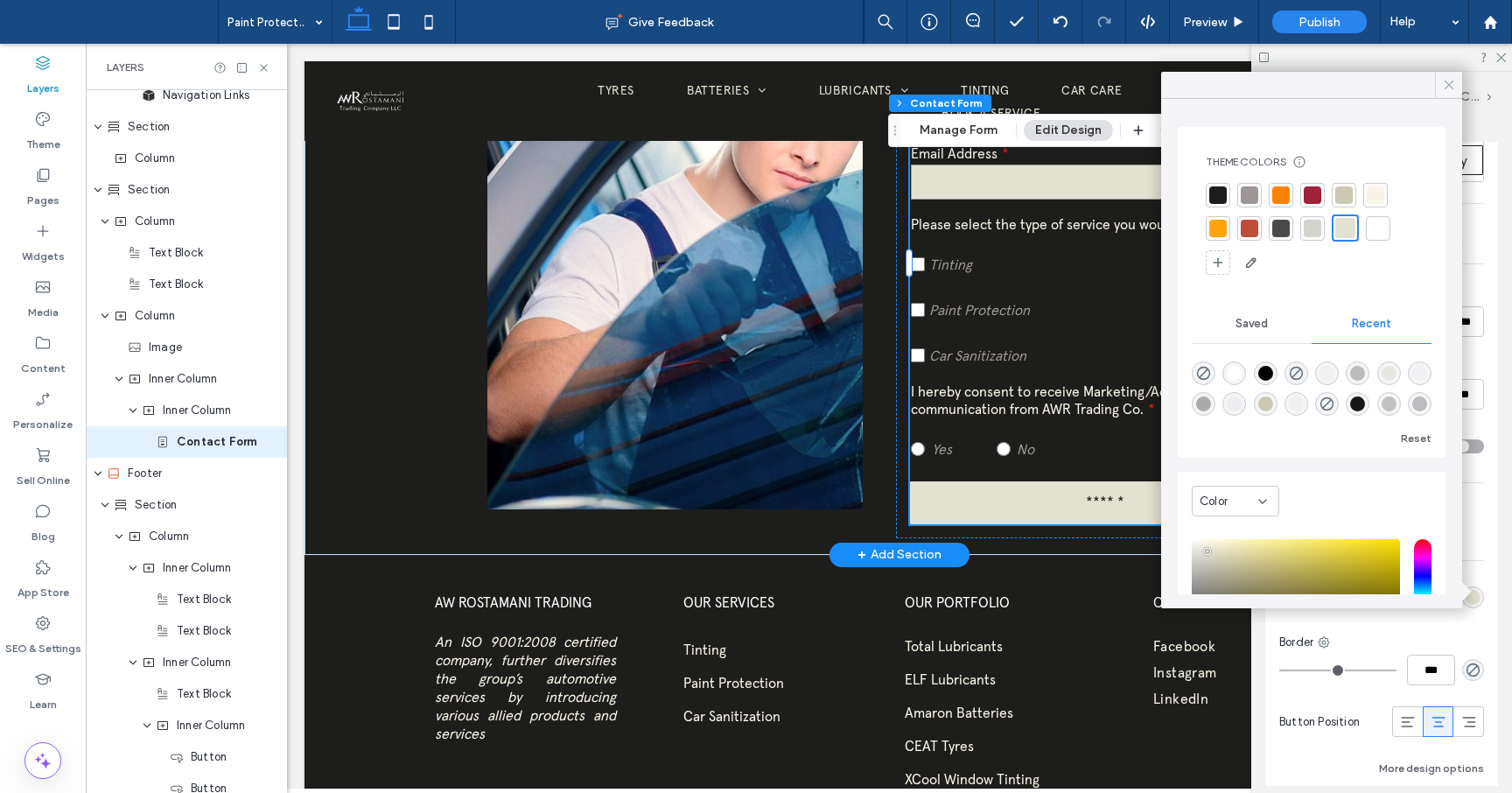
click at [1453, 81] on icon at bounding box center [1449, 85] width 16 height 16
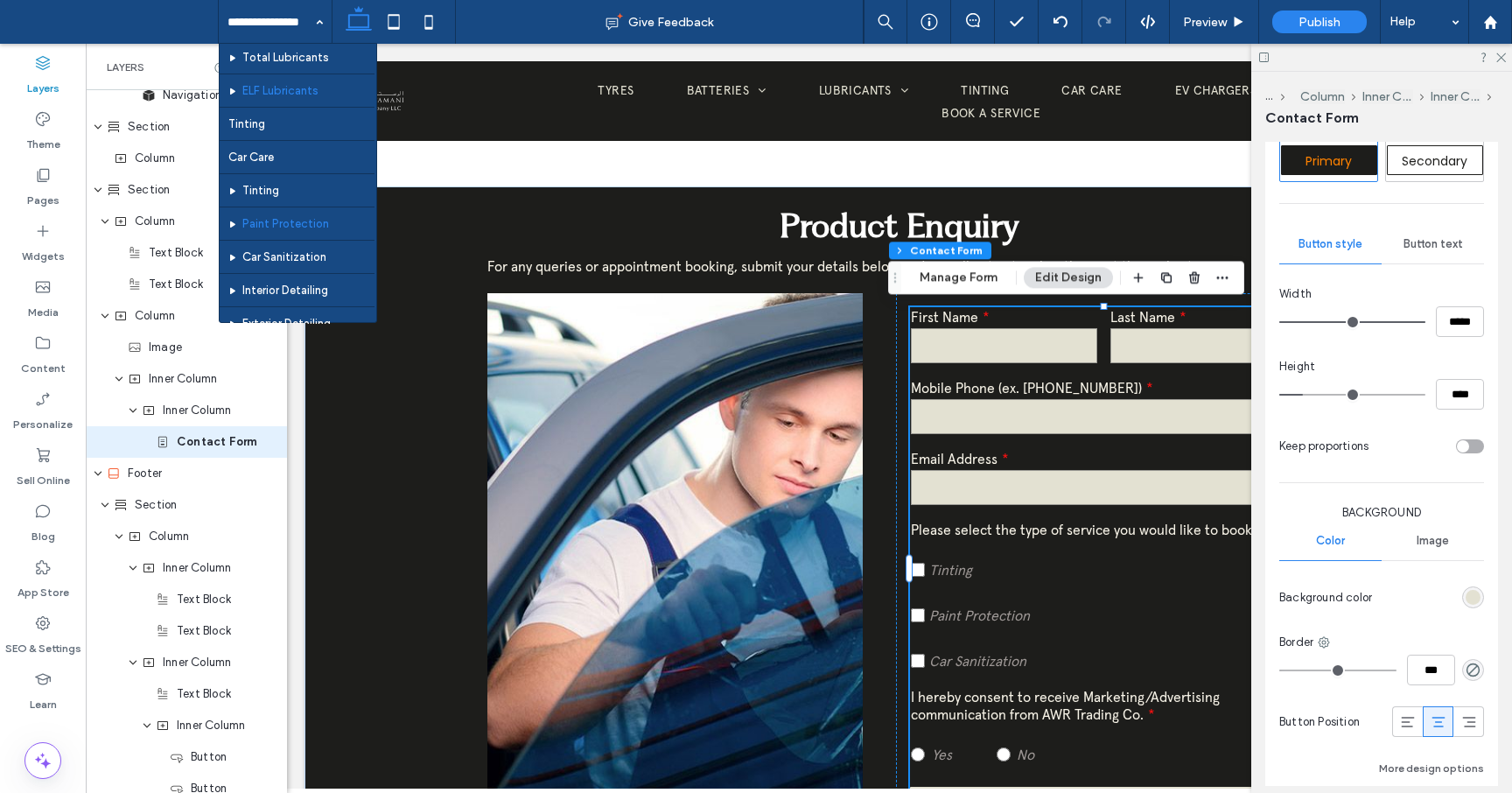
scroll to position [148, 0]
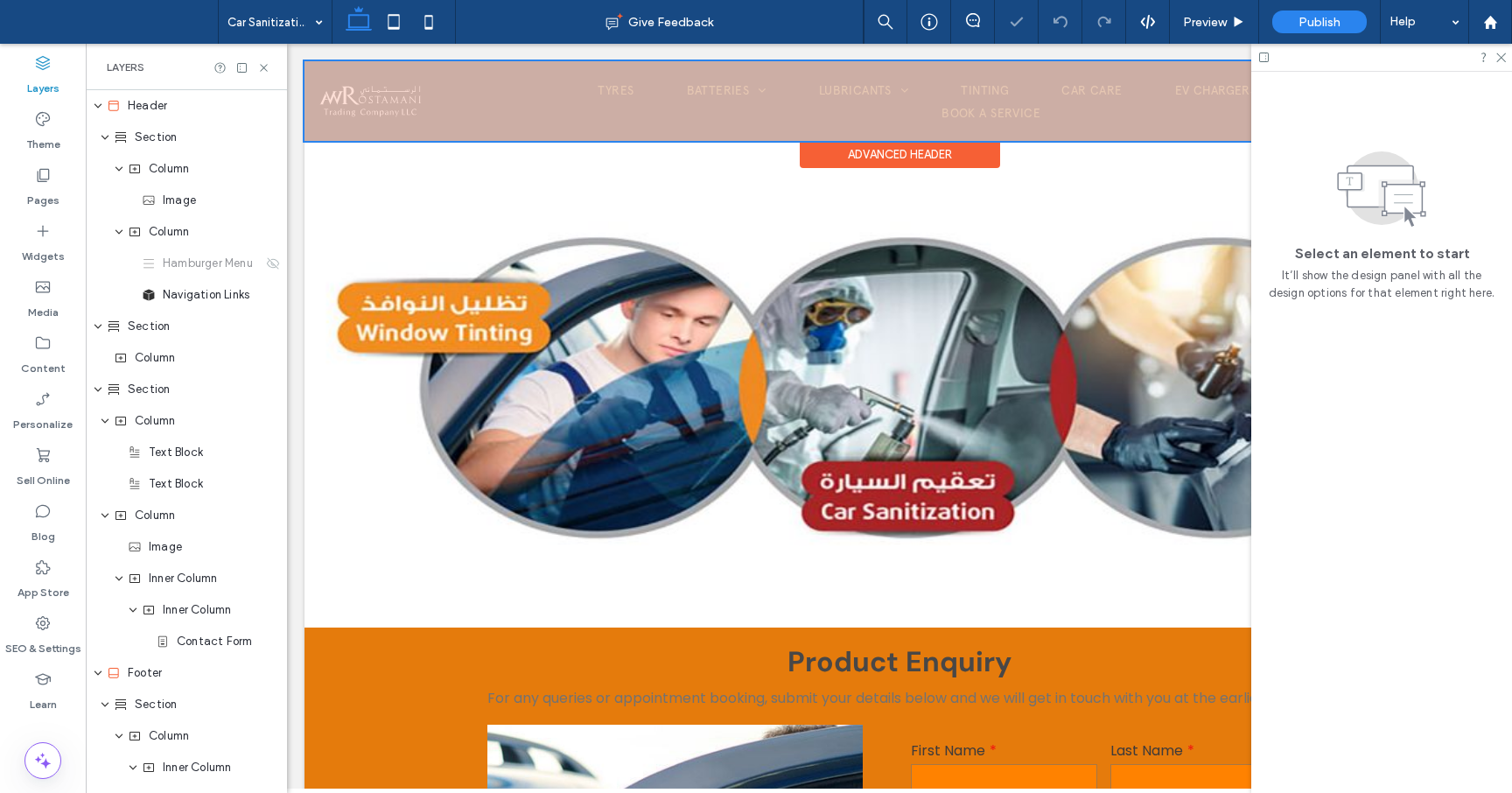
click at [453, 85] on div at bounding box center [899, 101] width 1190 height 80
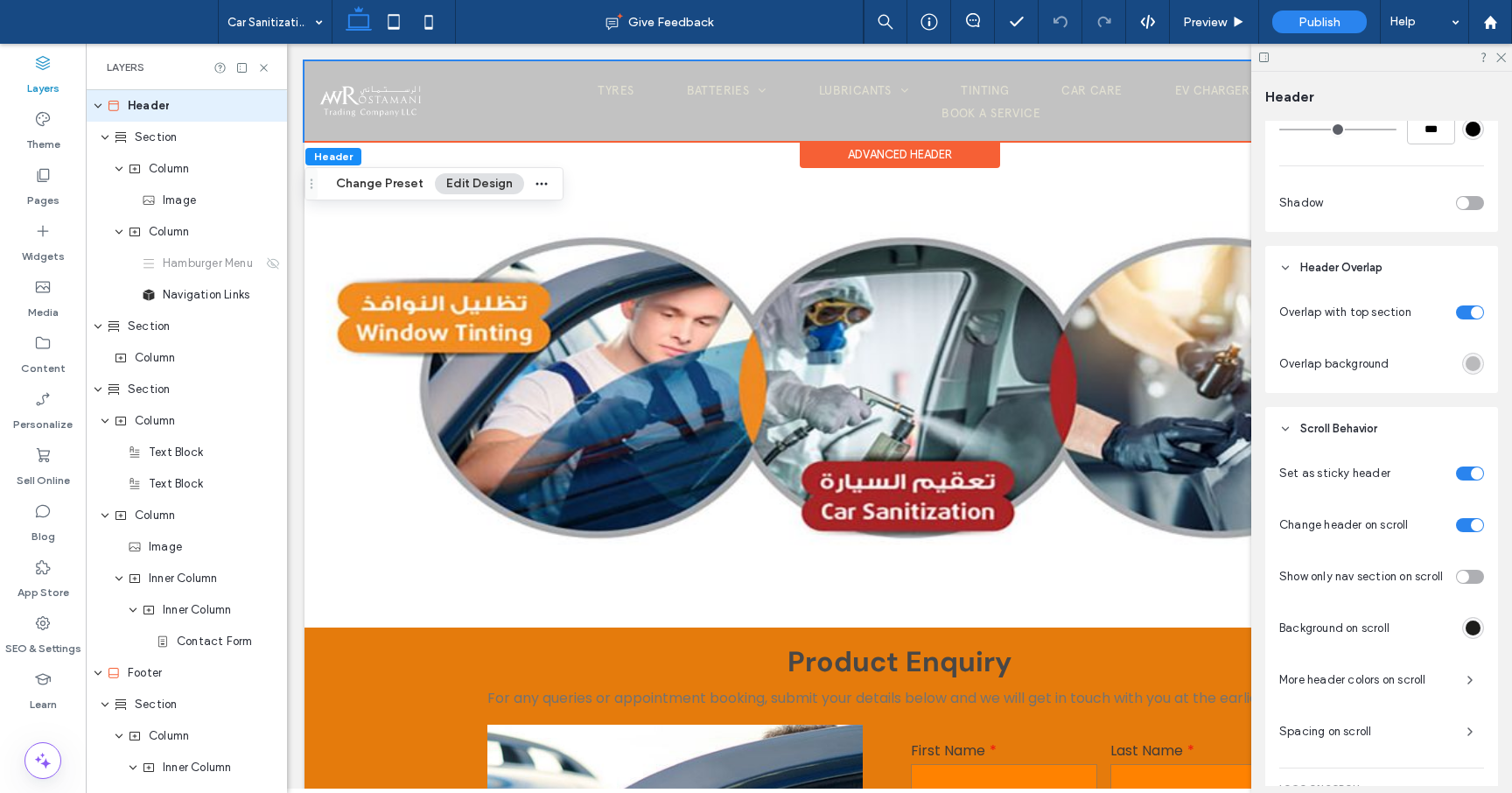
click at [1477, 311] on div "toggle" at bounding box center [1477, 313] width 12 height 12
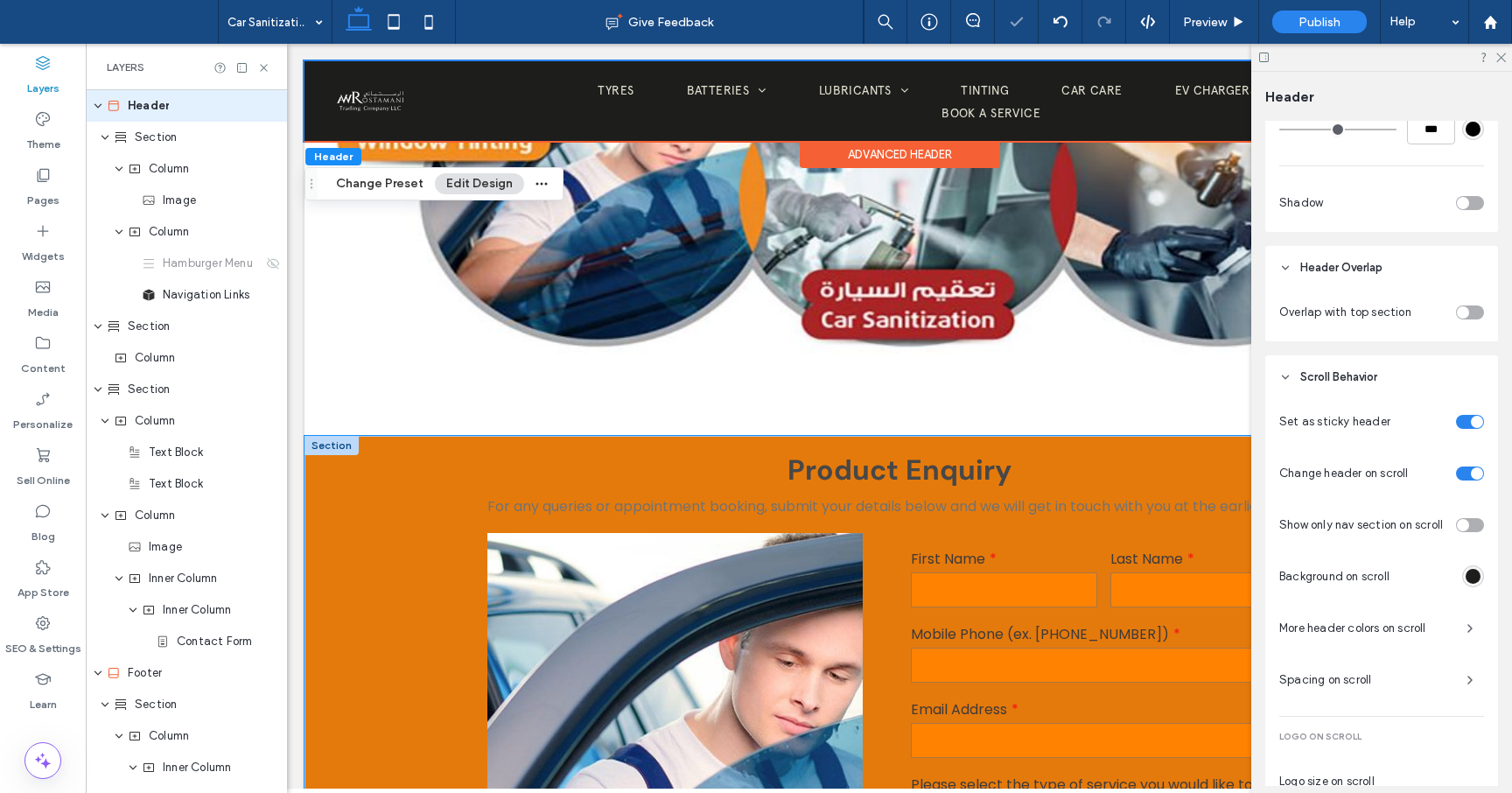
click at [370, 541] on div "Product Enquiry For any queries or appointment booking, submit your details bel…" at bounding box center [899, 801] width 1190 height 730
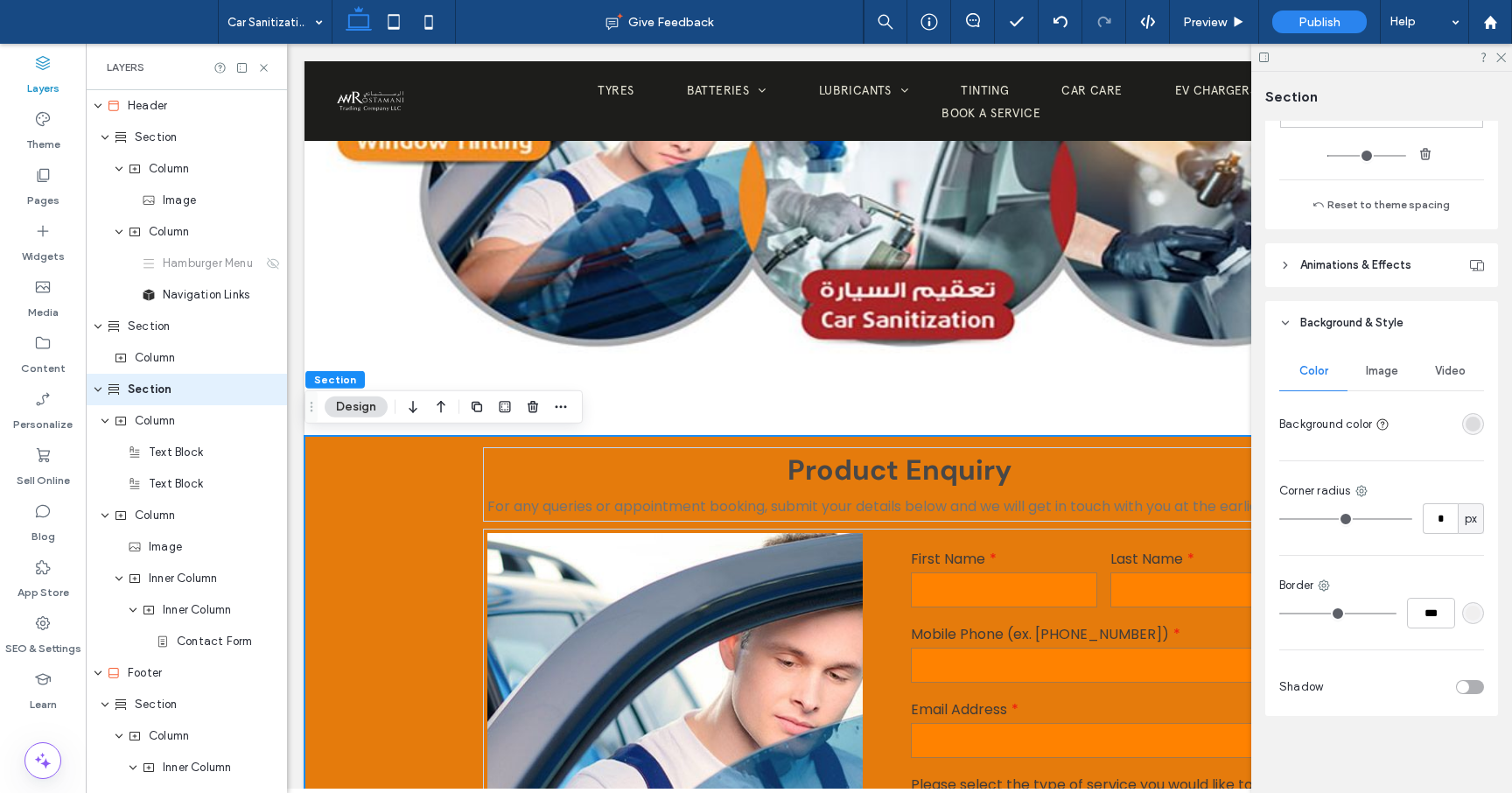
click at [1480, 426] on div "rgba(82, 82, 82, 0.15)" at bounding box center [1473, 424] width 15 height 15
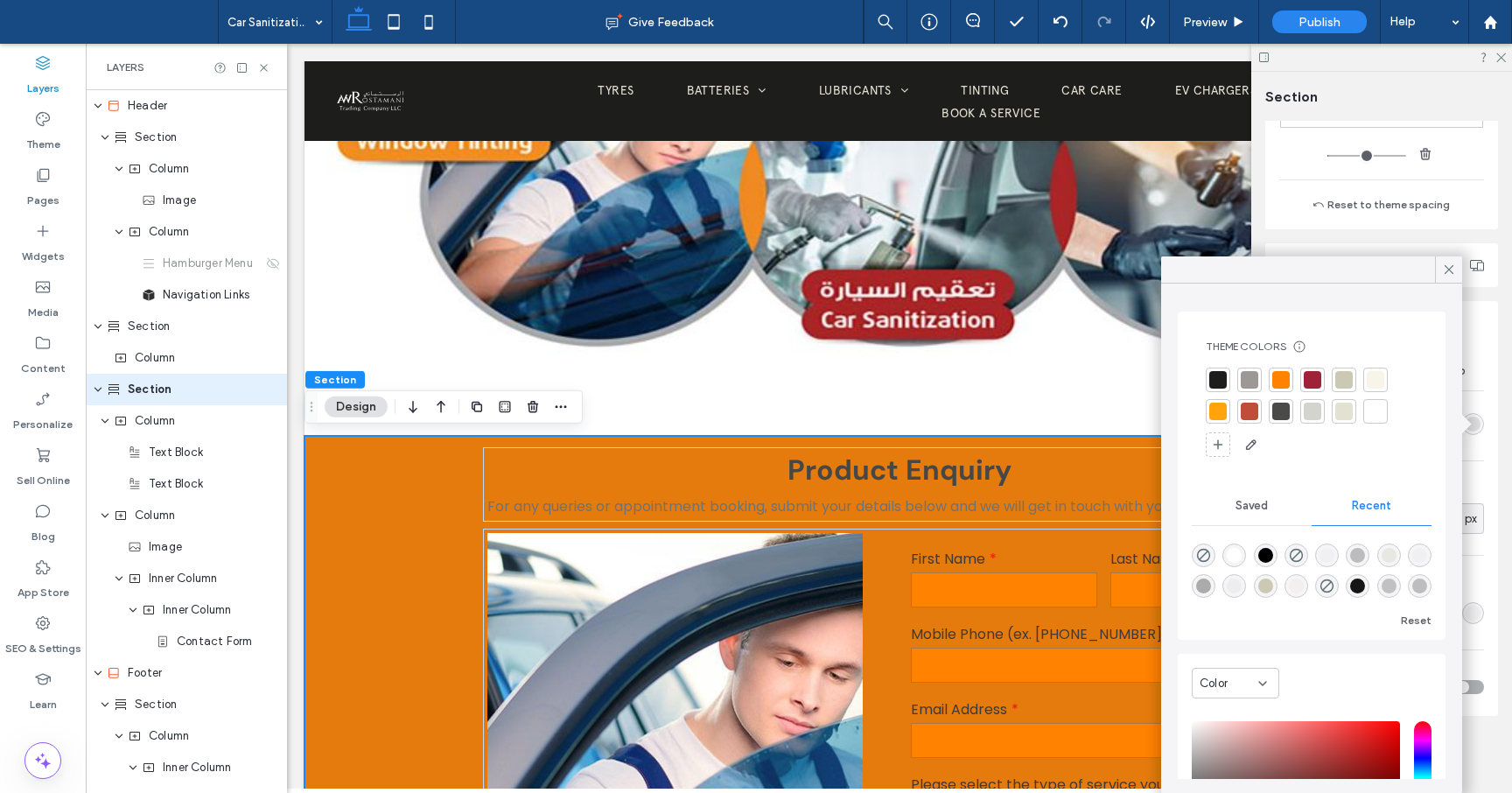
click at [1219, 378] on div at bounding box center [1218, 380] width 18 height 18
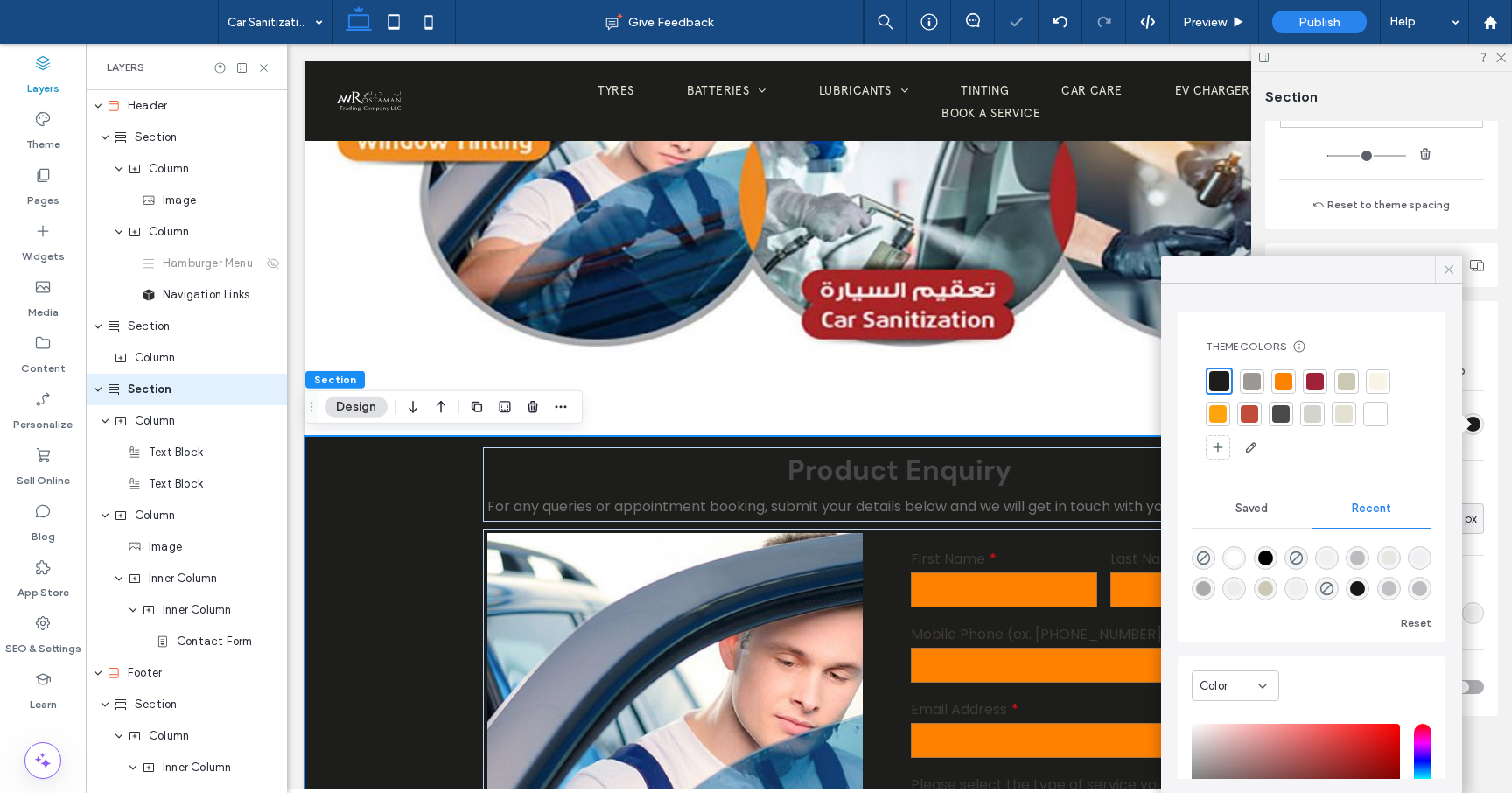
click at [1455, 265] on icon at bounding box center [1449, 270] width 16 height 16
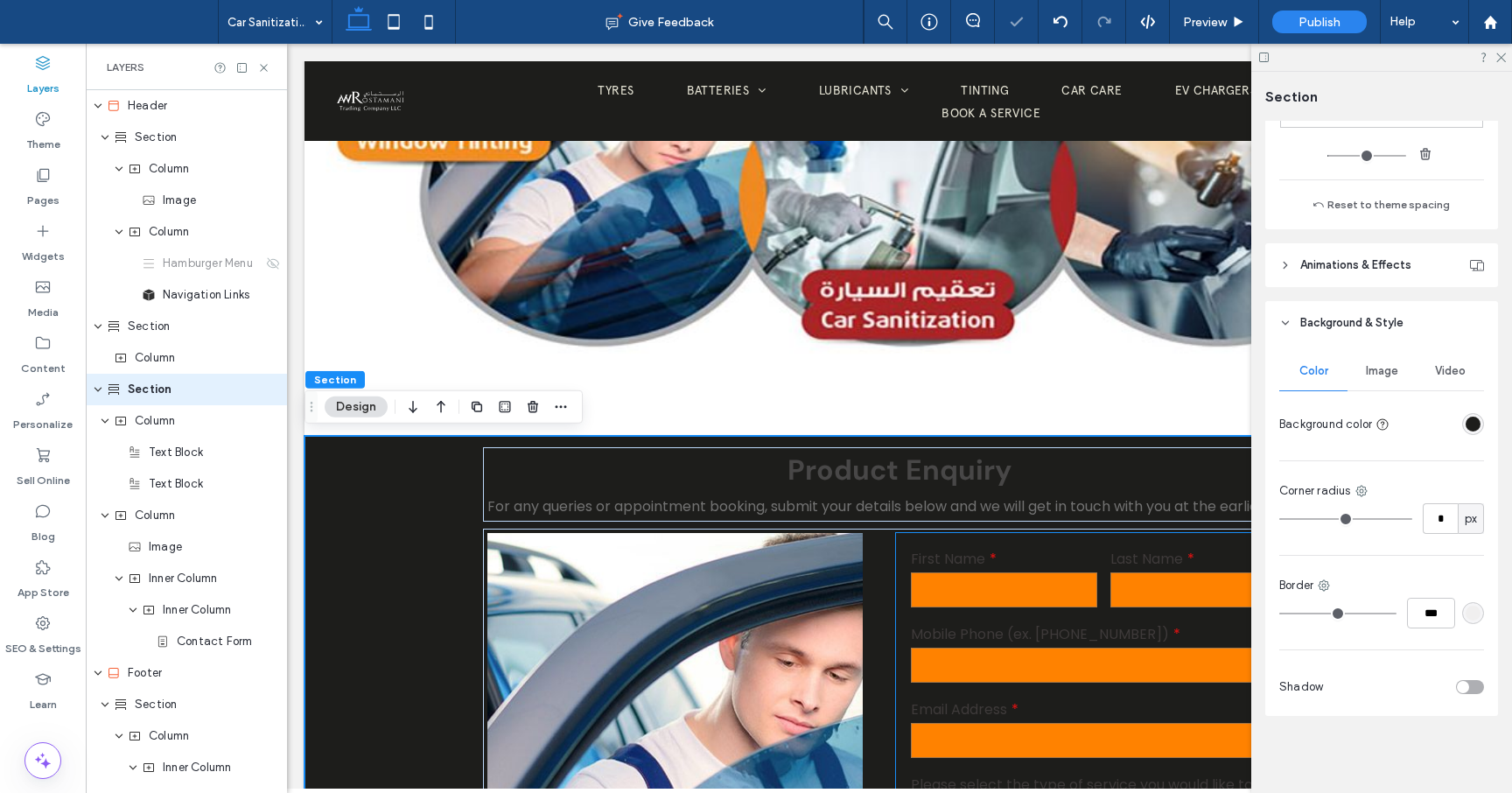
click at [951, 559] on label "First Name" at bounding box center [1004, 559] width 186 height 22
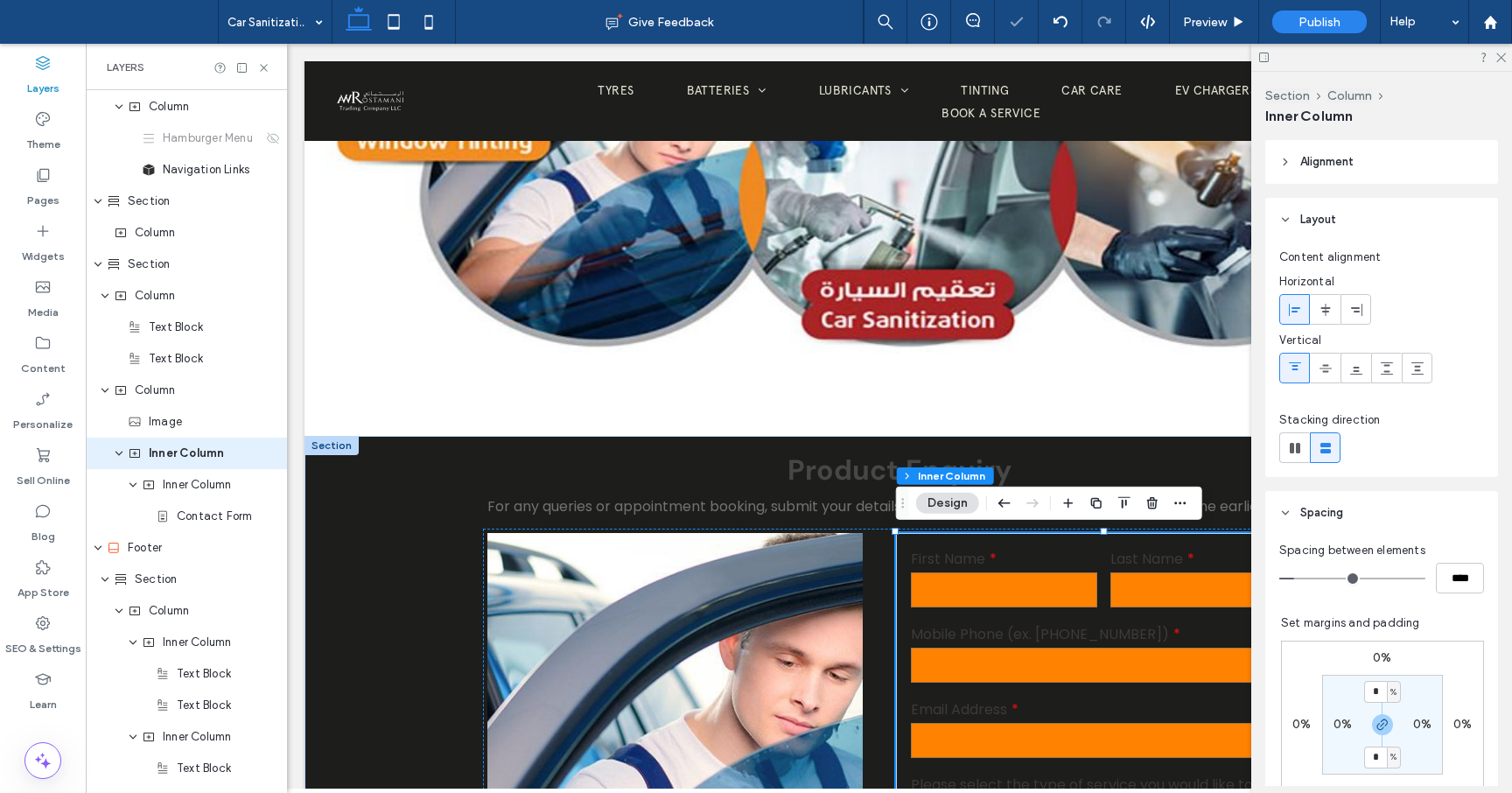
scroll to position [137, 0]
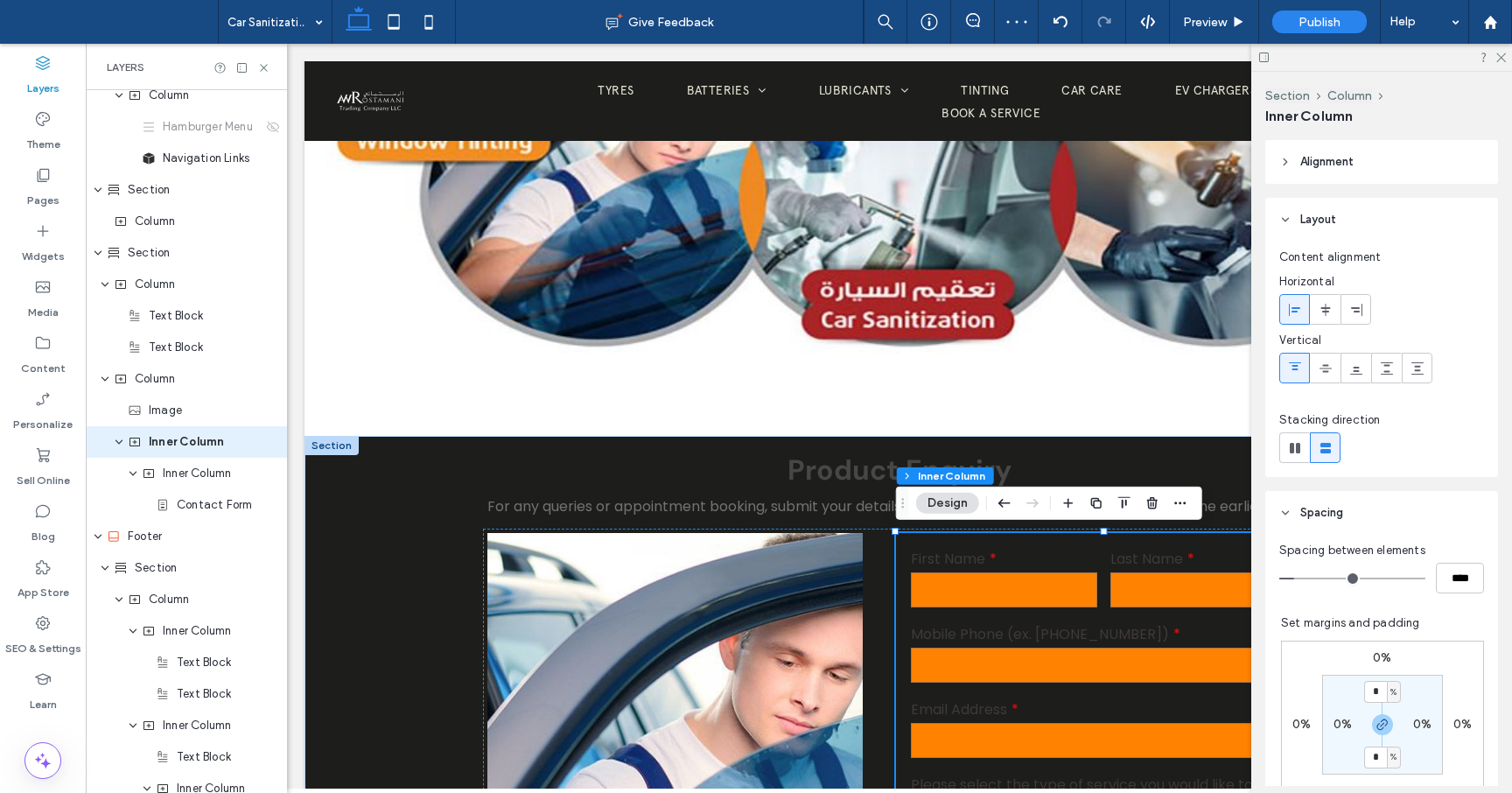
click at [1041, 546] on div "First Name" at bounding box center [1003, 579] width 200 height 75
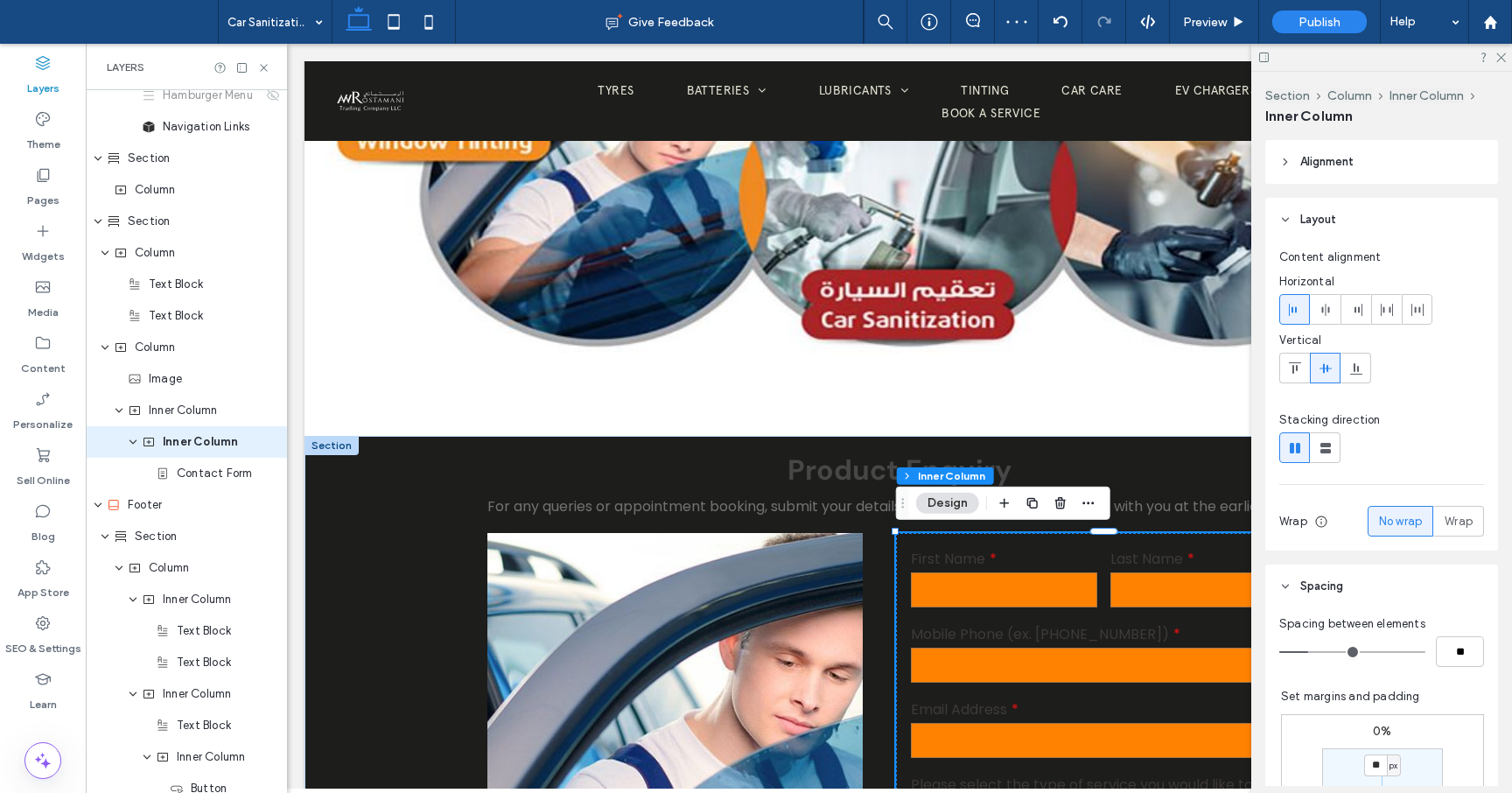
click at [1041, 546] on div "First Name" at bounding box center [1003, 579] width 200 height 75
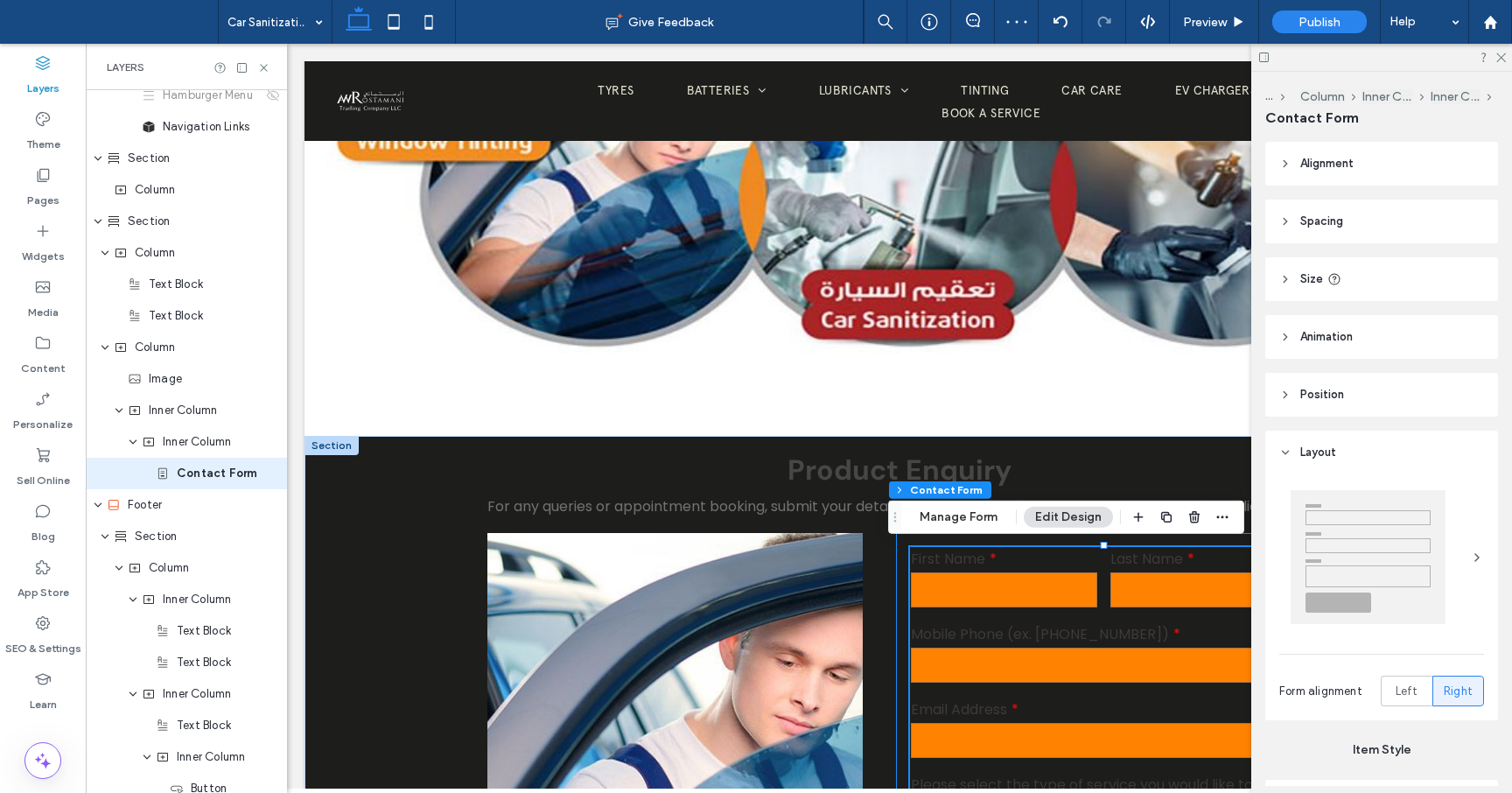
type input "*"
type input "***"
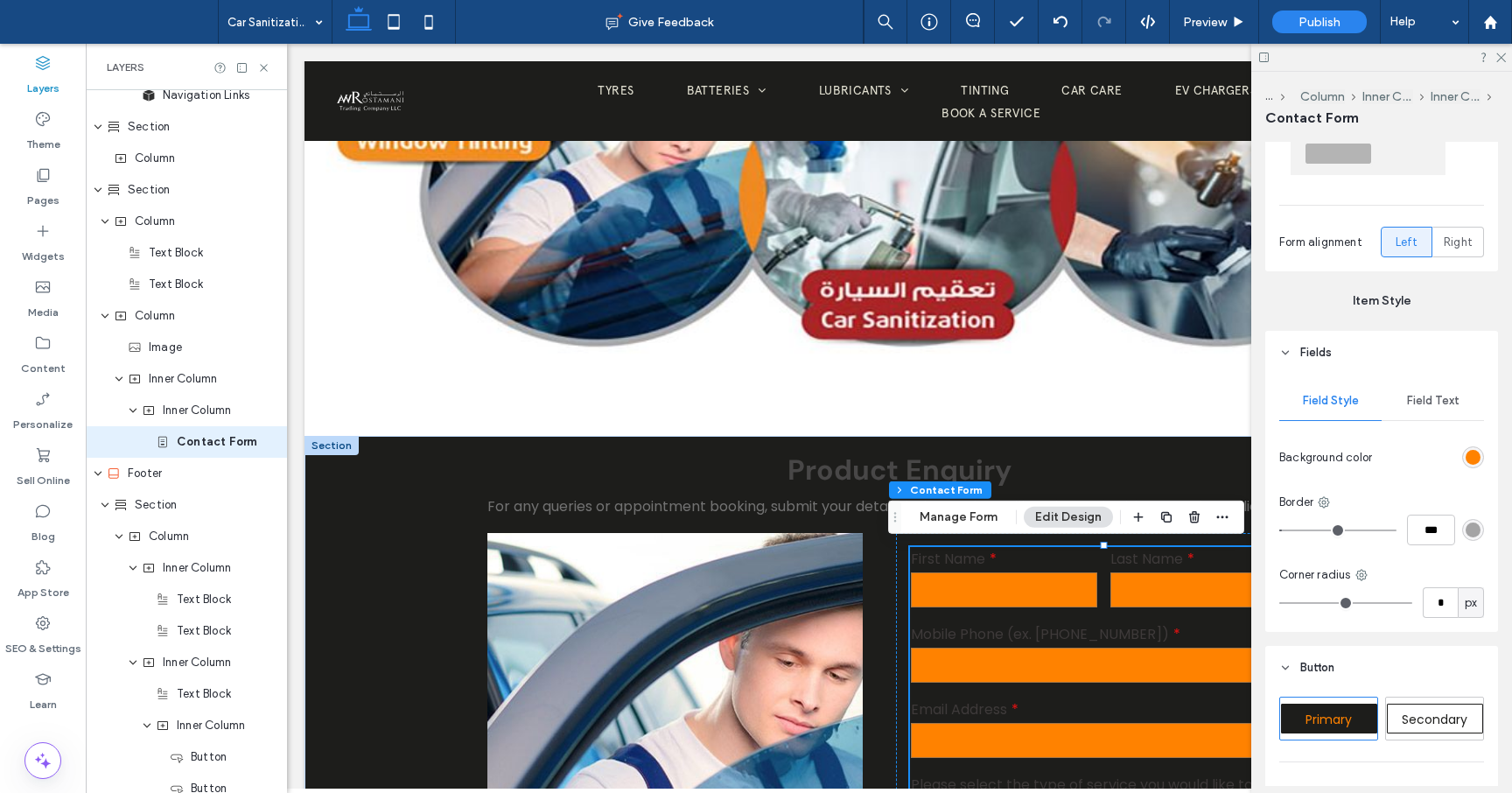
scroll to position [472, 0]
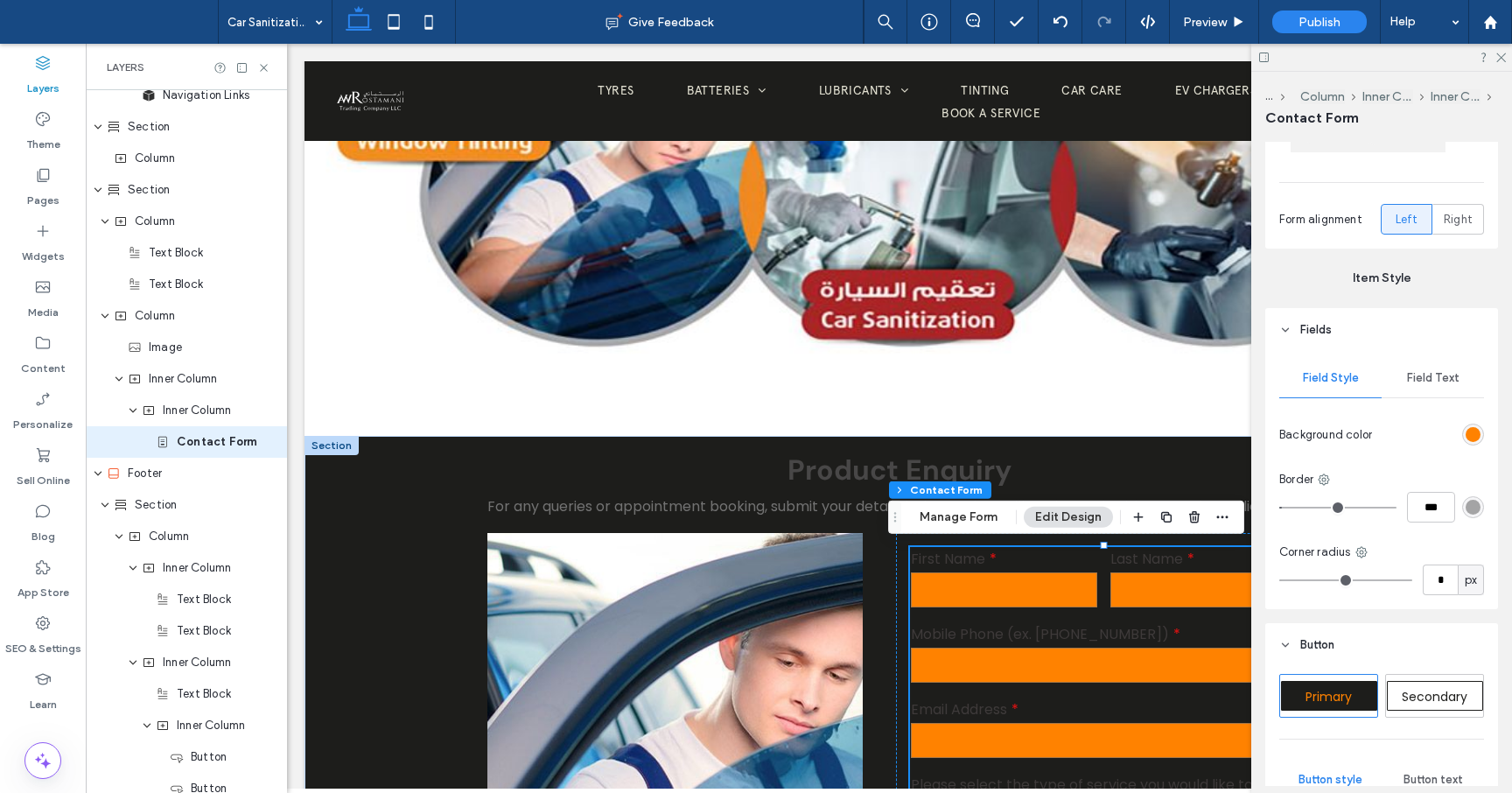
click at [1471, 433] on div "rgb(255, 130, 0)" at bounding box center [1473, 434] width 15 height 15
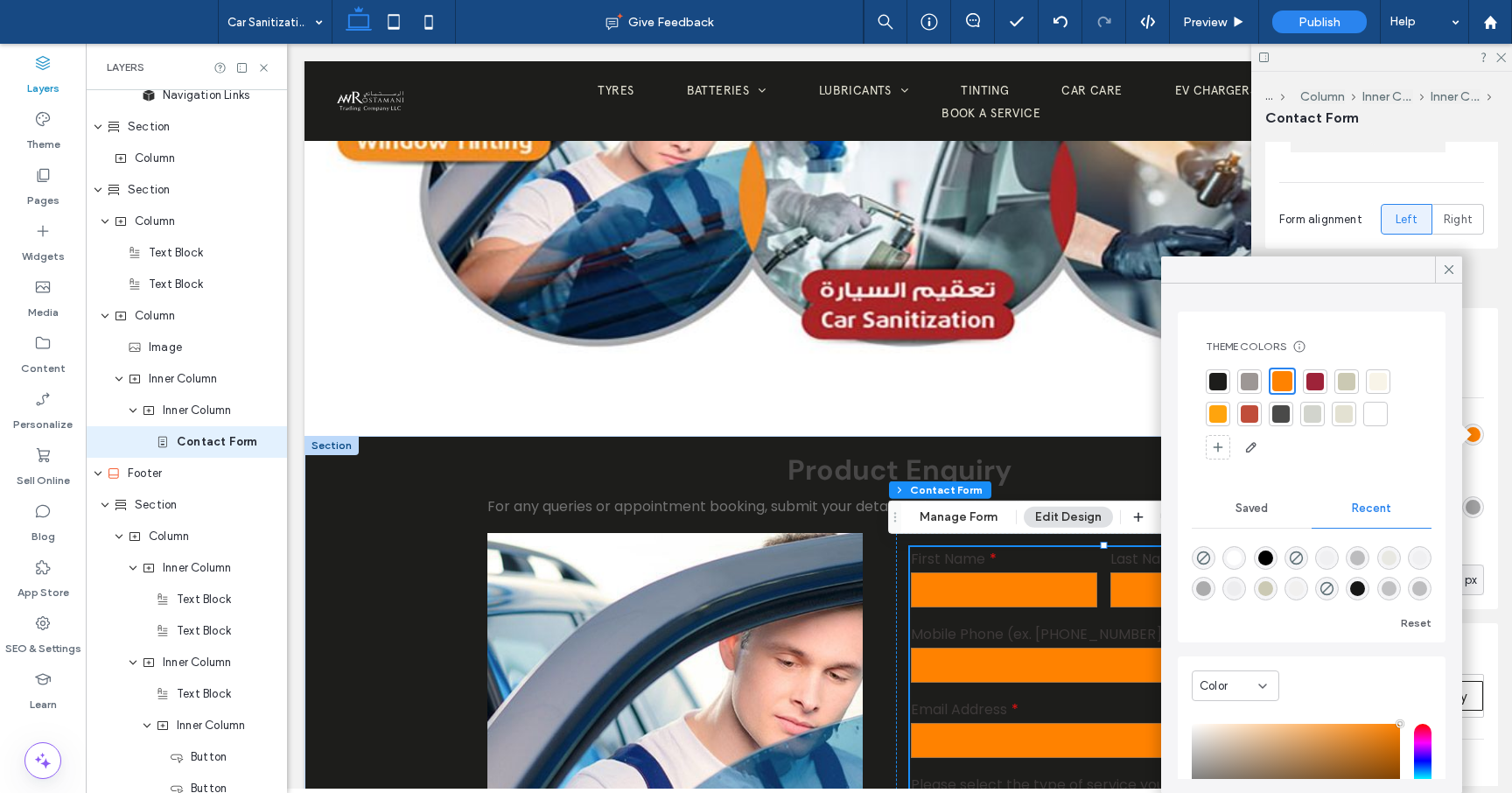
click at [1345, 413] on div at bounding box center [1344, 414] width 18 height 18
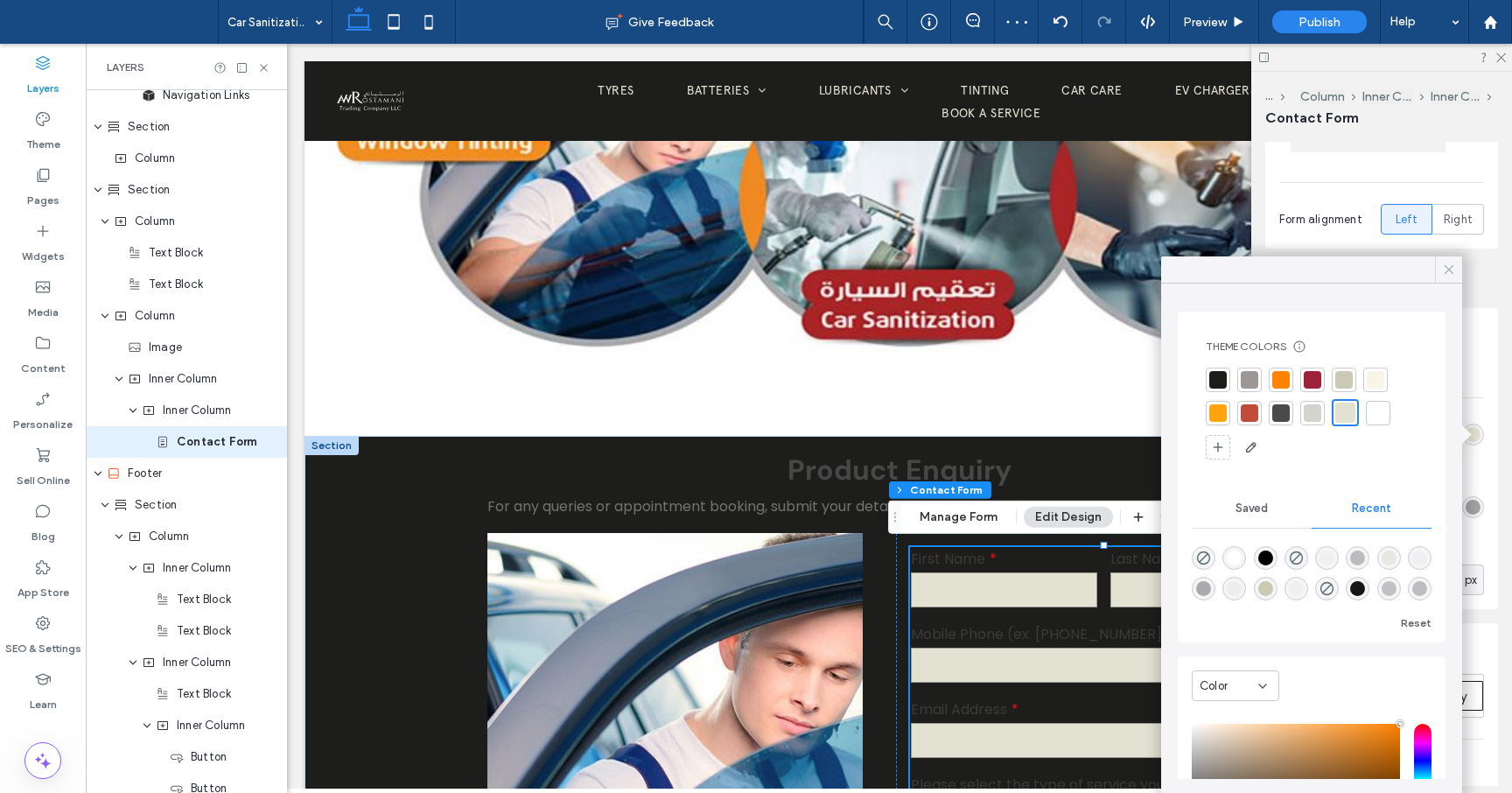
click at [1451, 272] on icon at bounding box center [1449, 270] width 16 height 16
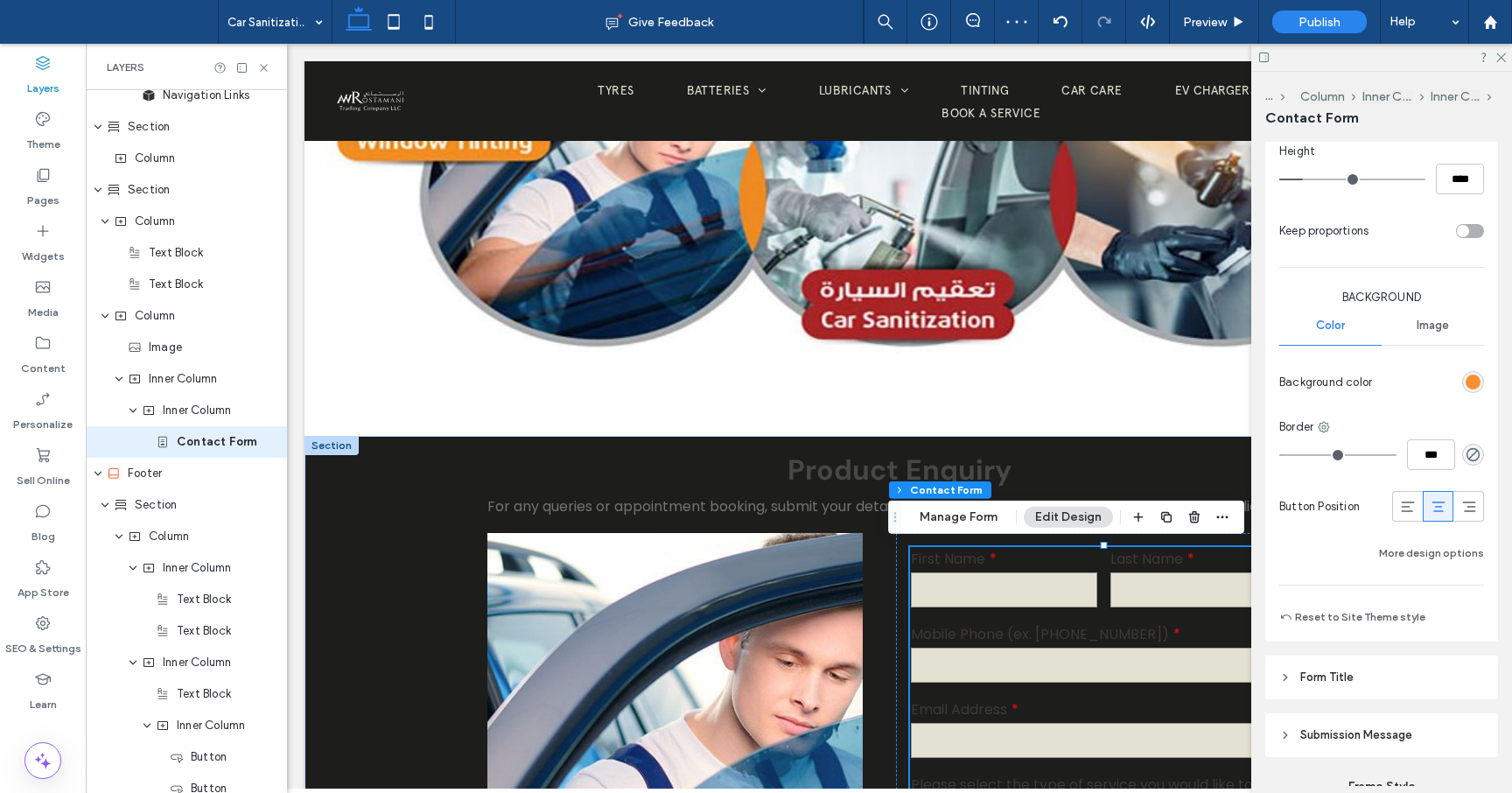
scroll to position [1257, 0]
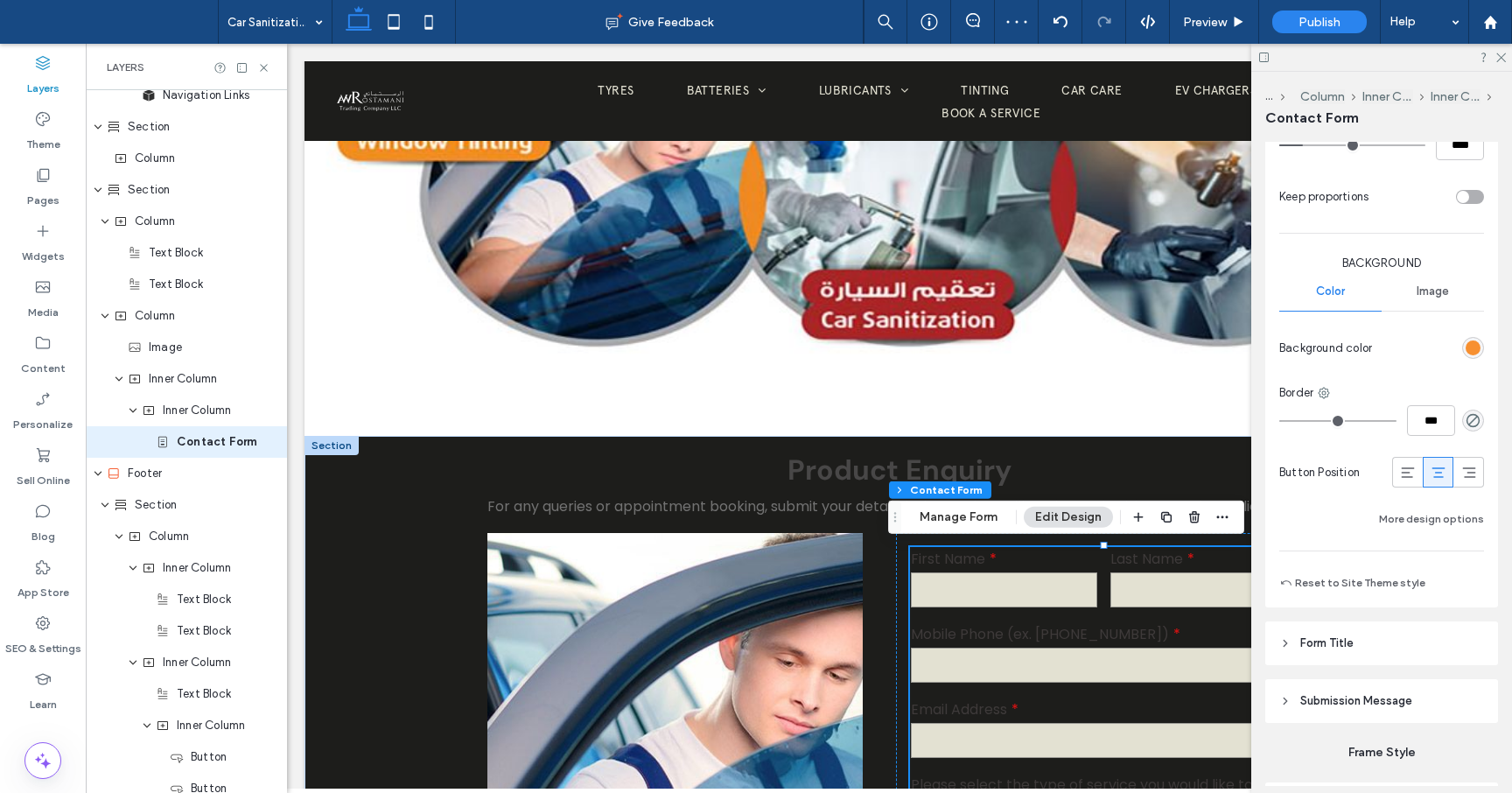
click at [1469, 353] on div "rgb(247, 144, 49)" at bounding box center [1473, 347] width 15 height 15
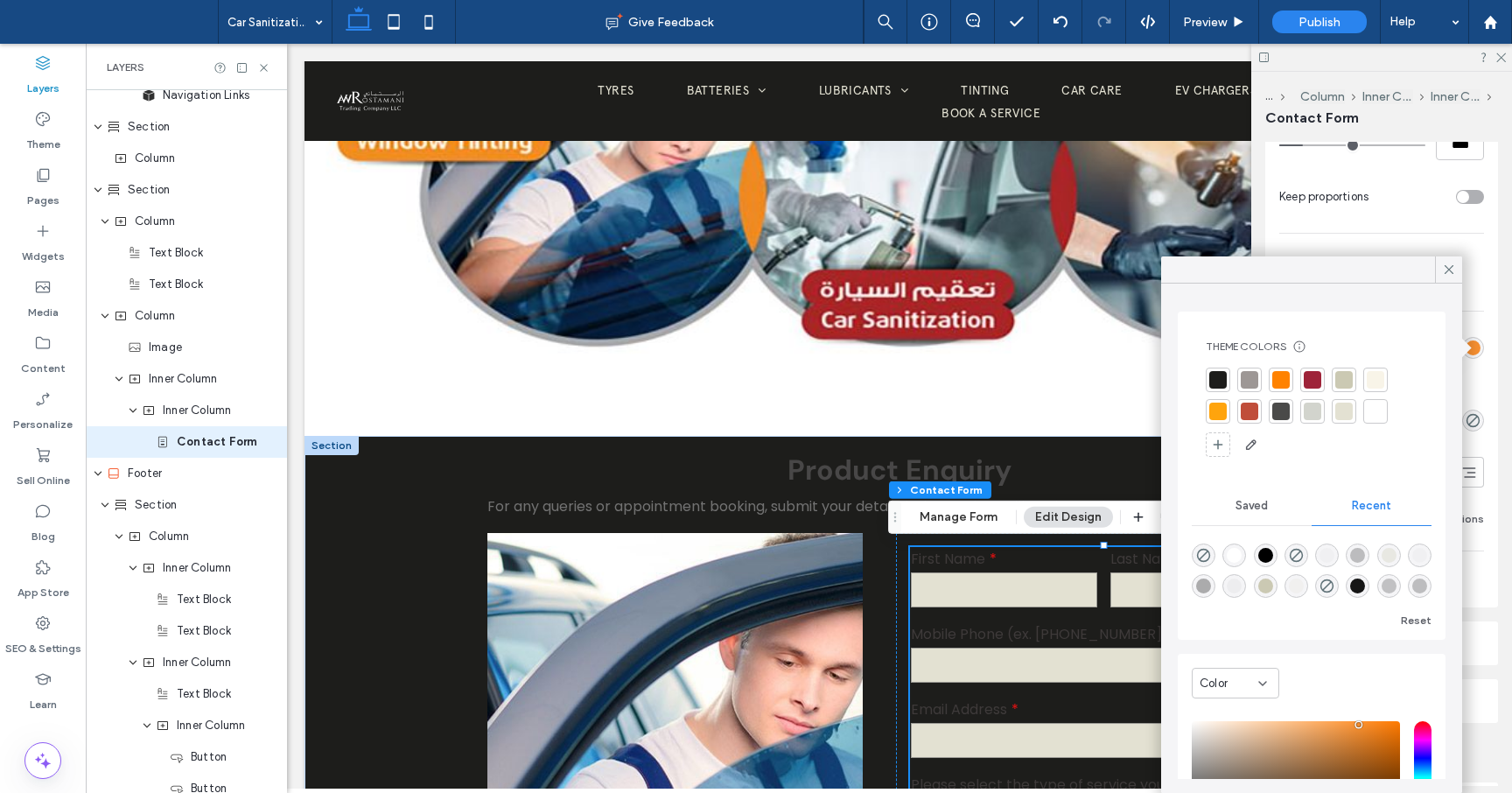
click at [1346, 411] on div at bounding box center [1344, 411] width 18 height 18
click at [1447, 274] on icon at bounding box center [1449, 270] width 16 height 16
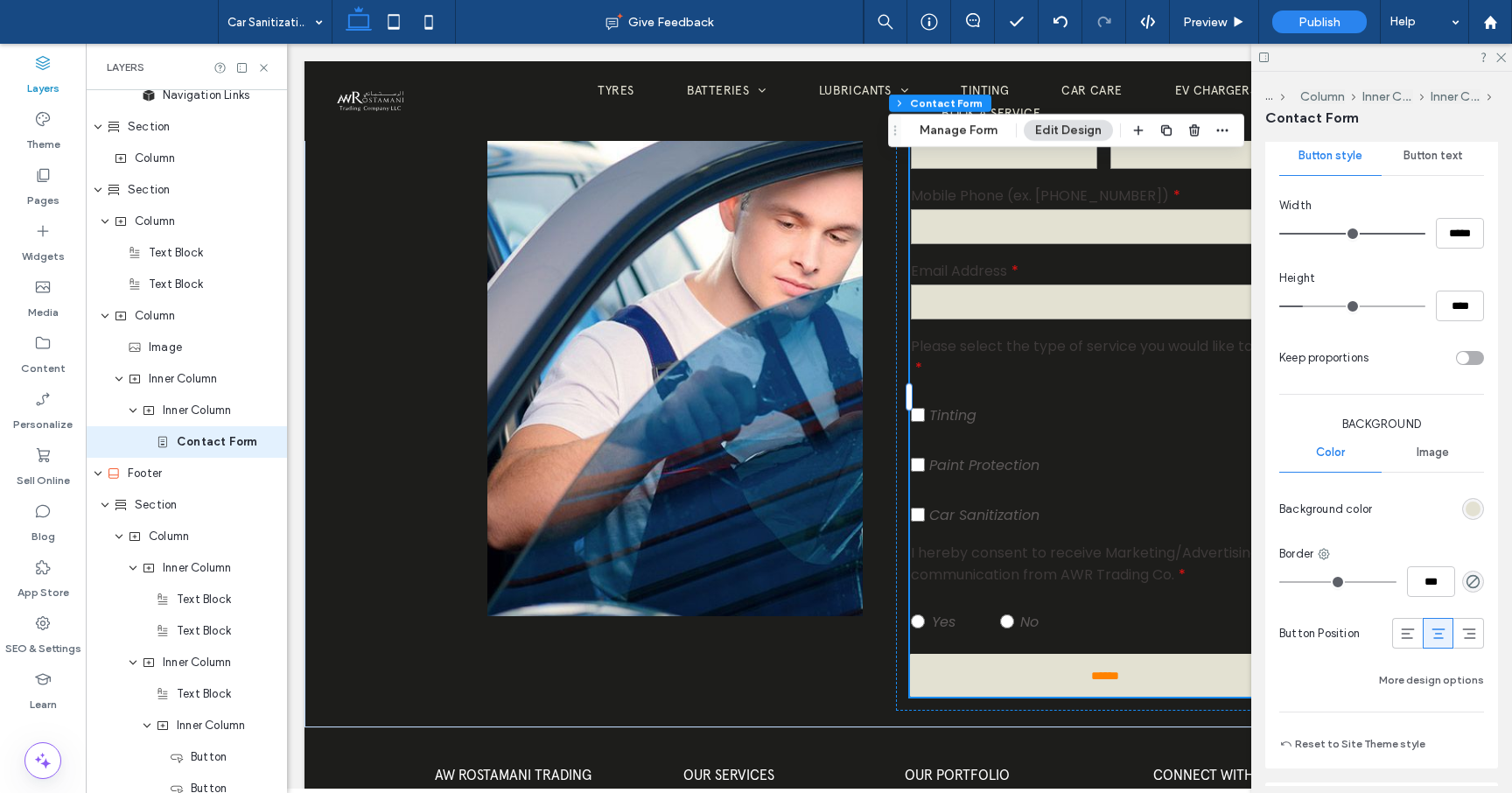
scroll to position [1060, 0]
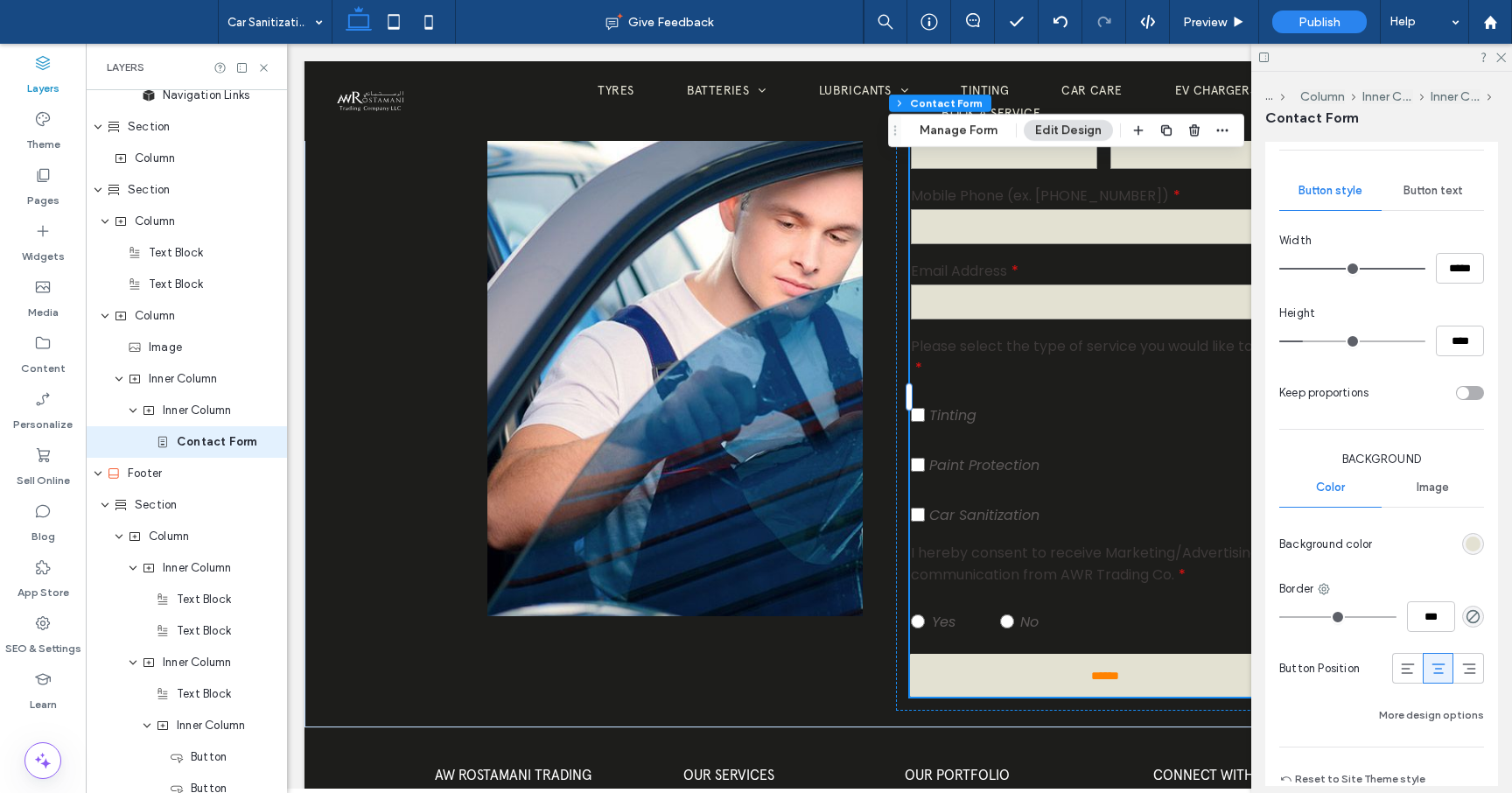
click at [1440, 190] on span "Button text" at bounding box center [1433, 191] width 59 height 14
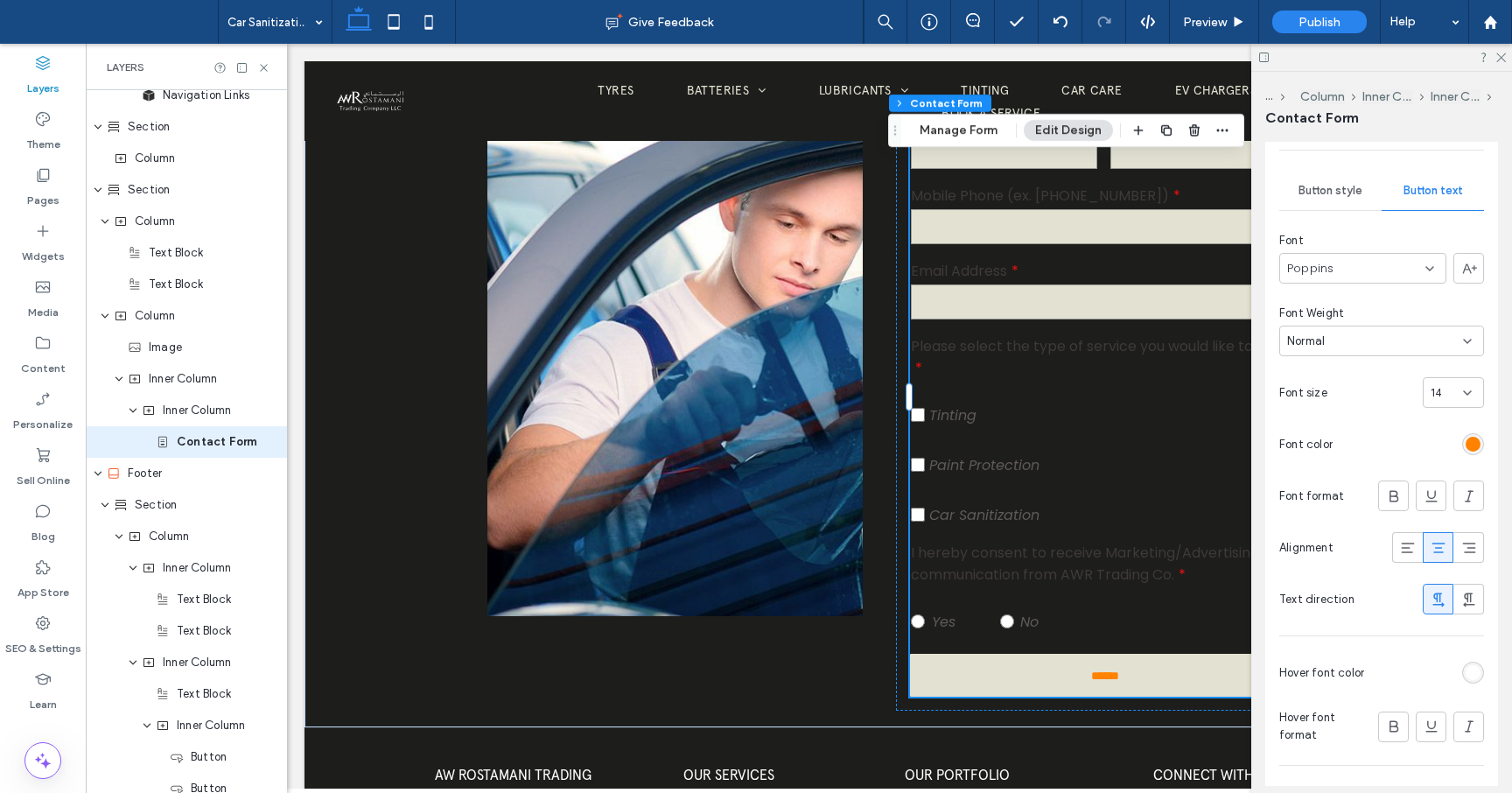
click at [1439, 270] on div "Poppins" at bounding box center [1363, 268] width 167 height 30
click at [1380, 412] on span "apercu-arabic-regular-trial" at bounding box center [1359, 407] width 144 height 18
click at [1465, 396] on icon at bounding box center [1468, 400] width 14 height 14
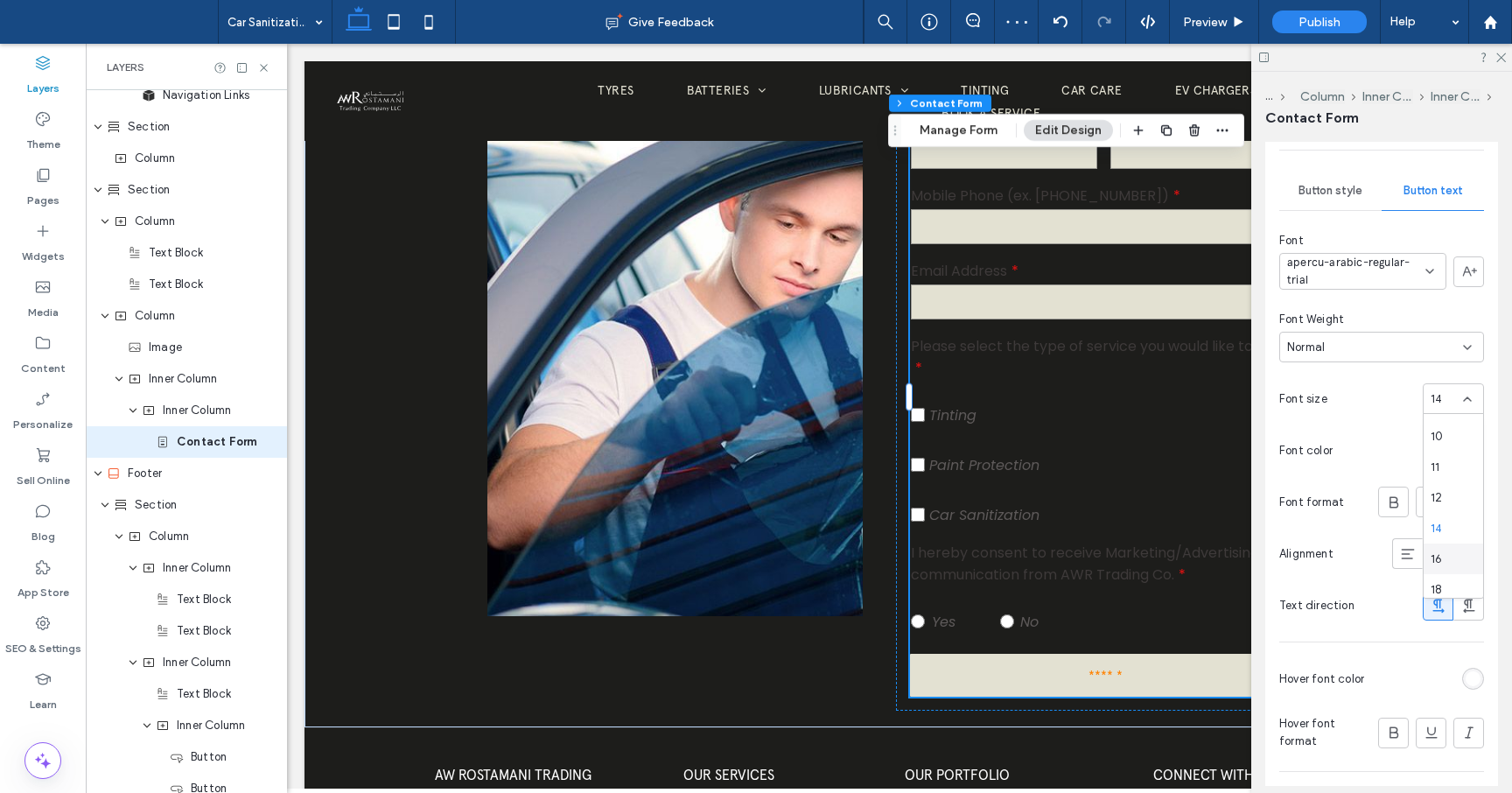
click at [1437, 564] on span "16" at bounding box center [1436, 559] width 12 height 18
click at [1469, 453] on div "rgb(255, 130, 0)" at bounding box center [1473, 450] width 15 height 15
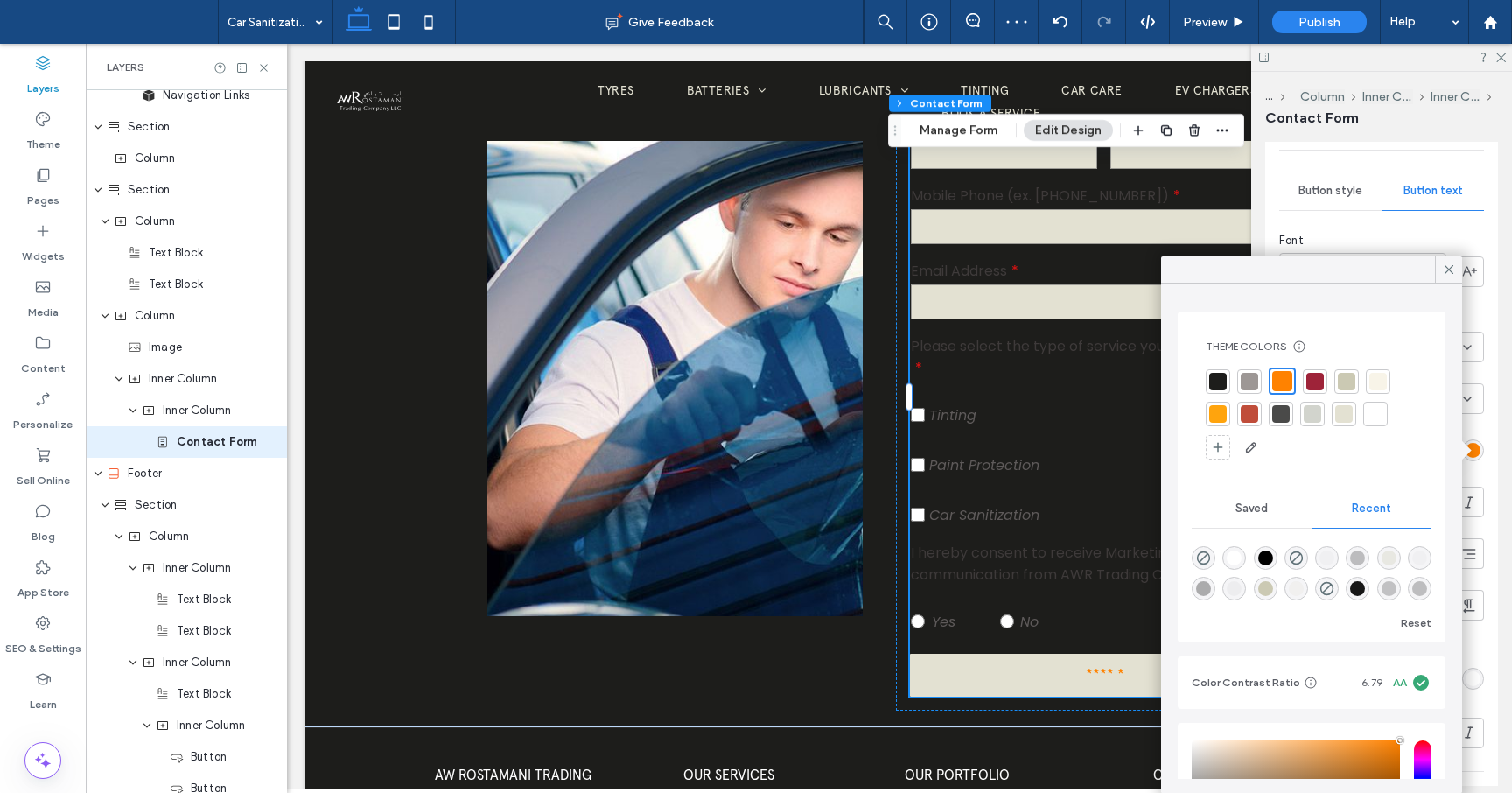
click at [1218, 382] on div at bounding box center [1218, 382] width 18 height 18
click at [1448, 270] on use at bounding box center [1449, 270] width 9 height 9
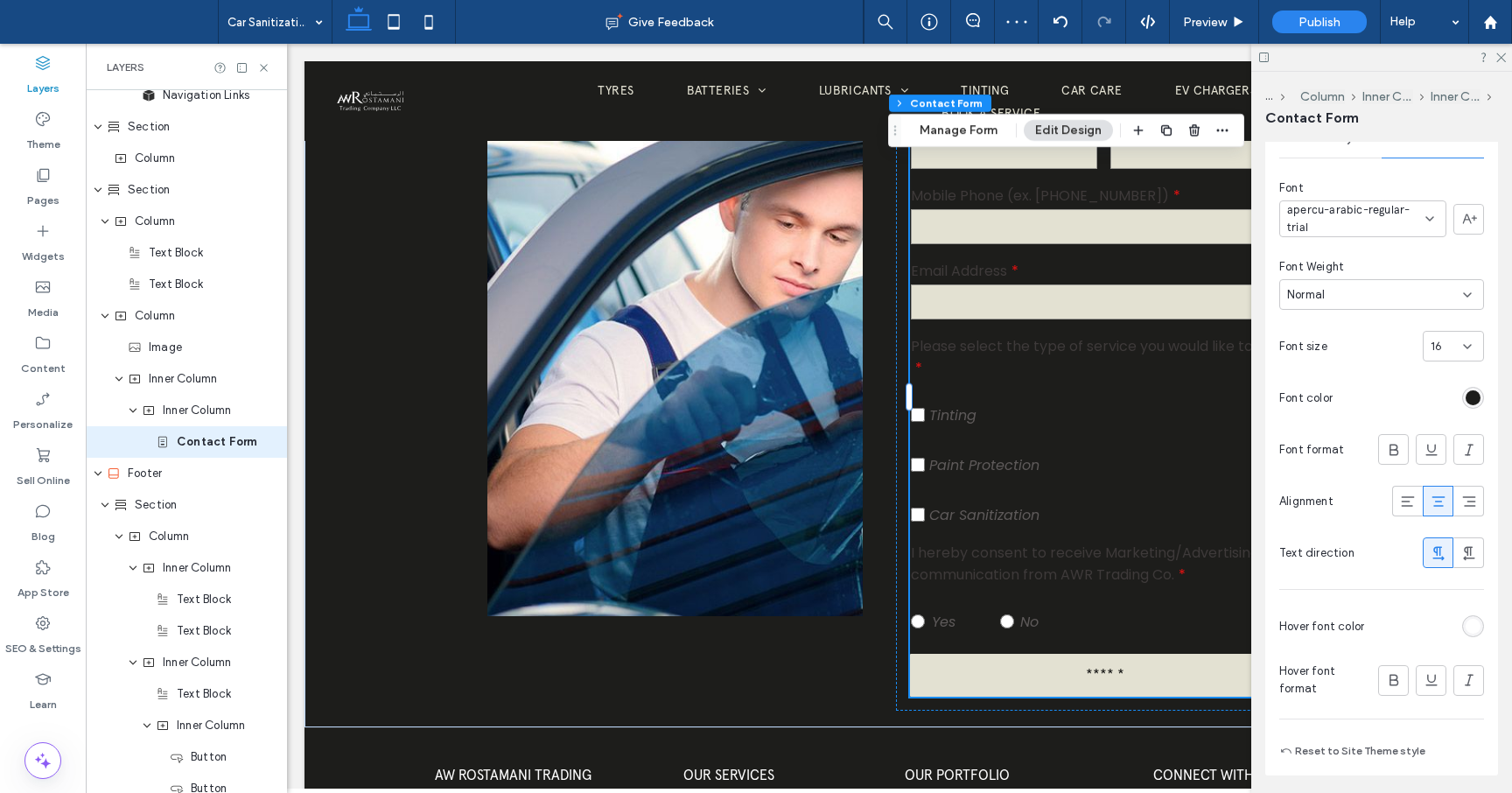
scroll to position [1132, 0]
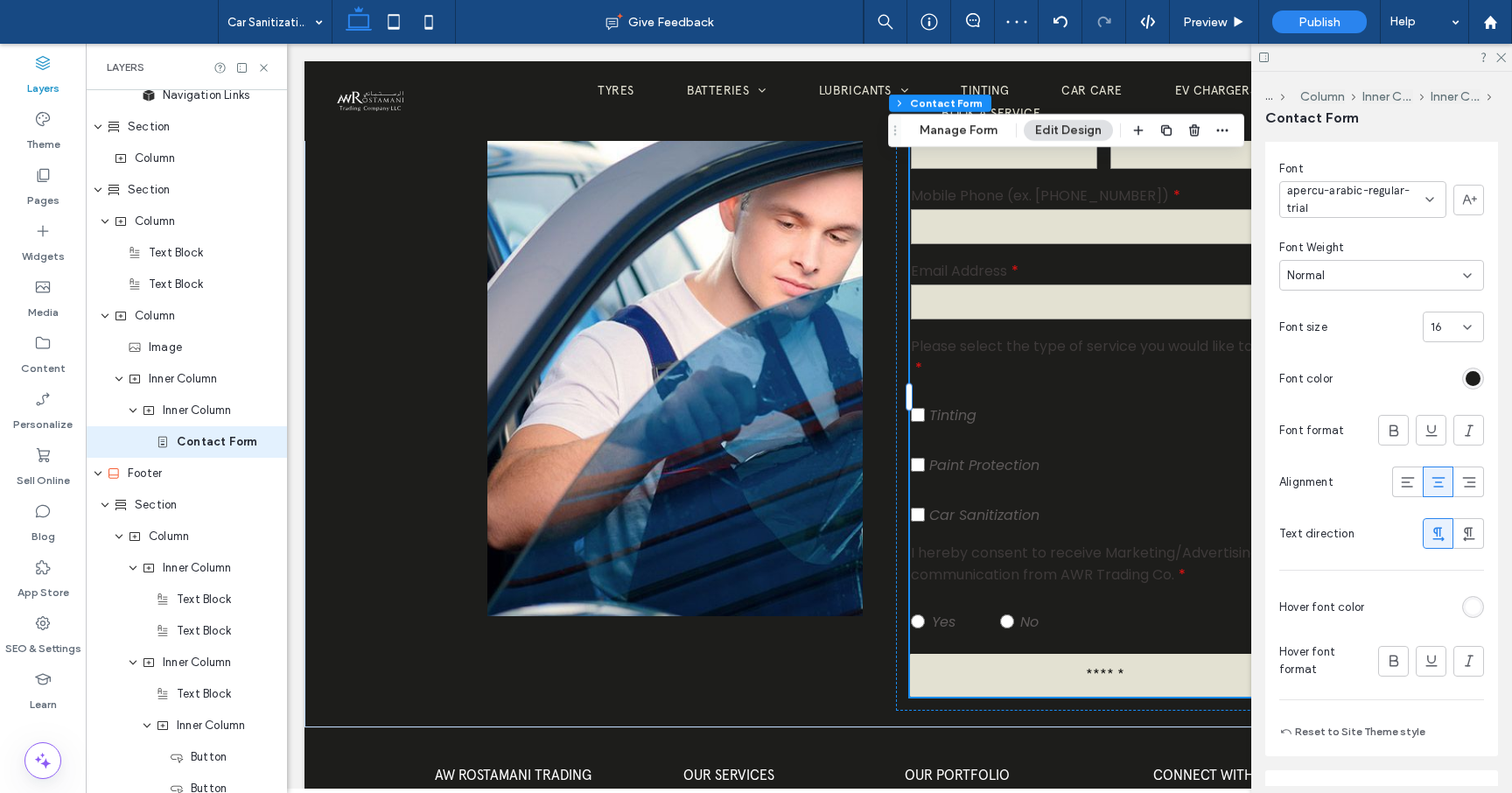
click at [1472, 607] on div "rgb(255, 255, 255)" at bounding box center [1473, 607] width 15 height 15
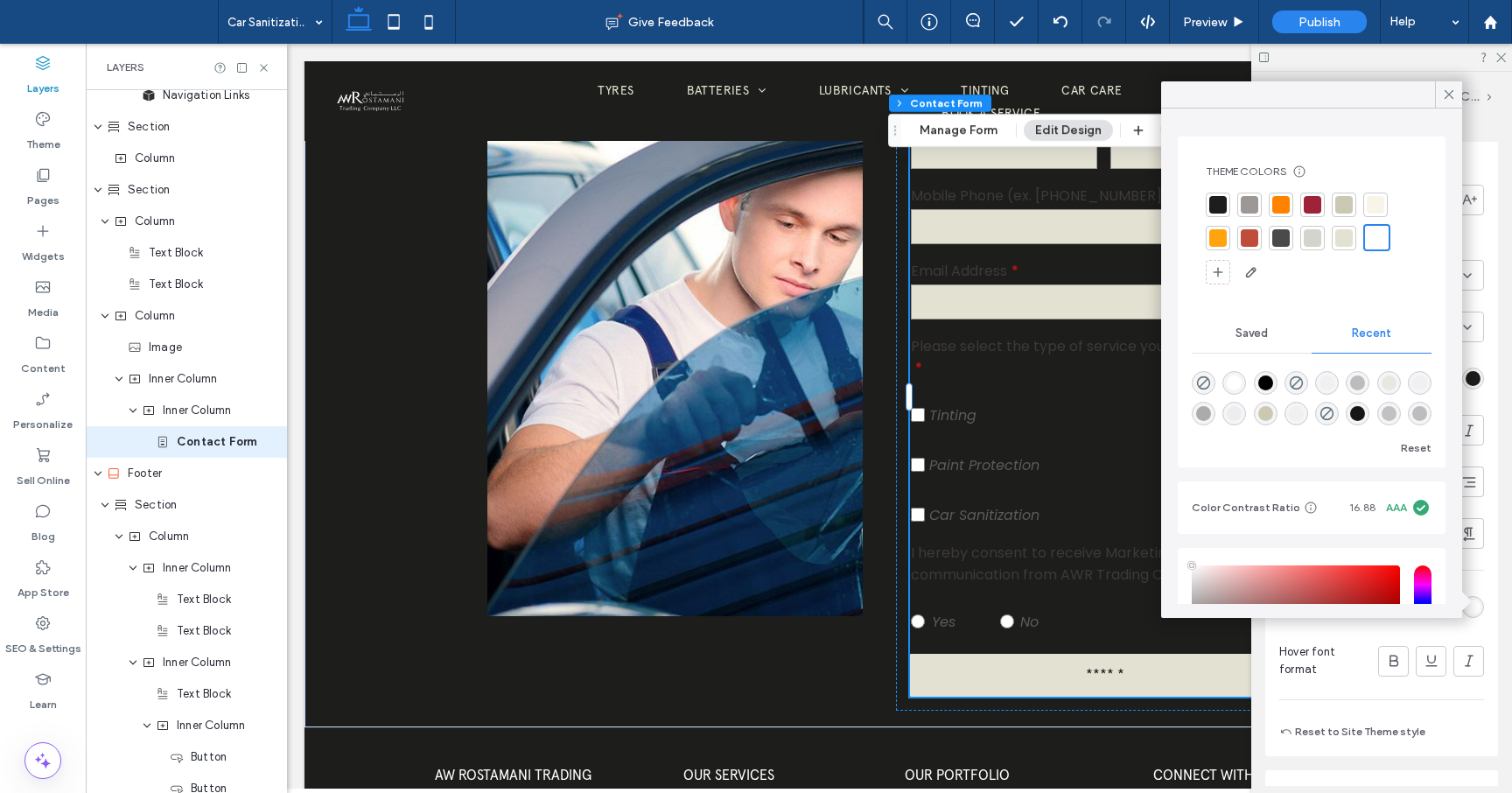
click at [1281, 236] on div at bounding box center [1281, 238] width 18 height 18
click at [1455, 93] on icon at bounding box center [1449, 95] width 16 height 16
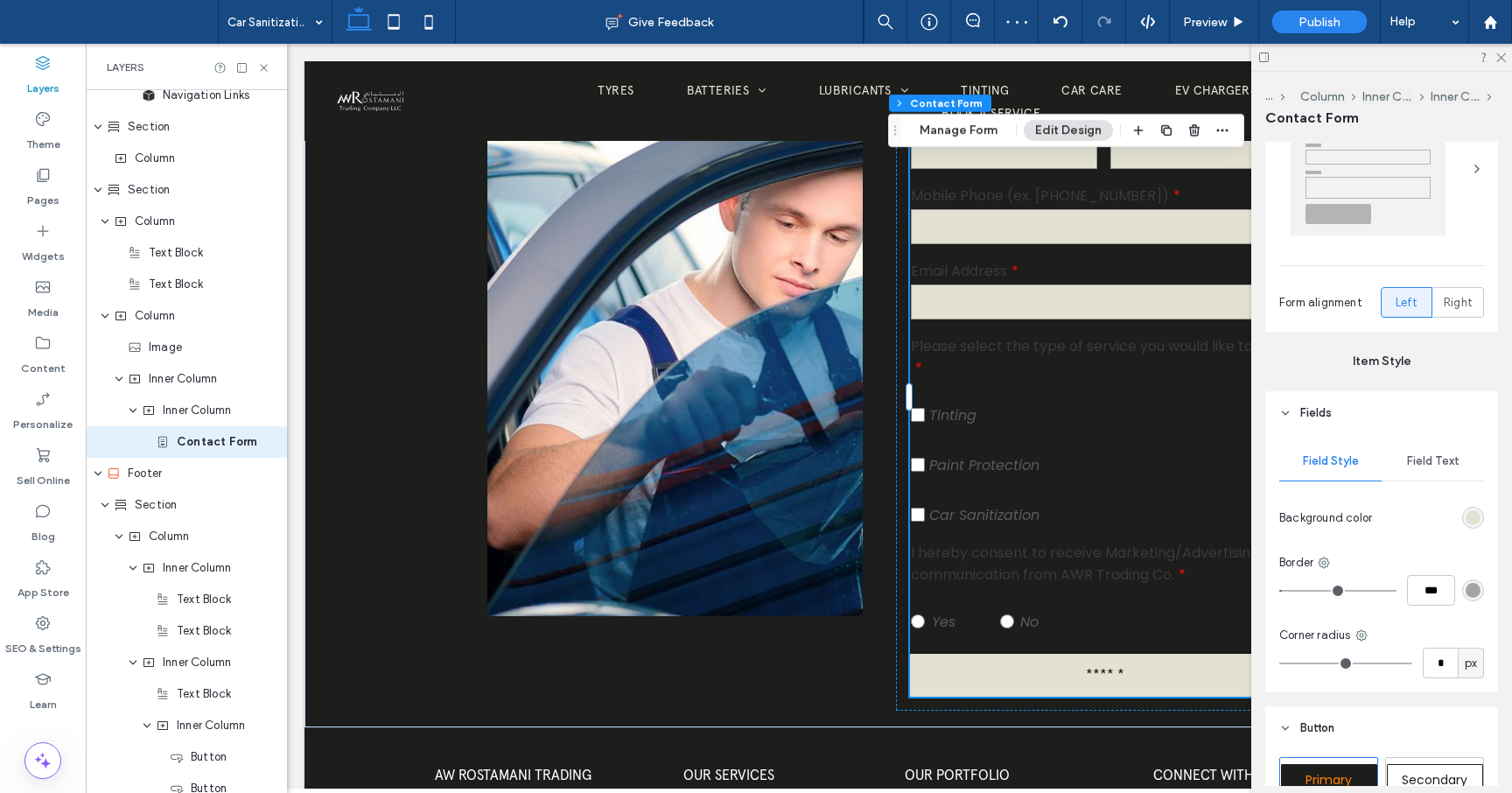
scroll to position [387, 0]
click at [1437, 456] on span "Field Text" at bounding box center [1433, 463] width 52 height 14
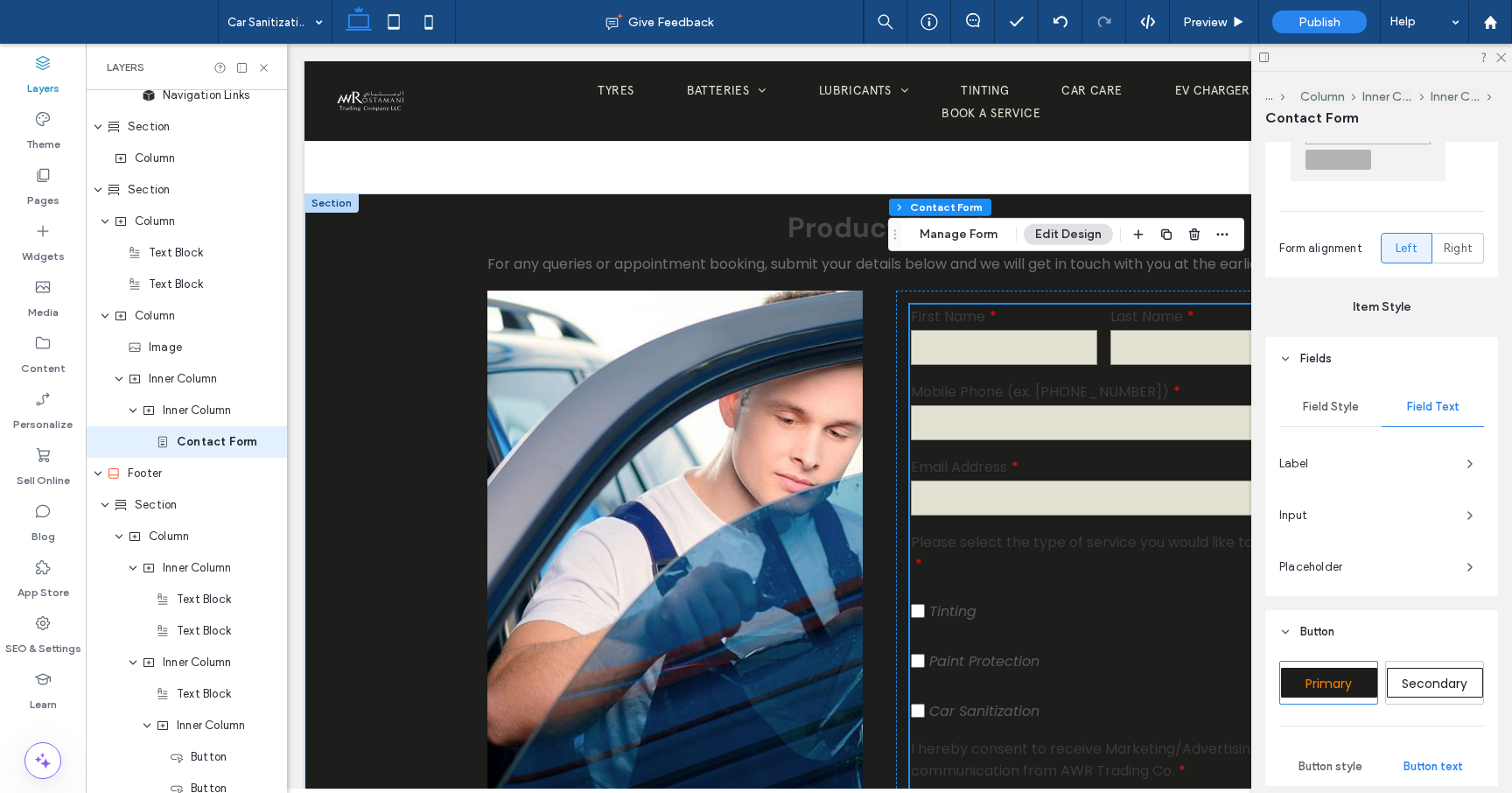
scroll to position [505, 0]
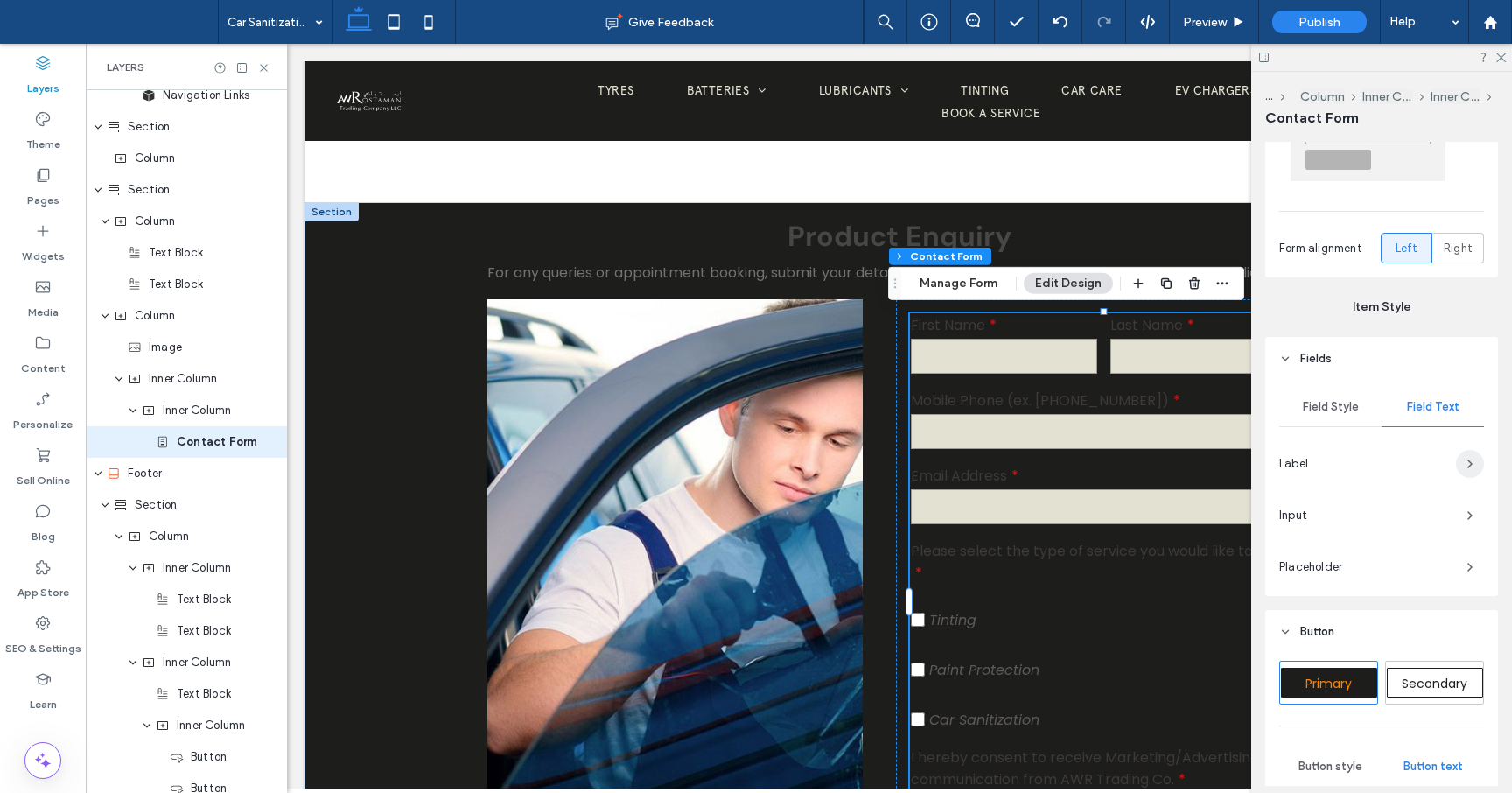
click at [1462, 457] on span "button" at bounding box center [1470, 464] width 28 height 28
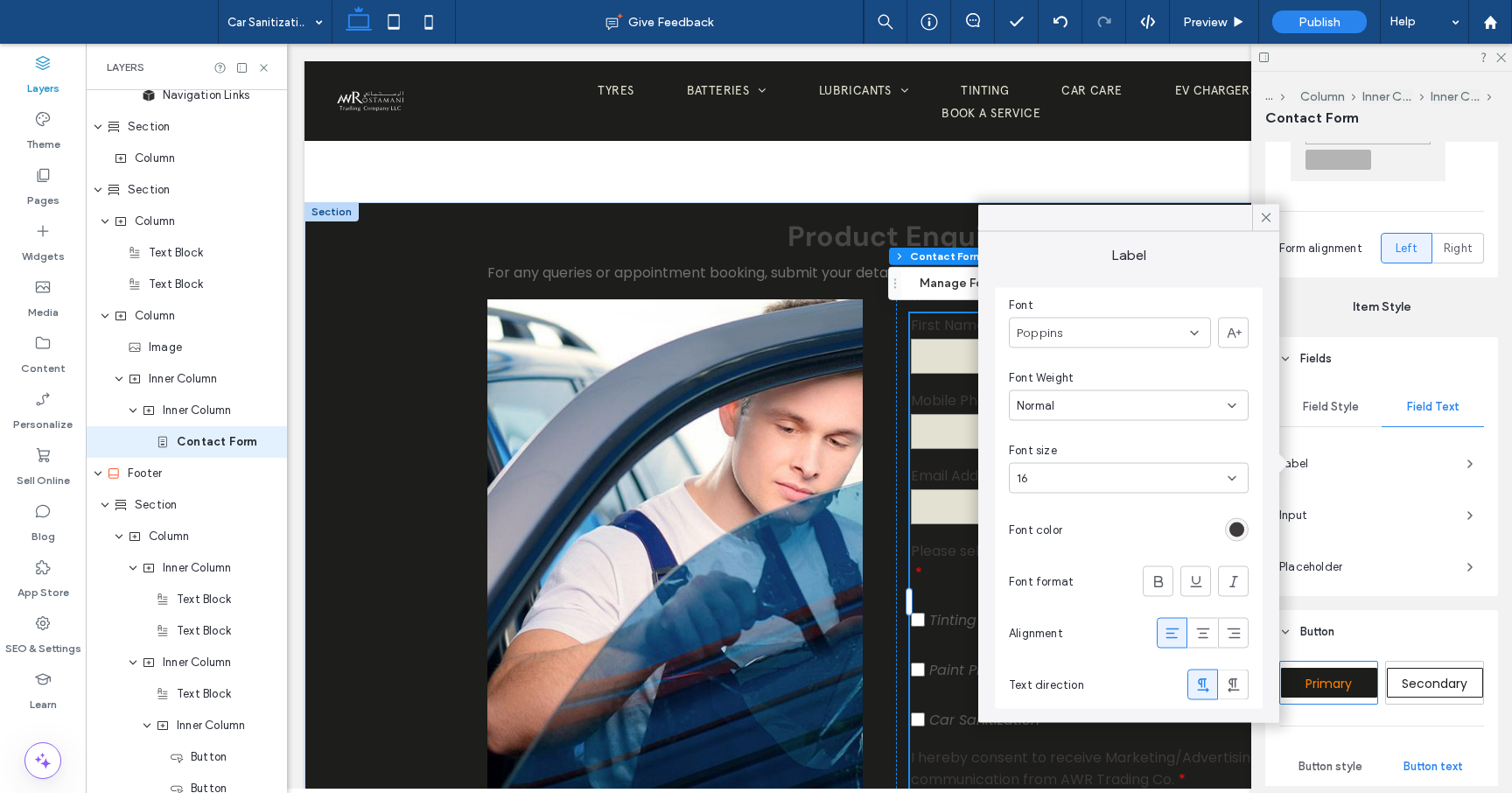
click at [1191, 331] on use at bounding box center [1194, 333] width 7 height 4
click at [1118, 423] on span "apercu-arabic-regular-trial" at bounding box center [1088, 416] width 144 height 18
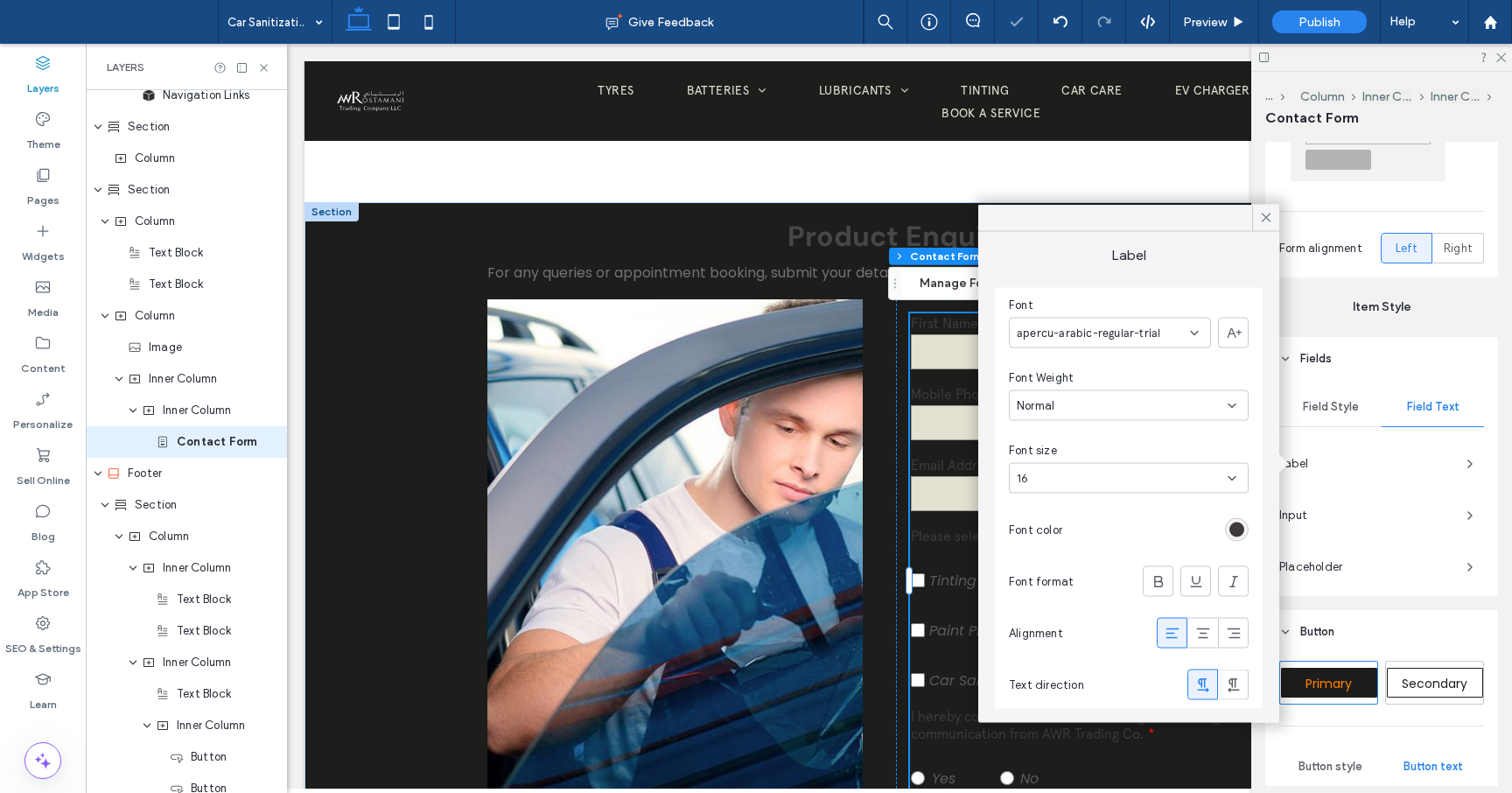
click at [1239, 530] on div "rgb(62, 58, 58)" at bounding box center [1237, 529] width 15 height 15
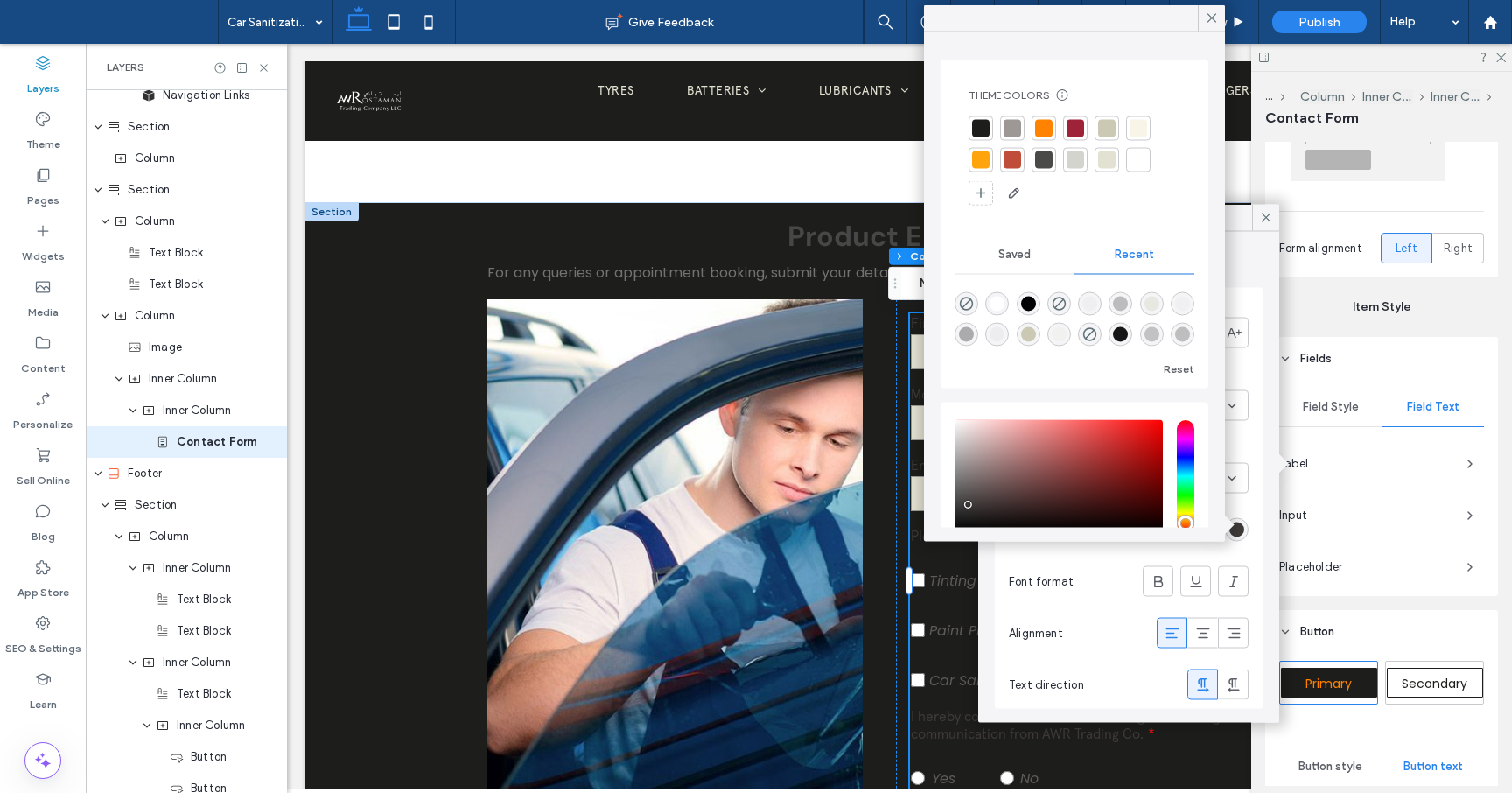
click at [1144, 123] on div at bounding box center [1138, 129] width 18 height 18
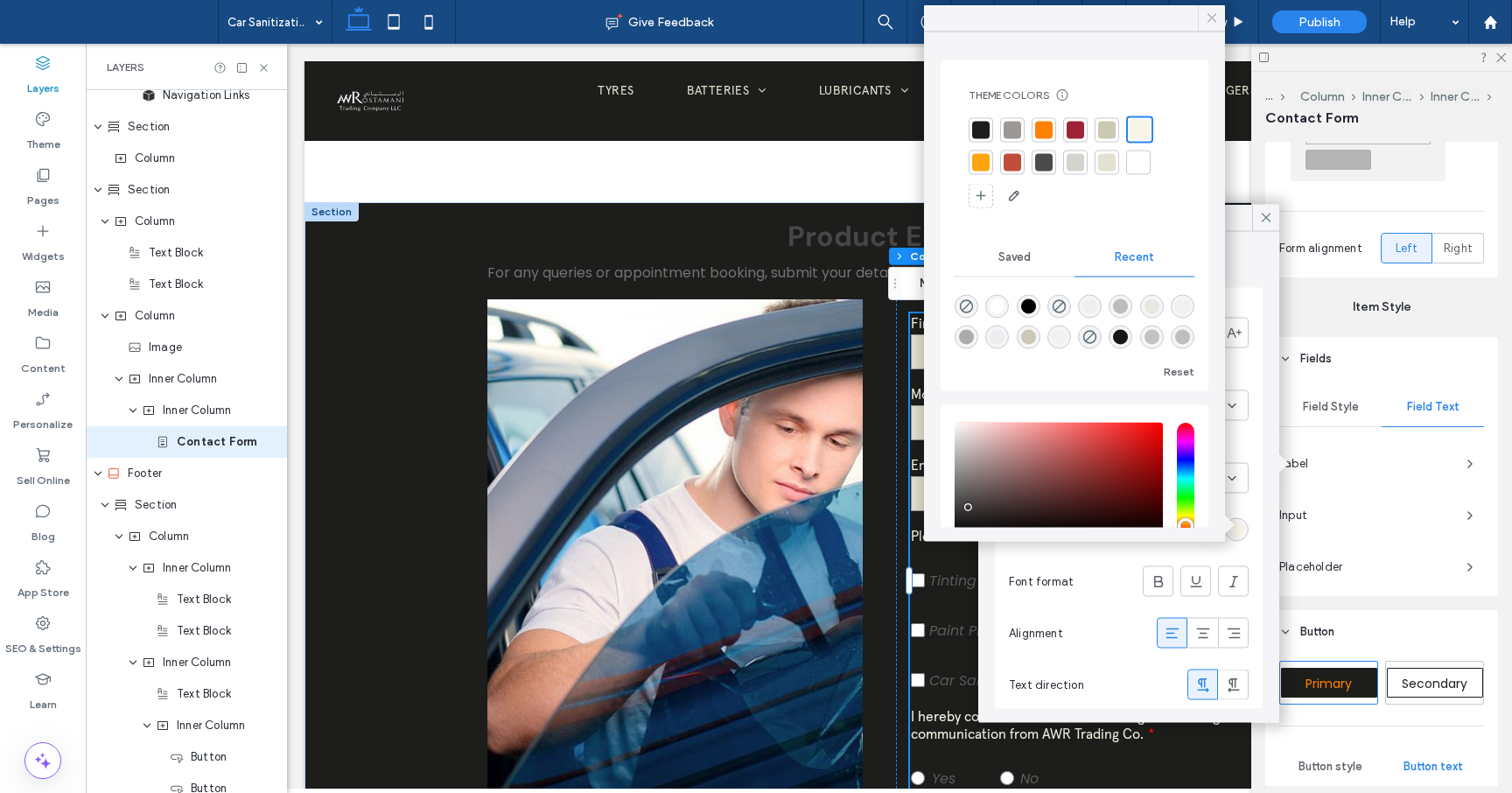
click at [1215, 15] on icon at bounding box center [1212, 19] width 16 height 16
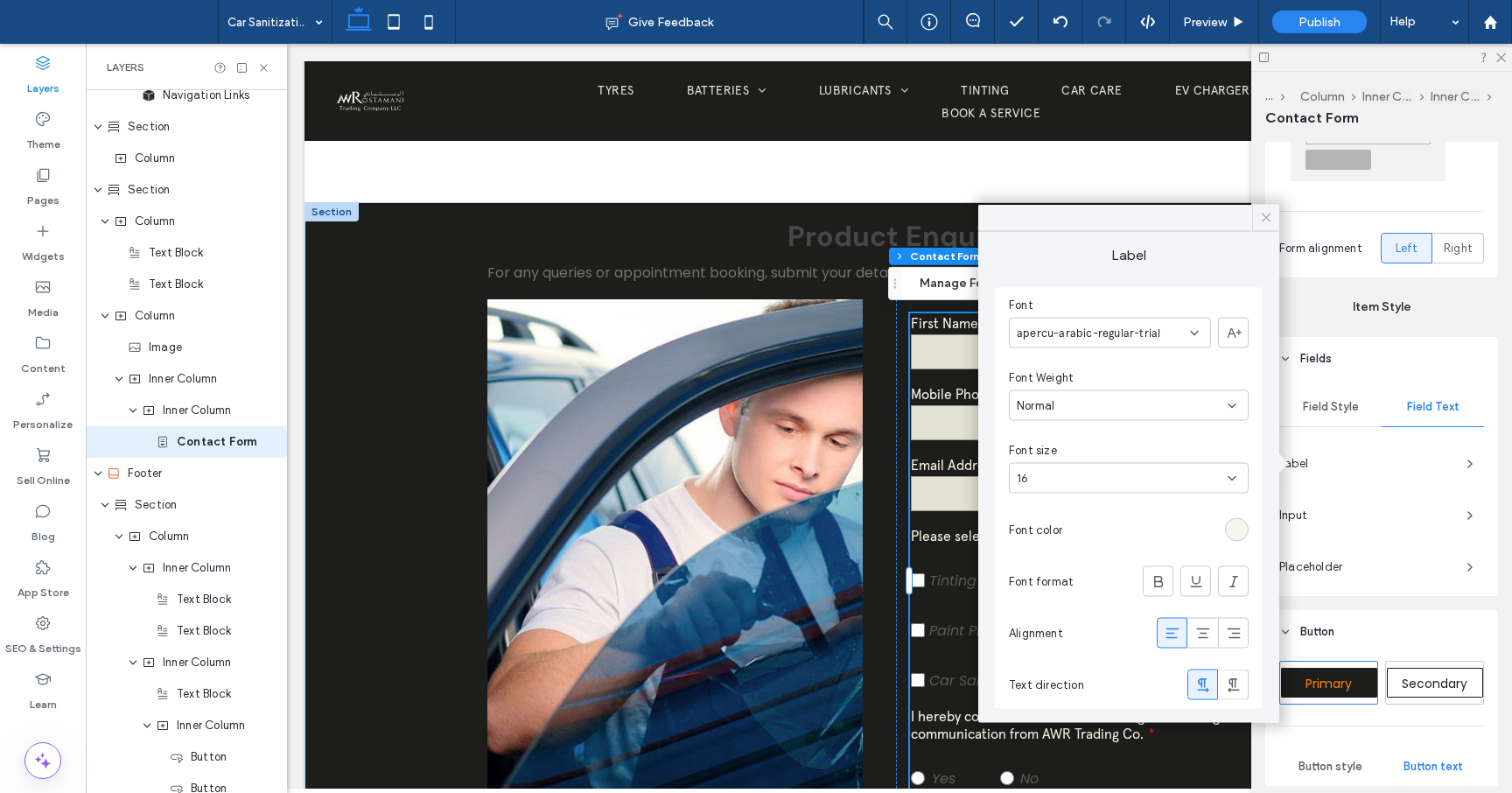
click at [1263, 218] on use at bounding box center [1266, 217] width 9 height 9
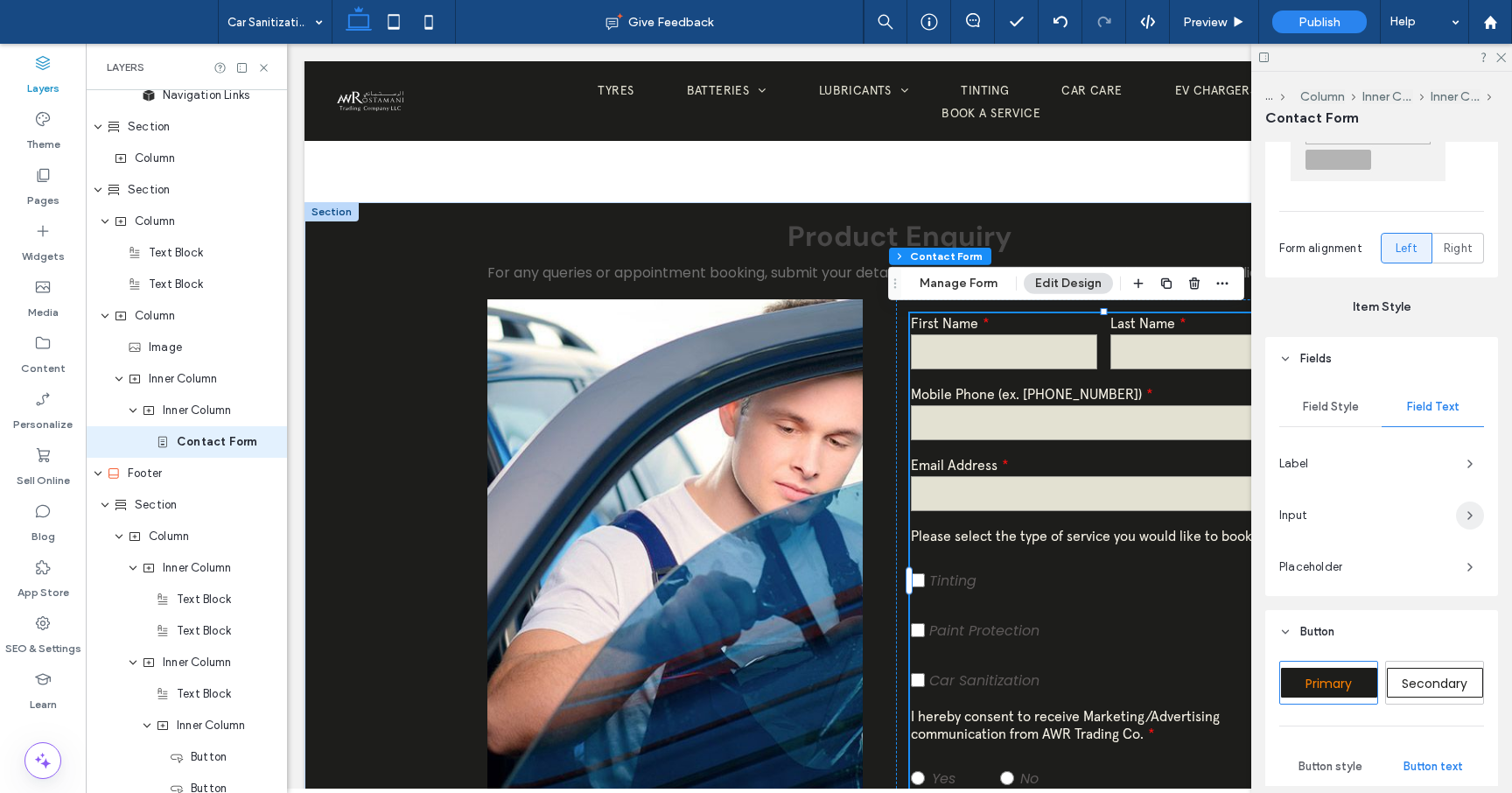
click at [1466, 518] on icon "button" at bounding box center [1470, 516] width 14 height 14
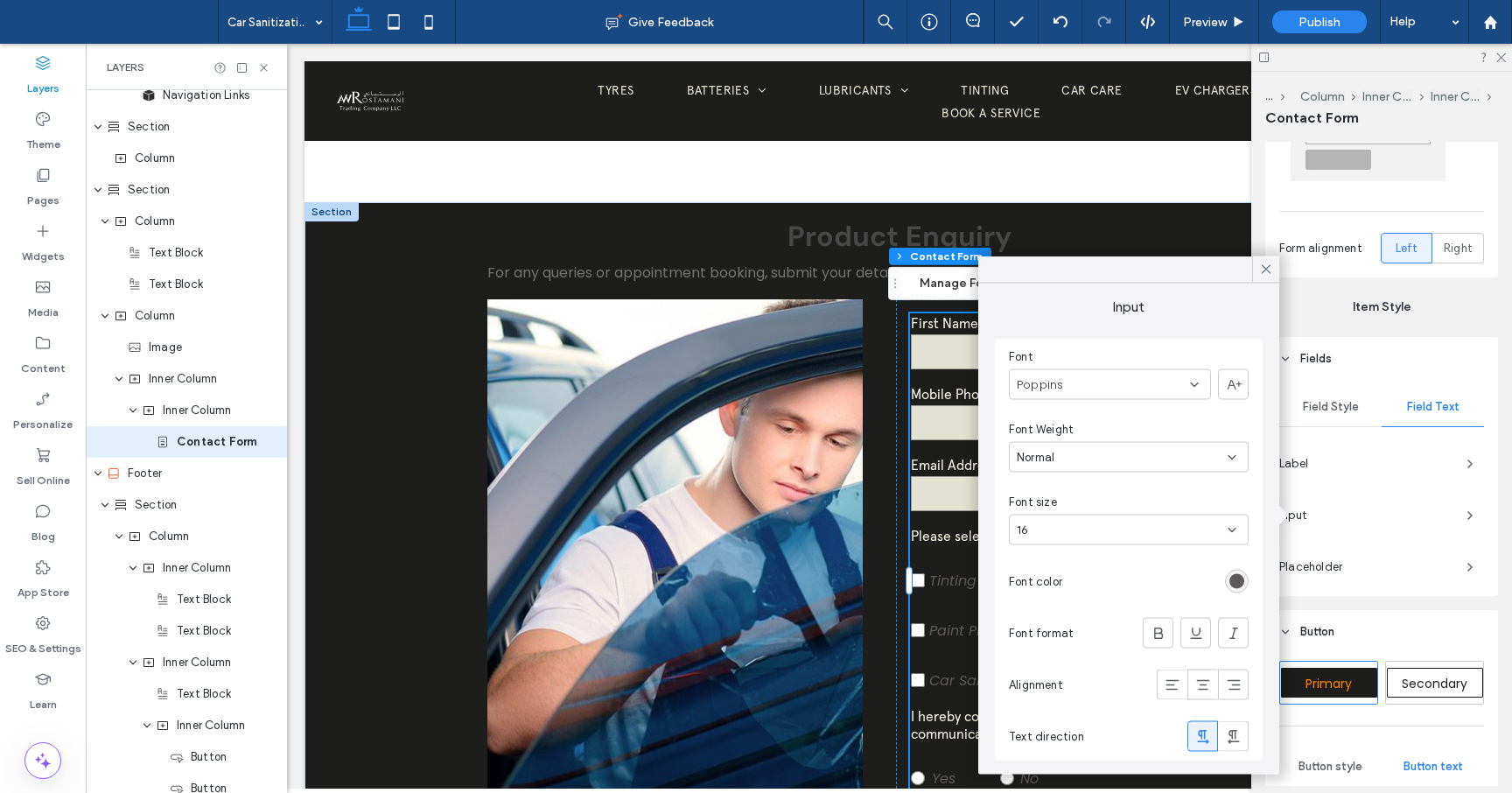
click at [1208, 383] on div "Poppins" at bounding box center [1110, 385] width 202 height 30
click at [1139, 473] on span "apercu-arabic-regular-trial" at bounding box center [1088, 482] width 144 height 18
click at [1237, 581] on div "rgb(94, 90, 90)" at bounding box center [1237, 582] width 15 height 15
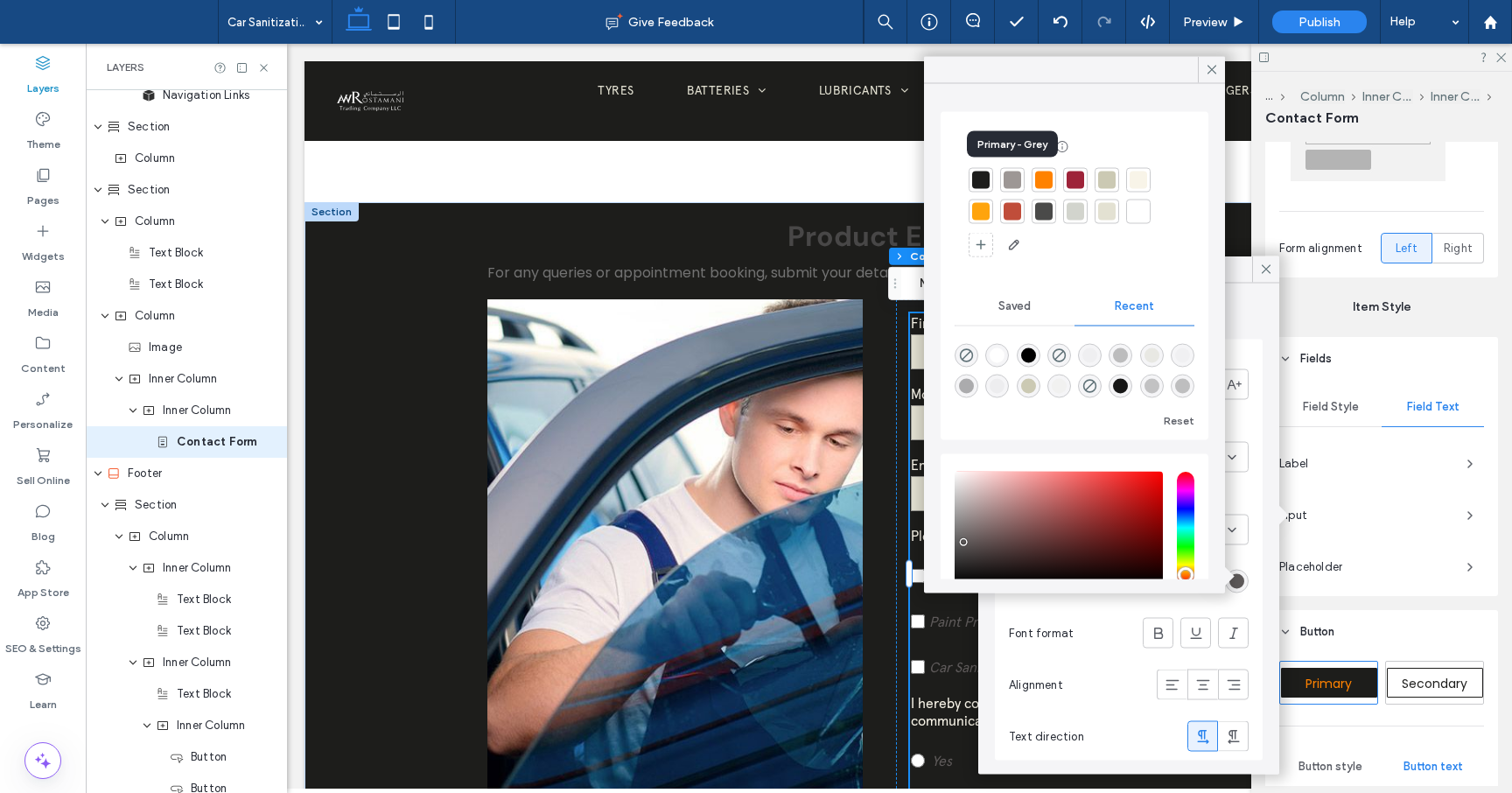
click at [1013, 178] on div at bounding box center [1012, 180] width 18 height 18
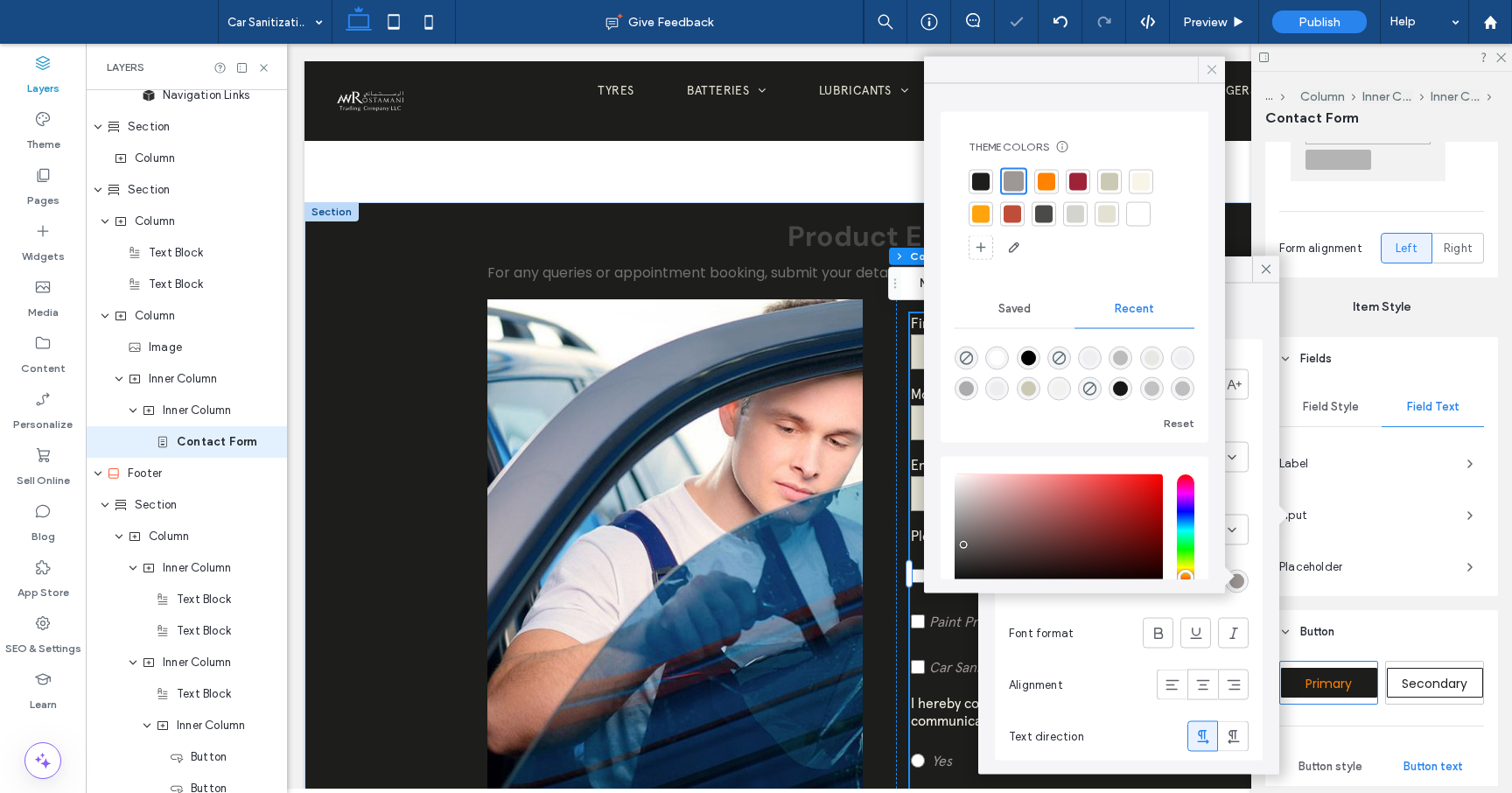
click at [1207, 72] on icon at bounding box center [1212, 70] width 16 height 16
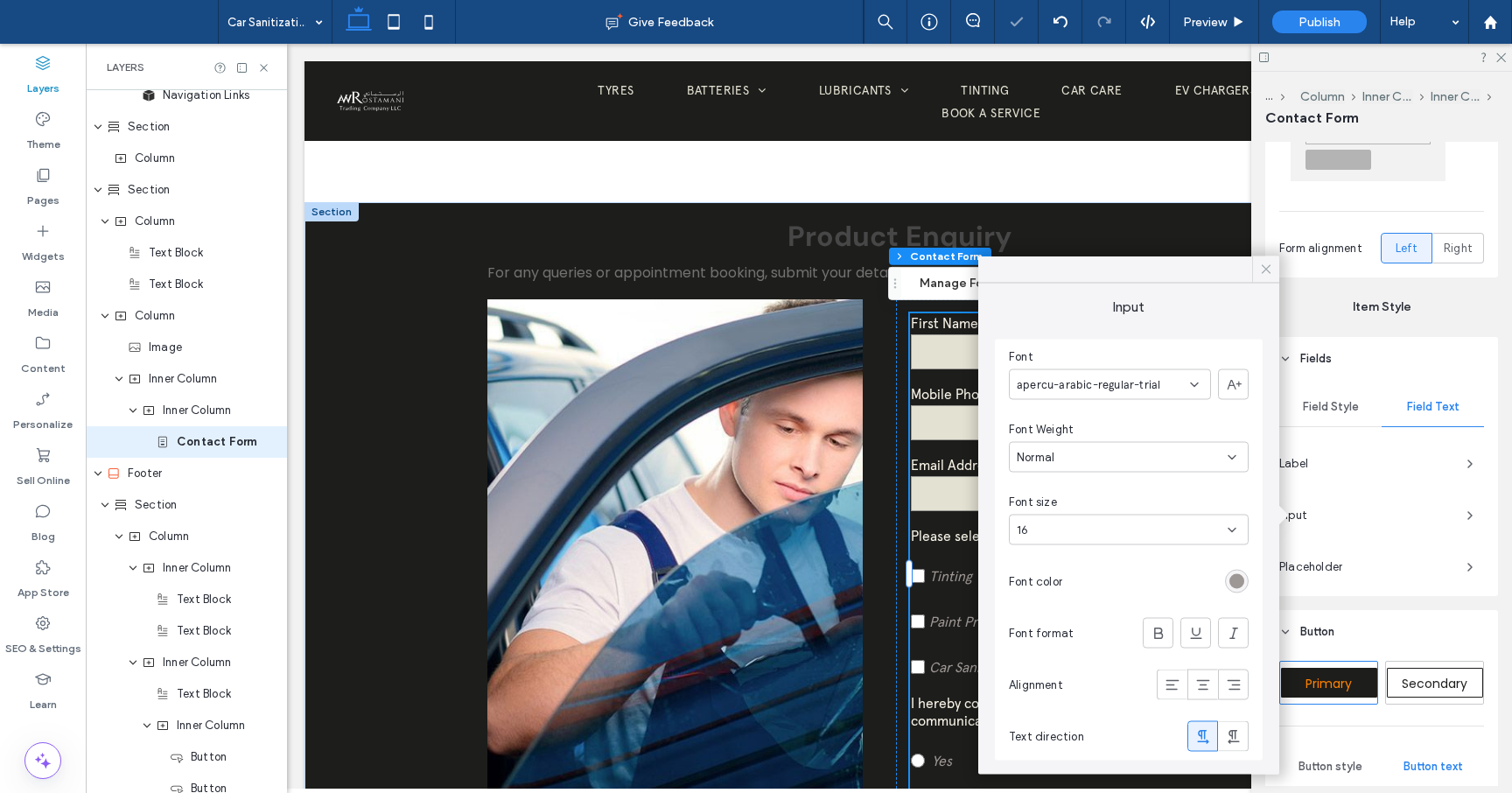
click at [1277, 271] on div at bounding box center [1265, 270] width 28 height 27
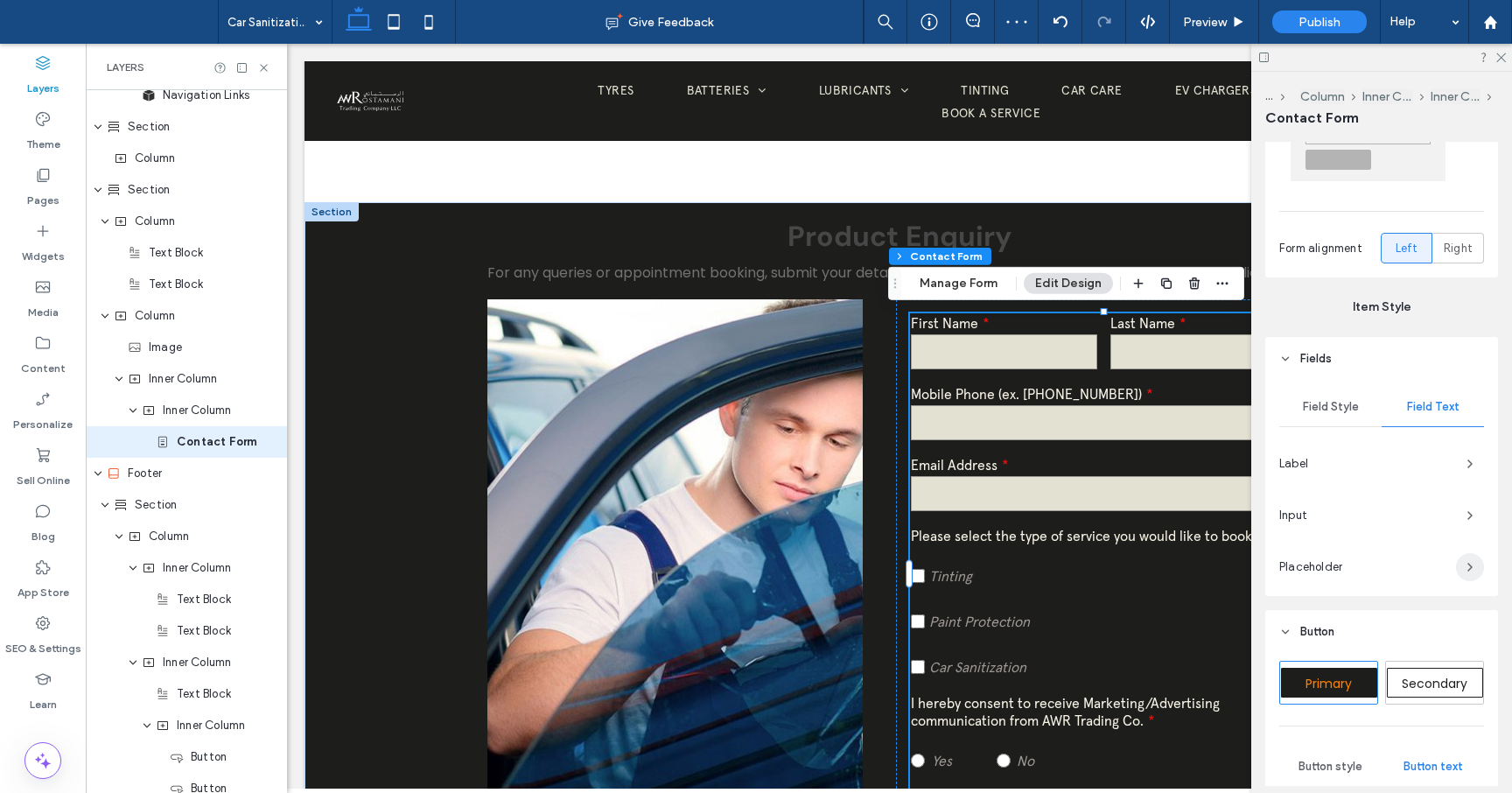
click at [1465, 567] on icon "button" at bounding box center [1470, 567] width 14 height 14
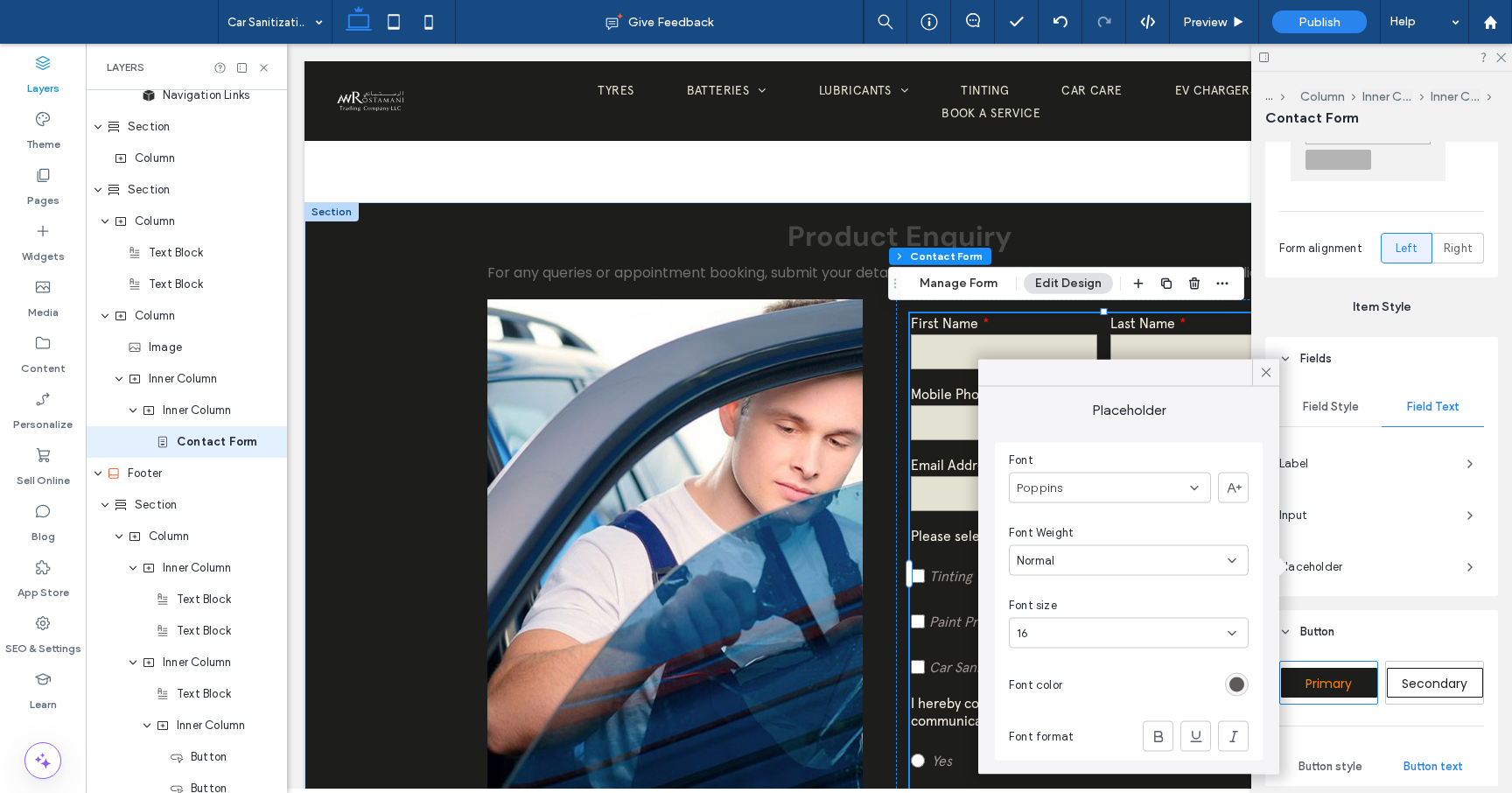
click at [1195, 493] on icon at bounding box center [1194, 488] width 14 height 14
click at [1117, 587] on span "apercu-arabic-regular-trial" at bounding box center [1088, 584] width 144 height 18
click at [1231, 555] on icon at bounding box center [1232, 560] width 14 height 14
click at [1219, 526] on div "Font Weight" at bounding box center [1128, 533] width 240 height 18
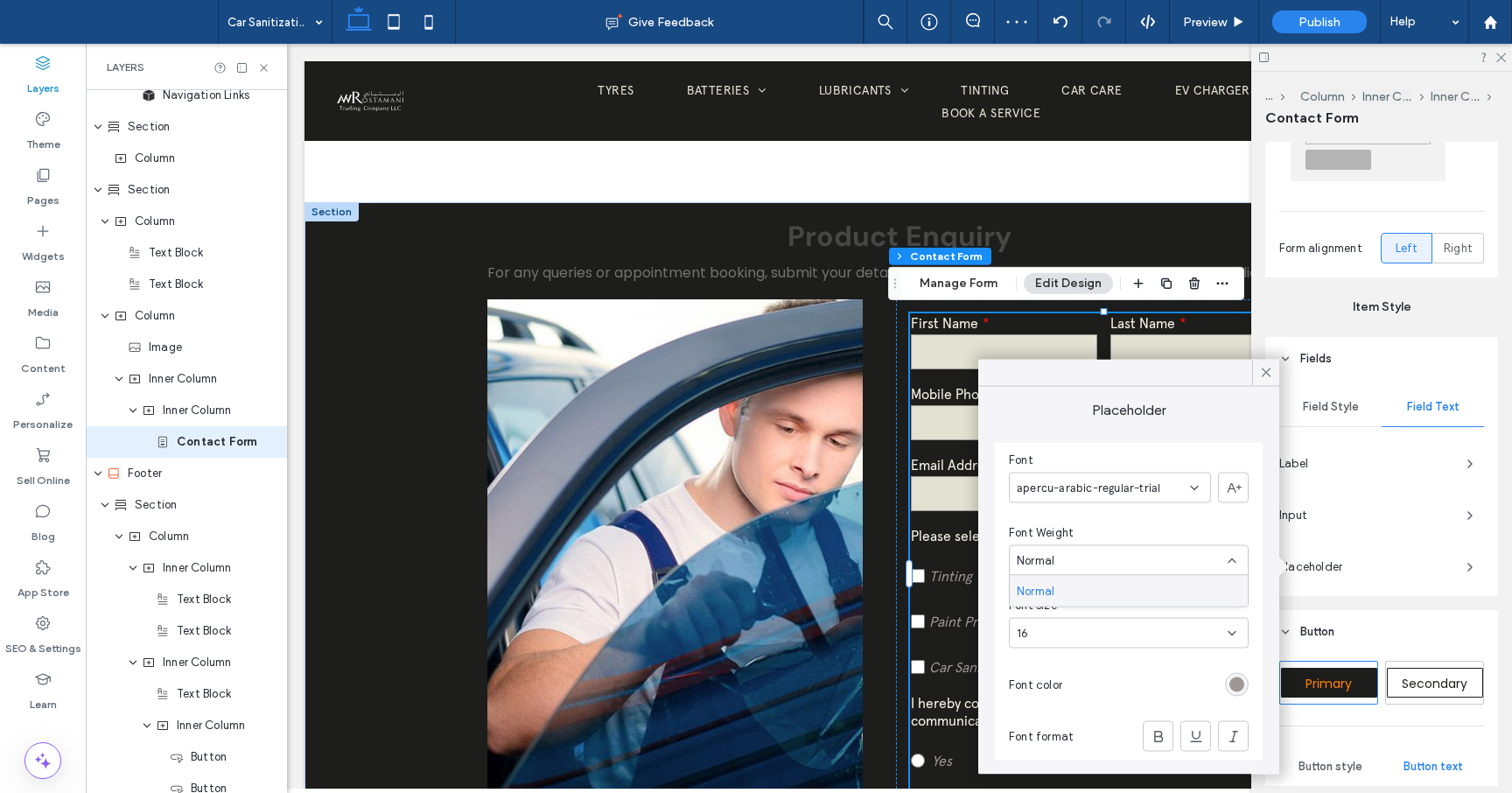
click at [1233, 625] on div "16" at bounding box center [1128, 633] width 240 height 30
click at [1264, 614] on div "Placeholder Font apercu-arabic-regular-trial Font Weight Normal Font size 16 Fo…" at bounding box center [1128, 581] width 301 height 388
click at [1152, 677] on div at bounding box center [1159, 685] width 179 height 30
click at [1231, 681] on div "rgb(157, 151, 149)" at bounding box center [1237, 685] width 15 height 15
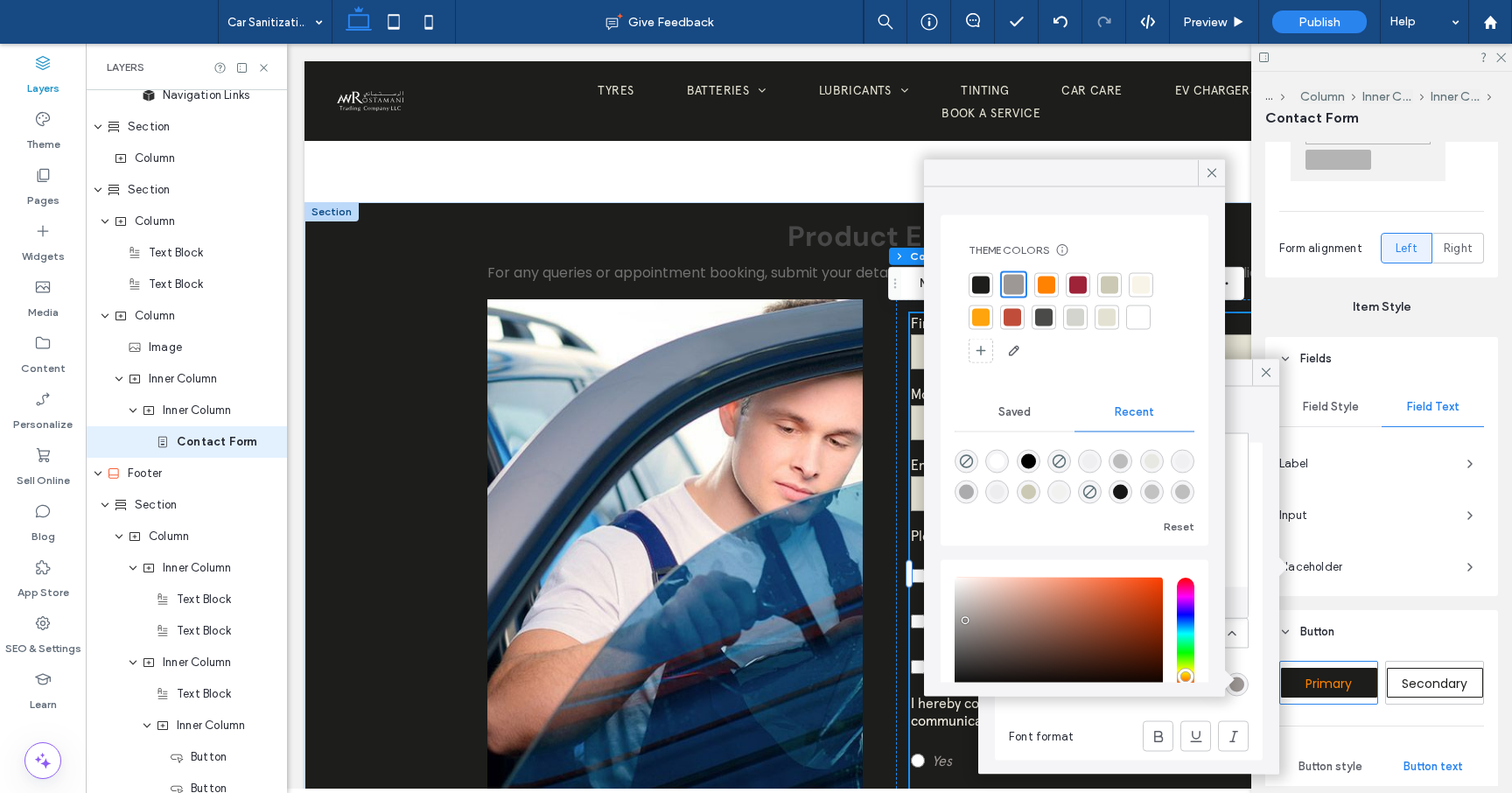
click at [1017, 277] on div at bounding box center [1013, 284] width 20 height 20
click at [1215, 165] on icon at bounding box center [1212, 173] width 16 height 16
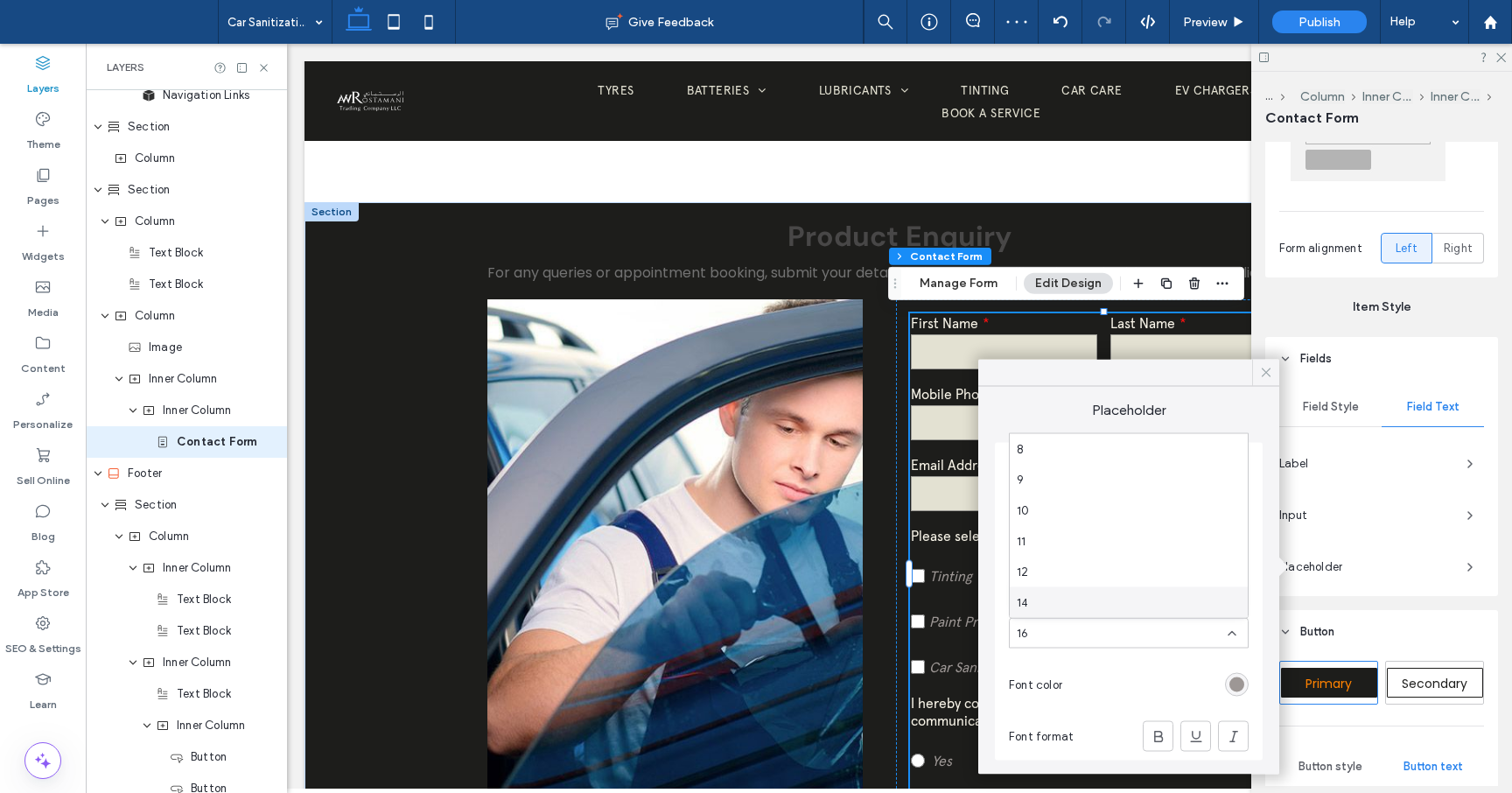
click at [1272, 365] on icon at bounding box center [1266, 373] width 16 height 16
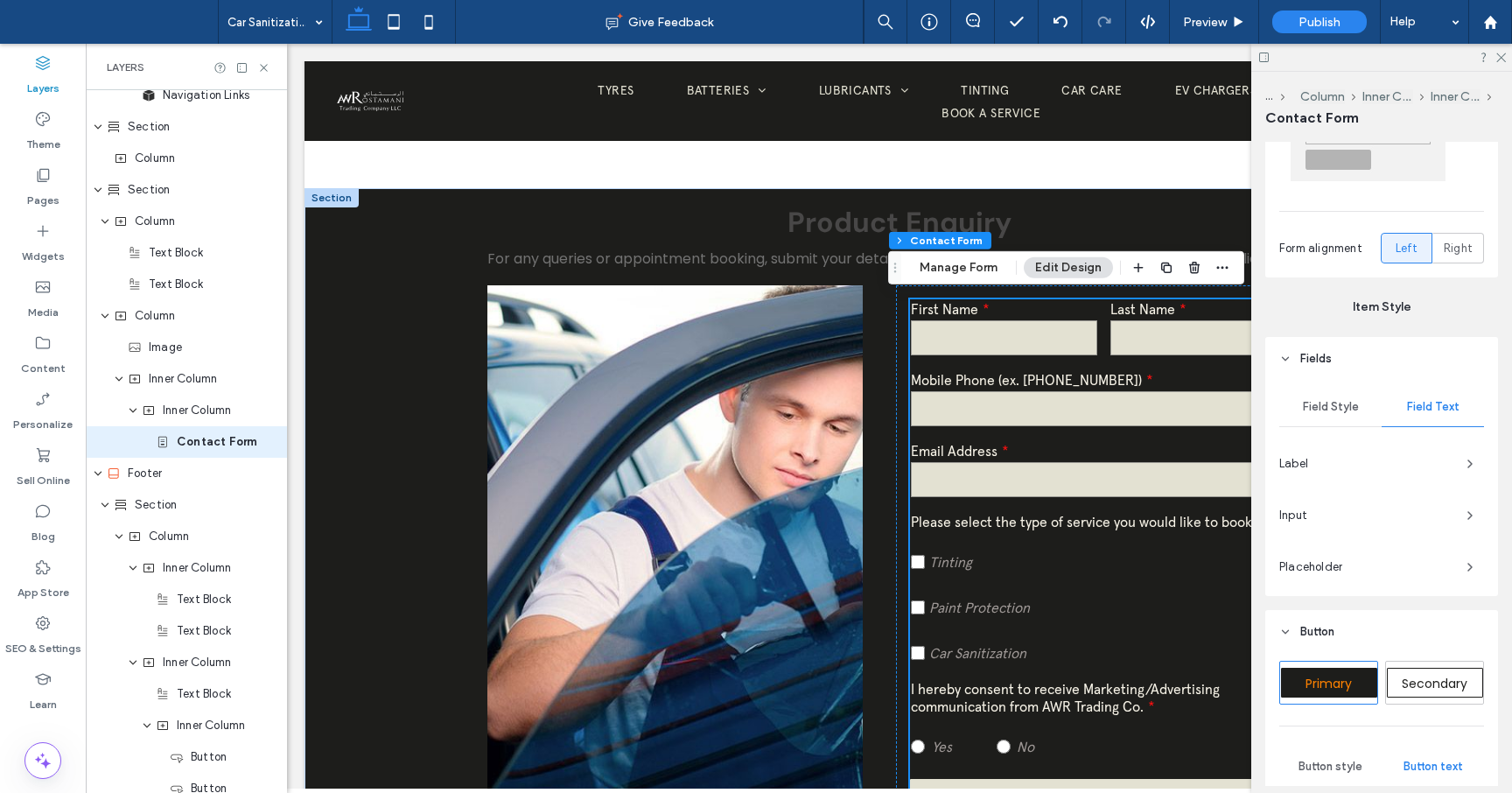
scroll to position [518, 0]
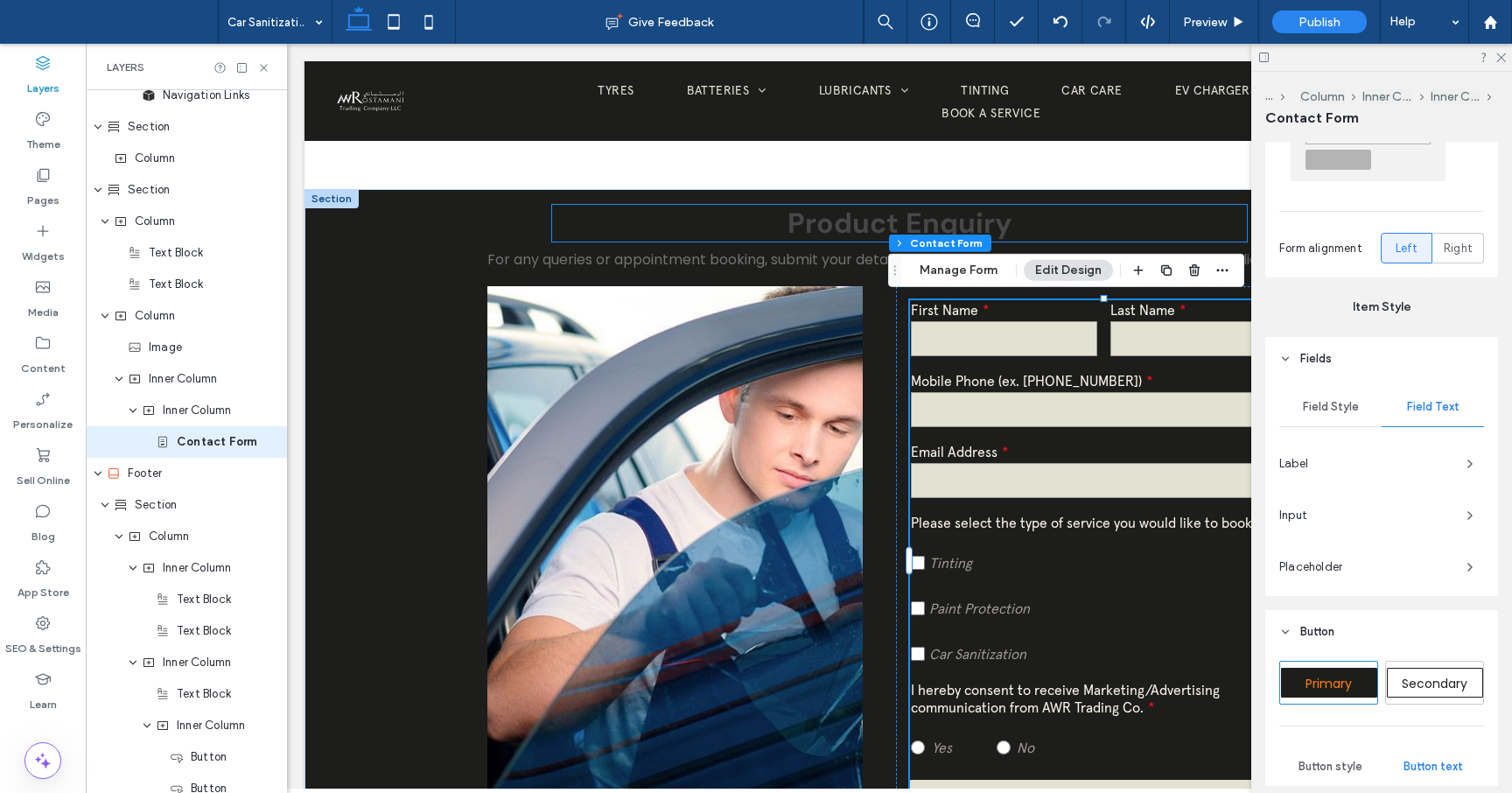
click at [861, 229] on span "Product Enquiry" at bounding box center [899, 223] width 224 height 36
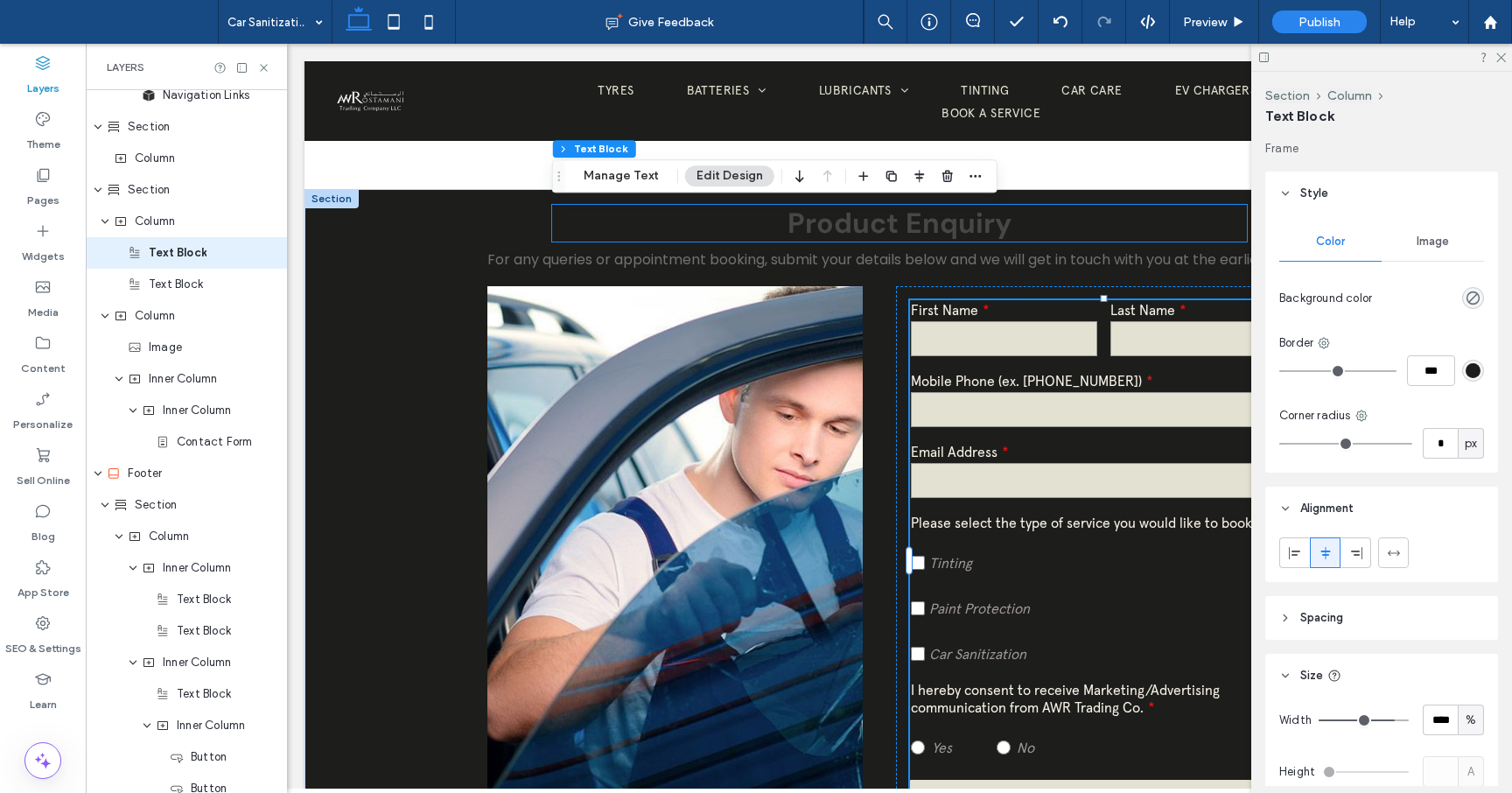
click at [861, 229] on span "Product Enquiry" at bounding box center [899, 223] width 224 height 36
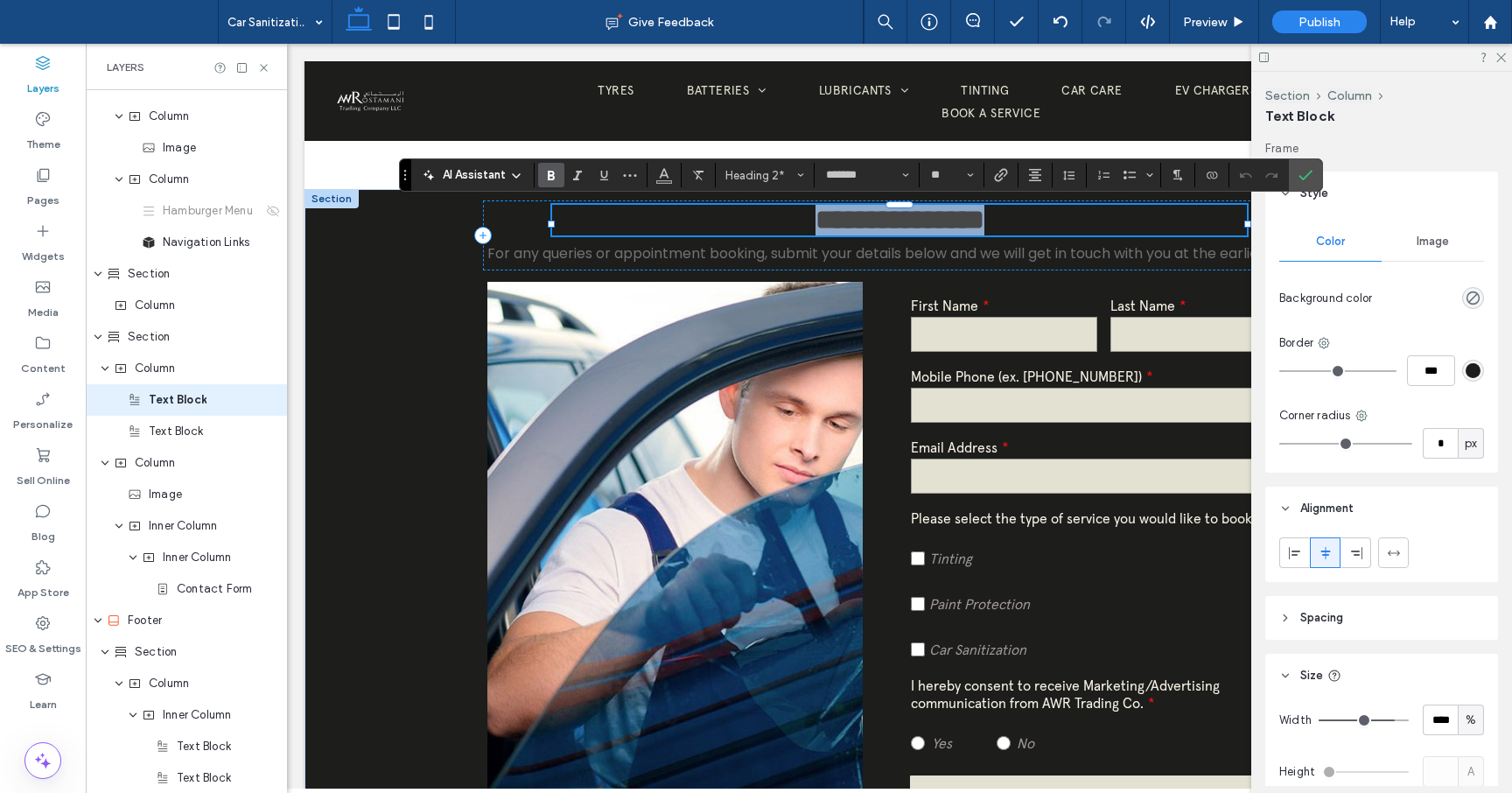
scroll to position [11, 0]
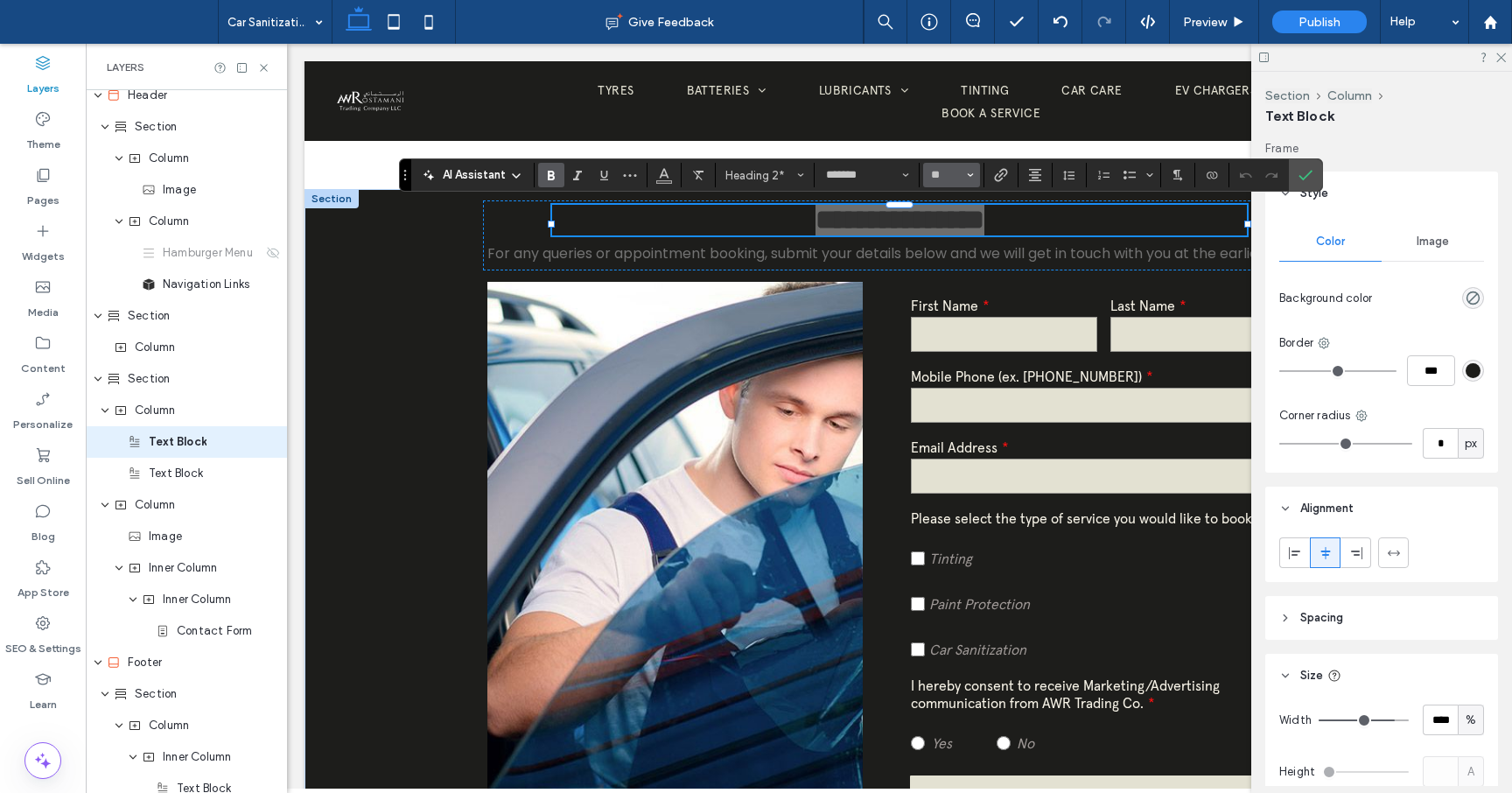
click at [974, 175] on button "**" at bounding box center [952, 175] width 57 height 25
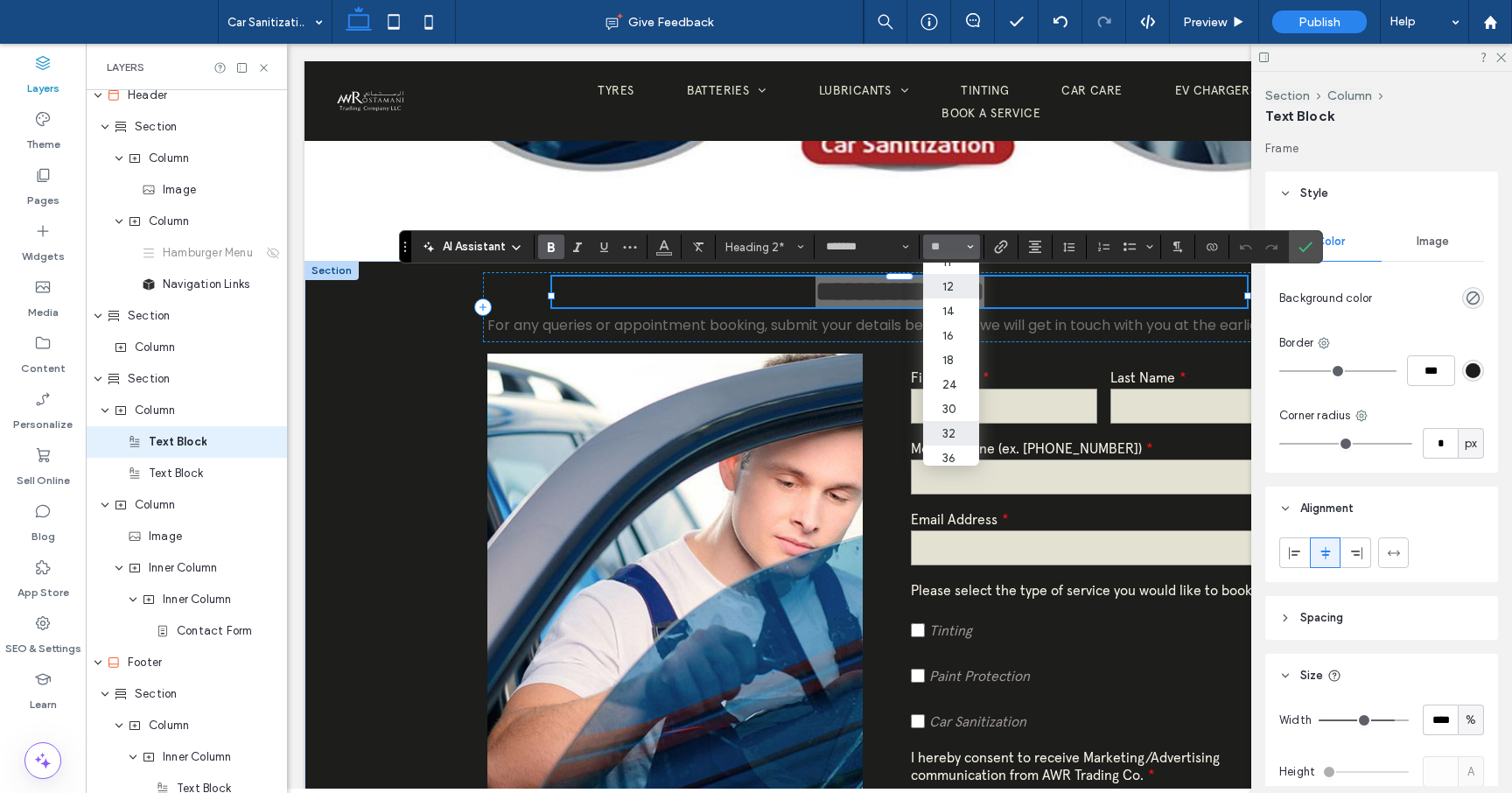
scroll to position [203, 0]
click at [953, 351] on label "36" at bounding box center [951, 355] width 56 height 25
type input "**"
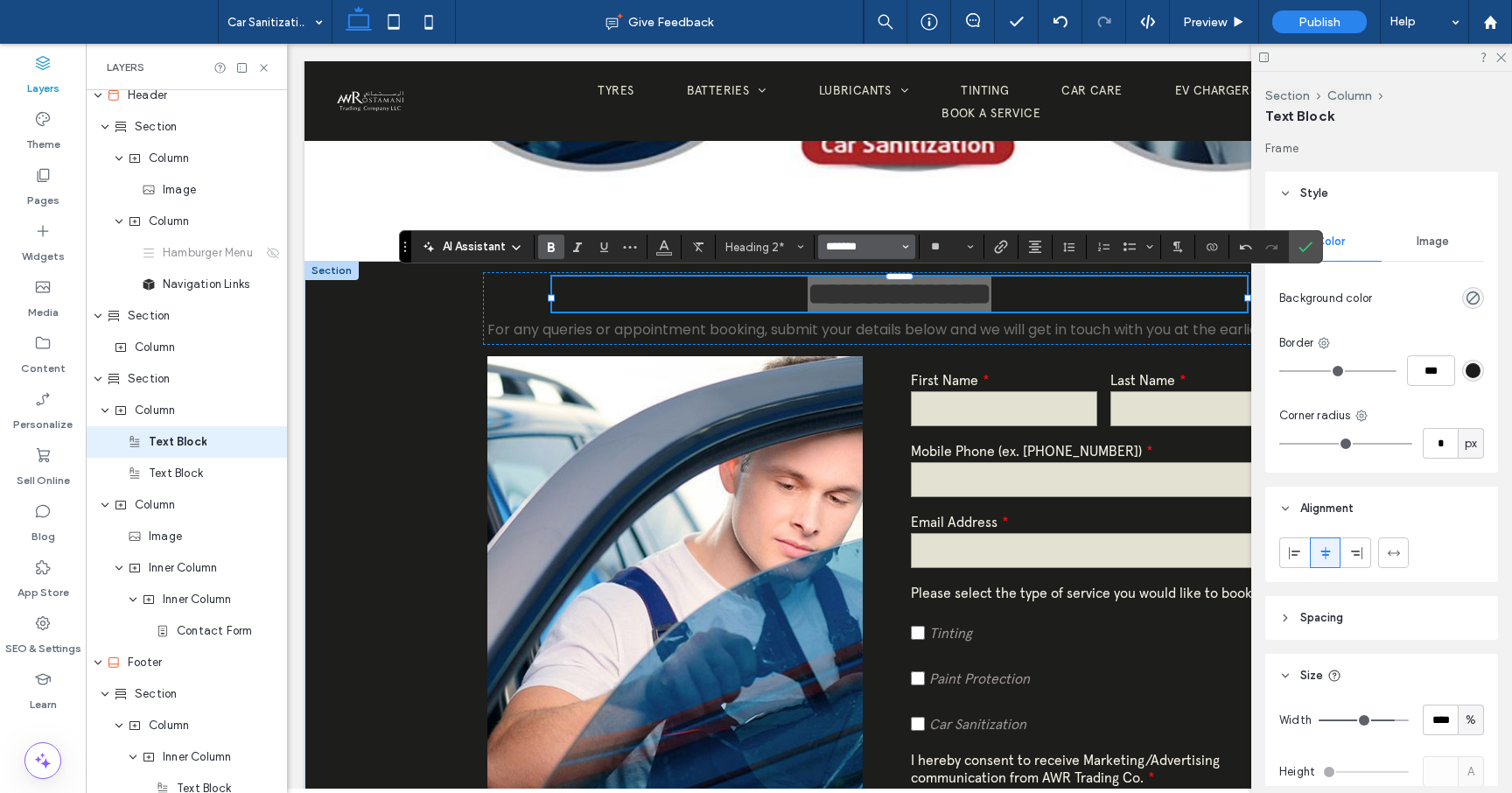
click at [893, 246] on input "*******" at bounding box center [861, 247] width 75 height 14
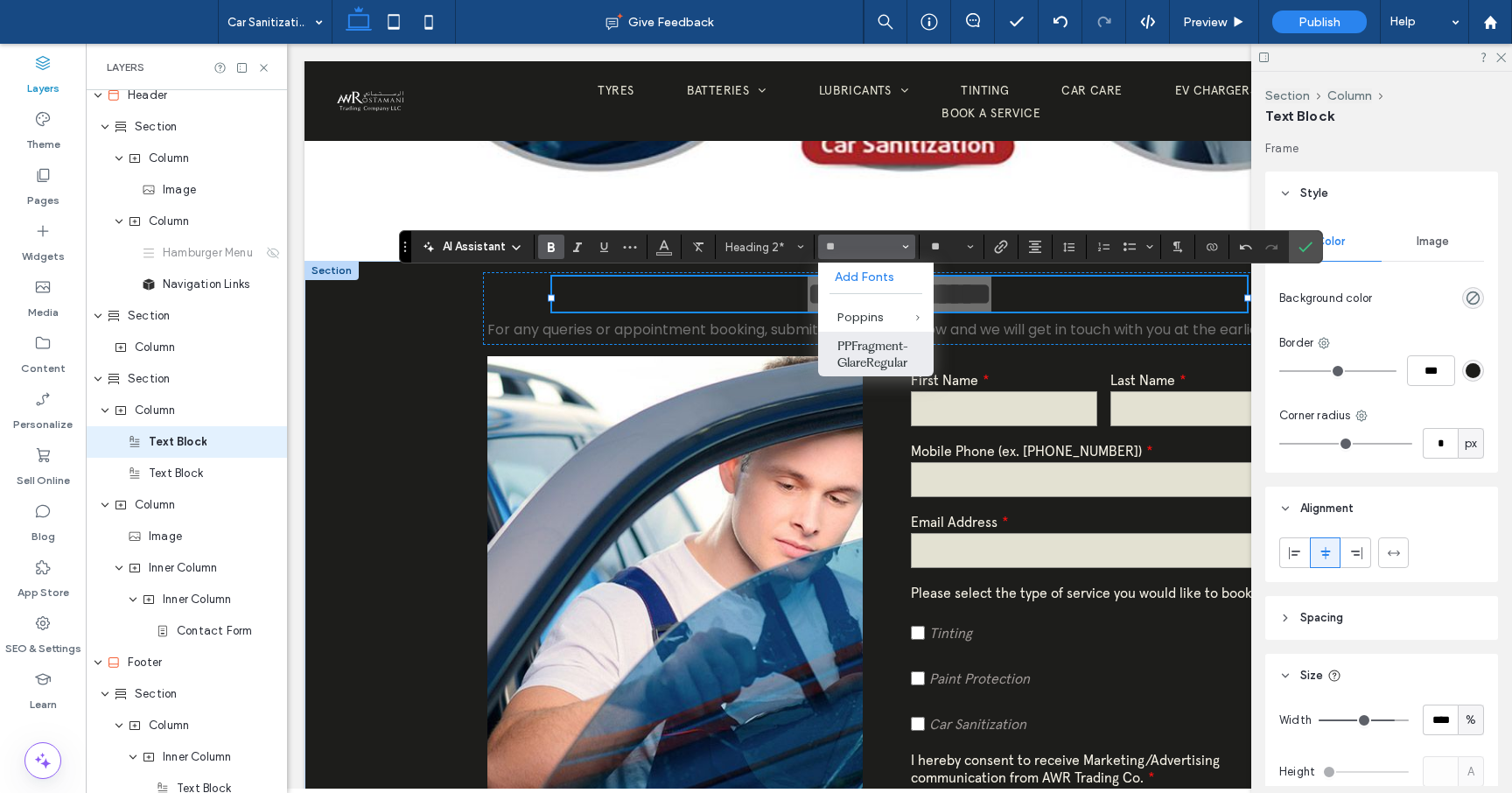
click at [882, 353] on label "PPFragment-GlareRegular" at bounding box center [875, 354] width 115 height 44
type input "**********"
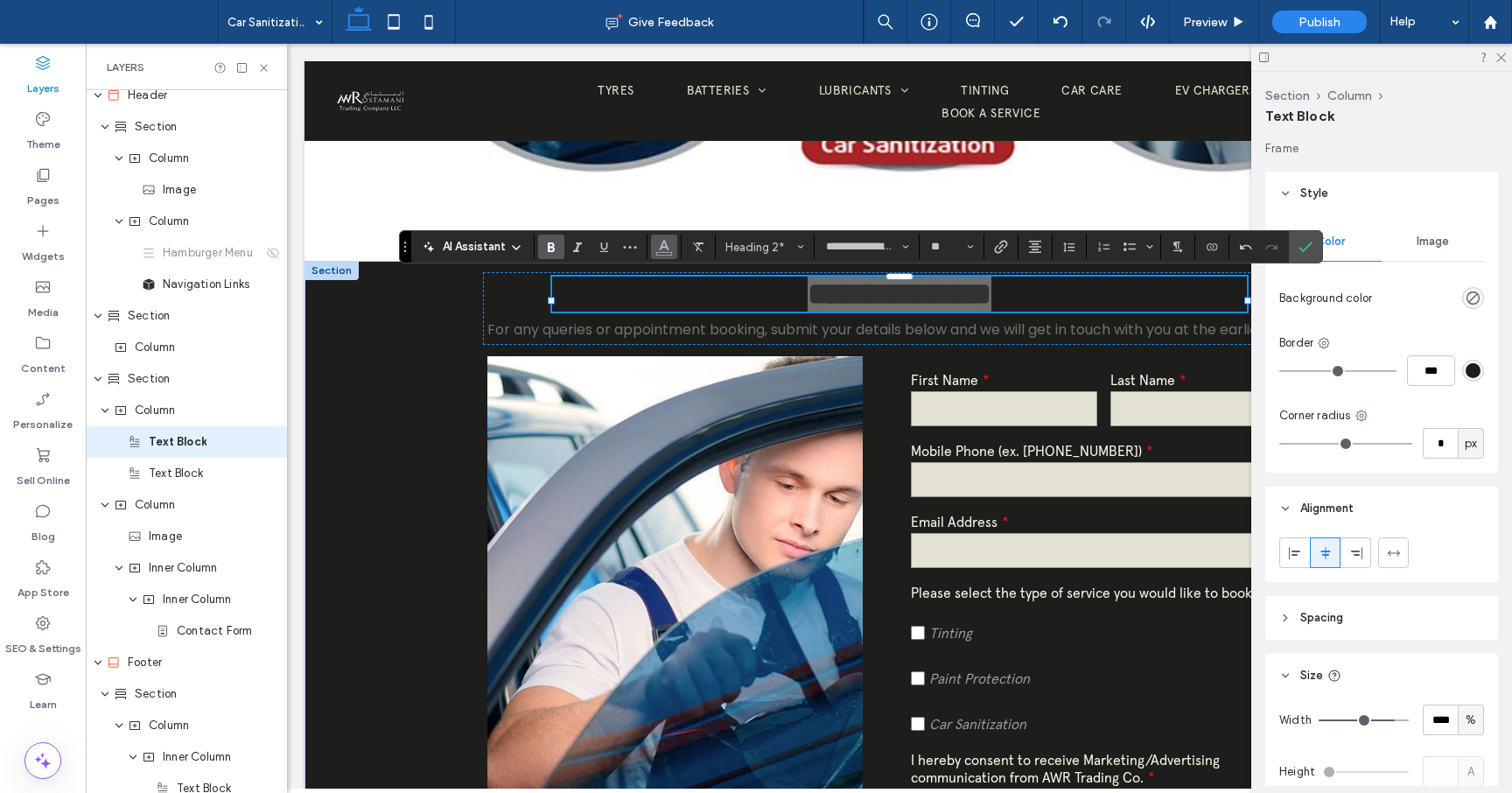
click at [669, 248] on icon "Color" at bounding box center [664, 245] width 14 height 14
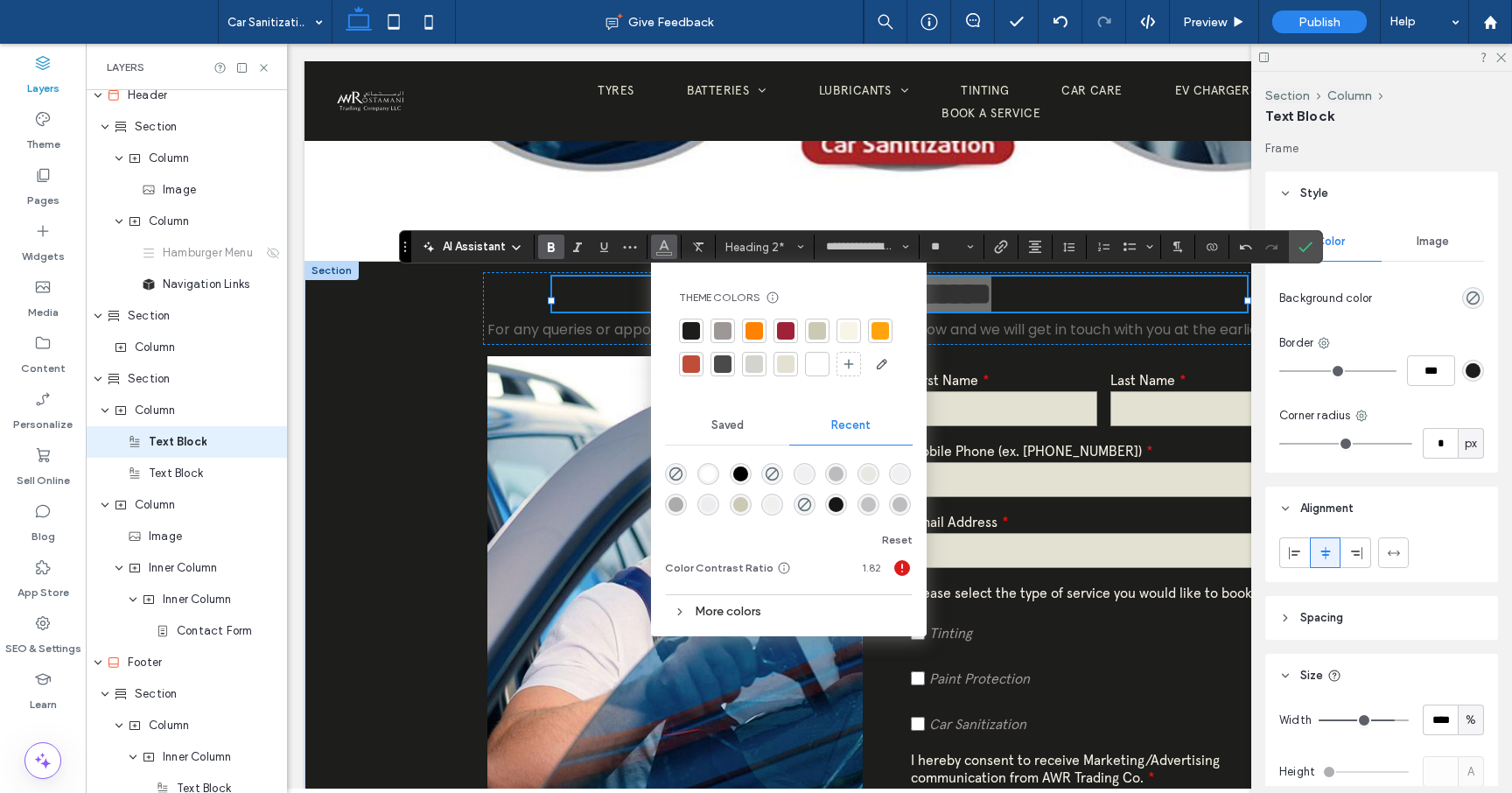
click at [815, 369] on div at bounding box center [818, 364] width 18 height 18
click at [965, 335] on span "For any queries or appointment booking, submit your details below and we will g…" at bounding box center [881, 329] width 787 height 20
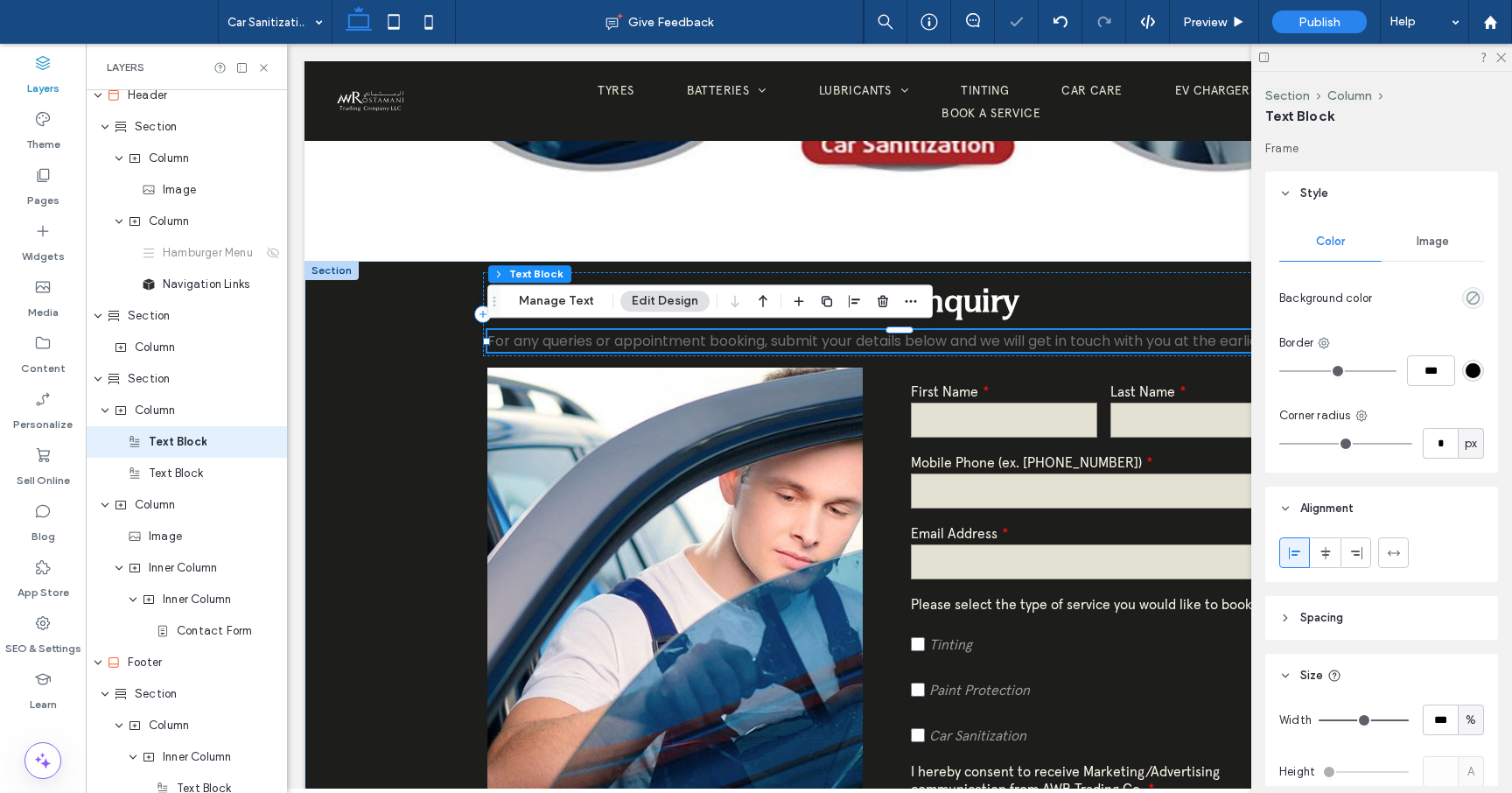
click at [965, 335] on div "For any queries or appointment booking, submit your details below and we will g…" at bounding box center [899, 341] width 824 height 22
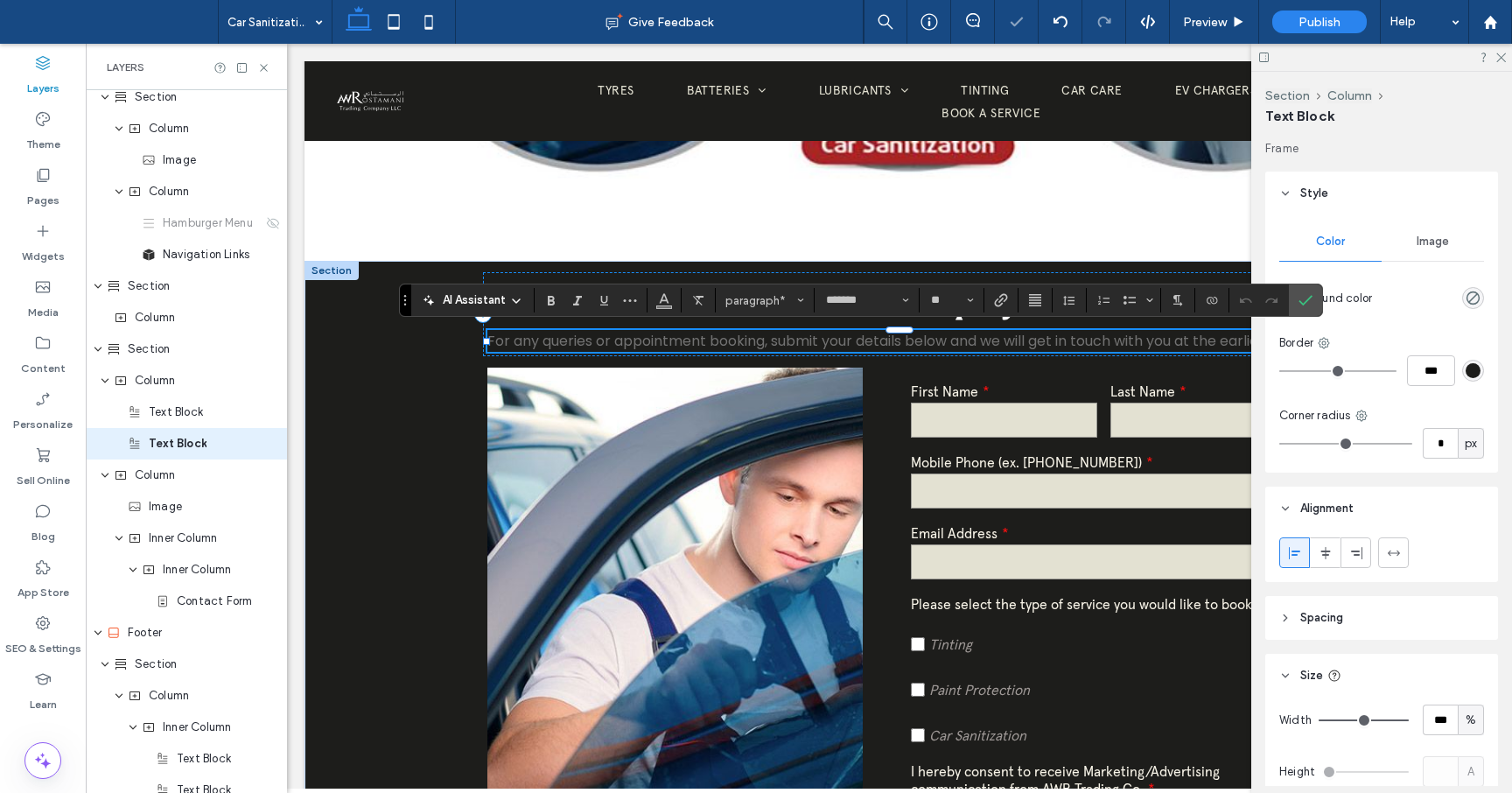
scroll to position [42, 0]
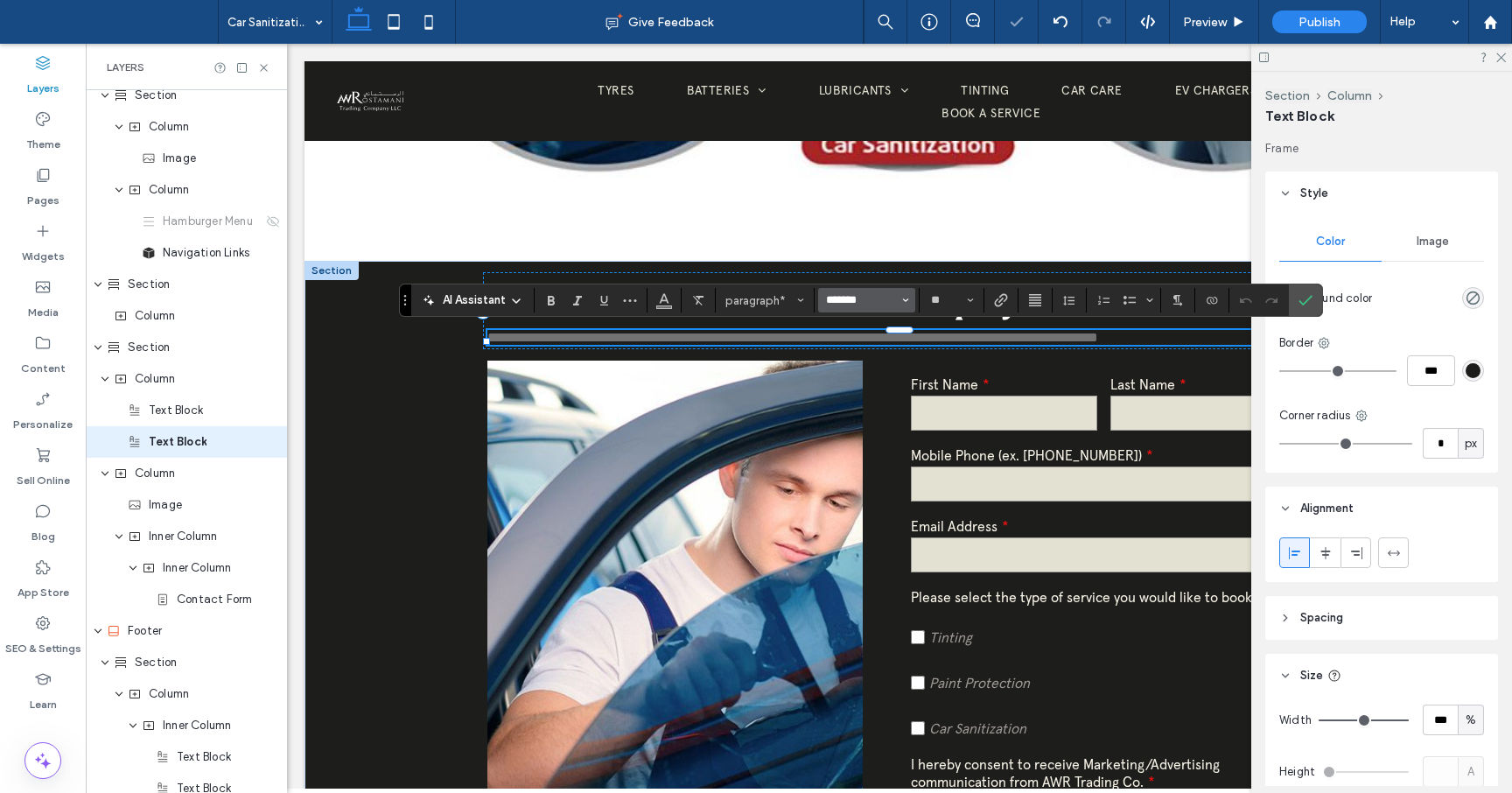
click at [891, 304] on input "*******" at bounding box center [861, 300] width 75 height 14
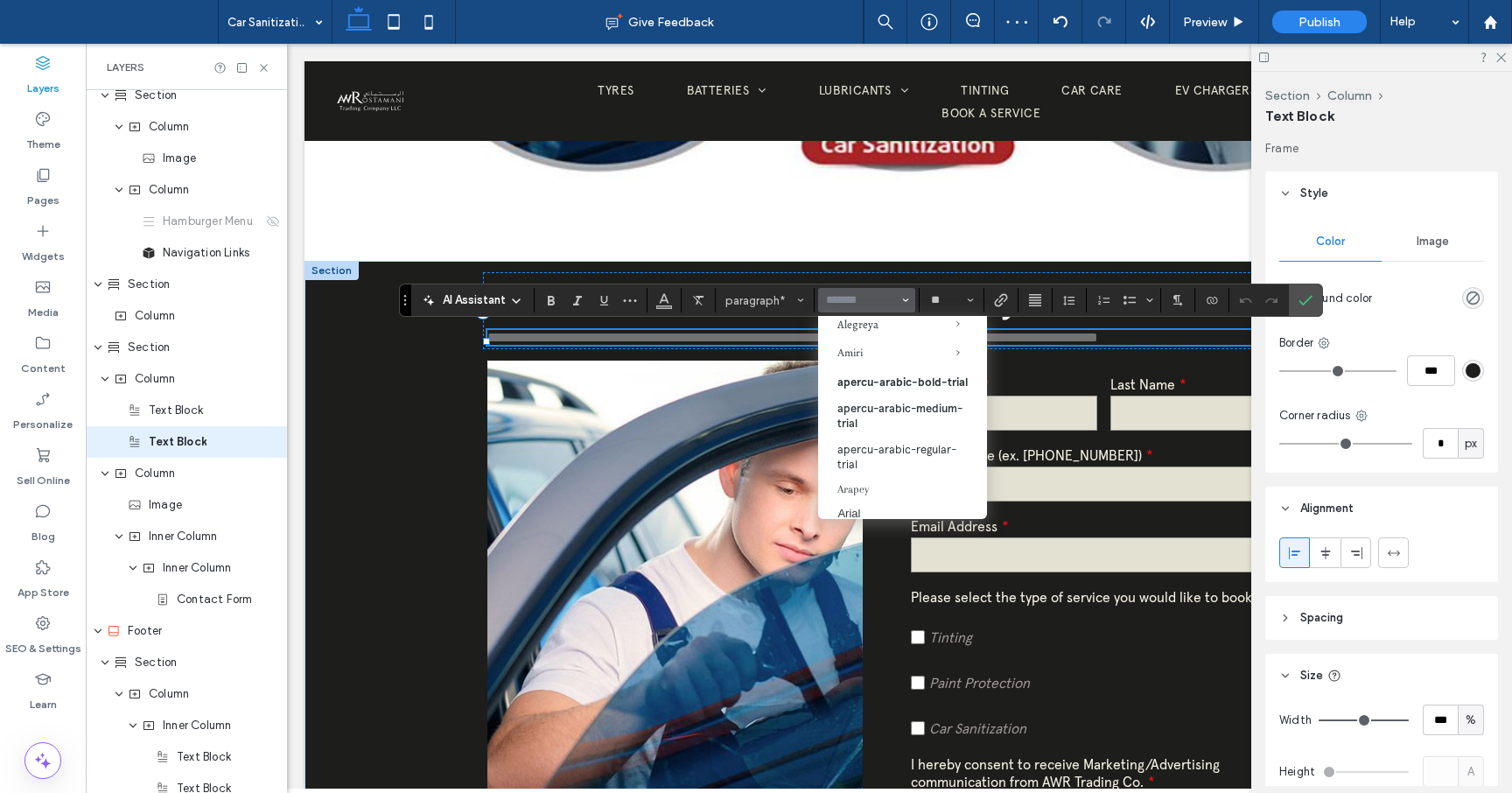
scroll to position [172, 0]
click at [897, 460] on label "apercu-arabic-regular-trial" at bounding box center [902, 453] width 169 height 41
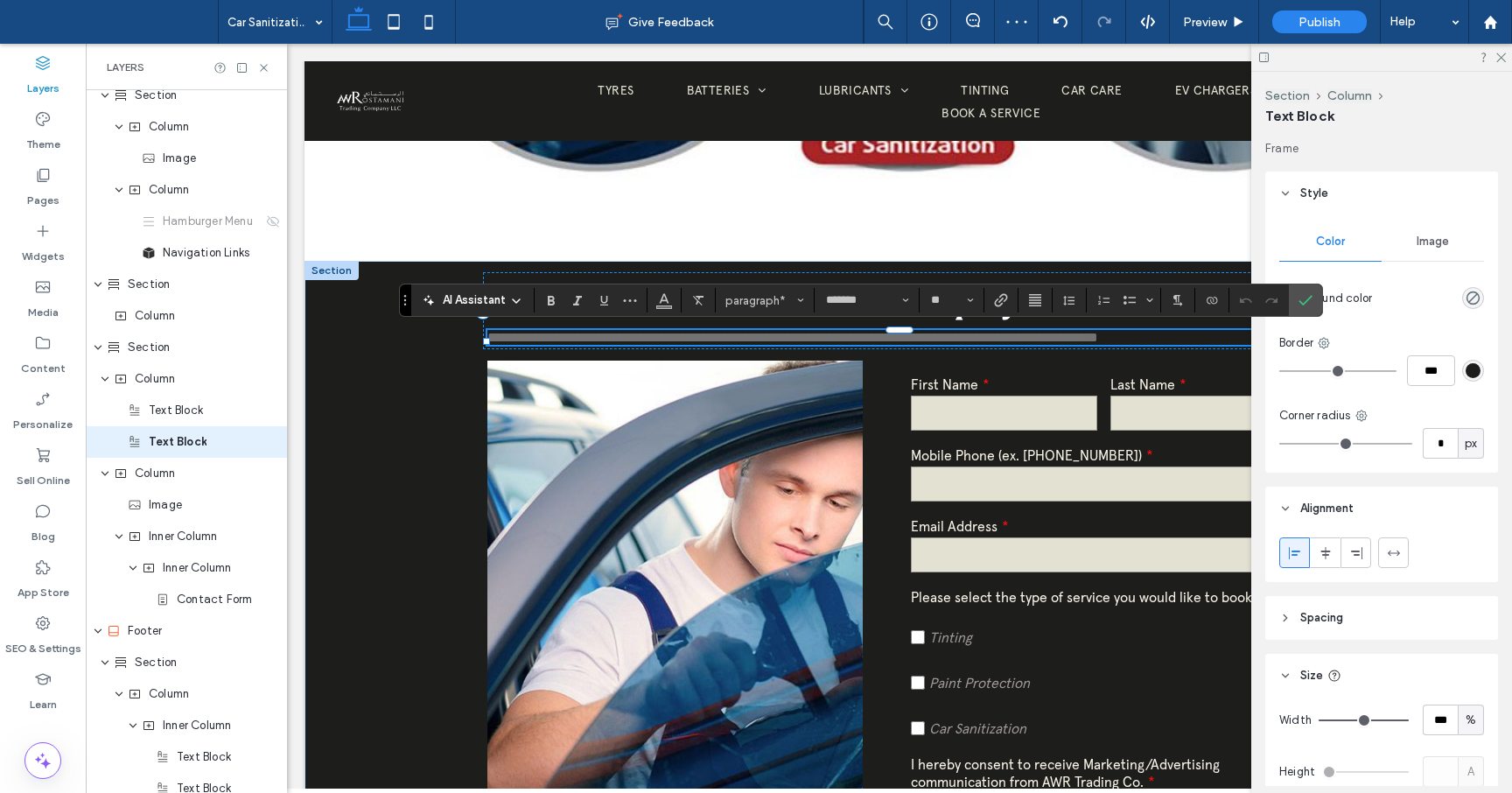
type input "**********"
click at [663, 296] on use "Color" at bounding box center [664, 298] width 10 height 10
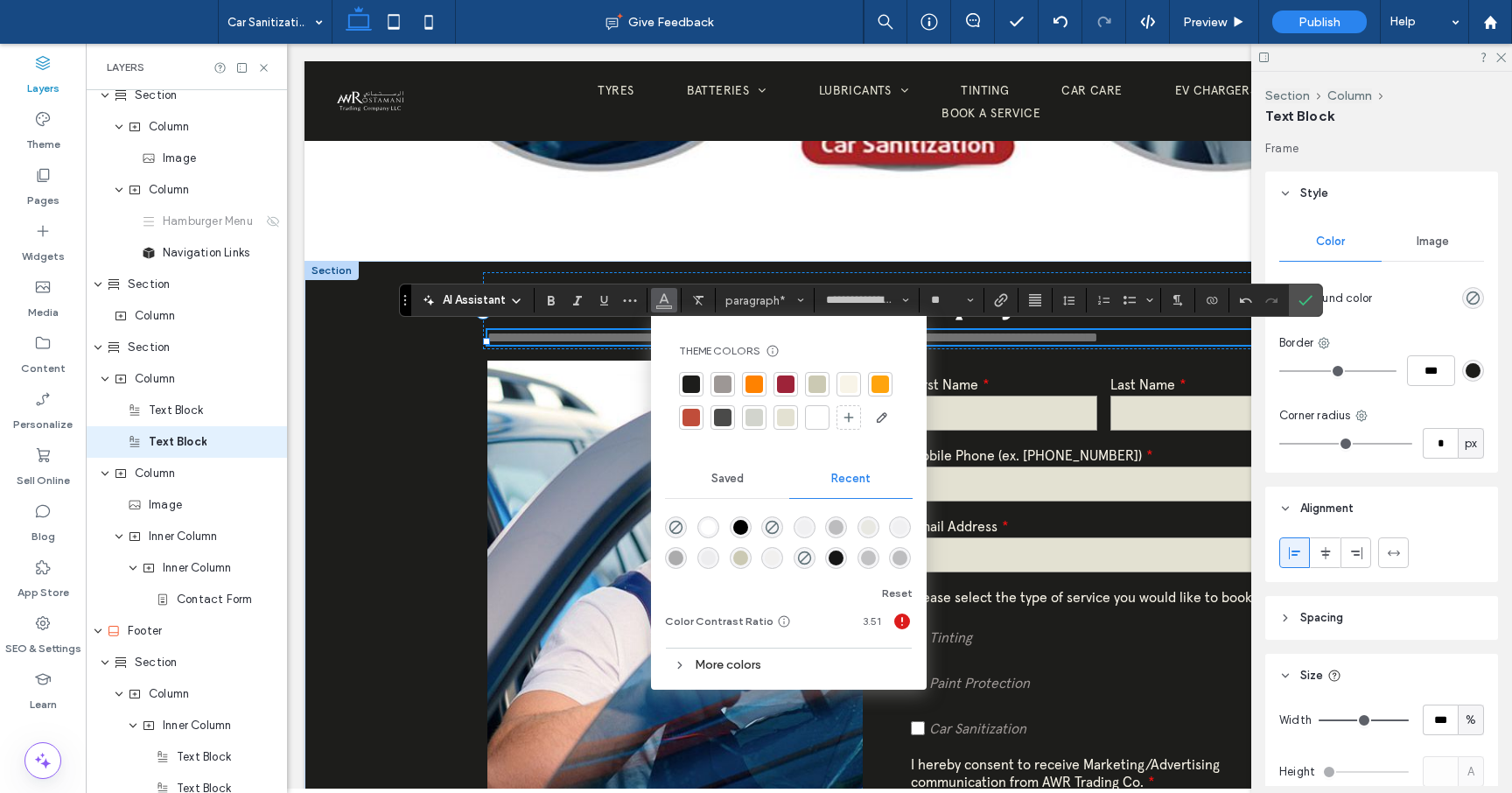
click at [851, 384] on div at bounding box center [849, 385] width 18 height 18
click at [400, 495] on div "**********" at bounding box center [899, 594] width 1190 height 667
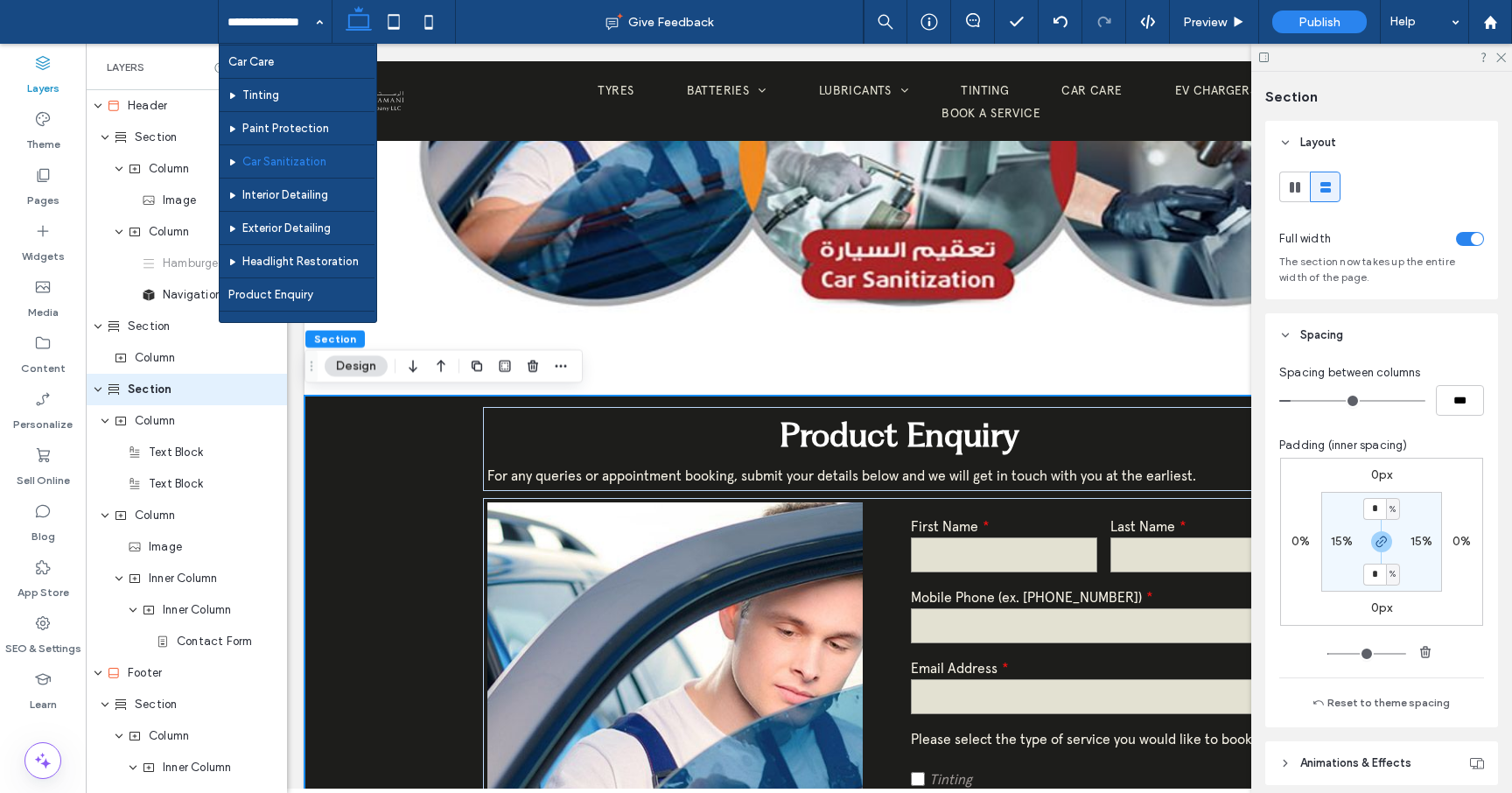
scroll to position [235, 0]
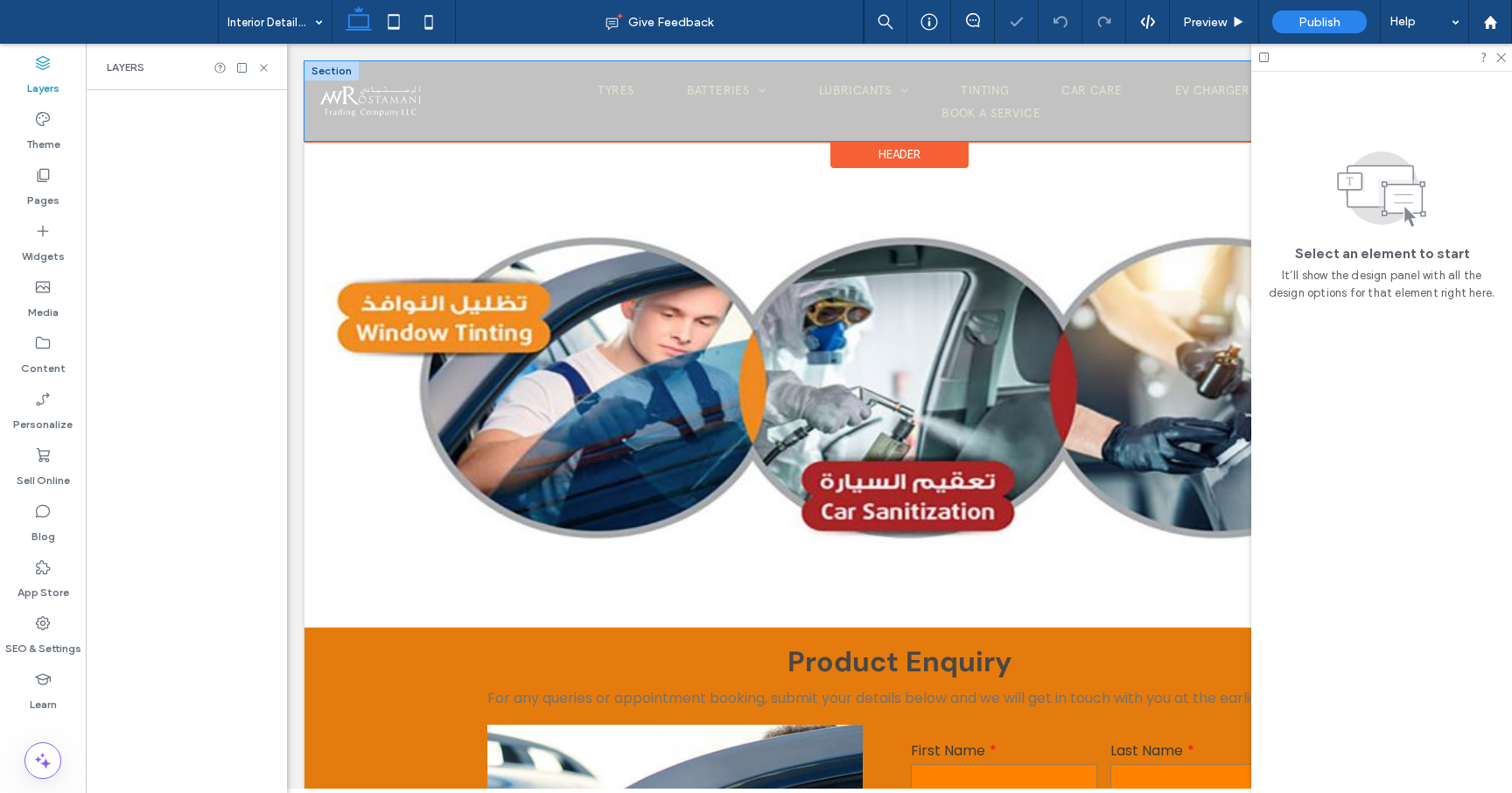
click at [443, 119] on div at bounding box center [394, 101] width 132 height 80
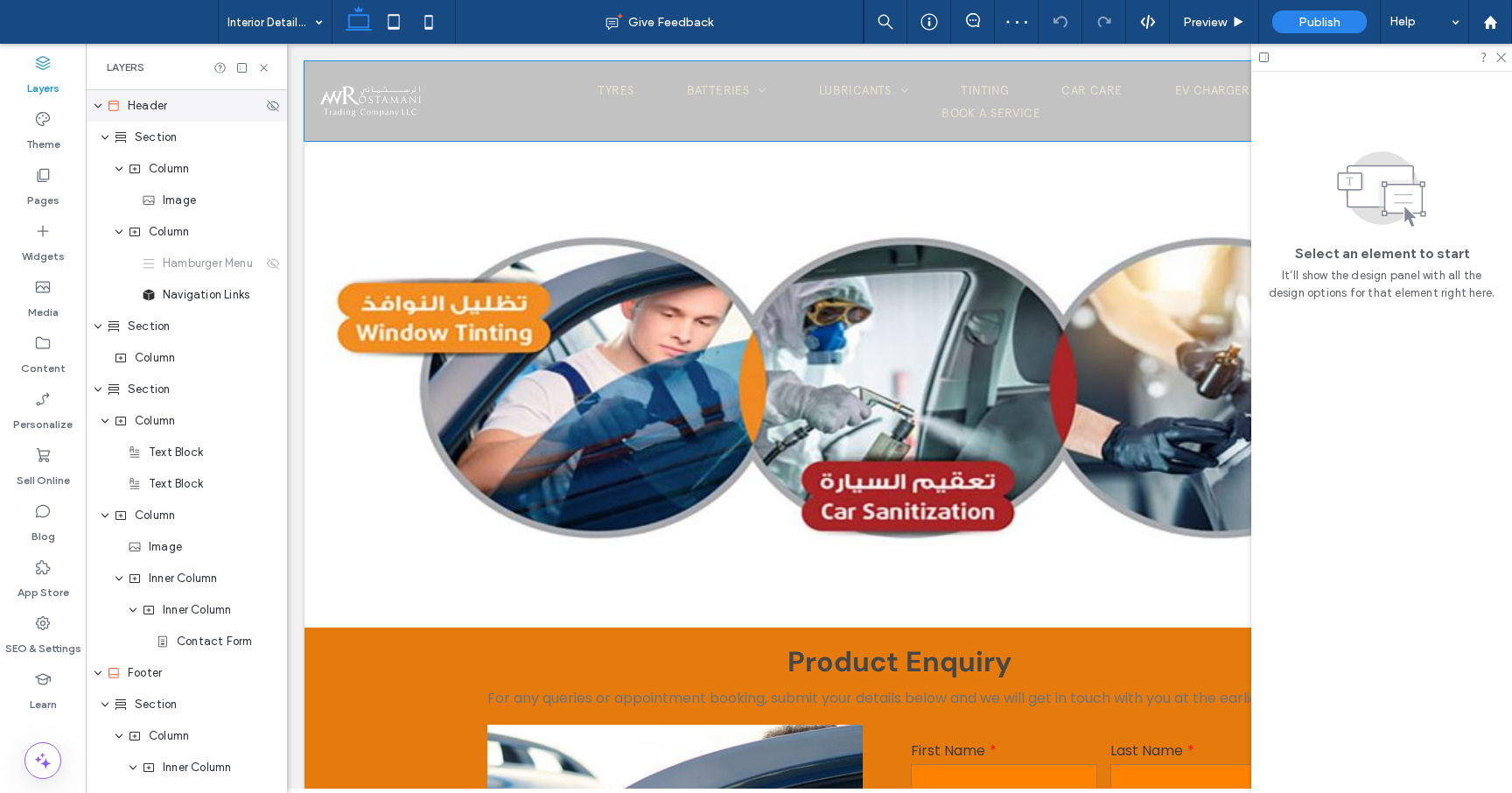
click at [187, 102] on div "Header" at bounding box center [184, 106] width 155 height 18
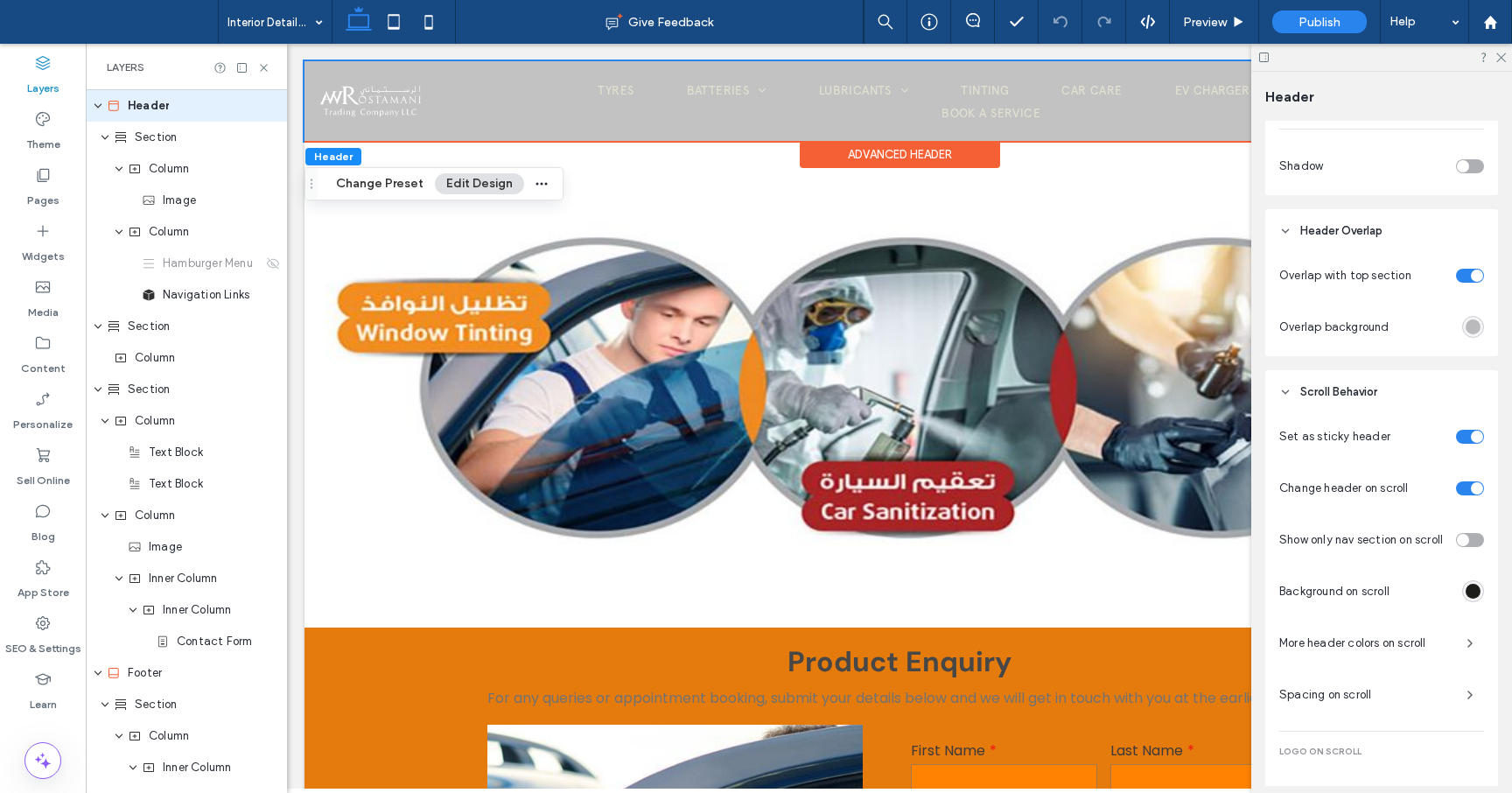
scroll to position [464, 0]
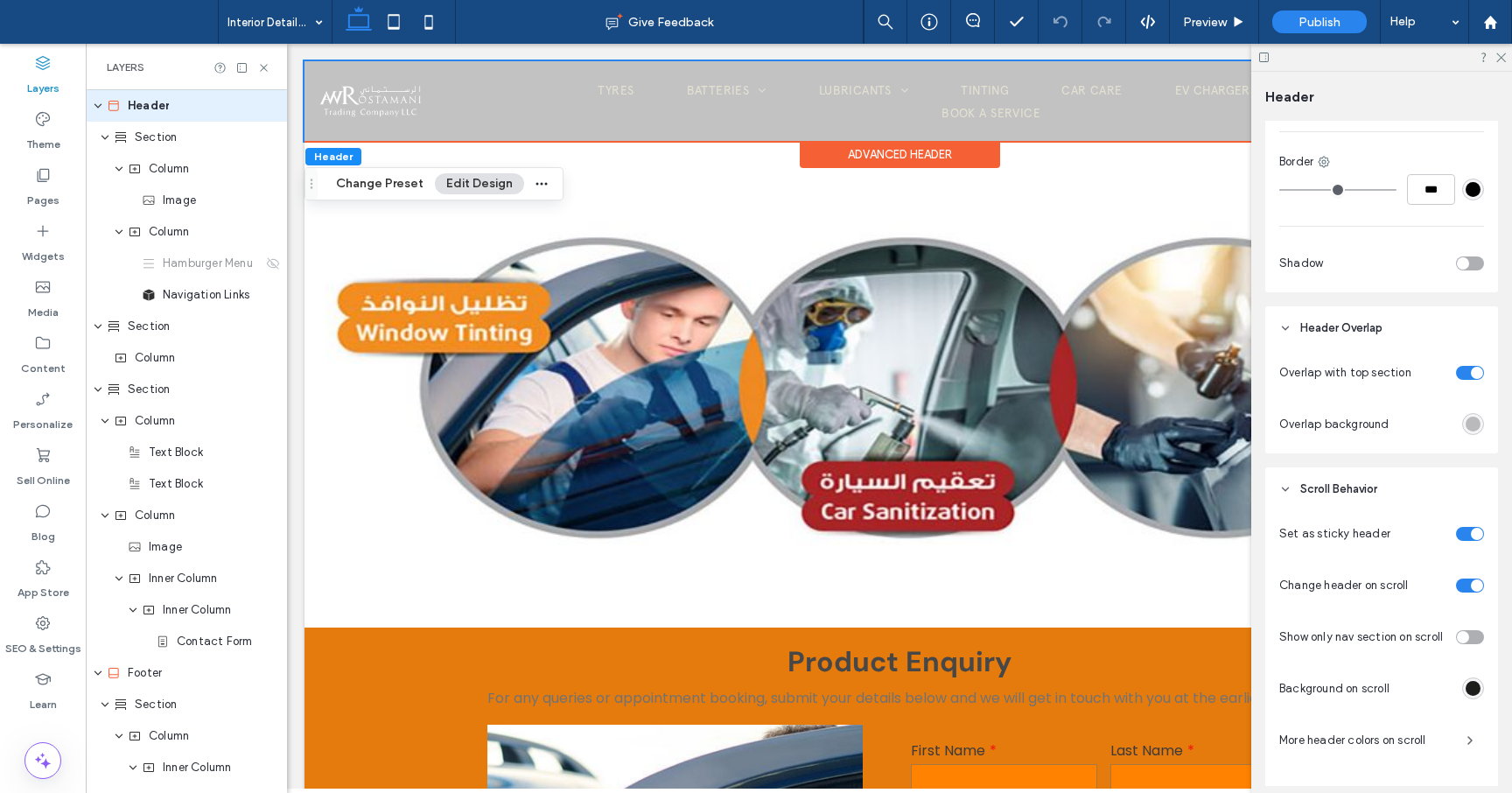
click at [1474, 364] on div at bounding box center [1452, 372] width 66 height 30
click at [1471, 372] on div "toggle" at bounding box center [1477, 373] width 12 height 12
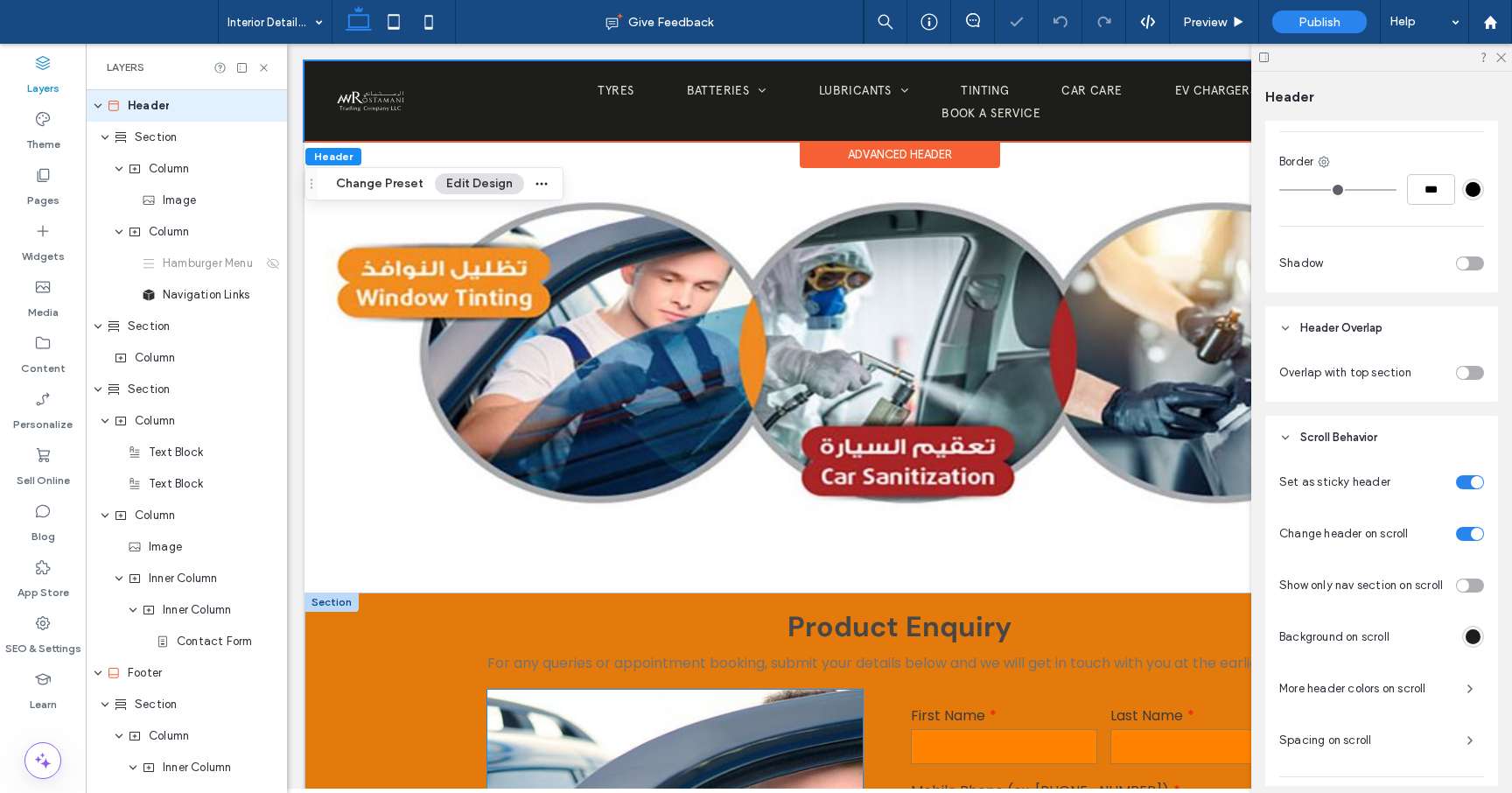
scroll to position [187, 0]
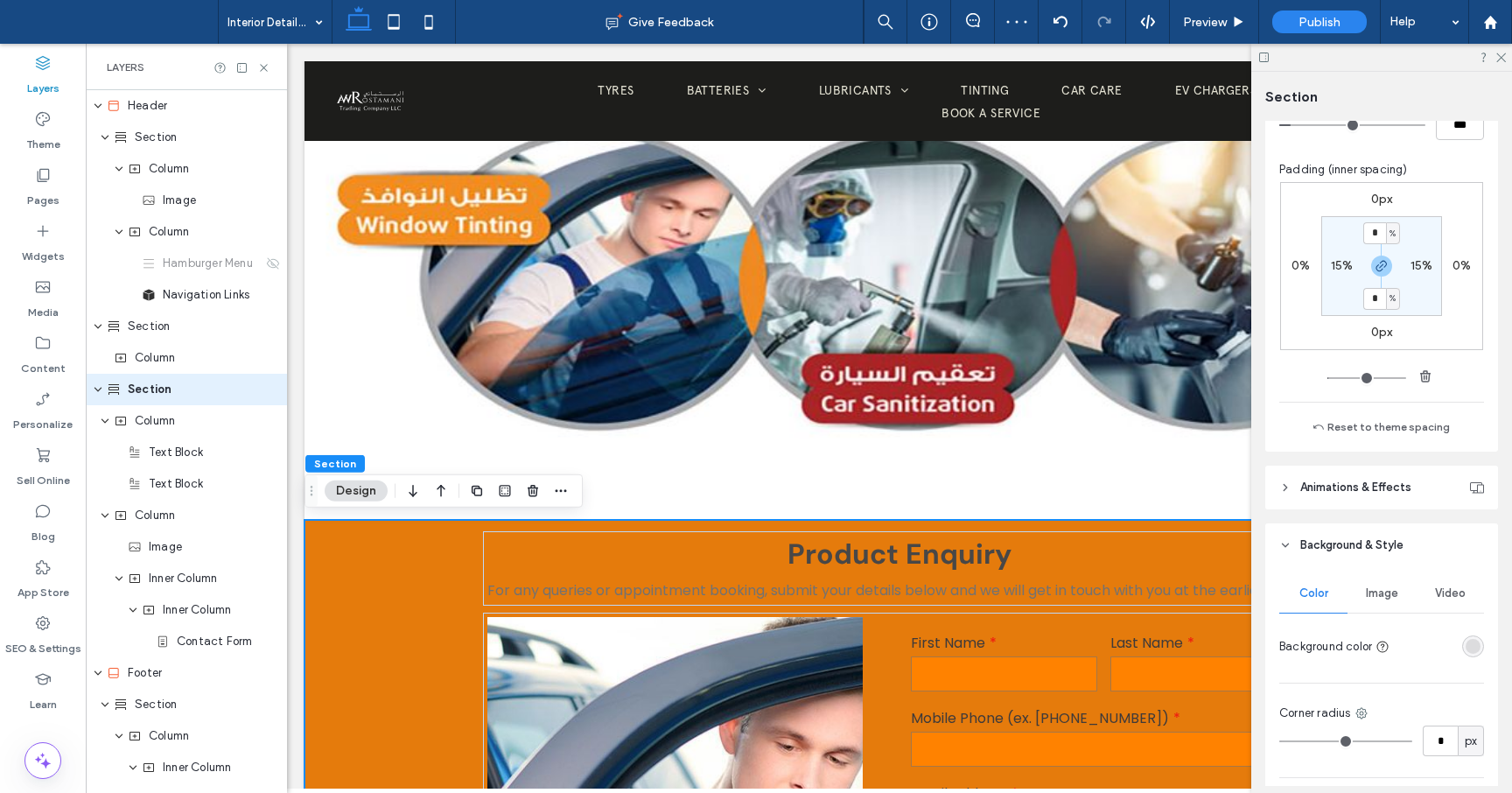
scroll to position [288, 0]
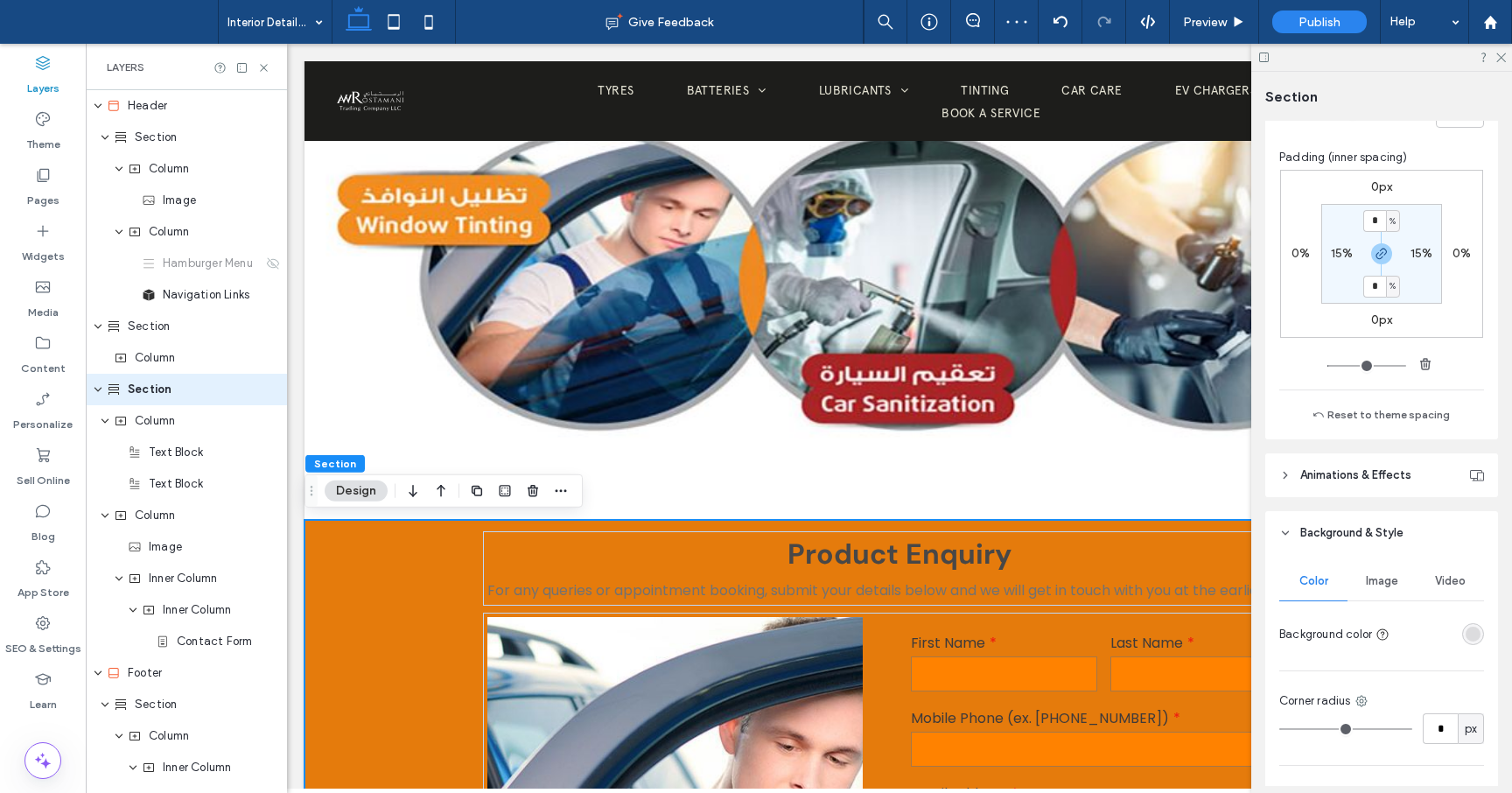
click at [1473, 625] on div "rgba(82, 82, 82, 0.15)" at bounding box center [1473, 634] width 22 height 22
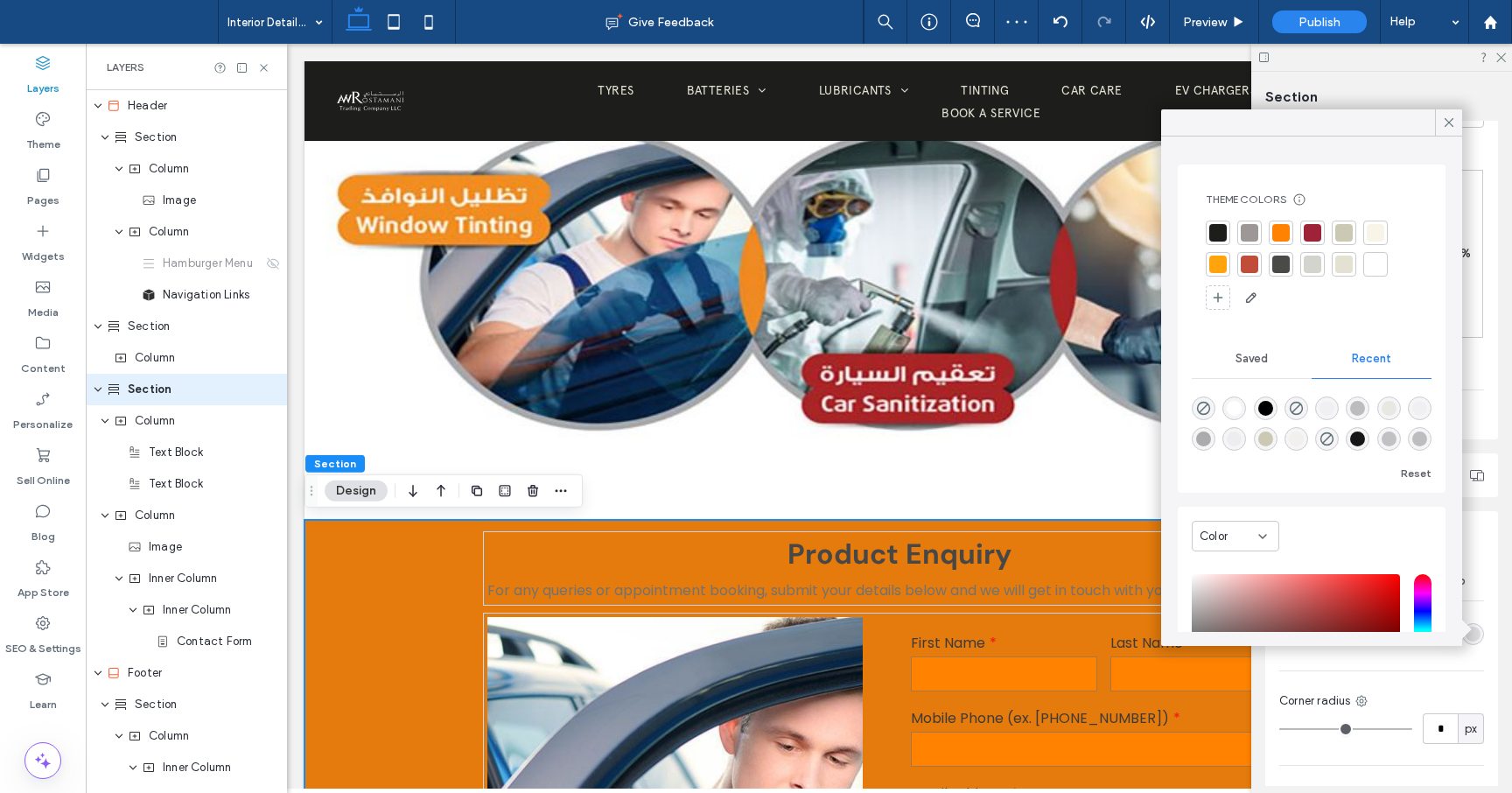
click at [1220, 239] on div at bounding box center [1218, 233] width 18 height 18
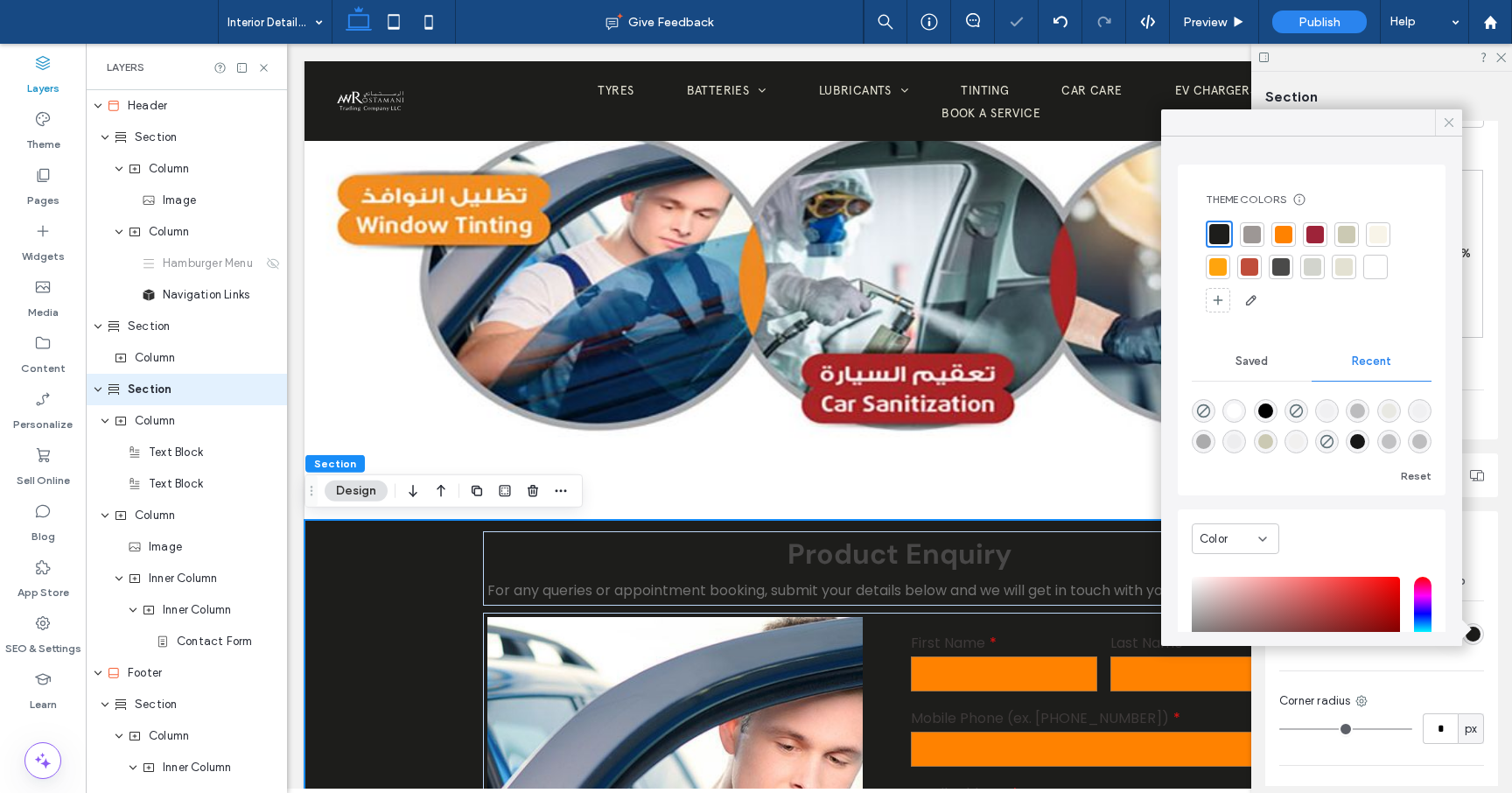
click at [1449, 120] on icon at bounding box center [1449, 123] width 16 height 16
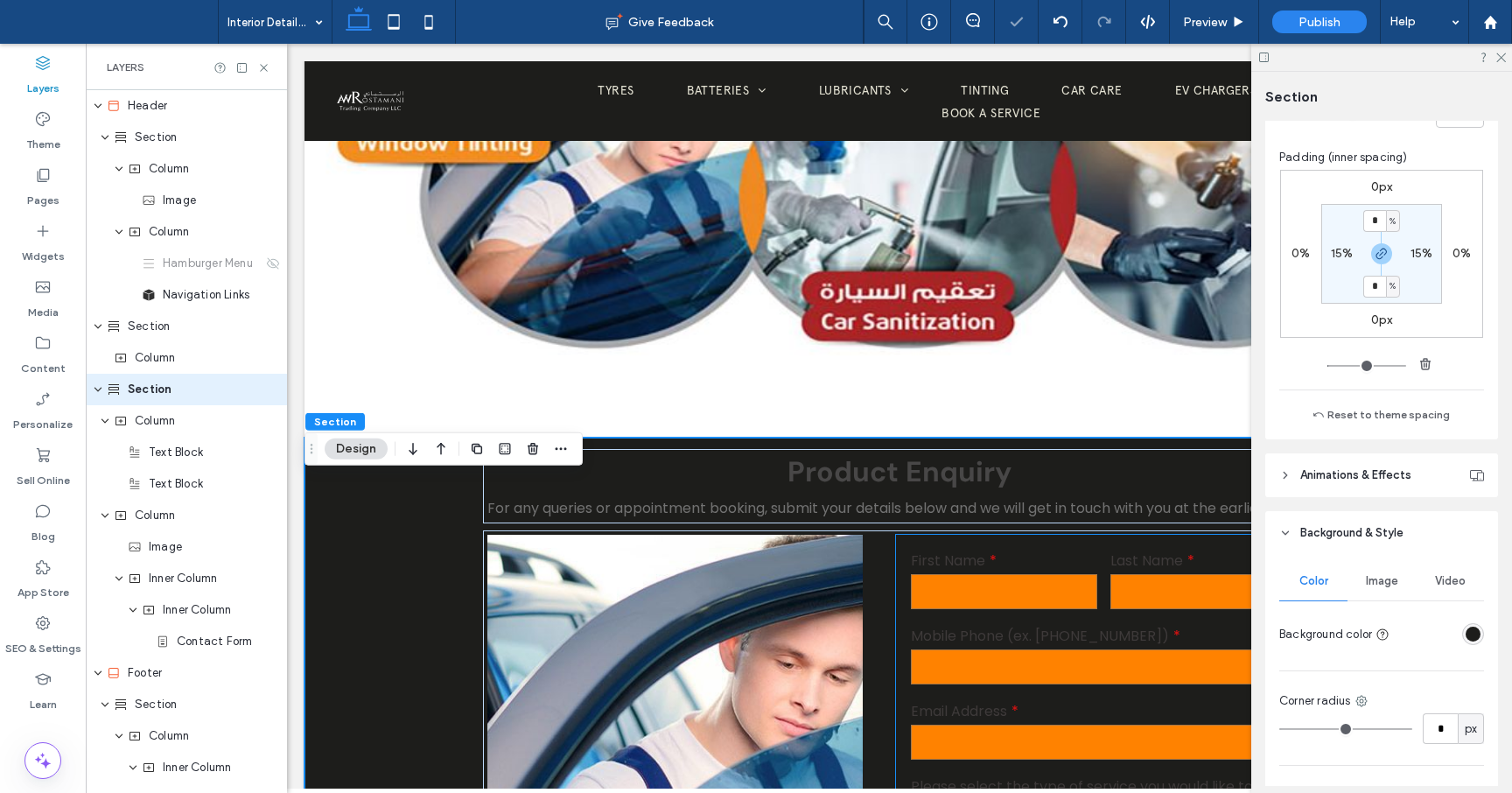
scroll to position [345, 0]
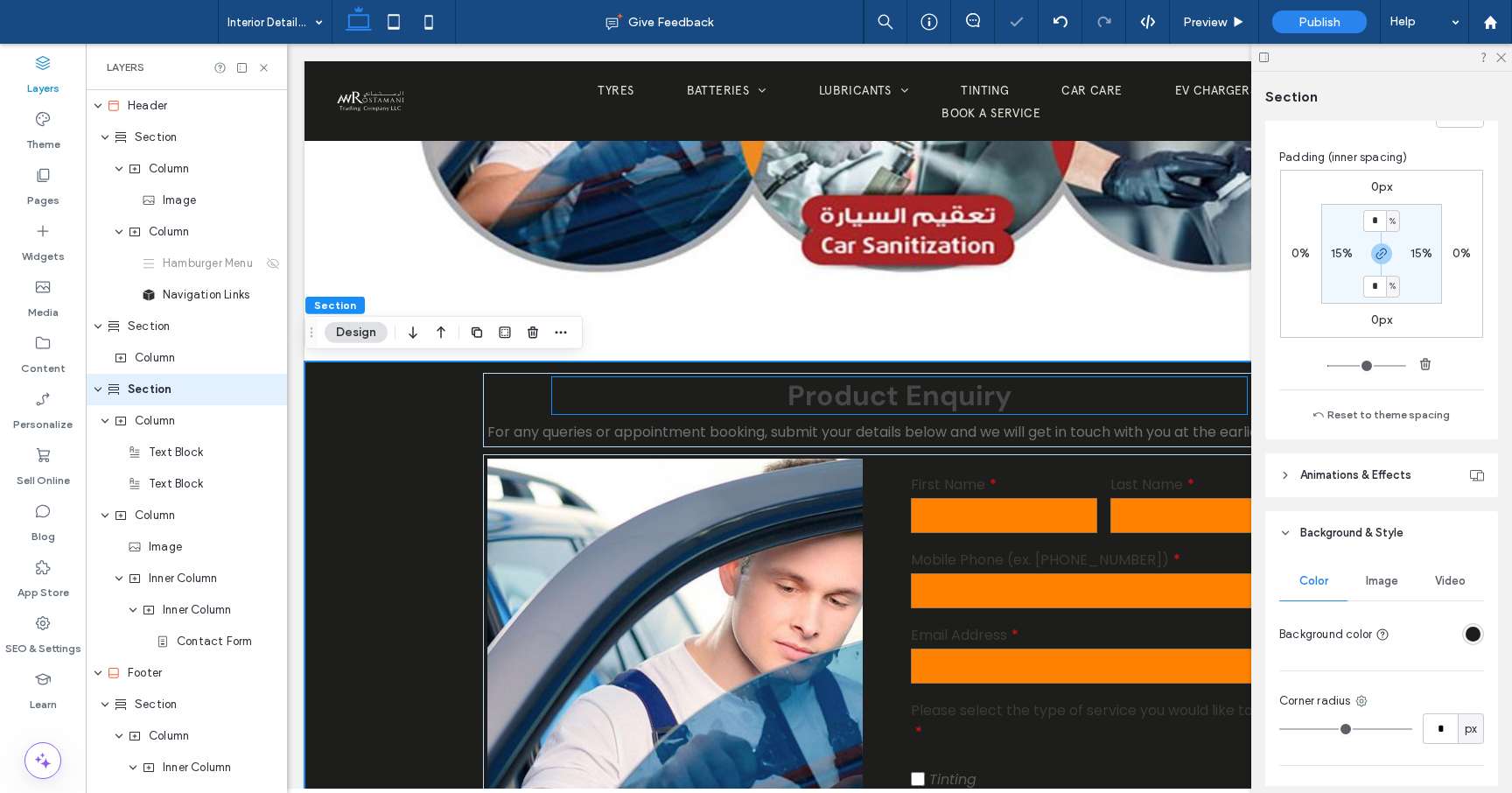
click at [946, 397] on span "Product Enquiry" at bounding box center [899, 395] width 224 height 36
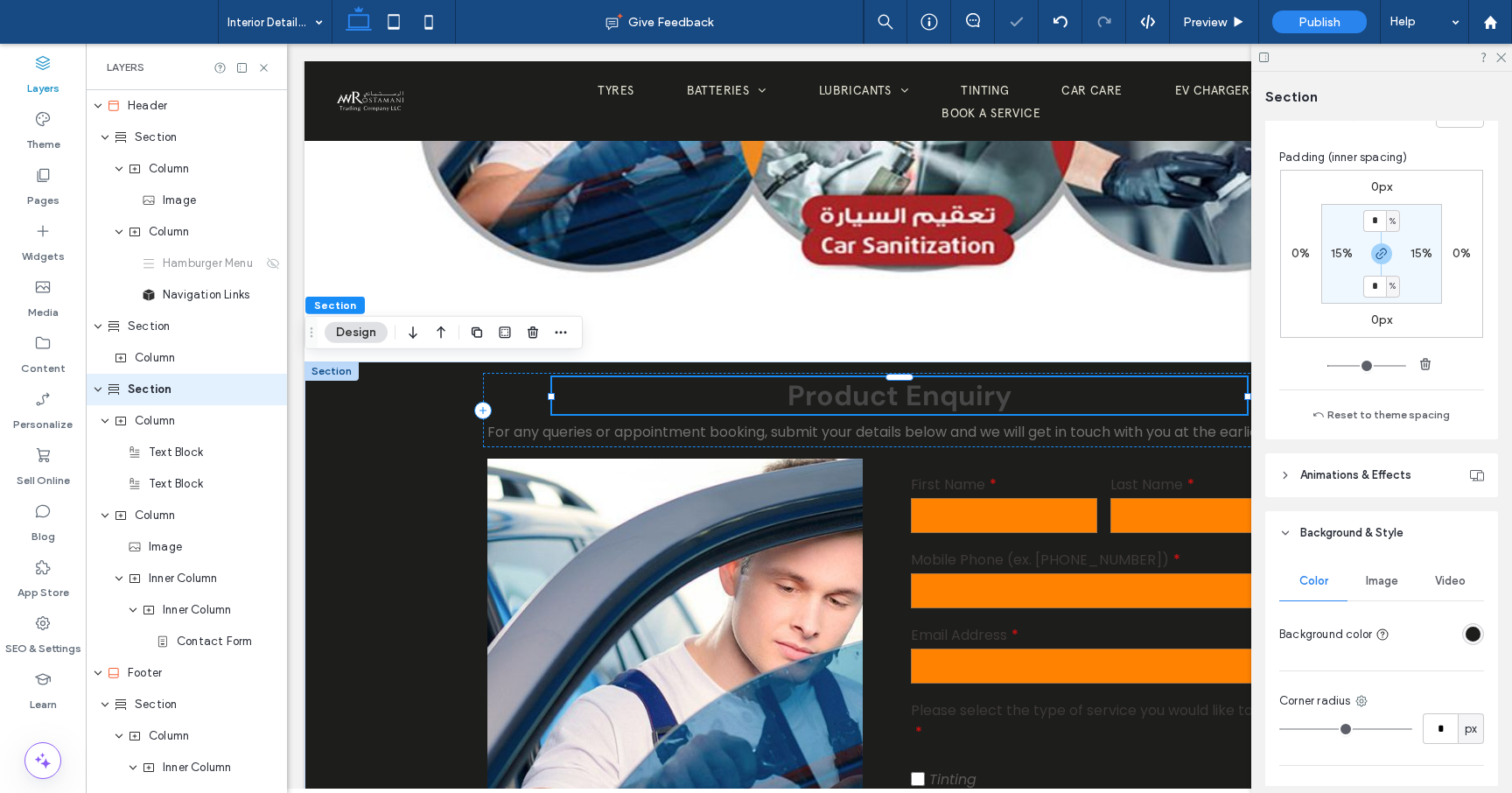
click at [946, 397] on span "Product Enquiry" at bounding box center [899, 395] width 224 height 36
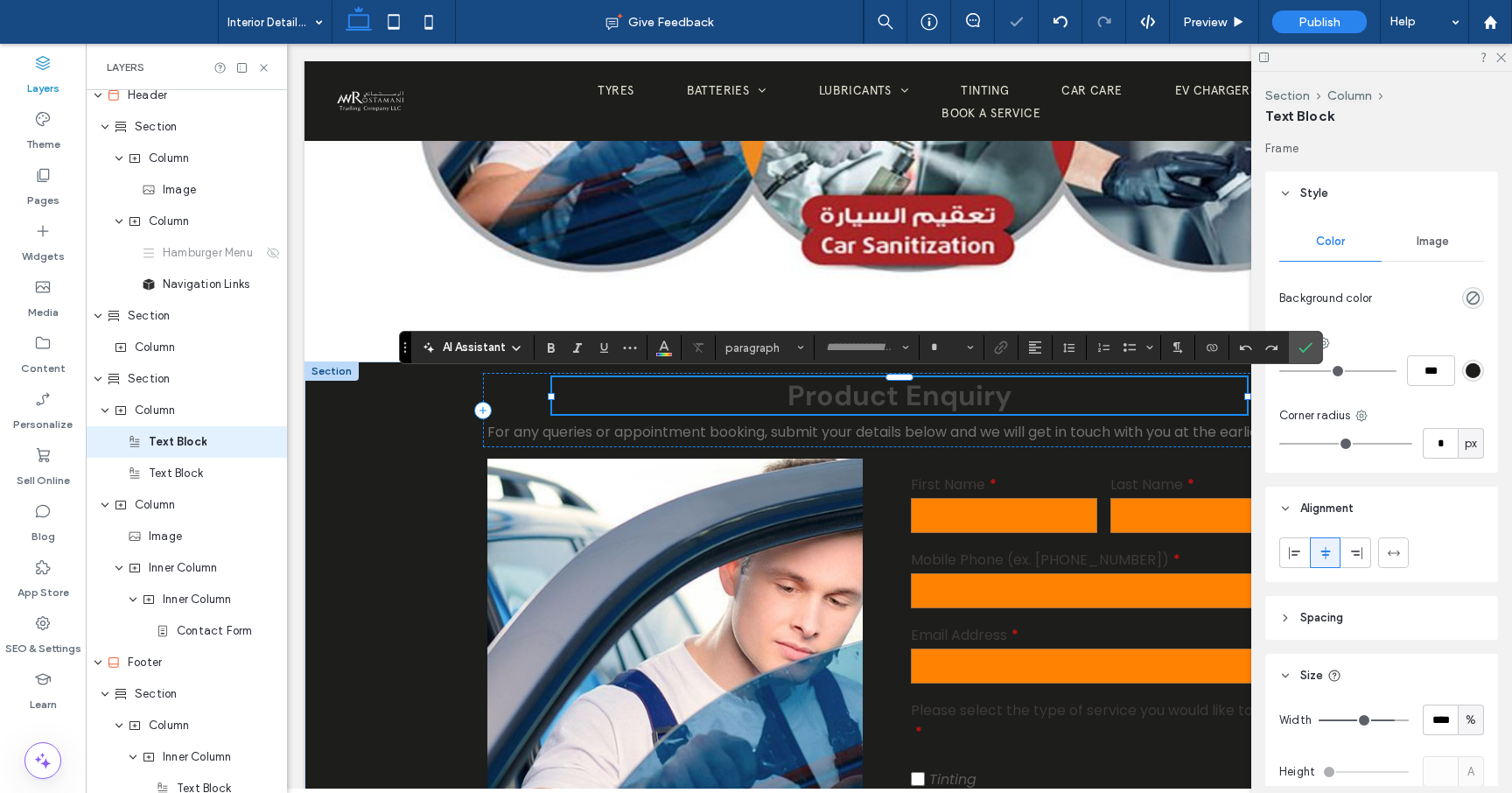
type input "*******"
type input "**"
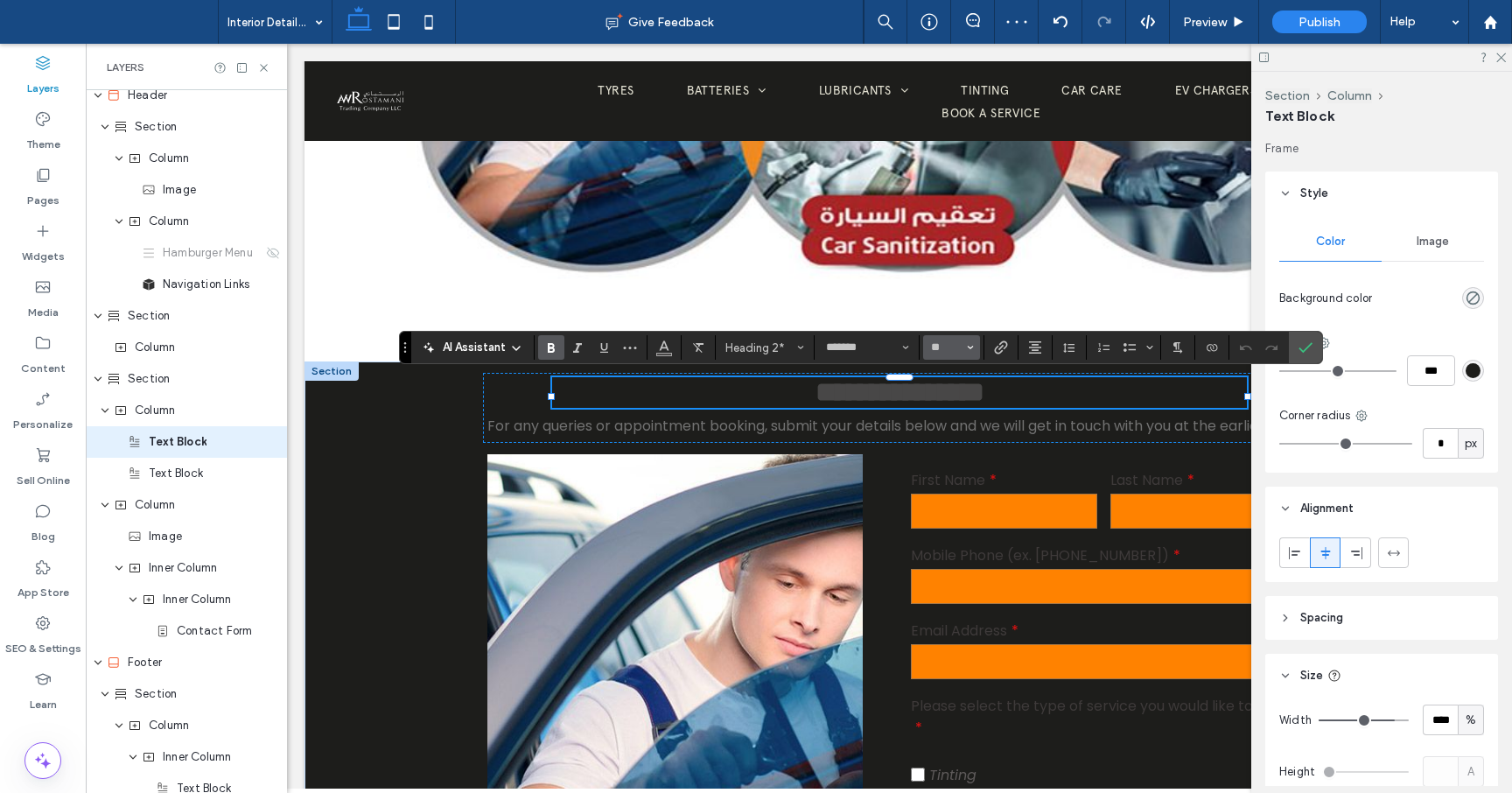
click at [970, 353] on span "Size" at bounding box center [970, 347] width 7 height 23
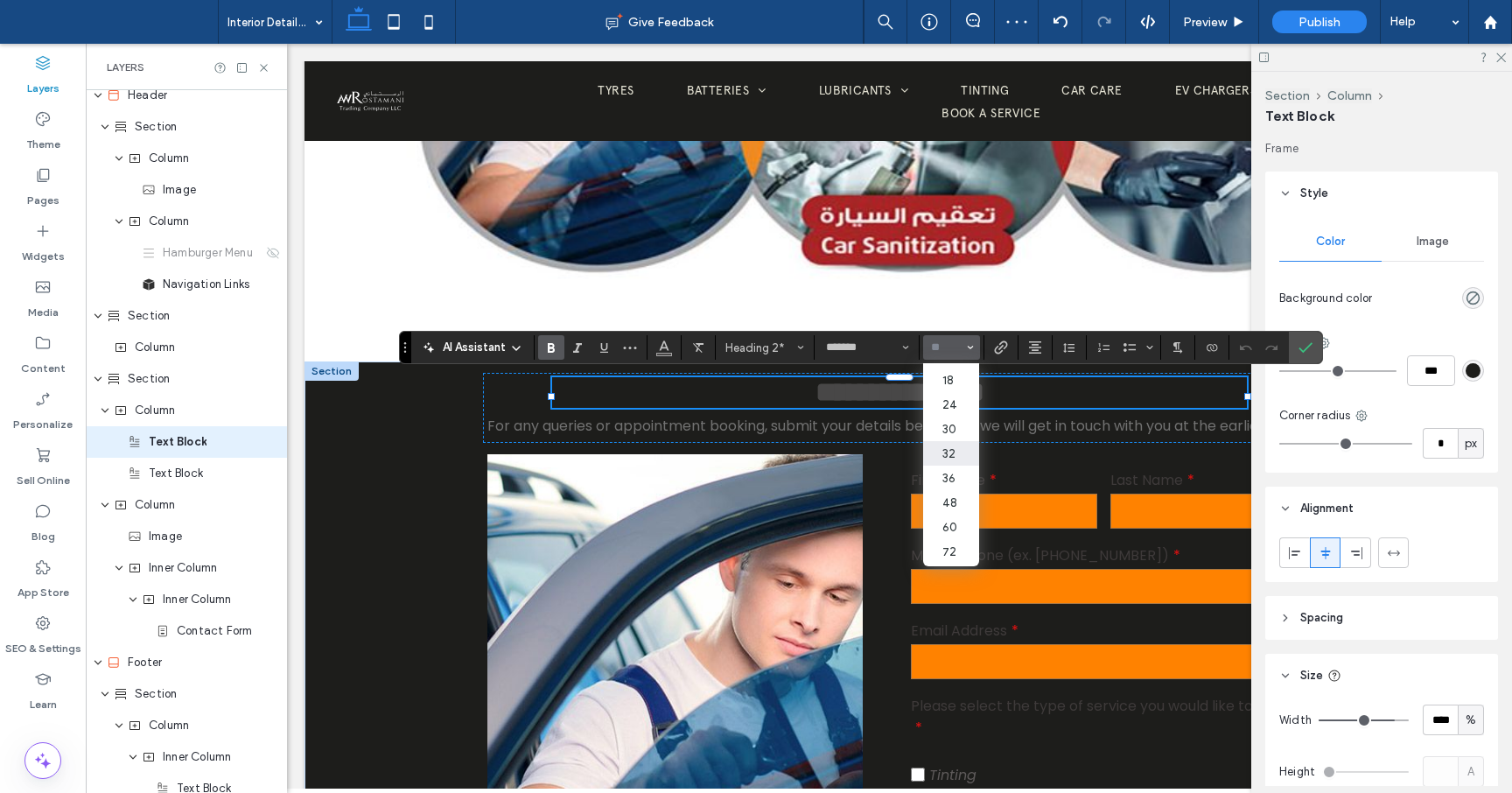
scroll to position [203, 0]
click at [952, 448] on label "36" at bounding box center [951, 456] width 56 height 25
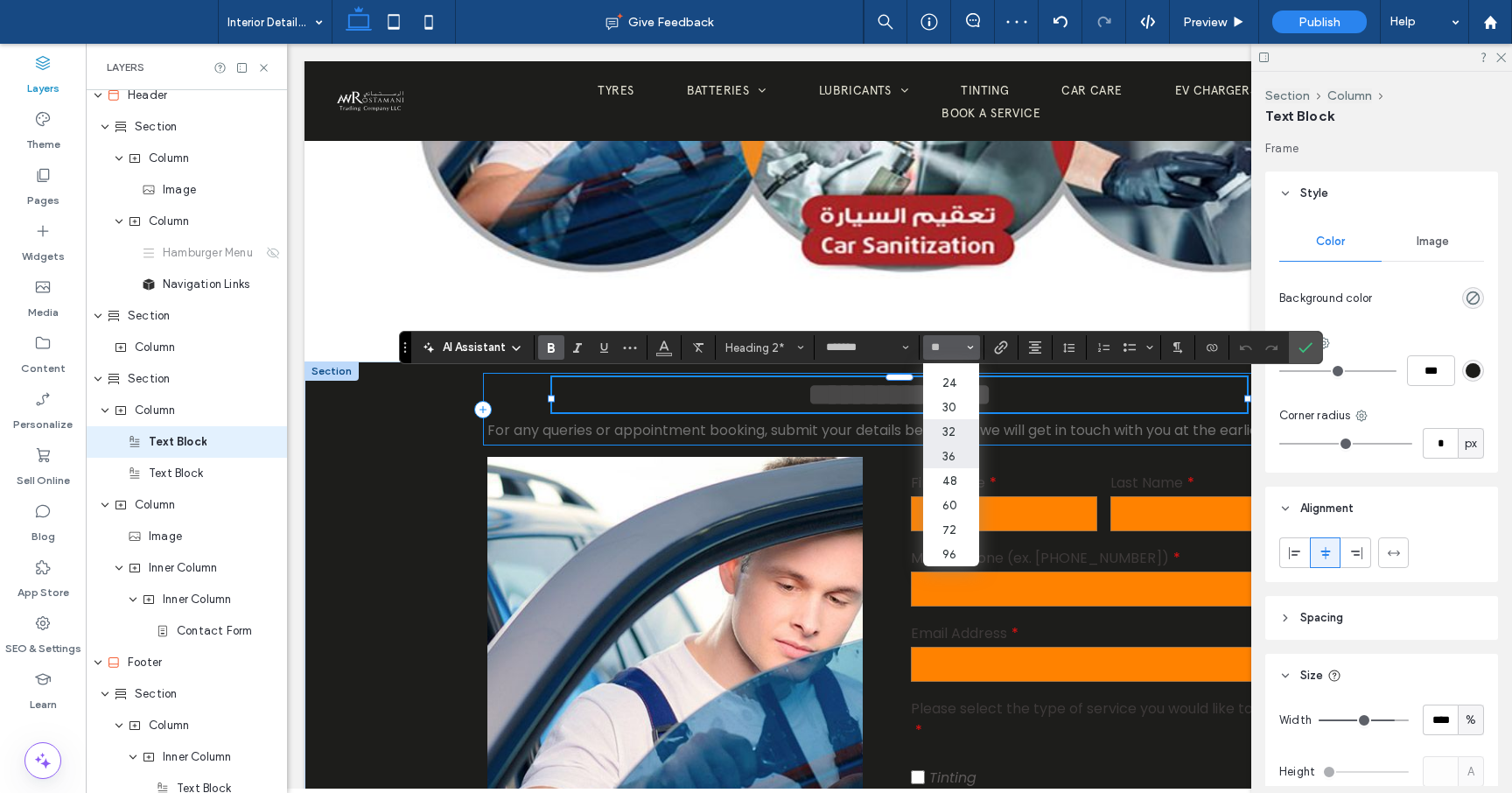
type input "**"
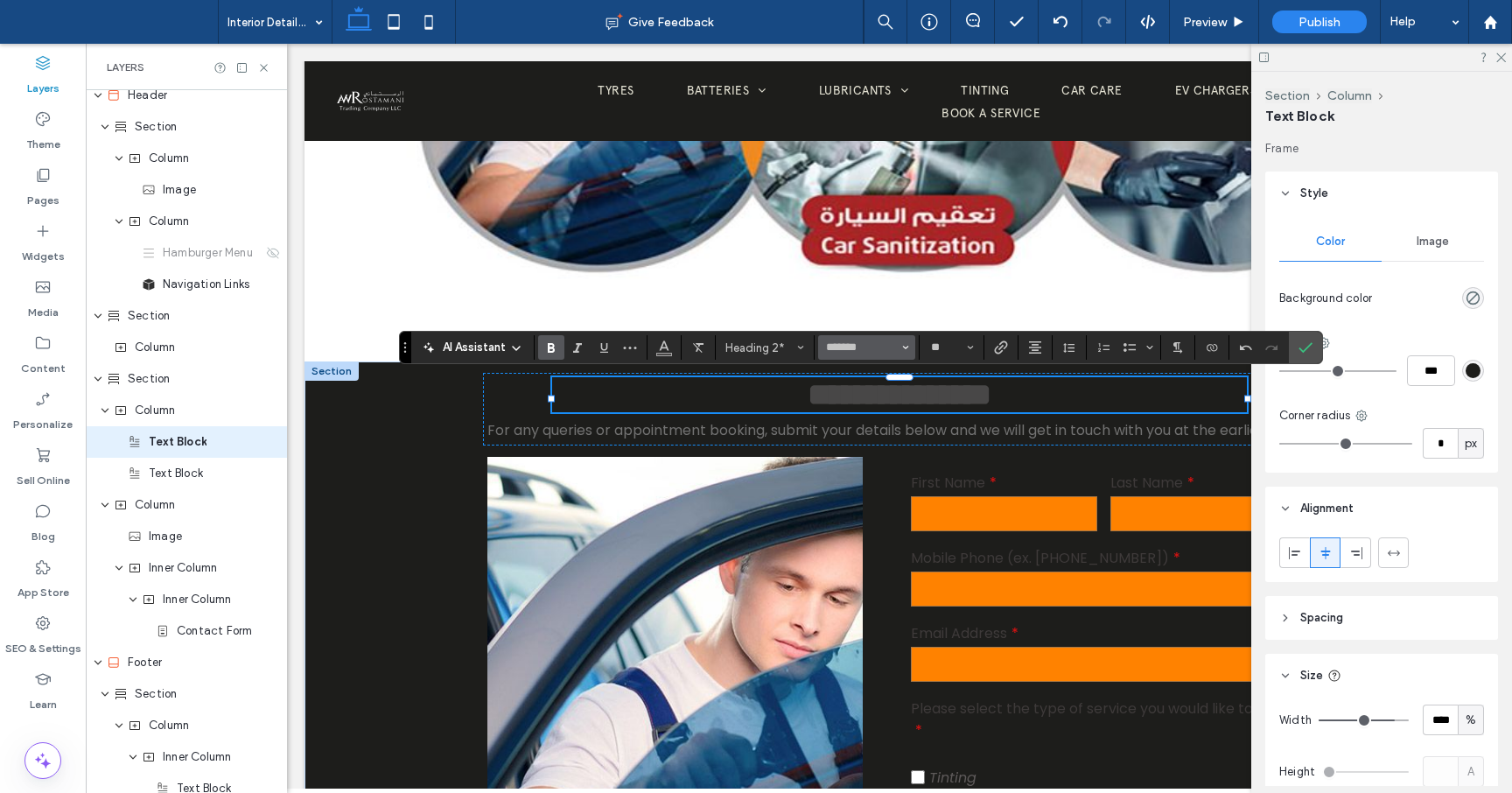
click at [892, 349] on input "*******" at bounding box center [861, 347] width 75 height 14
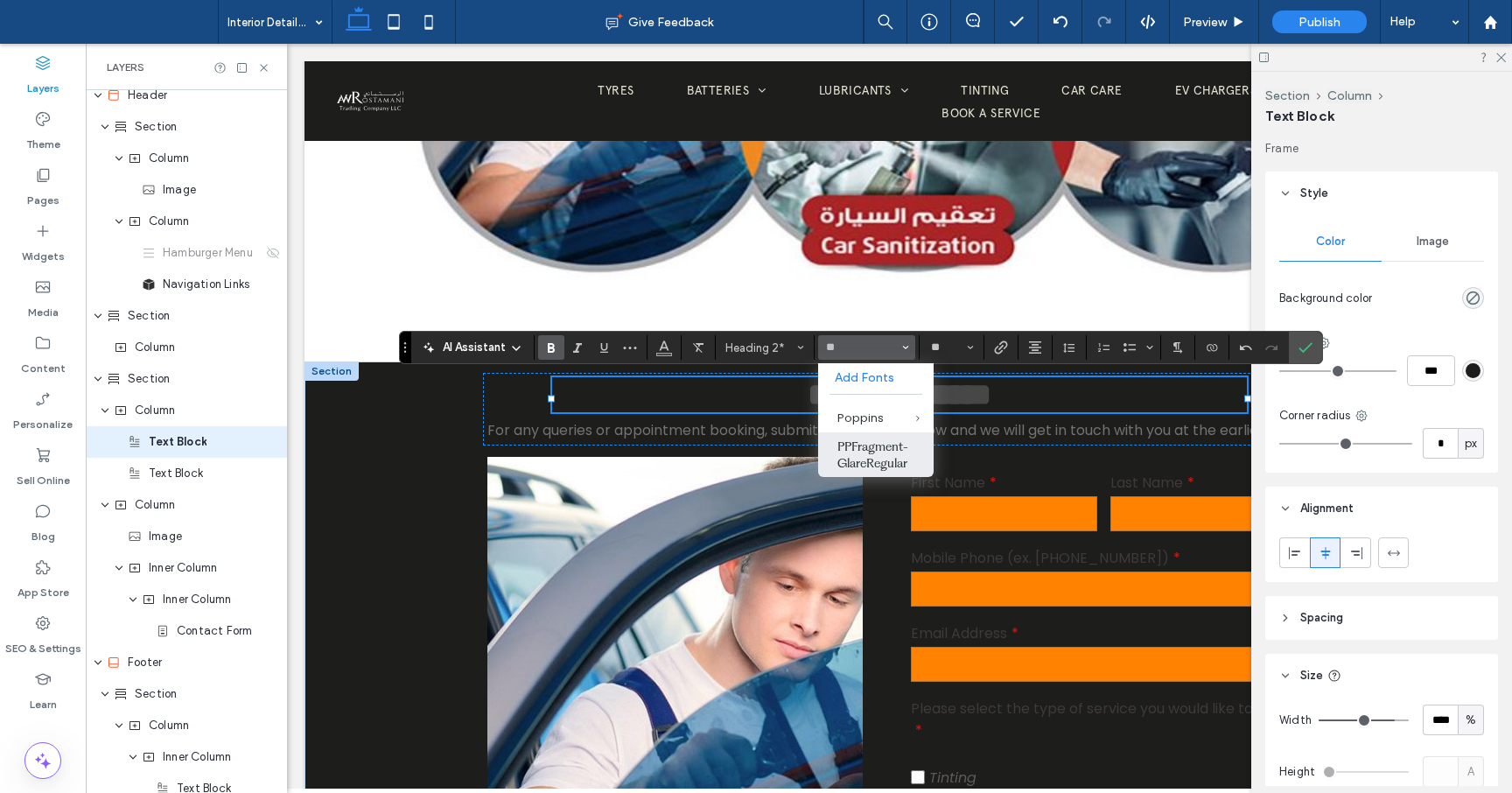
click at [883, 466] on label "PPFragment-GlareRegular" at bounding box center [875, 455] width 115 height 44
type input "**********"
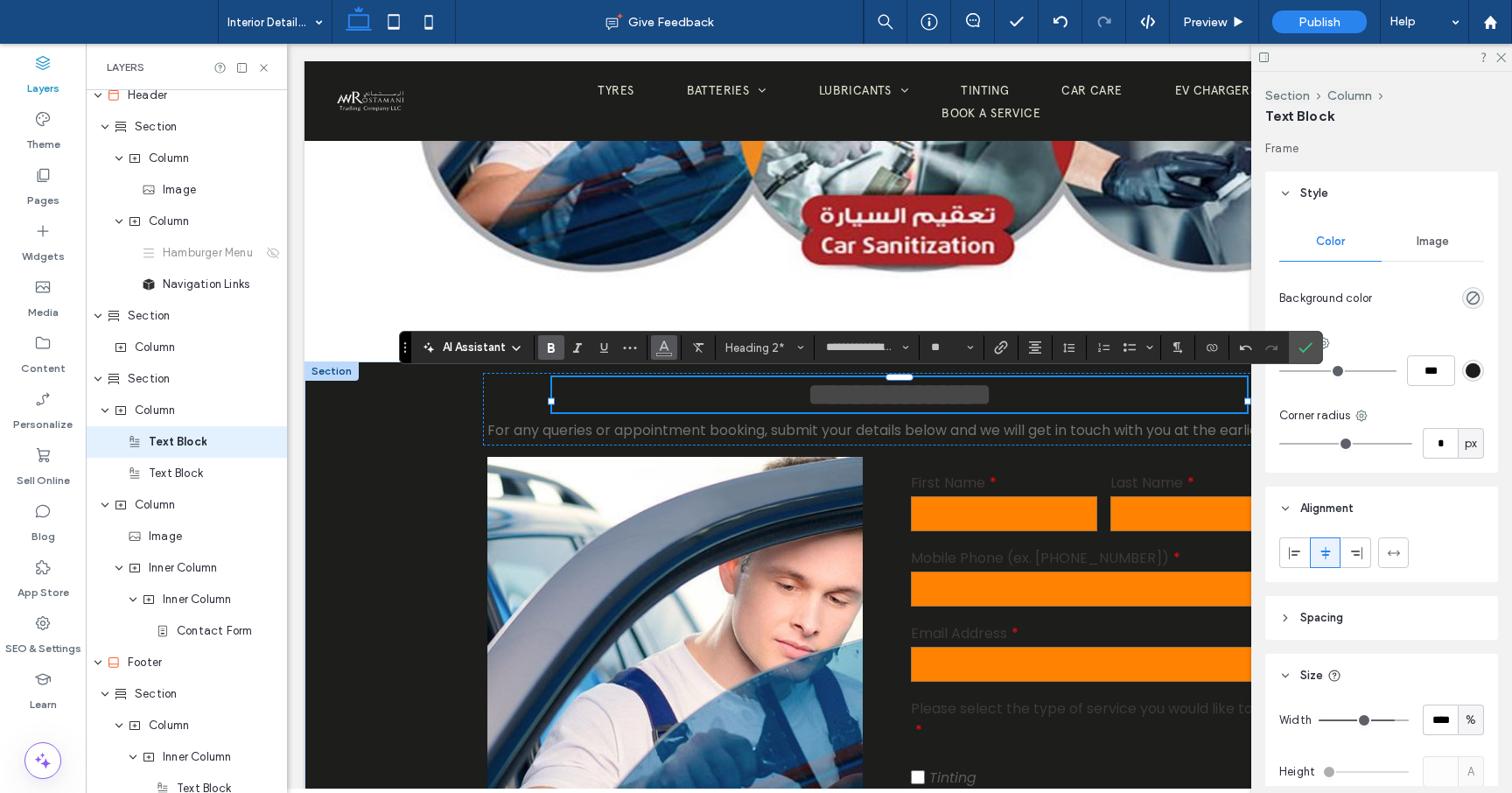
click at [672, 351] on button "Color" at bounding box center [664, 347] width 27 height 25
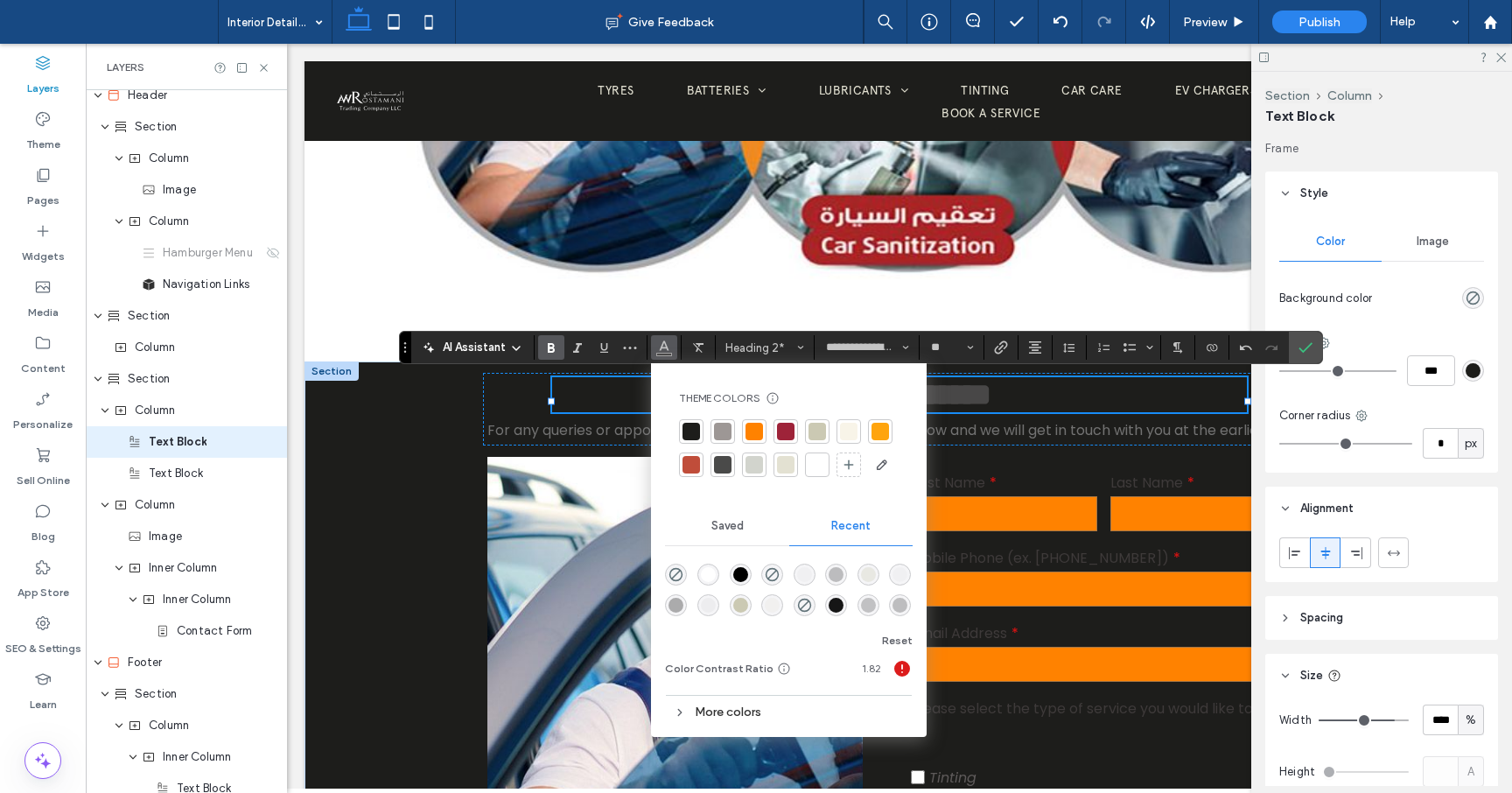
click at [816, 474] on div at bounding box center [818, 465] width 25 height 25
click at [990, 440] on span "For any queries or appointment booking, submit your details below and we will g…" at bounding box center [881, 430] width 787 height 20
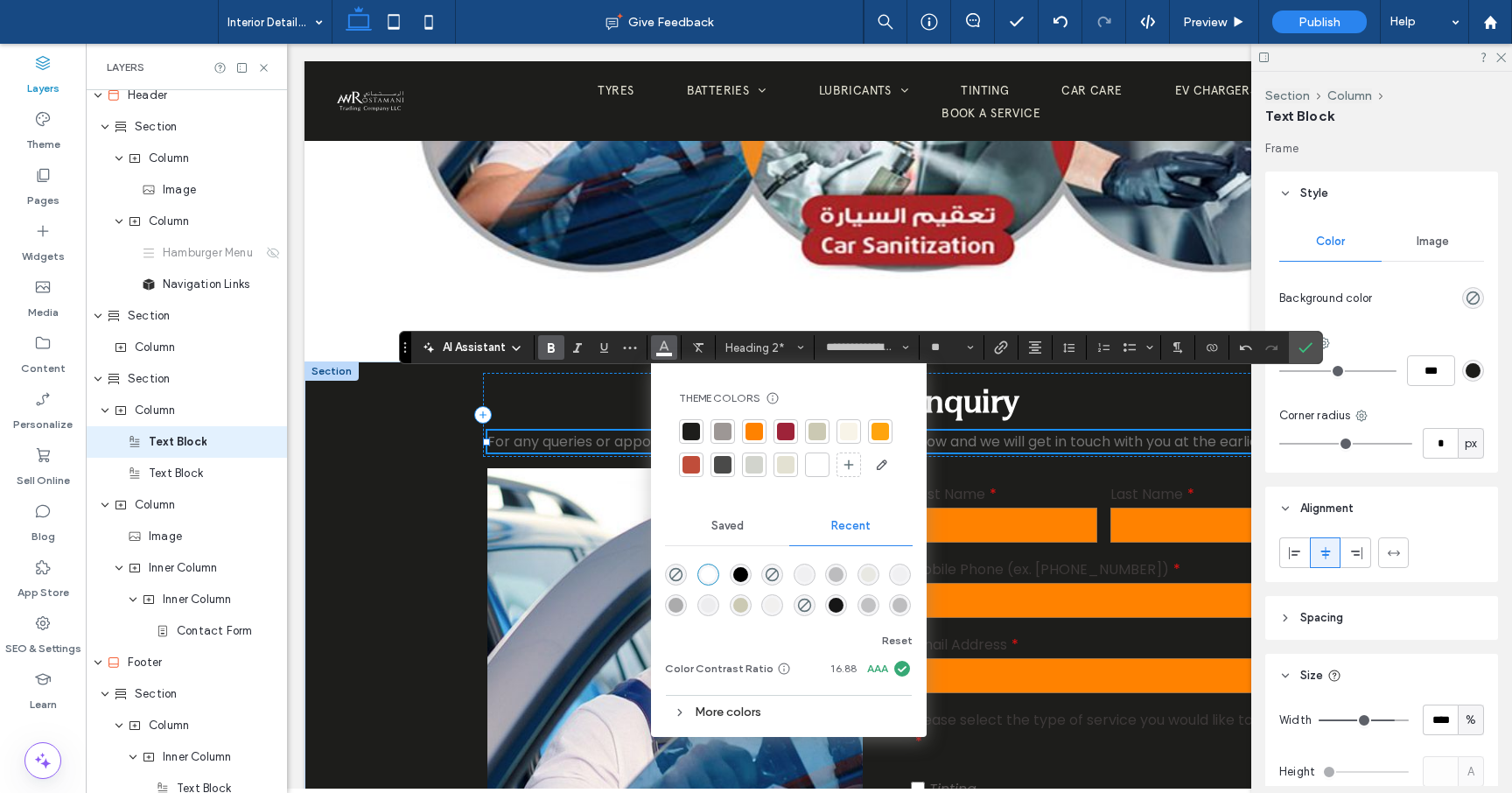
click at [990, 448] on div "For any queries or appointment booking, submit your details below and we will g…" at bounding box center [899, 441] width 824 height 22
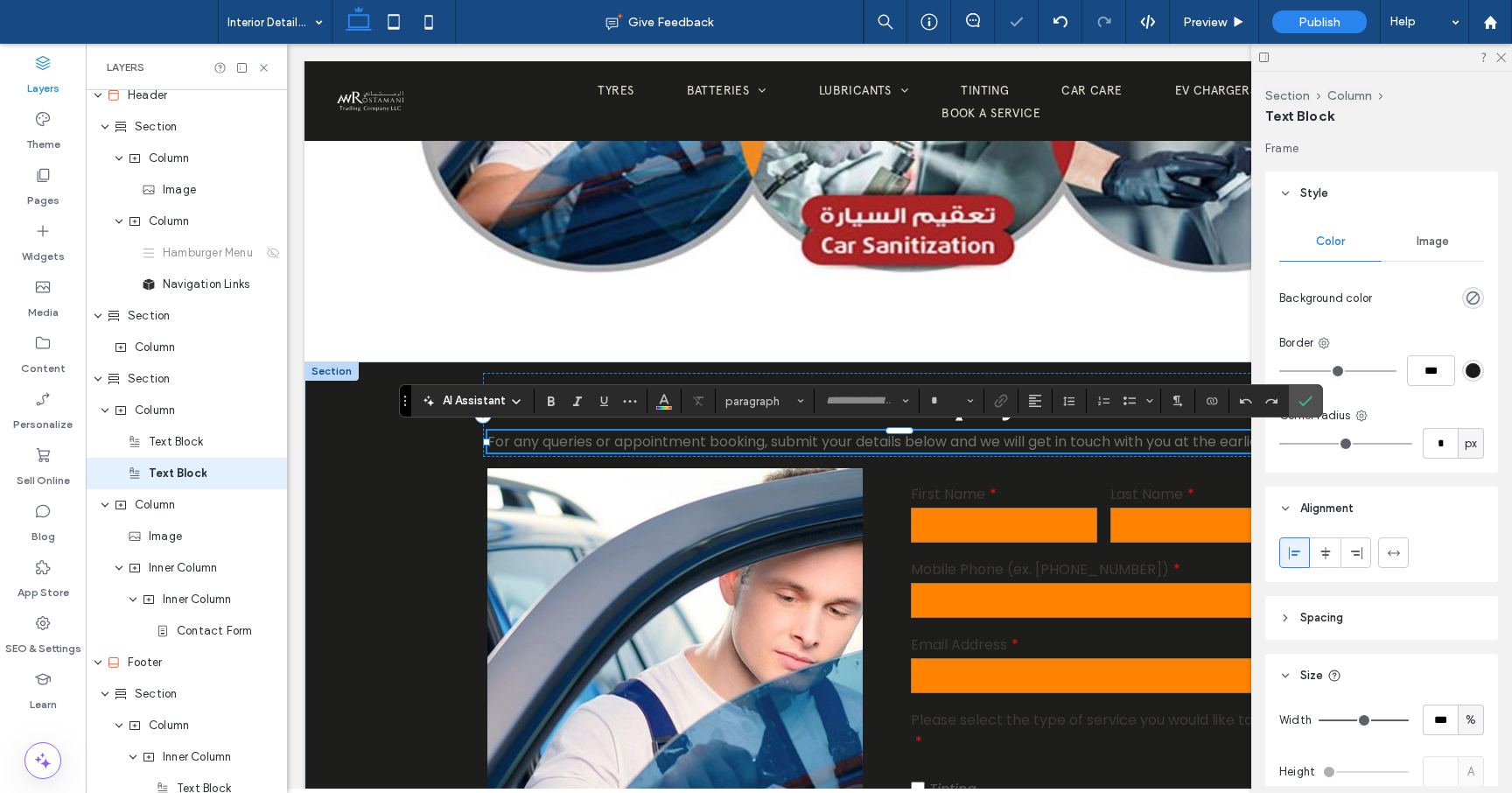
scroll to position [42, 0]
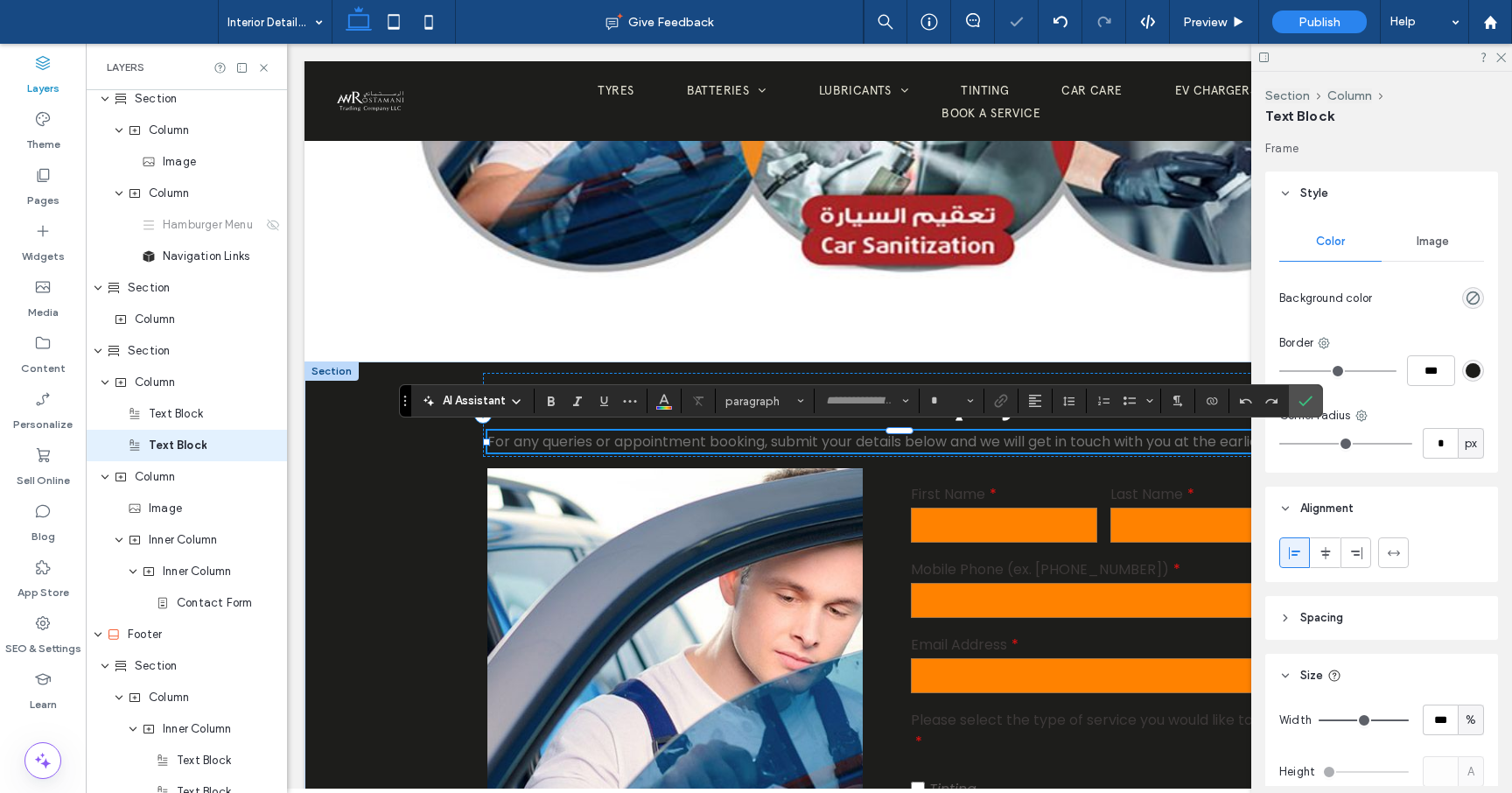
type input "*******"
type input "**"
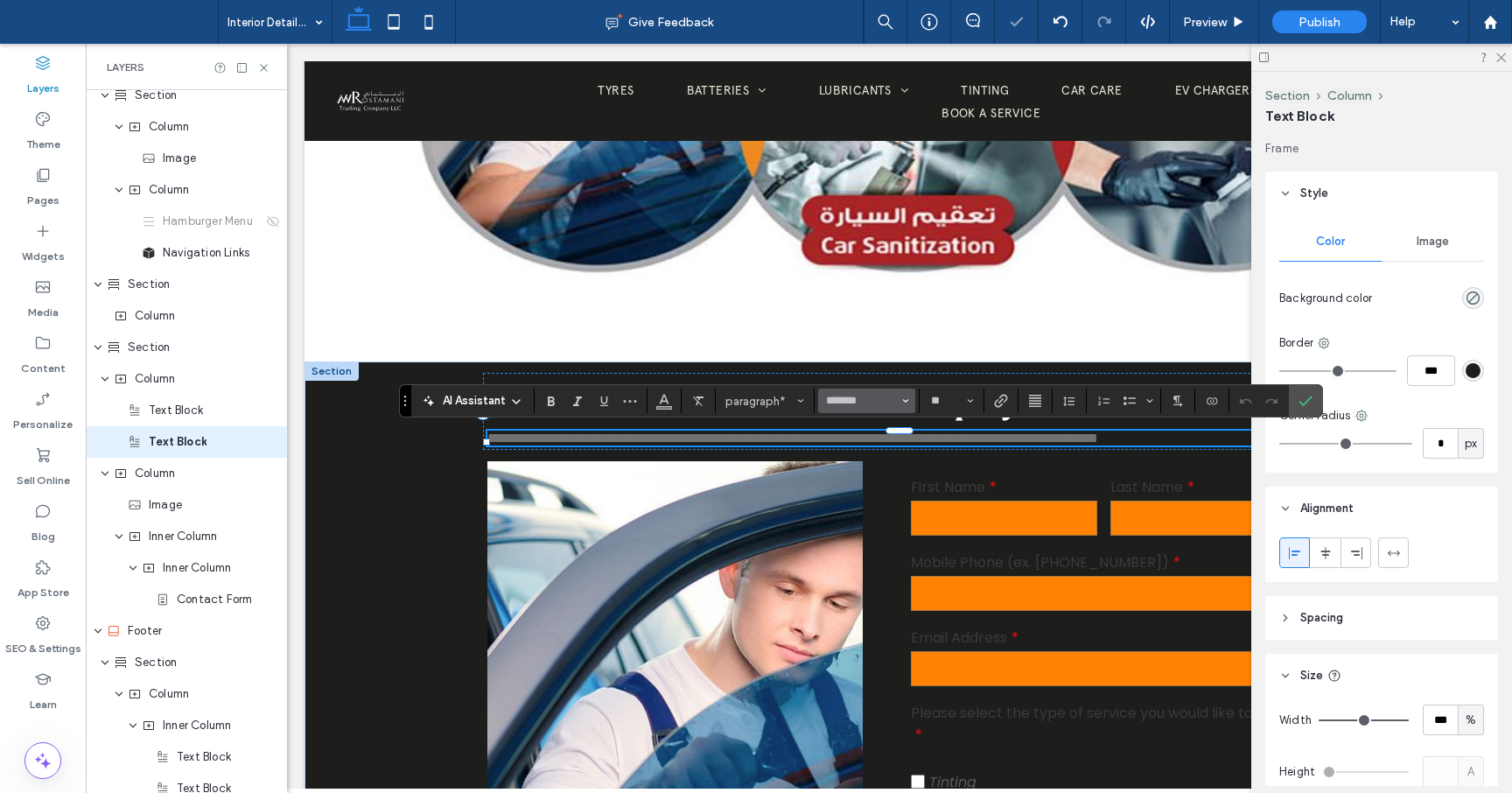
click at [899, 401] on button "*******" at bounding box center [866, 401] width 96 height 25
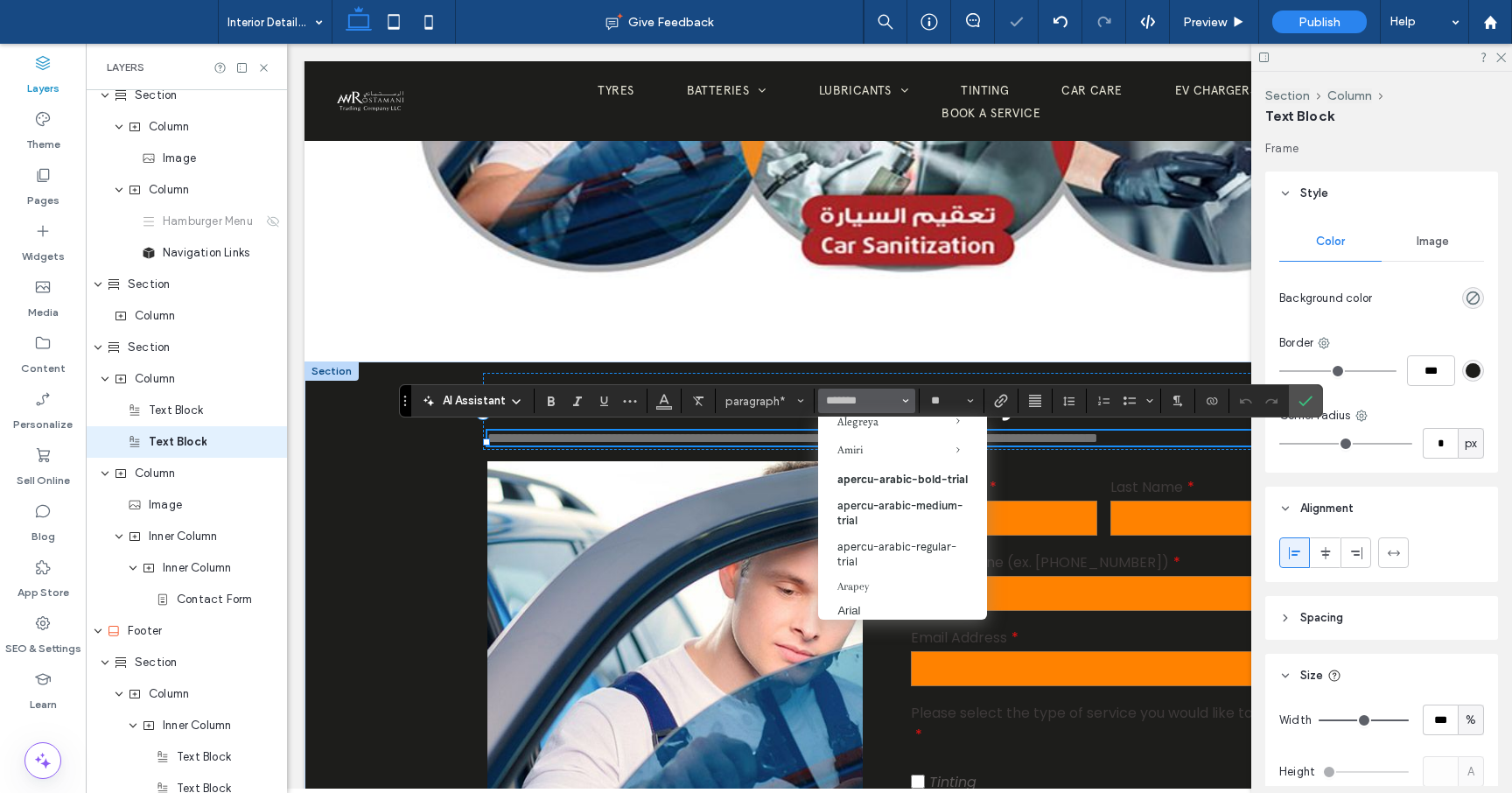
scroll to position [183, 0]
click at [895, 544] on label "apercu-arabic-regular-trial" at bounding box center [902, 543] width 169 height 41
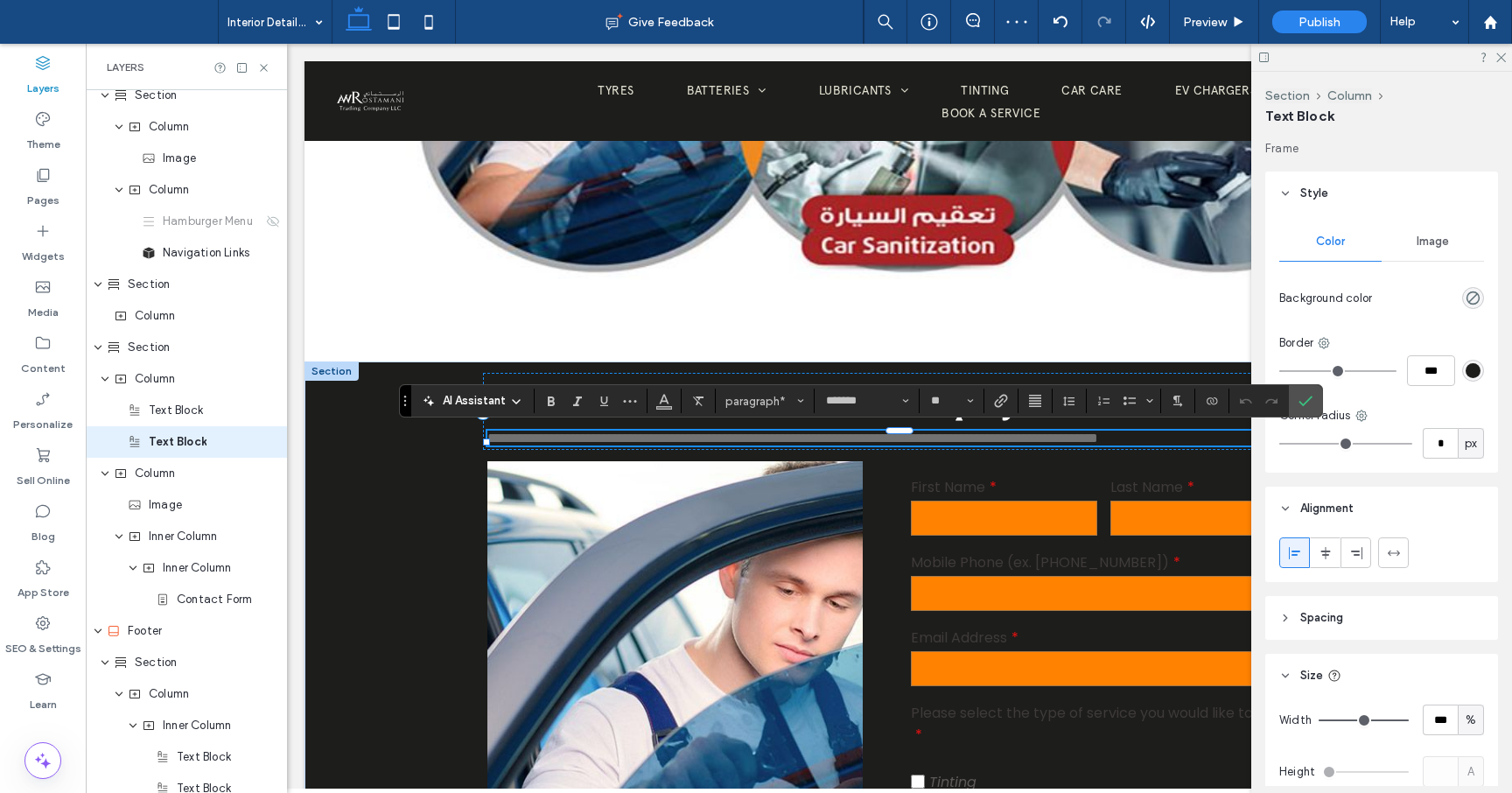
type input "**********"
click at [665, 393] on icon "Color" at bounding box center [664, 400] width 14 height 14
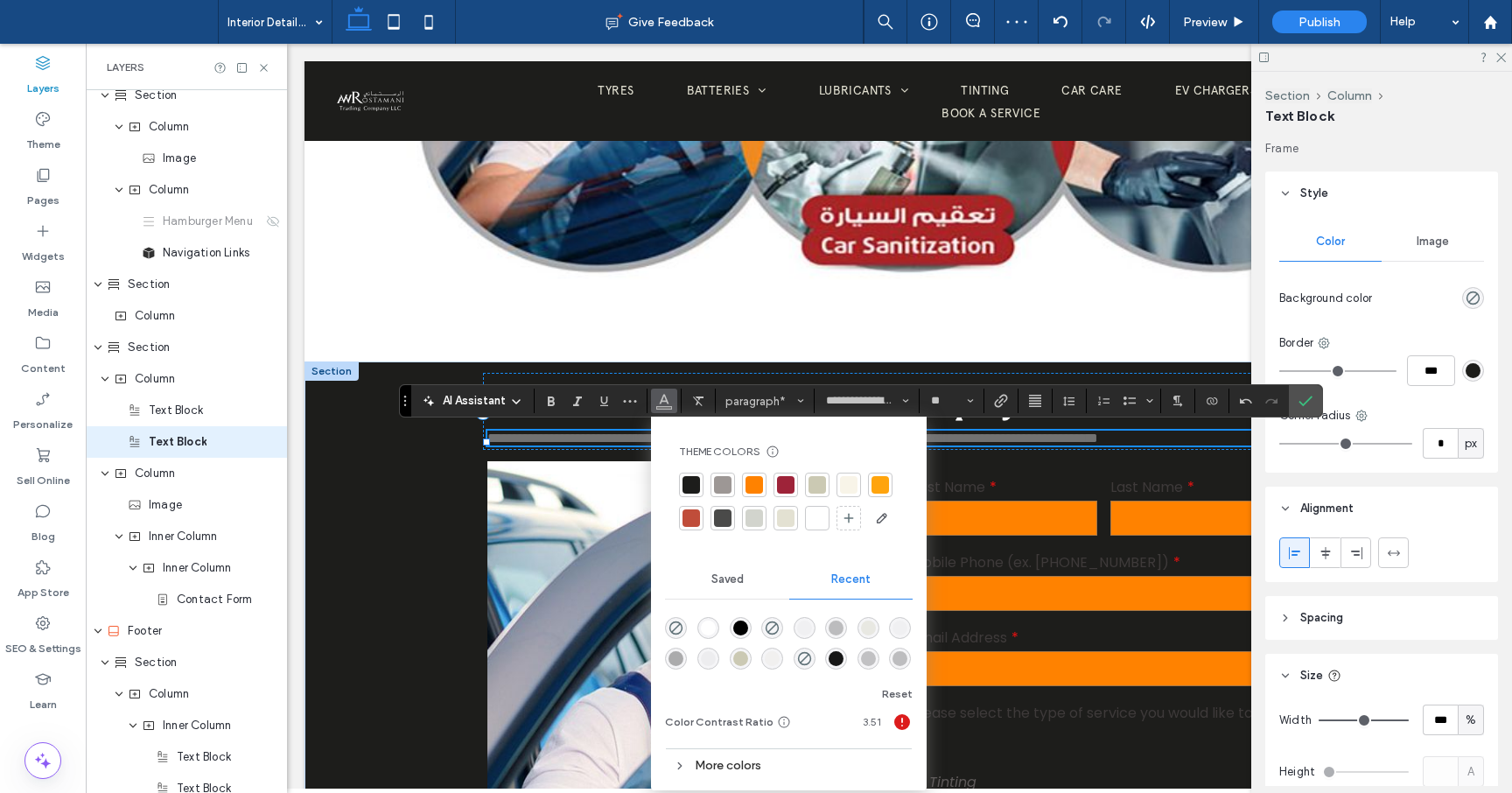
click at [851, 480] on div at bounding box center [849, 485] width 18 height 18
click at [1026, 520] on input "text" at bounding box center [1004, 518] width 186 height 35
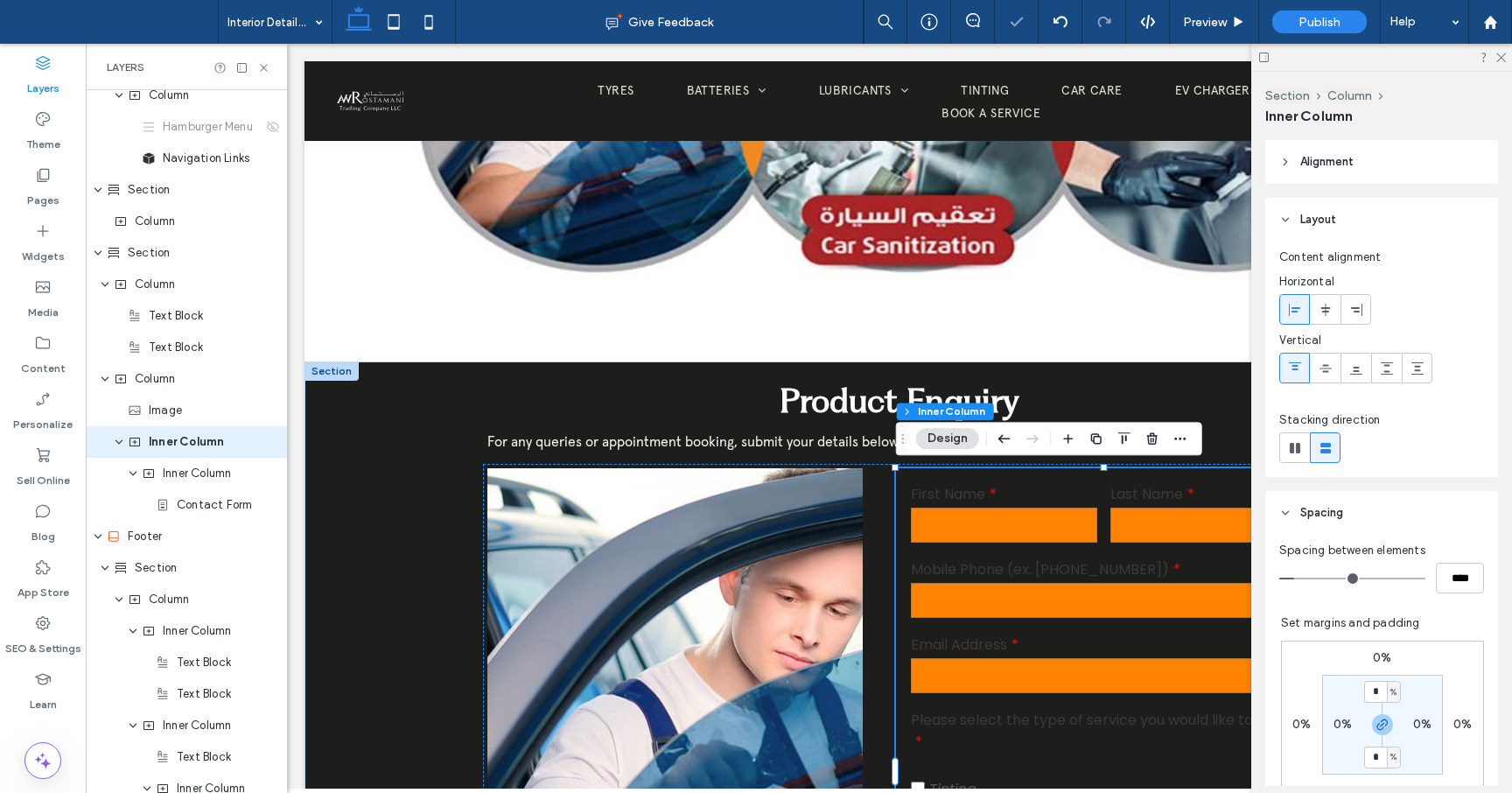
click at [1035, 488] on label "First Name" at bounding box center [1004, 494] width 186 height 22
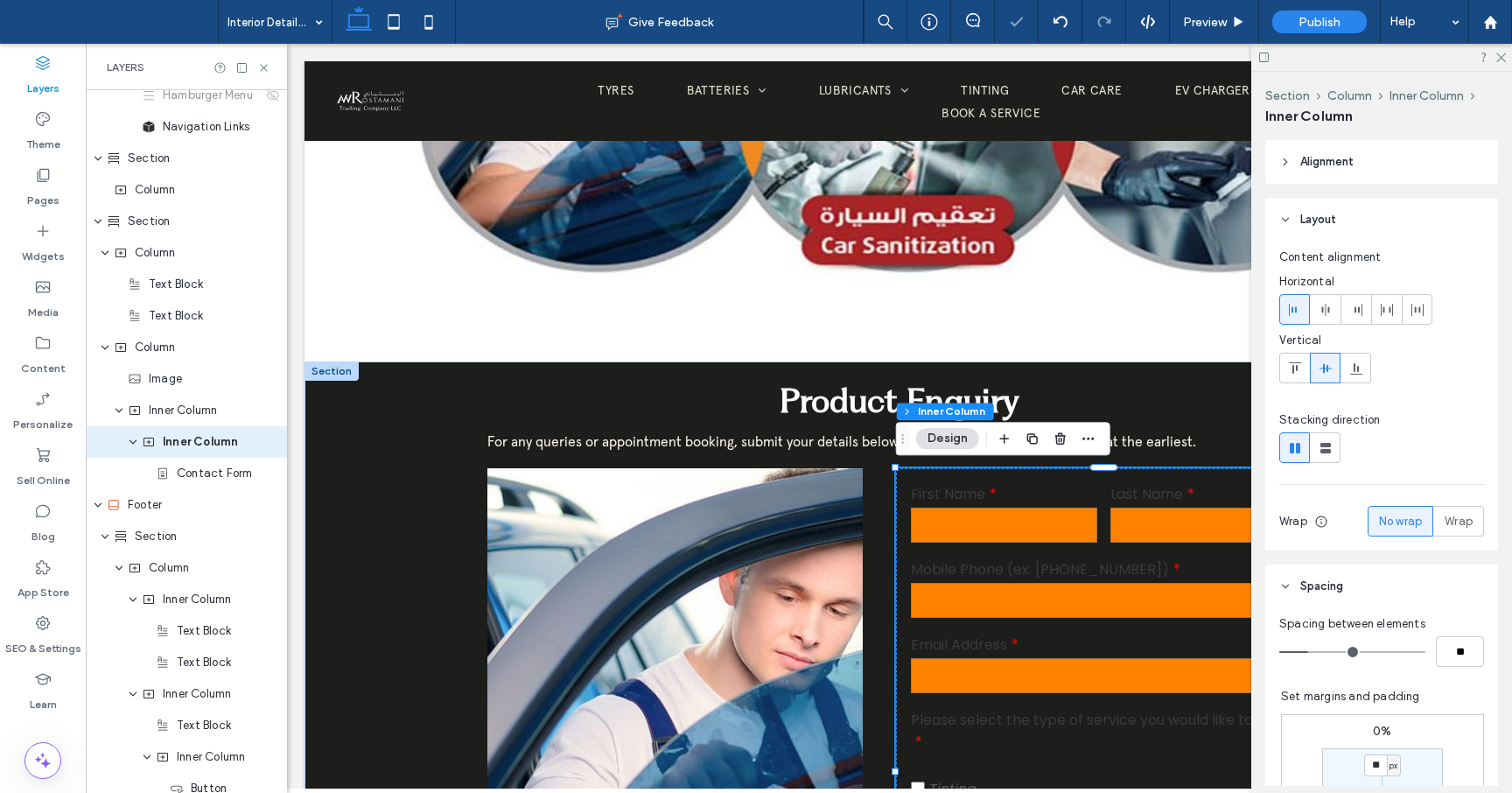
click at [1047, 484] on label "First Name" at bounding box center [1004, 494] width 186 height 22
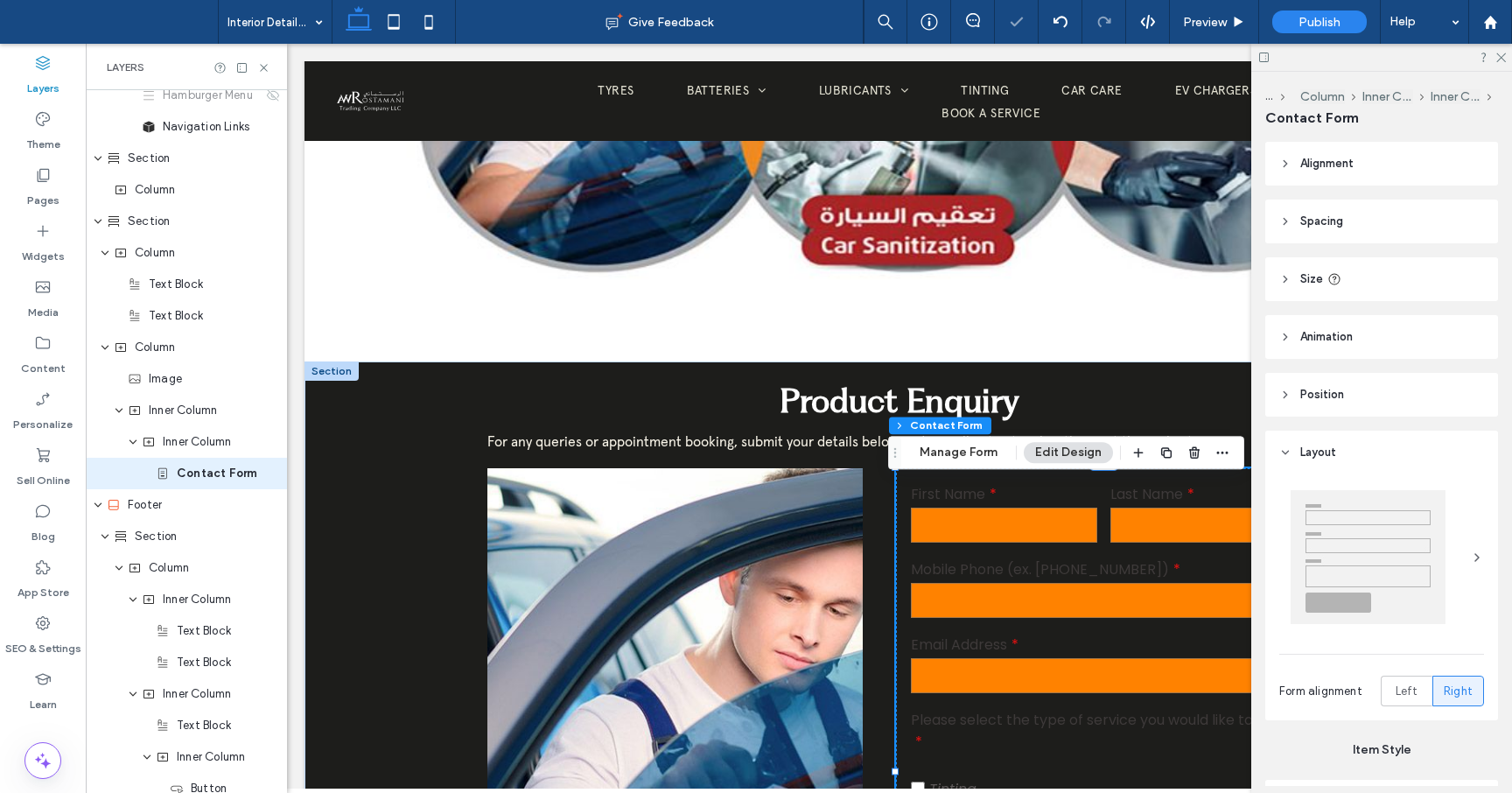
type input "*"
type input "***"
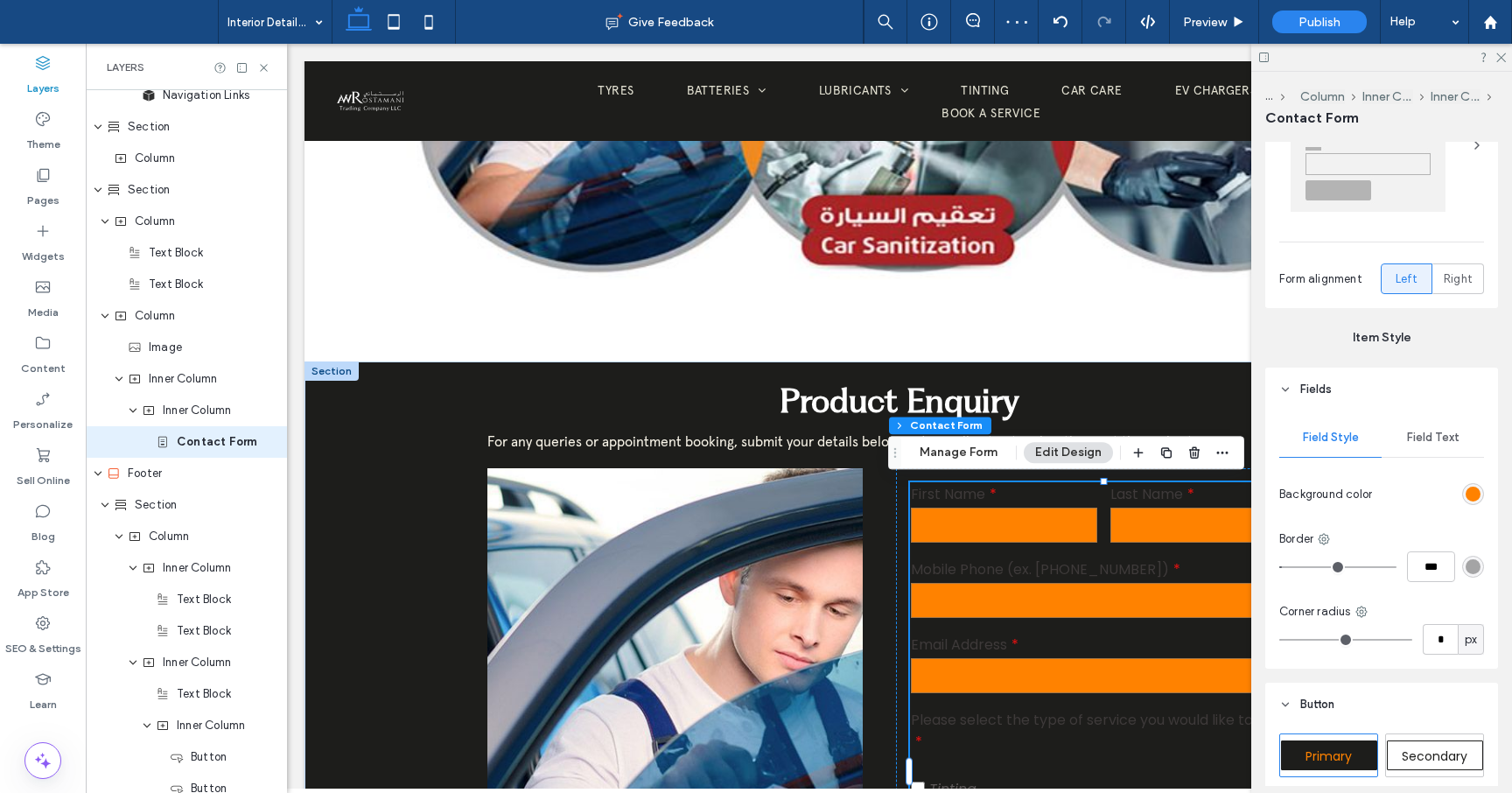
scroll to position [492, 0]
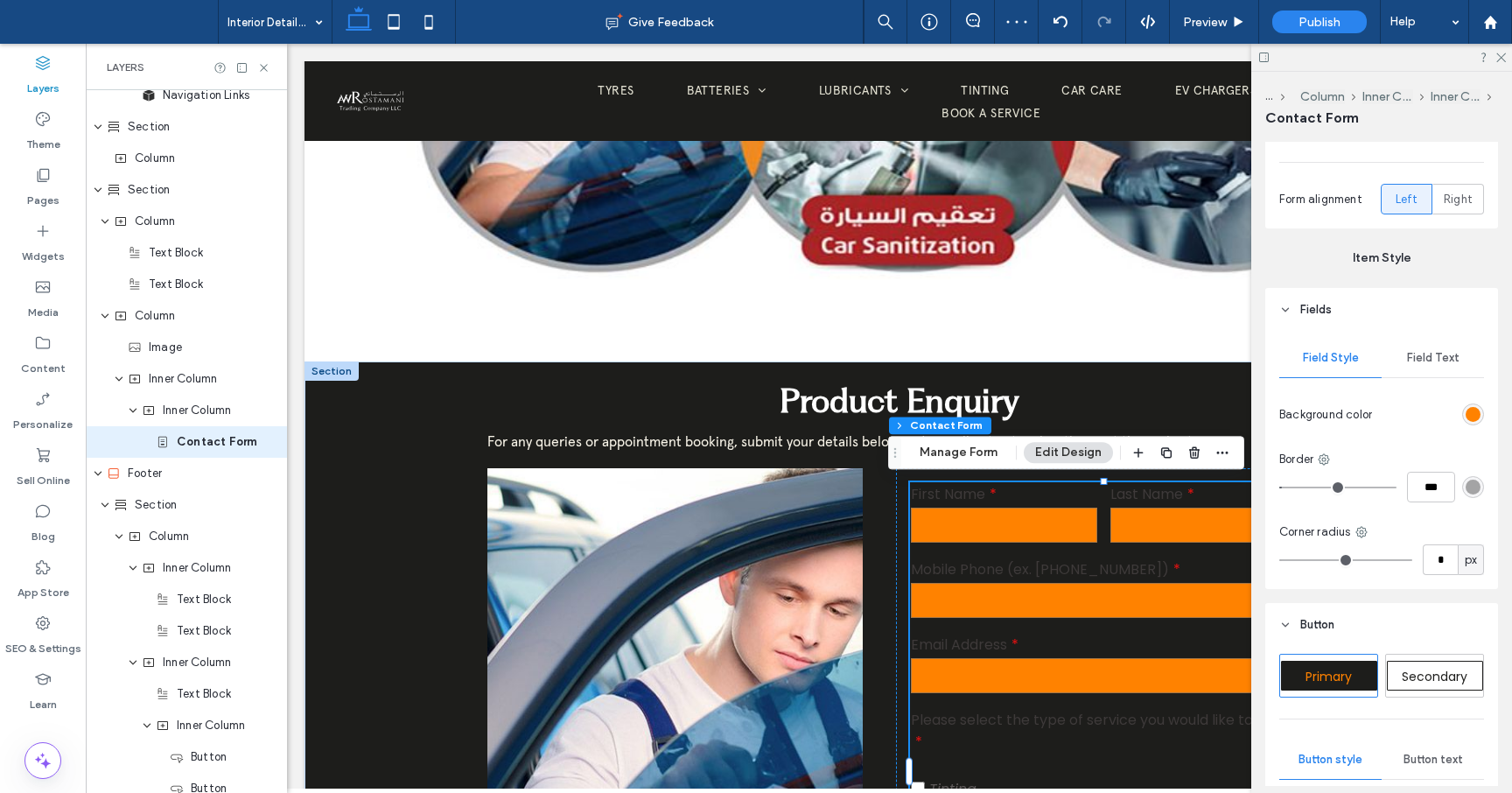
click at [1465, 420] on div "rgb(255, 130, 0)" at bounding box center [1473, 414] width 22 height 22
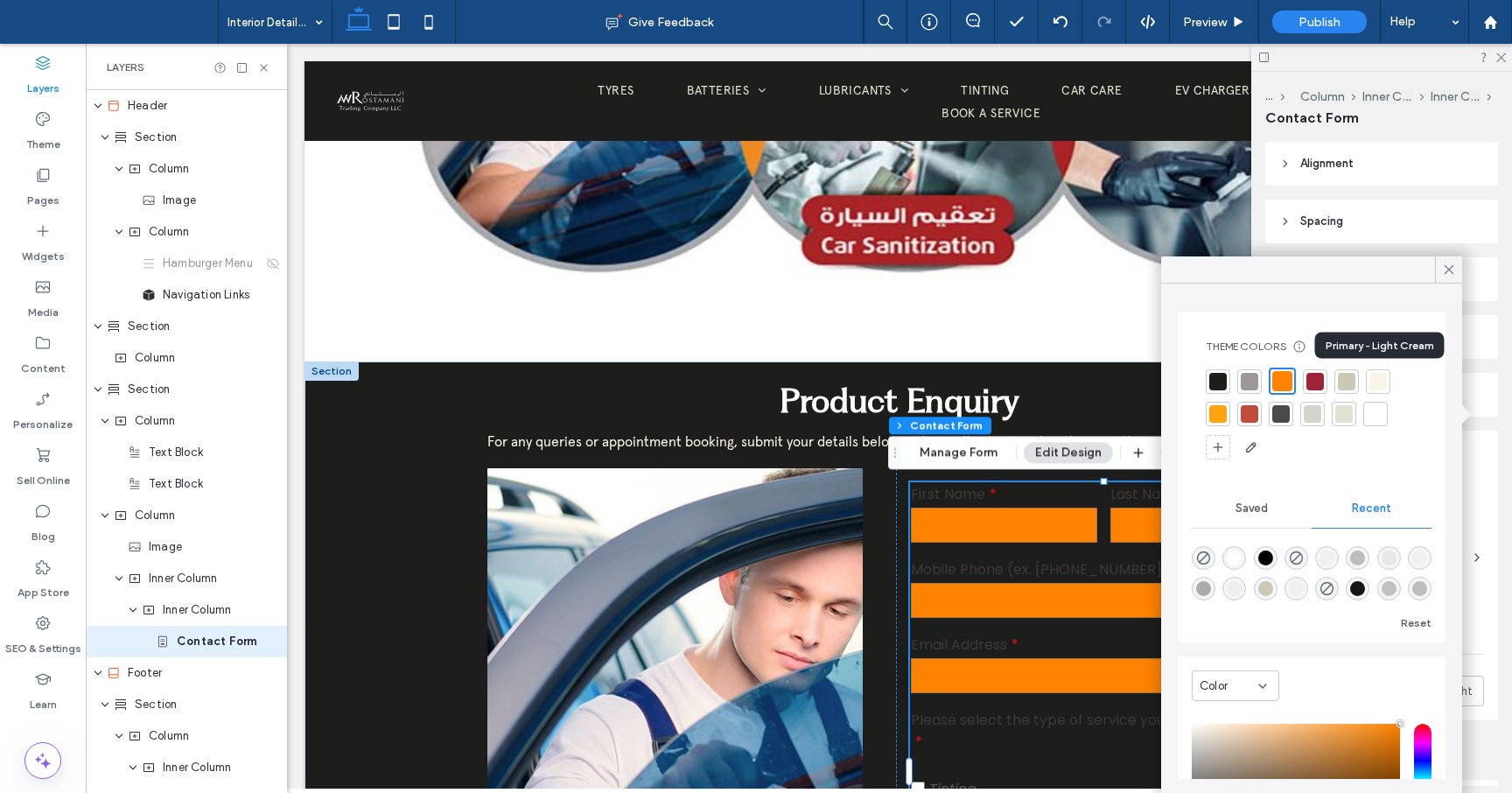
scroll to position [492, 0]
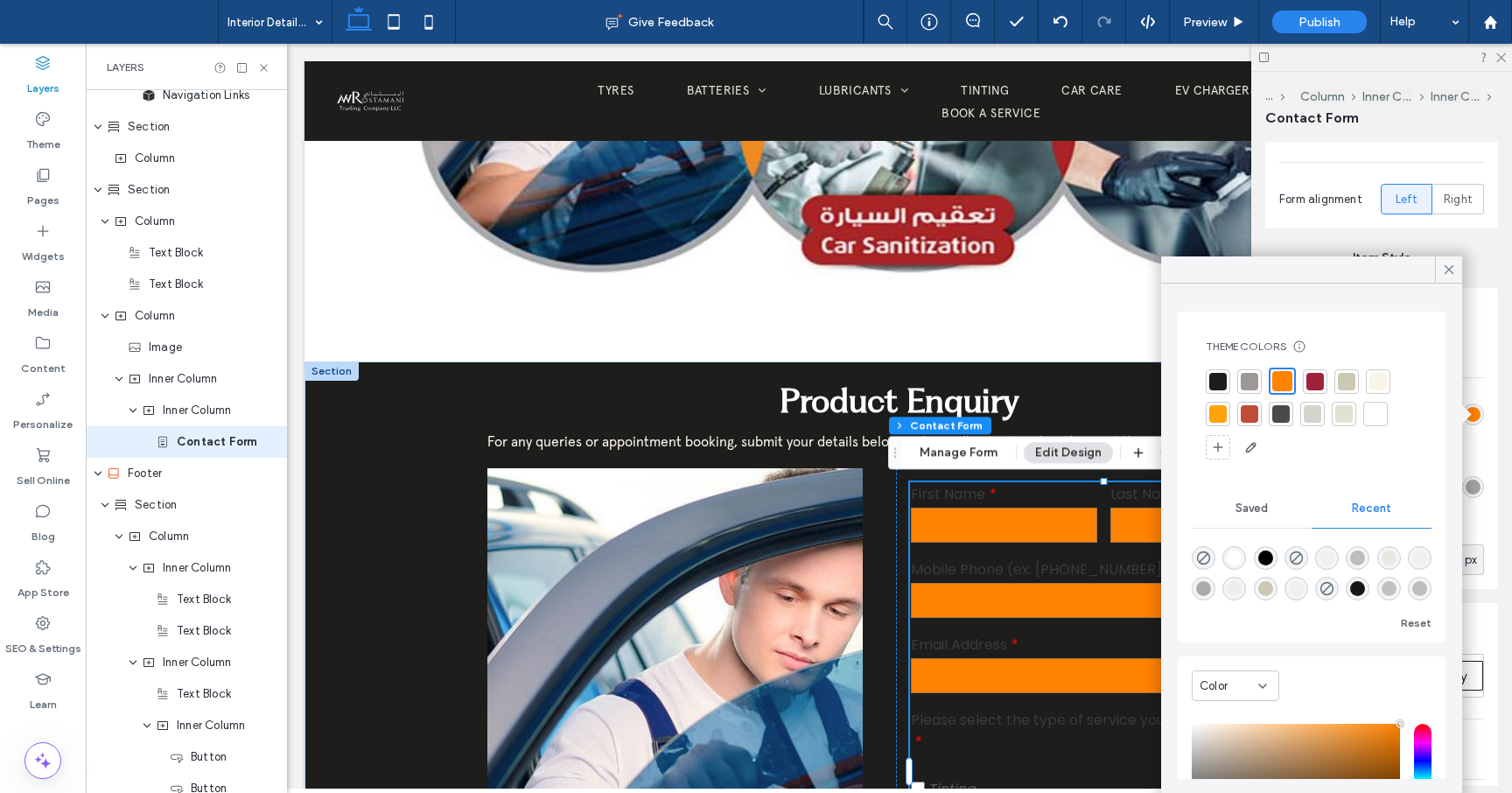
click at [1350, 384] on div at bounding box center [1347, 382] width 18 height 18
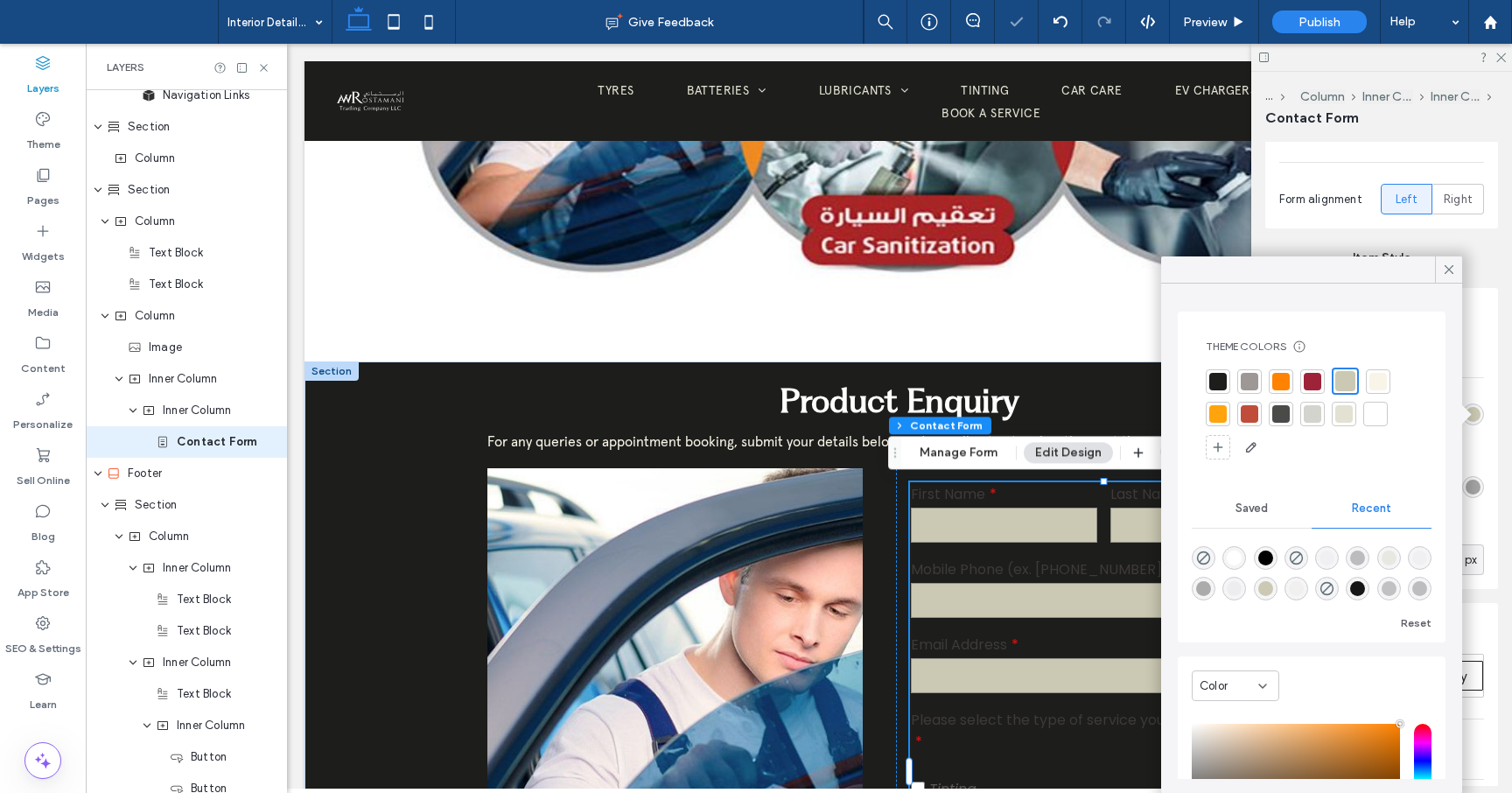
click at [1348, 417] on div at bounding box center [1344, 414] width 18 height 18
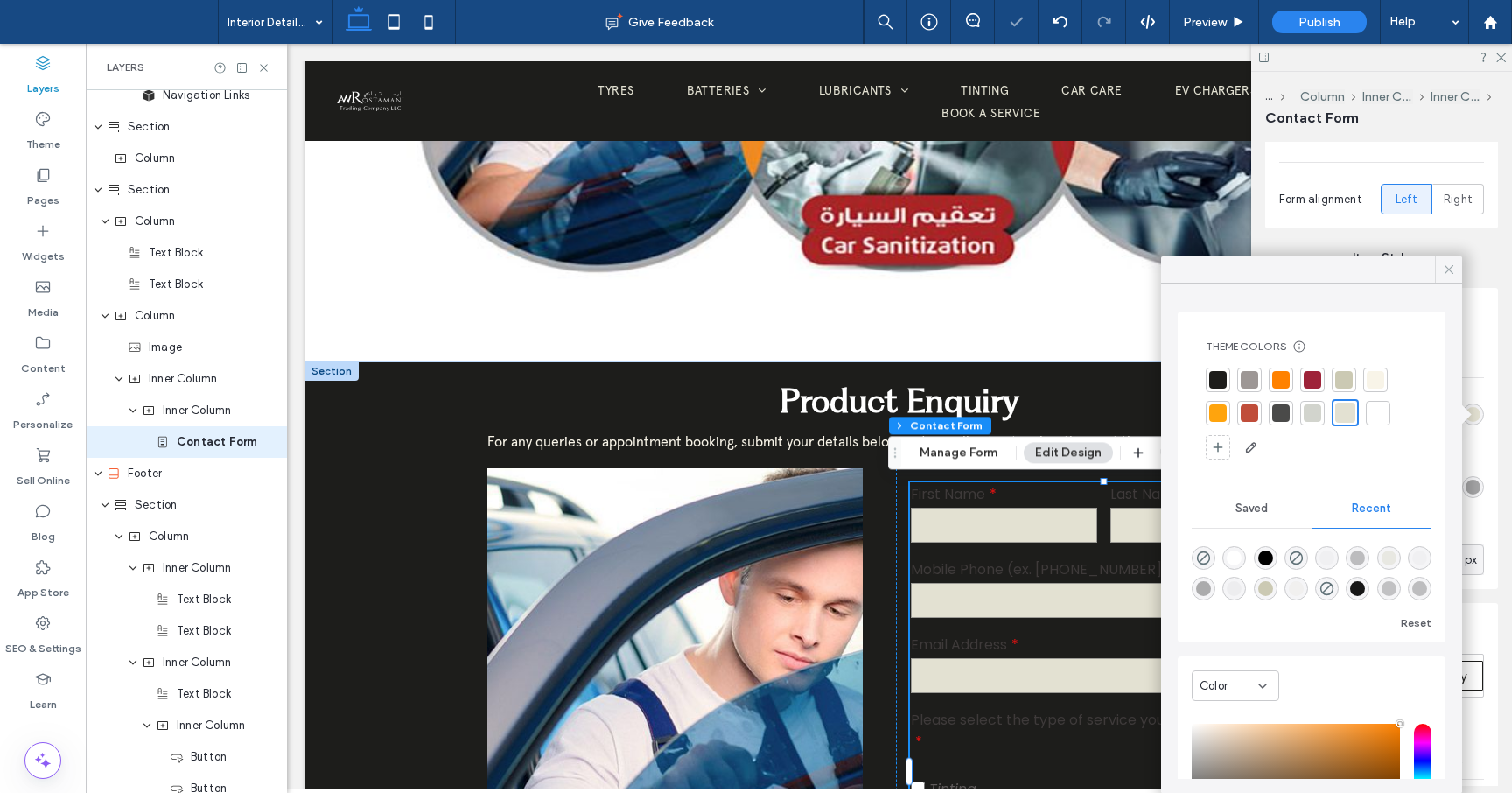
click at [1455, 266] on icon at bounding box center [1449, 270] width 16 height 16
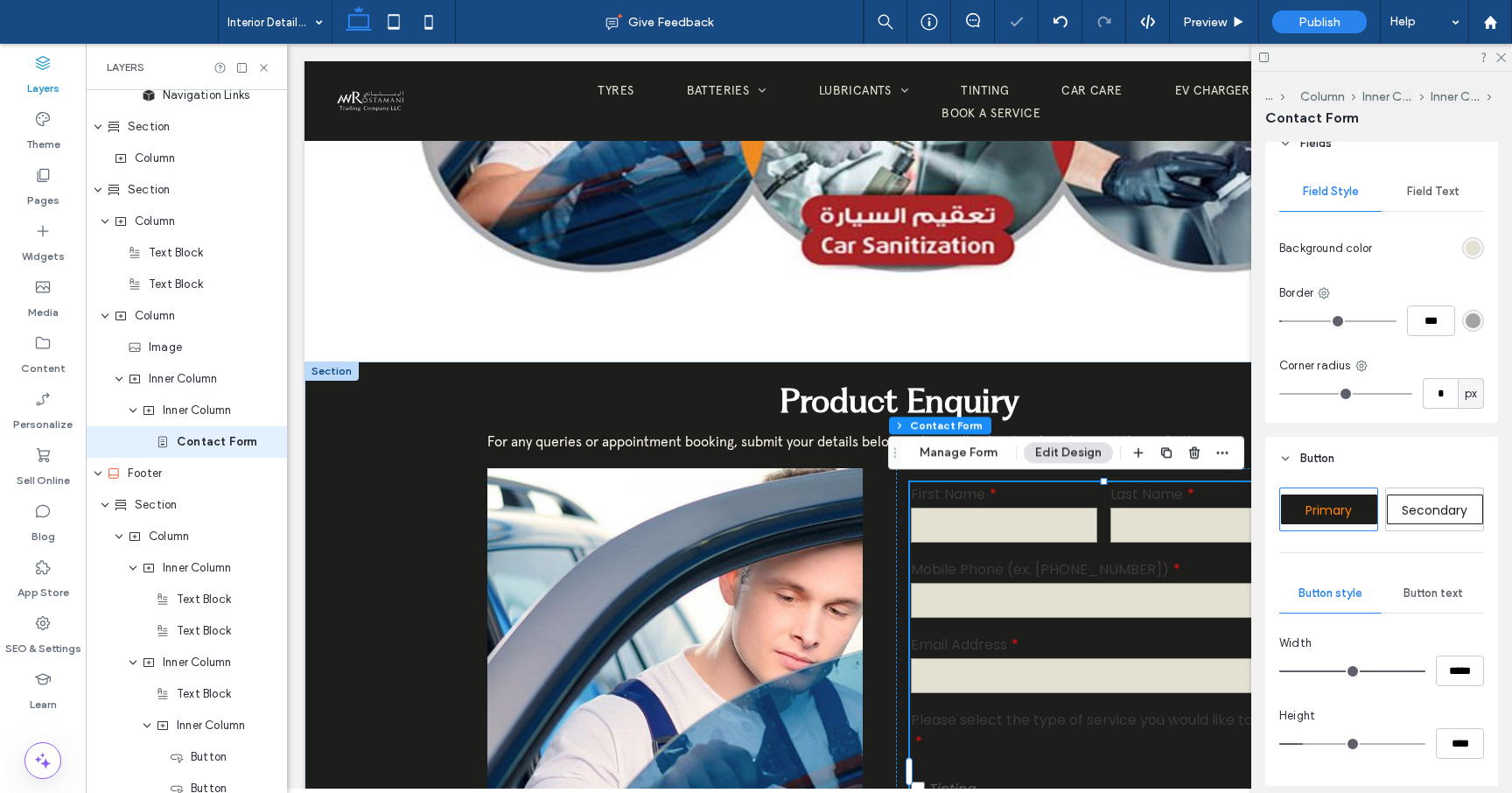
scroll to position [659, 0]
click at [1440, 198] on div "Field Text" at bounding box center [1432, 190] width 102 height 38
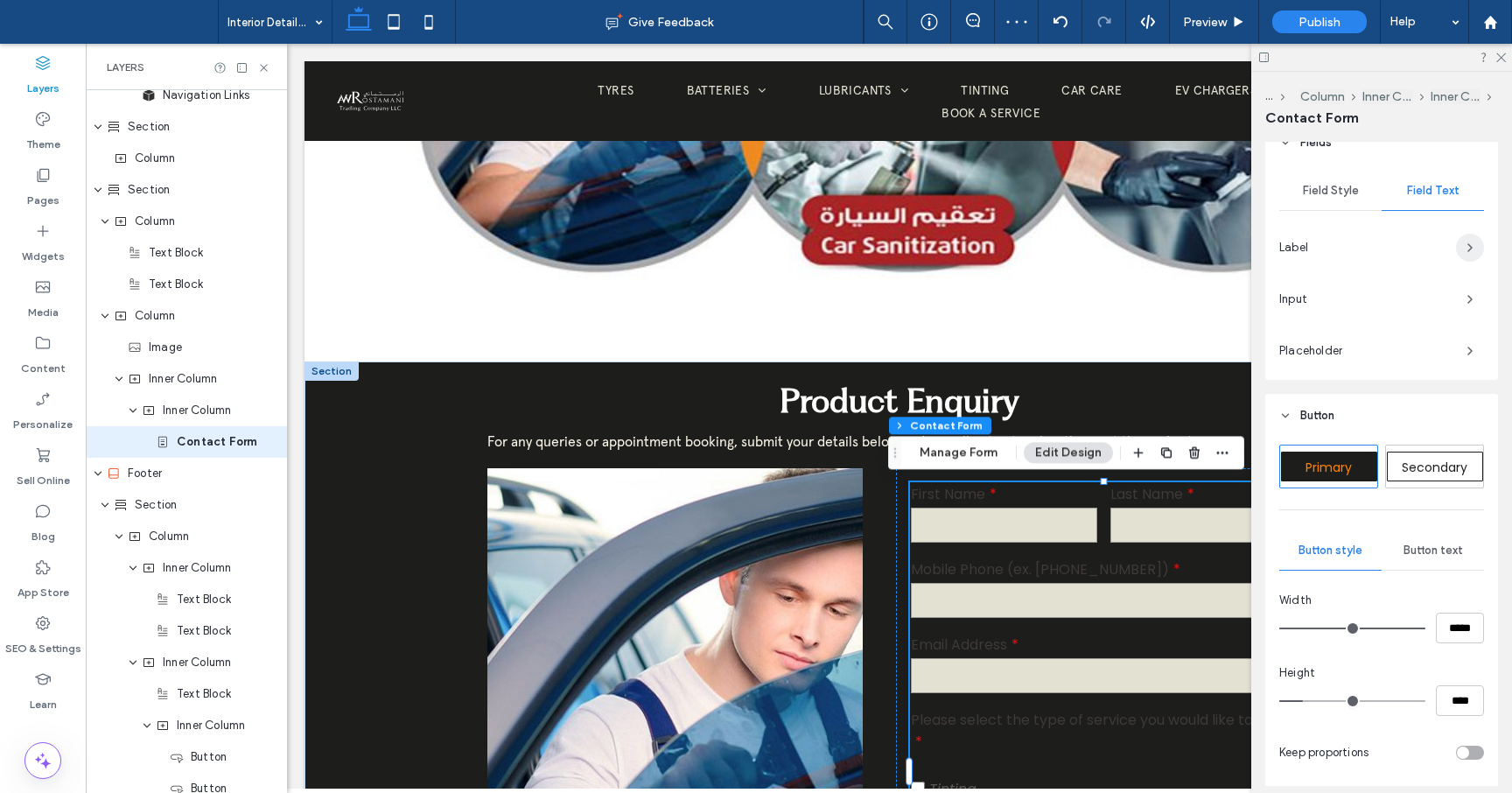
click at [1470, 248] on use "button" at bounding box center [1470, 248] width 4 height 7
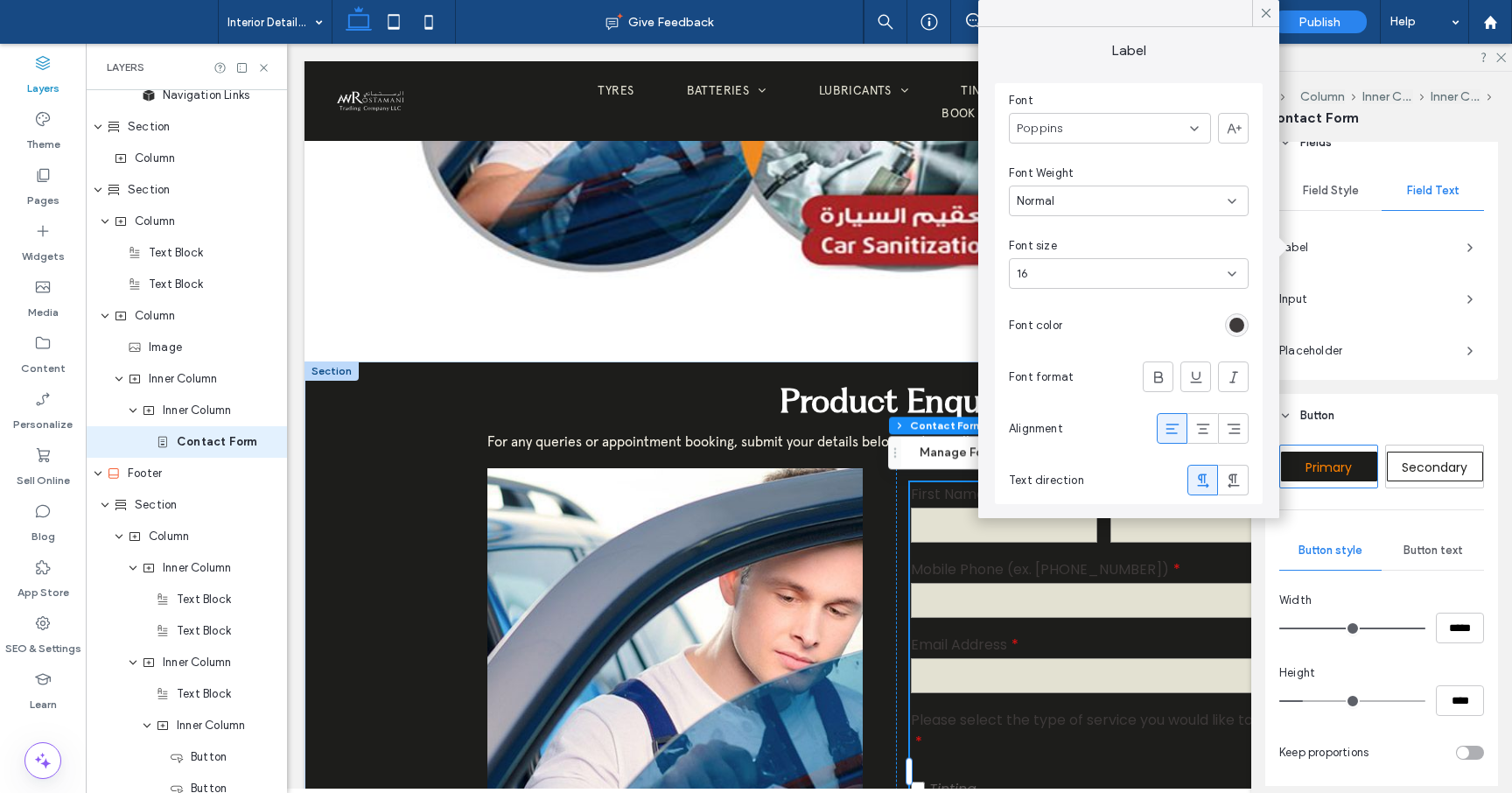
click at [1201, 128] on div "Poppins" at bounding box center [1110, 128] width 202 height 30
click at [1137, 231] on span "apercu-arabic-regular-trial" at bounding box center [1088, 234] width 144 height 18
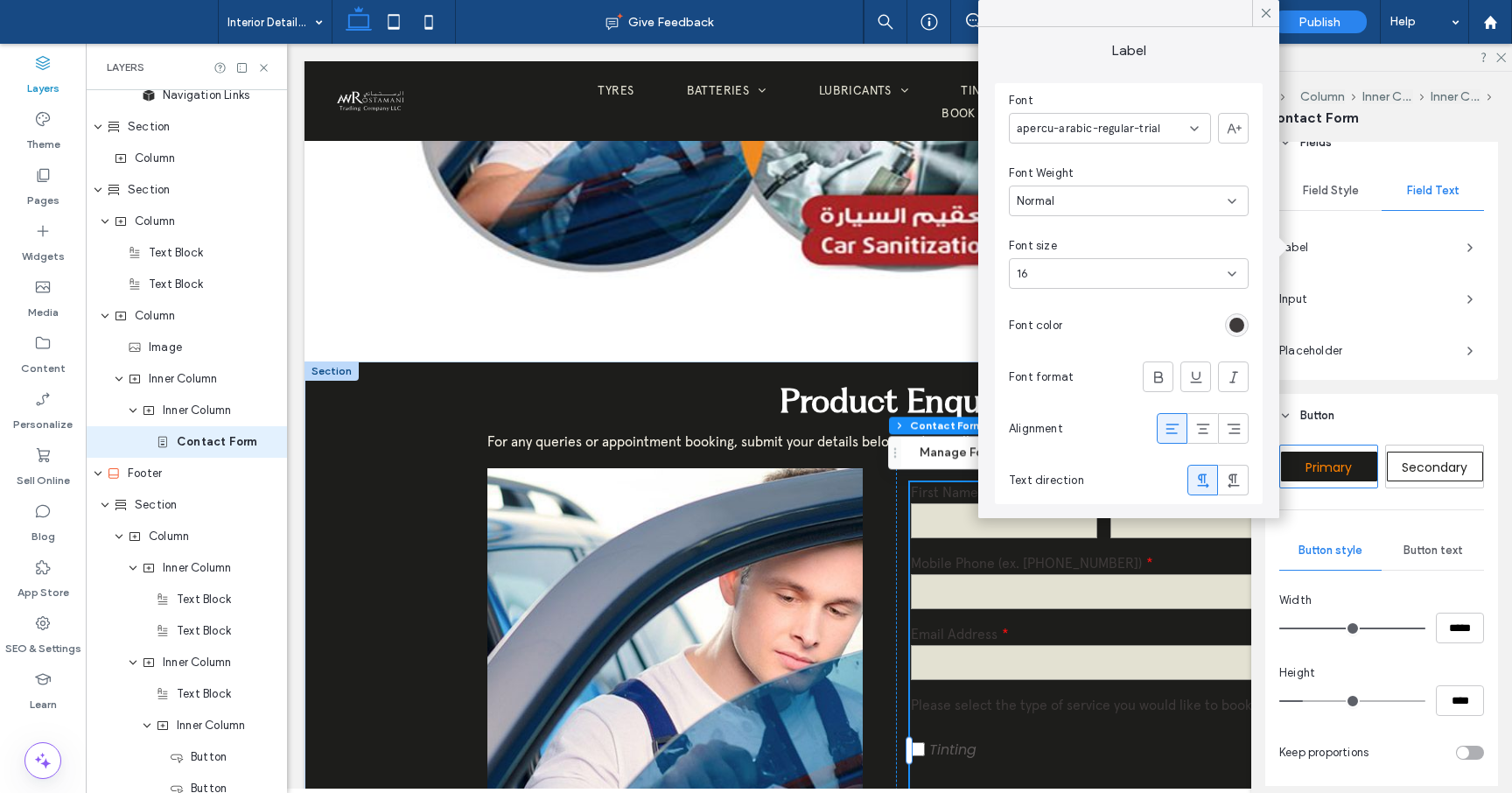
click at [1239, 326] on div "rgb(62, 58, 58)" at bounding box center [1237, 325] width 15 height 15
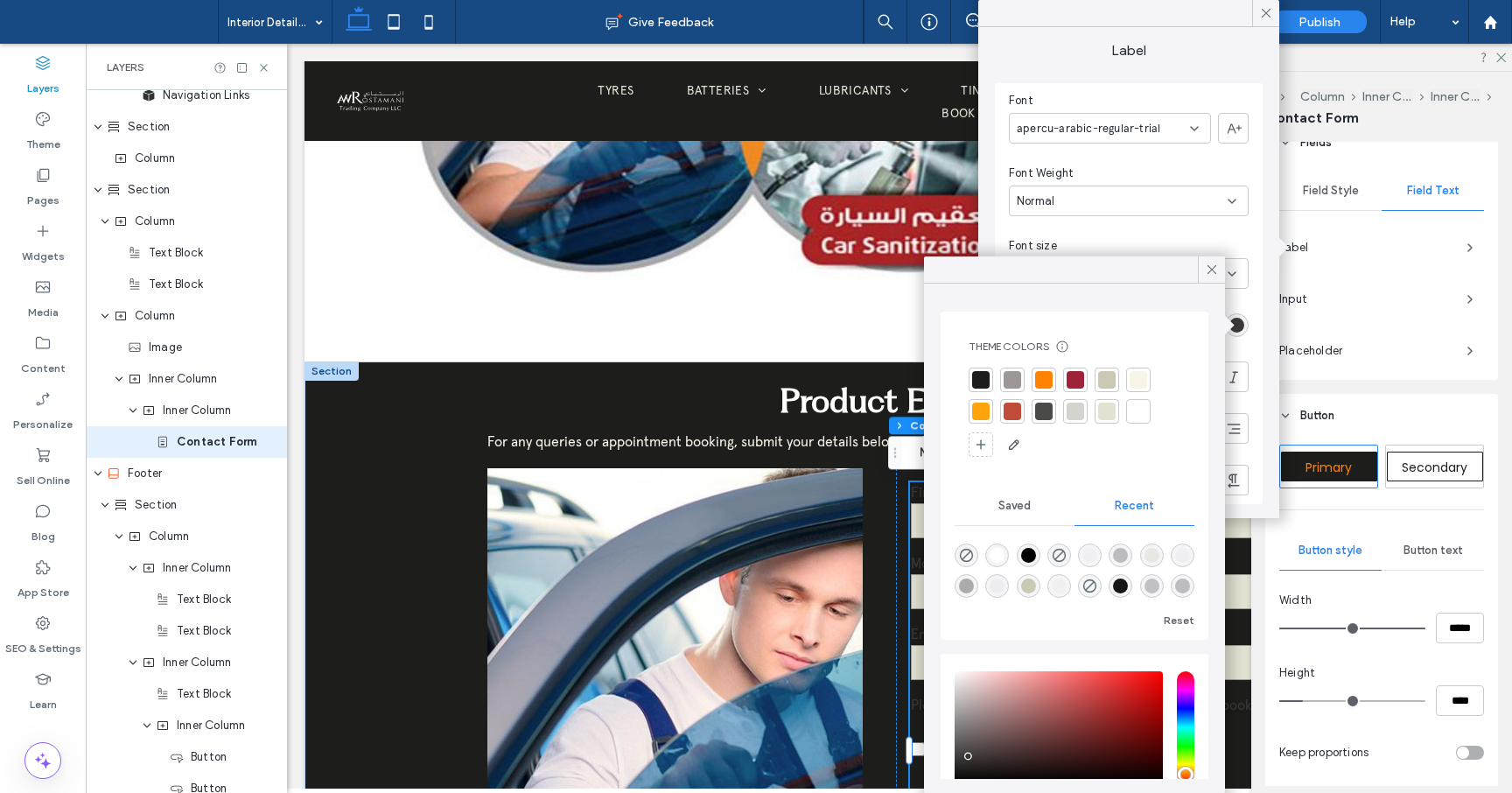
click at [1133, 380] on div at bounding box center [1138, 380] width 18 height 18
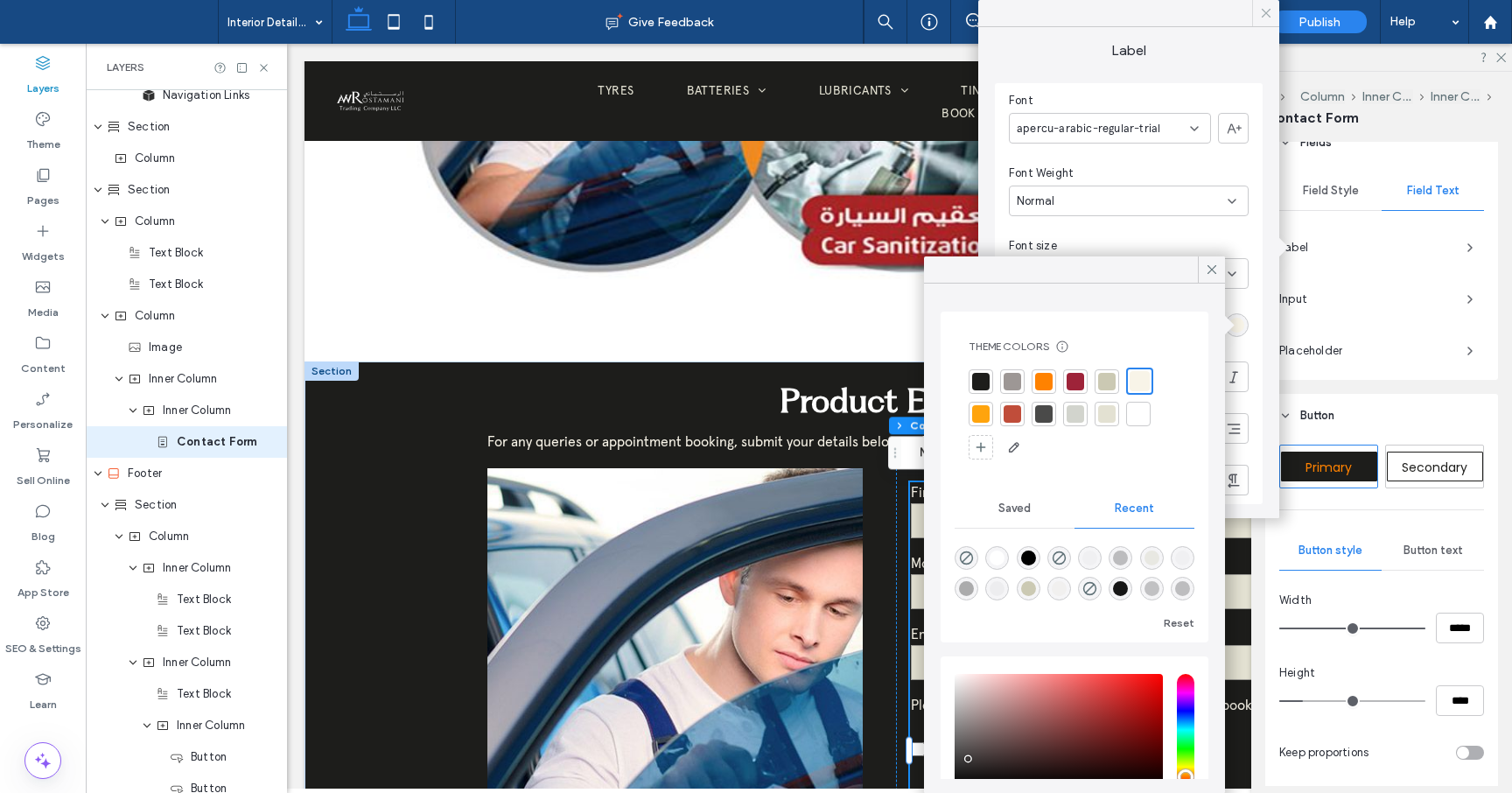
click at [1262, 17] on use at bounding box center [1266, 13] width 9 height 9
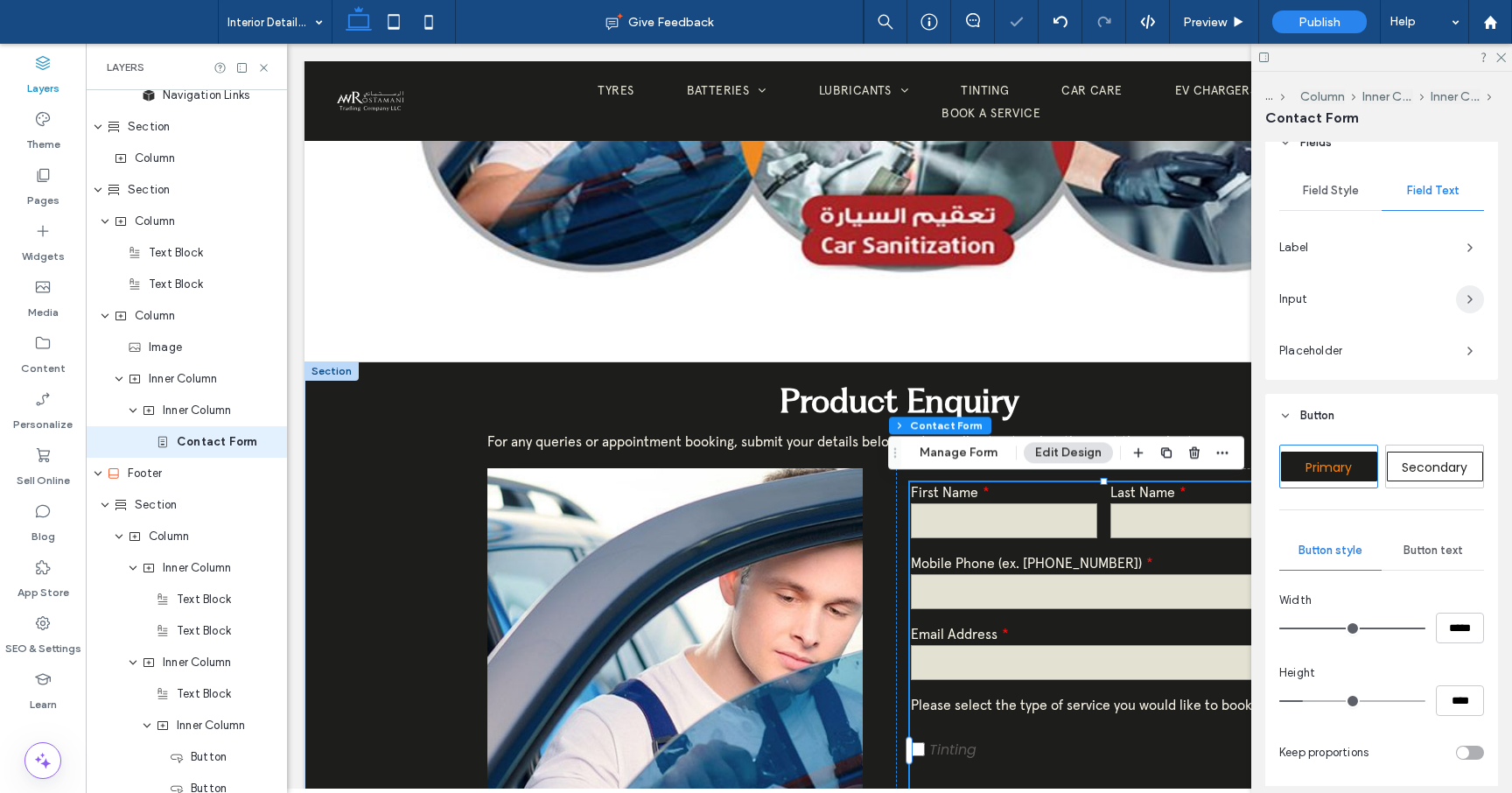
click at [1469, 295] on icon "button" at bounding box center [1470, 299] width 14 height 14
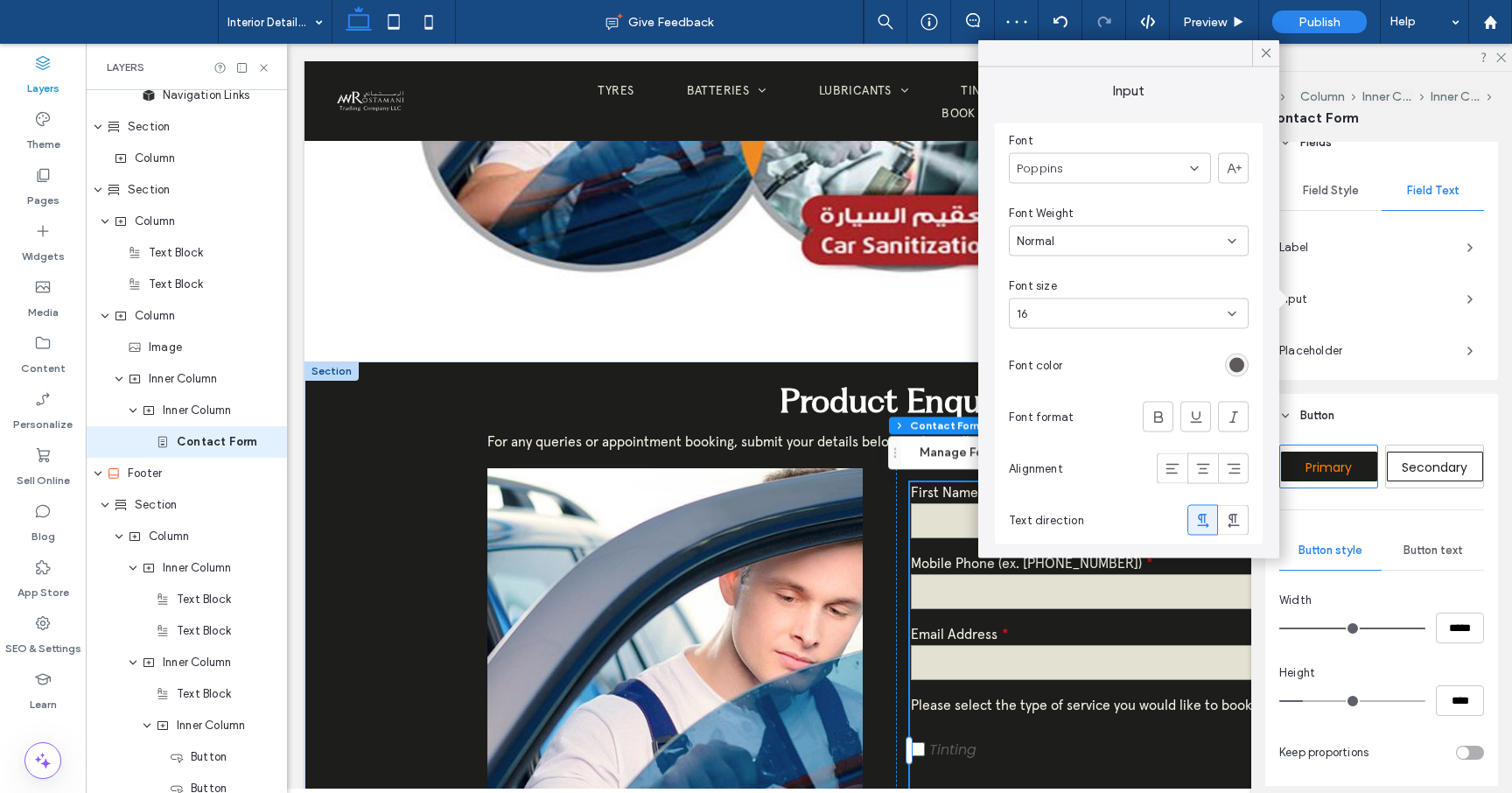
click at [1202, 170] on div "Poppins" at bounding box center [1110, 168] width 202 height 30
click at [1106, 299] on div "apercu-arabic-regular-trial" at bounding box center [1110, 289] width 201 height 30
click at [1247, 369] on div at bounding box center [1237, 365] width 24 height 24
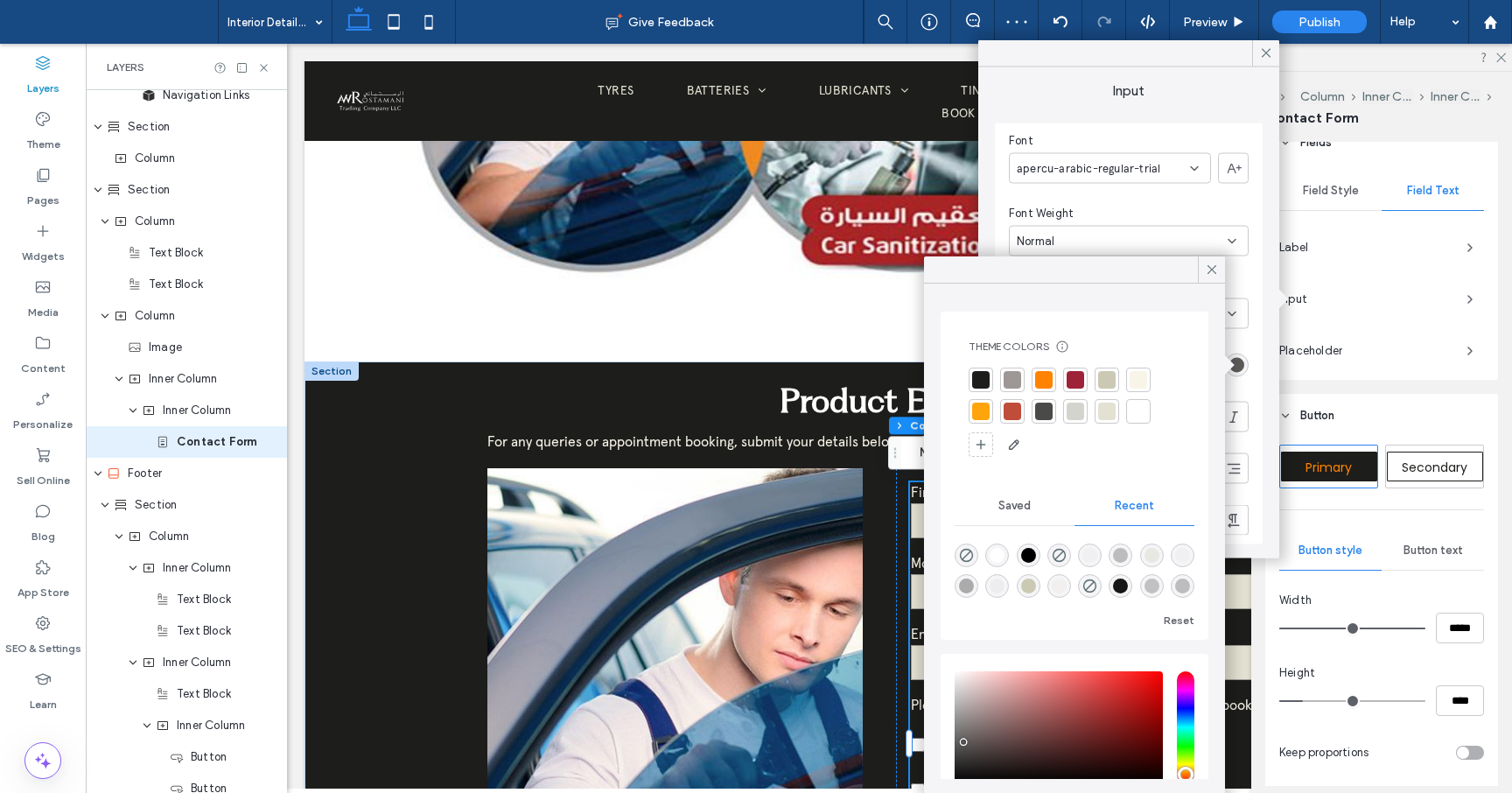
click at [1015, 381] on div at bounding box center [1012, 380] width 18 height 18
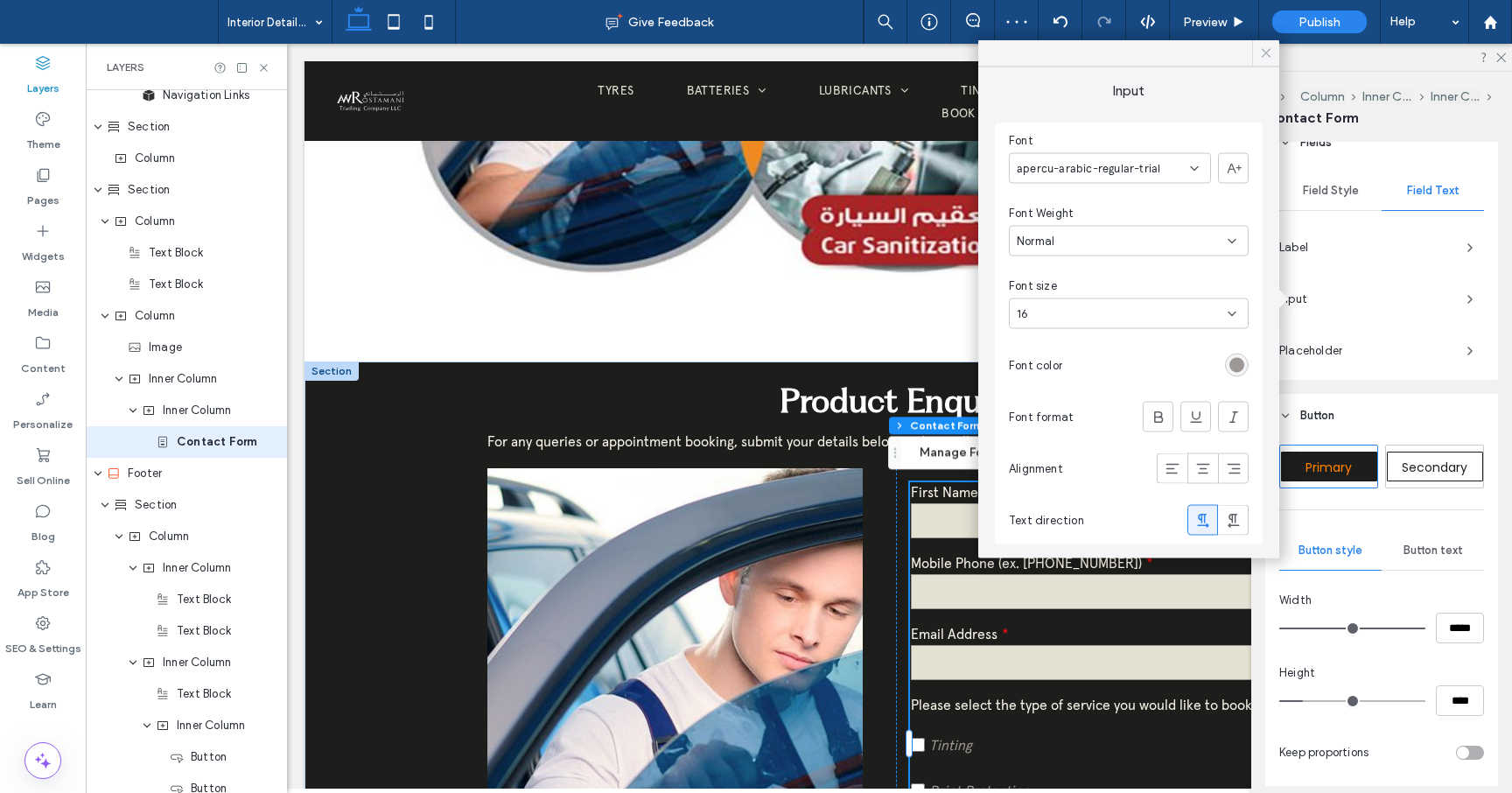
click at [1264, 54] on icon at bounding box center [1266, 53] width 16 height 16
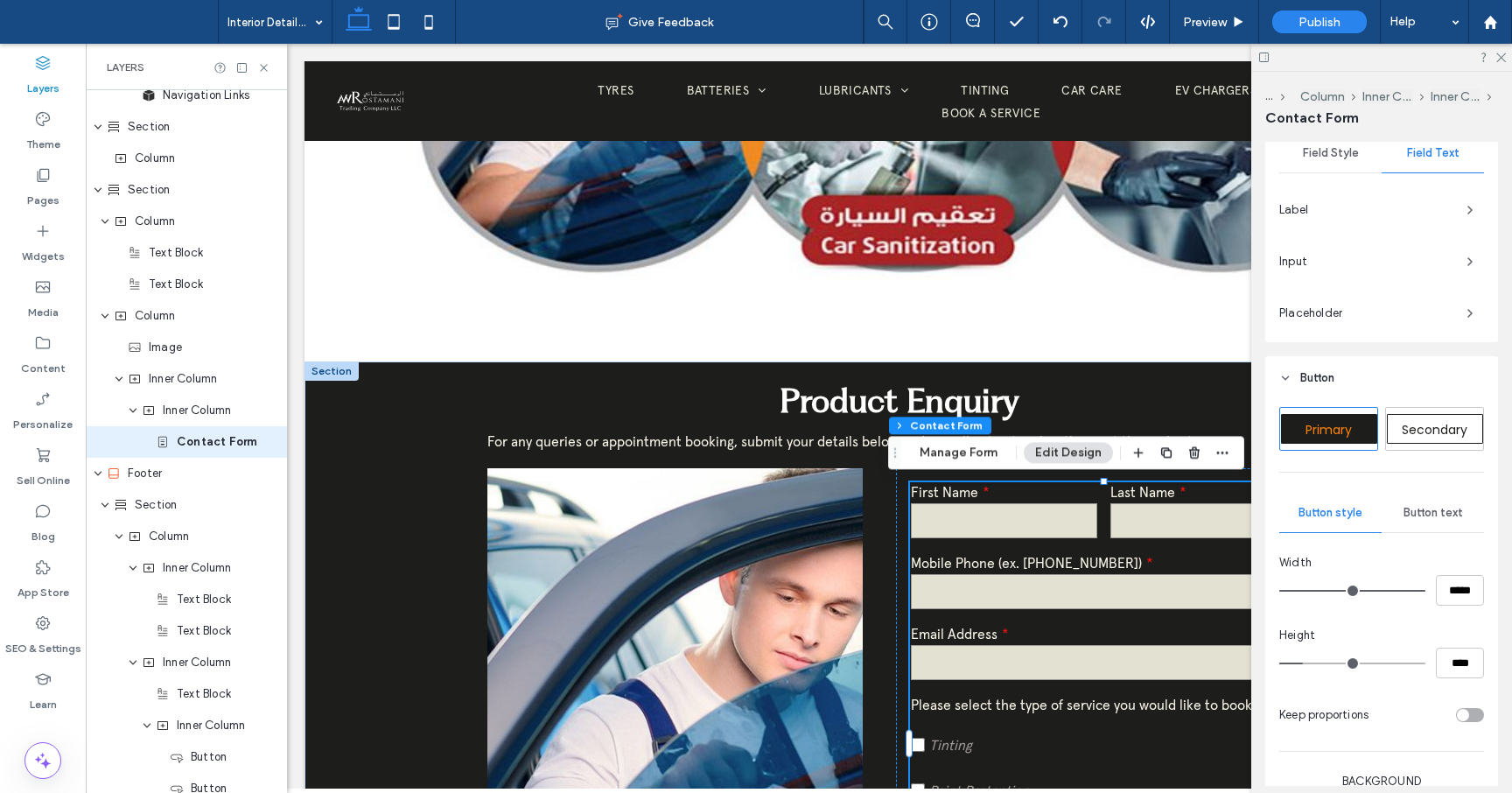
scroll to position [682, 0]
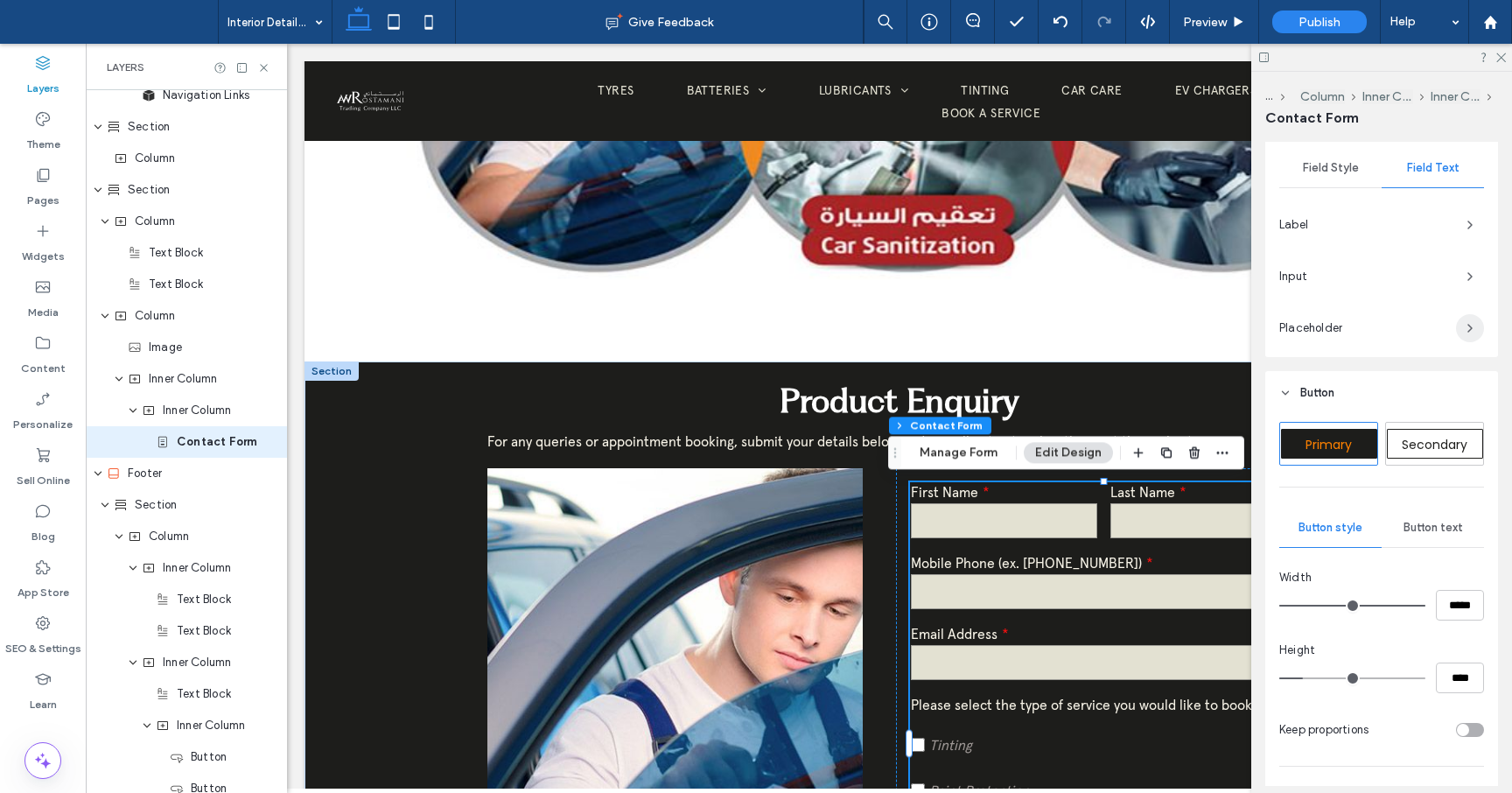
click at [1466, 332] on icon "button" at bounding box center [1470, 329] width 14 height 14
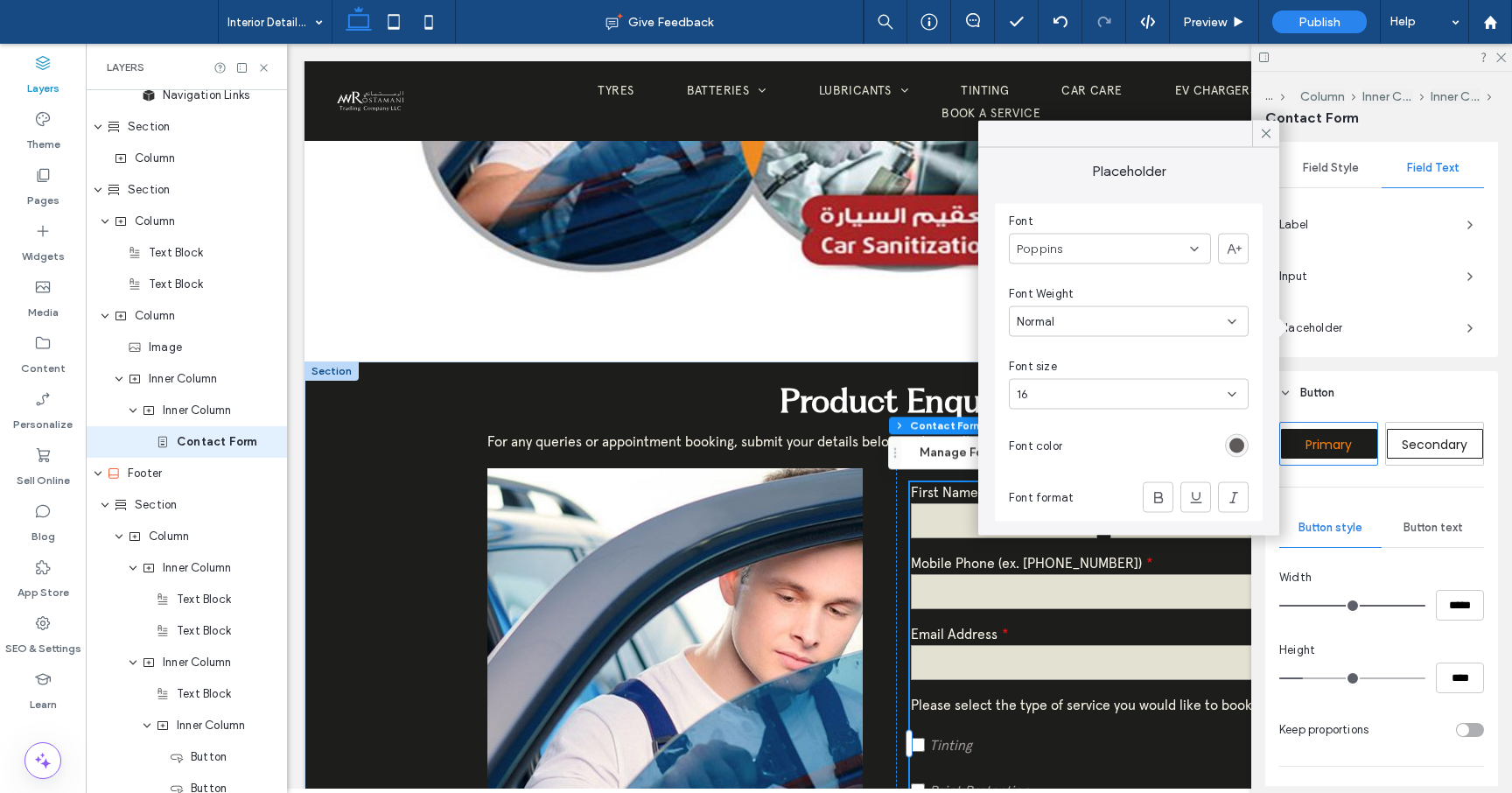
click at [1199, 247] on icon at bounding box center [1194, 249] width 14 height 14
click at [1118, 383] on span "apercu-arabic-regular-trial" at bounding box center [1088, 382] width 144 height 18
click at [1231, 445] on div "rgb(157, 151, 149)" at bounding box center [1237, 446] width 15 height 15
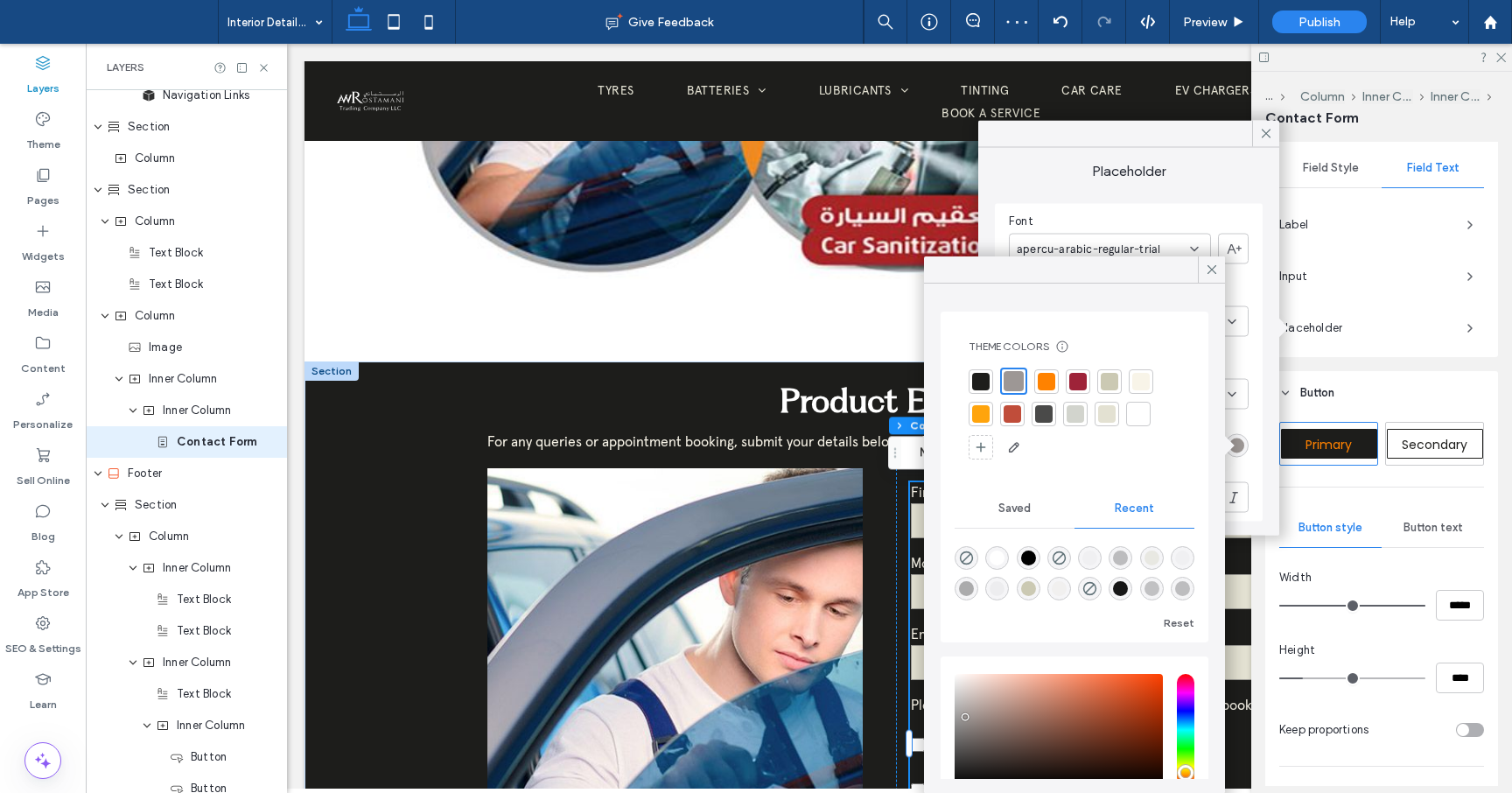
click at [1019, 376] on div at bounding box center [1013, 381] width 20 height 20
click at [1213, 266] on icon at bounding box center [1212, 270] width 16 height 16
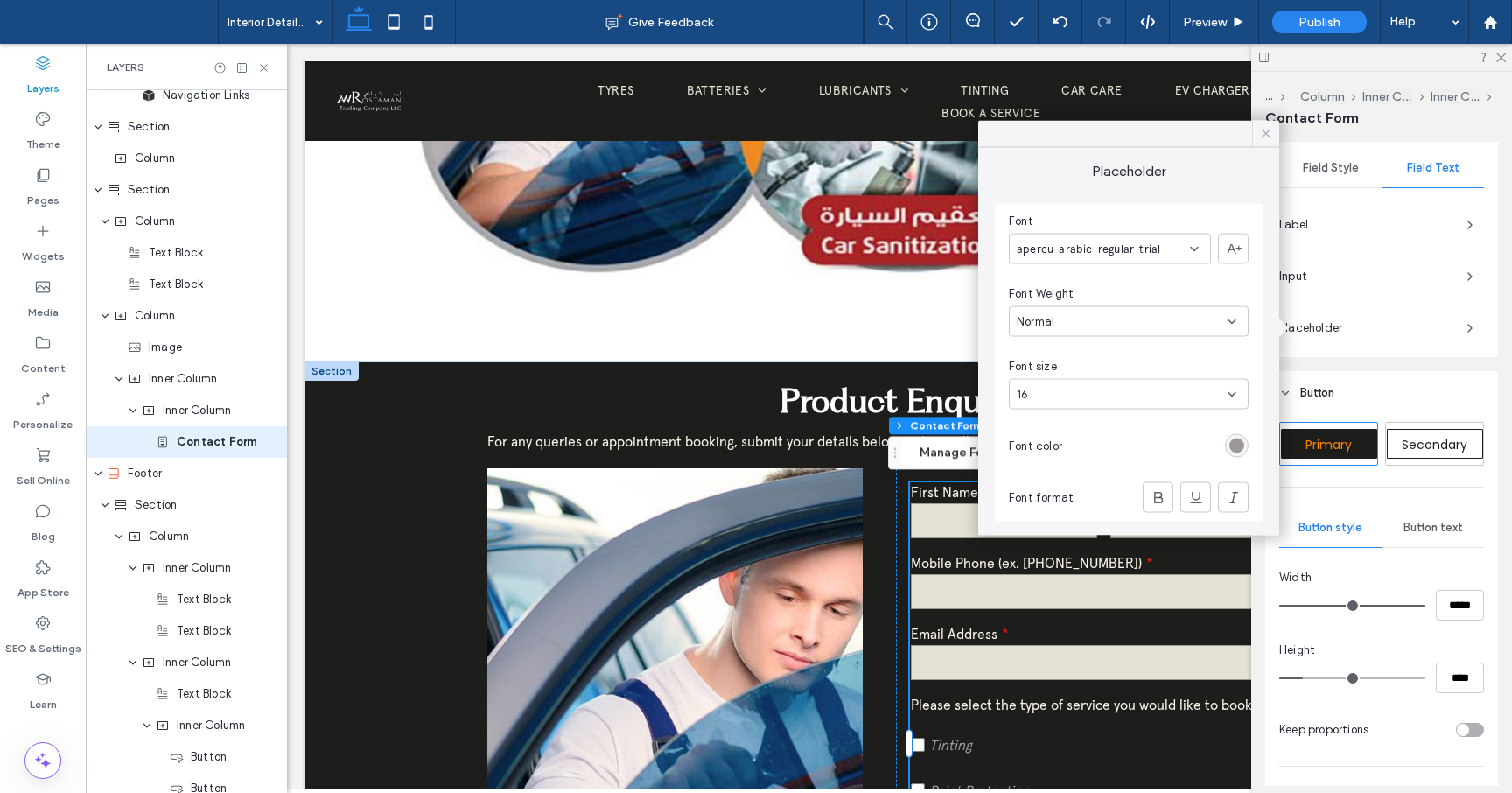
click at [1270, 130] on icon at bounding box center [1266, 134] width 16 height 16
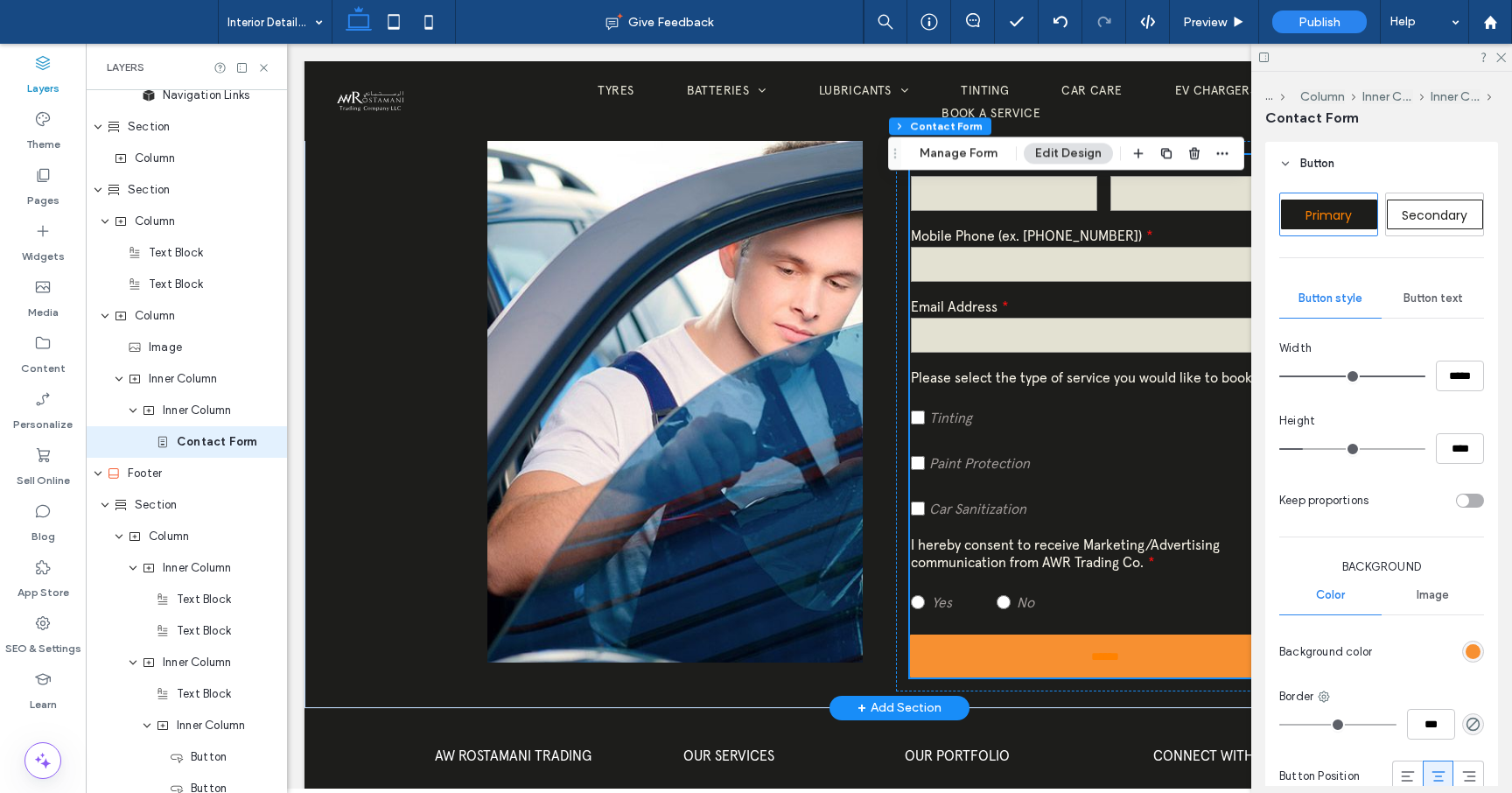
scroll to position [699, 0]
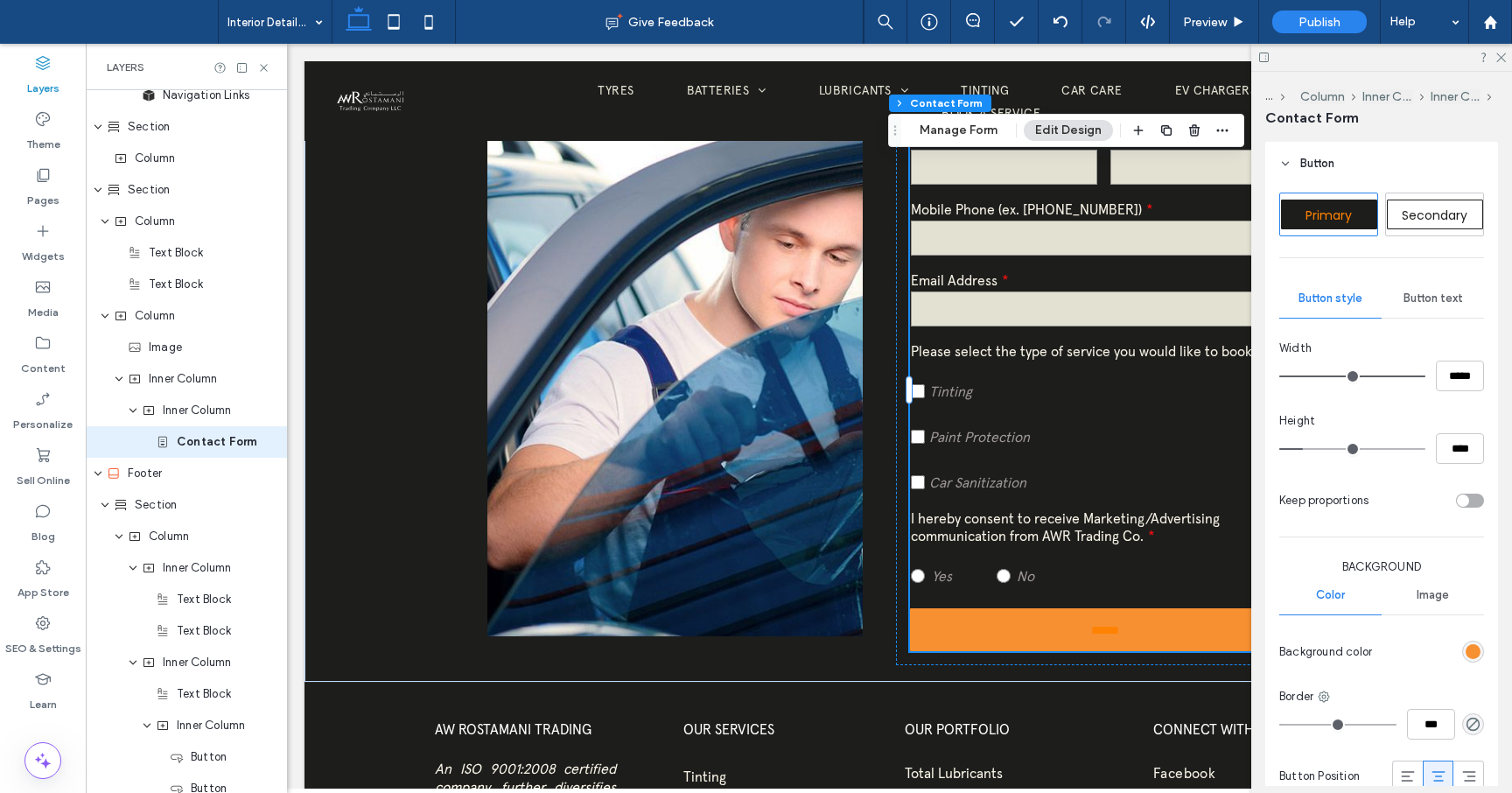
click at [1476, 654] on div "rgb(247, 144, 49)" at bounding box center [1473, 651] width 15 height 15
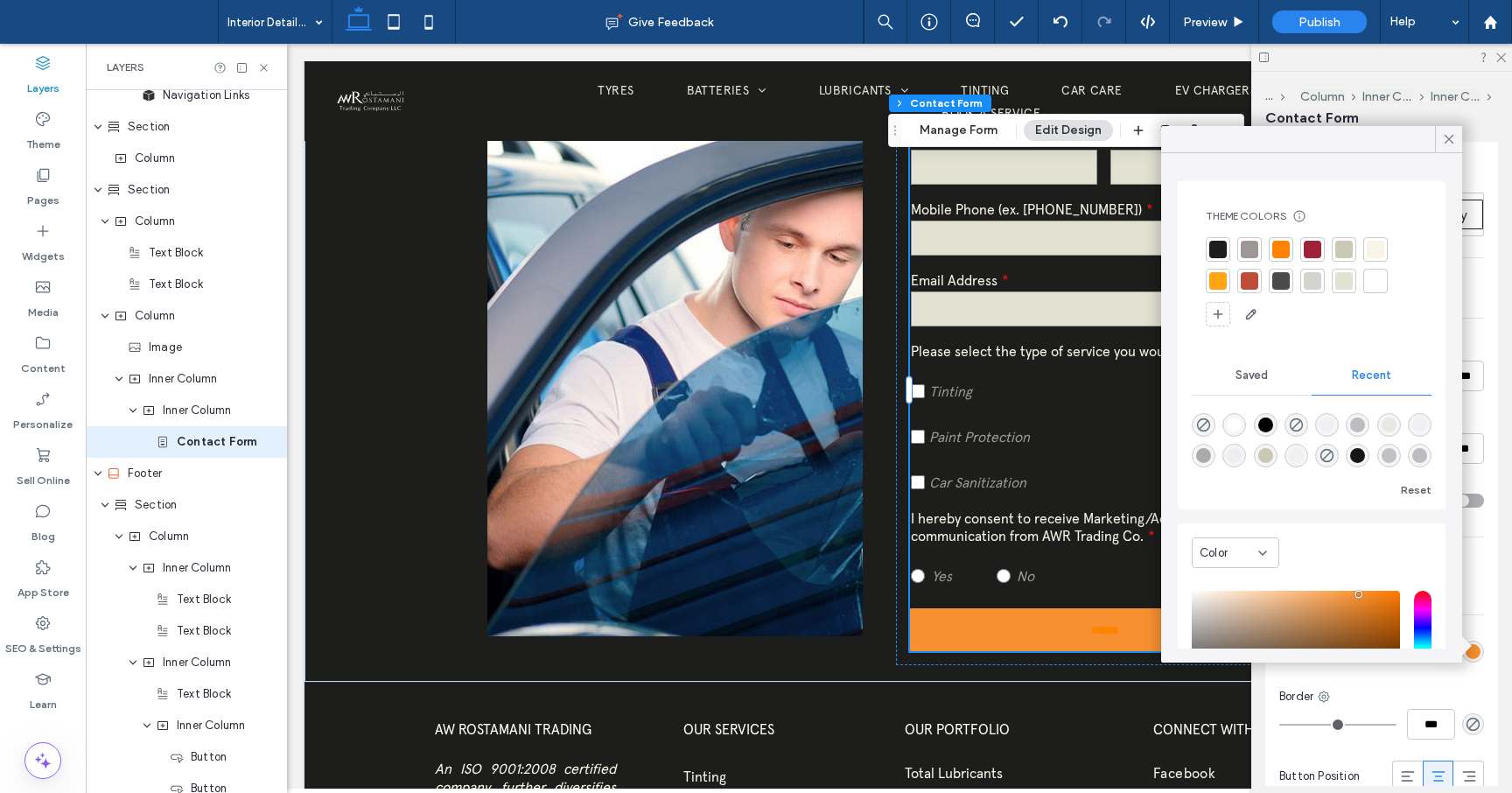
click at [1344, 282] on div at bounding box center [1344, 281] width 18 height 18
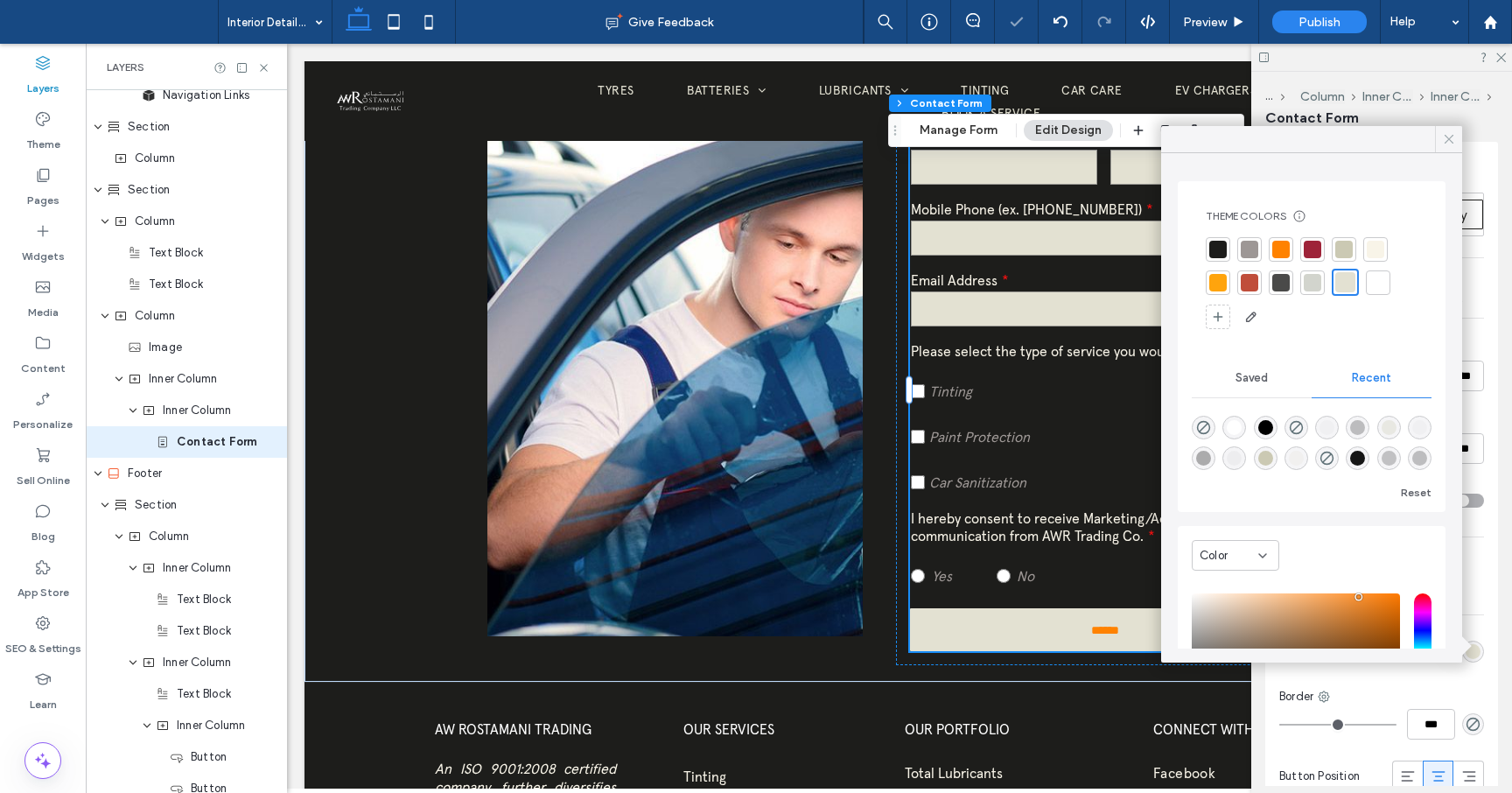
click at [1446, 137] on use at bounding box center [1449, 139] width 9 height 9
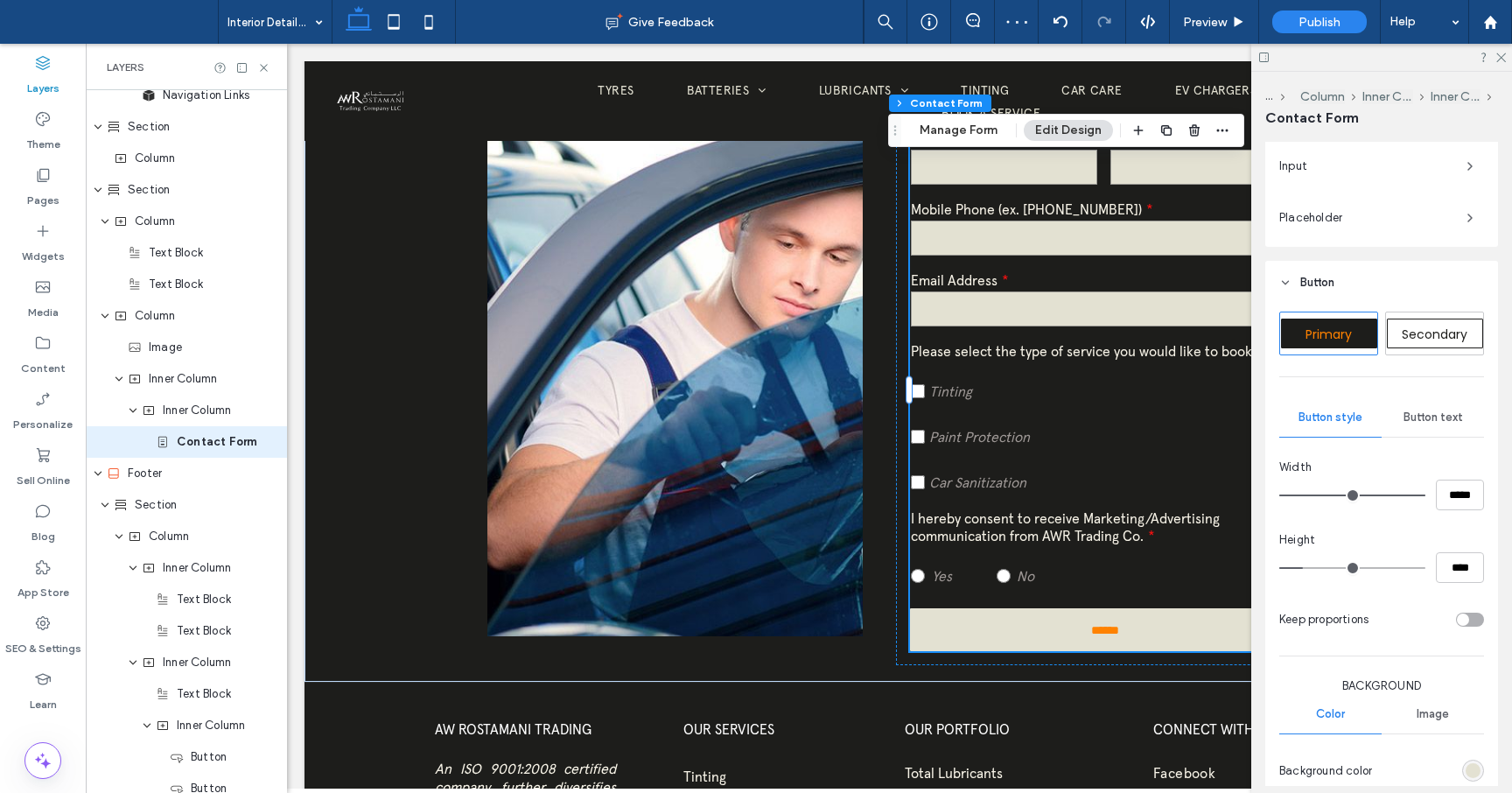
scroll to position [784, 0]
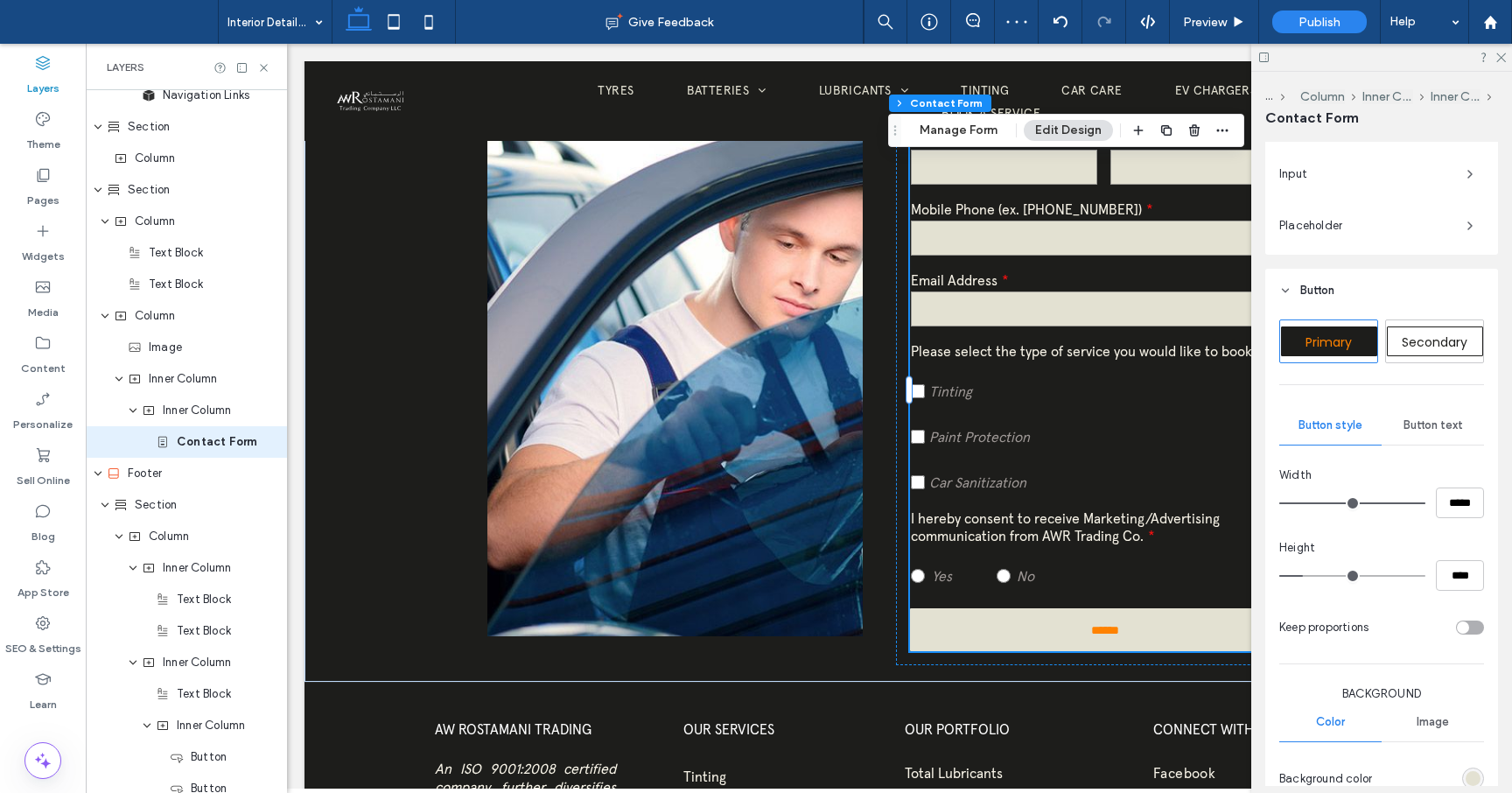
click at [1436, 429] on span "Button text" at bounding box center [1433, 425] width 59 height 14
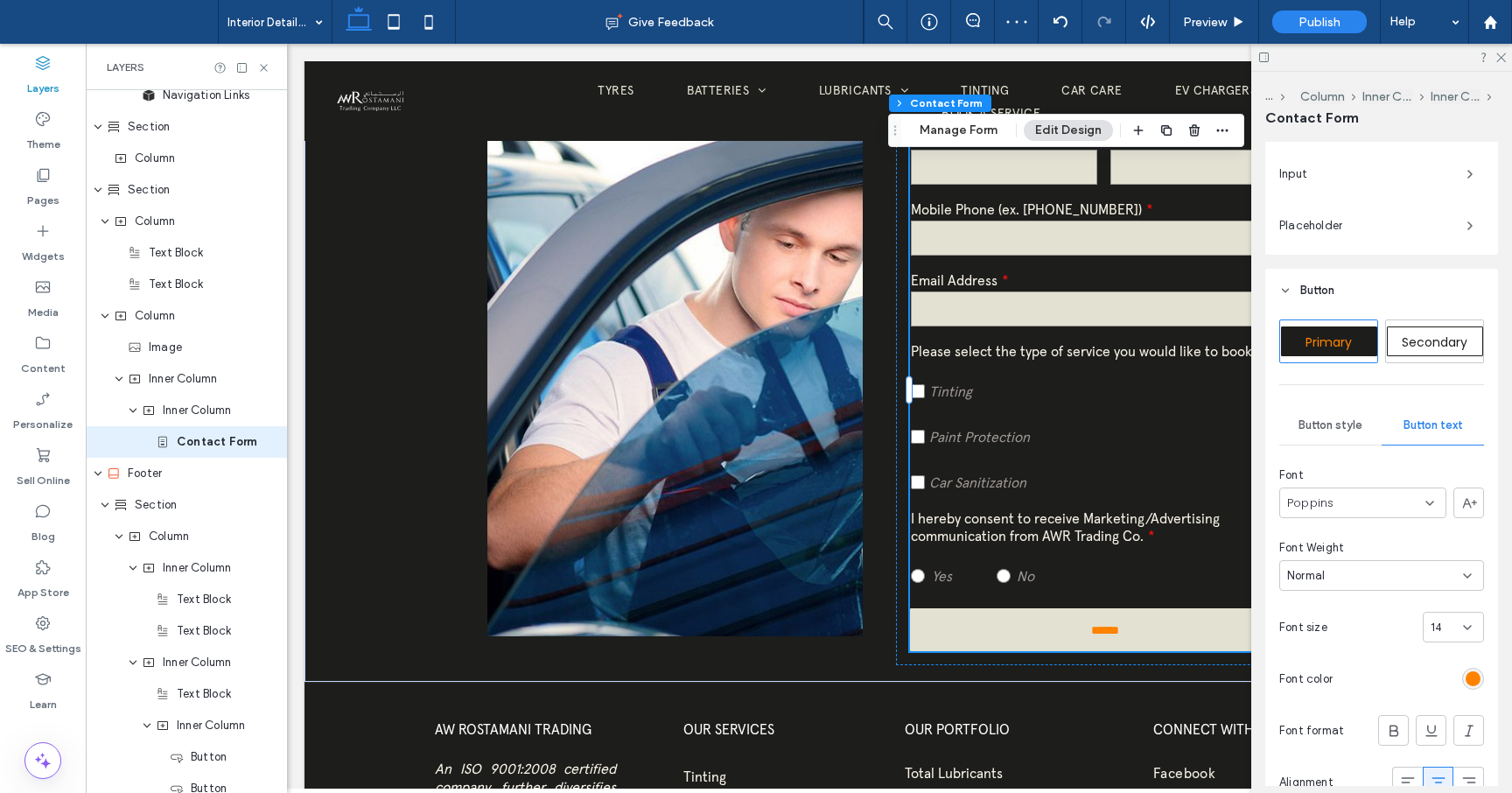
click at [1429, 511] on div "Poppins" at bounding box center [1363, 503] width 167 height 30
click at [1357, 612] on span "apercu-arabic-regular-trial" at bounding box center [1359, 608] width 144 height 18
click at [1468, 638] on icon at bounding box center [1468, 634] width 14 height 14
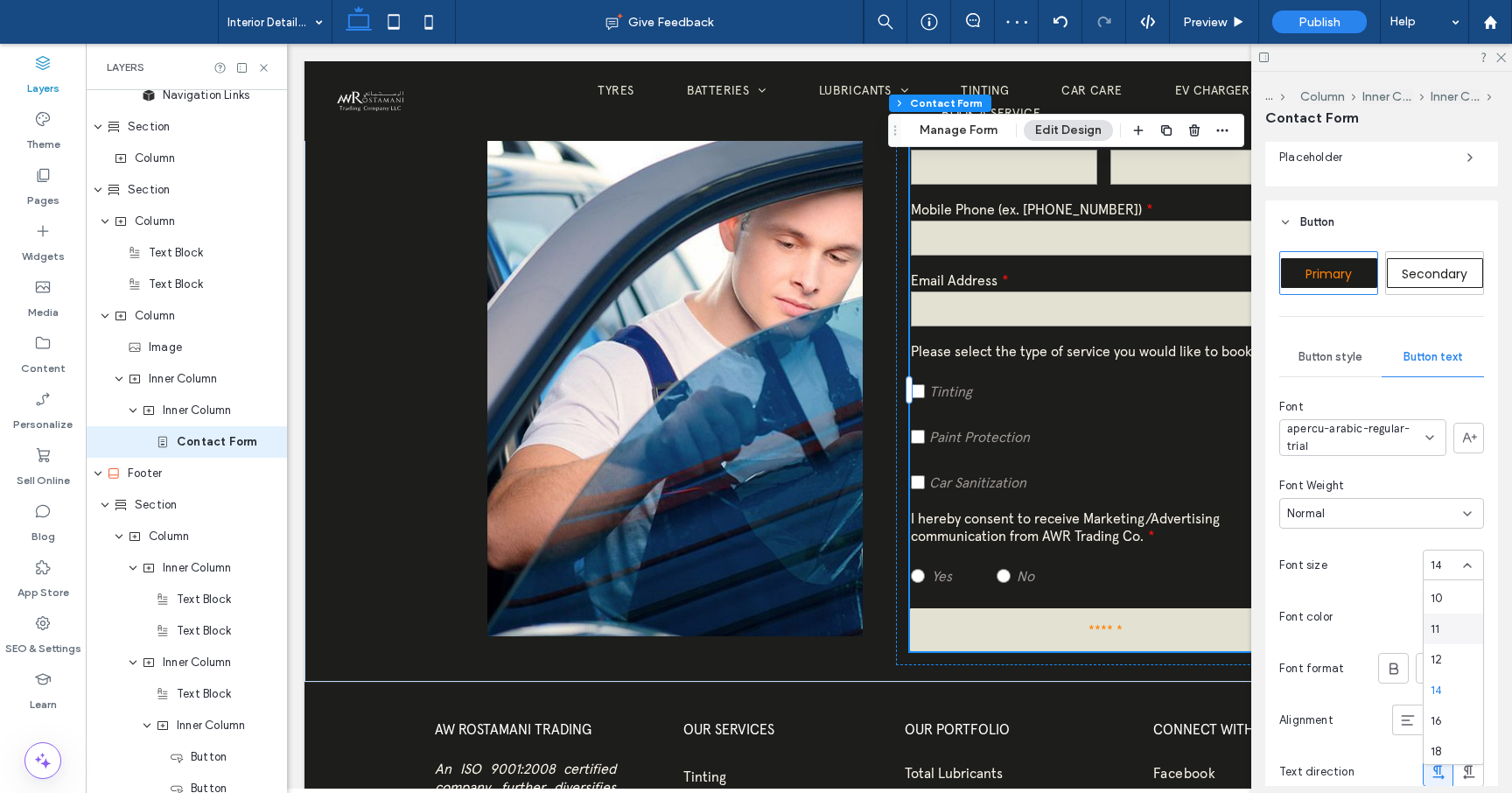
scroll to position [62, 0]
click at [1448, 714] on div "16" at bounding box center [1453, 717] width 59 height 30
click at [1475, 618] on div "rgb(255, 130, 0)" at bounding box center [1473, 616] width 15 height 15
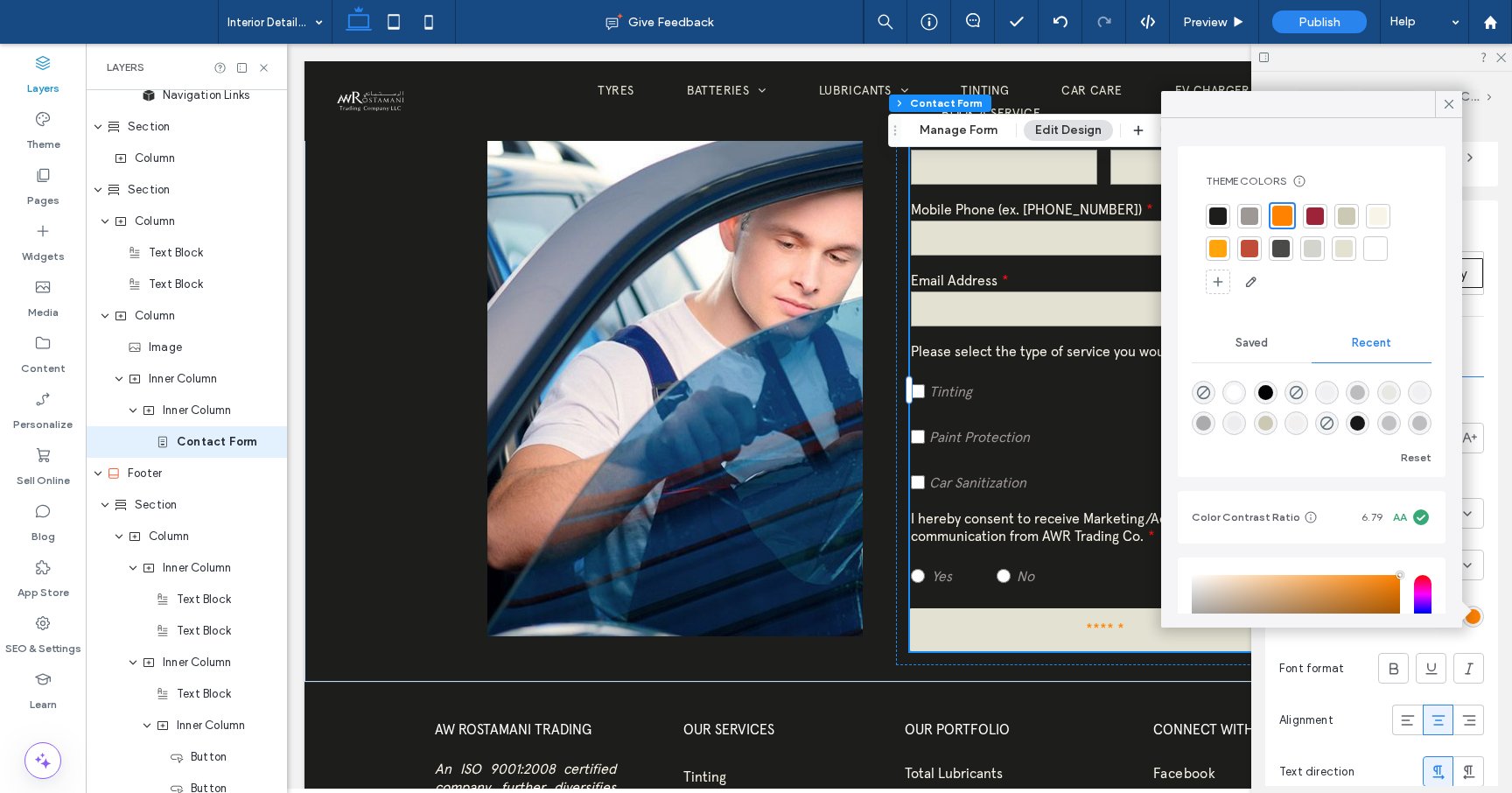
click at [1224, 217] on div at bounding box center [1218, 217] width 18 height 18
click at [1456, 105] on icon at bounding box center [1449, 104] width 16 height 16
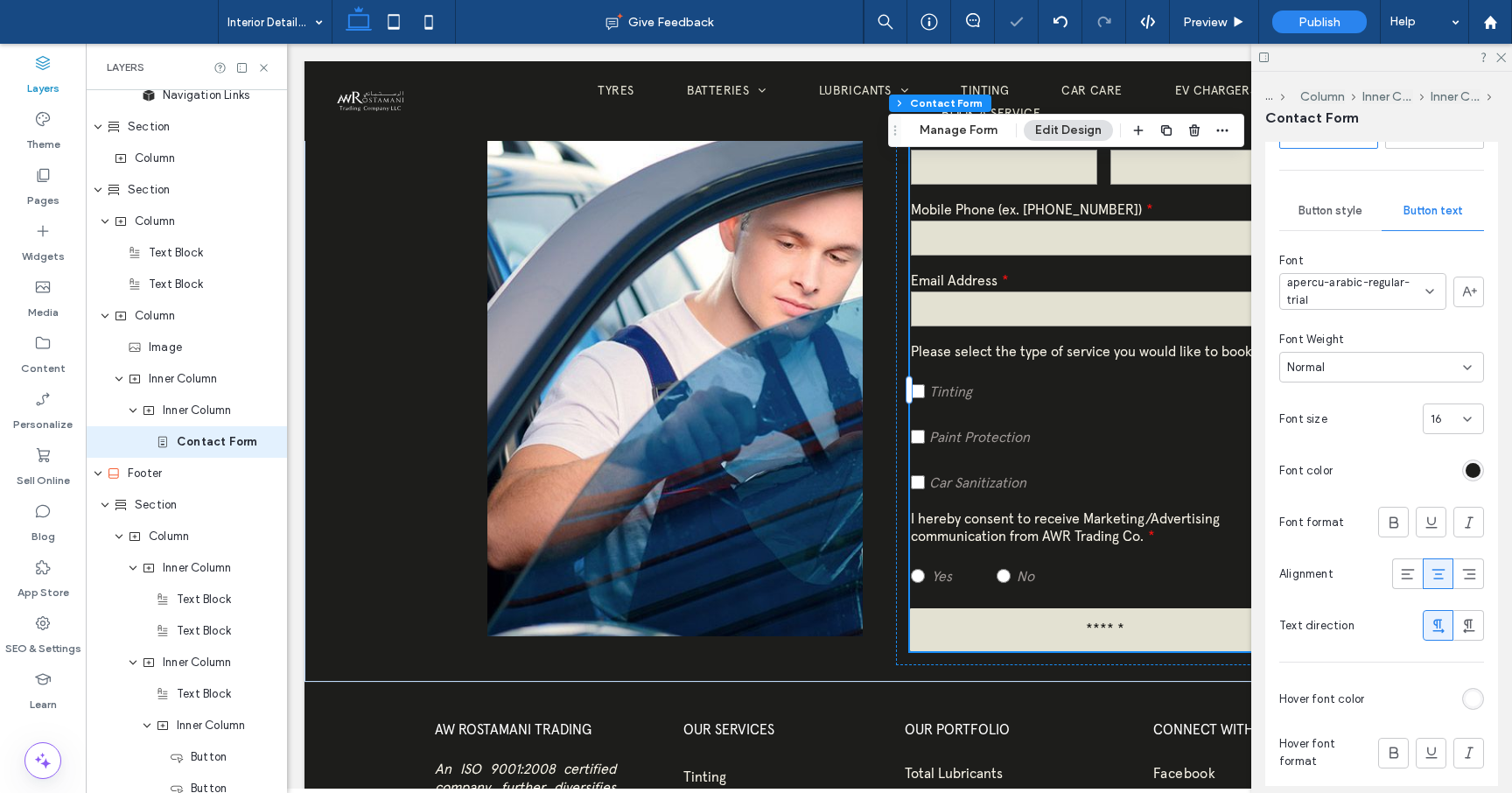
scroll to position [1011, 0]
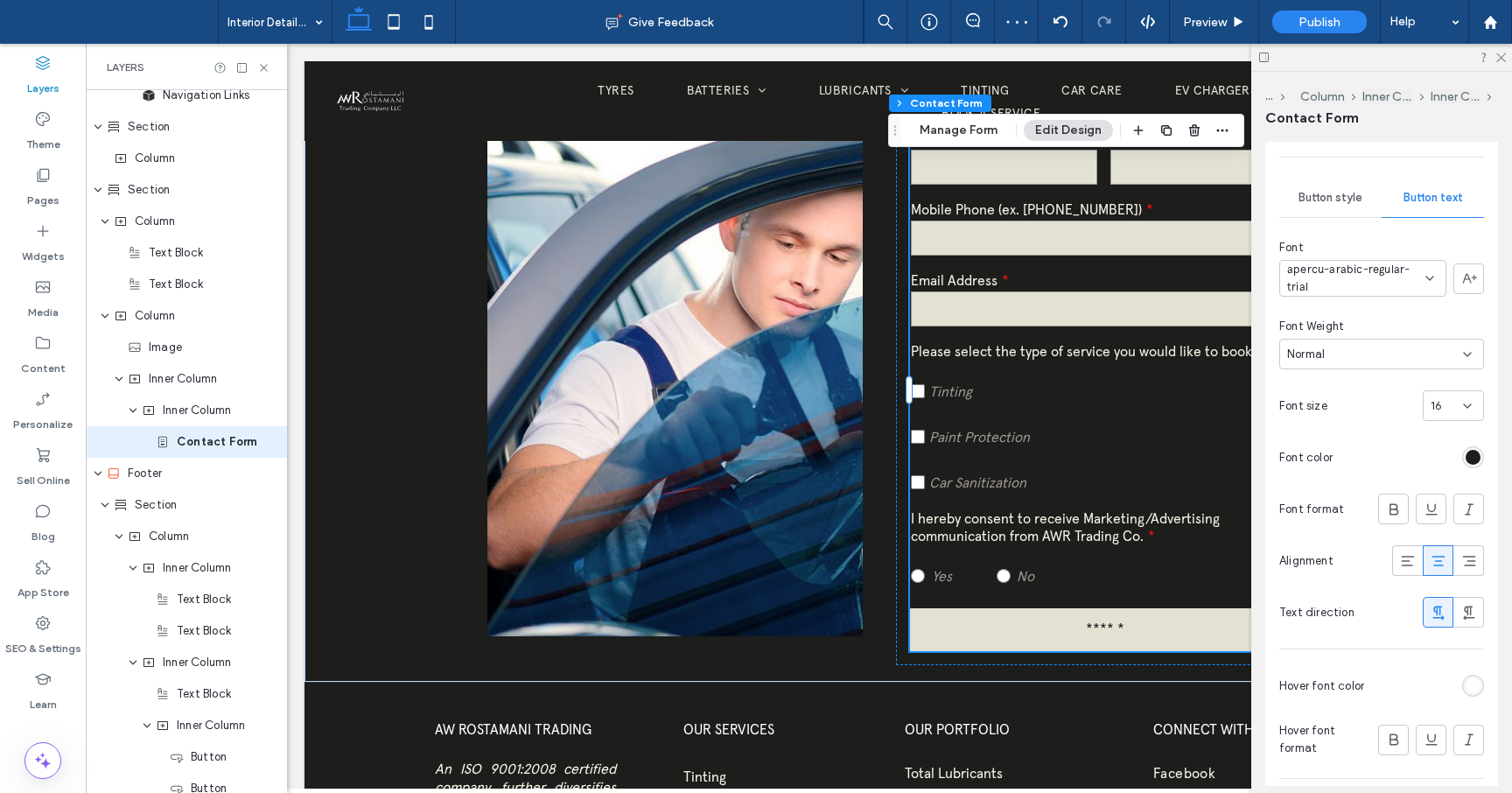
click at [1473, 683] on div "rgb(255, 255, 255)" at bounding box center [1473, 686] width 15 height 15
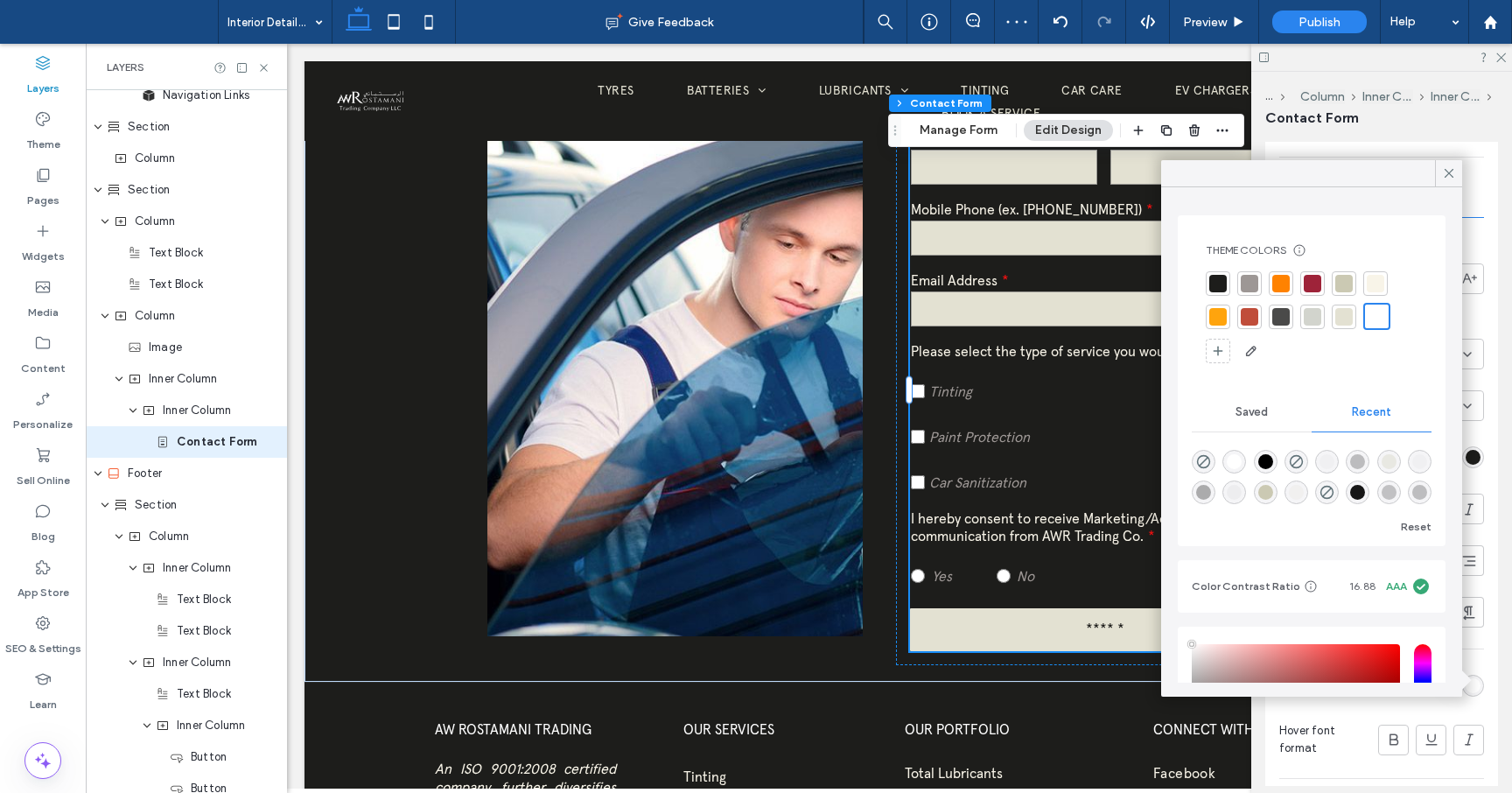
click at [1284, 316] on div at bounding box center [1281, 317] width 18 height 18
click at [1451, 170] on use at bounding box center [1449, 173] width 9 height 9
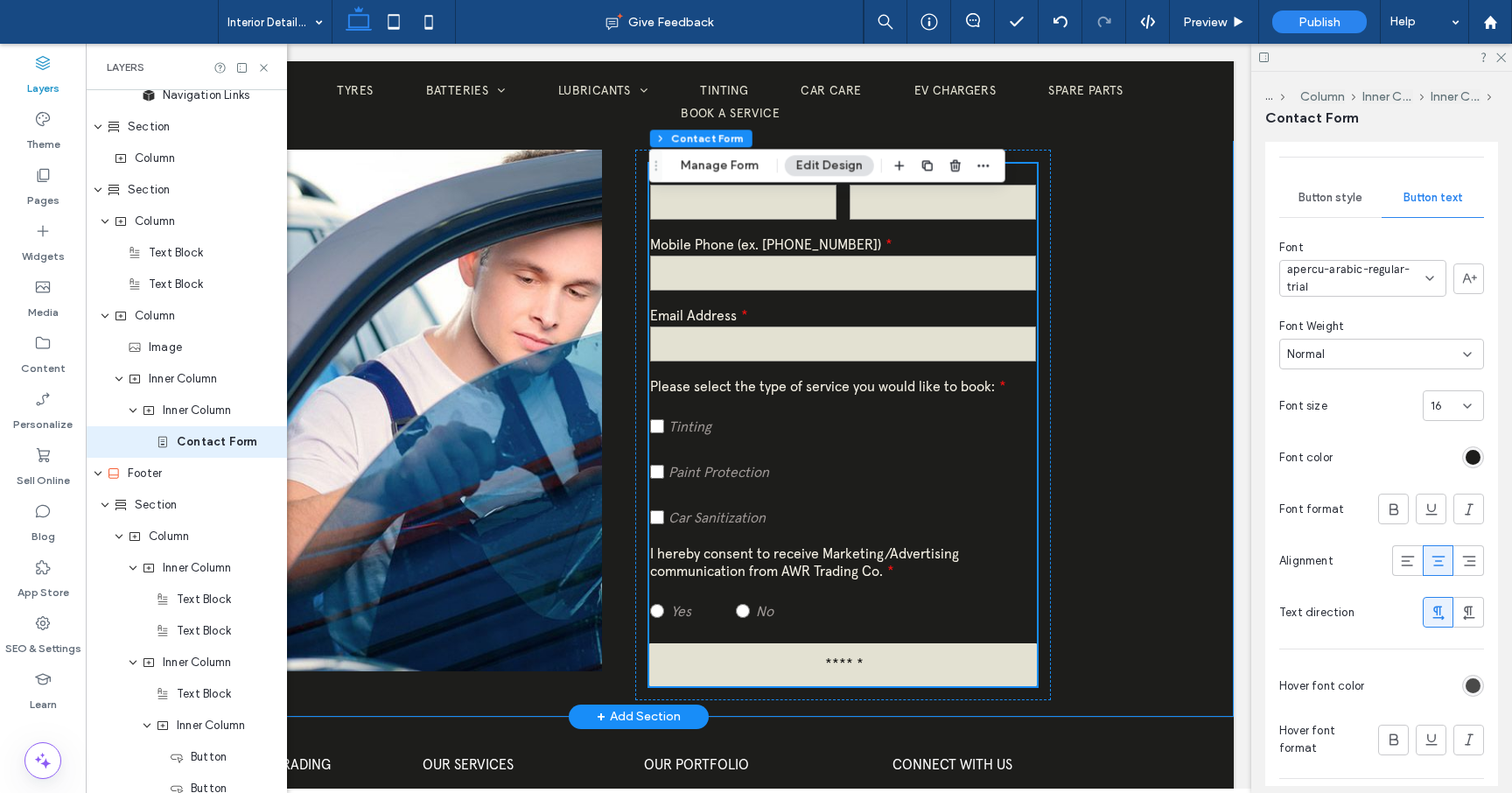
scroll to position [674, 0]
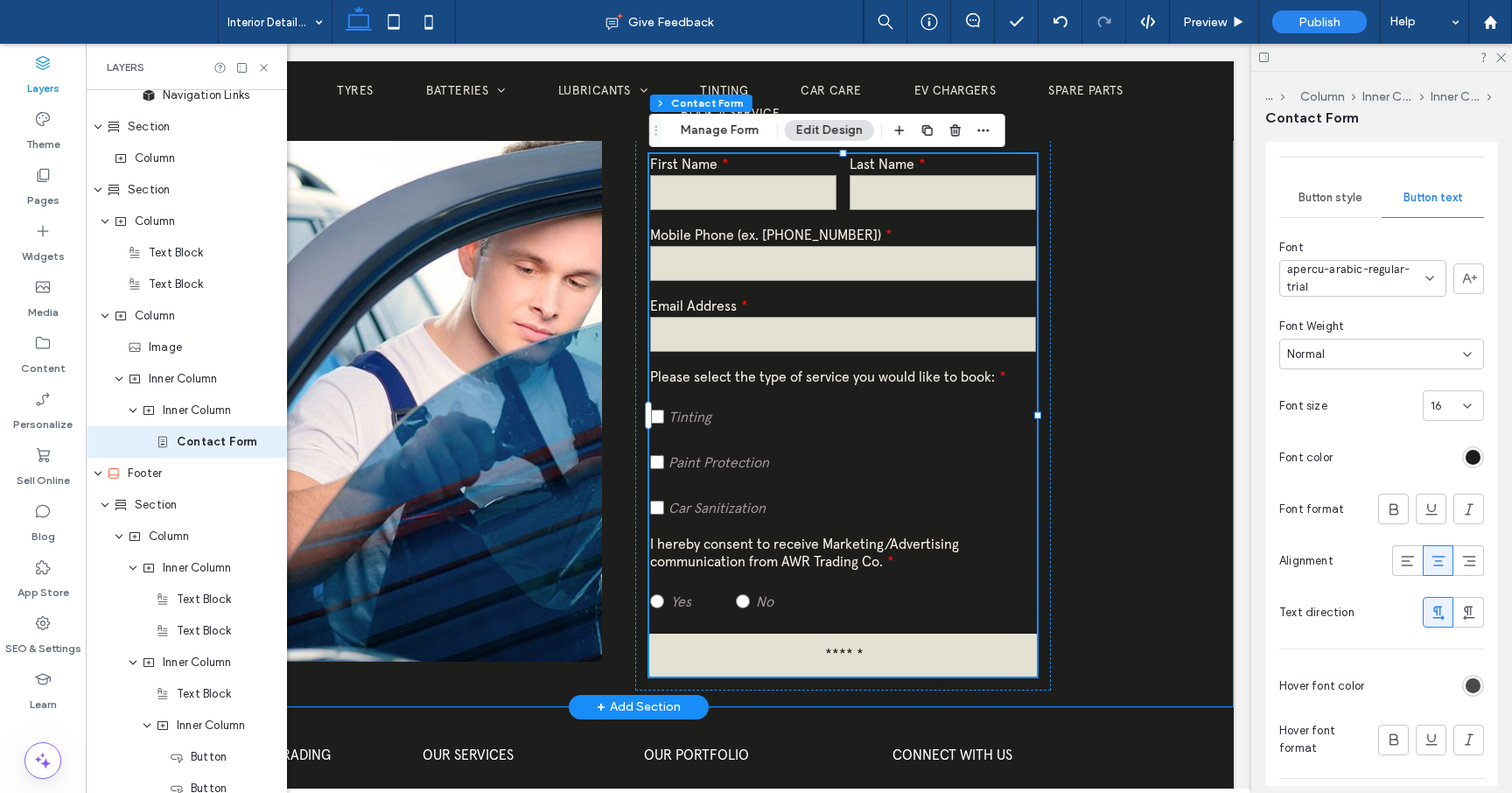
click at [1163, 474] on div "Product Enquiry For any queries or appointment booking, submit your details bel…" at bounding box center [638, 369] width 1190 height 674
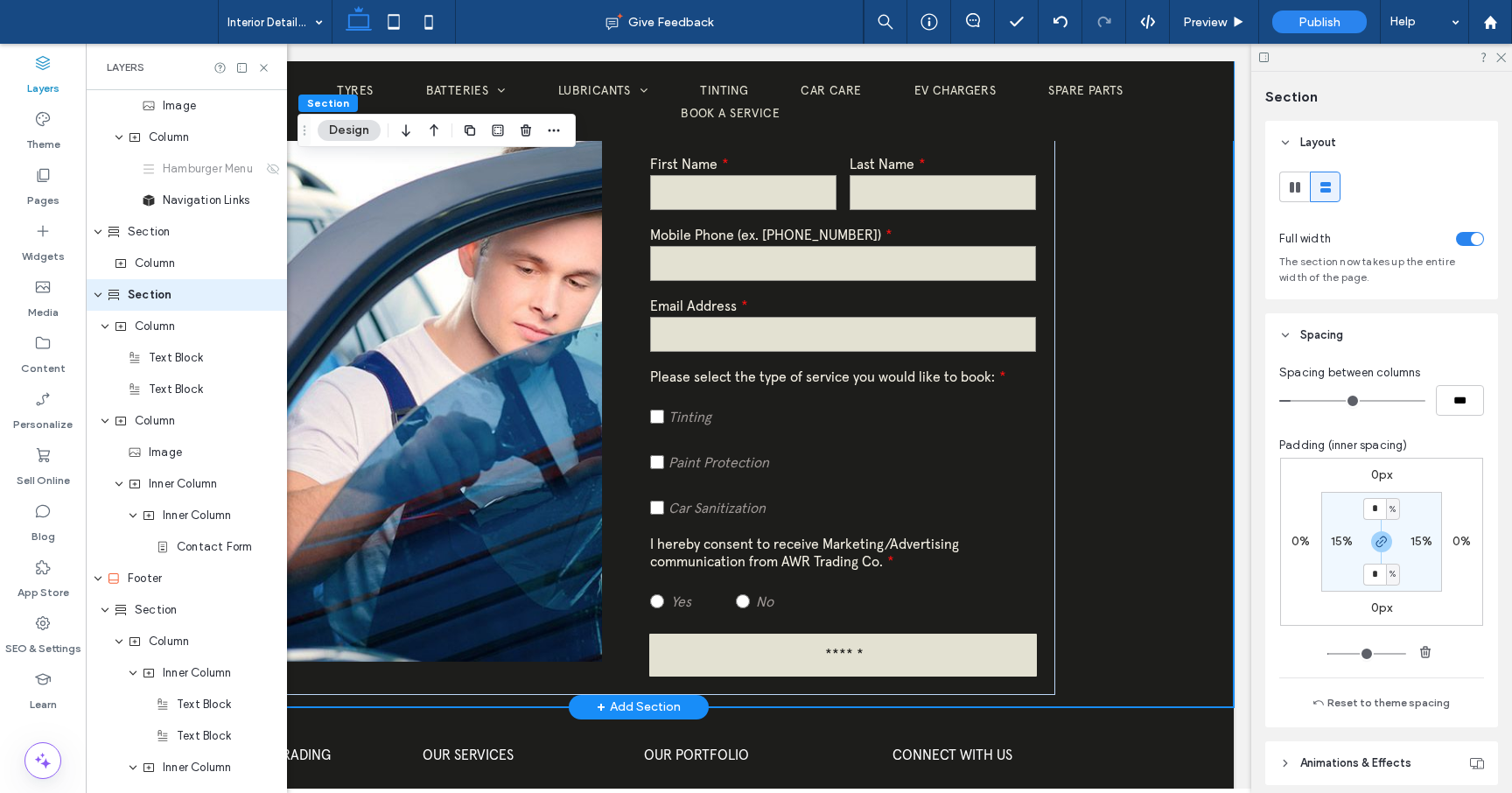
scroll to position [0, 0]
